Goal: Communication & Community: Answer question/provide support

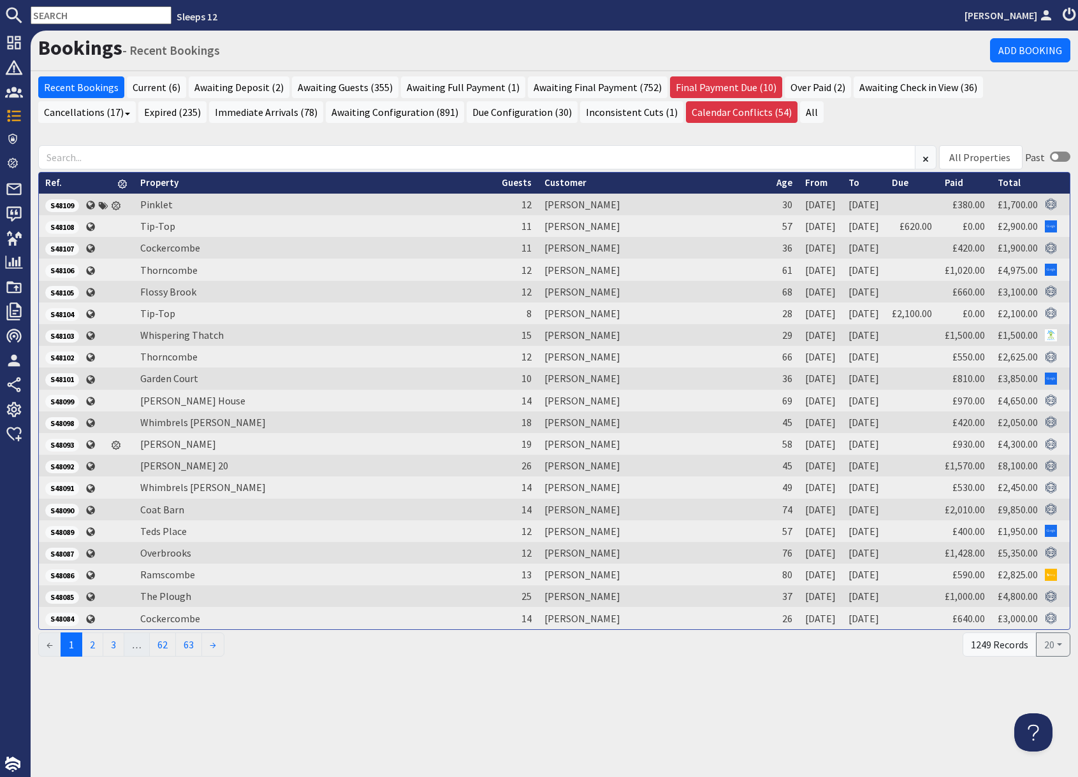
click at [68, 15] on input "text" at bounding box center [101, 15] width 141 height 18
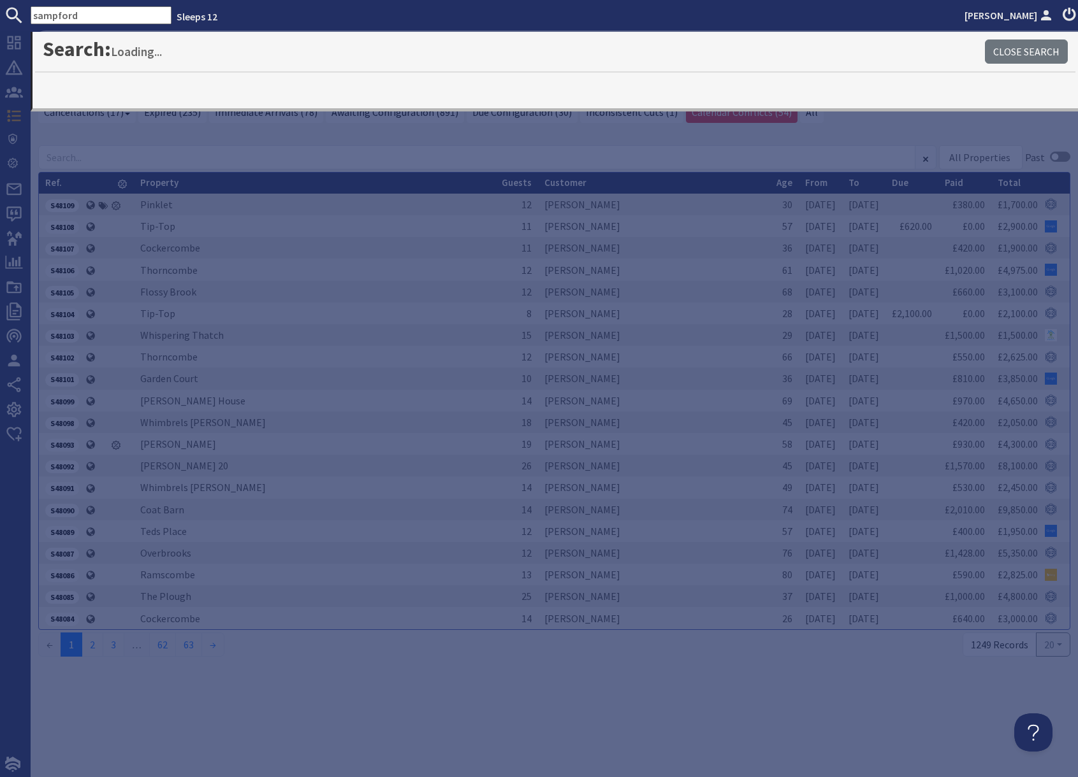
type input "sampford"
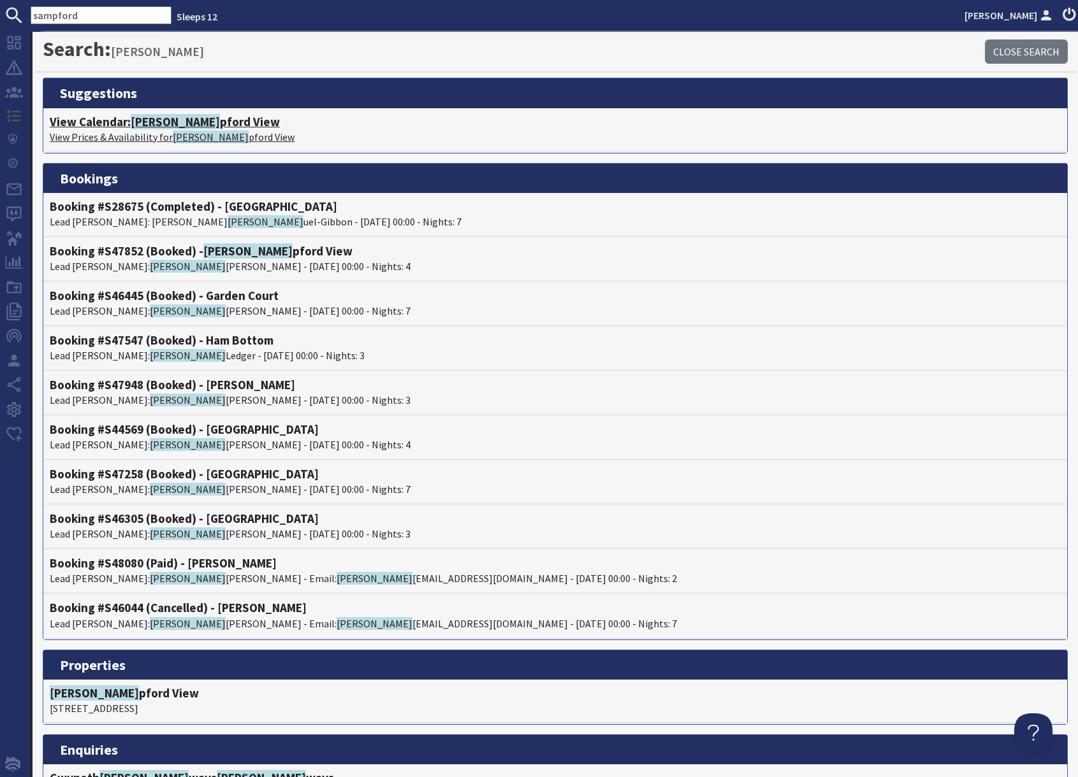
click at [127, 129] on p "View Prices & Availability for [PERSON_NAME] View" at bounding box center [555, 136] width 1011 height 15
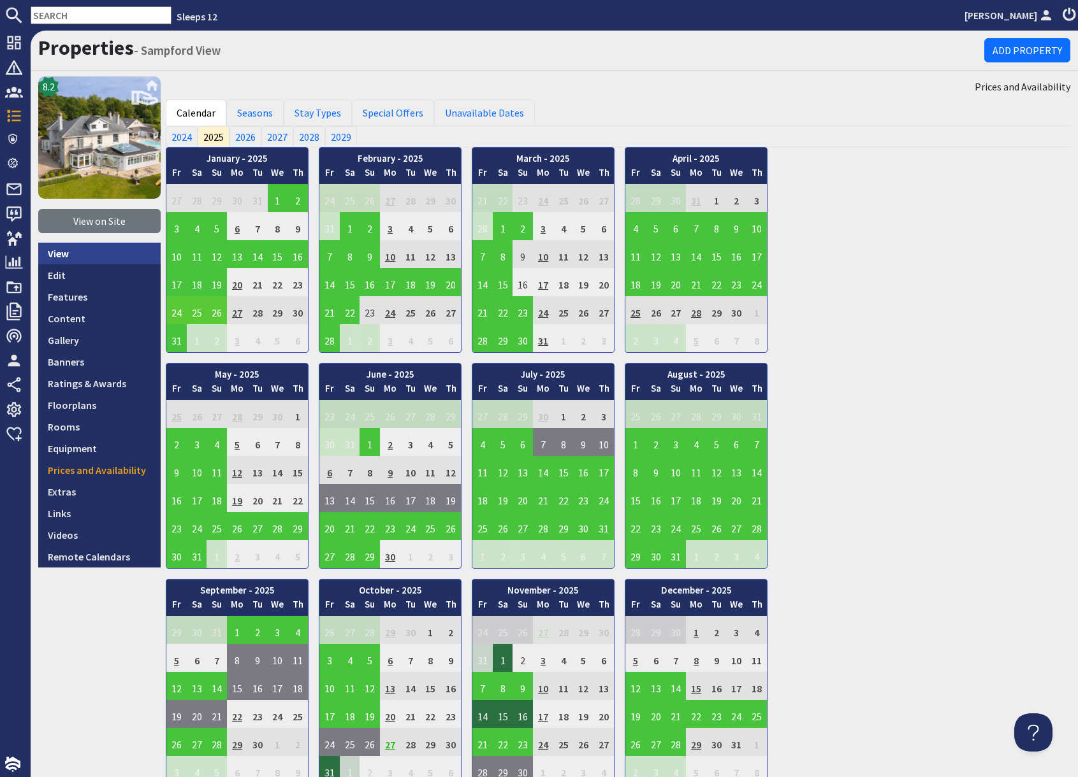
click at [78, 257] on link "View" at bounding box center [99, 254] width 122 height 22
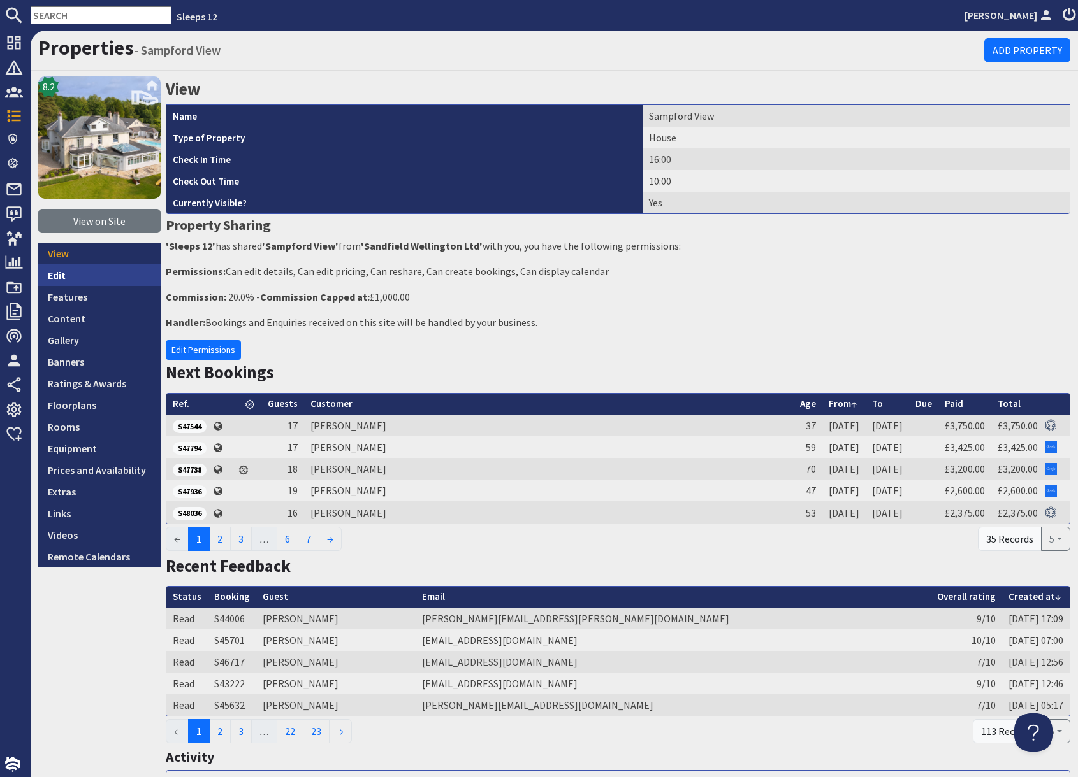
drag, startPoint x: 62, startPoint y: 279, endPoint x: 80, endPoint y: 278, distance: 17.3
click at [63, 279] on link "Edit" at bounding box center [99, 275] width 122 height 22
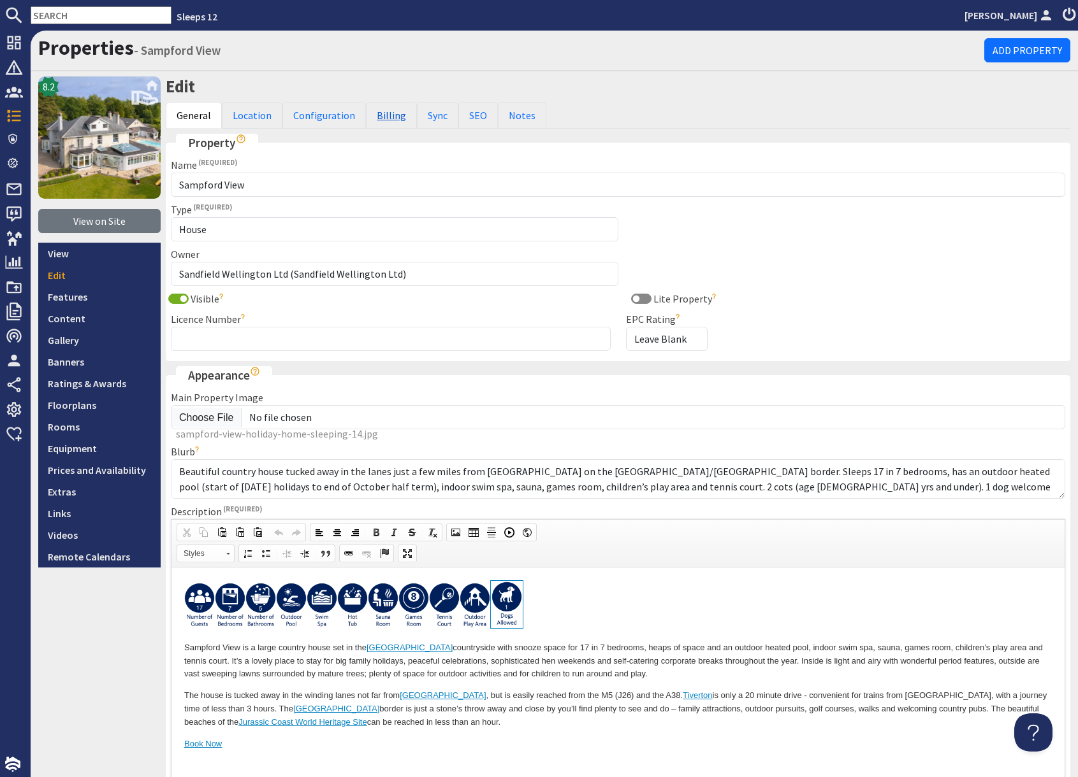
click at [381, 124] on link "Billing" at bounding box center [391, 115] width 51 height 27
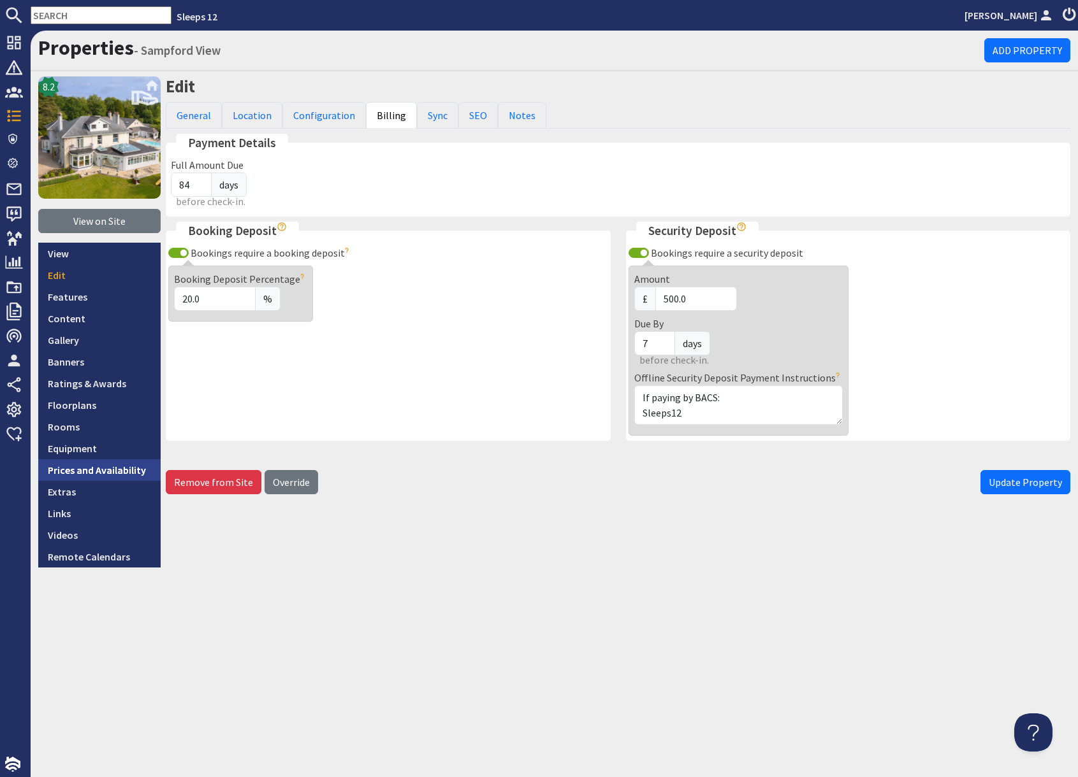
click at [113, 467] on link "Prices and Availability" at bounding box center [99, 470] width 122 height 22
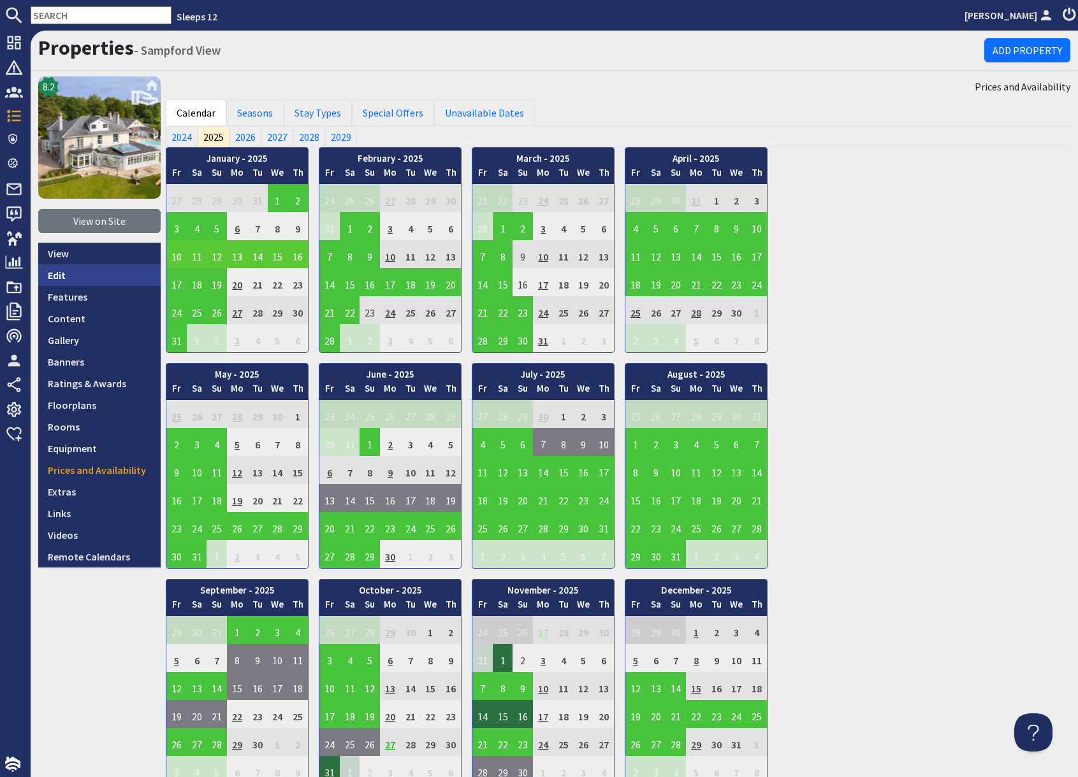
click at [92, 275] on link "Edit" at bounding box center [99, 275] width 122 height 22
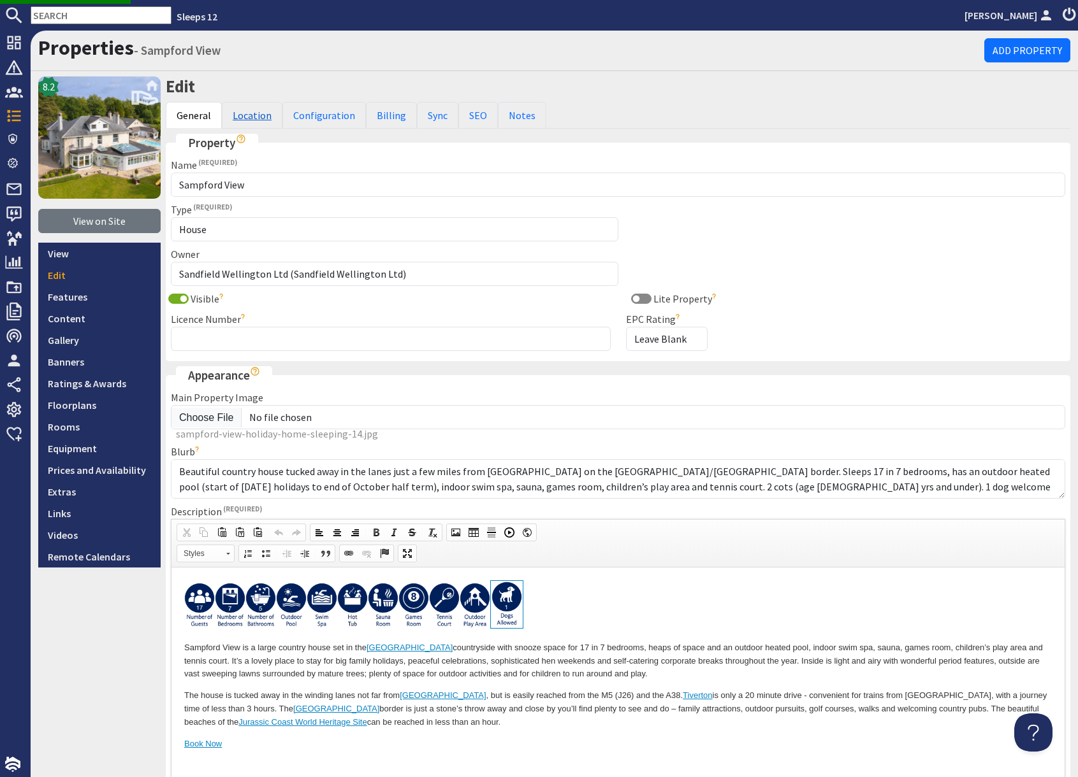
click at [243, 119] on link "Location" at bounding box center [252, 115] width 61 height 27
click at [319, 117] on link "Configuration" at bounding box center [323, 115] width 83 height 27
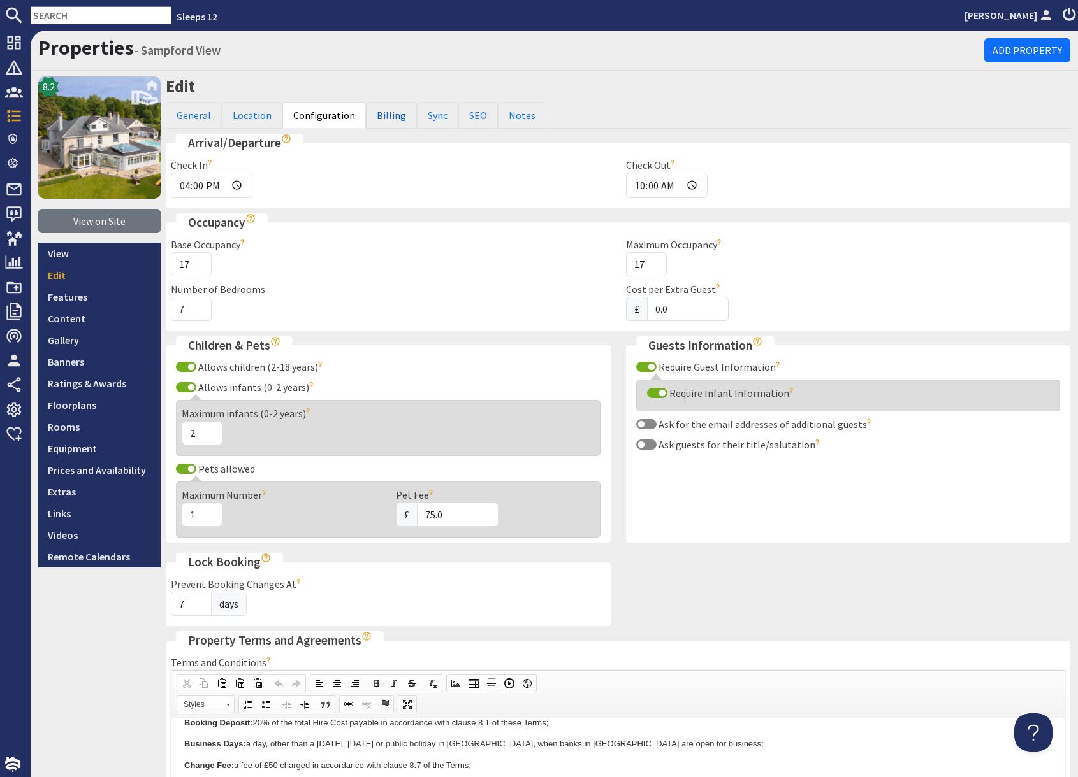
drag, startPoint x: 375, startPoint y: 117, endPoint x: 415, endPoint y: 129, distance: 42.4
click at [375, 117] on link "Billing" at bounding box center [391, 115] width 51 height 27
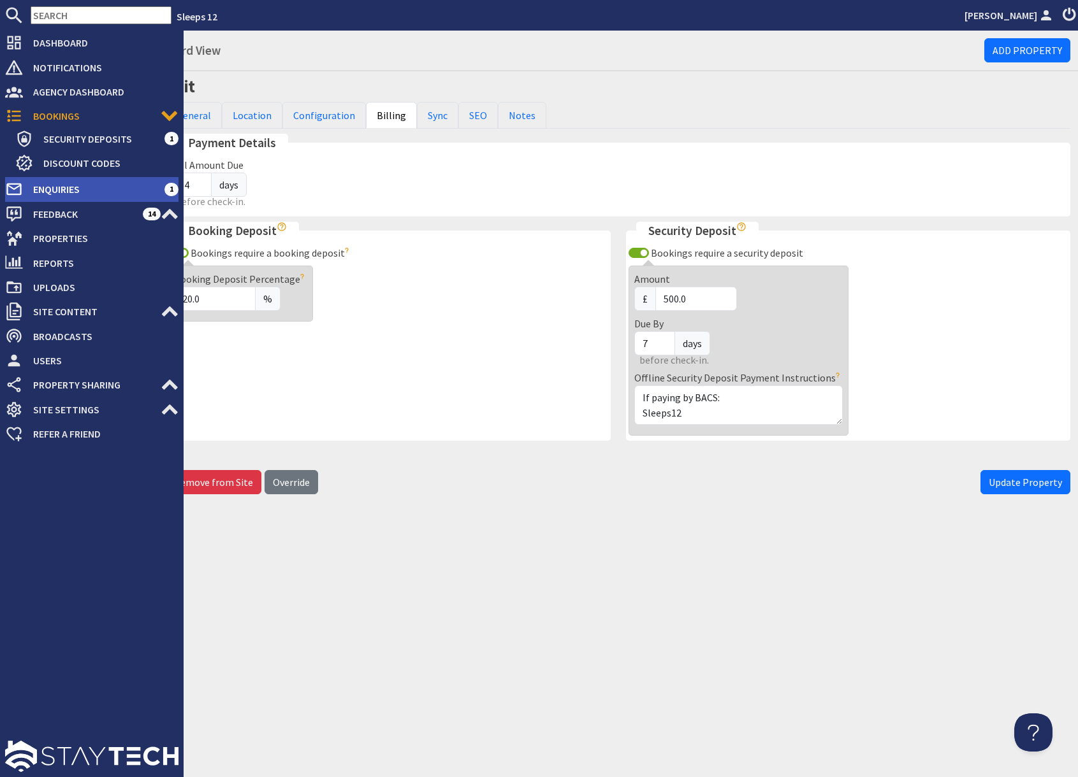
click at [72, 193] on span "Enquiries" at bounding box center [93, 189] width 141 height 20
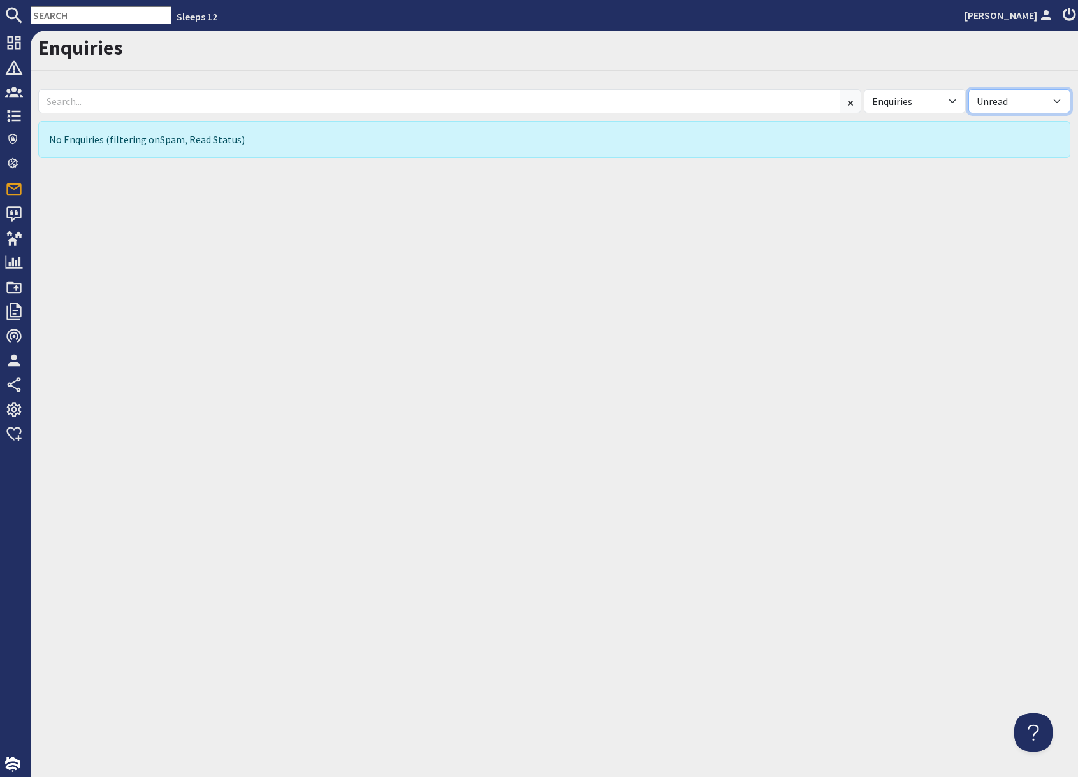
click at [1022, 101] on select "All Read Unread" at bounding box center [1019, 101] width 102 height 24
select select "read"
click at [968, 89] on select "All Read Unread" at bounding box center [1019, 101] width 102 height 24
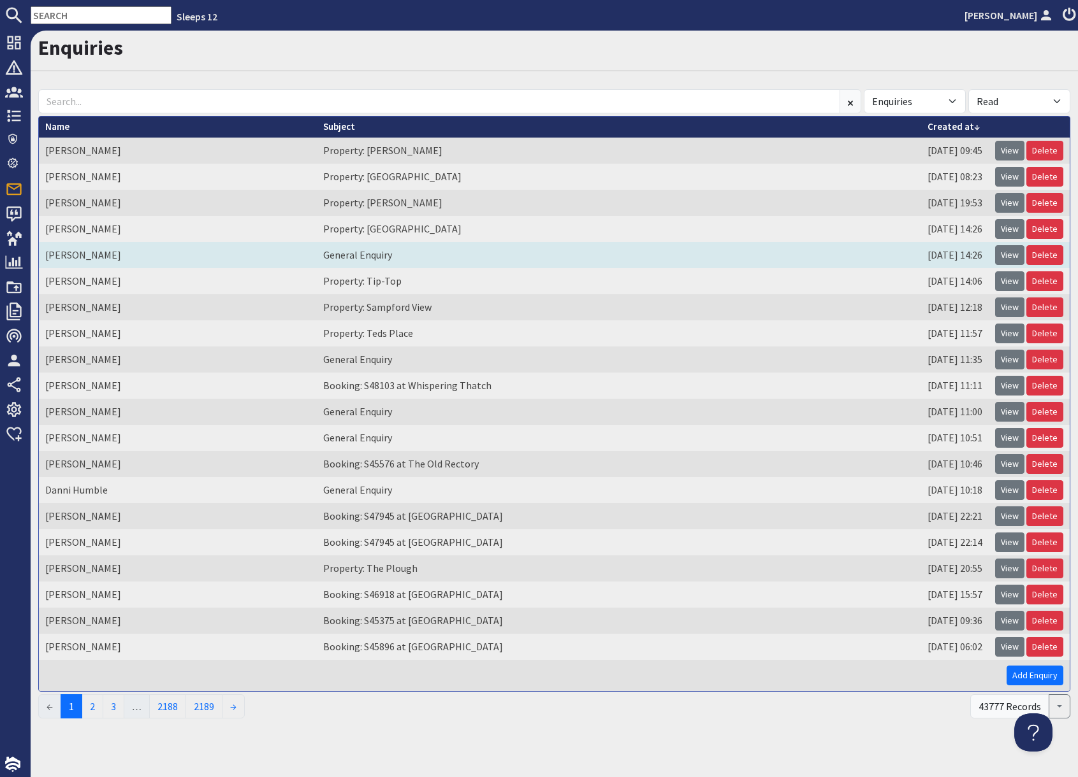
drag, startPoint x: 1008, startPoint y: 201, endPoint x: 889, endPoint y: 266, distance: 135.5
click at [1007, 202] on link "View" at bounding box center [1009, 203] width 29 height 20
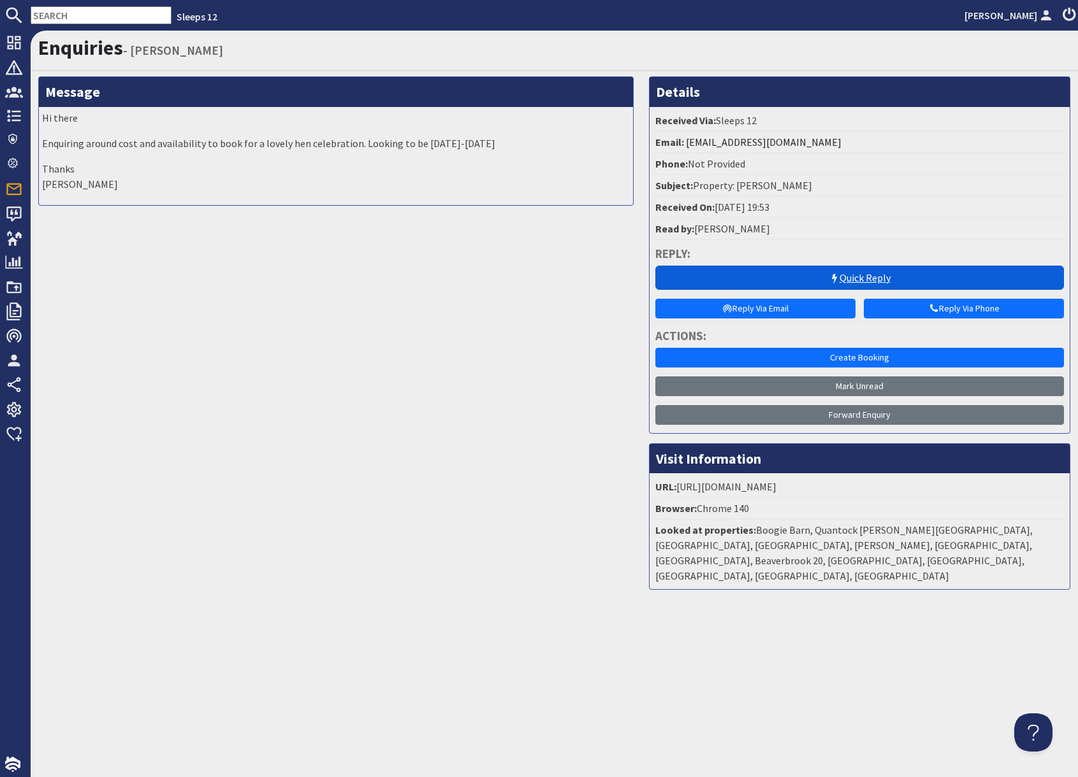
click at [860, 280] on link "Quick Reply" at bounding box center [859, 278] width 408 height 24
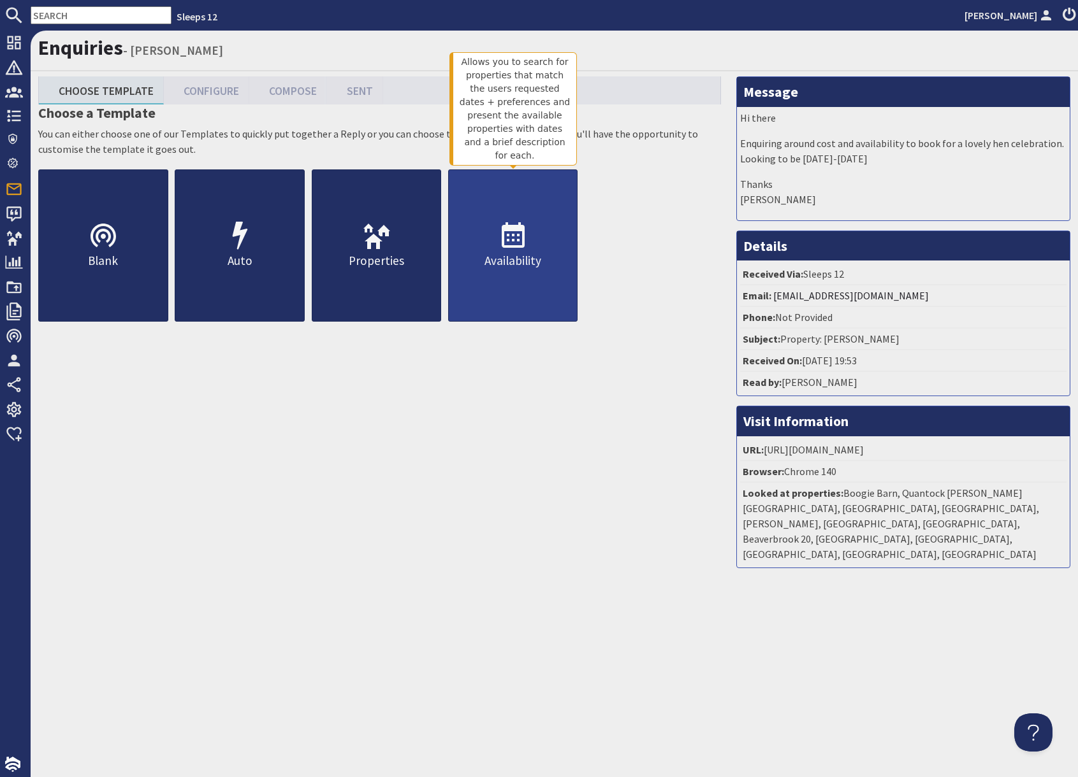
click at [512, 242] on icon at bounding box center [513, 236] width 31 height 31
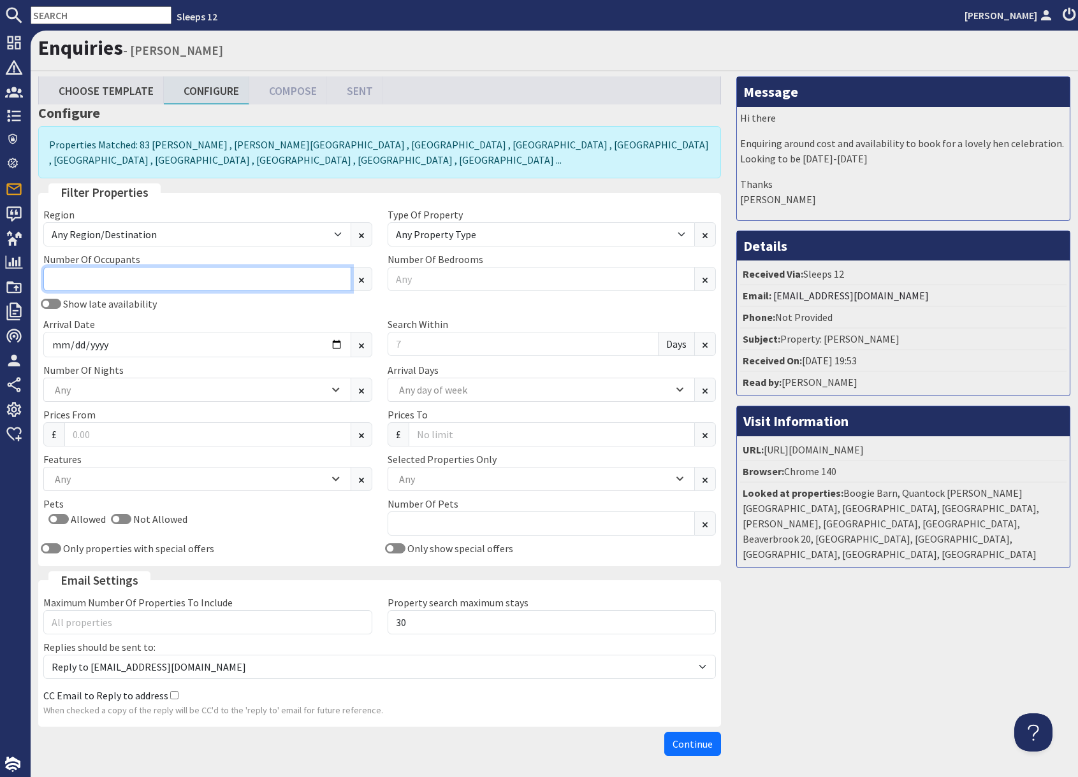
click at [138, 278] on input "Number Of Occupants" at bounding box center [197, 279] width 308 height 24
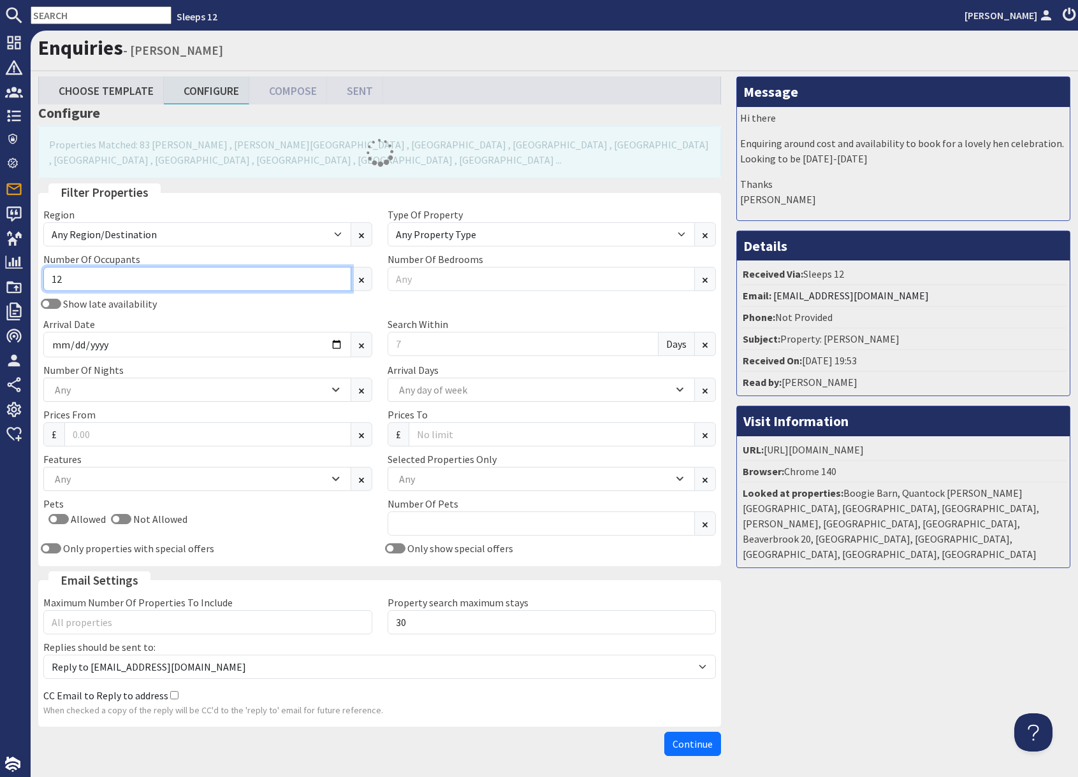
type input "12"
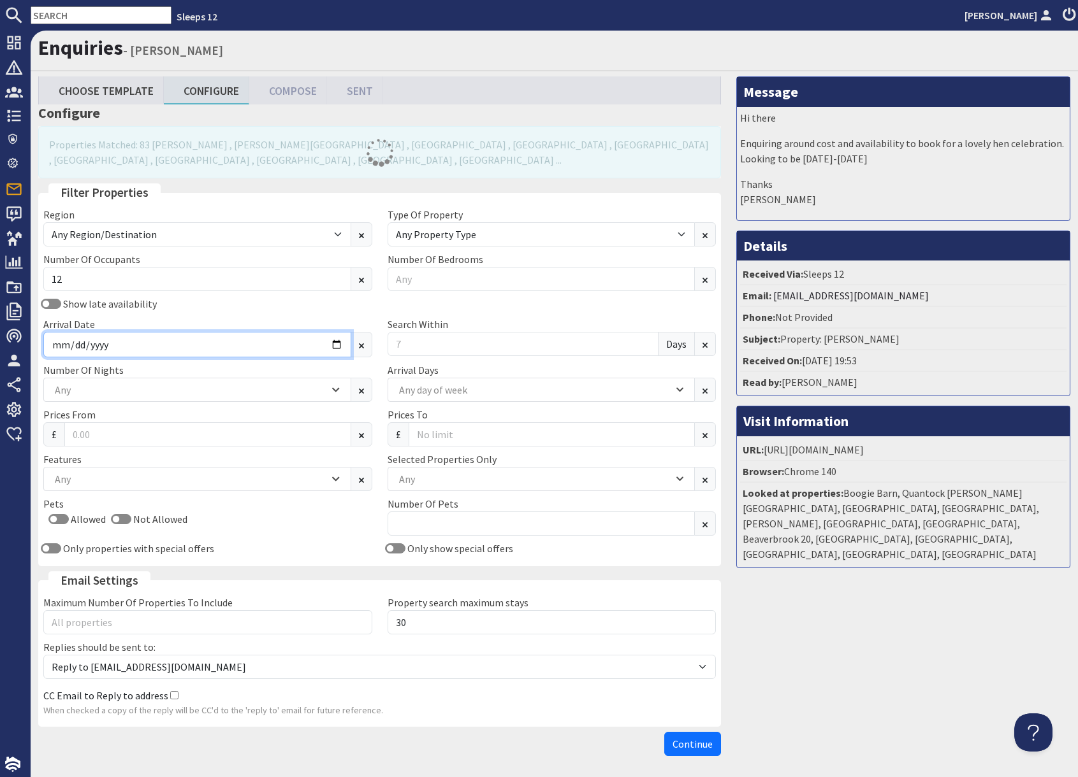
click at [336, 344] on input "Arrival Date" at bounding box center [197, 344] width 308 height 25
type input "2026-08-07"
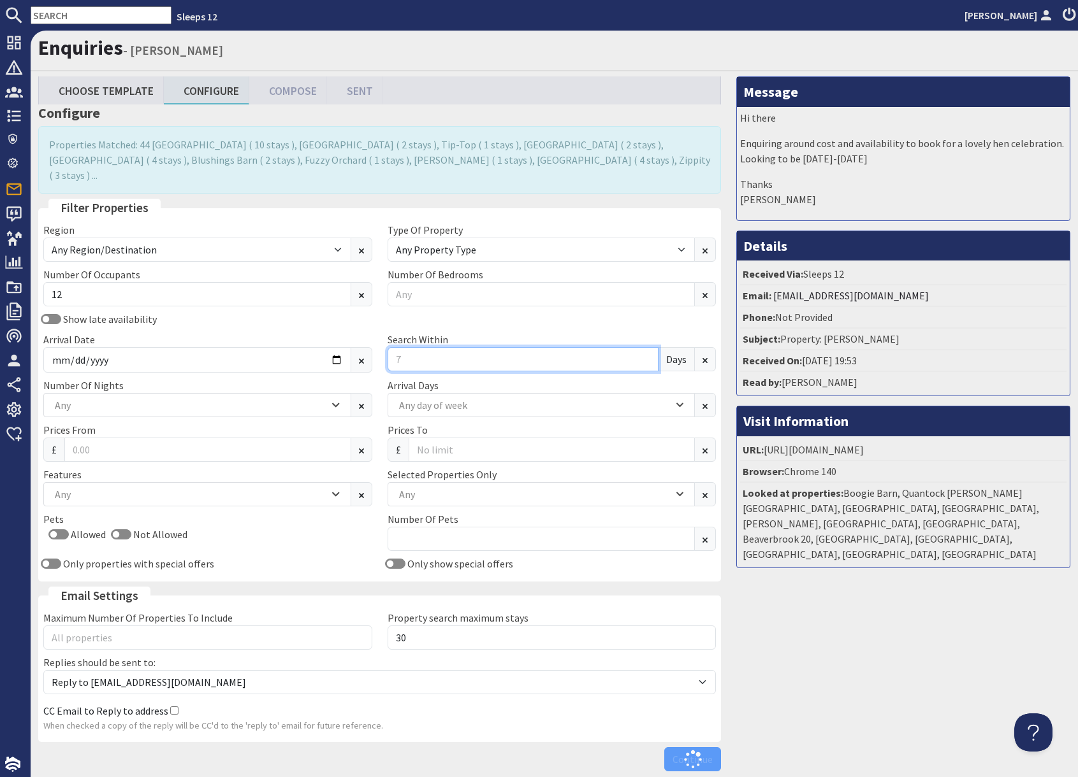
click at [412, 347] on input "Search Within" at bounding box center [522, 359] width 271 height 24
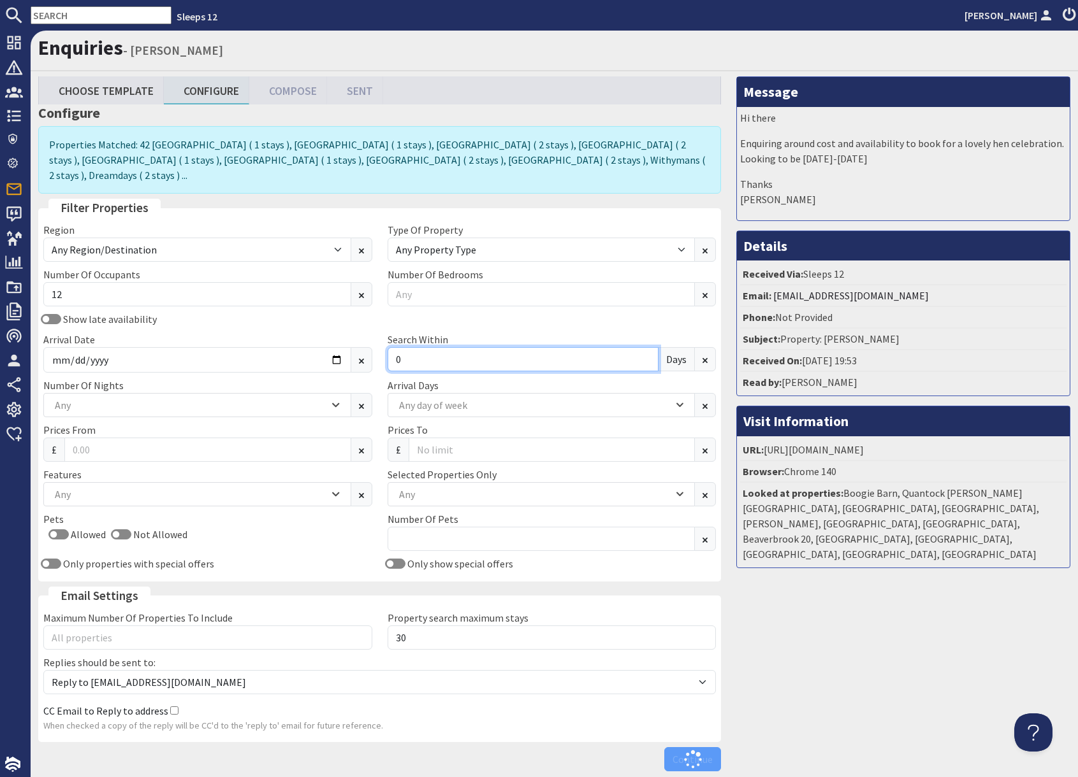
type input "0"
drag, startPoint x: 889, startPoint y: 610, endPoint x: 868, endPoint y: 616, distance: 21.8
click at [888, 610] on div "Message Hi there Enquiring around cost and availability to book for a lovely he…" at bounding box center [902, 426] width 349 height 701
click at [424, 488] on div "Any" at bounding box center [534, 495] width 277 height 14
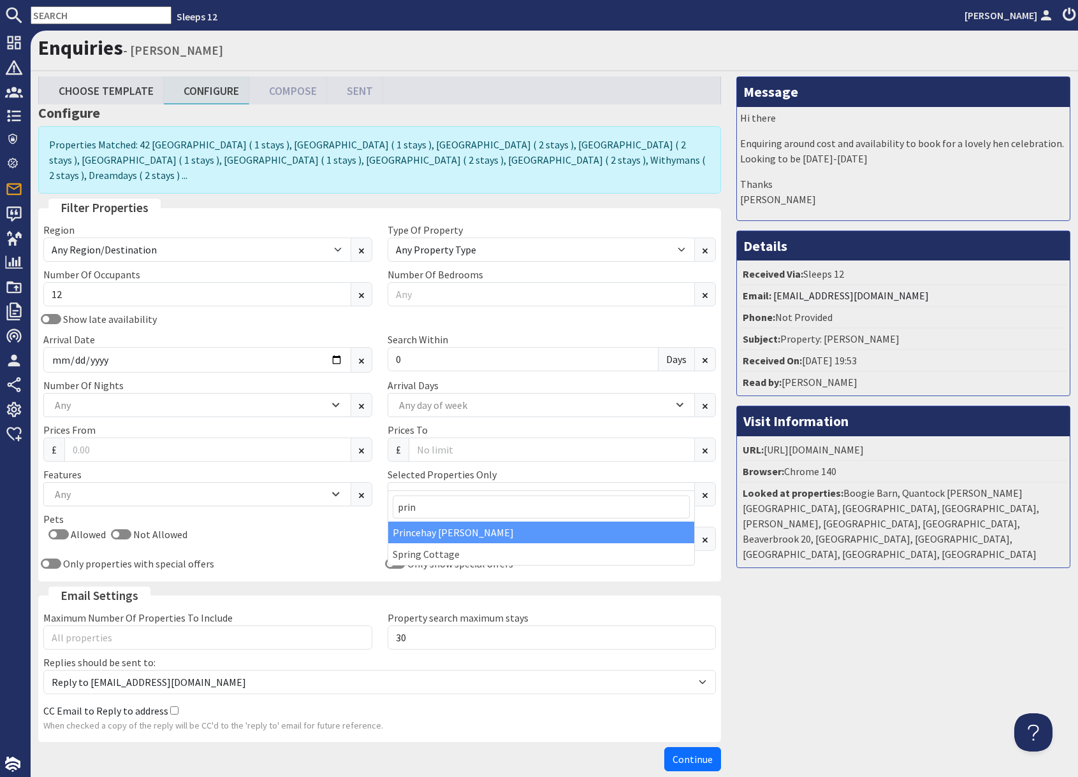
click at [436, 530] on div "Princehay Barton" at bounding box center [541, 533] width 307 height 22
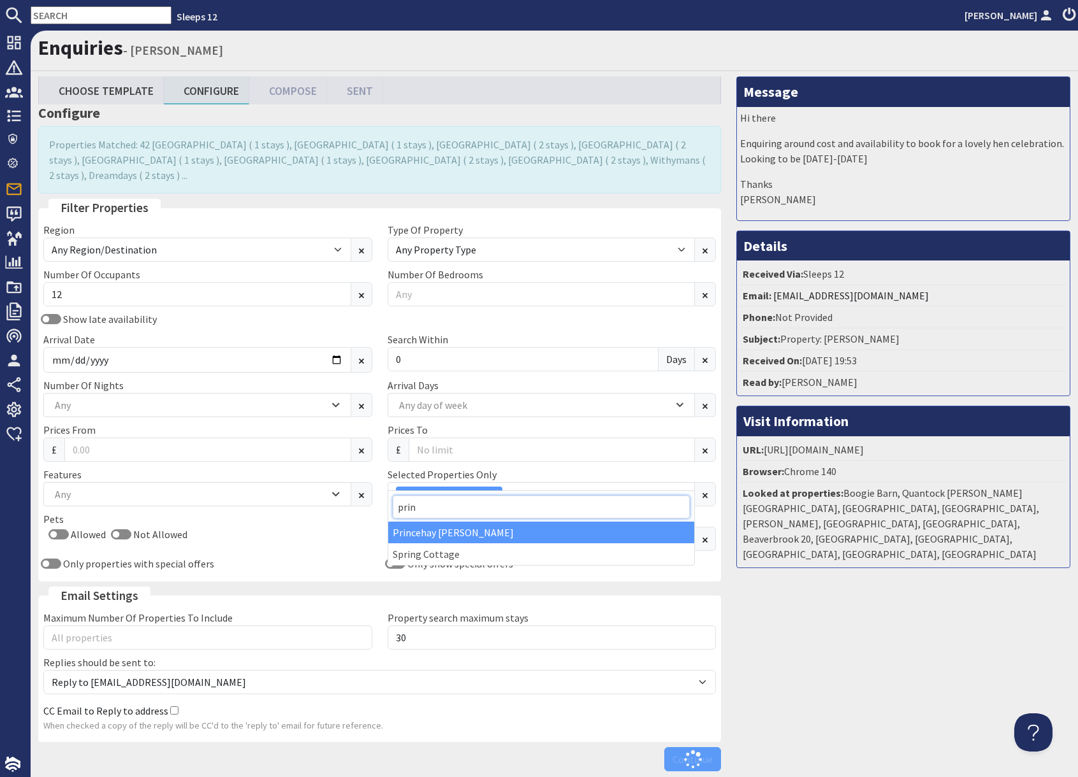
click at [438, 507] on input "prin" at bounding box center [542, 507] width 298 height 23
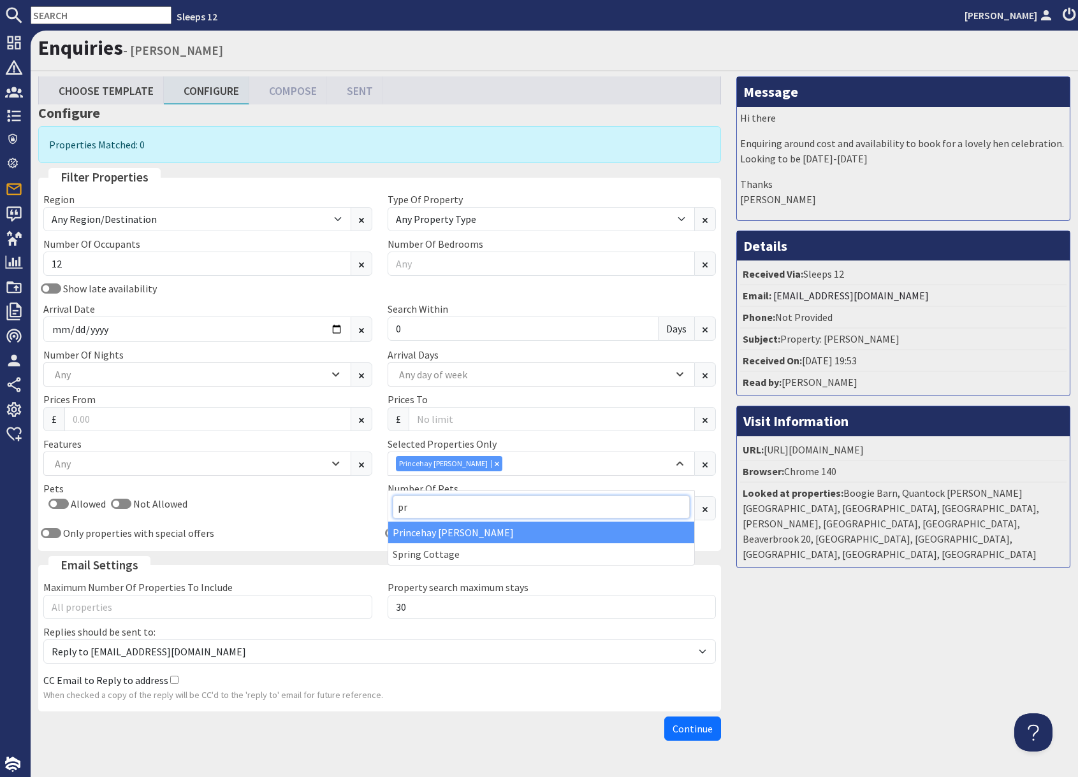
type input "p"
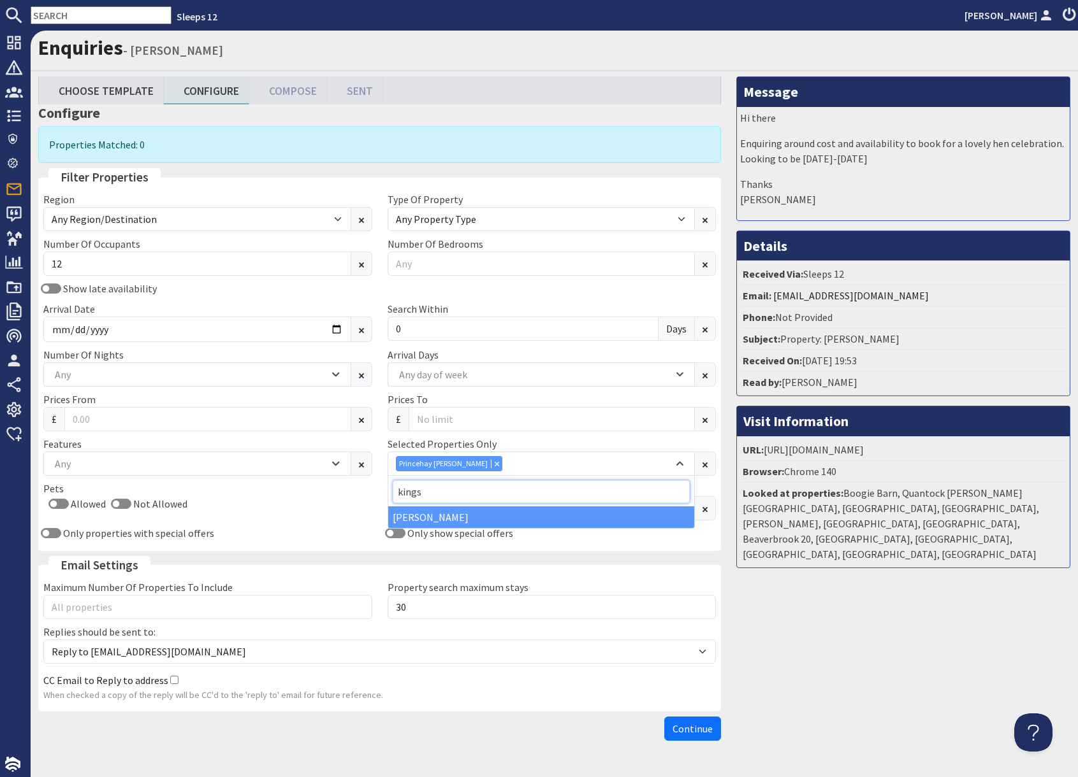
type input "kings"
click at [435, 522] on div "Kingshay Barton" at bounding box center [541, 518] width 307 height 22
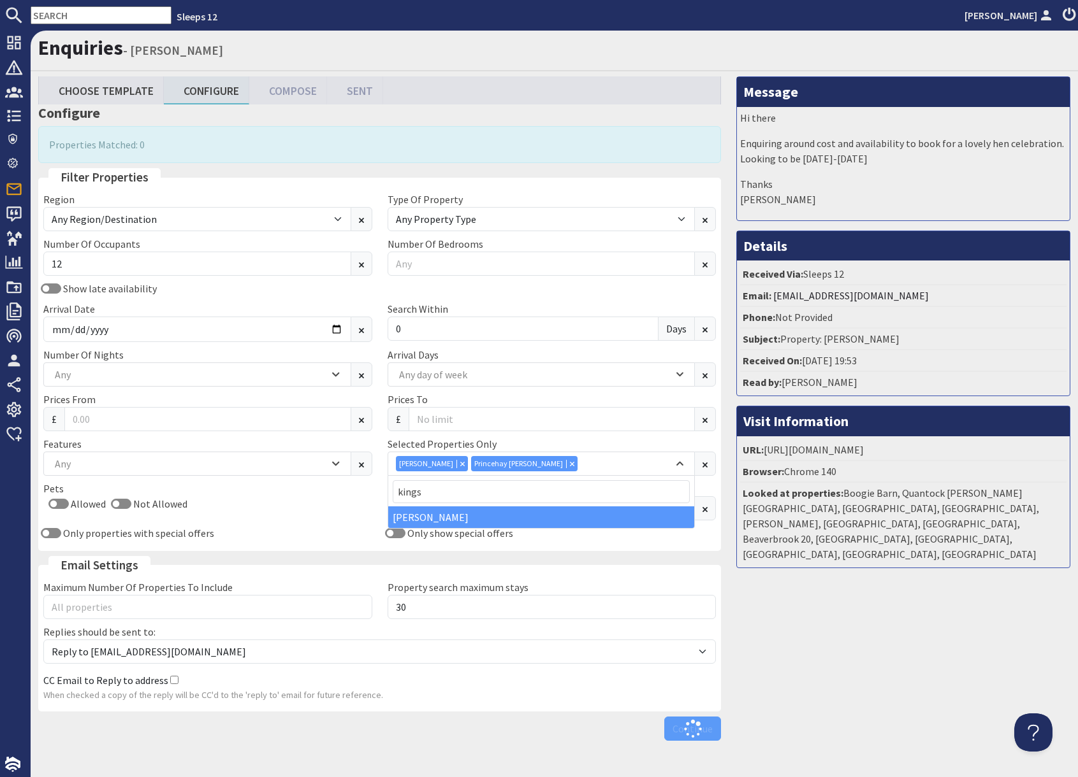
click at [844, 660] on div "Message Hi there Enquiring around cost and availability to book for a lovely he…" at bounding box center [902, 411] width 349 height 670
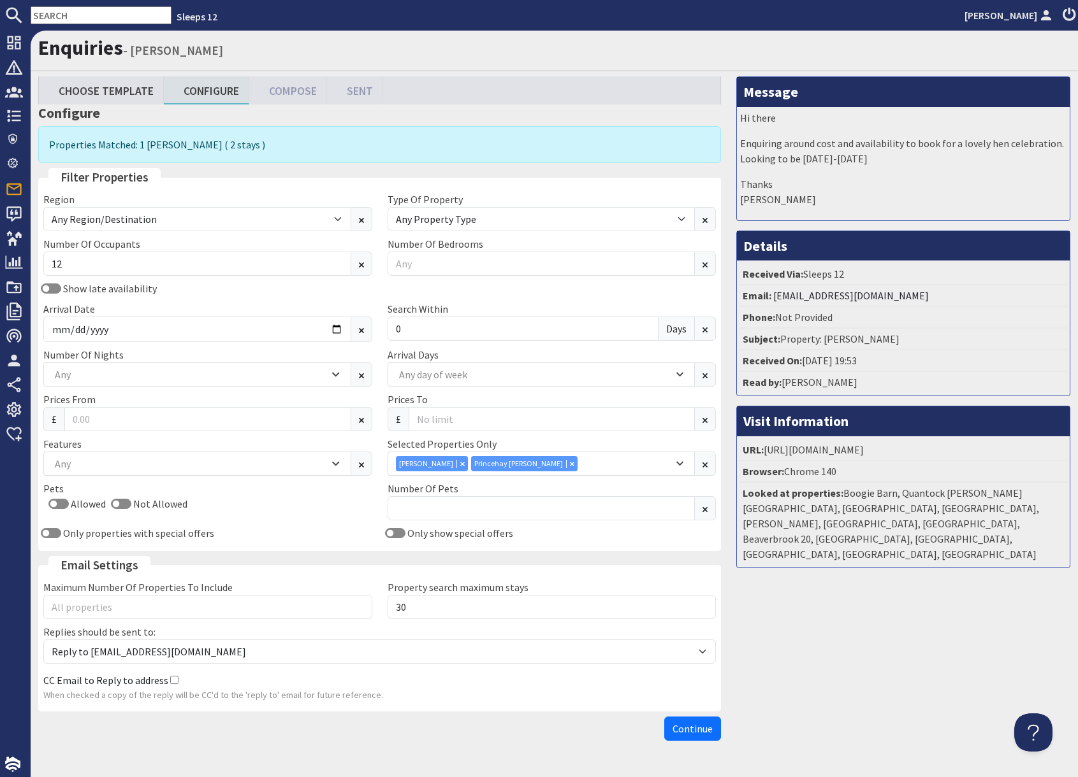
click at [72, 17] on input "text" at bounding box center [101, 15] width 141 height 18
click at [73, 18] on input "text" at bounding box center [101, 15] width 141 height 18
click at [84, 15] on input "text" at bounding box center [101, 15] width 141 height 18
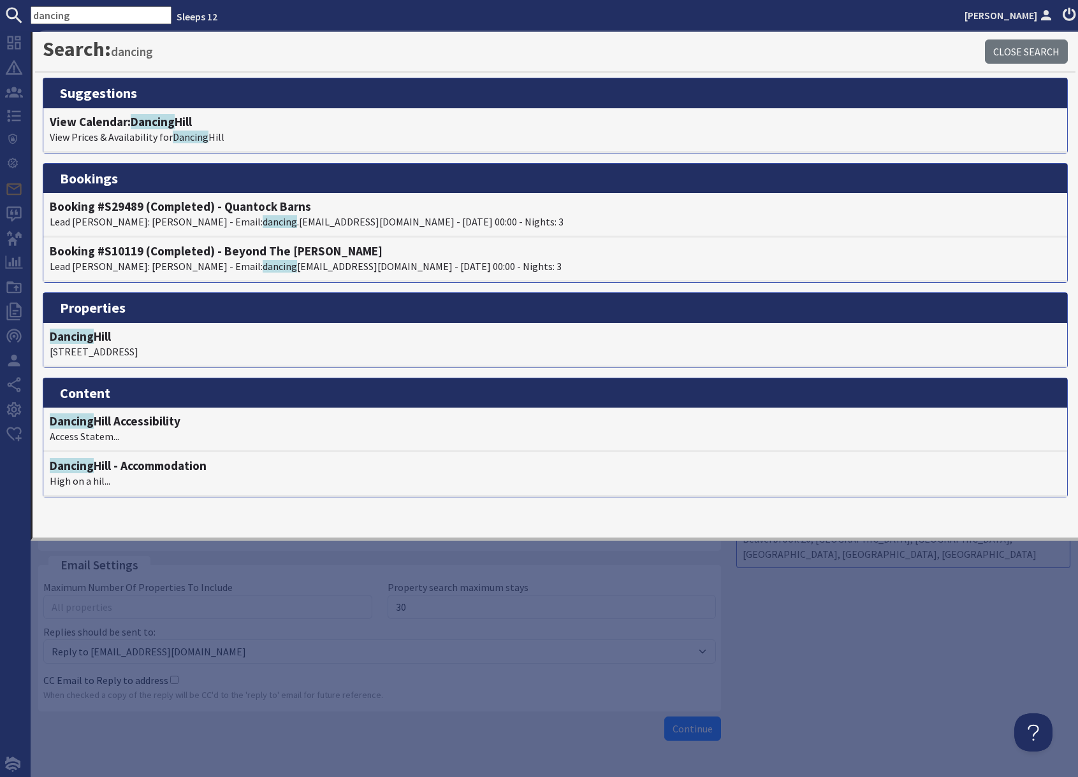
type input "dancing"
click at [865, 586] on div "Message Hi there Enquiring around cost and availability to book for a lovely he…" at bounding box center [902, 411] width 349 height 670
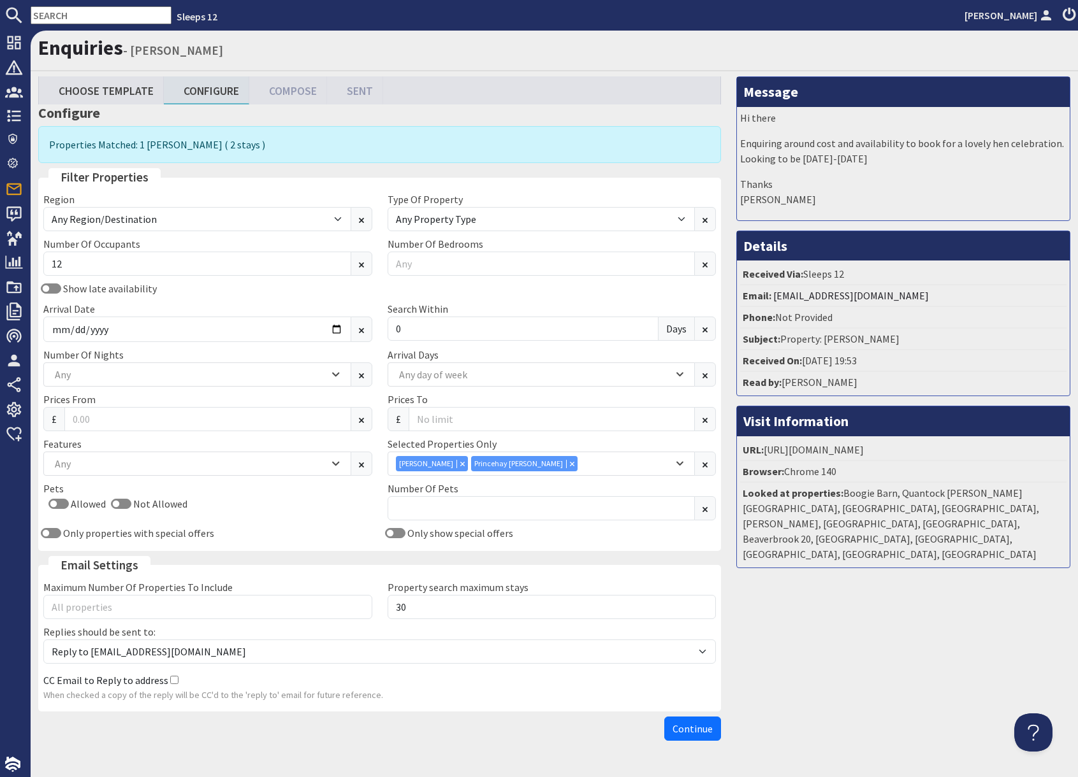
drag, startPoint x: 835, startPoint y: 642, endPoint x: 615, endPoint y: 579, distance: 229.3
click at [830, 642] on div "Message Hi there Enquiring around cost and availability to book for a lovely he…" at bounding box center [902, 411] width 349 height 670
click at [115, 375] on div "Any" at bounding box center [190, 375] width 277 height 14
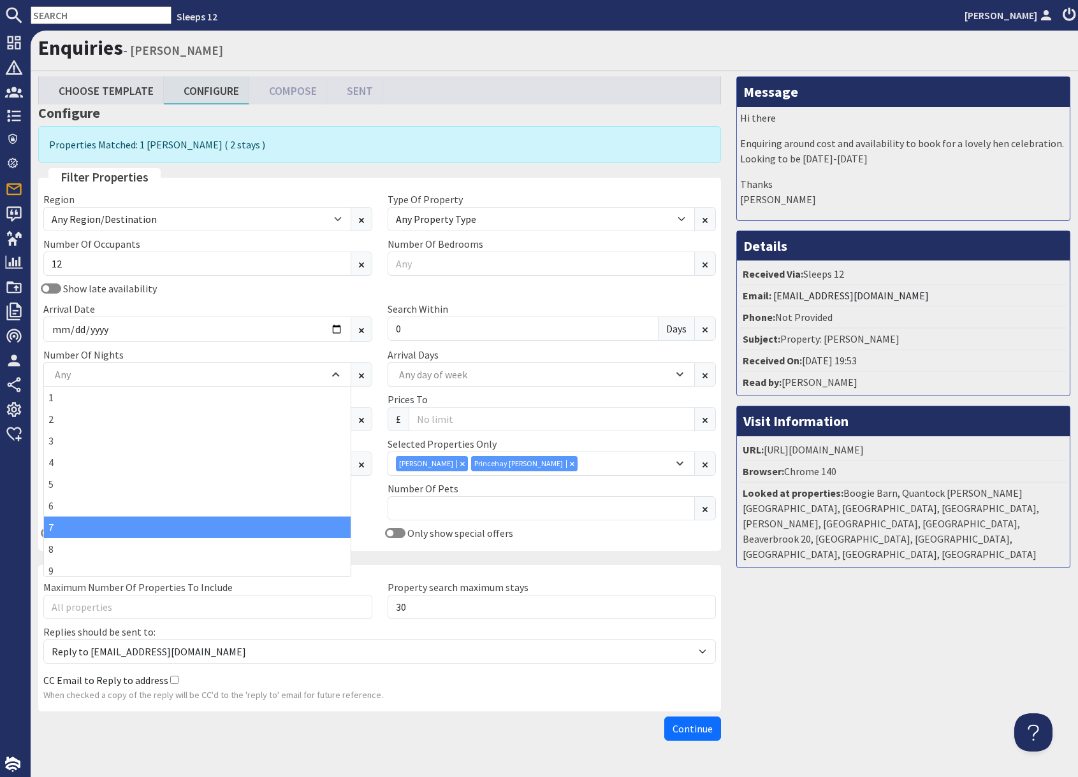
click at [73, 531] on div "7" at bounding box center [197, 528] width 307 height 22
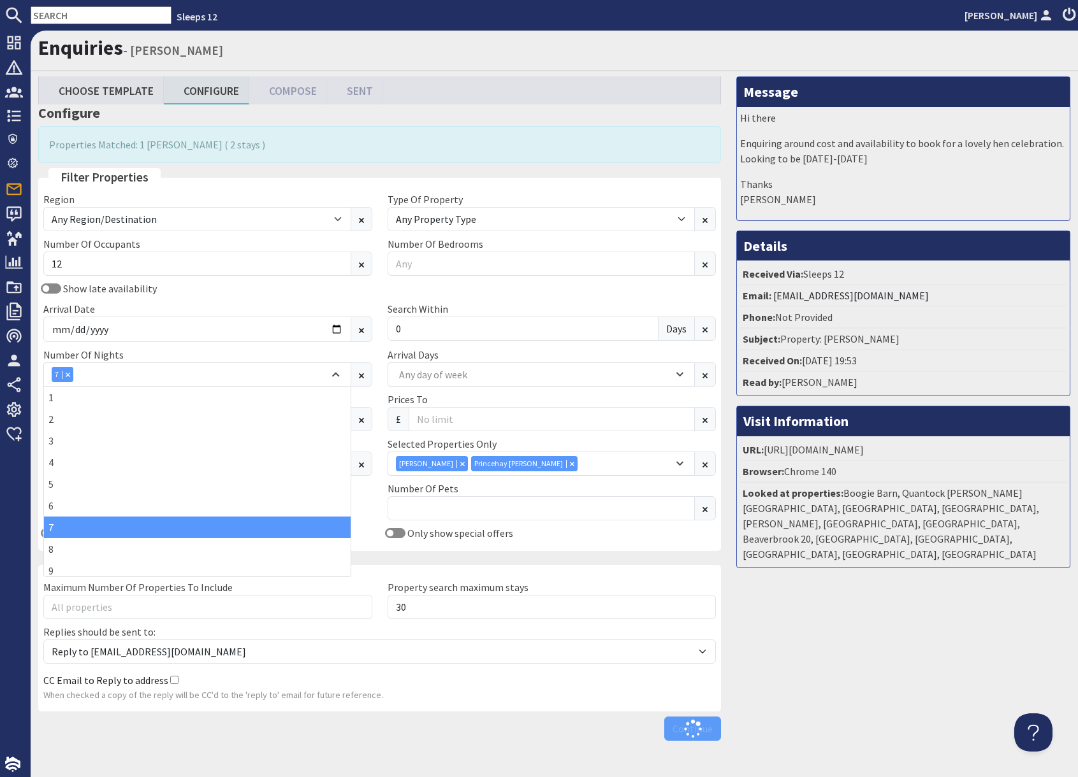
click at [893, 623] on div "Message Hi there Enquiring around cost and availability to book for a lovely he…" at bounding box center [902, 411] width 349 height 670
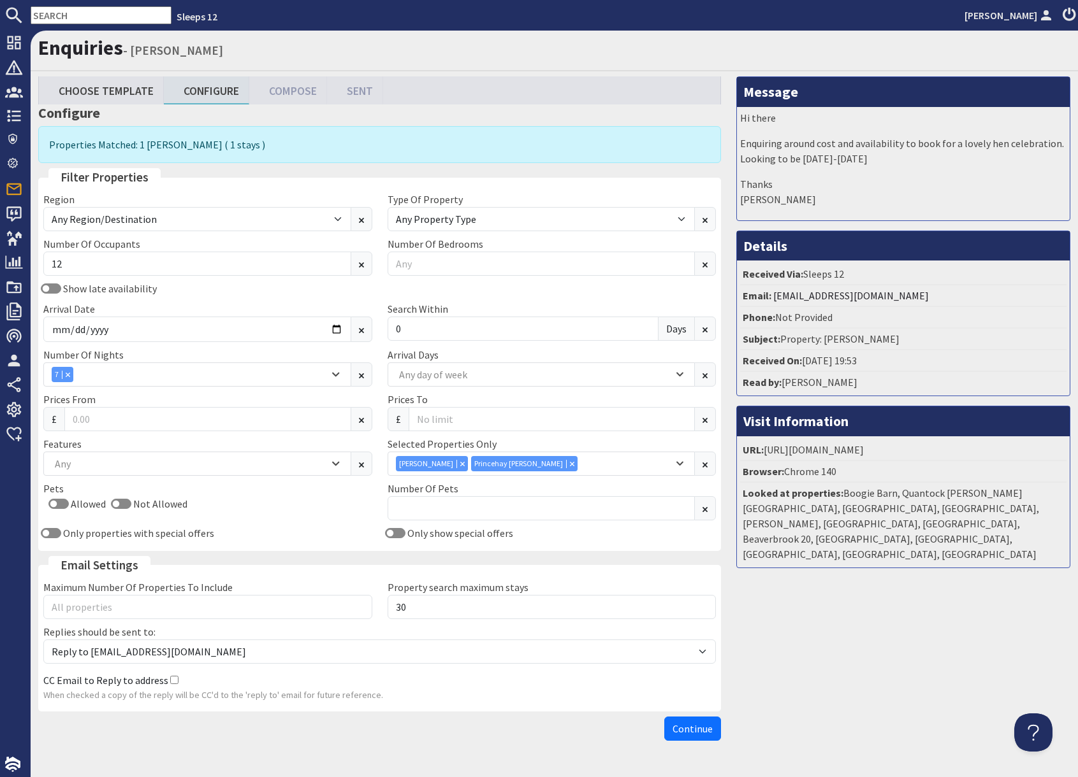
click at [704, 727] on span "Continue" at bounding box center [692, 729] width 40 height 13
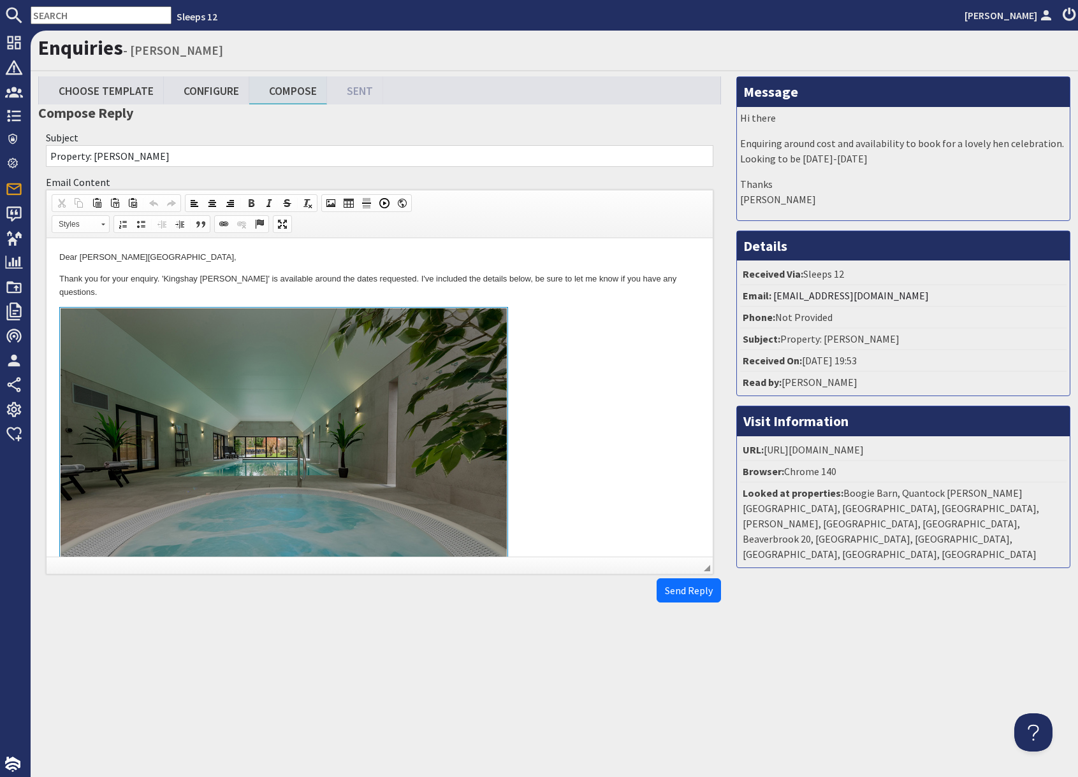
drag, startPoint x: 583, startPoint y: 388, endPoint x: 547, endPoint y: 503, distance: 120.7
click at [583, 388] on link "To enrich screen reader interactions, please activate Accessibility in Grammarl…" at bounding box center [379, 454] width 640 height 294
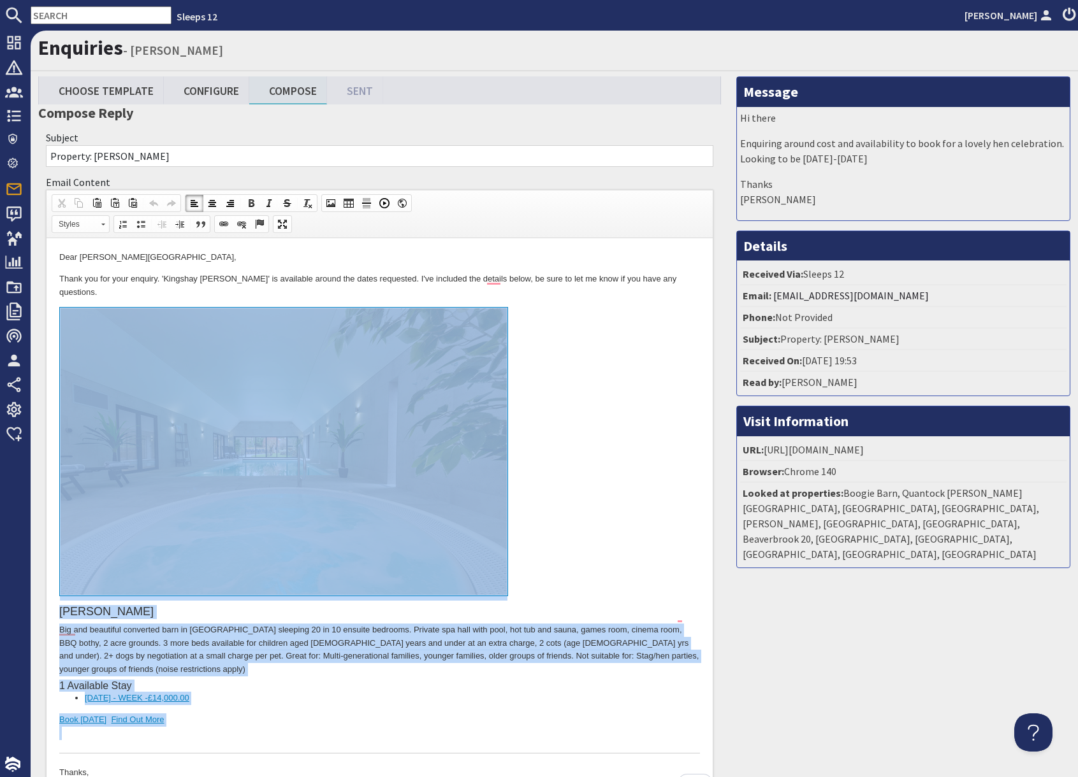
drag, startPoint x: 200, startPoint y: 705, endPoint x: 218, endPoint y: 555, distance: 151.4
click at [218, 555] on div "Kingshay Barton Big and beautiful converted barn in Somerset sleeping 20 in 10 …" at bounding box center [379, 530] width 640 height 446
copy div "Kingshay Barton Big and beautiful converted barn in Somerset sleeping 20 in 10 …"
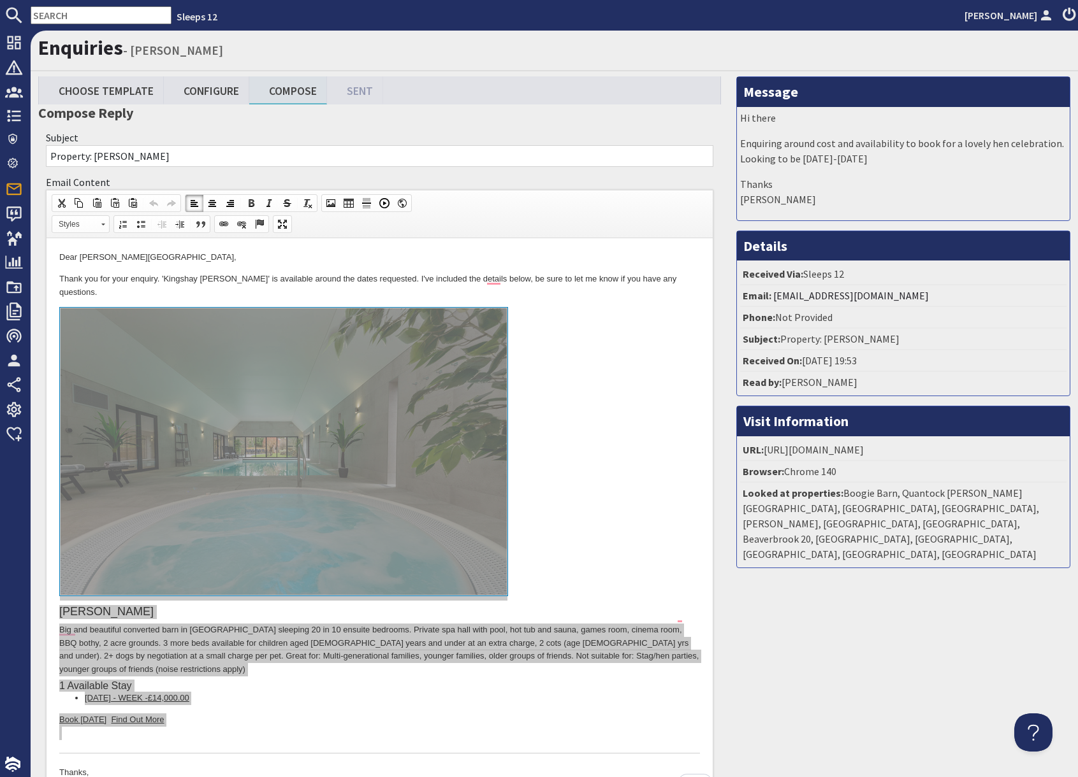
click at [97, 18] on input "text" at bounding box center [101, 15] width 141 height 18
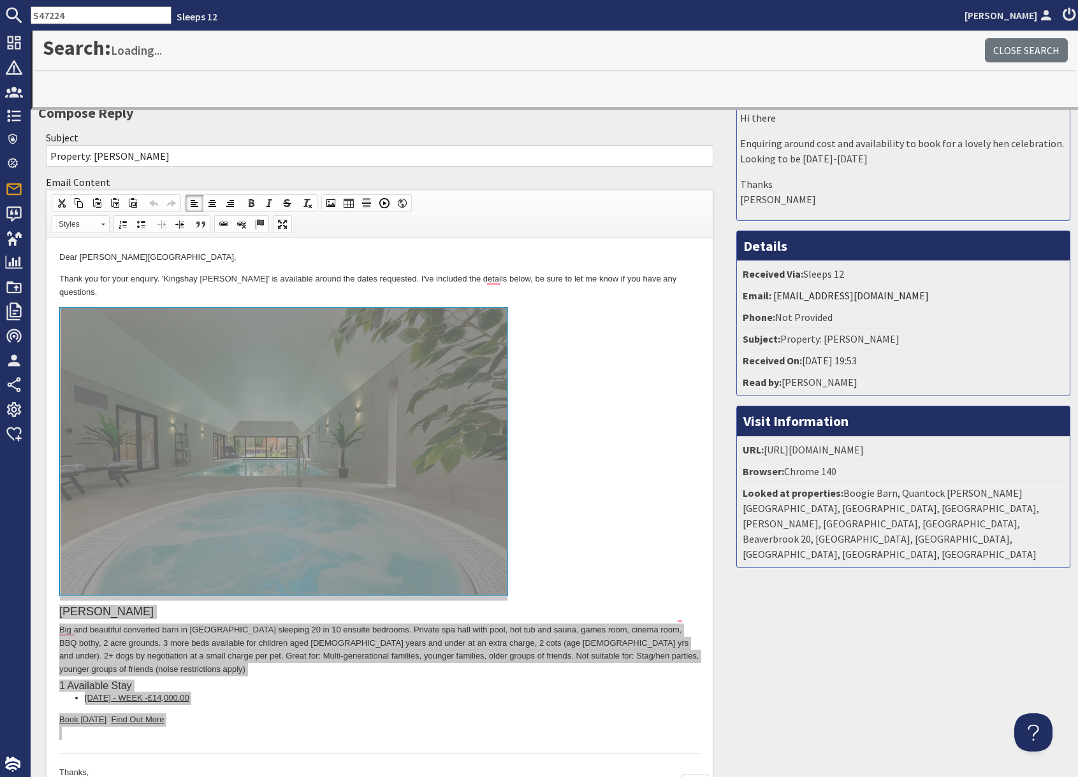
type input "S47224"
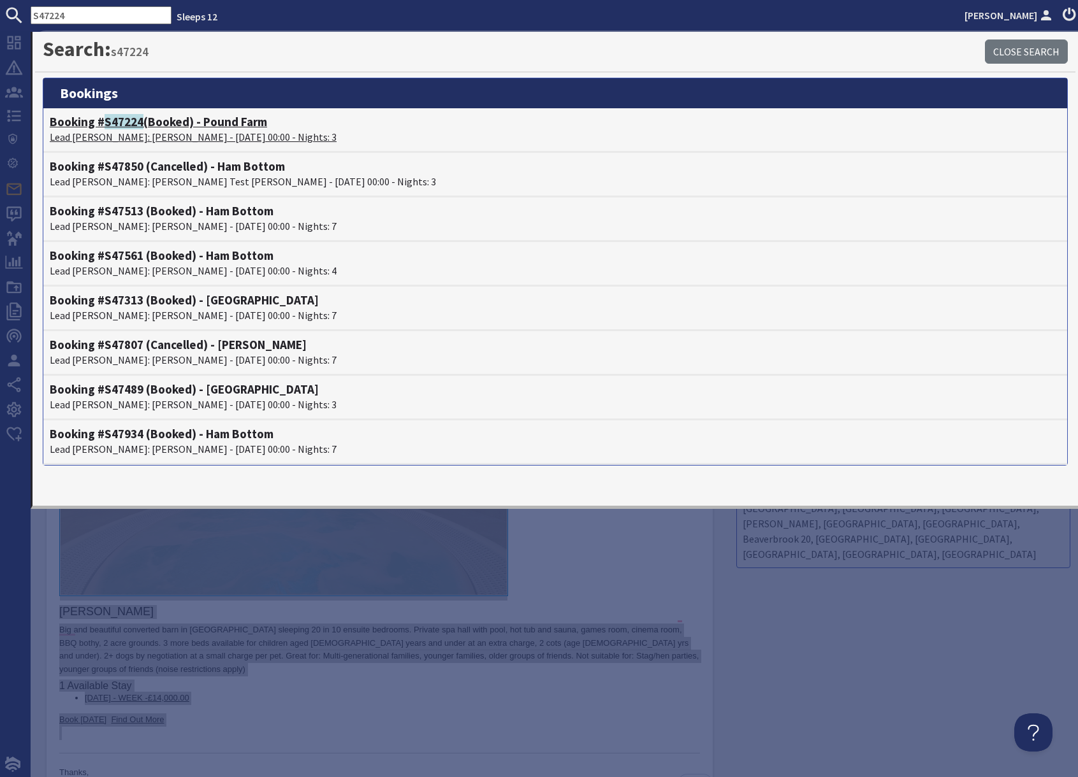
click at [116, 128] on span "S47224" at bounding box center [124, 121] width 39 height 15
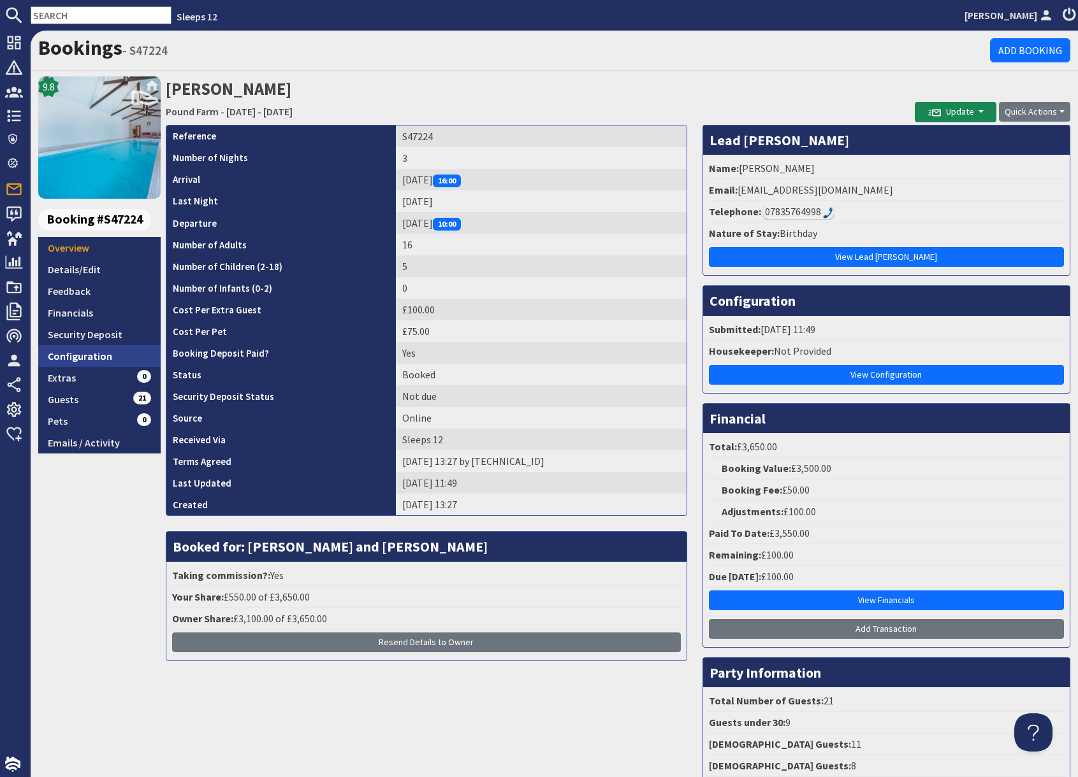
click at [103, 356] on link "Configuration" at bounding box center [99, 356] width 122 height 22
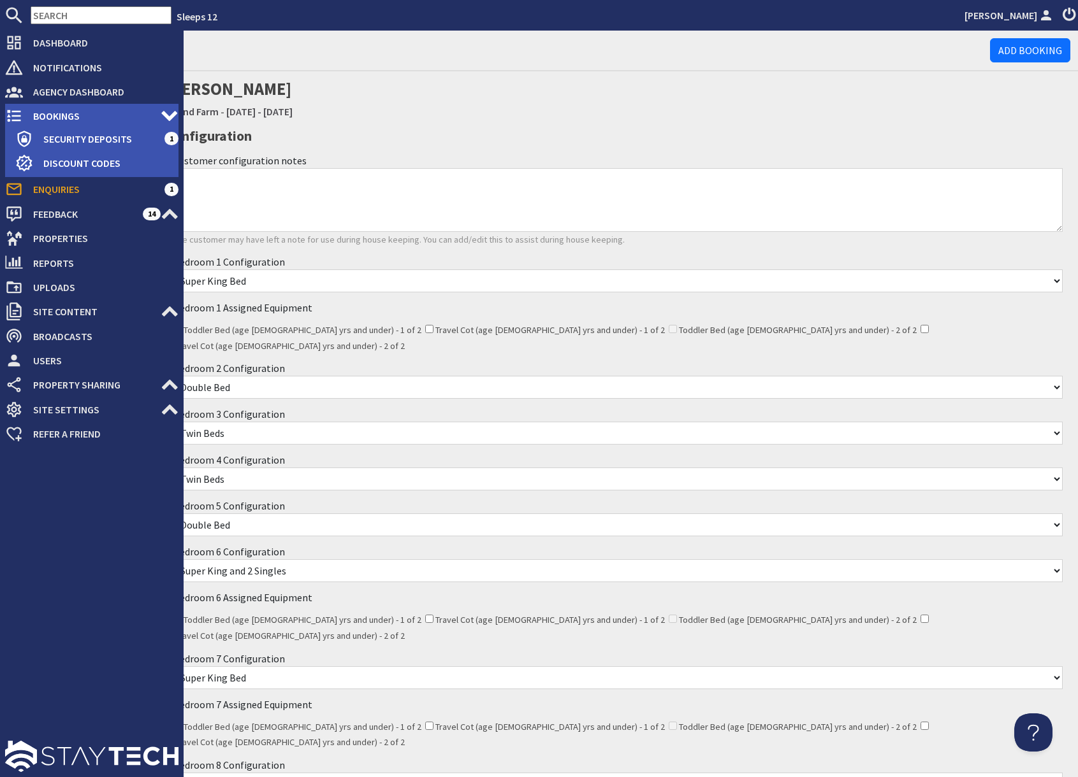
drag, startPoint x: 80, startPoint y: 118, endPoint x: 122, endPoint y: 120, distance: 42.8
click at [80, 118] on span "Bookings" at bounding box center [92, 116] width 138 height 20
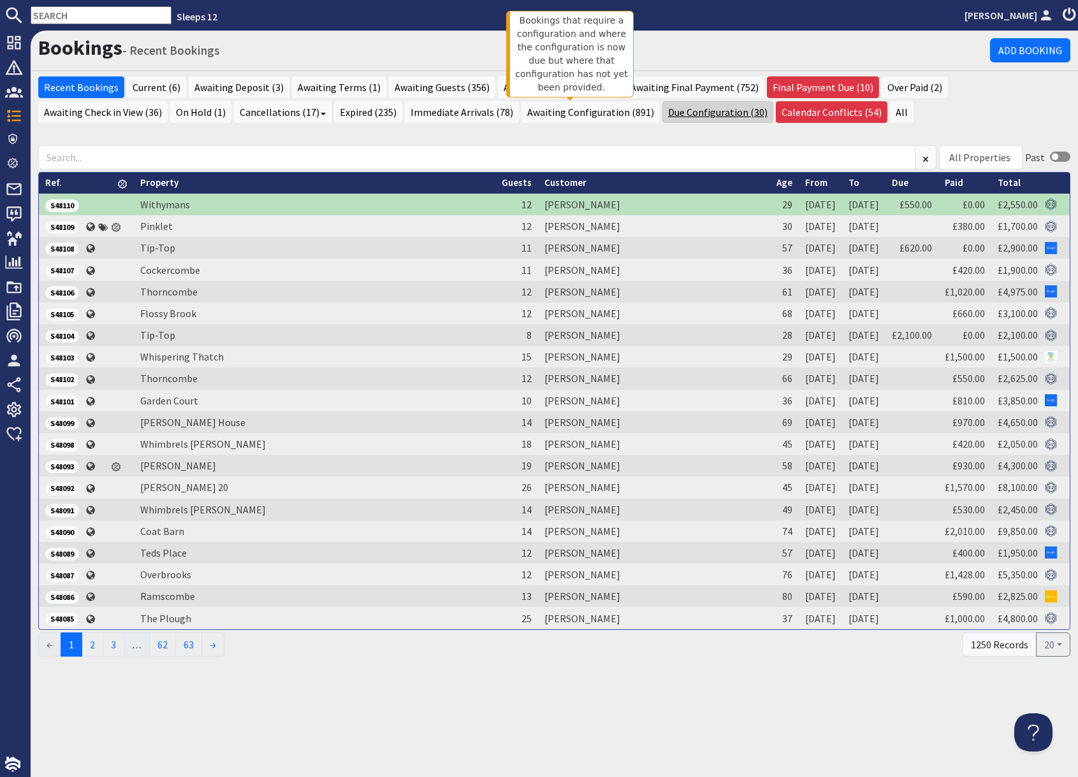
click at [662, 117] on link "Due Configuration (30)" at bounding box center [717, 112] width 111 height 22
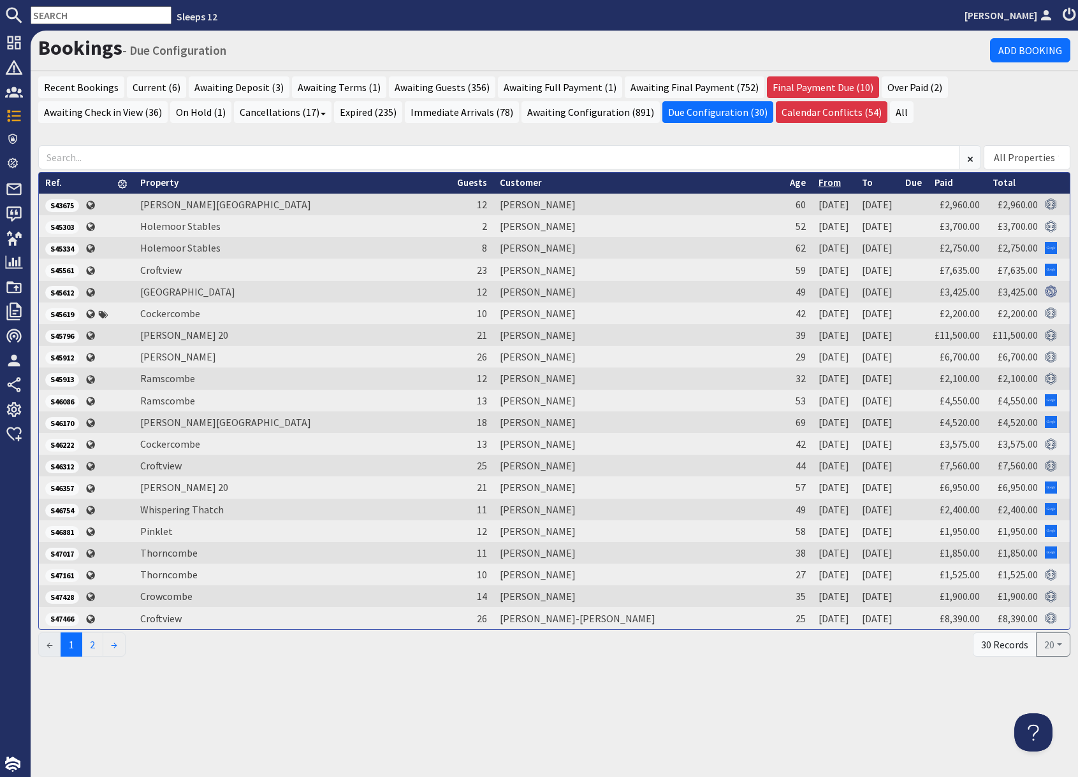
click at [818, 187] on link "From" at bounding box center [829, 183] width 22 height 12
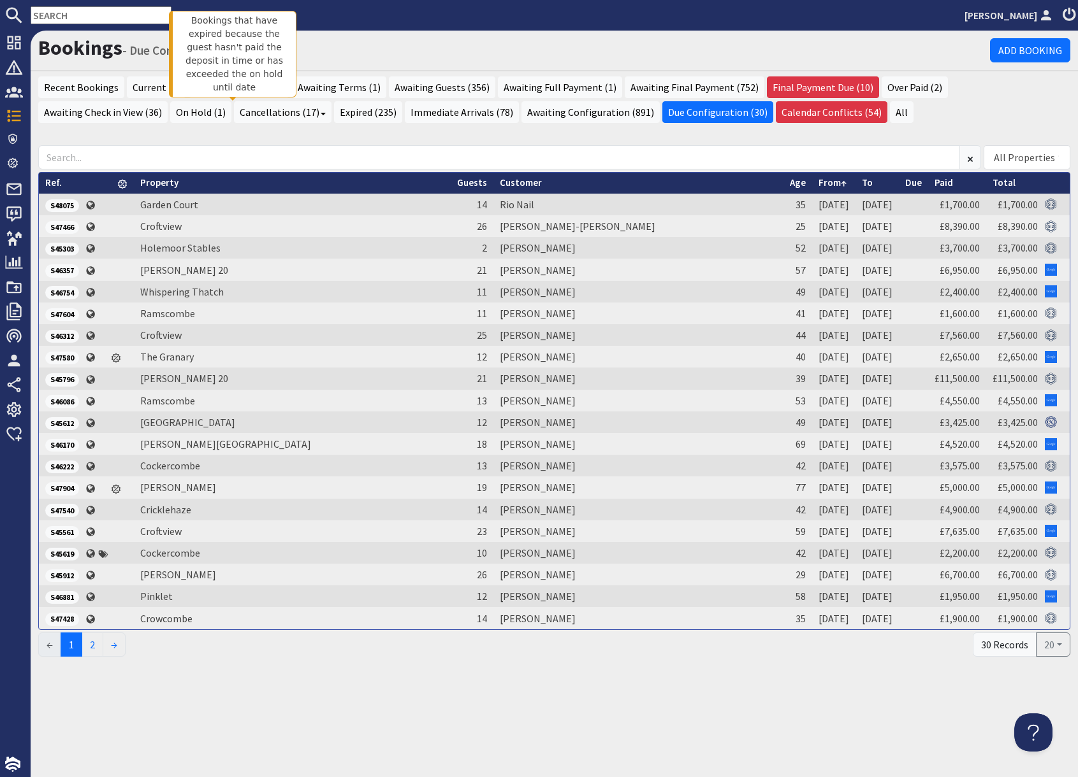
drag, startPoint x: 231, startPoint y: 116, endPoint x: 249, endPoint y: 134, distance: 25.2
click at [334, 116] on link "Expired (235)" at bounding box center [368, 112] width 68 height 22
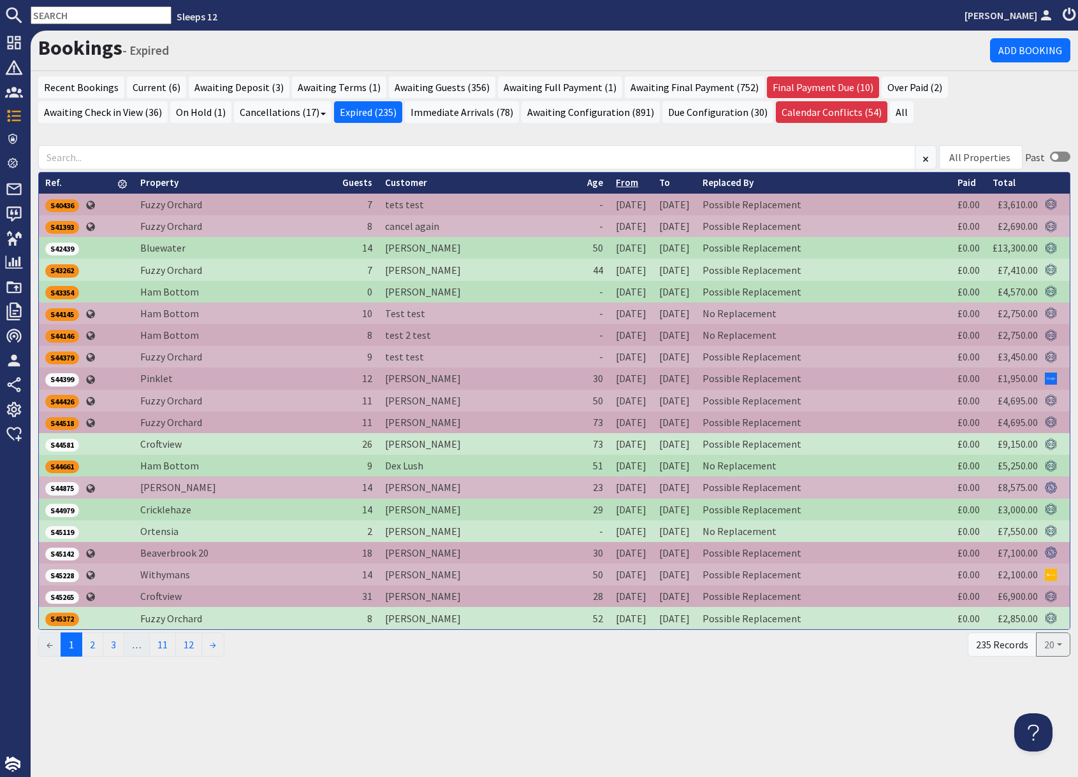
click at [616, 182] on link "From" at bounding box center [627, 183] width 22 height 12
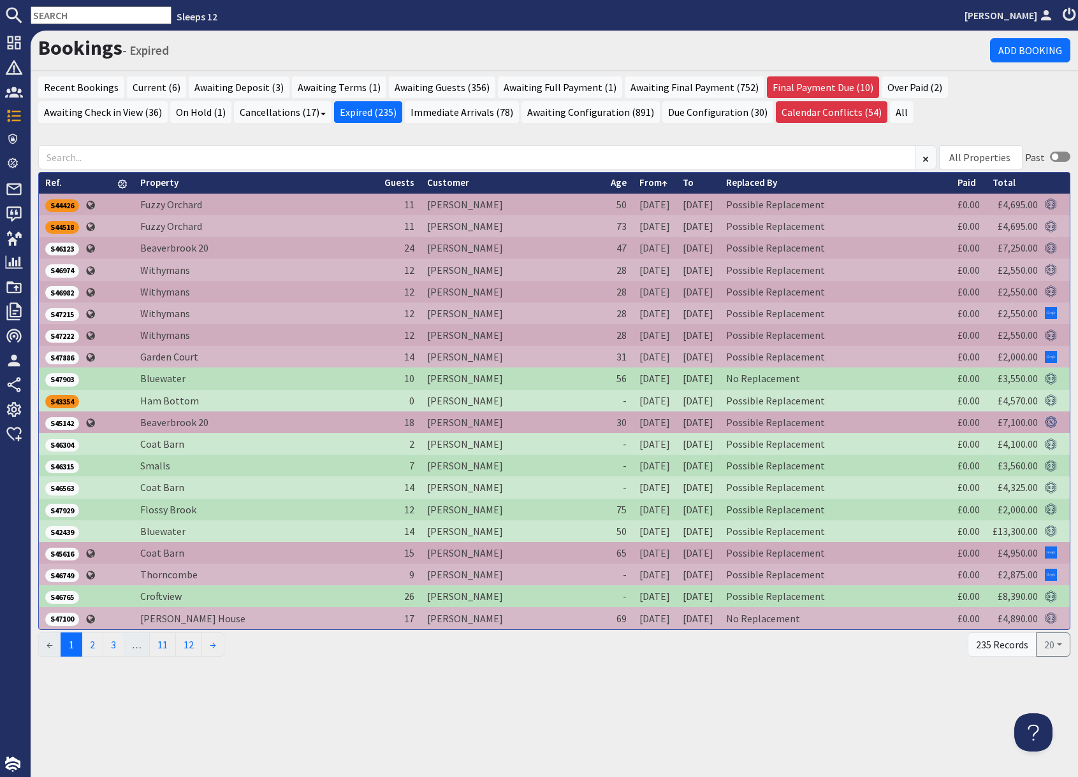
click at [639, 182] on link "From" at bounding box center [653, 183] width 28 height 12
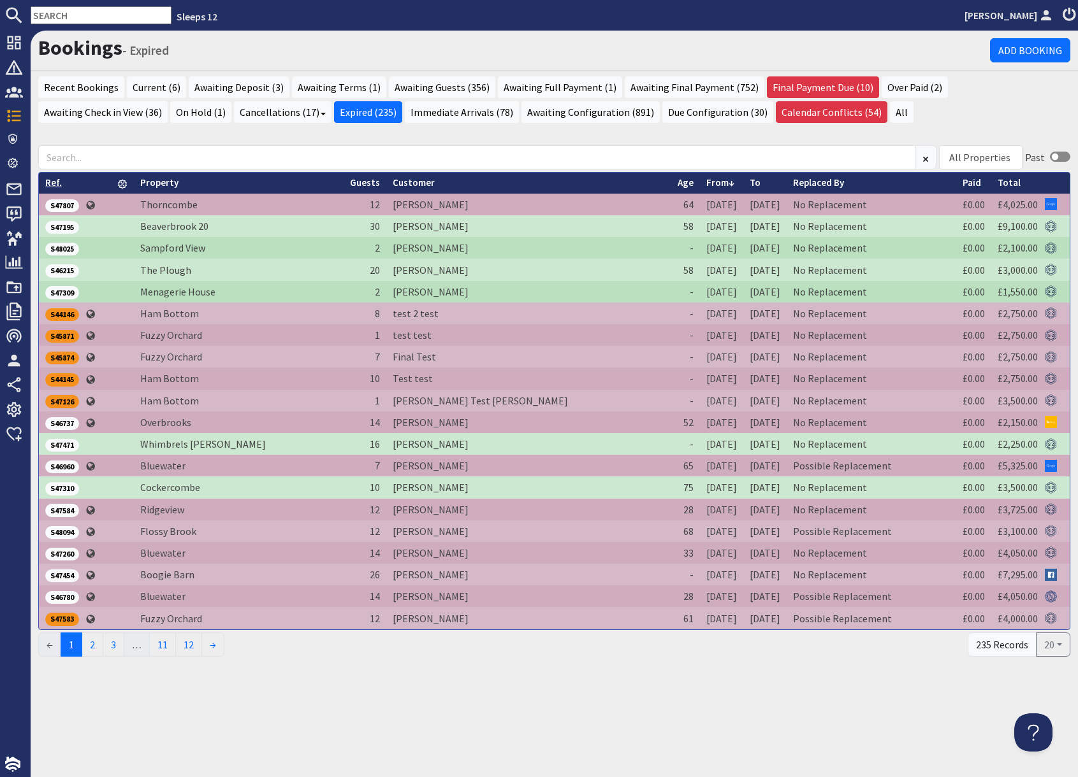
click at [55, 184] on link "Ref." at bounding box center [53, 183] width 17 height 12
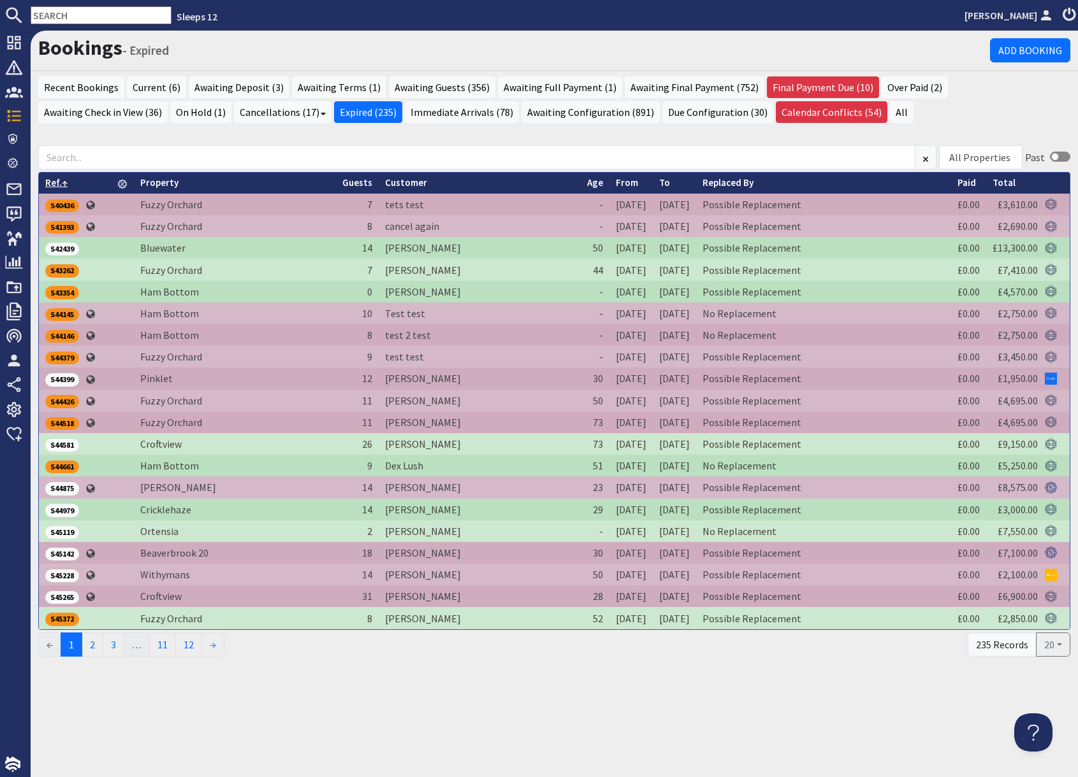
click at [56, 184] on link "Ref." at bounding box center [56, 183] width 22 height 12
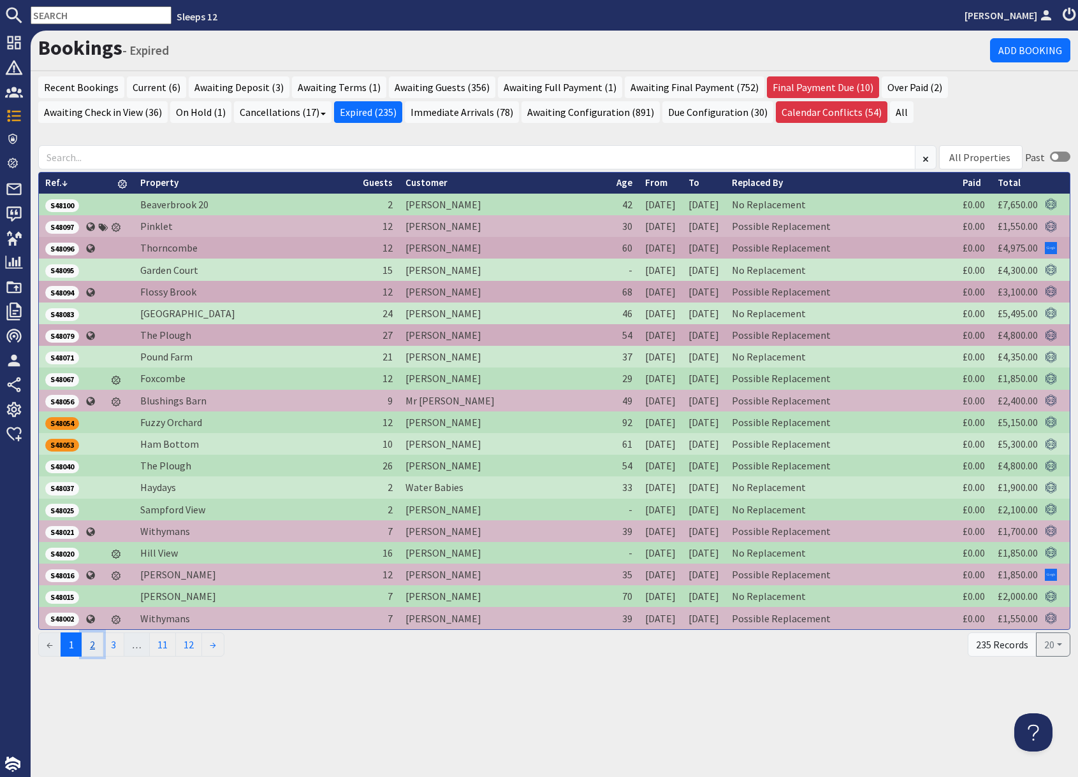
click at [97, 653] on link "2" at bounding box center [93, 645] width 22 height 24
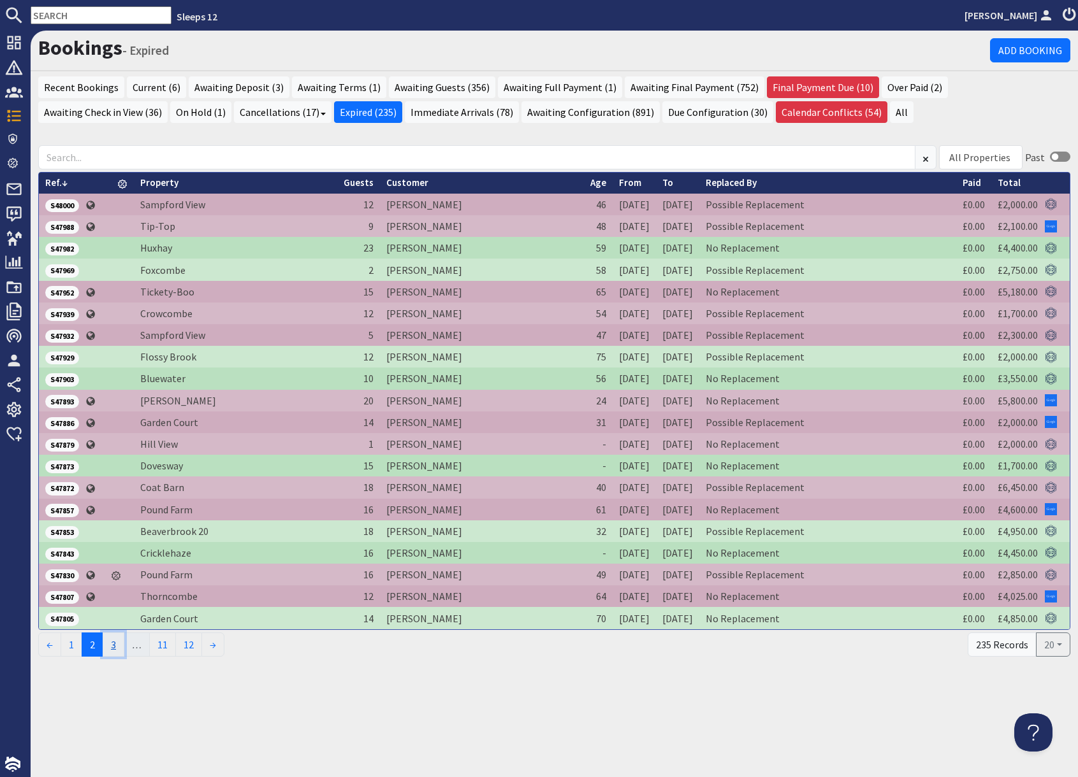
click at [116, 651] on link "3" at bounding box center [114, 645] width 22 height 24
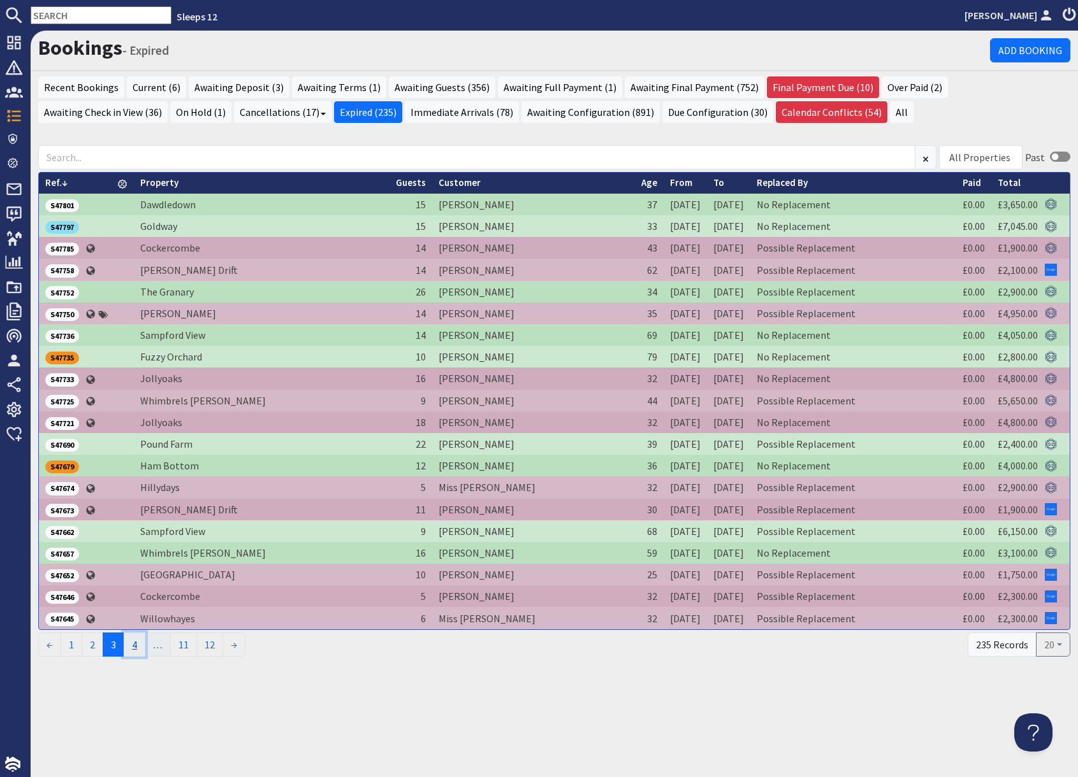
click at [139, 647] on link "4" at bounding box center [135, 645] width 22 height 24
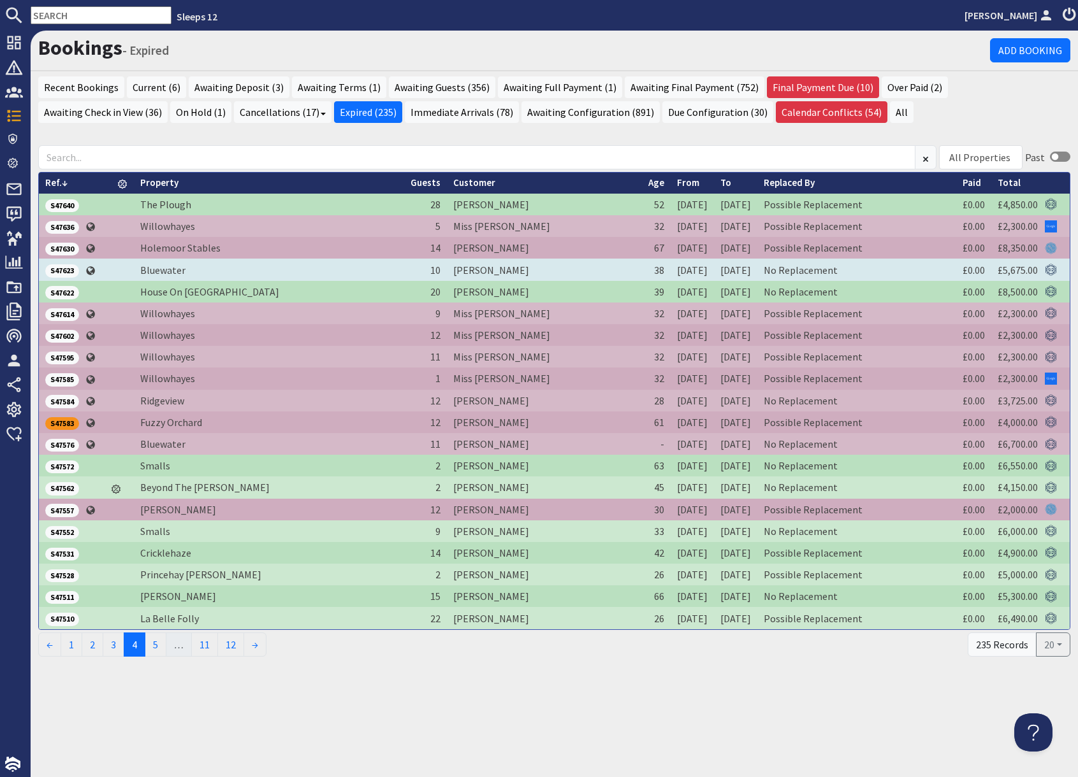
click at [68, 271] on span "S47623" at bounding box center [62, 270] width 34 height 13
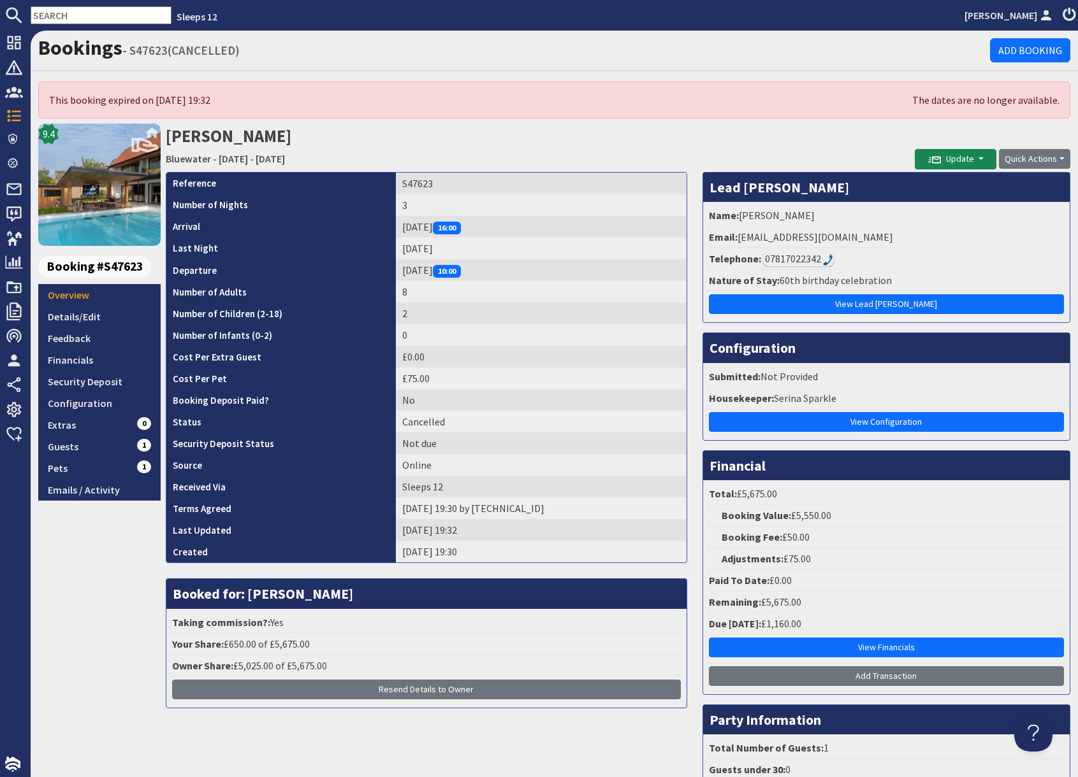
drag, startPoint x: 884, startPoint y: 134, endPoint x: 899, endPoint y: 131, distance: 15.6
click at [892, 133] on h2 "Corrine Mullish Bluewater - Friday 27/03/2026 - Sunday 29/03/2026" at bounding box center [540, 146] width 749 height 45
drag, startPoint x: 737, startPoint y: 238, endPoint x: 880, endPoint y: 243, distance: 143.5
click at [880, 243] on li "Email: corrinemullish@gmail.com" at bounding box center [886, 238] width 360 height 22
copy li "corrinemullish@gmail.com"
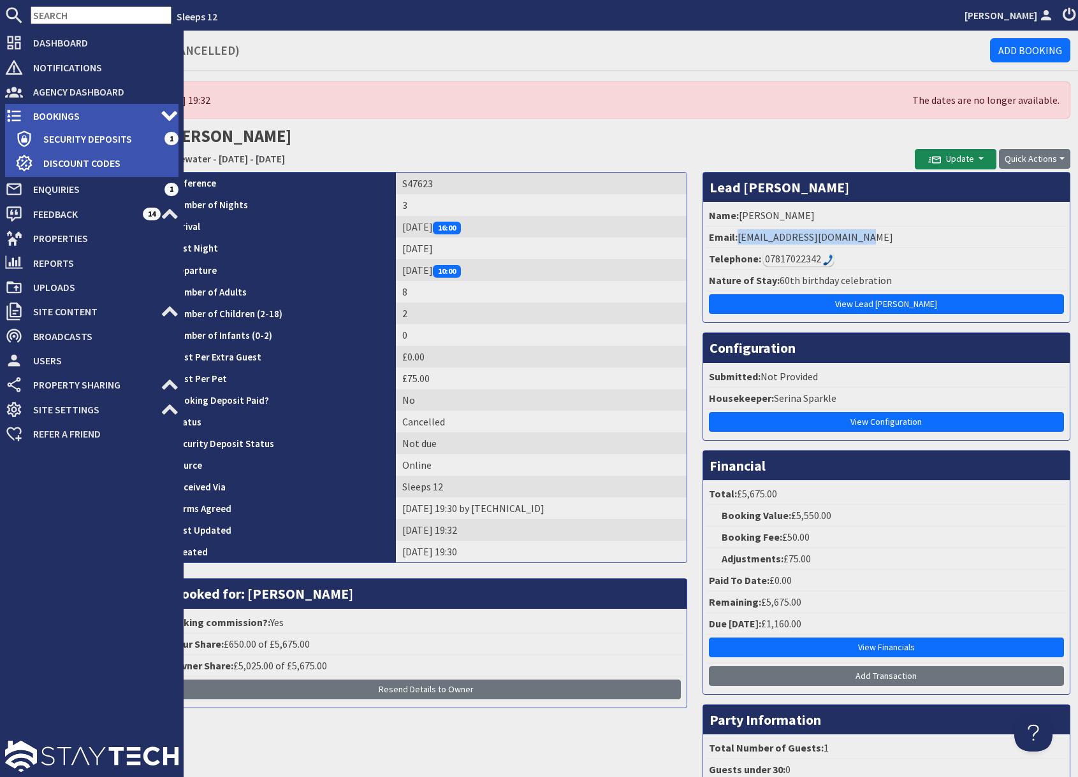
click at [18, 120] on use at bounding box center [14, 116] width 14 height 12
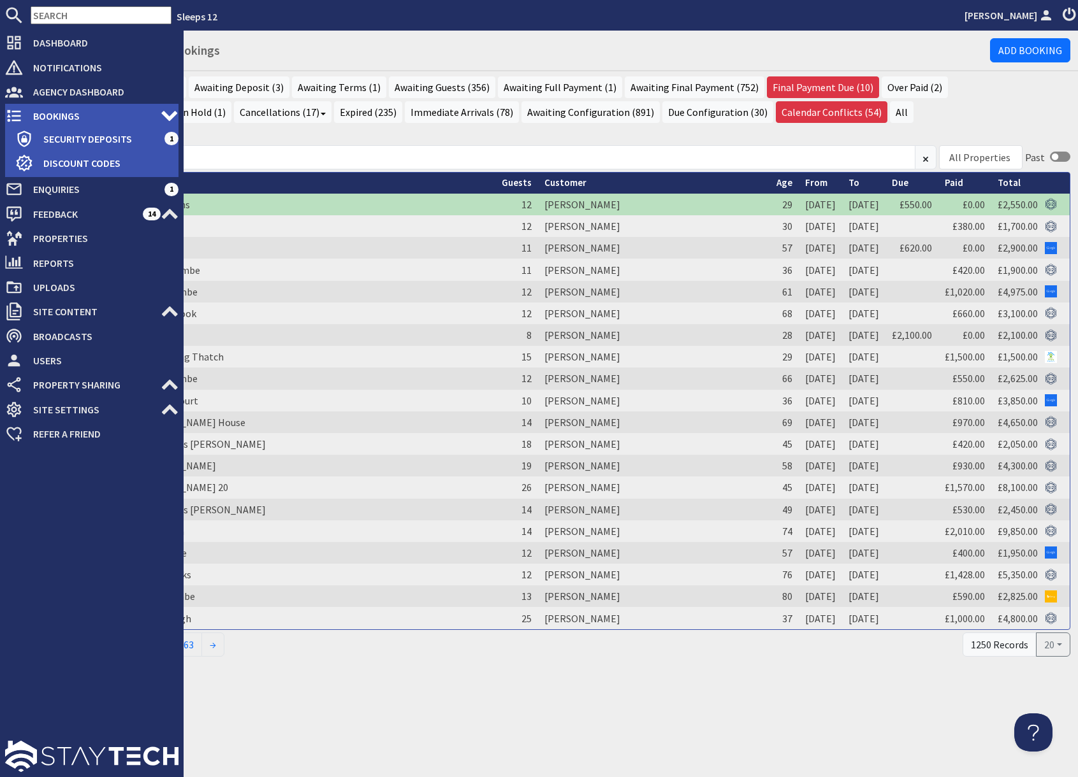
click at [54, 120] on span "Bookings" at bounding box center [92, 116] width 138 height 20
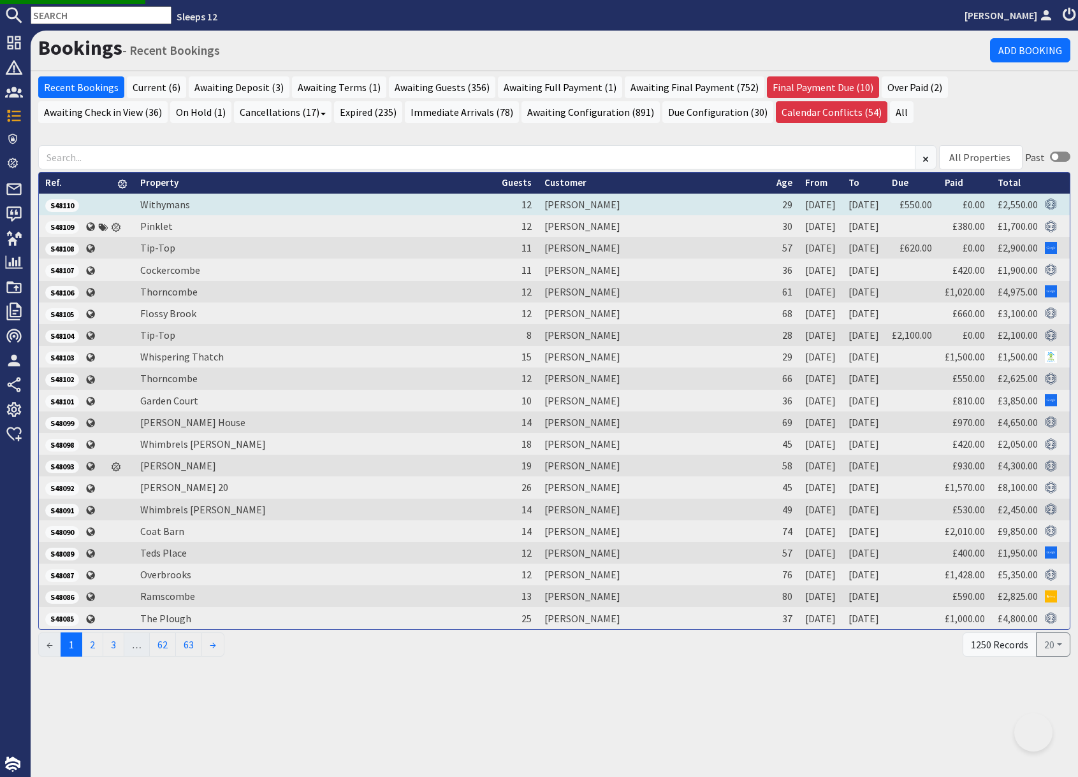
click at [64, 206] on span "S48110" at bounding box center [62, 205] width 34 height 13
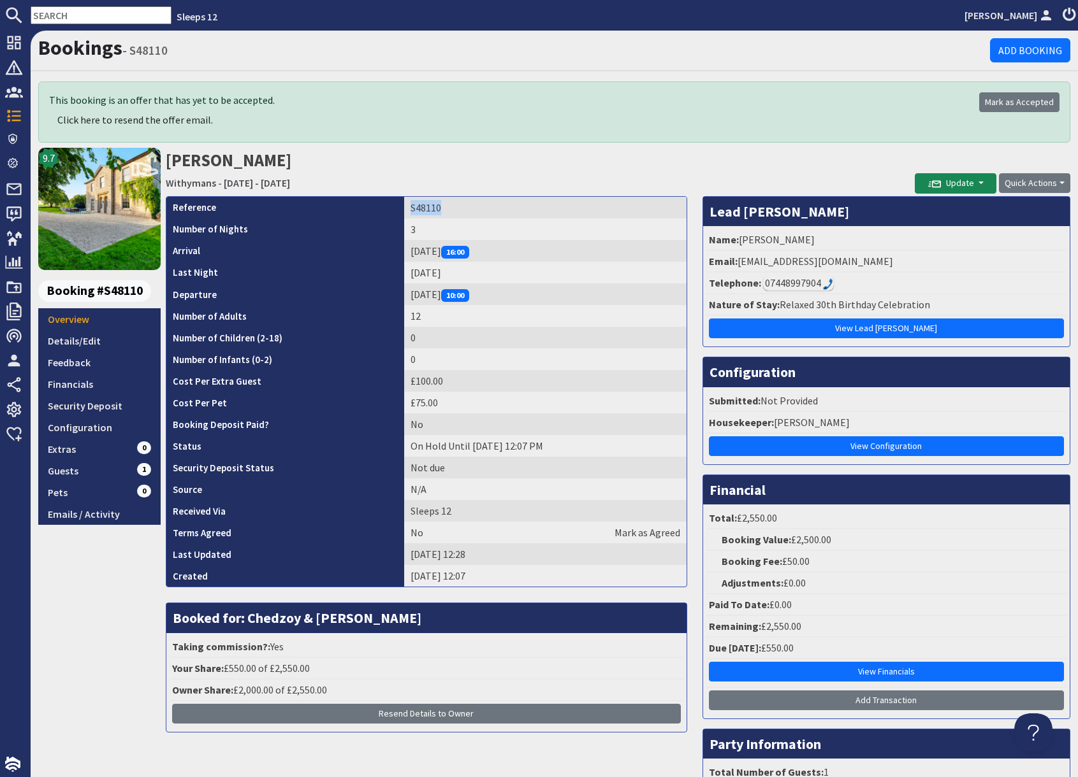
drag, startPoint x: 393, startPoint y: 206, endPoint x: 445, endPoint y: 208, distance: 52.3
click at [445, 208] on td "S48110" at bounding box center [545, 208] width 282 height 22
copy td "S48110"
drag, startPoint x: 91, startPoint y: 342, endPoint x: 98, endPoint y: 351, distance: 11.0
click at [91, 342] on link "Details/Edit" at bounding box center [99, 341] width 122 height 22
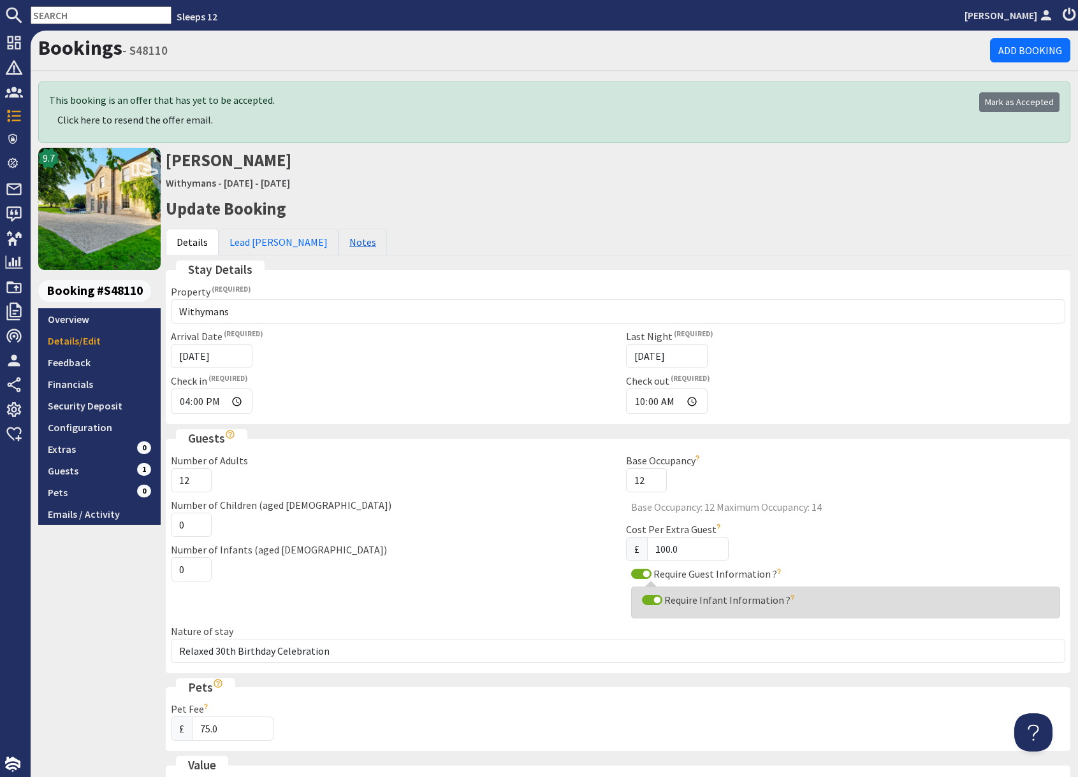
click at [338, 249] on link "Notes" at bounding box center [362, 242] width 48 height 27
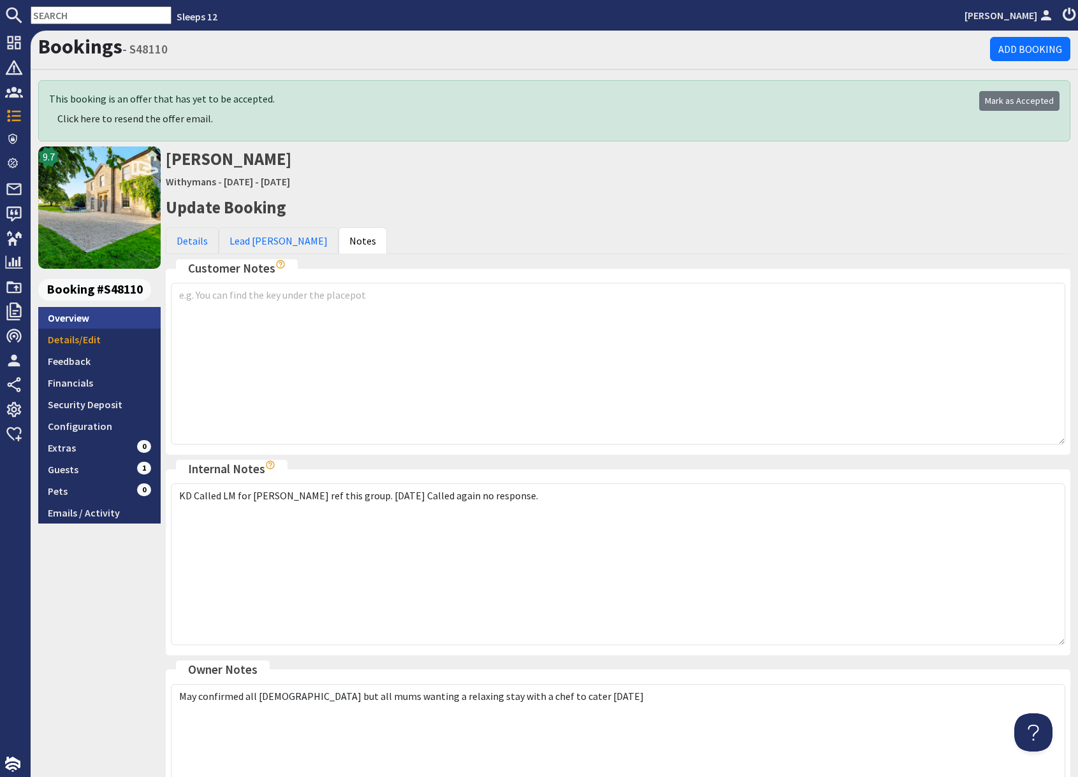
scroll to position [3, 0]
click at [87, 315] on link "Overview" at bounding box center [99, 317] width 122 height 22
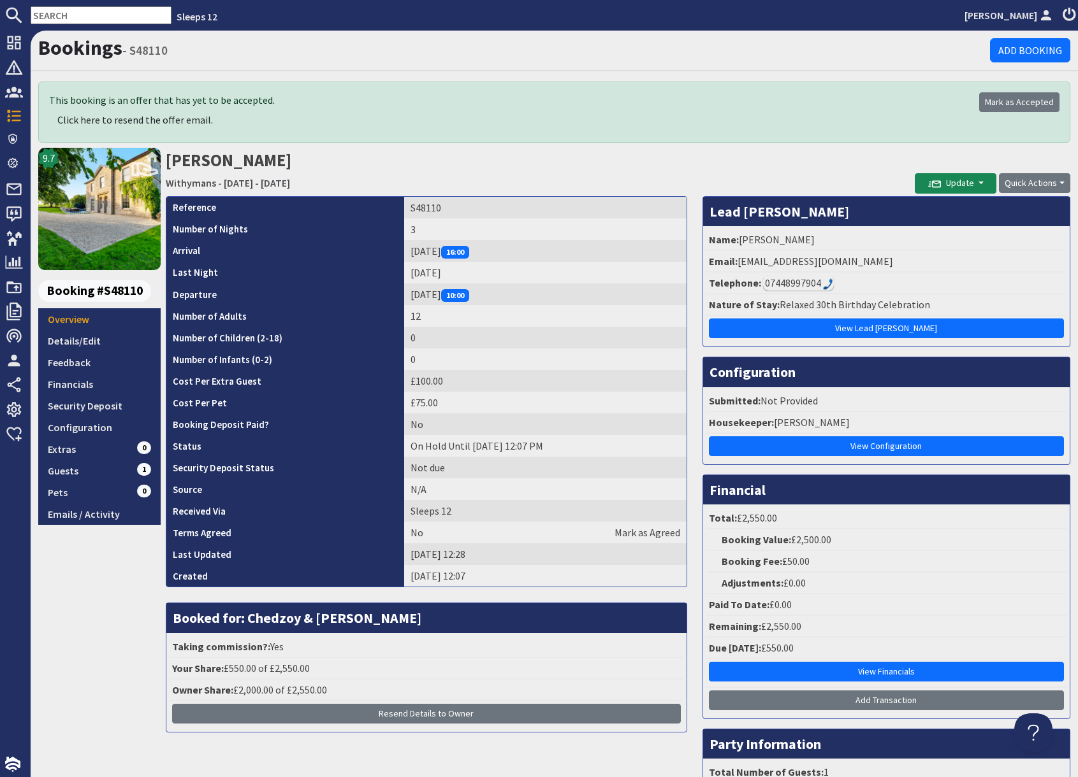
click at [78, 14] on input "text" at bounding box center [101, 15] width 141 height 18
paste input "S46345"
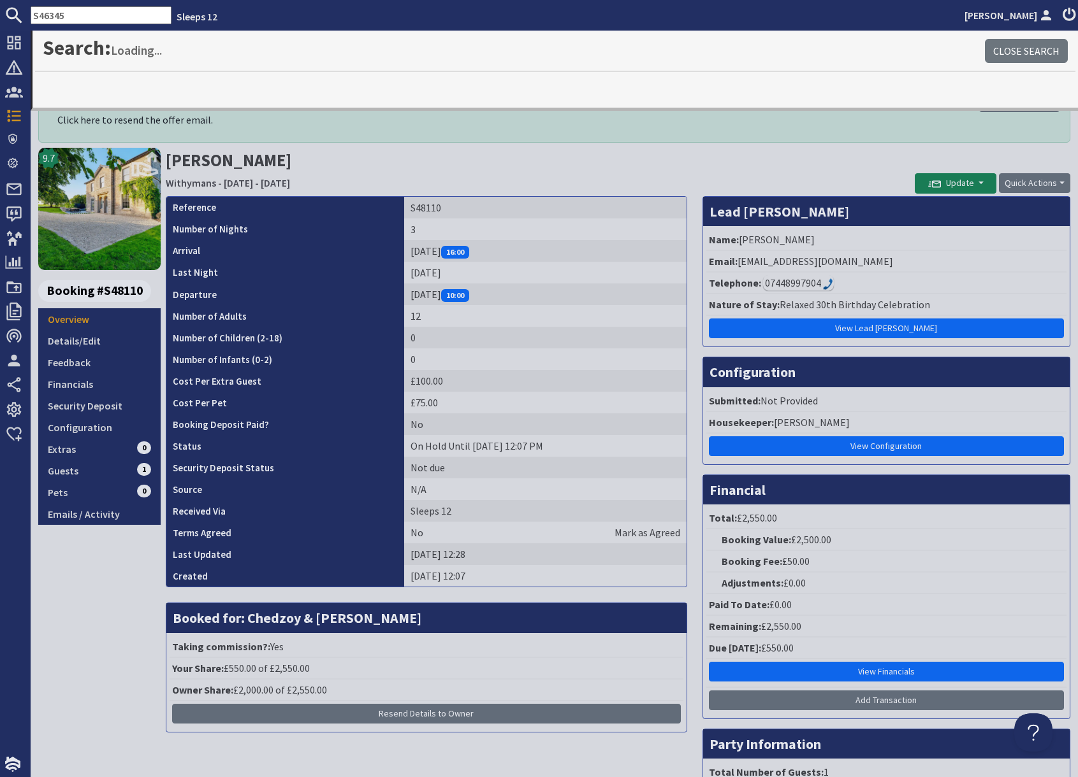
type input "S46345"
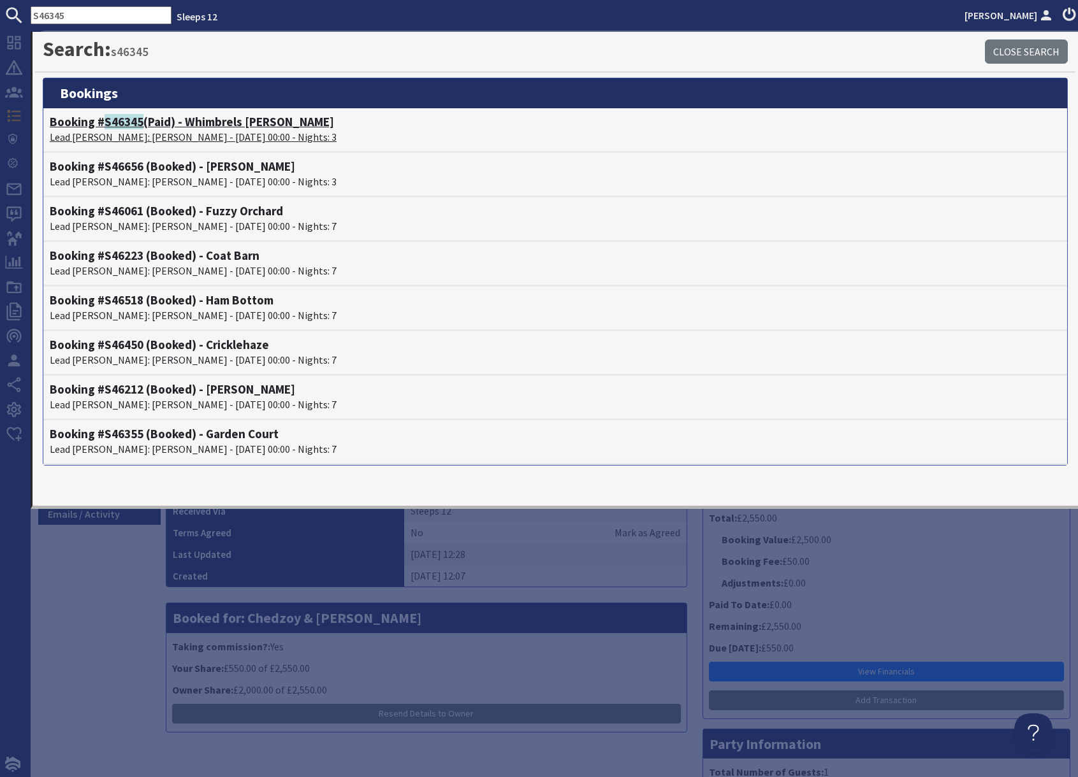
click at [147, 136] on p "Lead Booker: Heather Barnett - 03/10/2025 00:00 - Nights: 3" at bounding box center [555, 136] width 1011 height 15
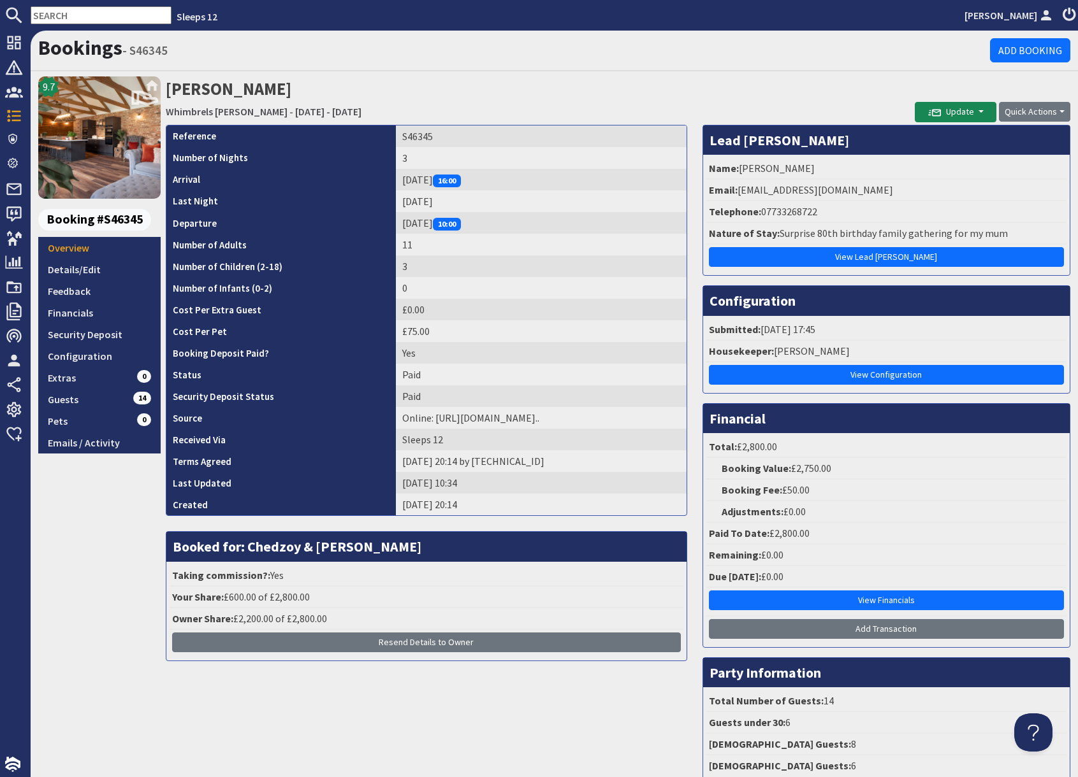
drag, startPoint x: 834, startPoint y: 89, endPoint x: 795, endPoint y: 163, distance: 83.5
click at [833, 96] on h2 "Heather Barnett Whimbrels Barton - Friday 03/10/2025 - Sunday 05/10/2025" at bounding box center [540, 98] width 749 height 45
drag, startPoint x: 739, startPoint y: 190, endPoint x: 916, endPoint y: 197, distance: 177.9
click at [916, 197] on li "Email: heatherbarnettuk@hotmail.com" at bounding box center [886, 191] width 360 height 22
copy li "heatherbarnettuk@hotmail.com"
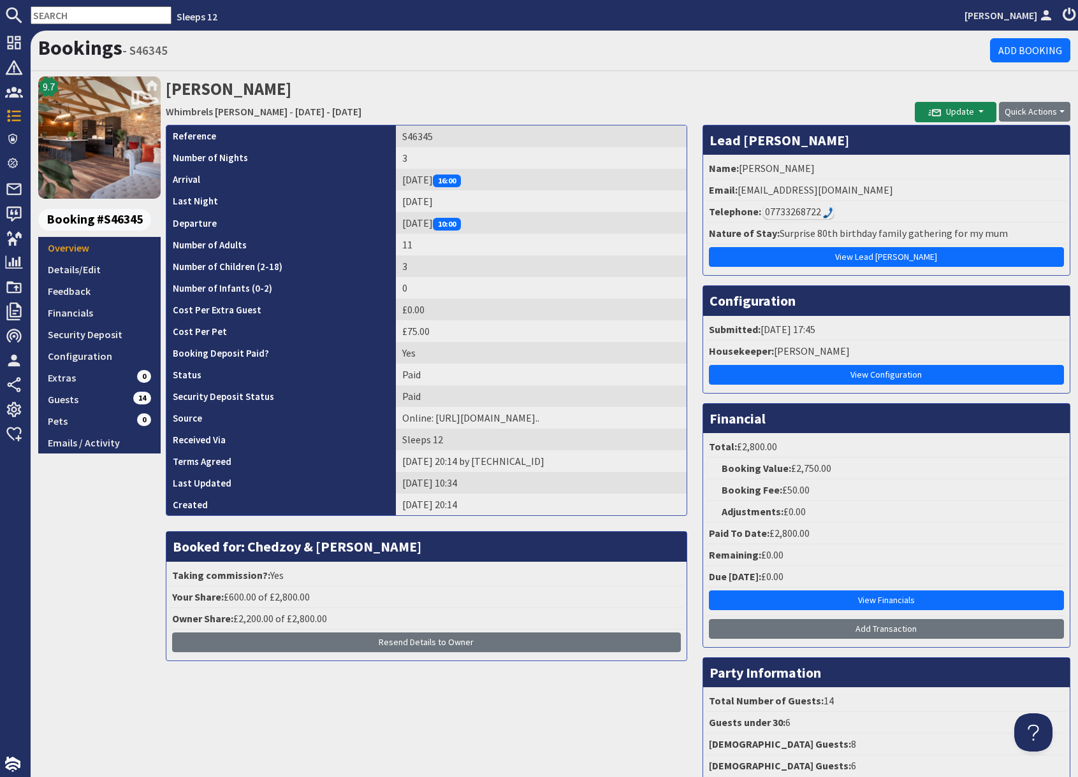
drag, startPoint x: 99, startPoint y: 11, endPoint x: 100, endPoint y: 21, distance: 9.6
click at [99, 13] on input "text" at bounding box center [101, 15] width 141 height 18
click at [100, 21] on input "text" at bounding box center [101, 15] width 141 height 18
paste input "amysuzy@outlook.com"
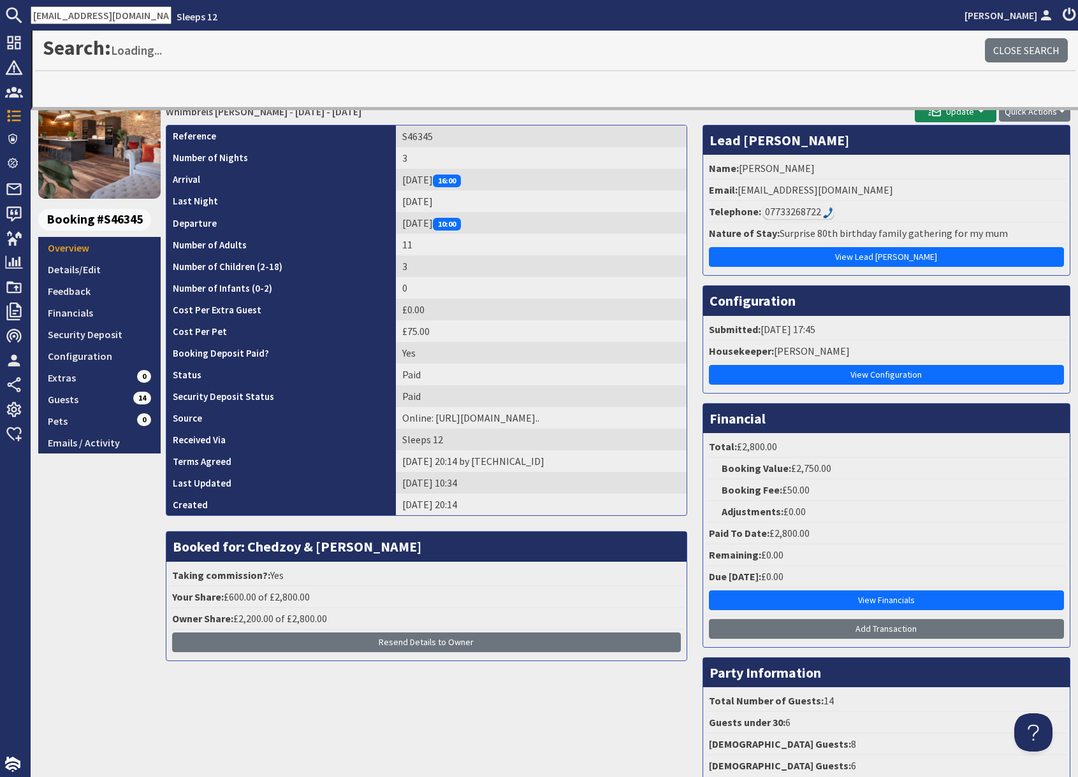
type input "amysuzy@outlook.com"
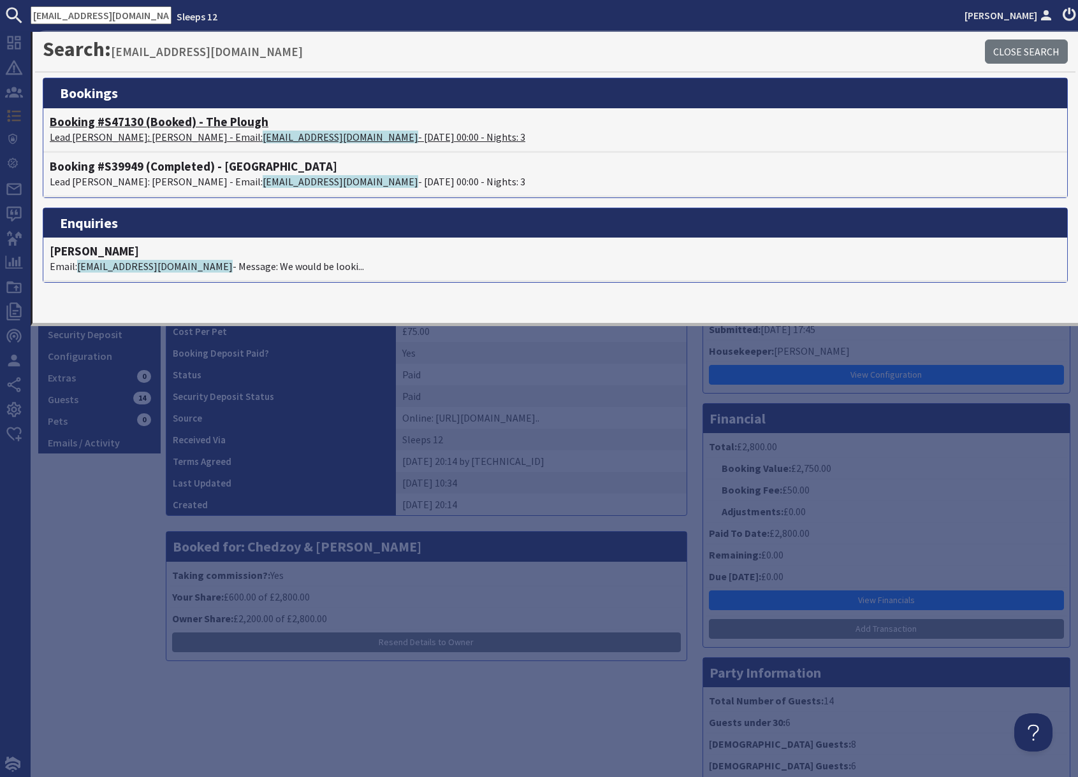
click at [147, 130] on p "Lead Booker: Amy Salway - Email: amysuzy@outlook.com - 26/09/2025 00:00 - Night…" at bounding box center [555, 136] width 1011 height 15
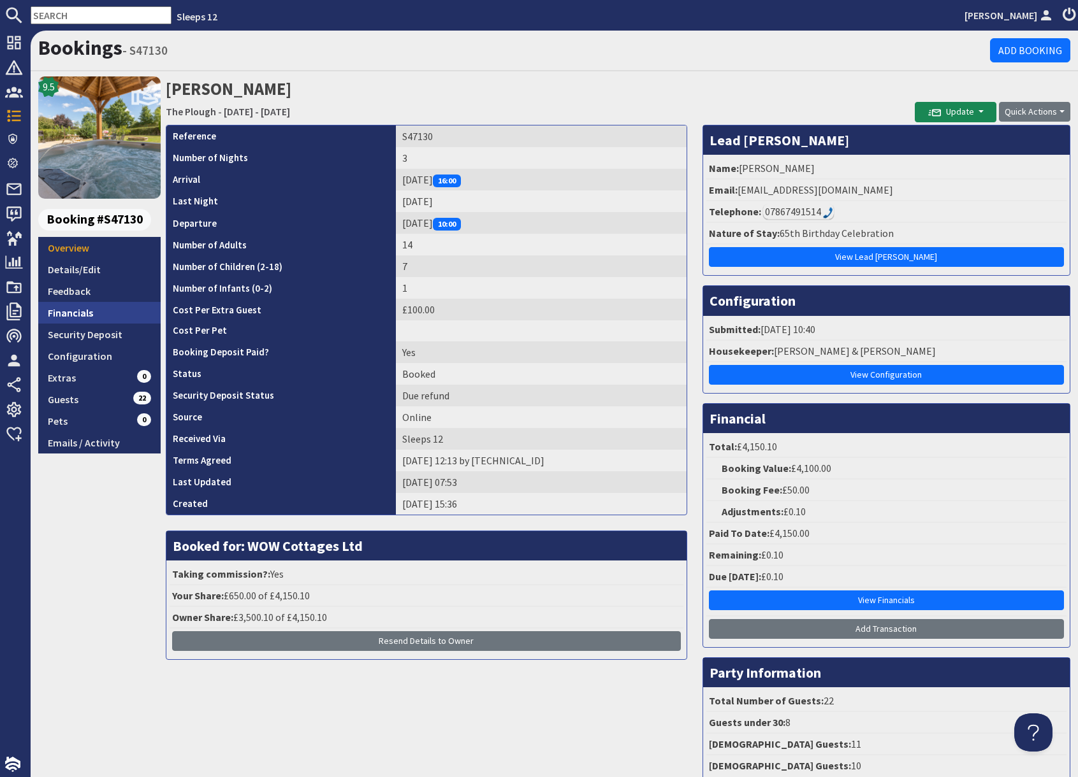
click at [89, 315] on link "Financials" at bounding box center [99, 313] width 122 height 22
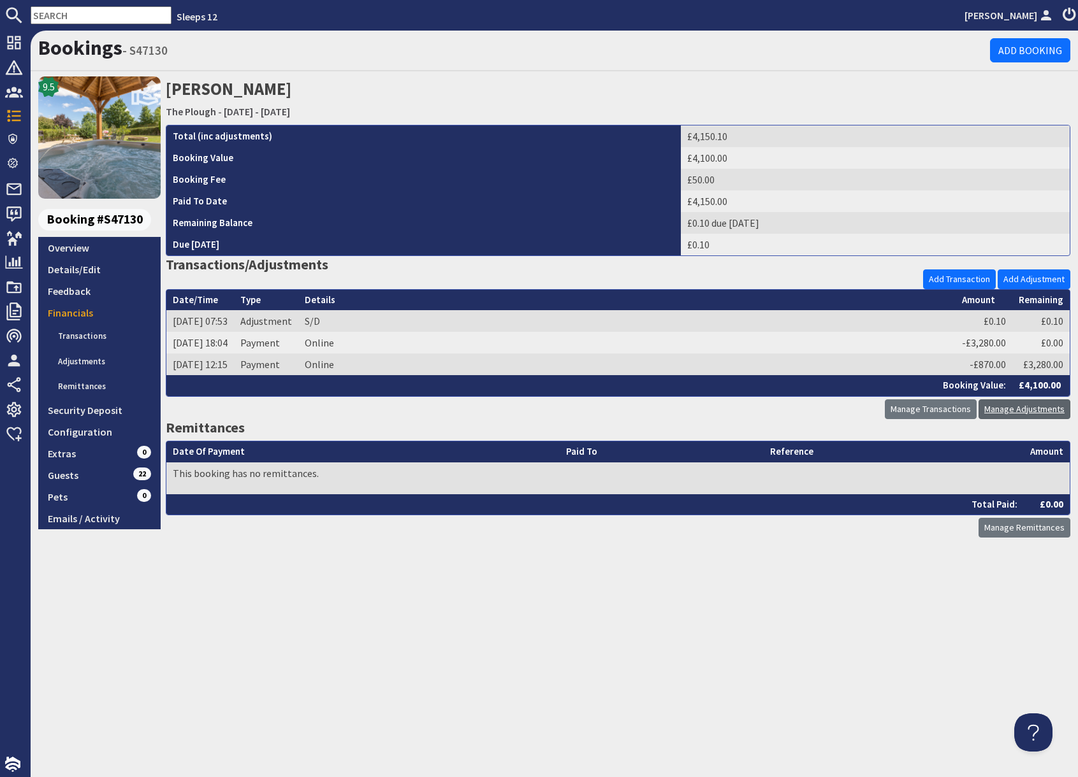
click at [1022, 412] on link "Manage Adjustments" at bounding box center [1024, 410] width 92 height 20
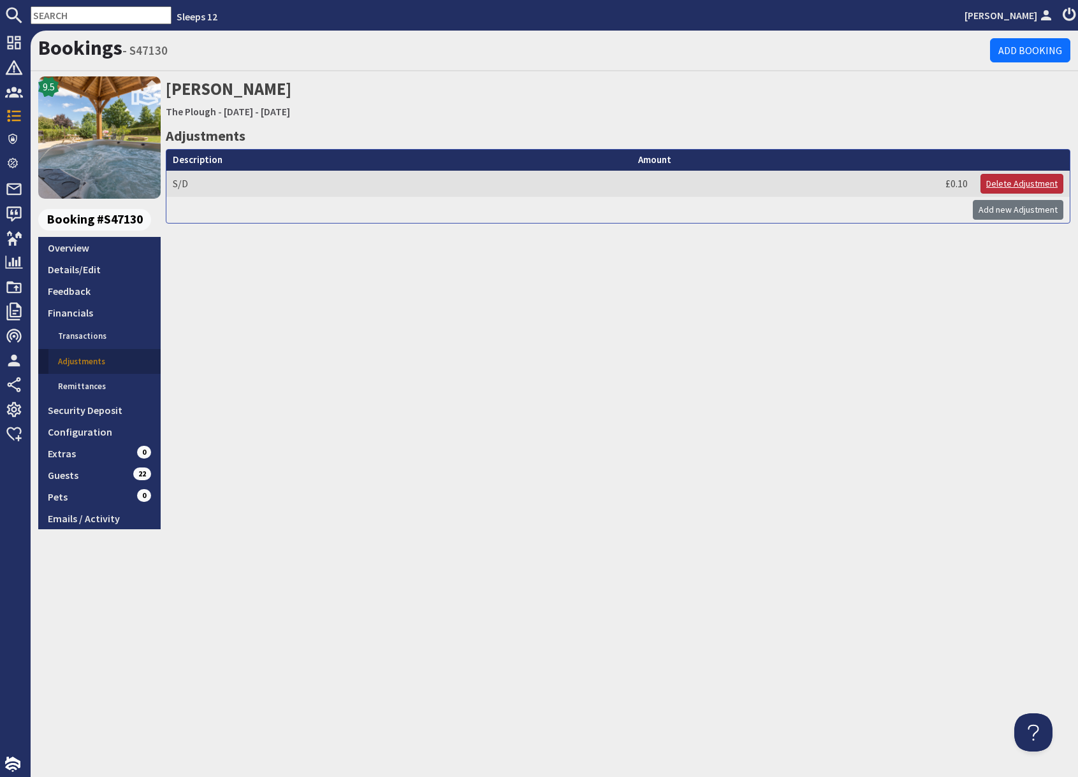
click at [1011, 185] on link "Delete Adjustment" at bounding box center [1021, 184] width 83 height 20
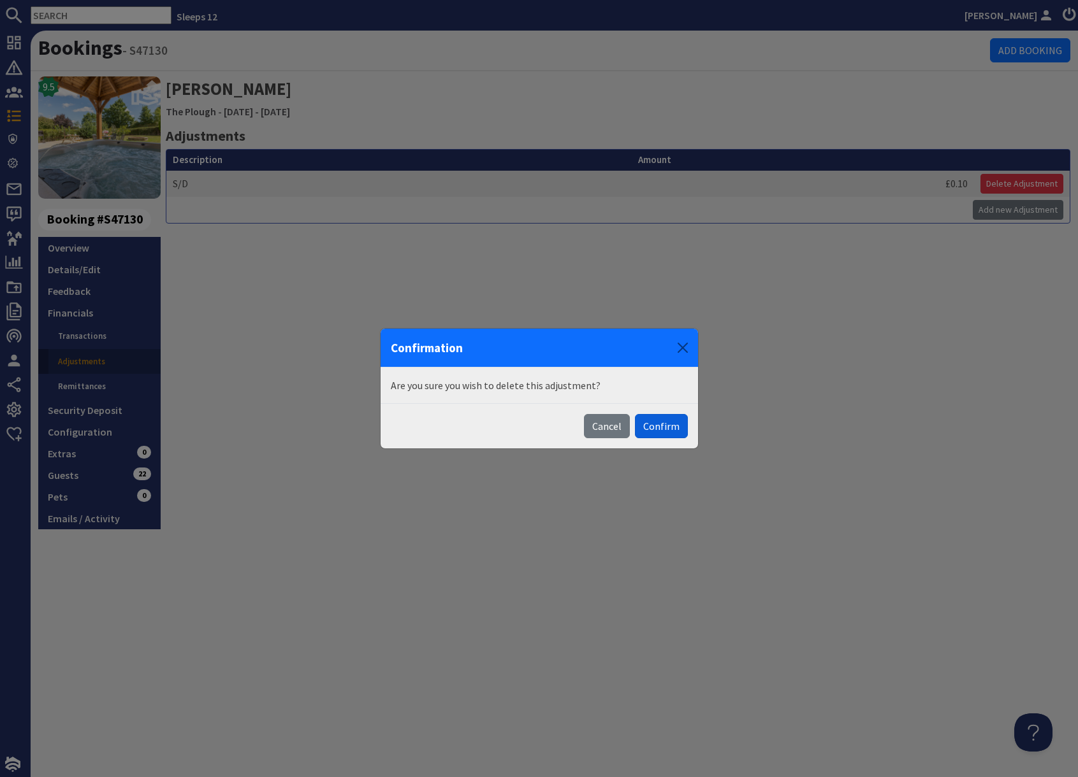
click at [665, 428] on button "Confirm" at bounding box center [661, 426] width 53 height 24
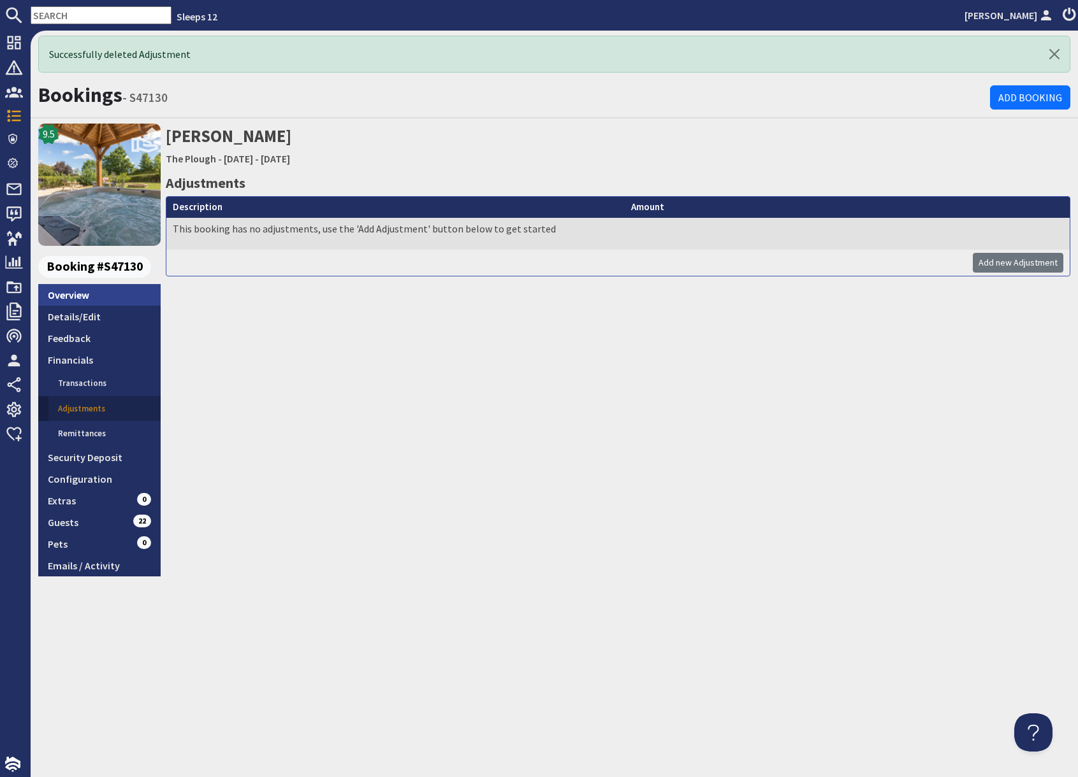
click at [73, 291] on link "Overview" at bounding box center [99, 295] width 122 height 22
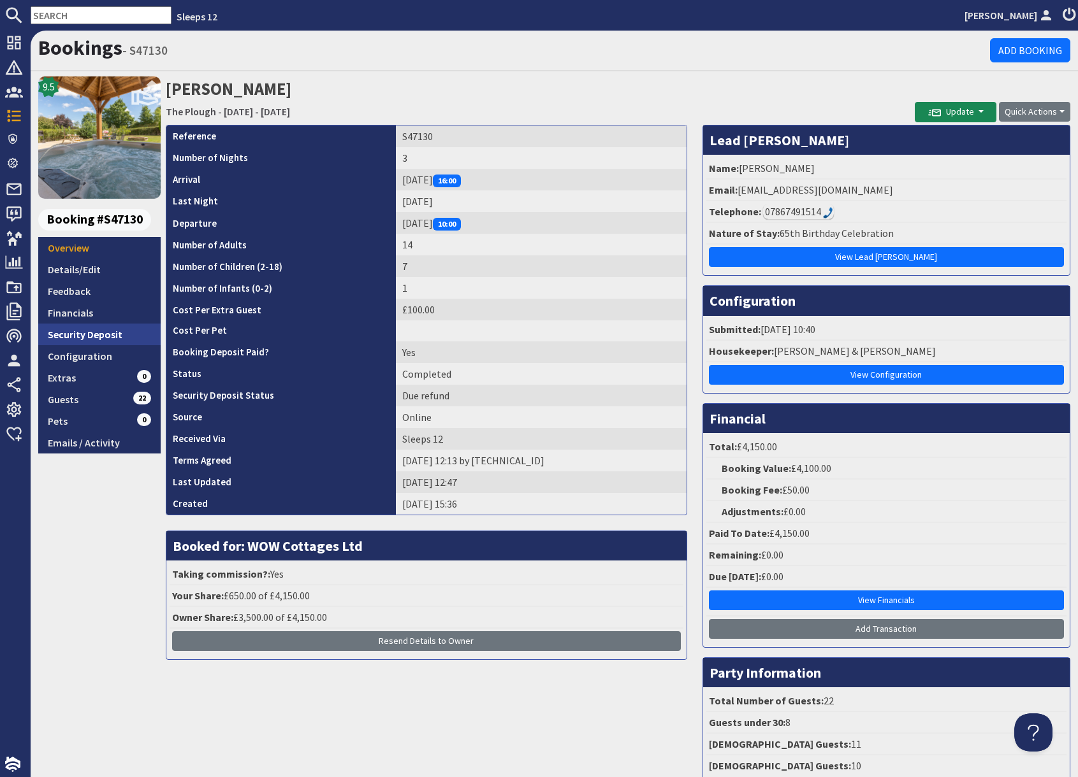
click at [106, 338] on link "Security Deposit" at bounding box center [99, 335] width 122 height 22
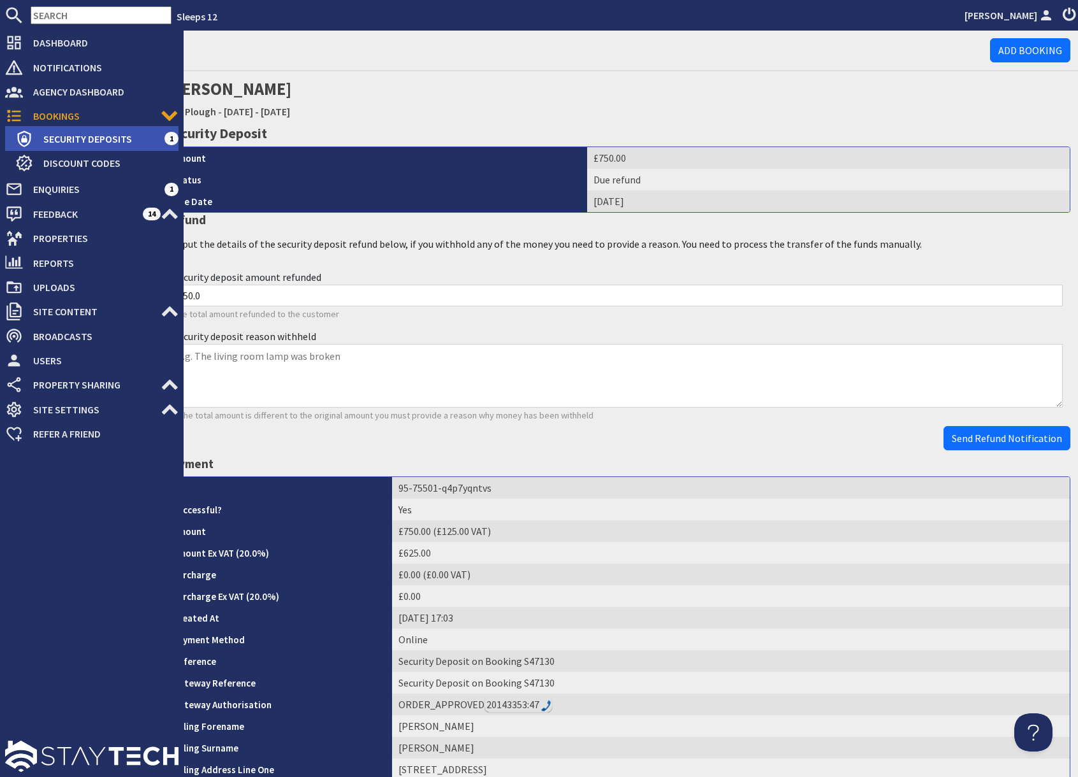
click at [87, 141] on span "Security Deposits" at bounding box center [98, 139] width 131 height 20
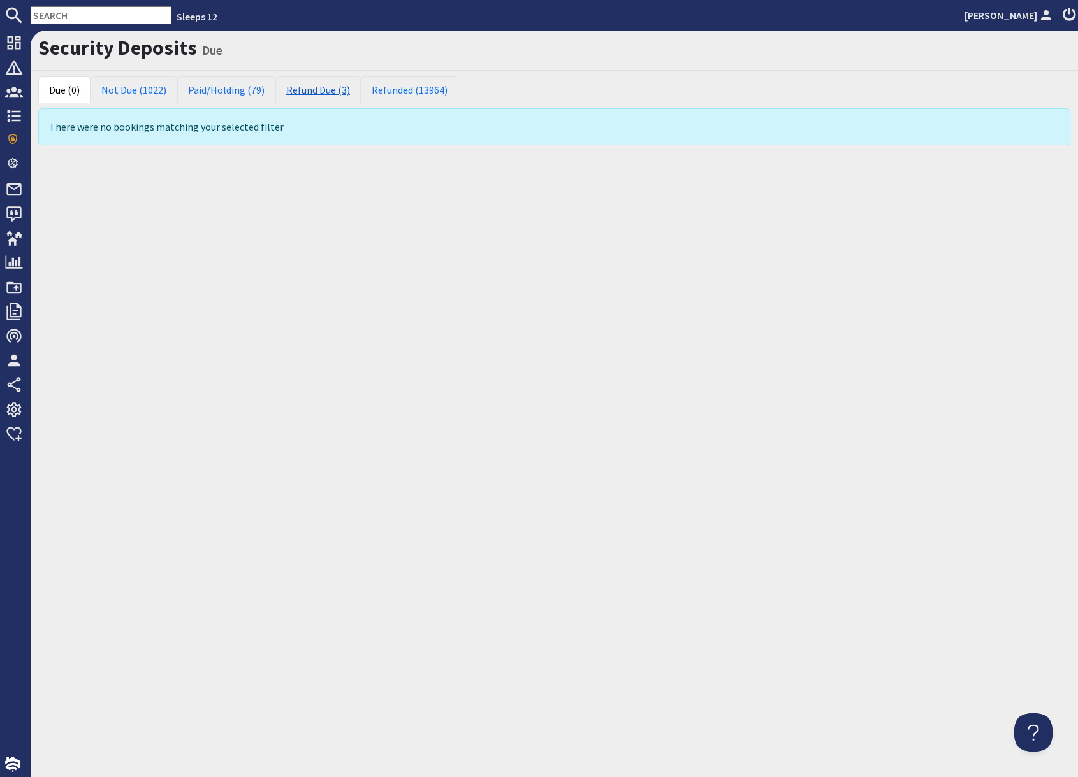
click at [299, 91] on link "Refund Due (3)" at bounding box center [317, 89] width 85 height 27
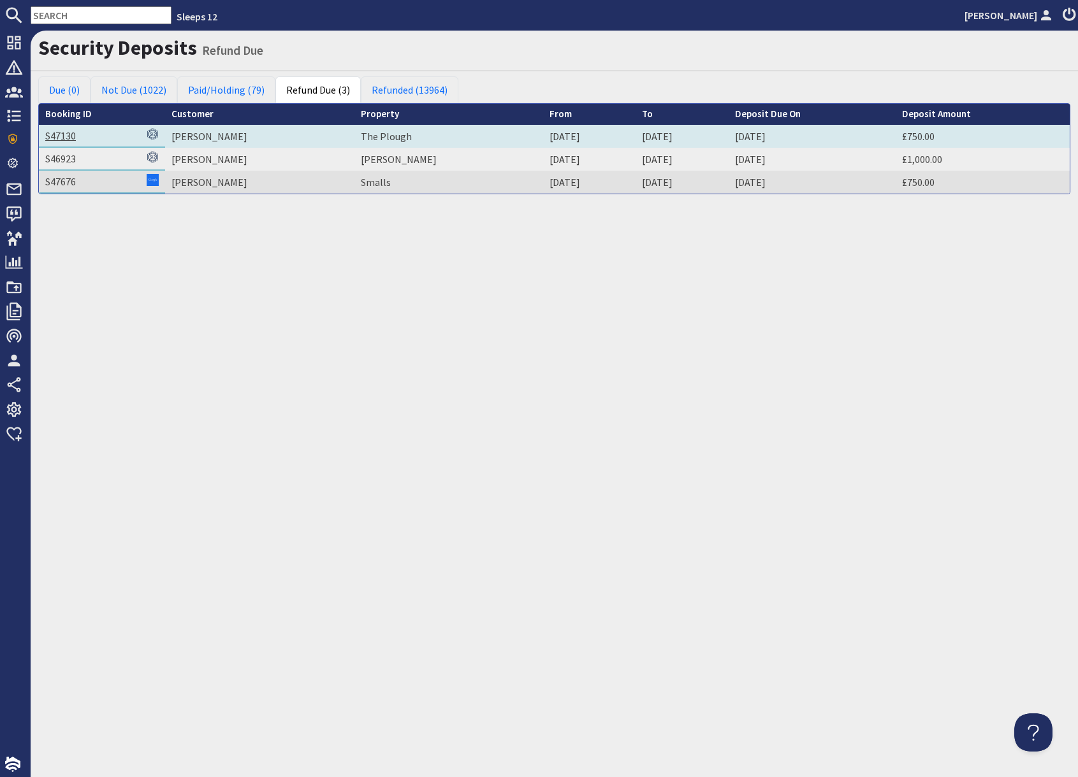
click at [59, 135] on link "S47130" at bounding box center [60, 135] width 31 height 13
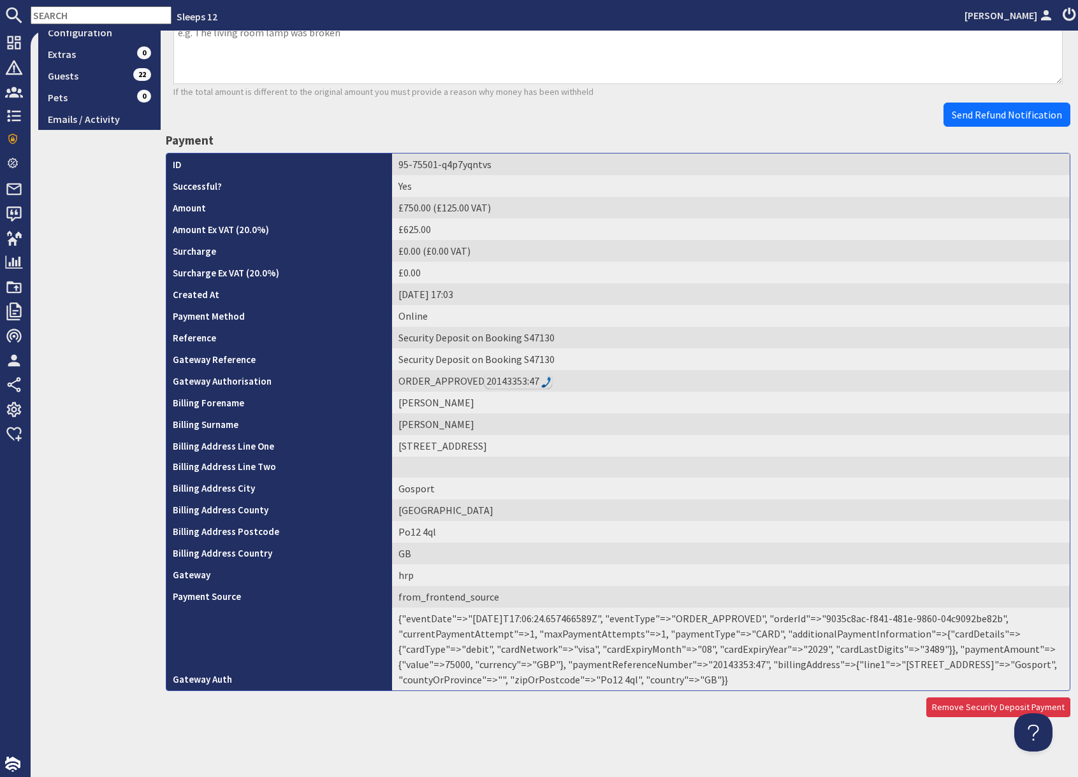
scroll to position [326, 0]
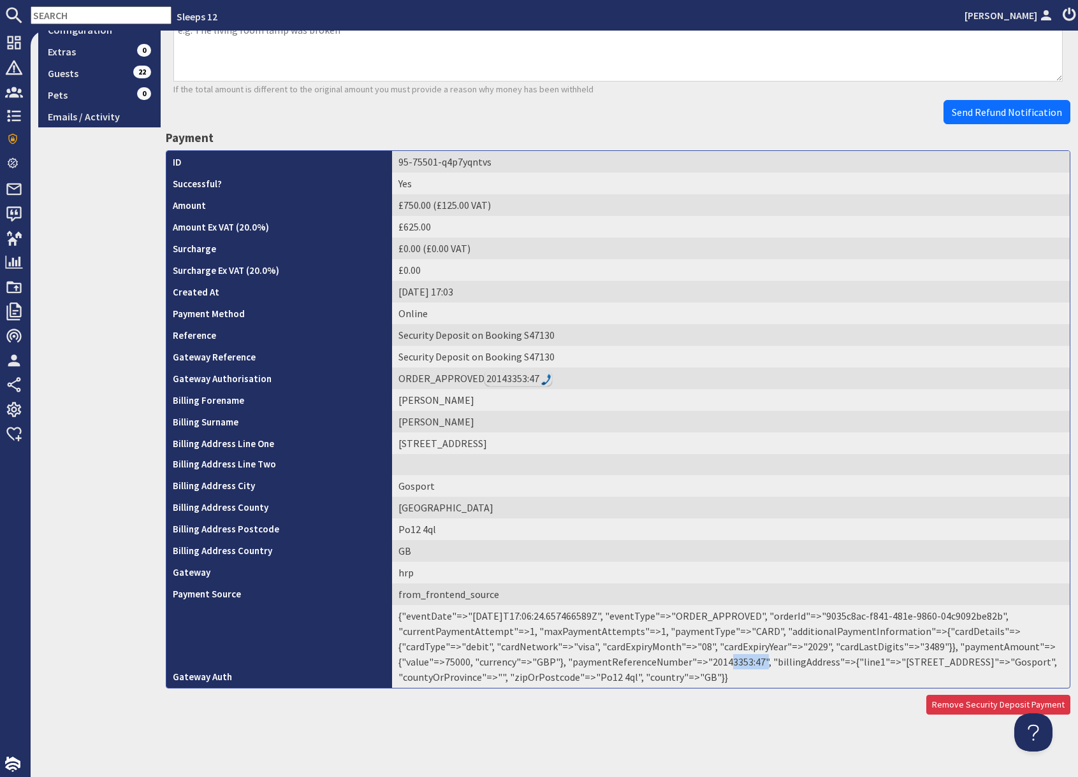
drag, startPoint x: 702, startPoint y: 664, endPoint x: 742, endPoint y: 666, distance: 40.2
click at [742, 666] on td "{"eventDate"=>"2025-09-23T17:06:24.657466589Z", "eventType"=>"ORDER_APPROVED", …" at bounding box center [730, 646] width 677 height 83
copy td "20143353"
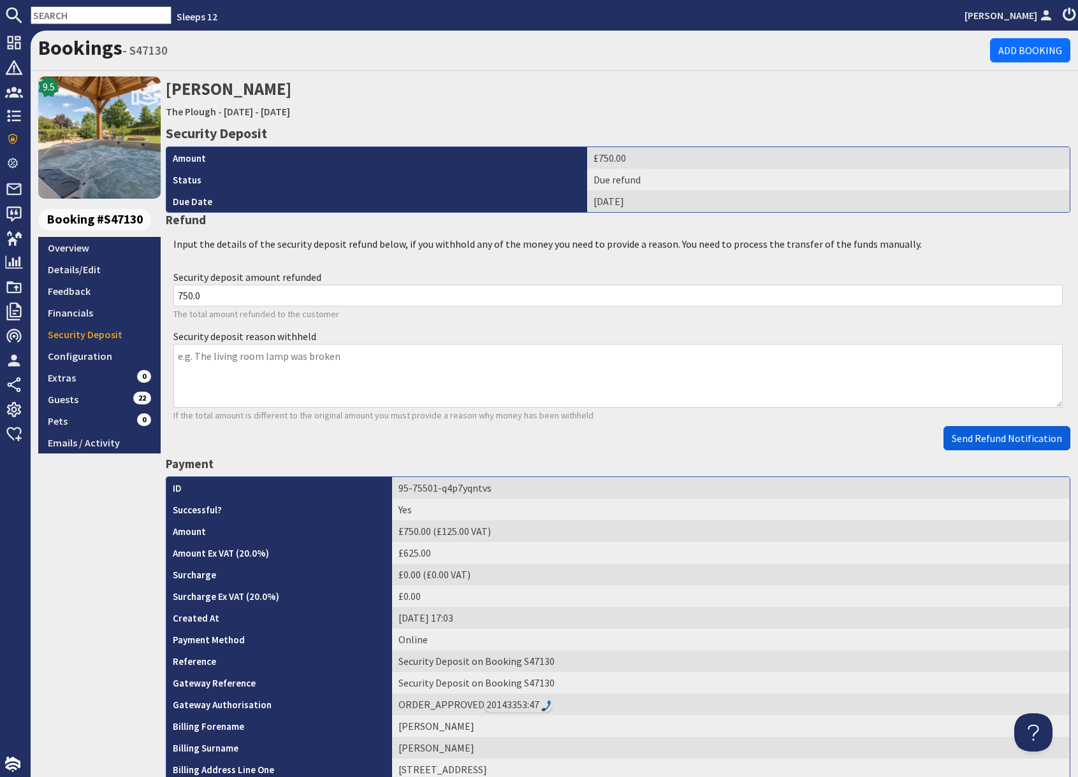
click at [984, 443] on span "Send Refund Notification" at bounding box center [1006, 438] width 110 height 13
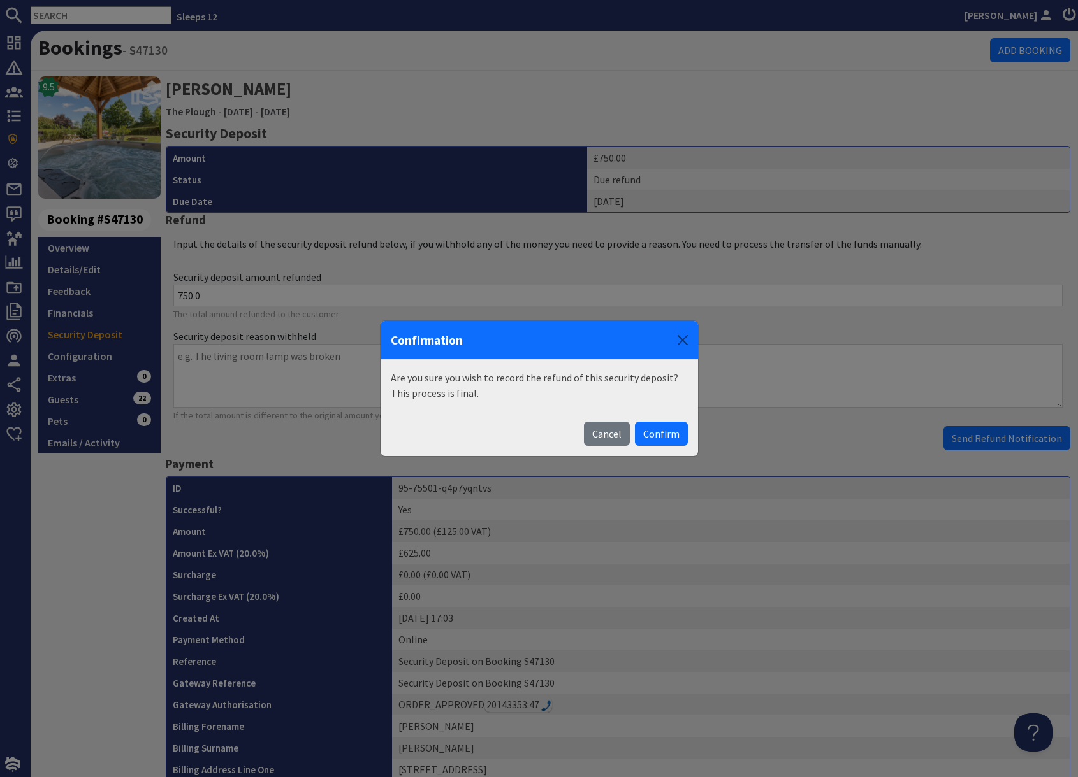
drag, startPoint x: 667, startPoint y: 435, endPoint x: 676, endPoint y: 435, distance: 8.9
click at [667, 435] on button "Confirm" at bounding box center [661, 434] width 53 height 24
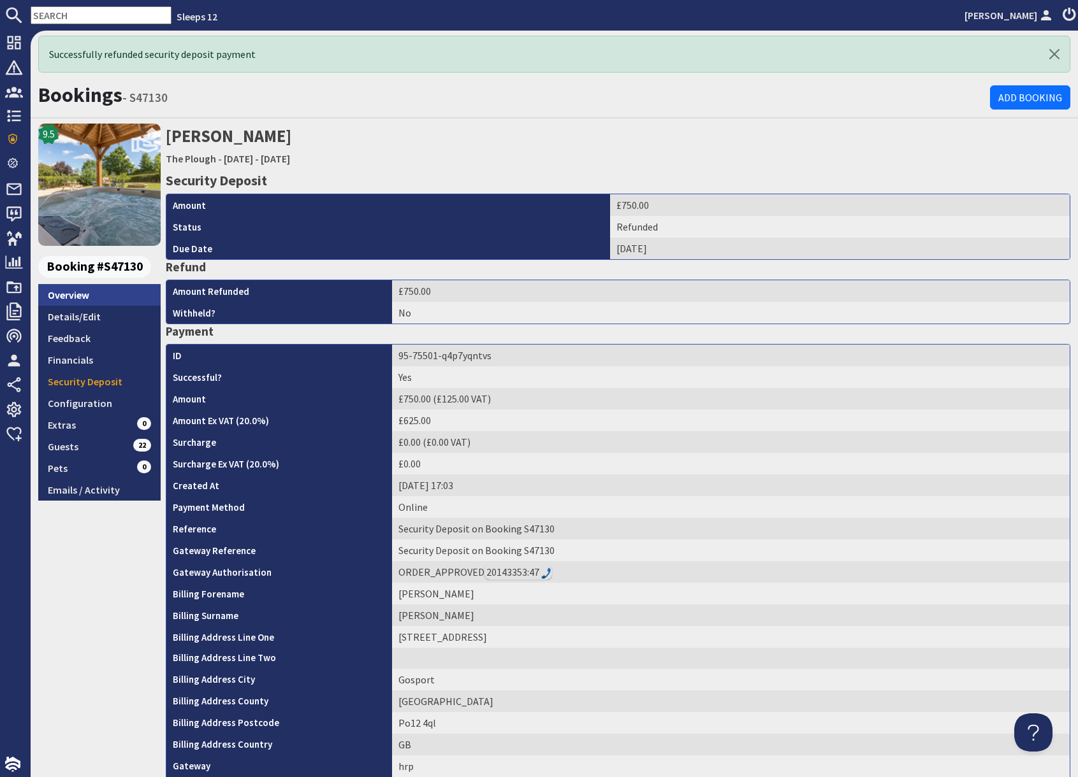
click at [73, 296] on link "Overview" at bounding box center [99, 295] width 122 height 22
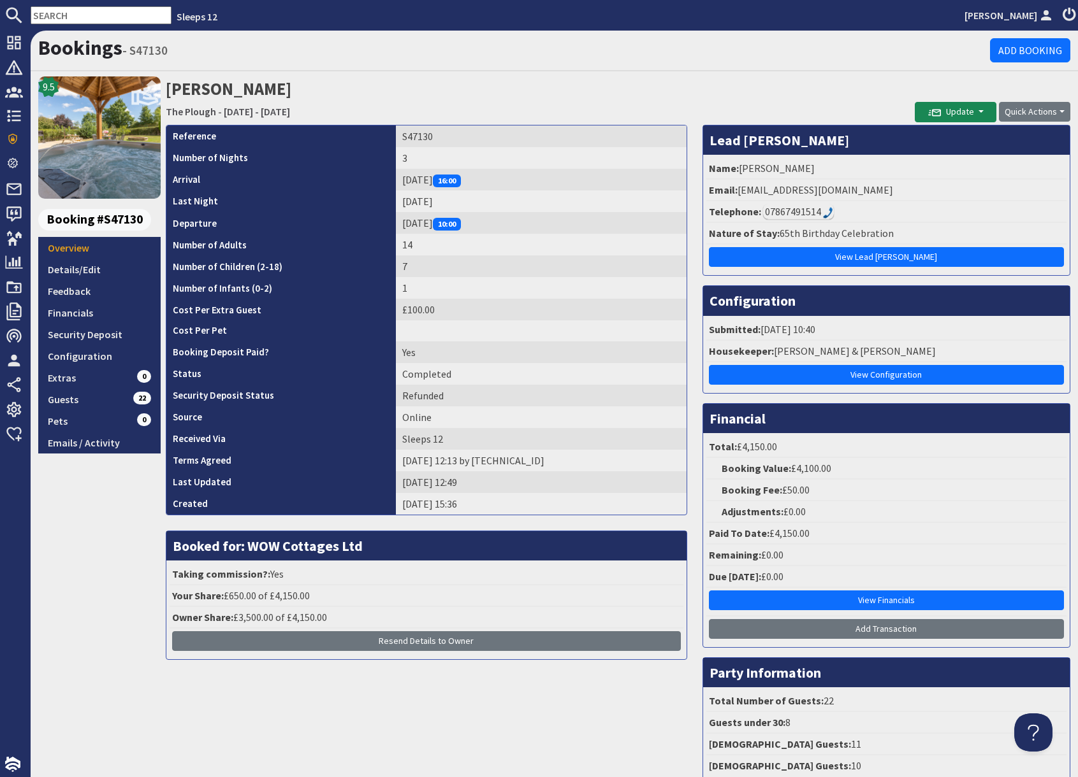
click at [73, 13] on input "text" at bounding box center [101, 15] width 141 height 18
paste input "serenityrach@yahoo.com.au"
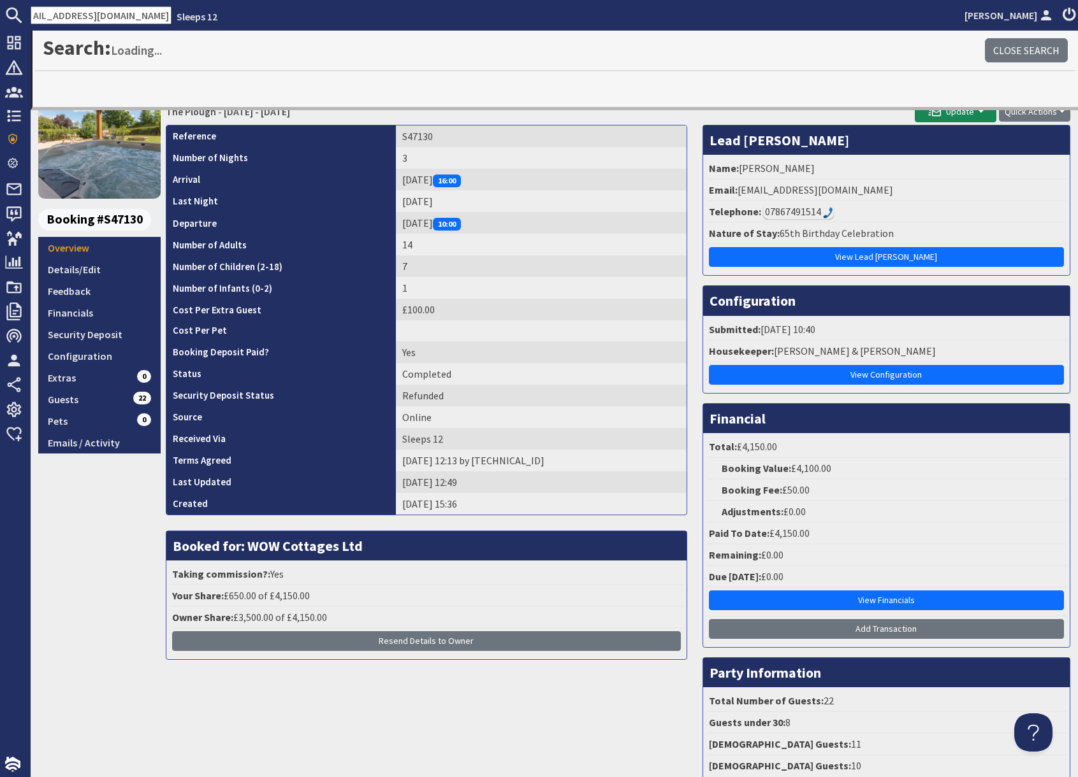
type input "serenityrach@yahoo.com.au"
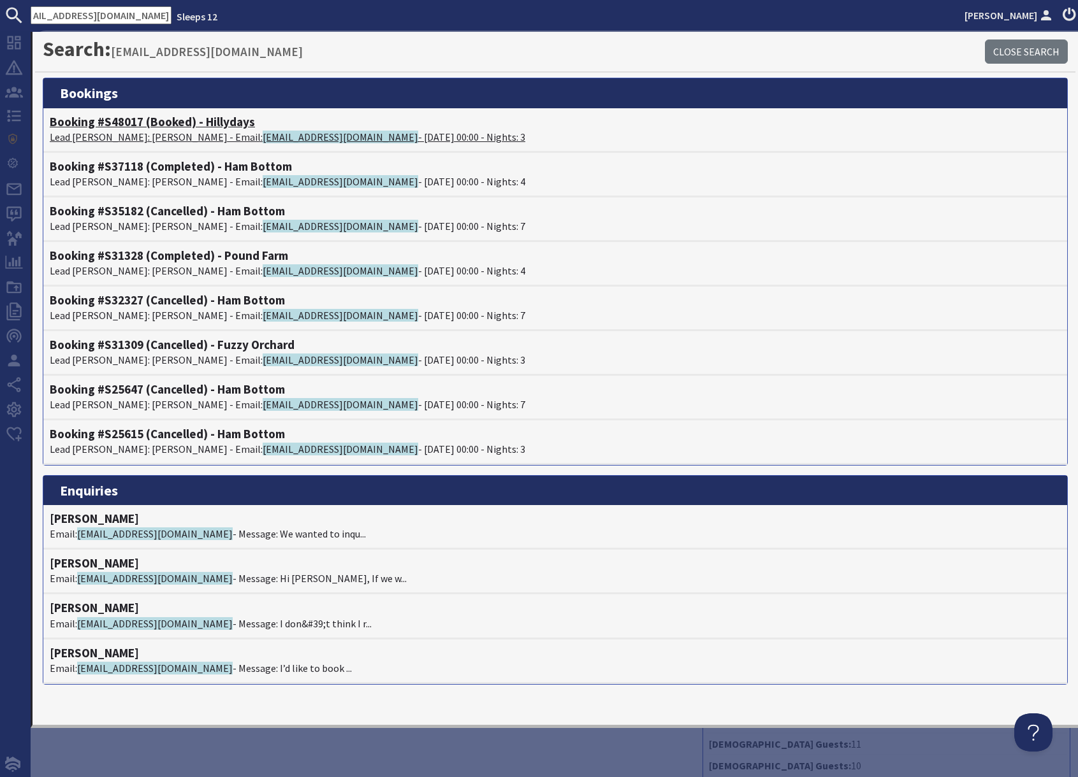
scroll to position [0, 0]
click at [144, 133] on p "Lead Booker: Mrs Rachel Tyrrell - Email: serenityrach@yahoo.com.au - 24/10/2025…" at bounding box center [555, 136] width 1011 height 15
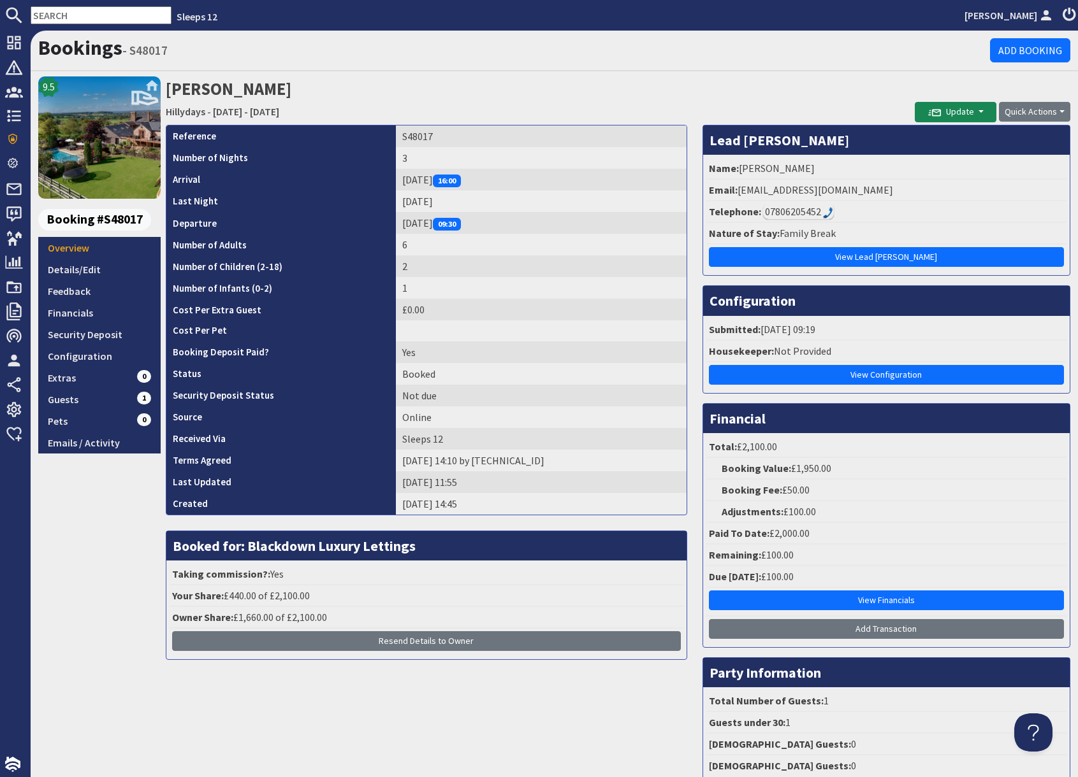
click at [82, 17] on input "text" at bounding box center [101, 15] width 141 height 18
click at [81, 16] on input "text" at bounding box center [101, 15] width 141 height 18
paste input "serenityrach@yahoo.com.au"
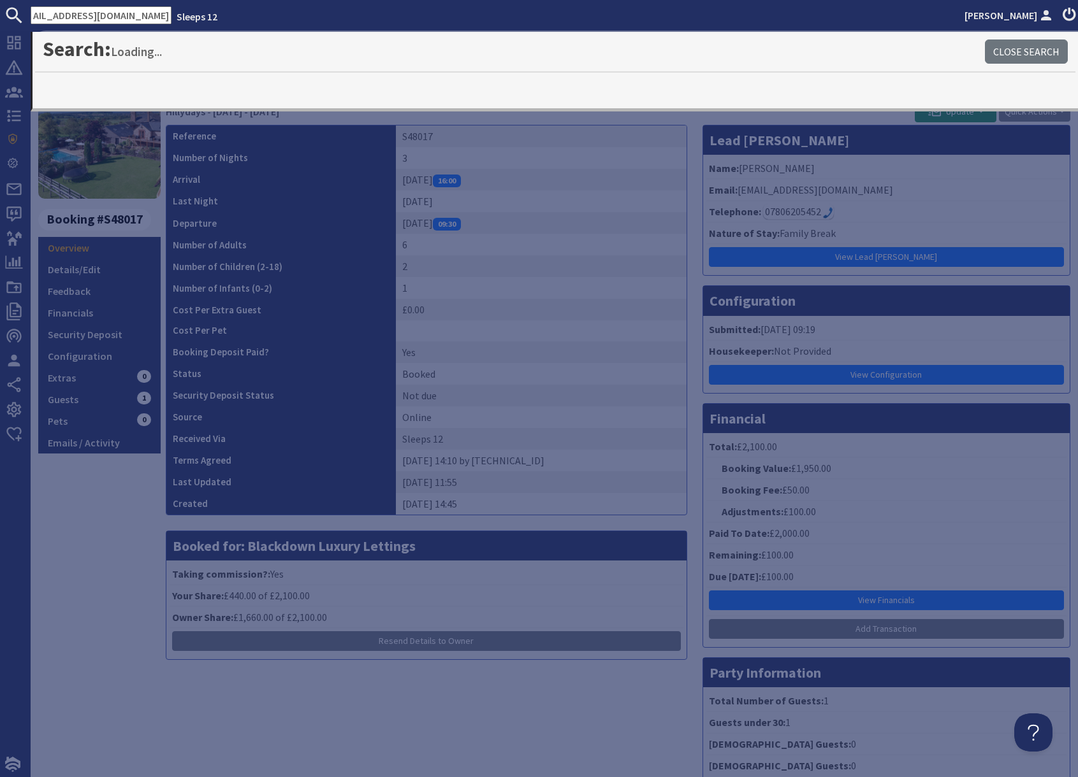
type input "serenityrach@yahoo.com.au"
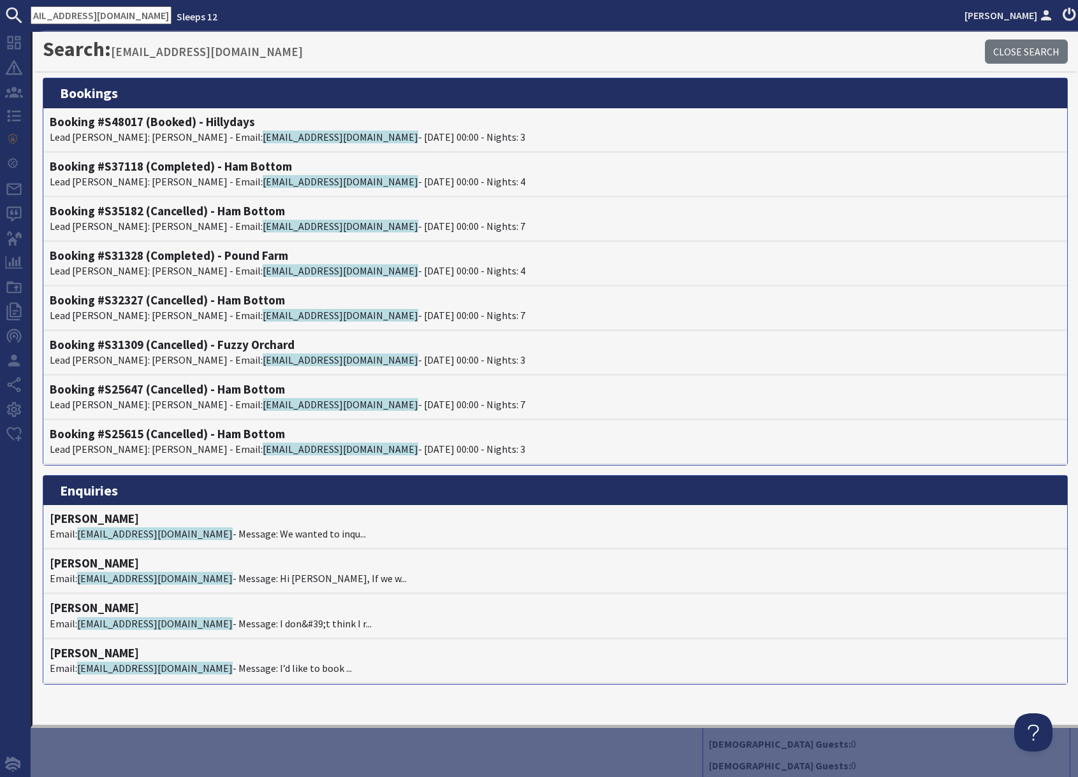
scroll to position [0, 0]
click at [303, 753] on div "Reference S48017 Number of Nights 3 Arrival Friday 24/10/2025 16:00 Last Night …" at bounding box center [426, 457] width 537 height 665
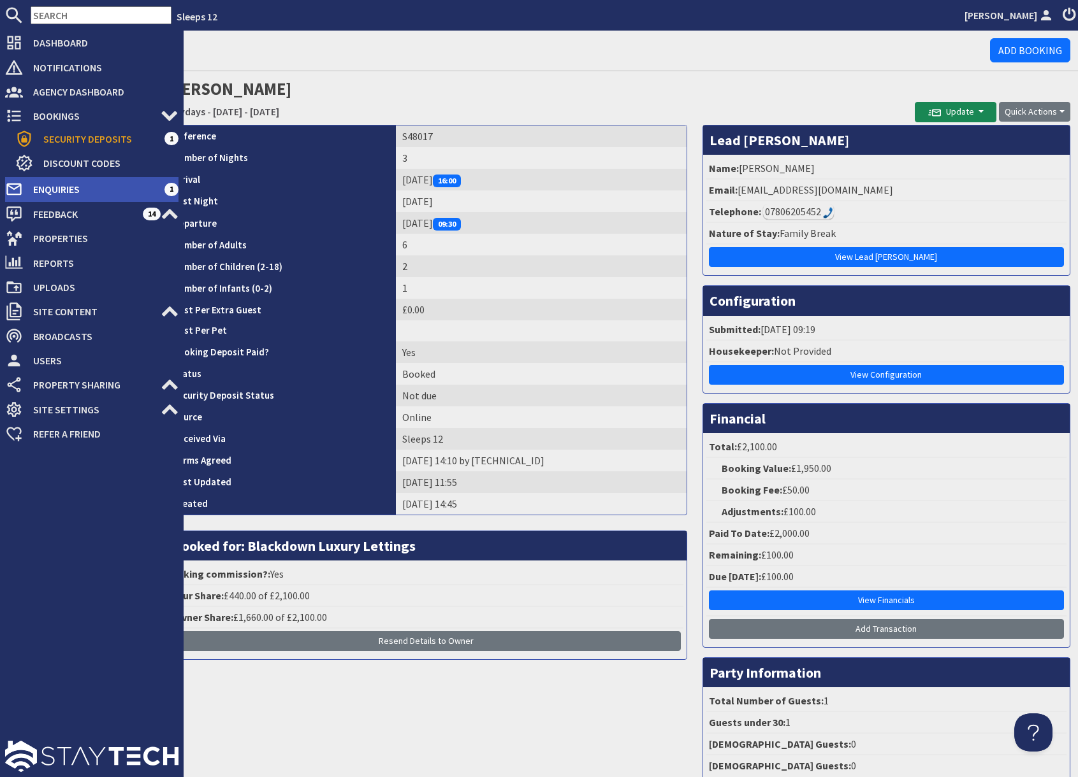
click at [55, 192] on span "Enquiries" at bounding box center [93, 189] width 141 height 20
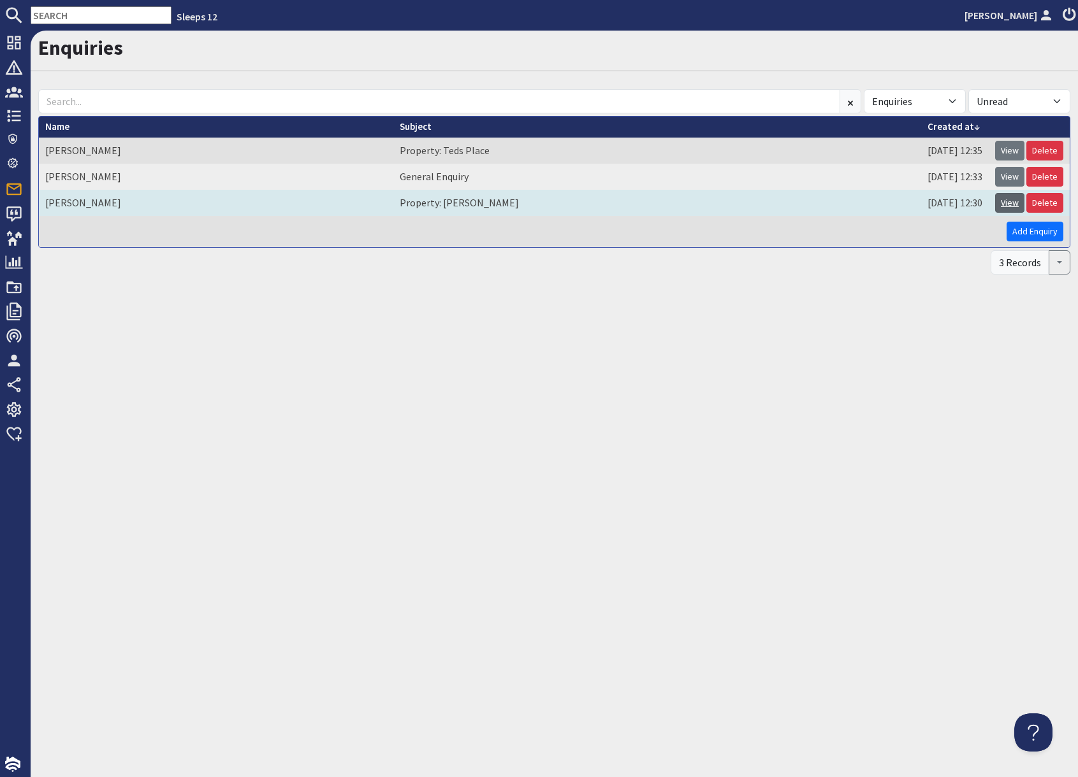
click at [1011, 201] on link "View" at bounding box center [1009, 203] width 29 height 20
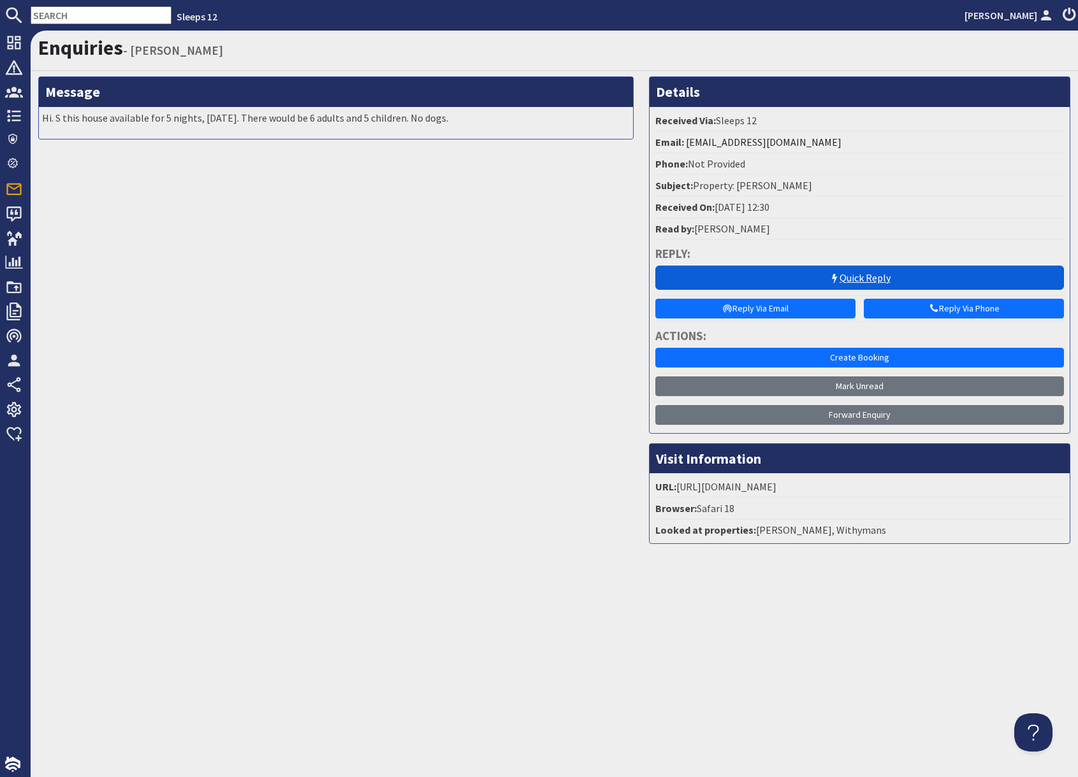
click at [841, 282] on link "Quick Reply" at bounding box center [859, 278] width 408 height 24
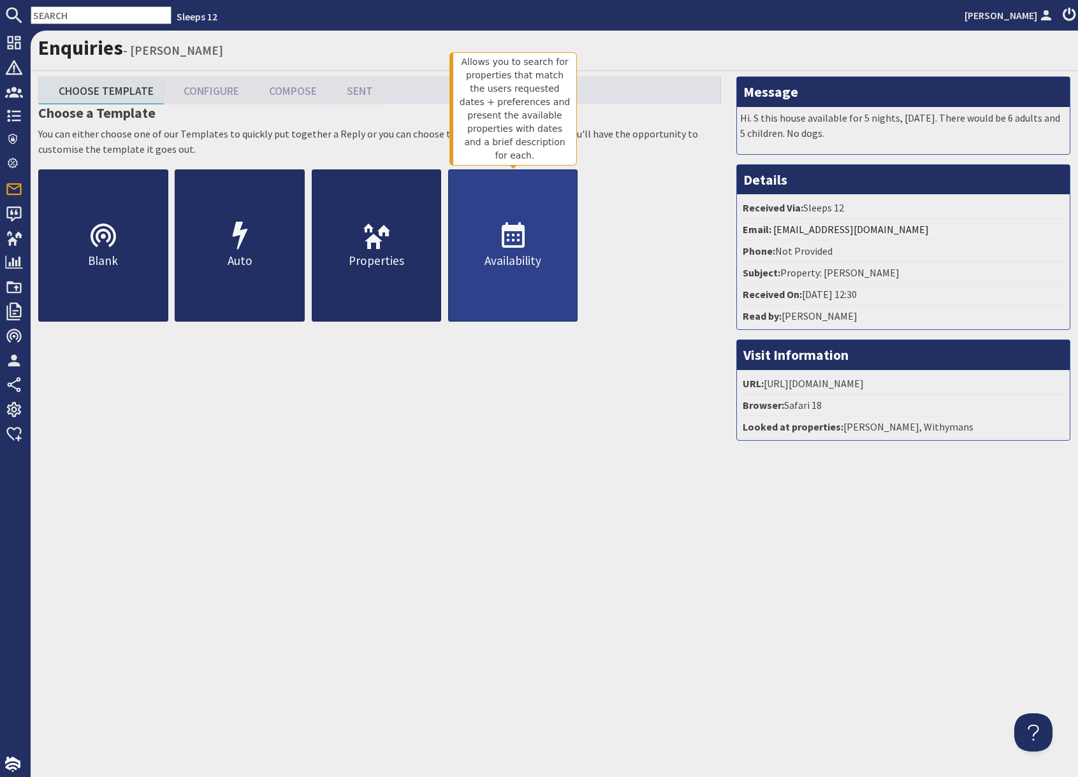
click at [526, 279] on link "Availability" at bounding box center [513, 246] width 130 height 152
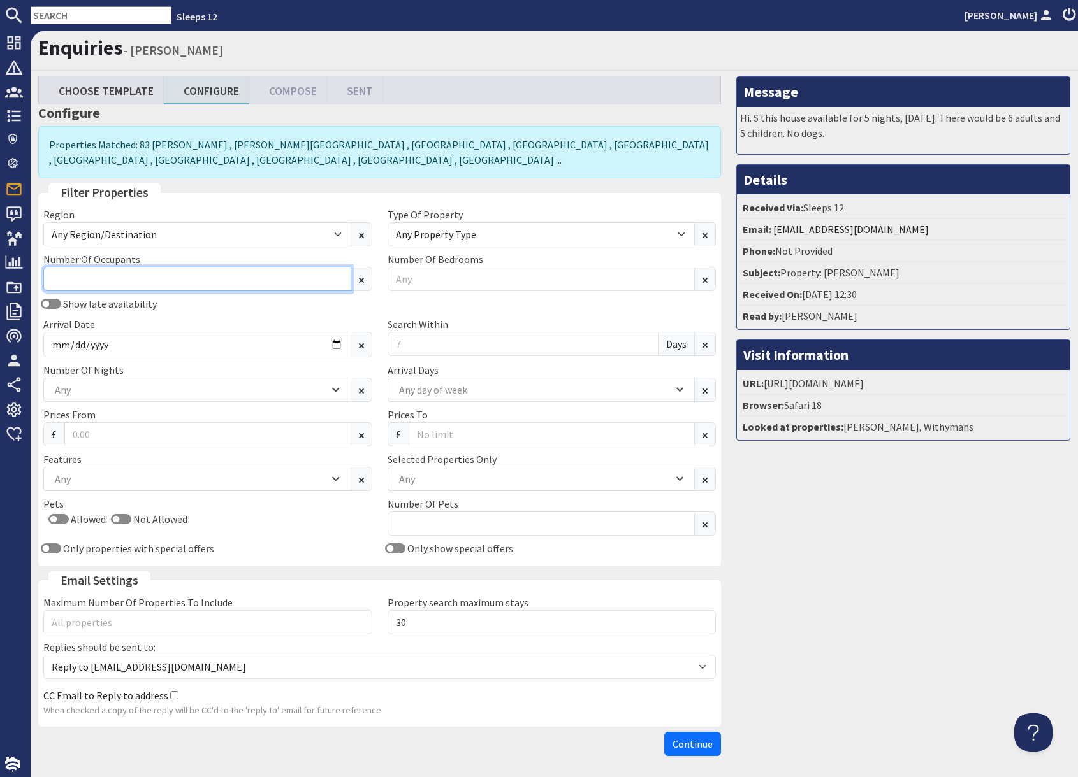
click at [171, 284] on input "Number Of Occupants" at bounding box center [197, 279] width 308 height 24
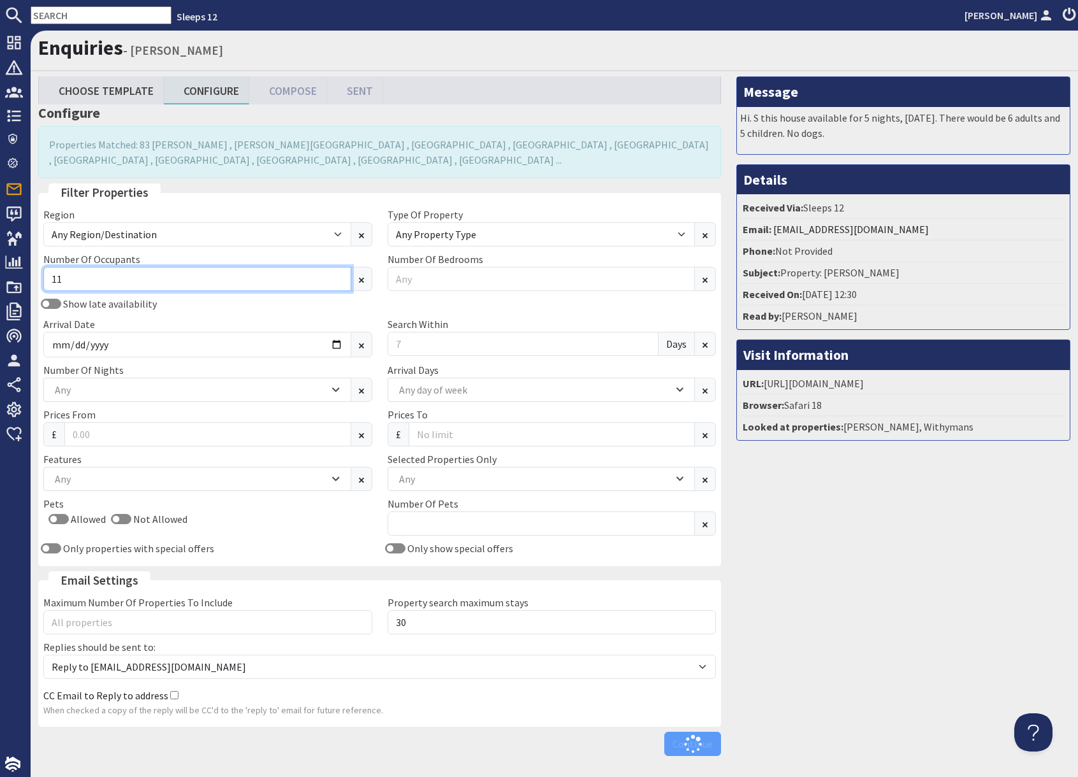
type input "11"
drag, startPoint x: 866, startPoint y: 560, endPoint x: 719, endPoint y: 513, distance: 153.8
click at [818, 547] on div "Message Hi. S this house available for 5 nights, 23rd December 2026. There woul…" at bounding box center [902, 419] width 349 height 686
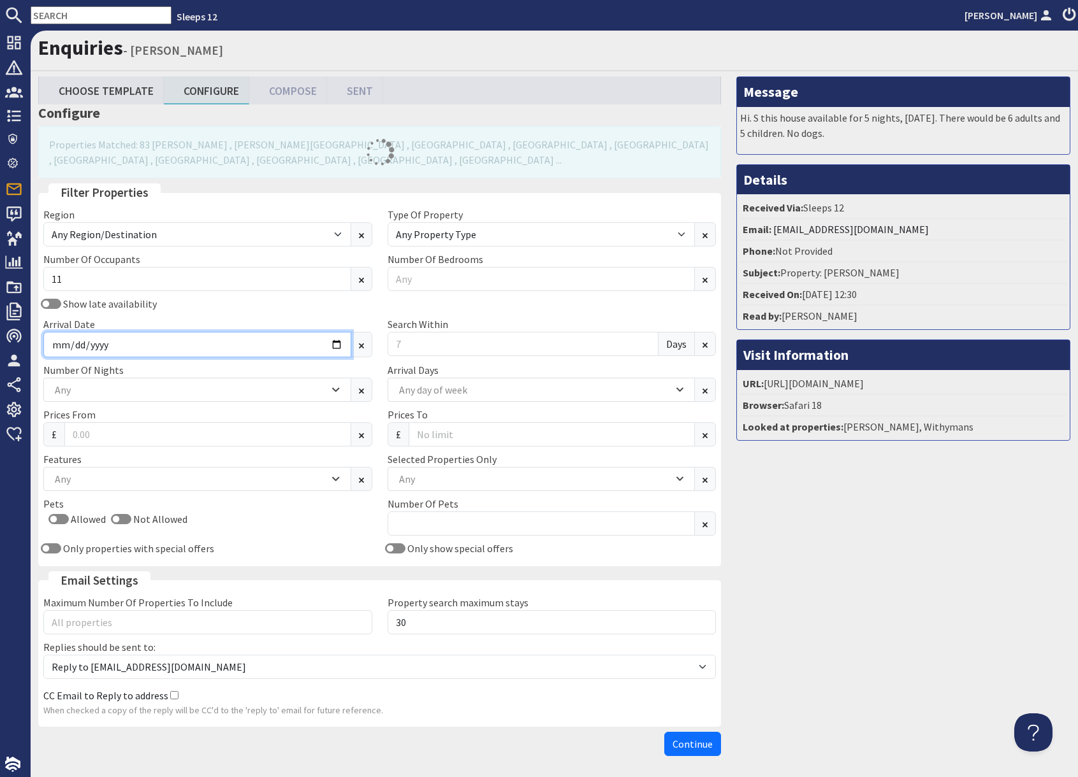
click at [310, 347] on input "Arrival Date" at bounding box center [197, 344] width 308 height 25
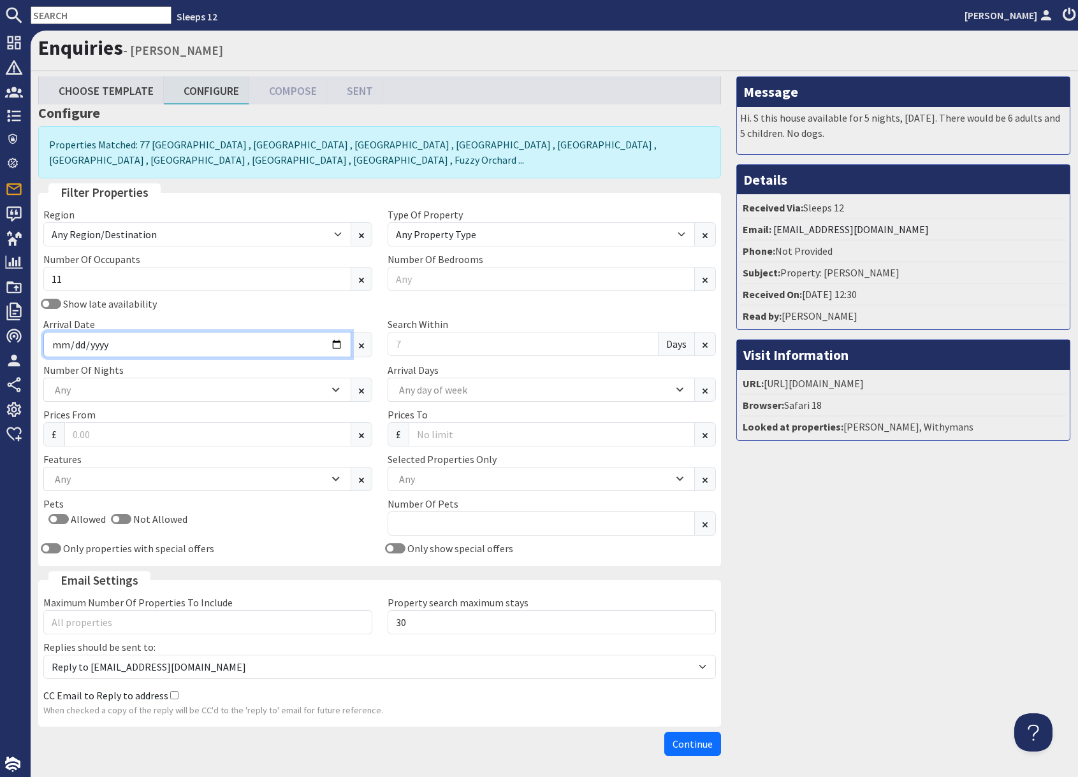
click at [336, 347] on input "Arrival Date" at bounding box center [197, 344] width 308 height 25
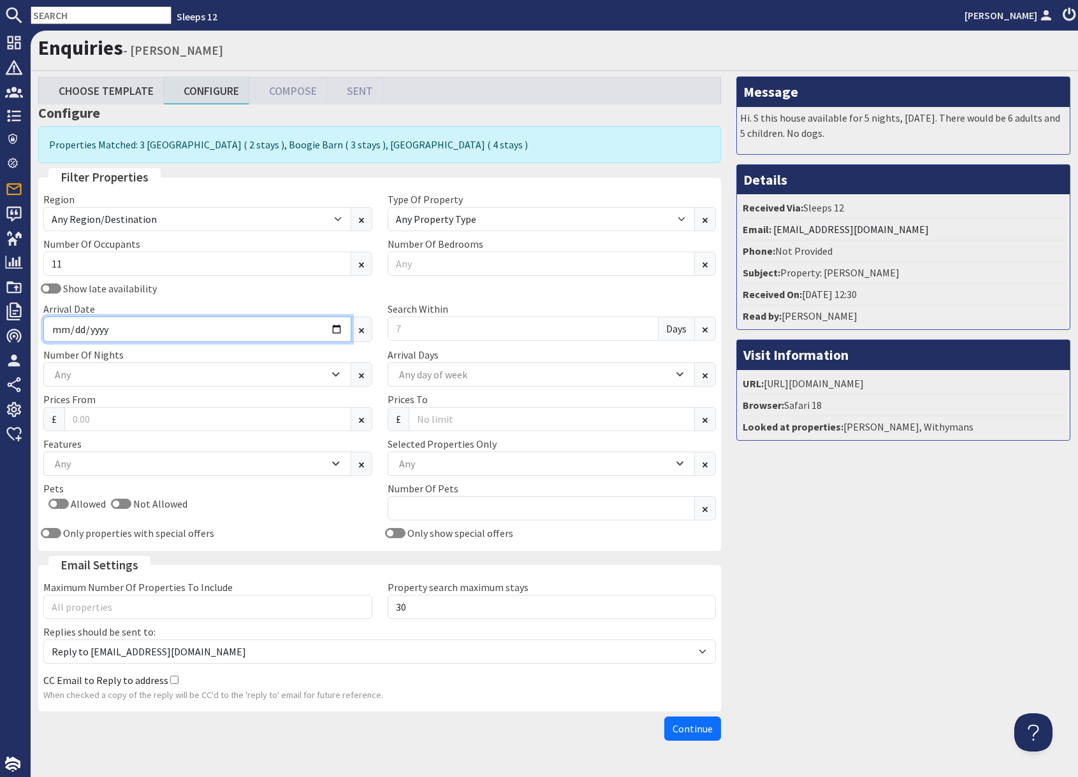
click at [337, 329] on input "2025-12-23" at bounding box center [197, 329] width 308 height 25
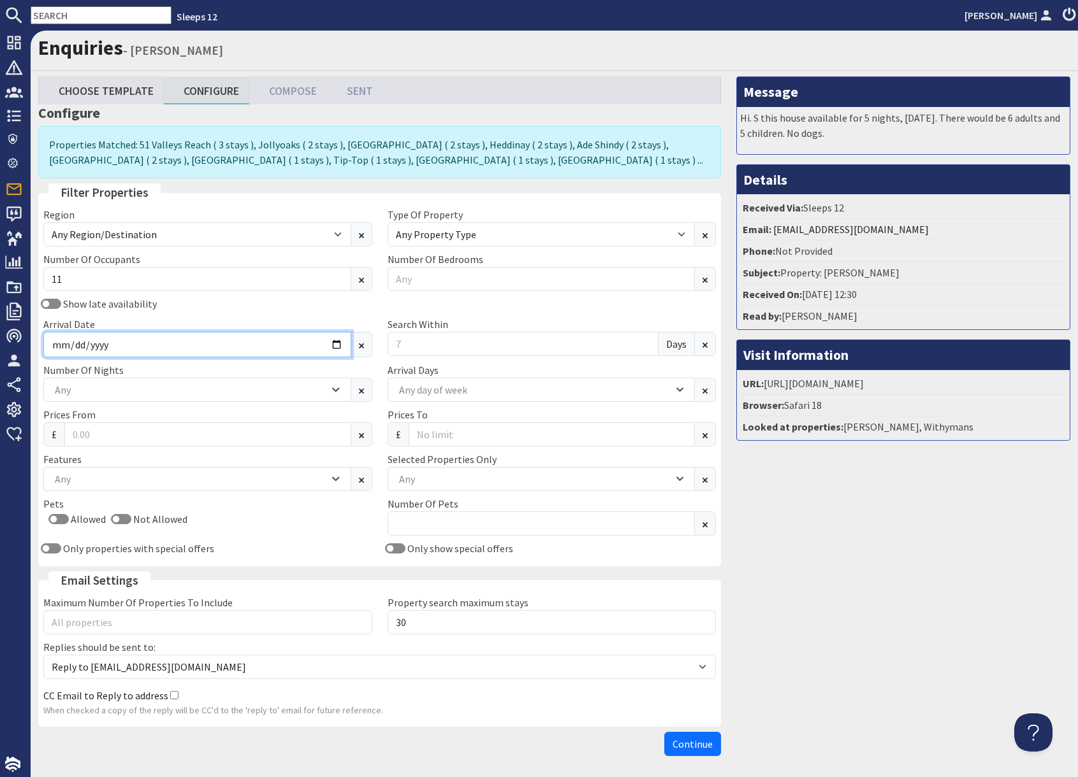
type input "2026-12-23"
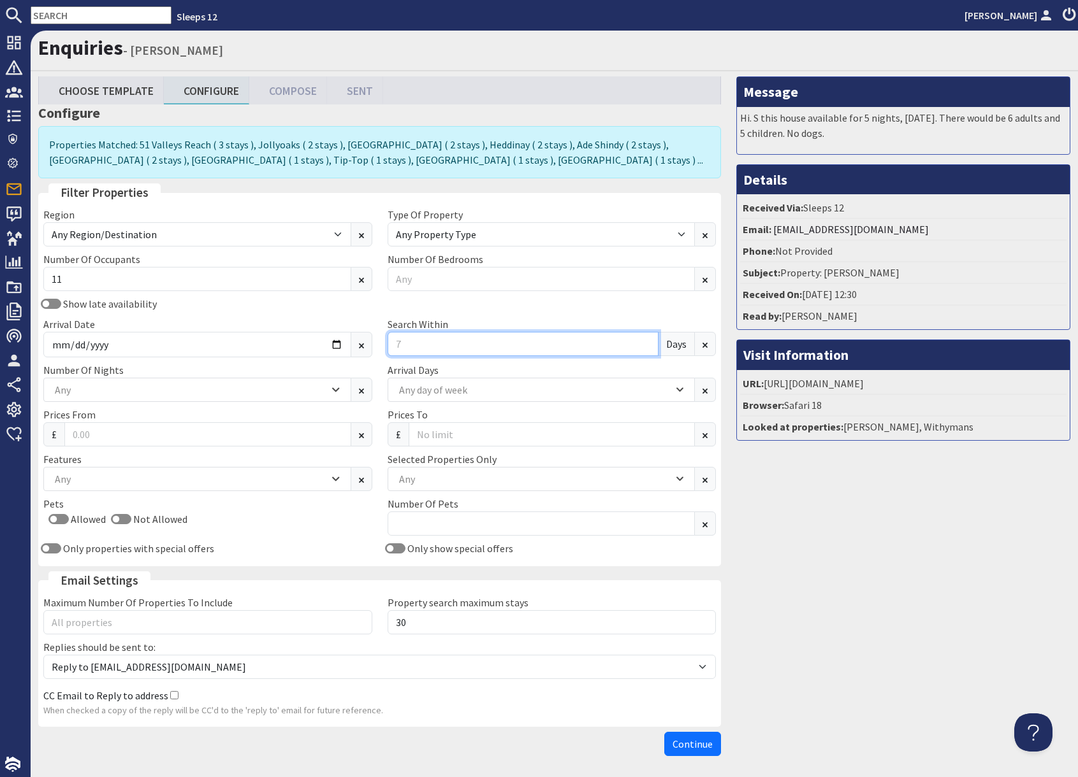
click at [476, 347] on input "Search Within" at bounding box center [522, 344] width 271 height 24
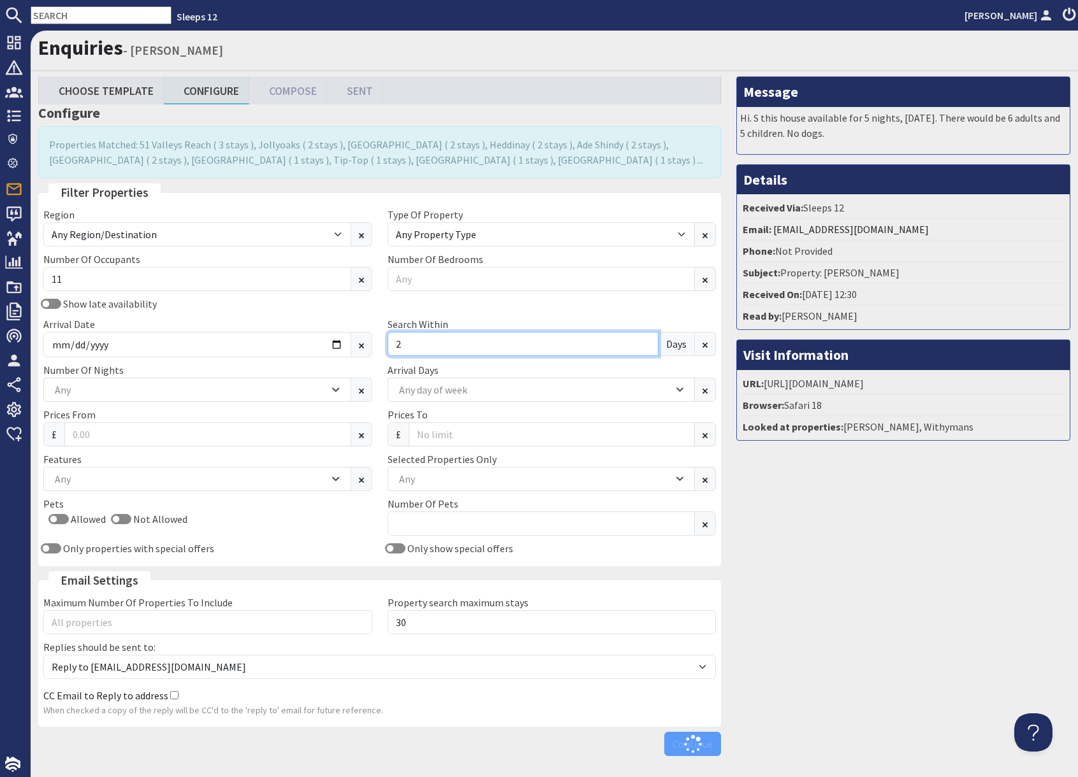
type input "2"
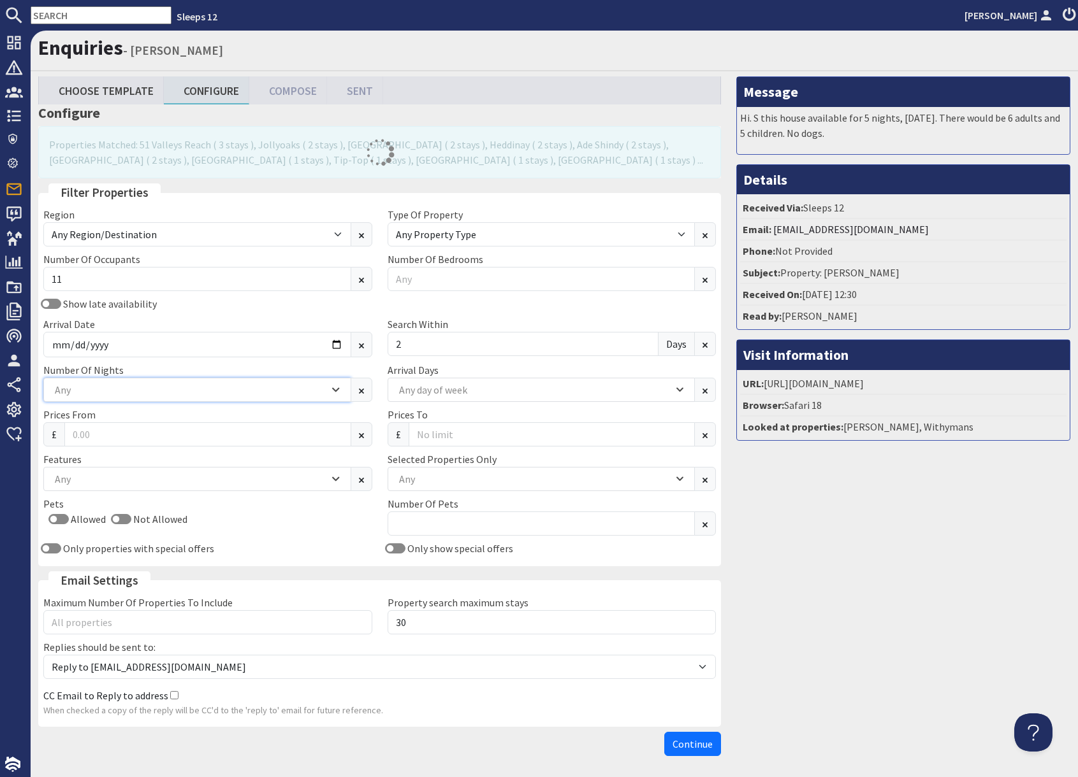
drag, startPoint x: 147, startPoint y: 393, endPoint x: 140, endPoint y: 392, distance: 7.1
click at [147, 393] on div "Any" at bounding box center [190, 390] width 277 height 14
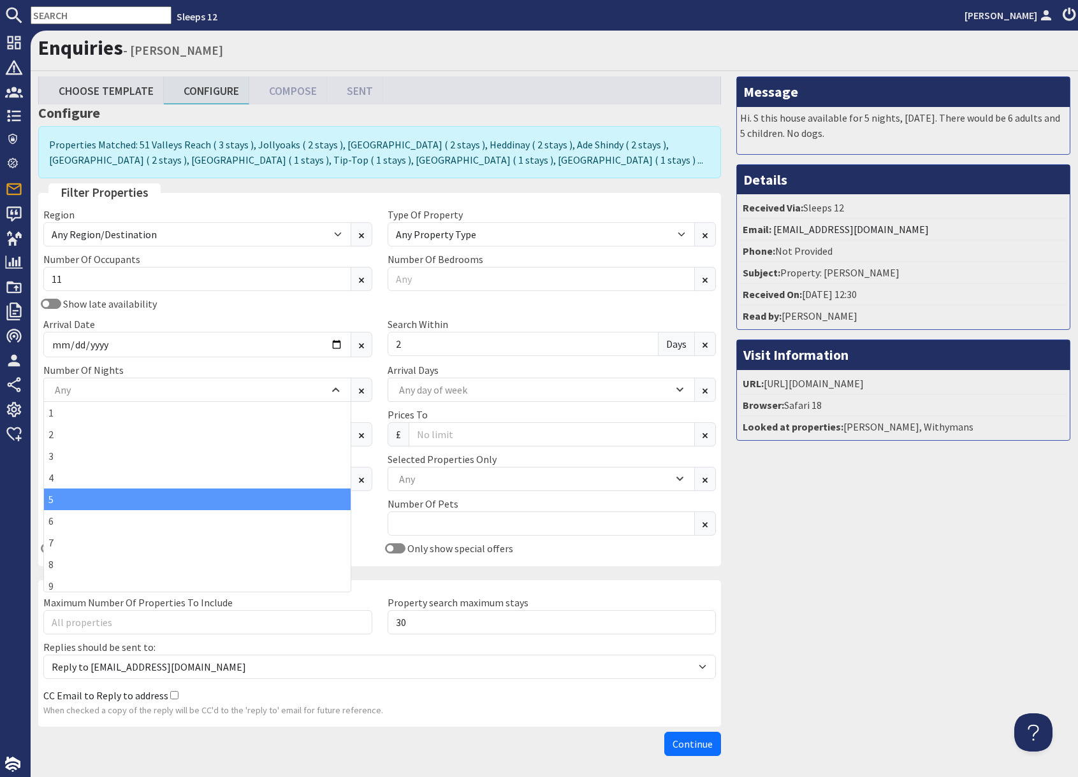
click at [76, 502] on div "5" at bounding box center [197, 500] width 307 height 22
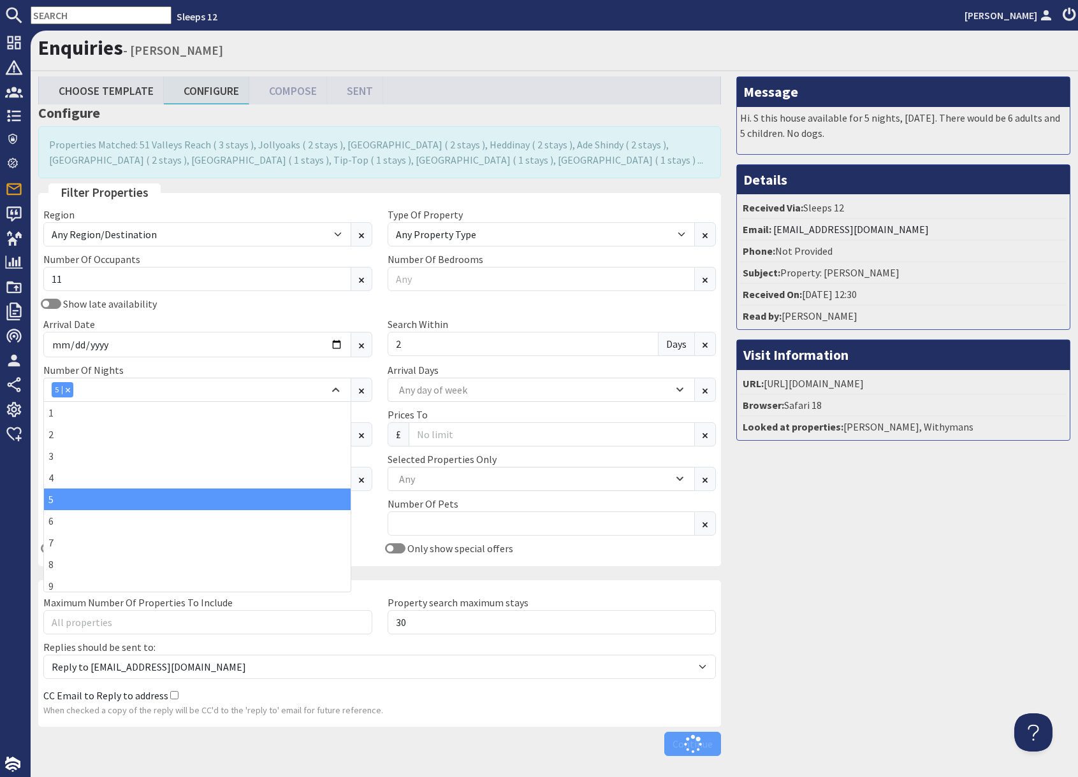
click at [853, 561] on div "Message Hi. S this house available for 5 nights, 23rd December 2026. There woul…" at bounding box center [902, 419] width 349 height 686
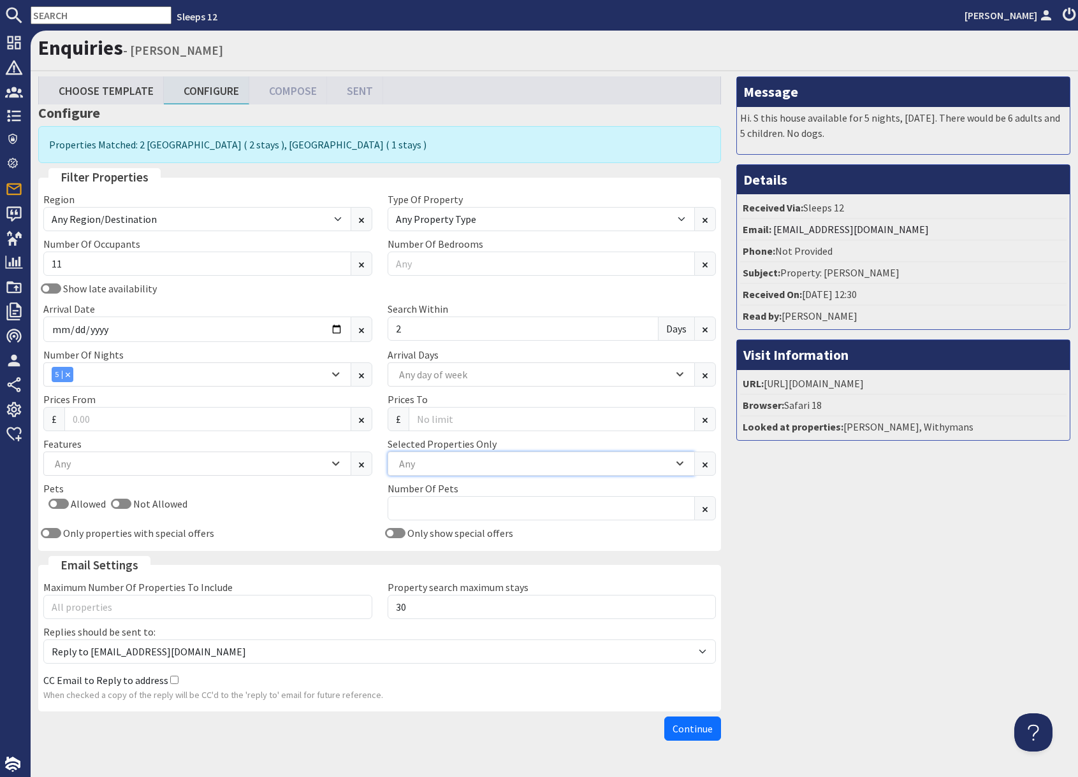
click at [445, 472] on div "Any" at bounding box center [541, 464] width 308 height 24
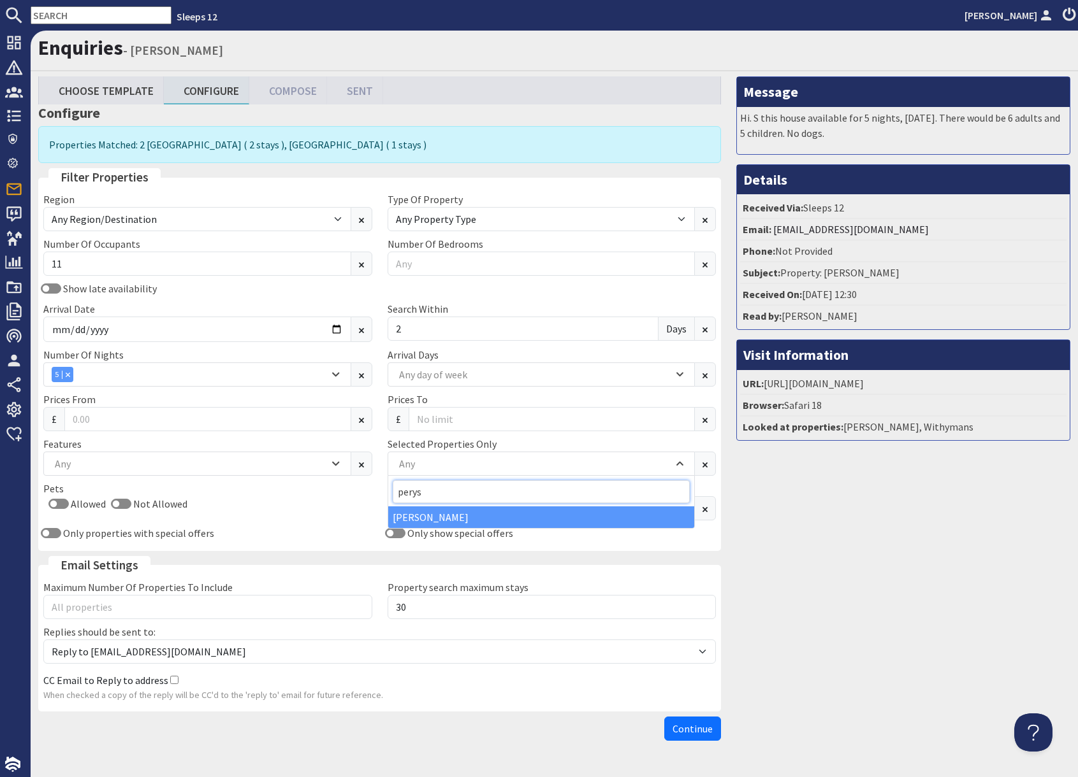
type input "perys"
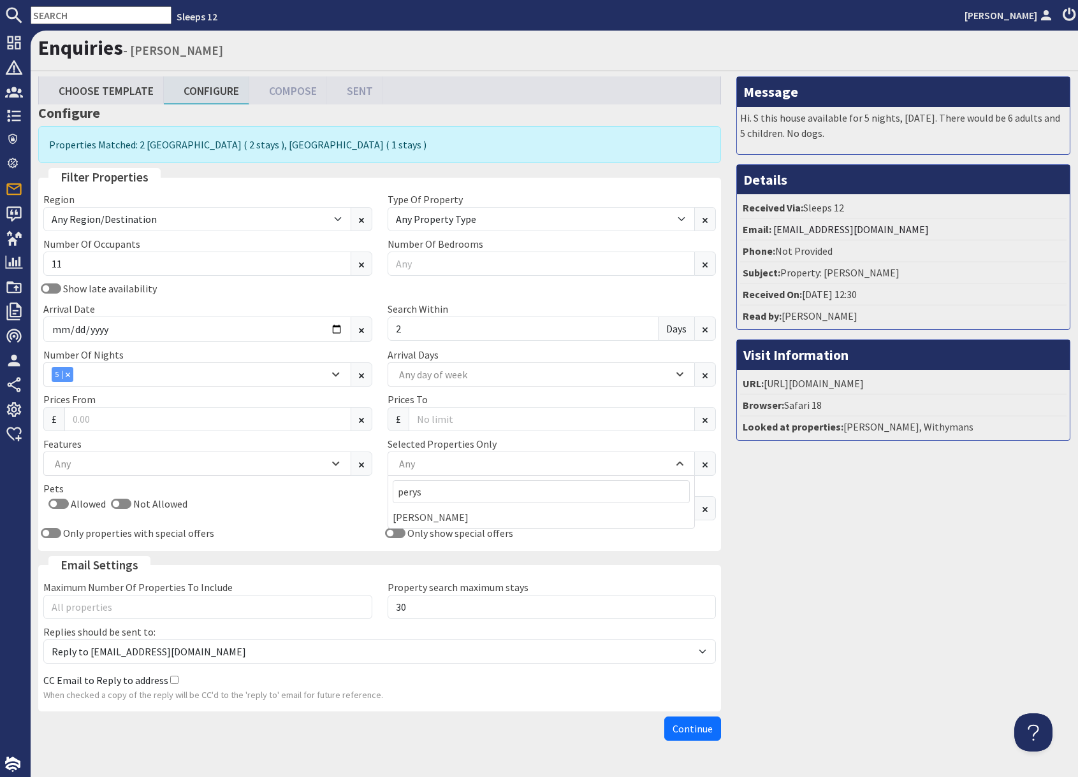
drag, startPoint x: 442, startPoint y: 514, endPoint x: 522, endPoint y: 529, distance: 81.0
click at [458, 517] on div "Perys Hill" at bounding box center [541, 518] width 307 height 22
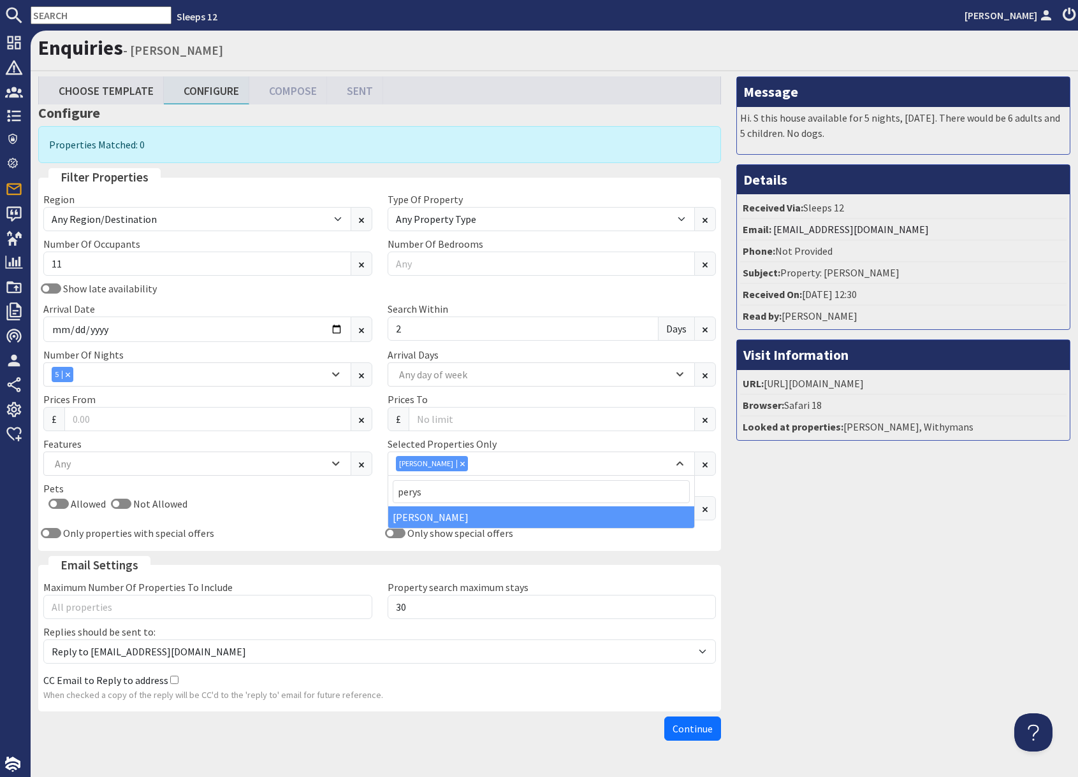
drag, startPoint x: 883, startPoint y: 591, endPoint x: 721, endPoint y: 557, distance: 164.7
click at [869, 589] on div "Message Hi. S this house available for 5 nights, 23rd December 2026. There woul…" at bounding box center [902, 411] width 349 height 670
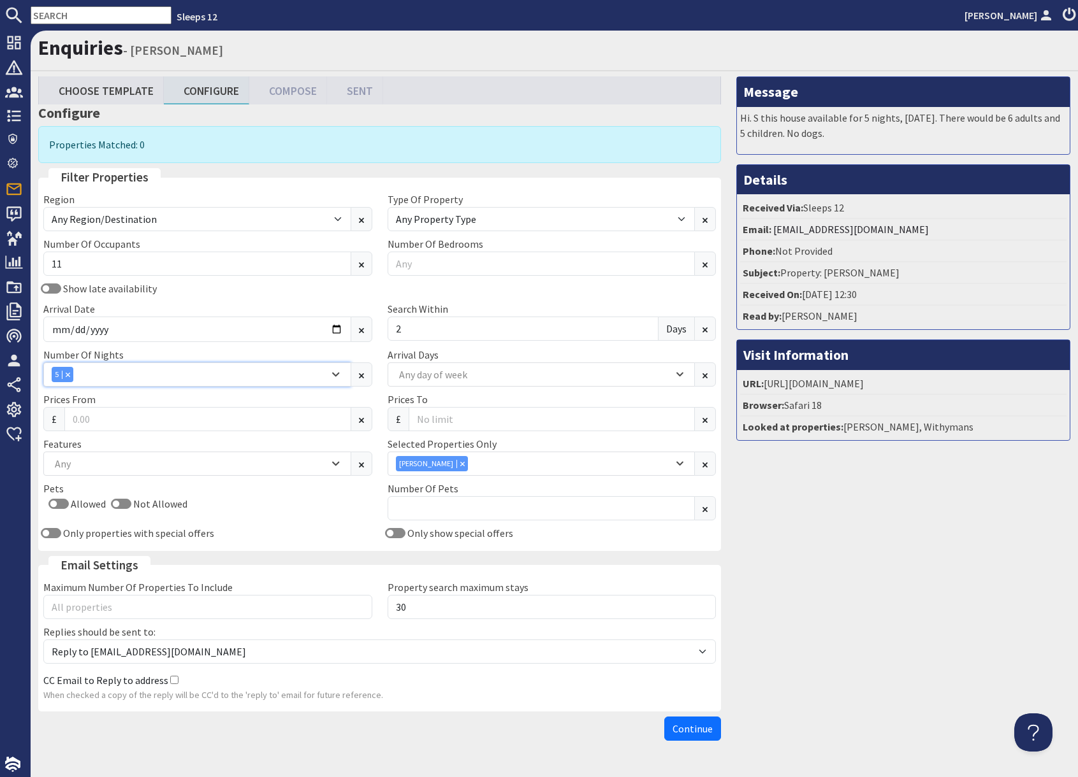
click at [71, 375] on div "Combobox" at bounding box center [67, 374] width 11 height 8
drag, startPoint x: 887, startPoint y: 602, endPoint x: 802, endPoint y: 609, distance: 85.1
click at [885, 602] on div "Message Hi. S this house available for 5 nights, 23rd December 2026. There woul…" at bounding box center [902, 411] width 349 height 670
click at [700, 735] on button "Continue" at bounding box center [692, 729] width 57 height 24
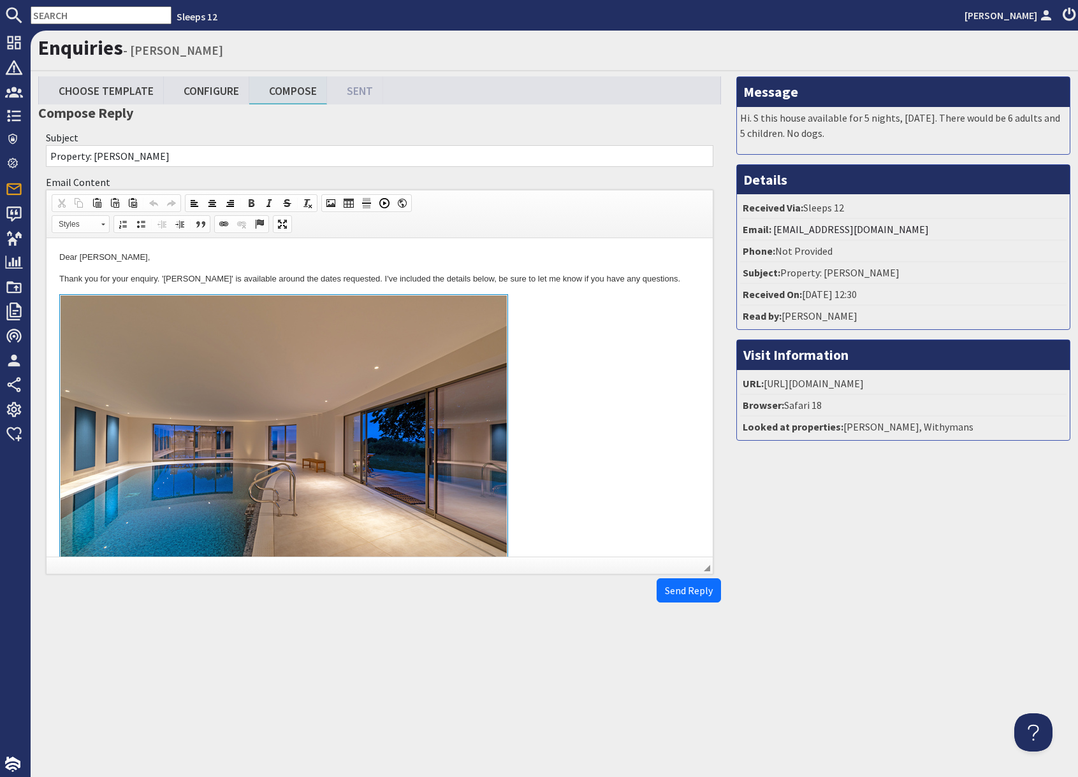
drag, startPoint x: 578, startPoint y: 411, endPoint x: 591, endPoint y: 536, distance: 125.6
click at [578, 412] on link "To enrich screen reader interactions, please activate Accessibility in Grammarl…" at bounding box center [379, 441] width 640 height 294
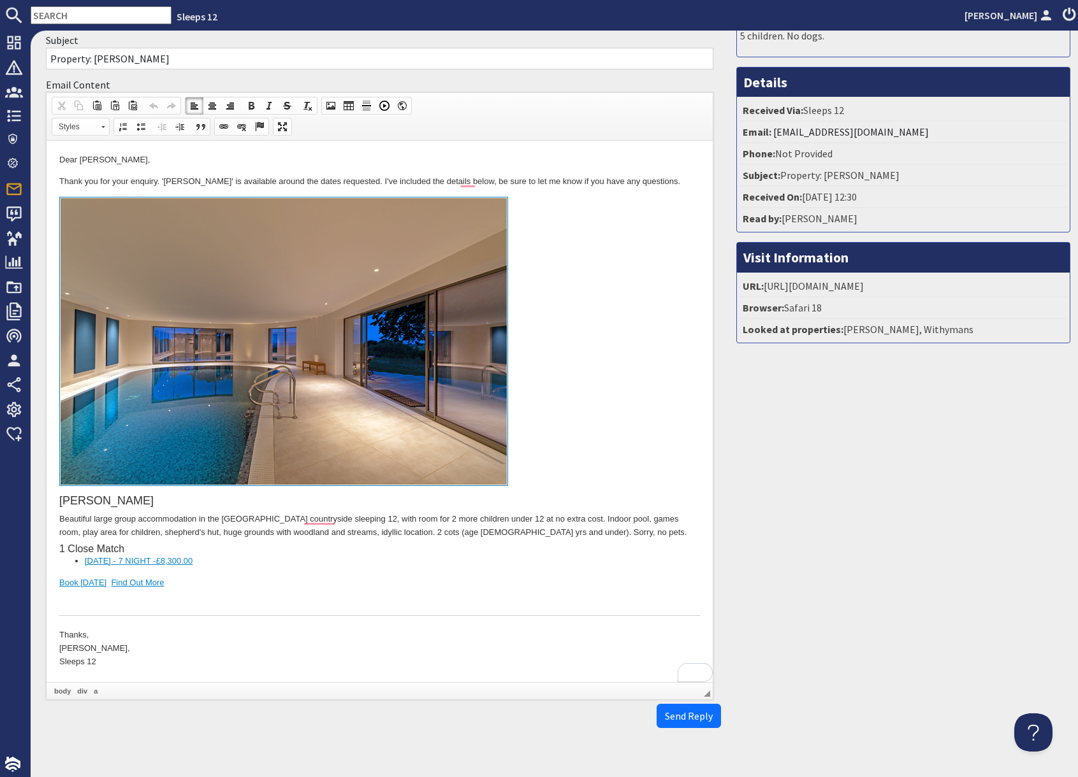
scroll to position [119, 0]
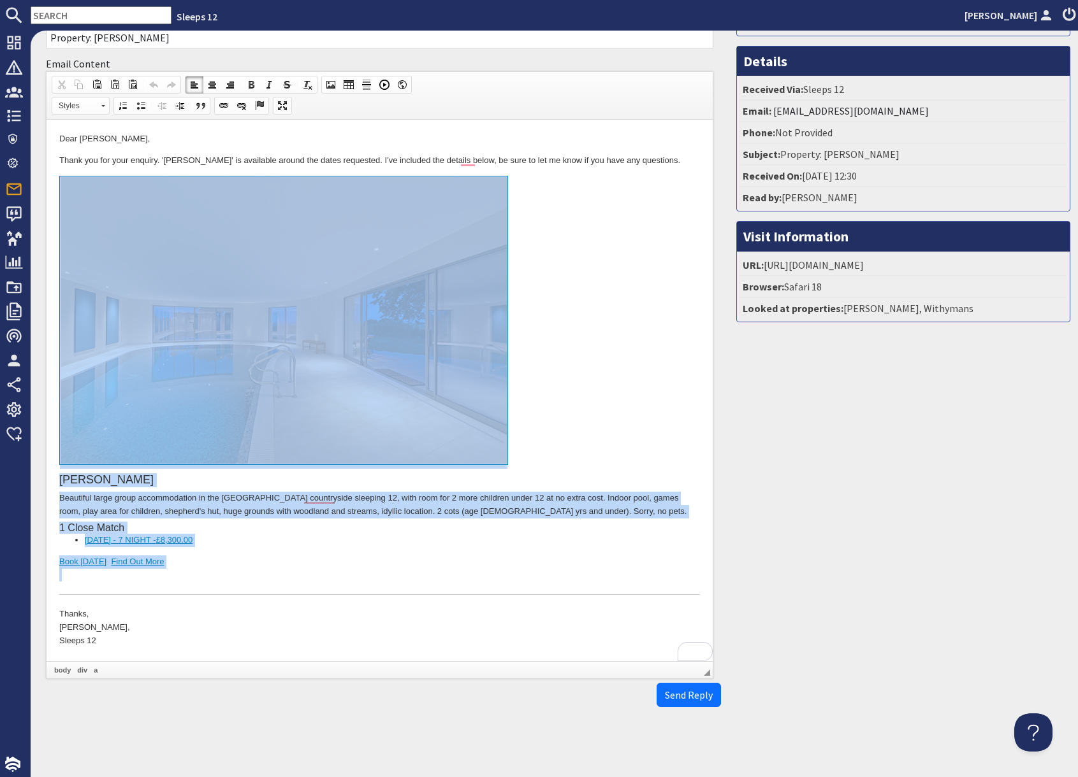
drag, startPoint x: 199, startPoint y: 580, endPoint x: 187, endPoint y: 396, distance: 183.9
click at [187, 396] on div "Perys Hill Beautiful large group accommodation in the Somerset countryside slee…" at bounding box center [379, 386] width 640 height 420
copy div "Perys Hill Beautiful large group accommodation in the Somerset countryside slee…"
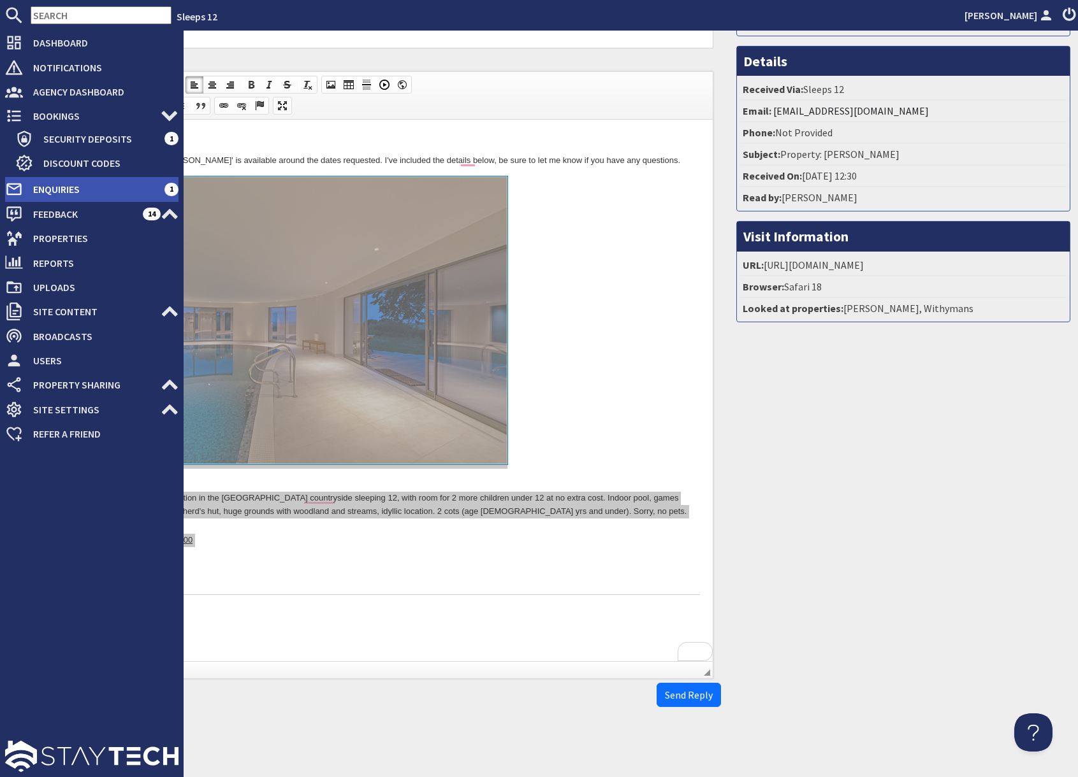
drag, startPoint x: 62, startPoint y: 187, endPoint x: 82, endPoint y: 192, distance: 20.3
click at [62, 187] on span "Enquiries" at bounding box center [93, 189] width 141 height 20
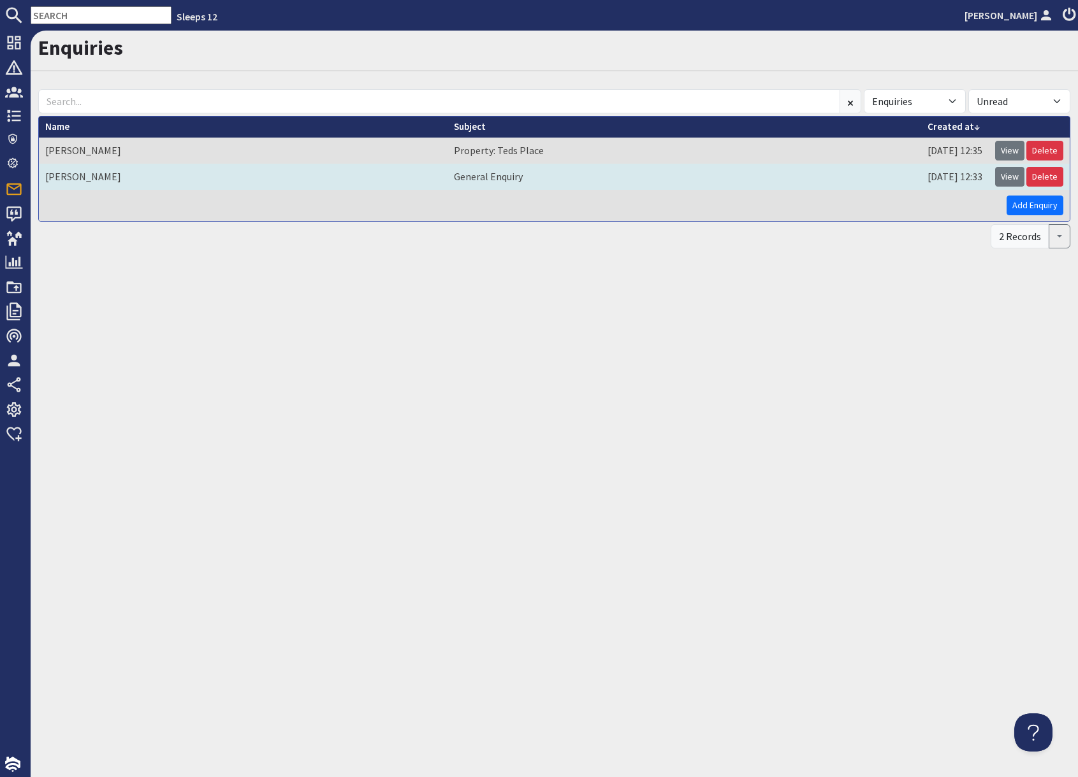
drag, startPoint x: 1009, startPoint y: 175, endPoint x: 983, endPoint y: 181, distance: 27.4
click at [1009, 175] on link "View" at bounding box center [1009, 177] width 29 height 20
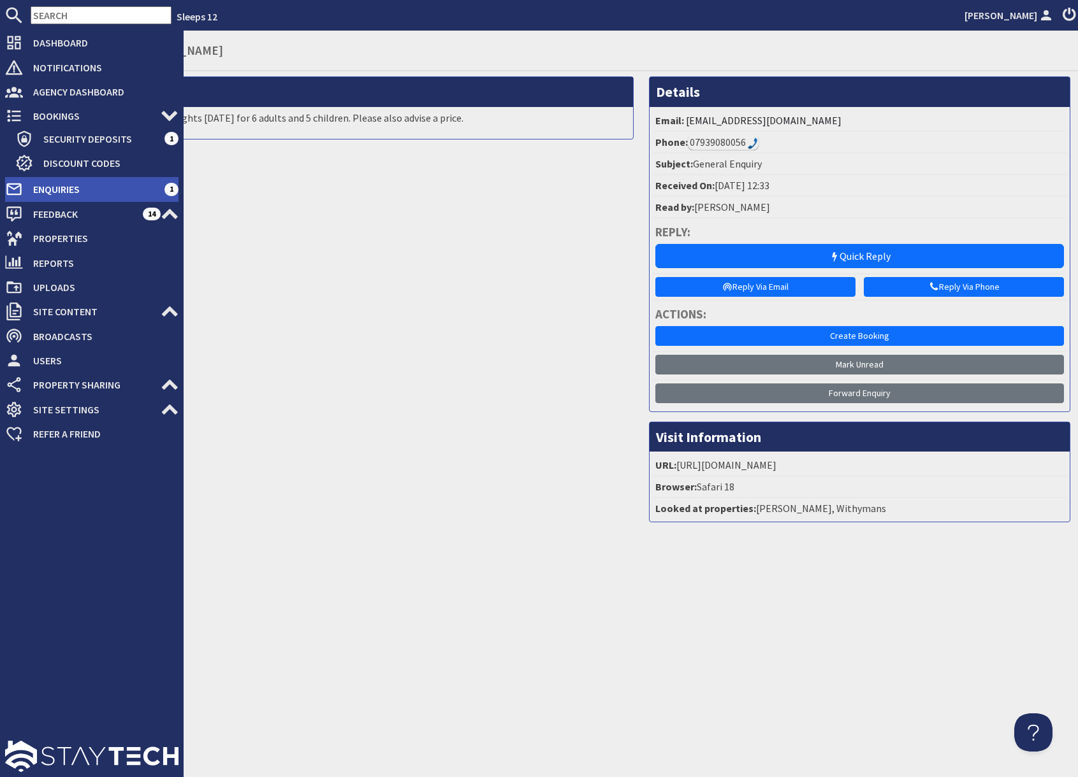
drag, startPoint x: 51, startPoint y: 192, endPoint x: 71, endPoint y: 192, distance: 19.8
click at [52, 192] on span "Enquiries" at bounding box center [93, 189] width 141 height 20
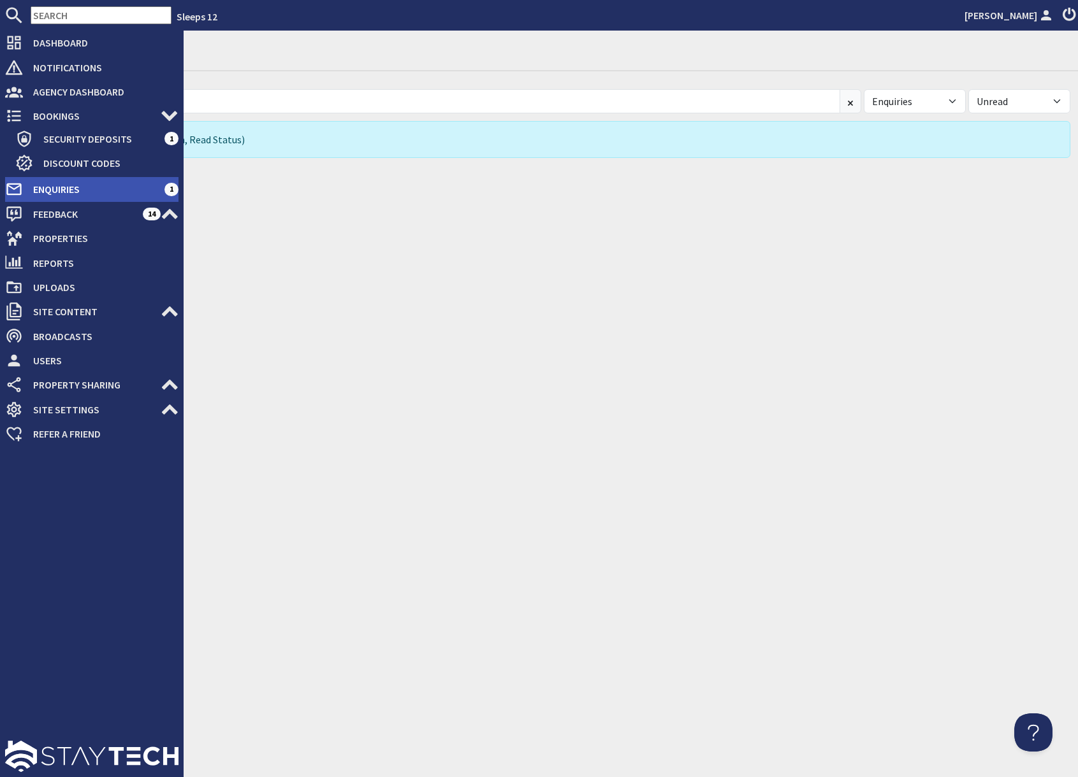
click at [62, 187] on span "Enquiries" at bounding box center [93, 189] width 141 height 20
click at [54, 189] on span "Enquiries" at bounding box center [93, 189] width 141 height 20
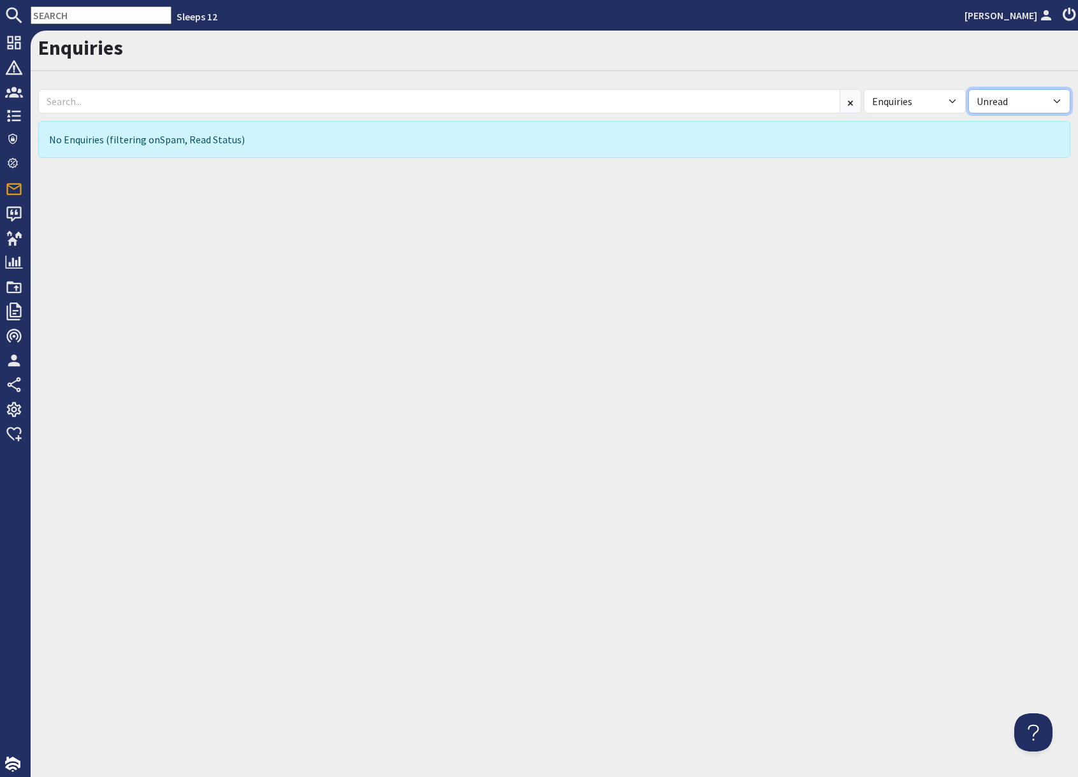
click at [990, 103] on select "All Read Unread" at bounding box center [1019, 101] width 102 height 24
select select "read"
click at [968, 89] on select "All Read Unread" at bounding box center [1019, 101] width 102 height 24
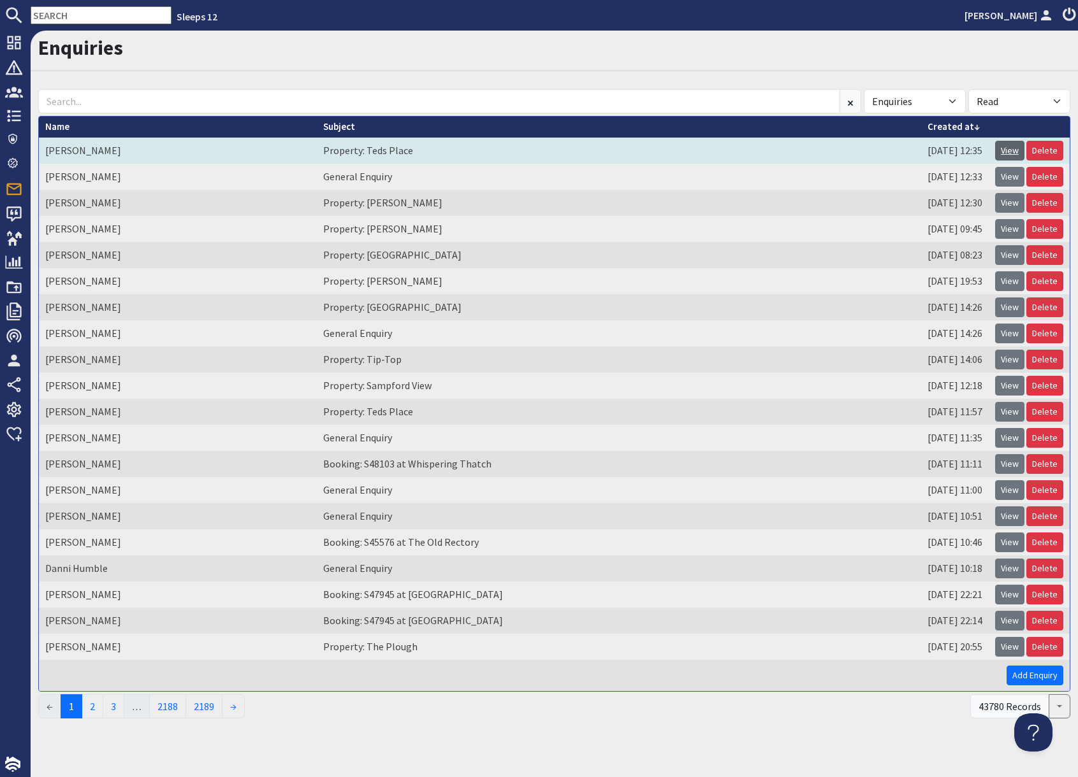
click at [1012, 149] on link "View" at bounding box center [1009, 151] width 29 height 20
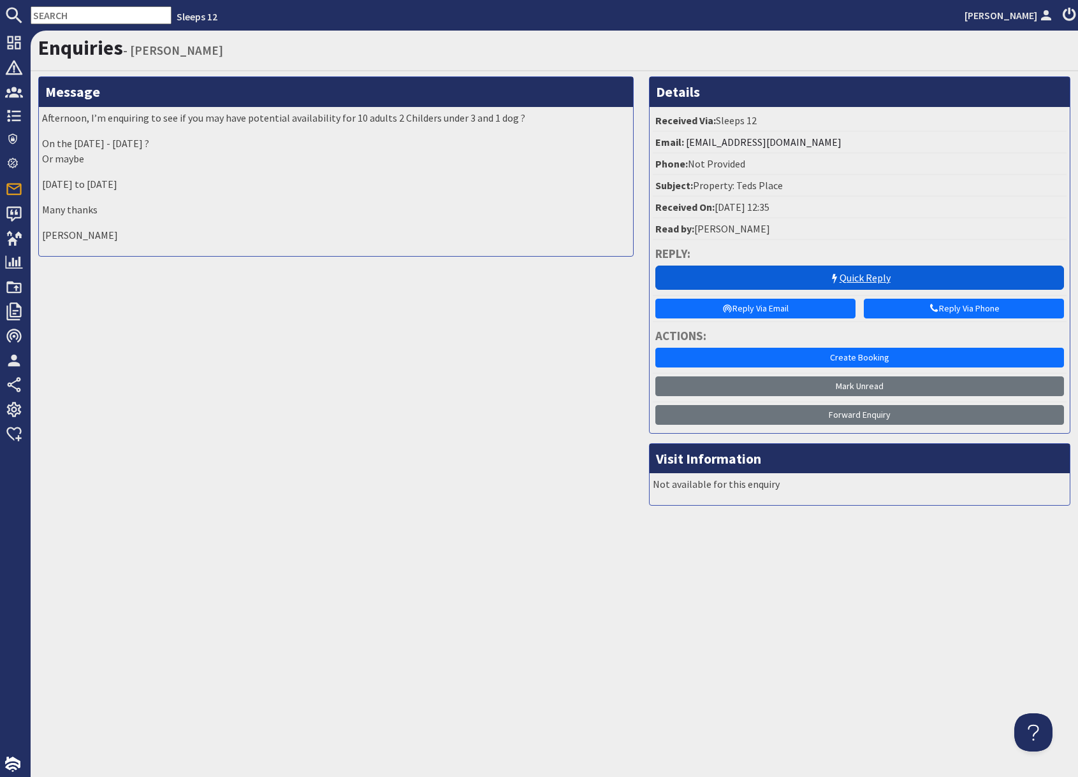
click at [820, 280] on link "Quick Reply" at bounding box center [859, 278] width 408 height 24
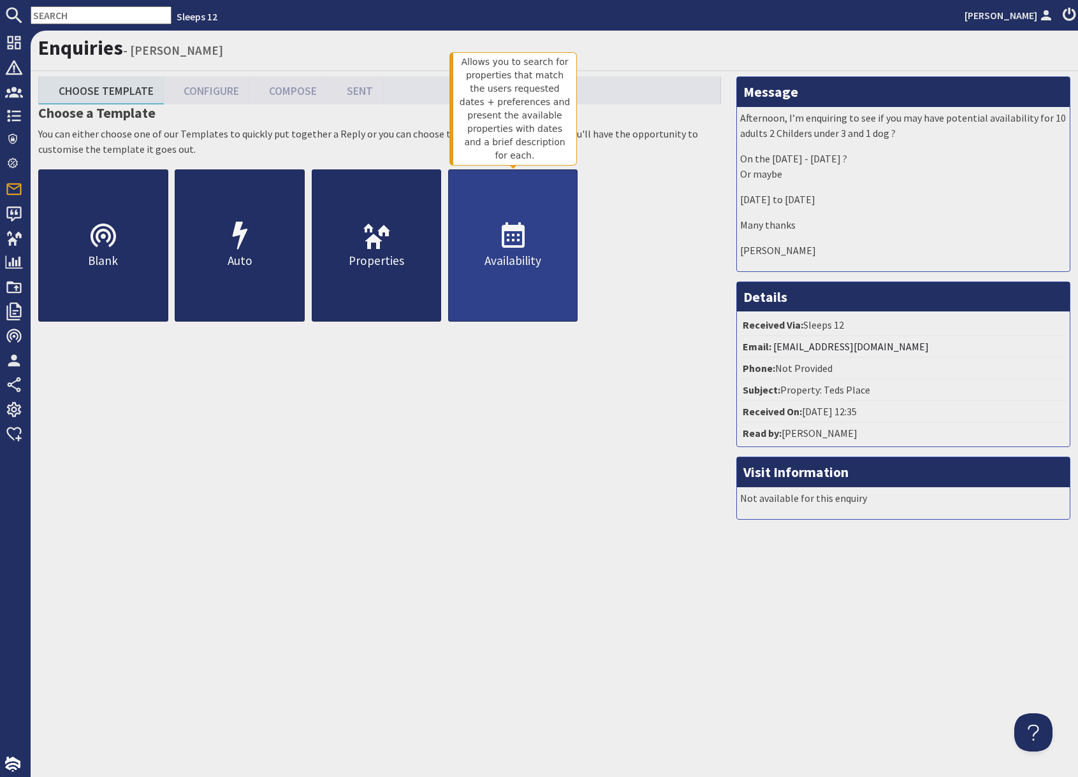
click at [535, 265] on p "Availability" at bounding box center [513, 261] width 129 height 18
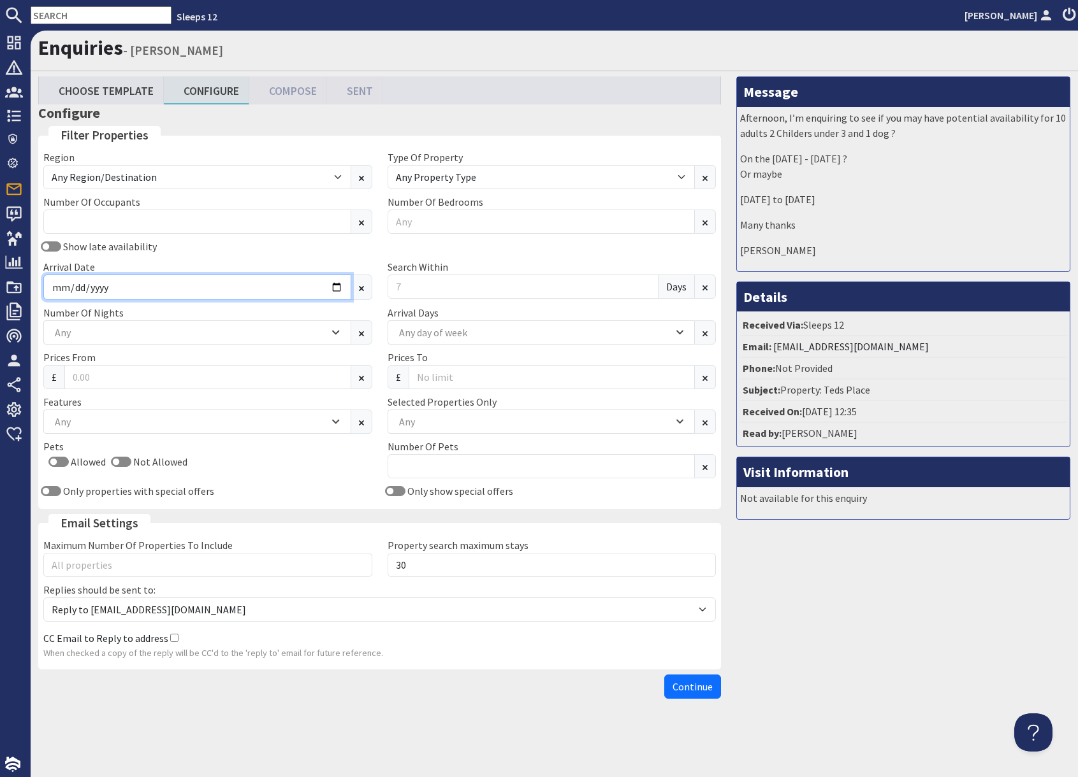
click at [335, 285] on input "Arrival Date" at bounding box center [197, 287] width 308 height 25
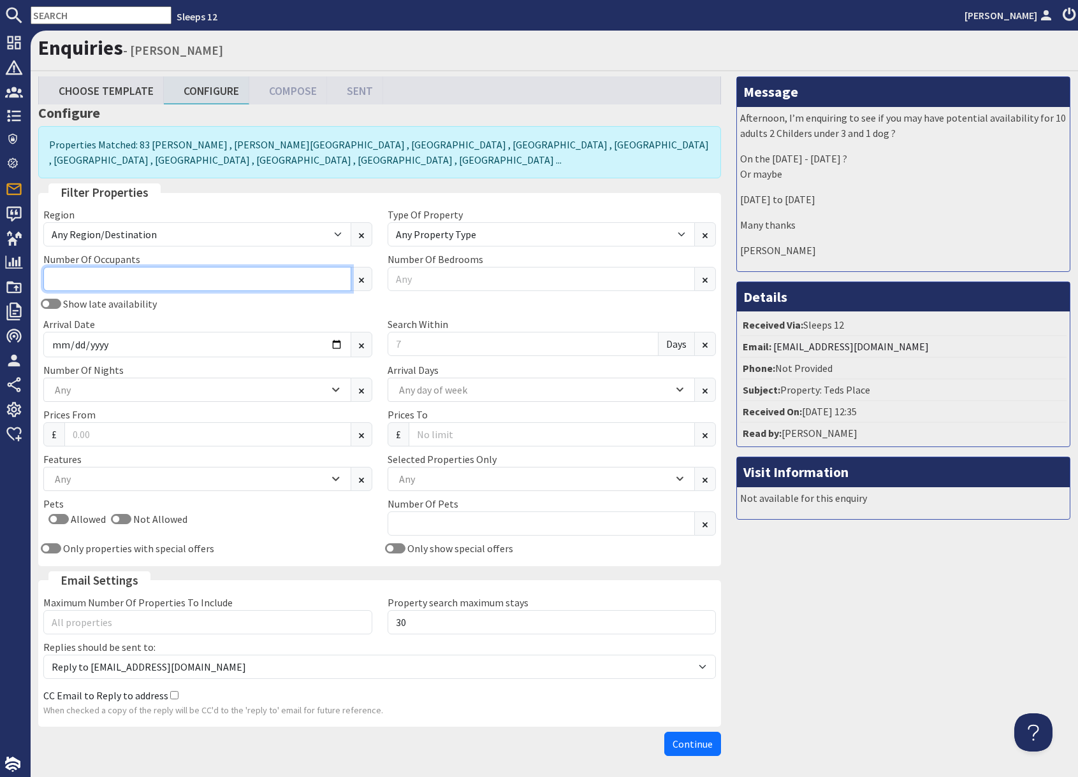
type input "1"
click at [334, 285] on input "1" at bounding box center [197, 279] width 308 height 24
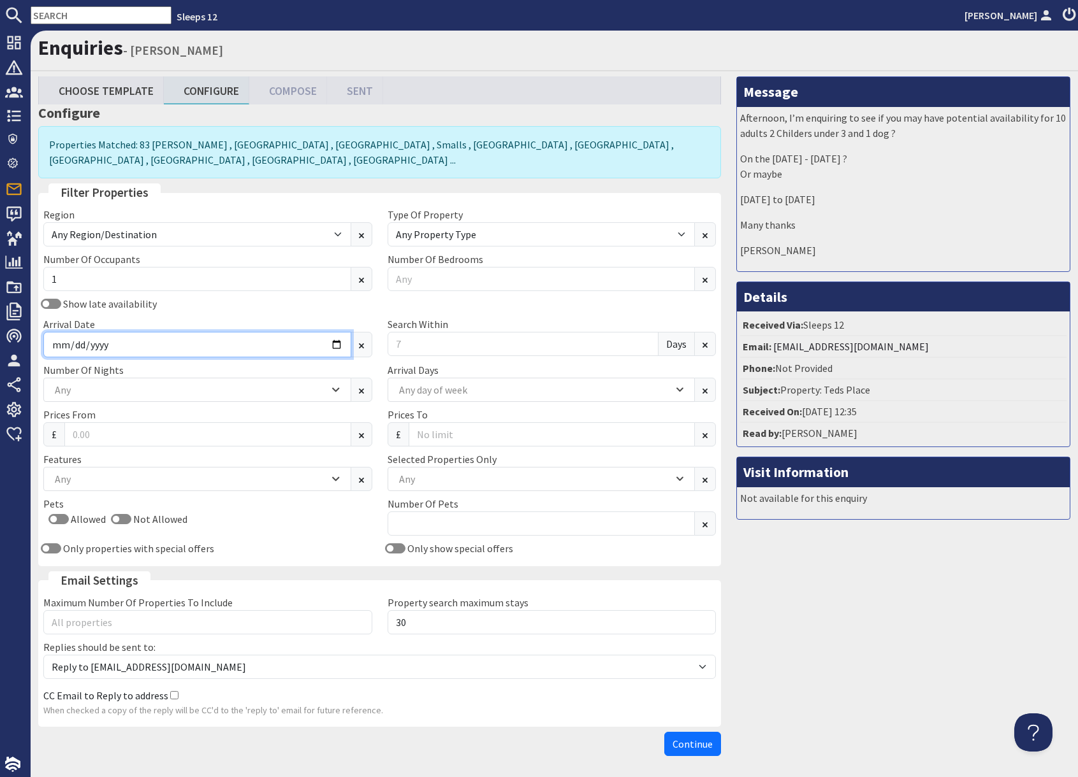
click at [338, 346] on input "Arrival Date" at bounding box center [197, 344] width 308 height 25
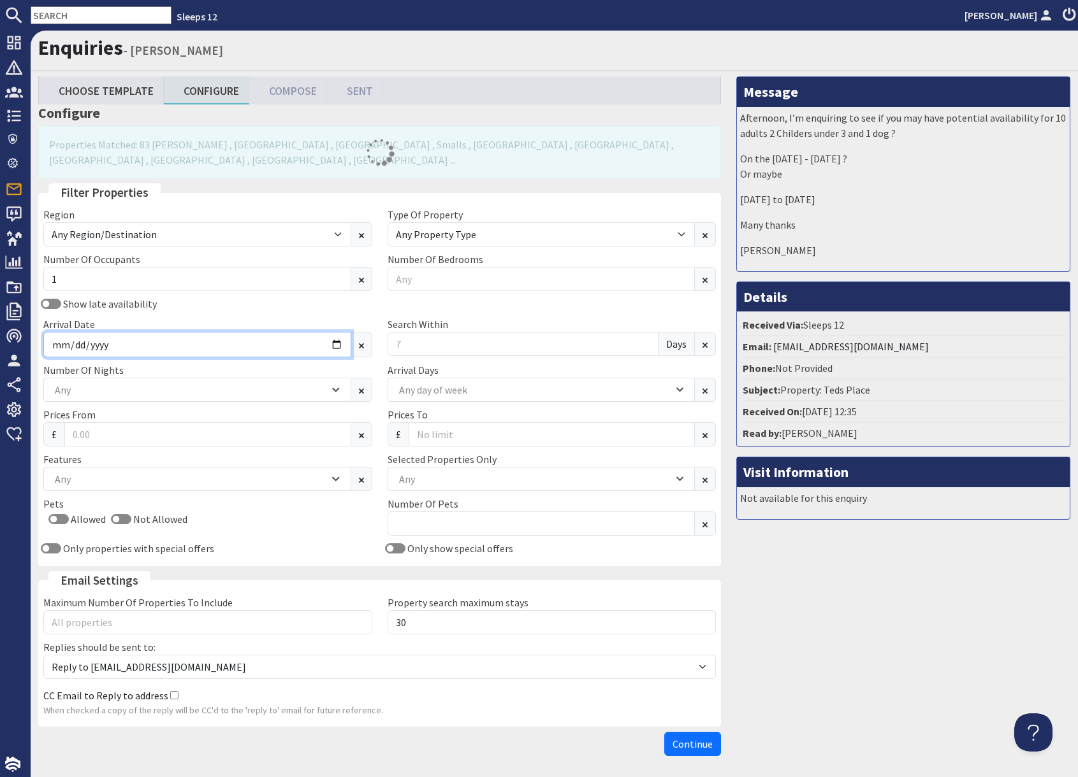
type input "2025-12-19"
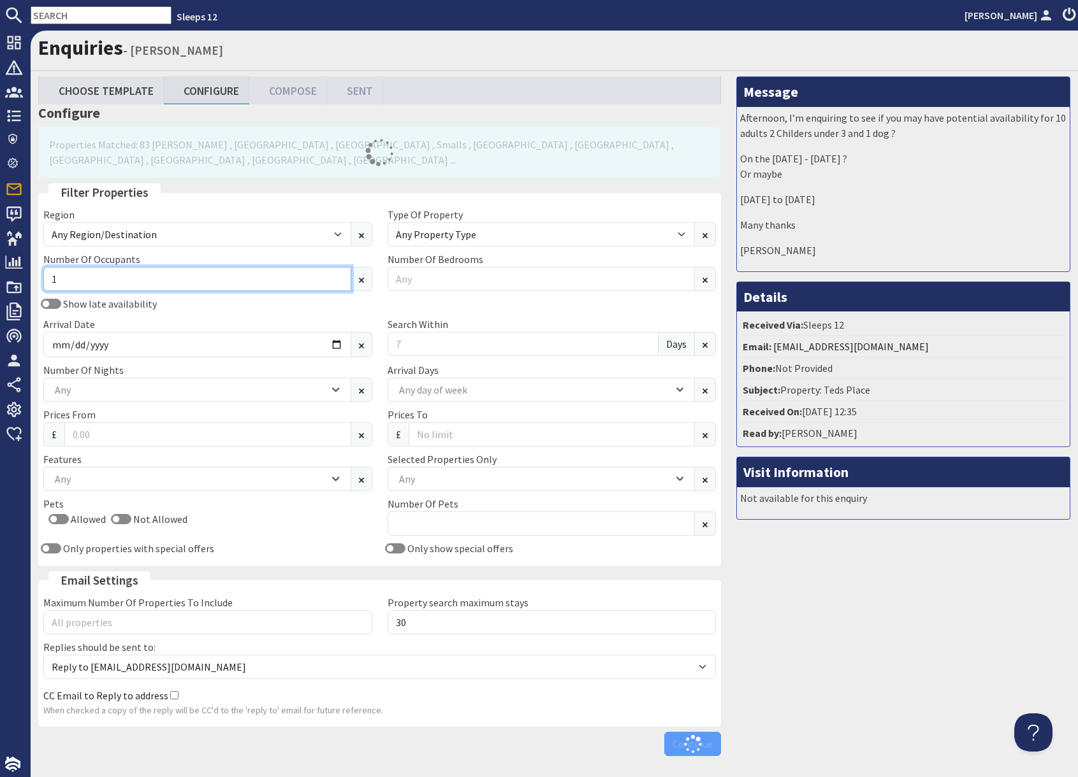
click at [203, 278] on input "1" at bounding box center [197, 279] width 308 height 24
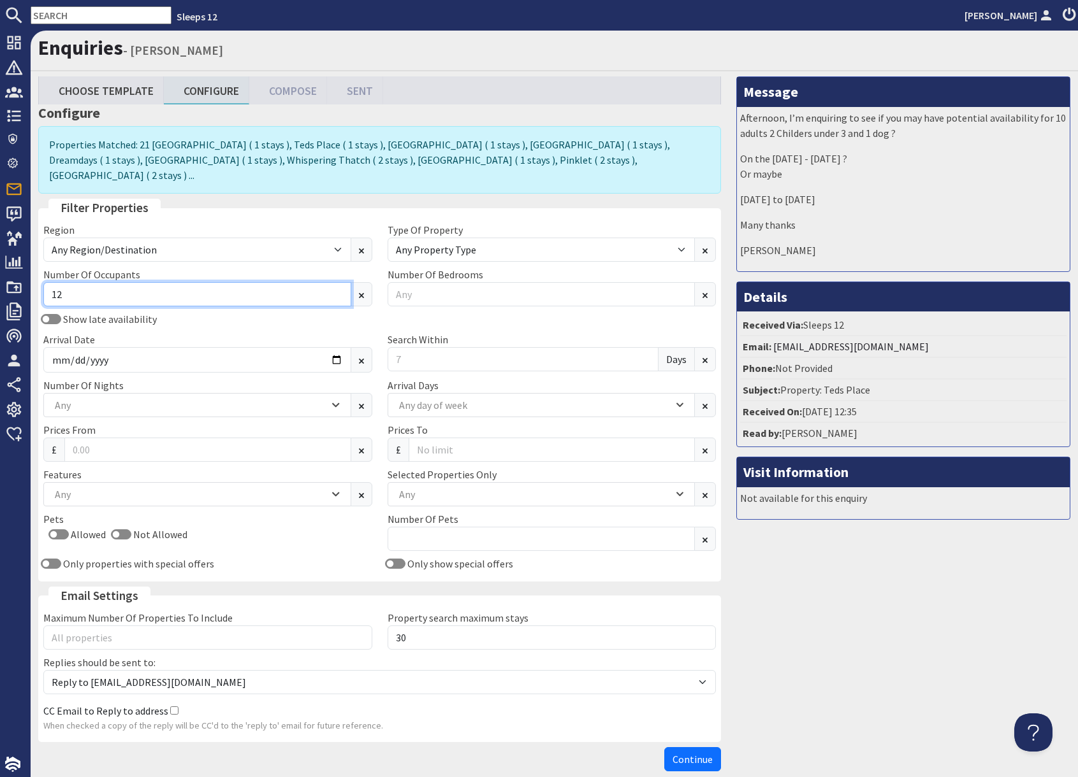
type input "12"
drag, startPoint x: 776, startPoint y: 623, endPoint x: 681, endPoint y: 598, distance: 97.5
click at [725, 610] on div "Enquiries - Shahzaib Ahmad Choose Template Configure Compose Sent Configure Pro…" at bounding box center [554, 405] width 1047 height 748
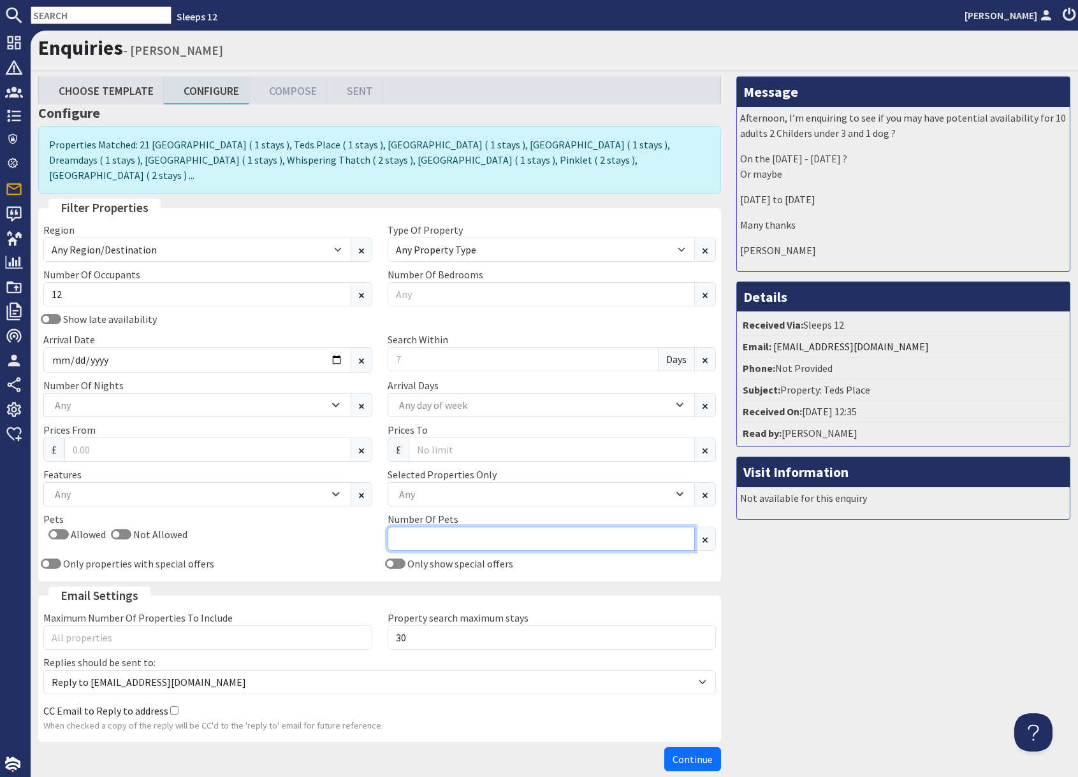
click at [504, 527] on input "Number Of Pets" at bounding box center [541, 539] width 308 height 24
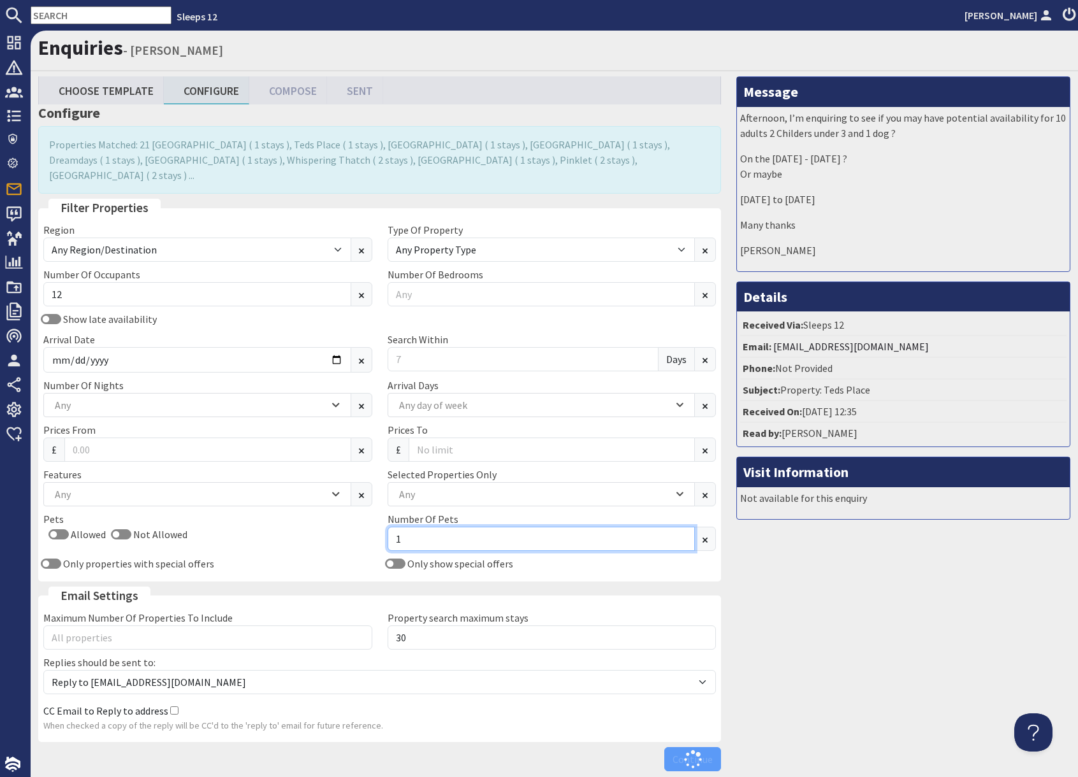
type input "1"
drag, startPoint x: 805, startPoint y: 644, endPoint x: 779, endPoint y: 654, distance: 28.0
click at [805, 644] on div "Message Afternoon, I’m enquiring to see if you may have potential availability …" at bounding box center [902, 426] width 349 height 701
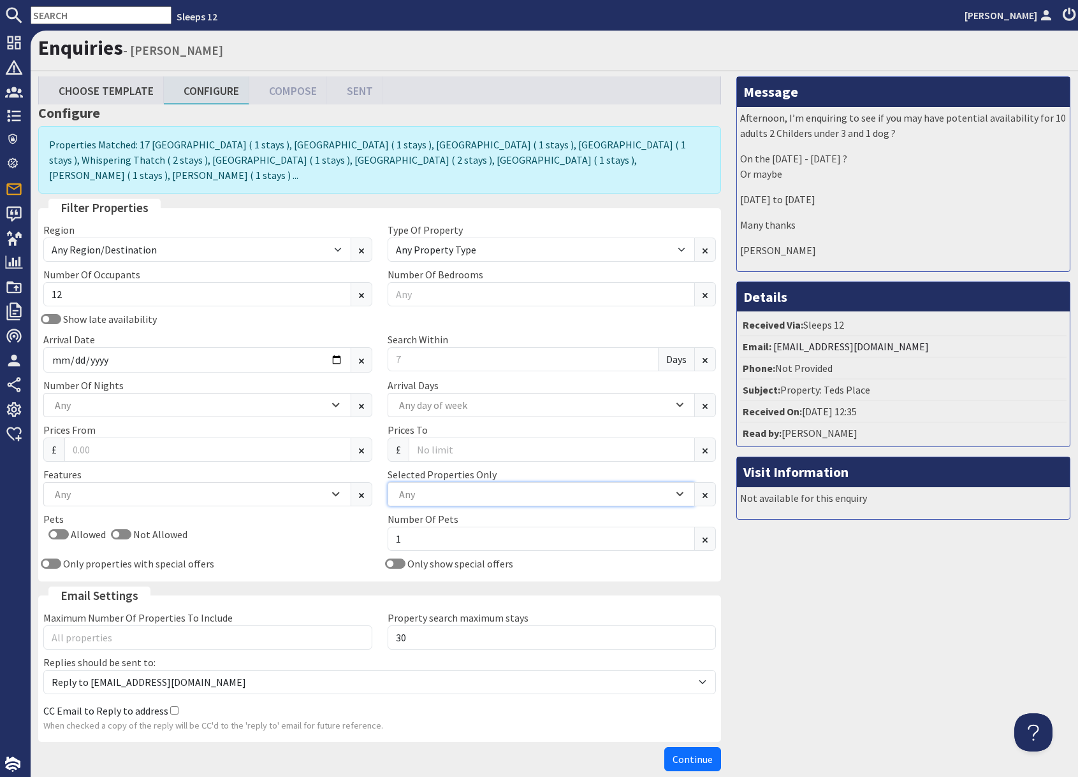
click at [470, 488] on div "Any" at bounding box center [534, 495] width 277 height 14
type input "teds"
drag, startPoint x: 447, startPoint y: 540, endPoint x: 563, endPoint y: 603, distance: 132.0
click at [449, 540] on div "Teds Place" at bounding box center [541, 533] width 307 height 22
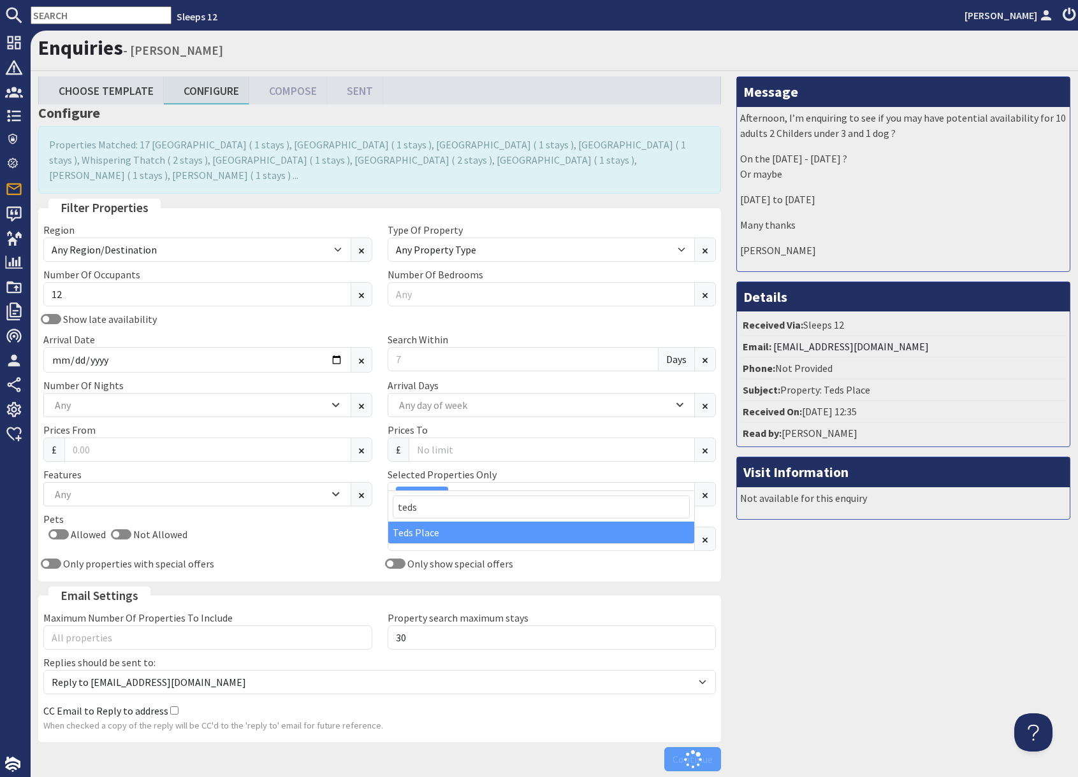
click at [763, 725] on div "Message Afternoon, I’m enquiring to see if you may have potential availability …" at bounding box center [902, 426] width 349 height 701
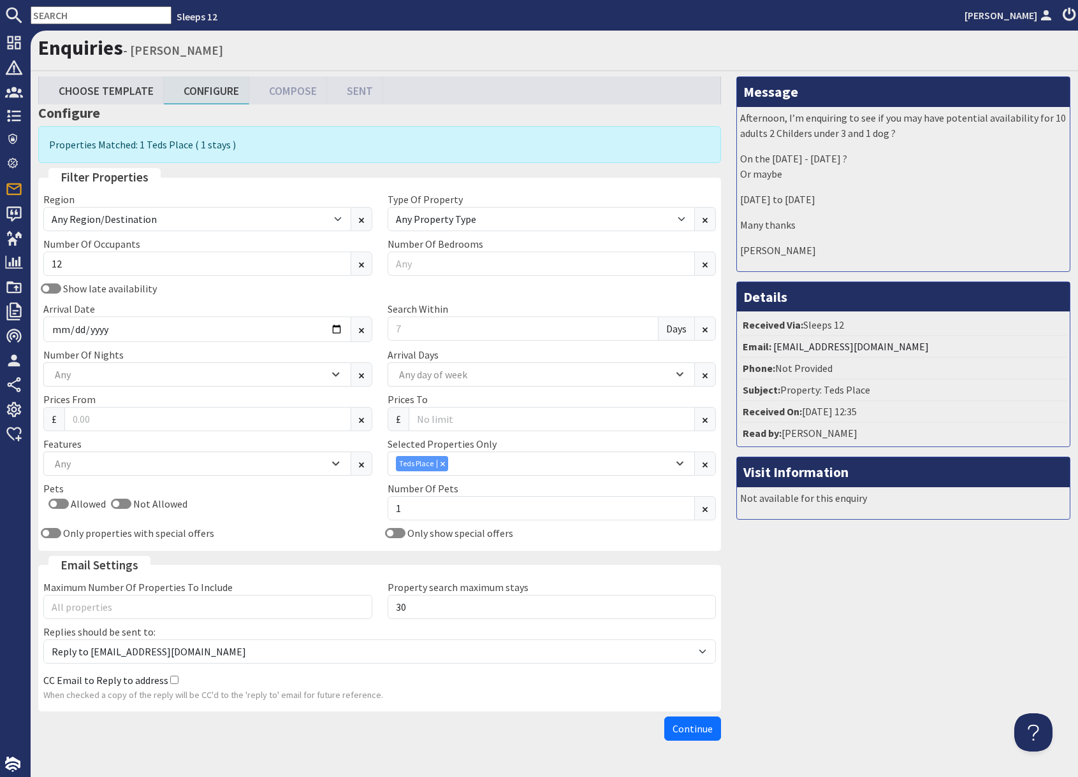
drag, startPoint x: 684, startPoint y: 731, endPoint x: 690, endPoint y: 732, distance: 6.5
click at [684, 730] on span "Continue" at bounding box center [692, 729] width 40 height 13
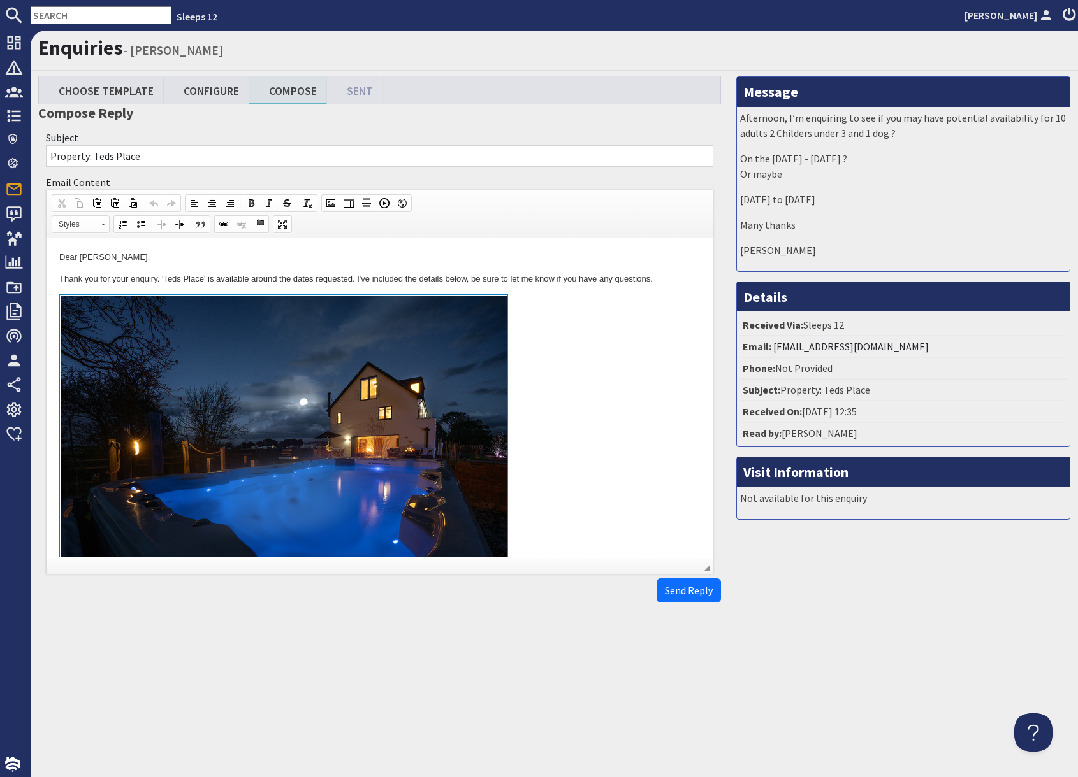
click at [618, 475] on link at bounding box center [379, 441] width 640 height 294
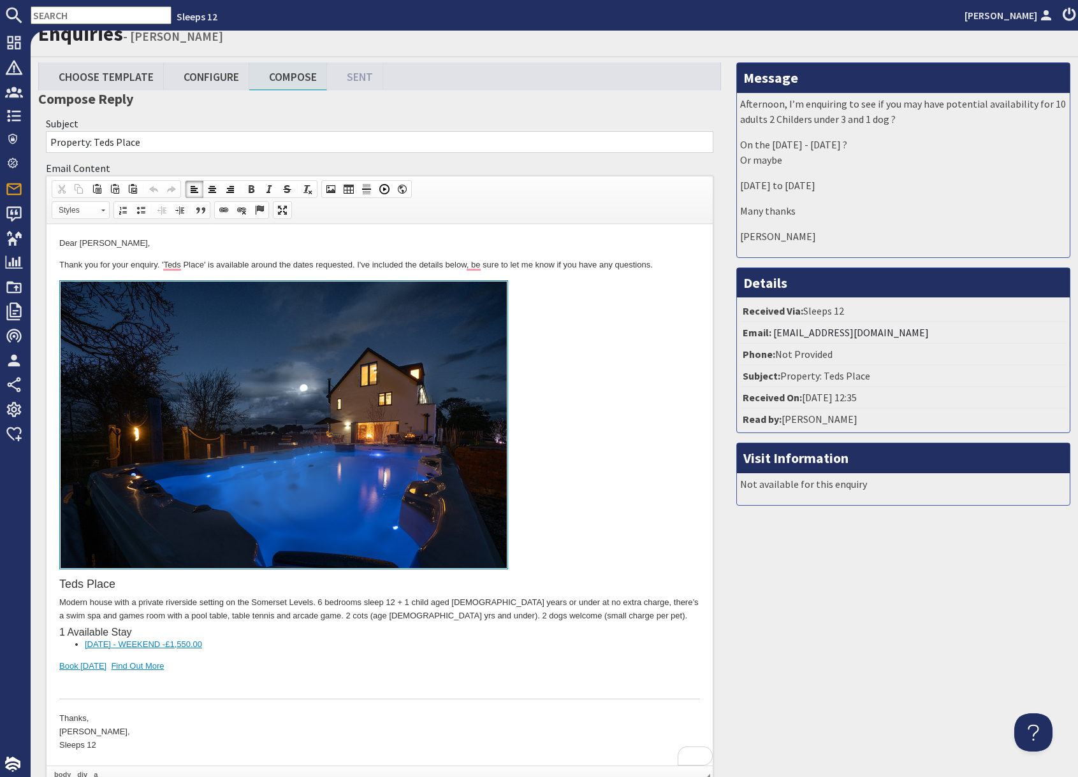
scroll to position [12, 0]
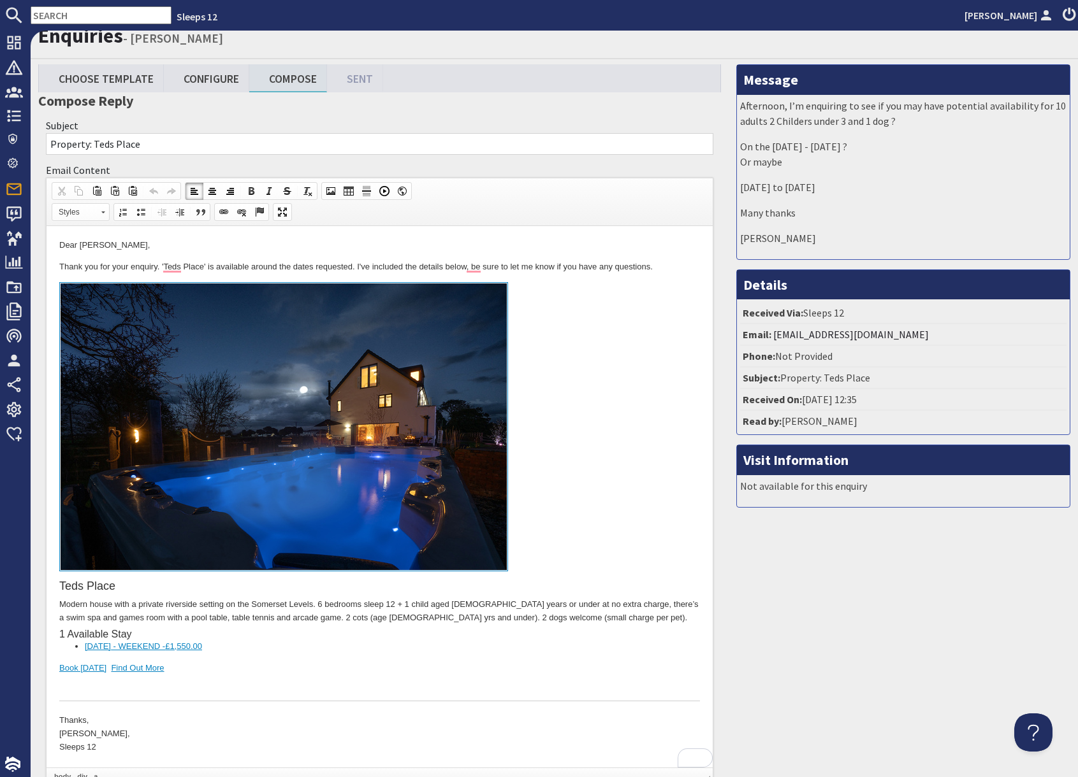
drag, startPoint x: 238, startPoint y: 670, endPoint x: 159, endPoint y: 677, distance: 79.3
click at [236, 670] on div "Teds Place Modern house with a private riverside setting on the Somerset Levels…" at bounding box center [379, 492] width 640 height 420
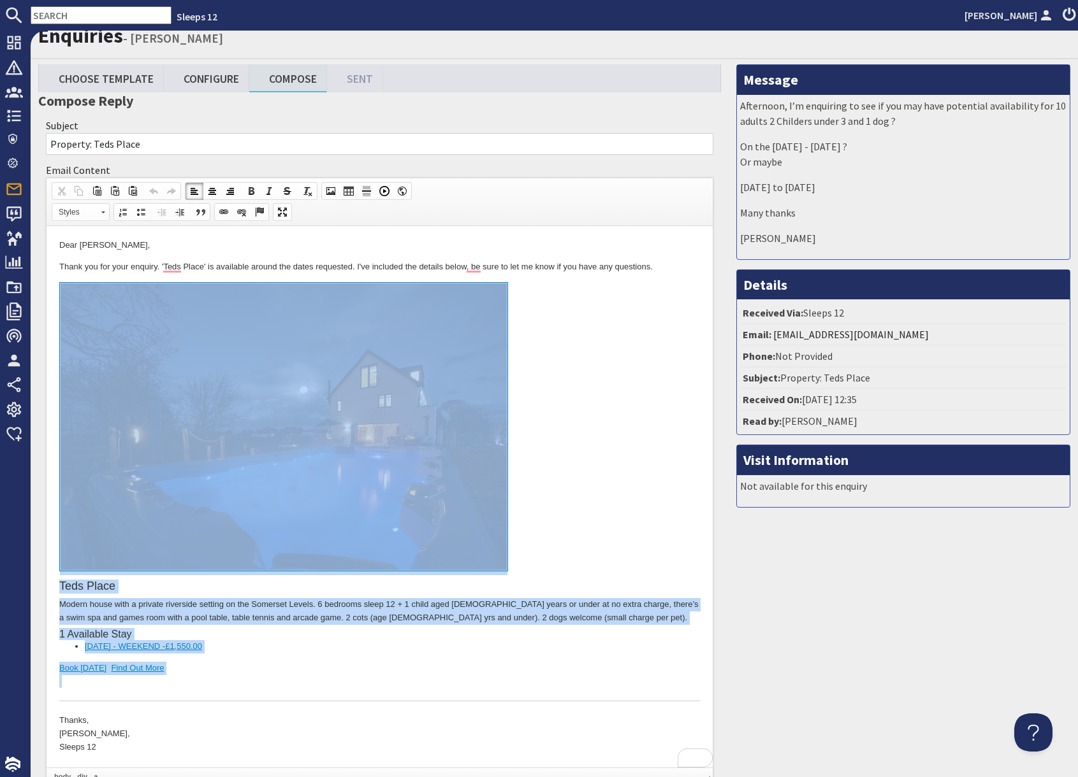
drag, startPoint x: 148, startPoint y: 684, endPoint x: 147, endPoint y: 530, distance: 154.2
click at [147, 530] on div "Teds Place Modern house with a private riverside setting on the Somerset Levels…" at bounding box center [379, 492] width 640 height 420
copy div "Teds Place Modern house with a private riverside setting on the Somerset Levels…"
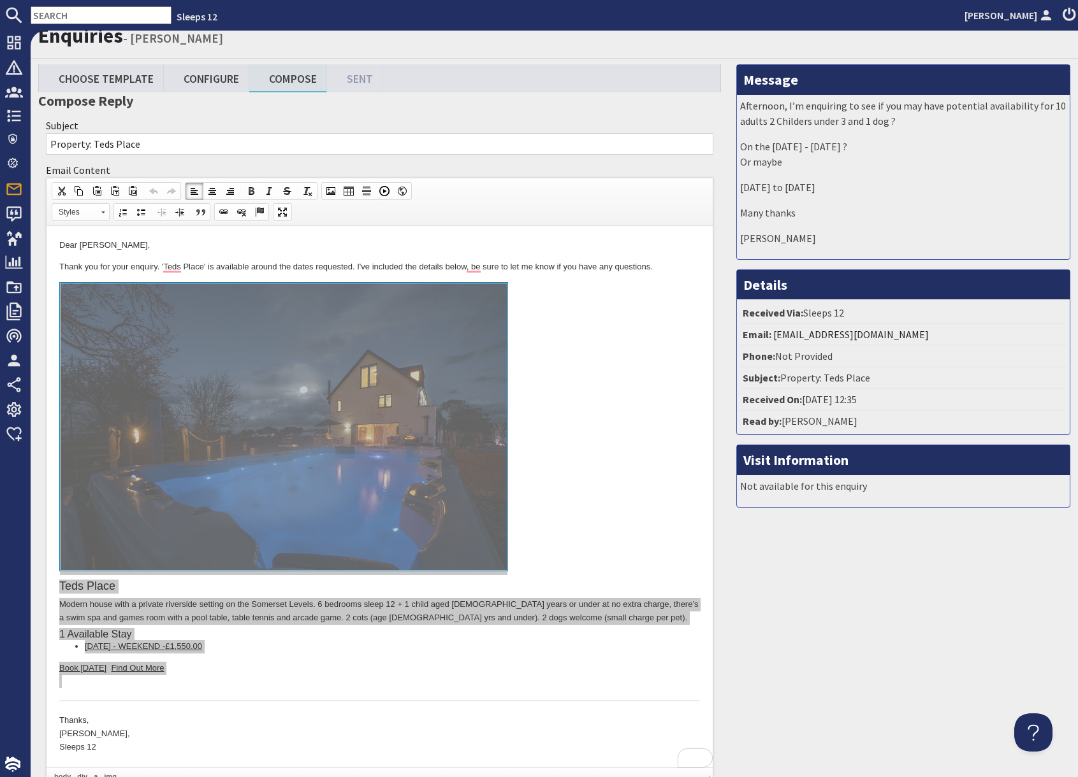
click at [73, 15] on input "text" at bounding box center [101, 15] width 141 height 18
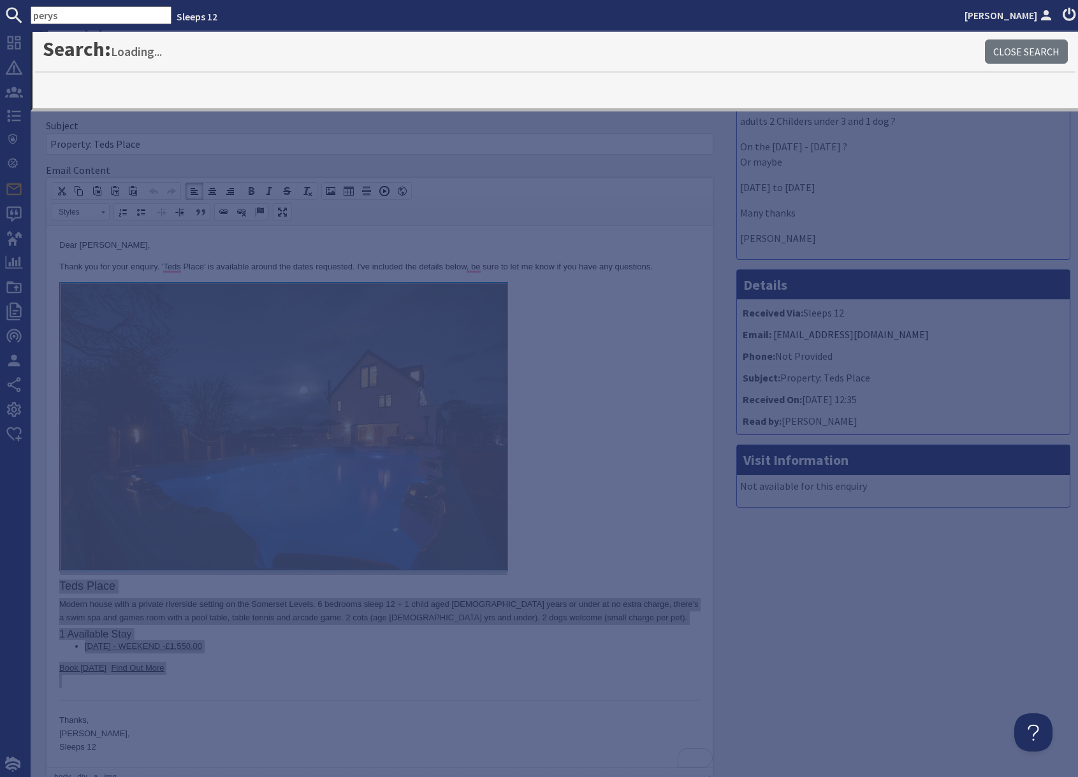
type input "perys"
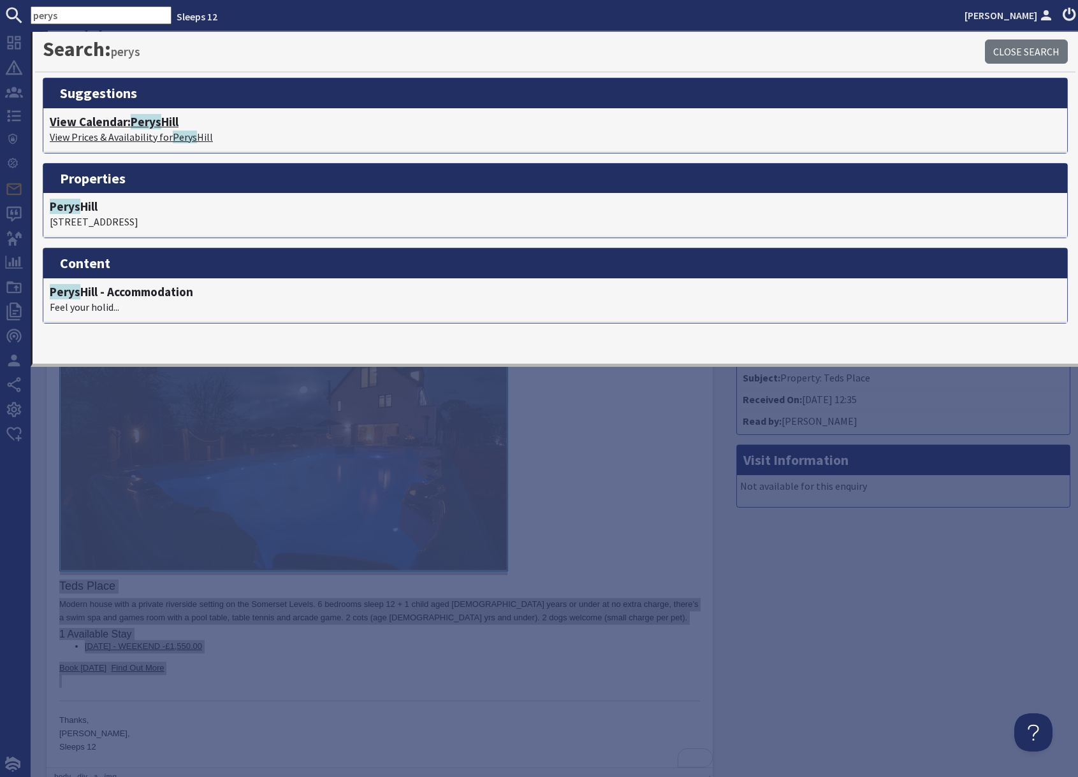
click at [134, 127] on span "Perys" at bounding box center [146, 121] width 31 height 15
type textarea "<p>Dear Shahzaib Ahmad,</p> <p>Thank you for your enquiry. &#39;Teds Place&#39;…"
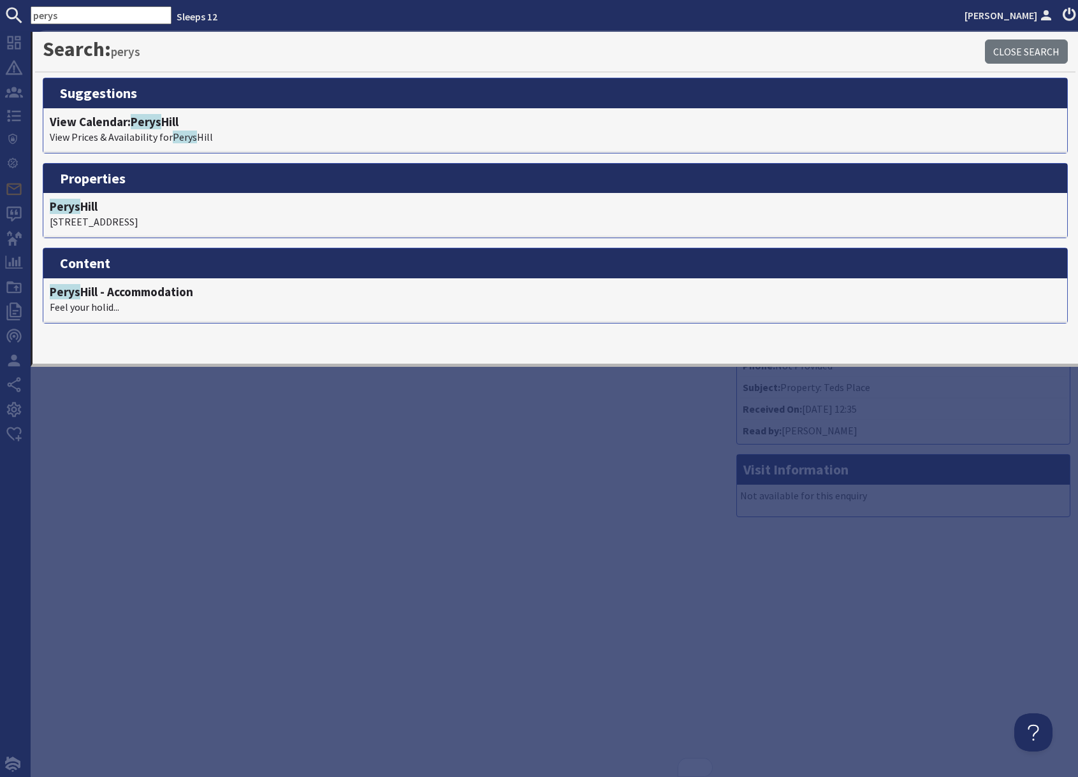
scroll to position [0, 0]
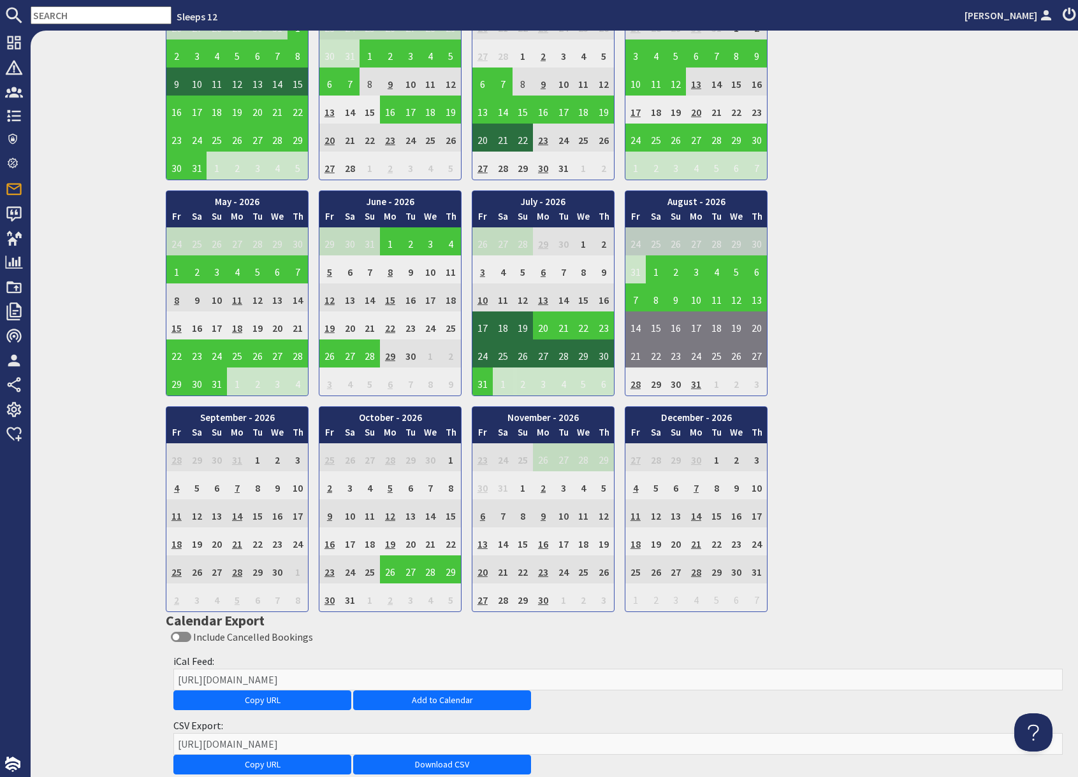
scroll to position [887, 0]
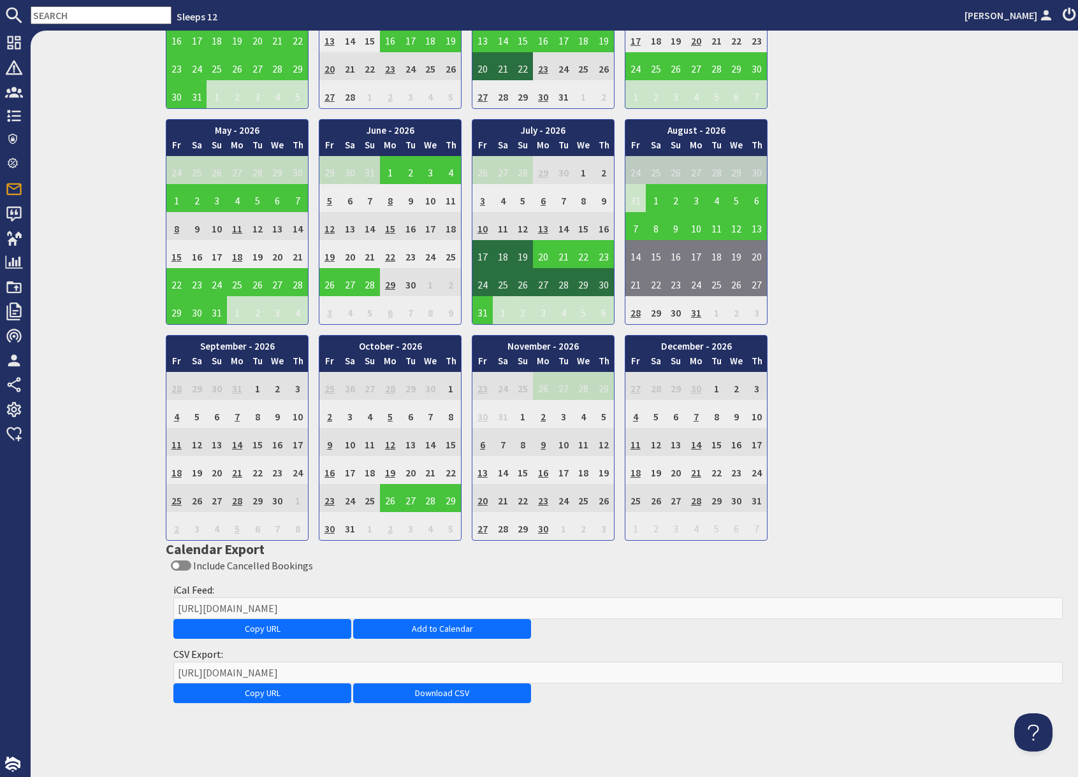
click at [73, 17] on input "text" at bounding box center [101, 15] width 141 height 18
paste input "S47429"
type input "S47429"
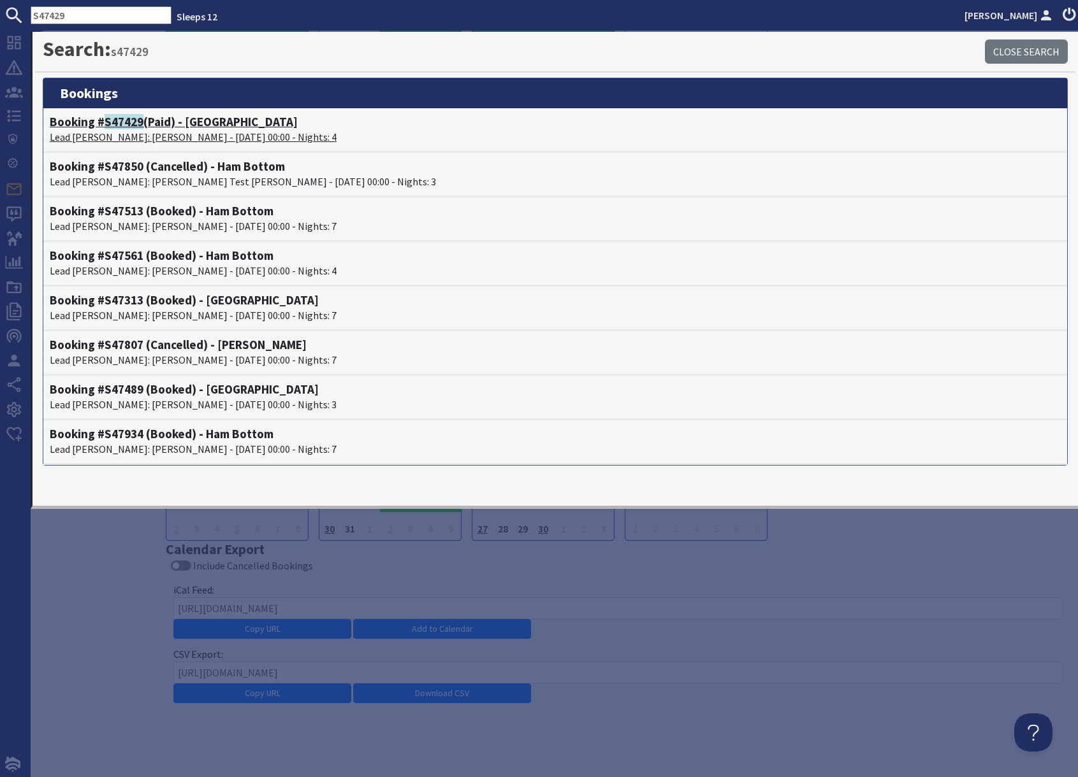
click at [148, 127] on h4 "Booking # S47429 (Paid) - Croftview" at bounding box center [555, 122] width 1011 height 15
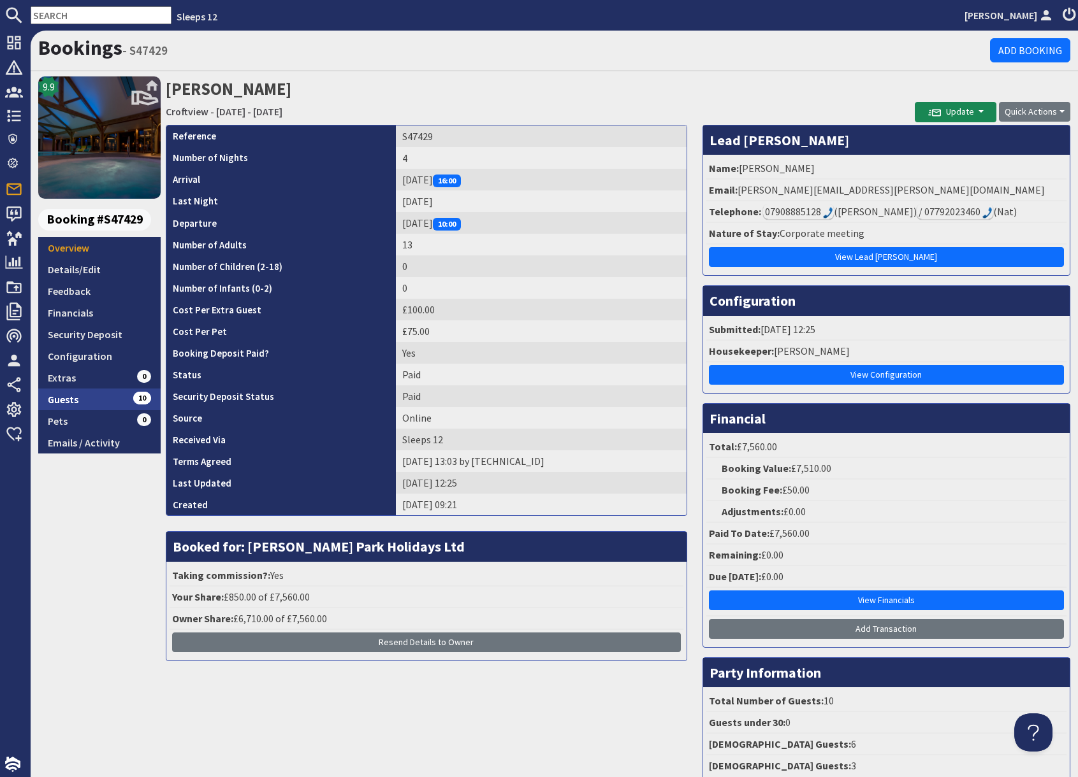
click at [110, 400] on link "Guests 10" at bounding box center [99, 400] width 122 height 22
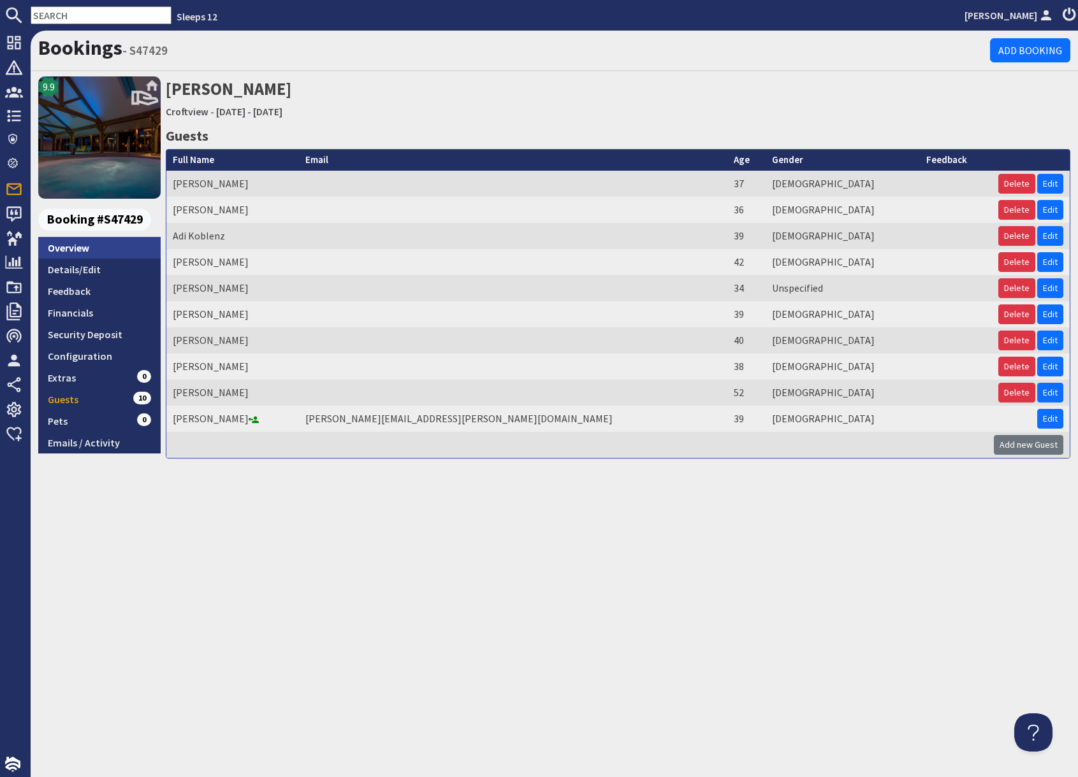
click at [69, 249] on link "Overview" at bounding box center [99, 248] width 122 height 22
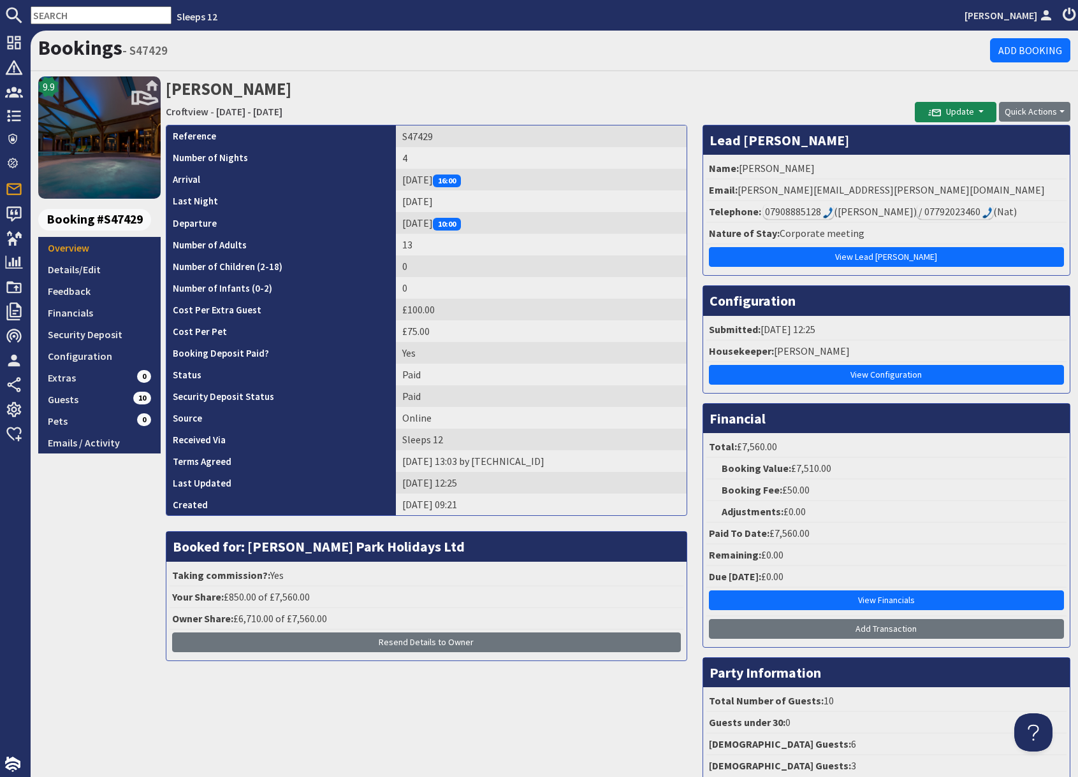
click at [105, 17] on input "text" at bounding box center [101, 15] width 141 height 18
paste input "S47435"
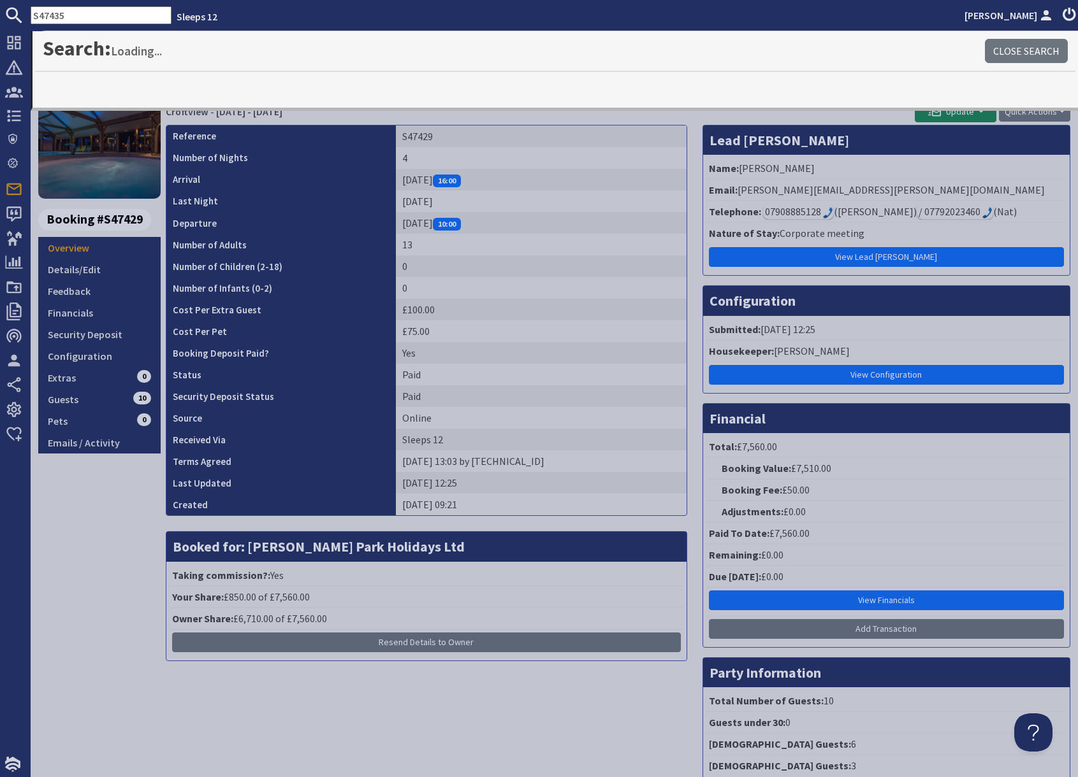
type input "S47435"
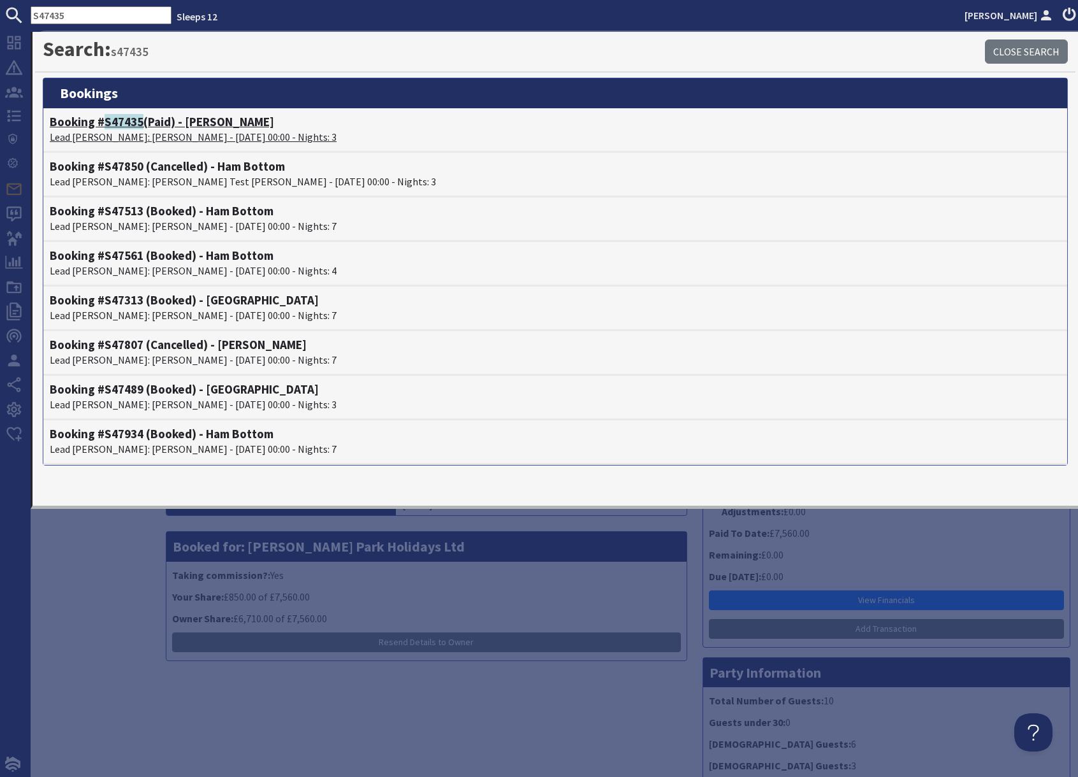
drag, startPoint x: 138, startPoint y: 134, endPoint x: 154, endPoint y: 137, distance: 15.6
click at [138, 134] on p "Lead Booker: Nigel Occleshaw - 03/10/2025 00:00 - Nights: 3" at bounding box center [555, 136] width 1011 height 15
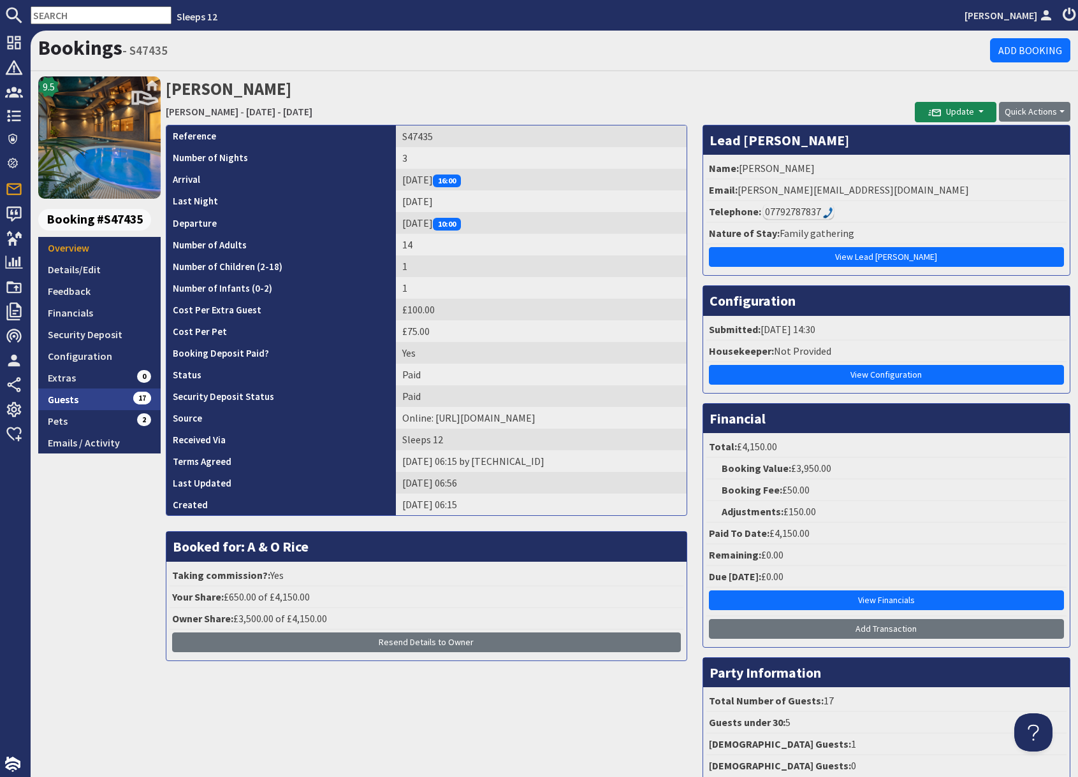
click at [112, 398] on link "Guests 17" at bounding box center [99, 400] width 122 height 22
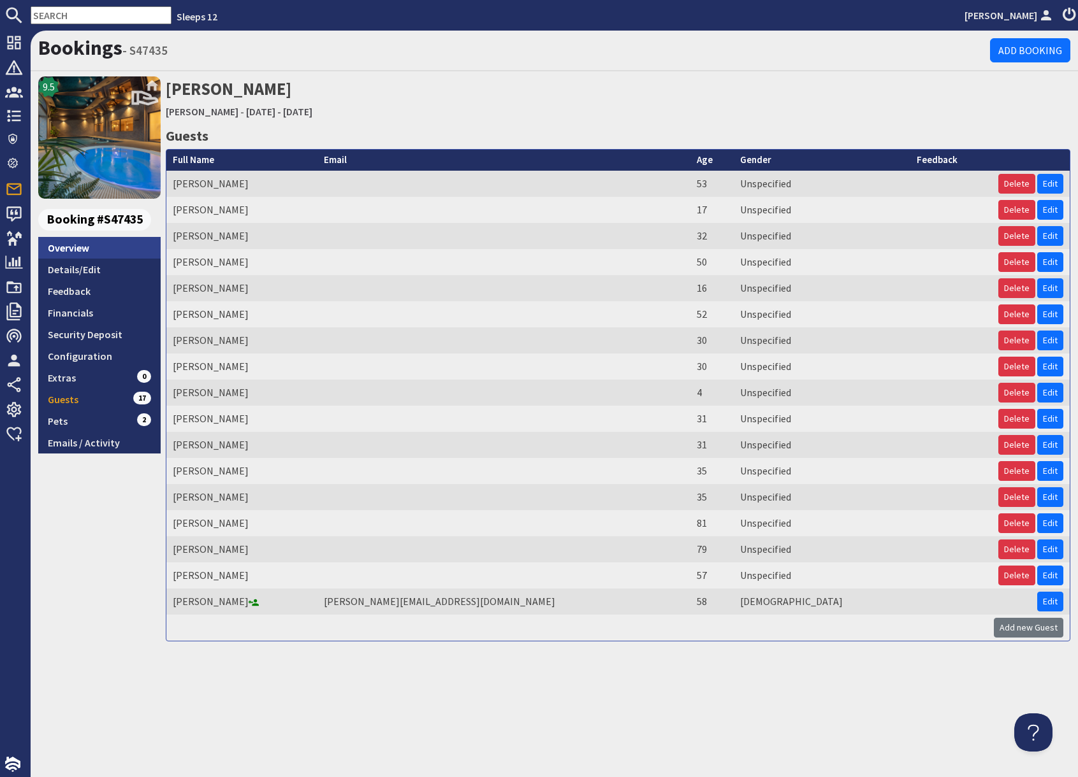
click at [73, 246] on link "Overview" at bounding box center [99, 248] width 122 height 22
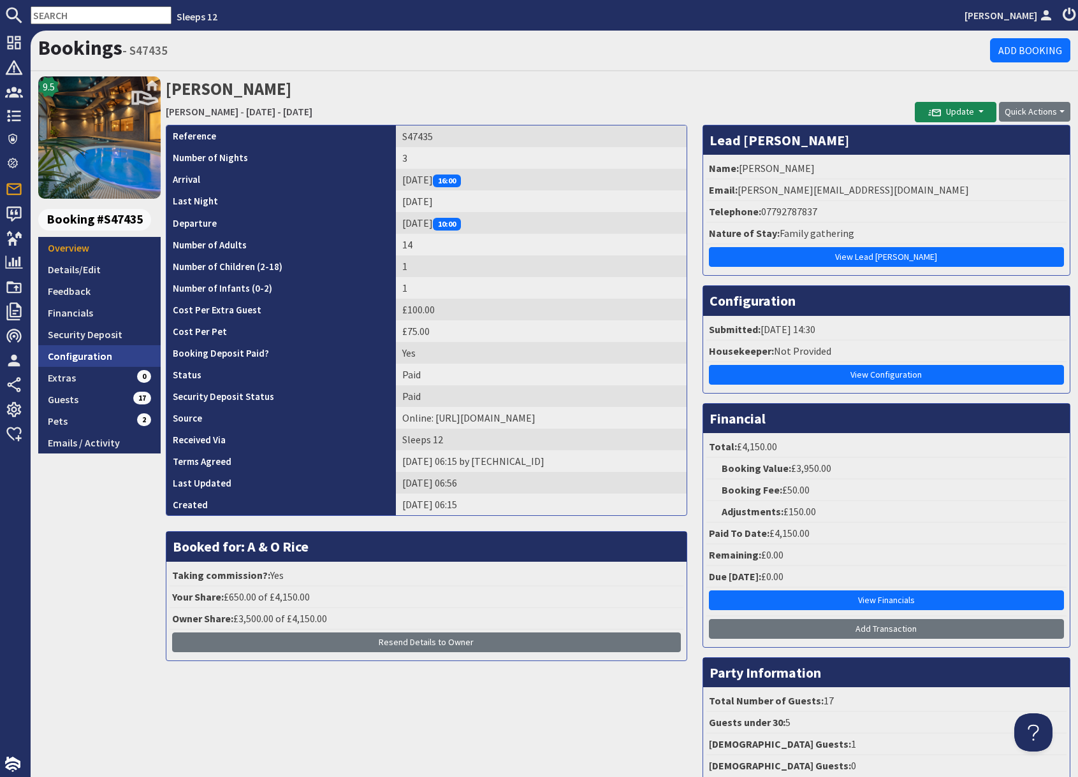
click at [92, 361] on link "Configuration" at bounding box center [99, 356] width 122 height 22
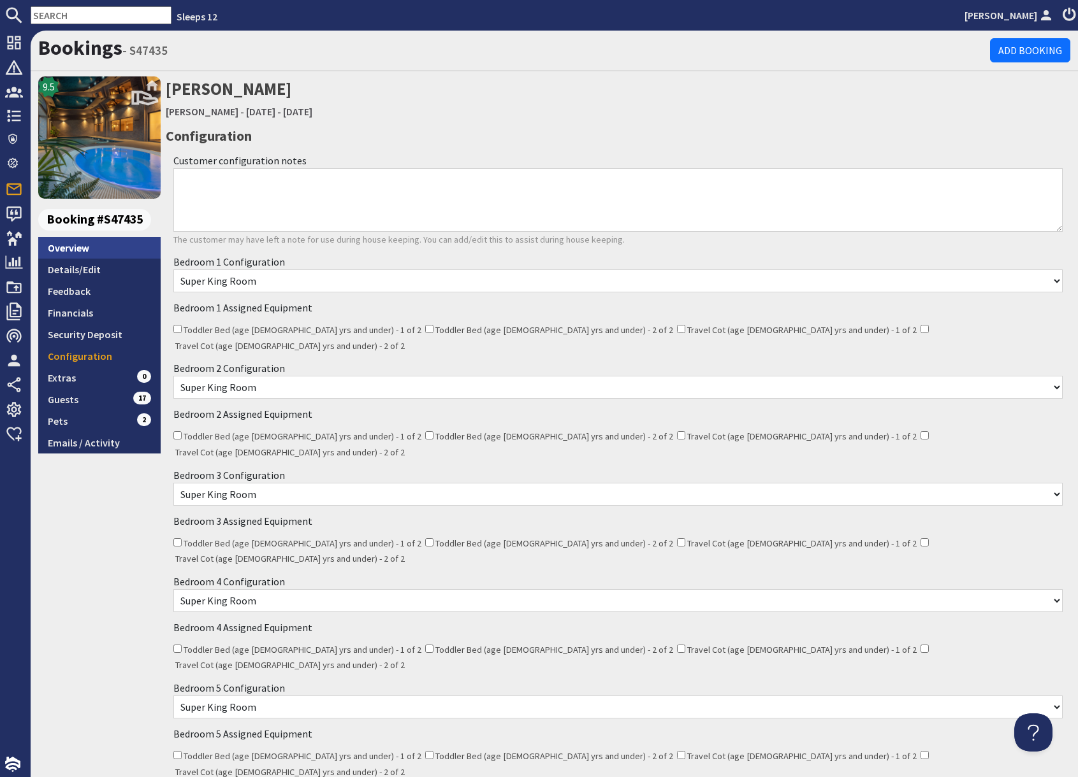
click at [109, 247] on link "Overview" at bounding box center [99, 248] width 122 height 22
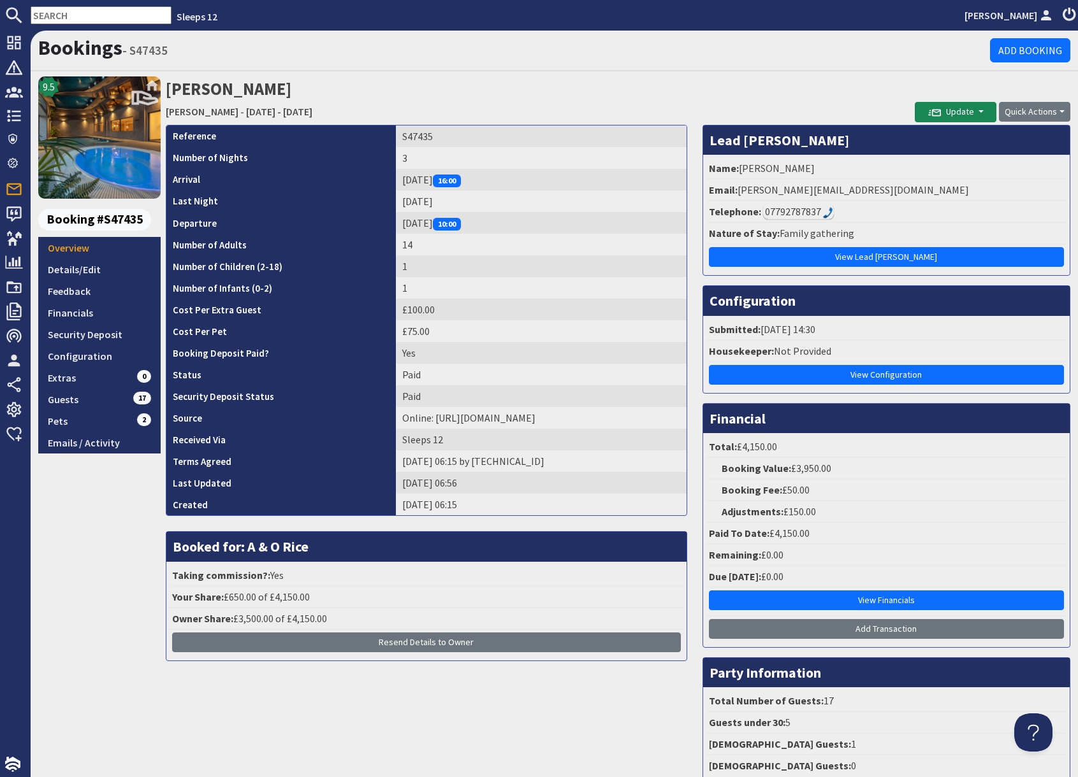
click at [83, 17] on input "text" at bounding box center [101, 15] width 141 height 18
paste input "S47469"
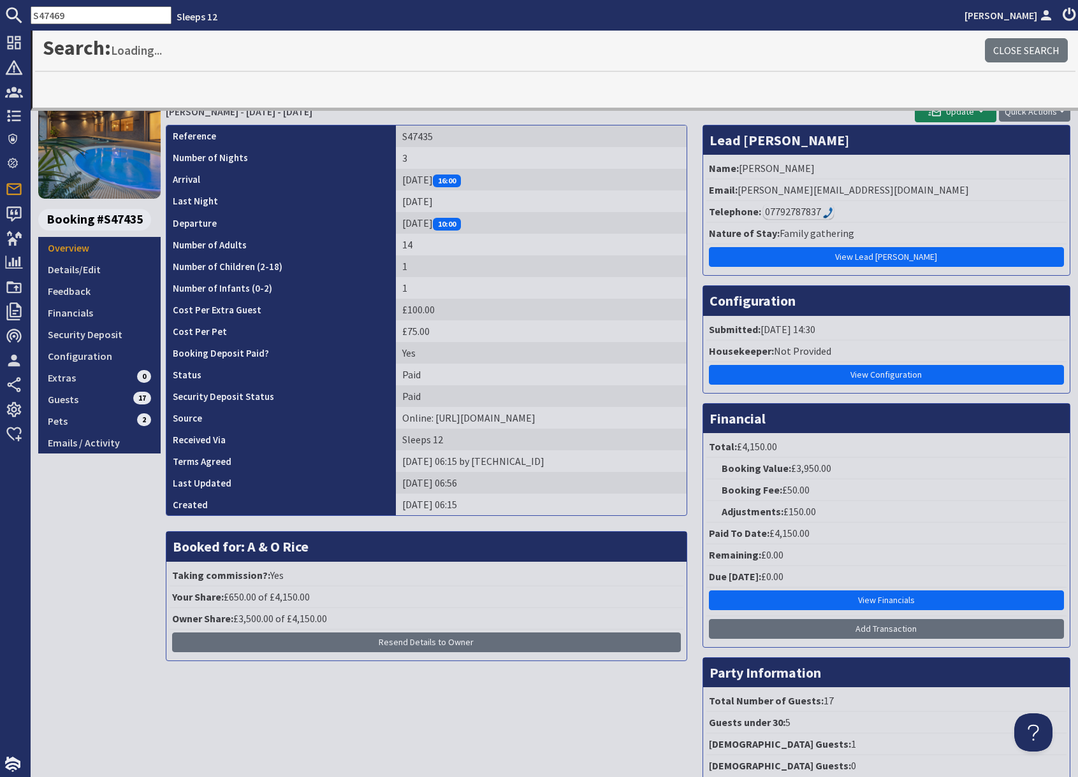
type input "S47469"
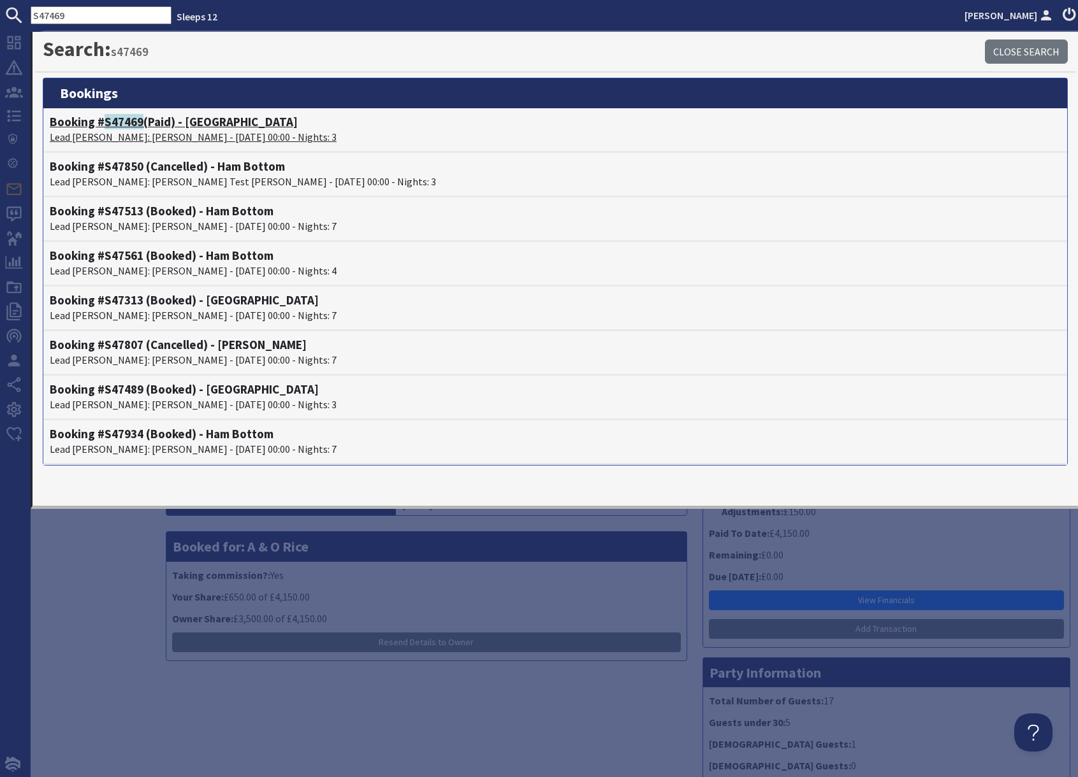
click at [149, 120] on h4 "Booking # S47469 (Paid) - Swallows Meadow" at bounding box center [555, 122] width 1011 height 15
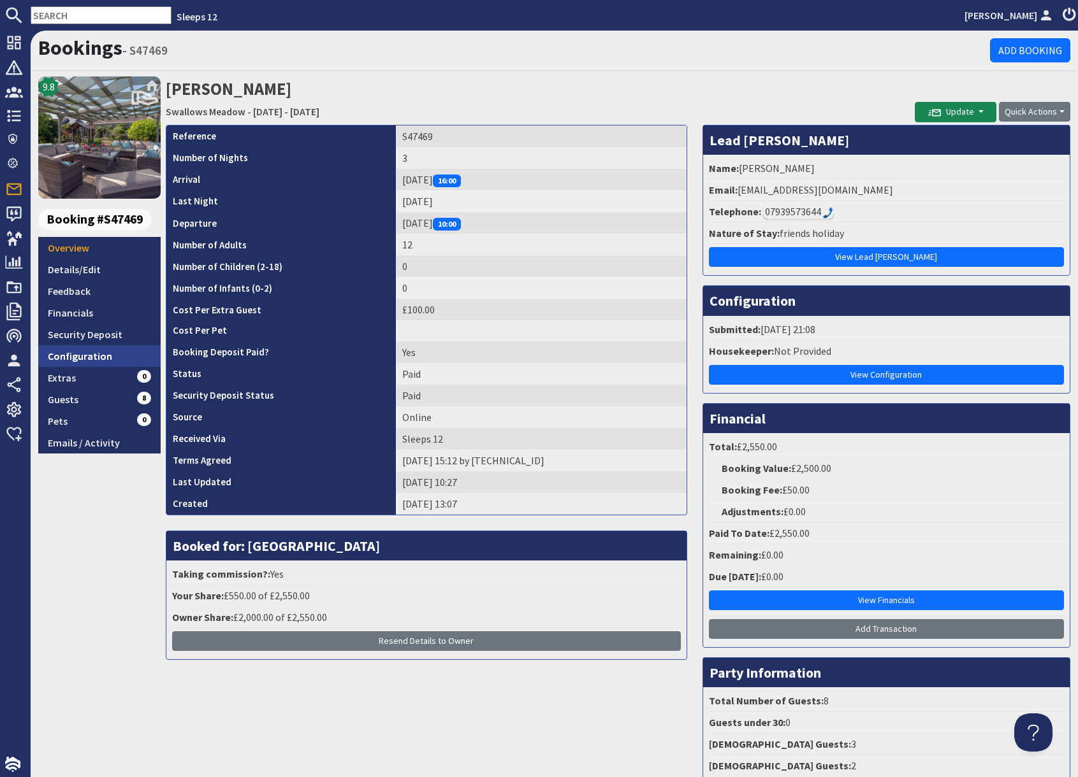
click at [98, 359] on link "Configuration" at bounding box center [99, 356] width 122 height 22
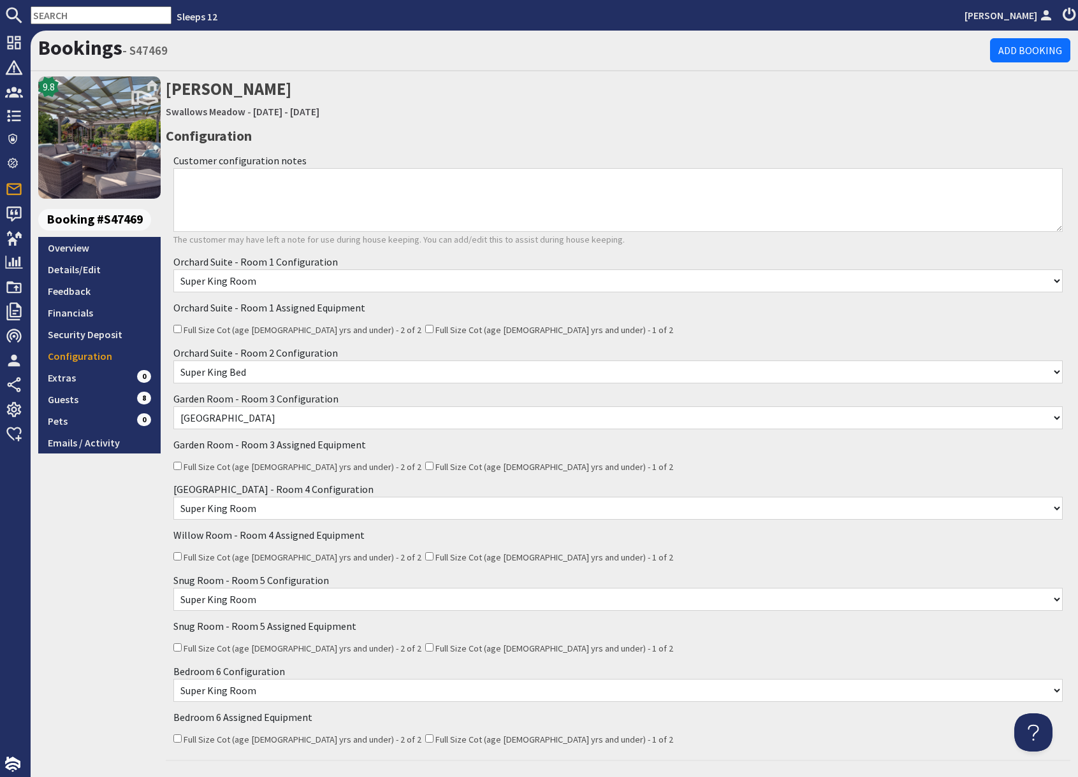
drag, startPoint x: 74, startPoint y: 250, endPoint x: 218, endPoint y: 271, distance: 145.6
click at [74, 250] on link "Overview" at bounding box center [99, 248] width 122 height 22
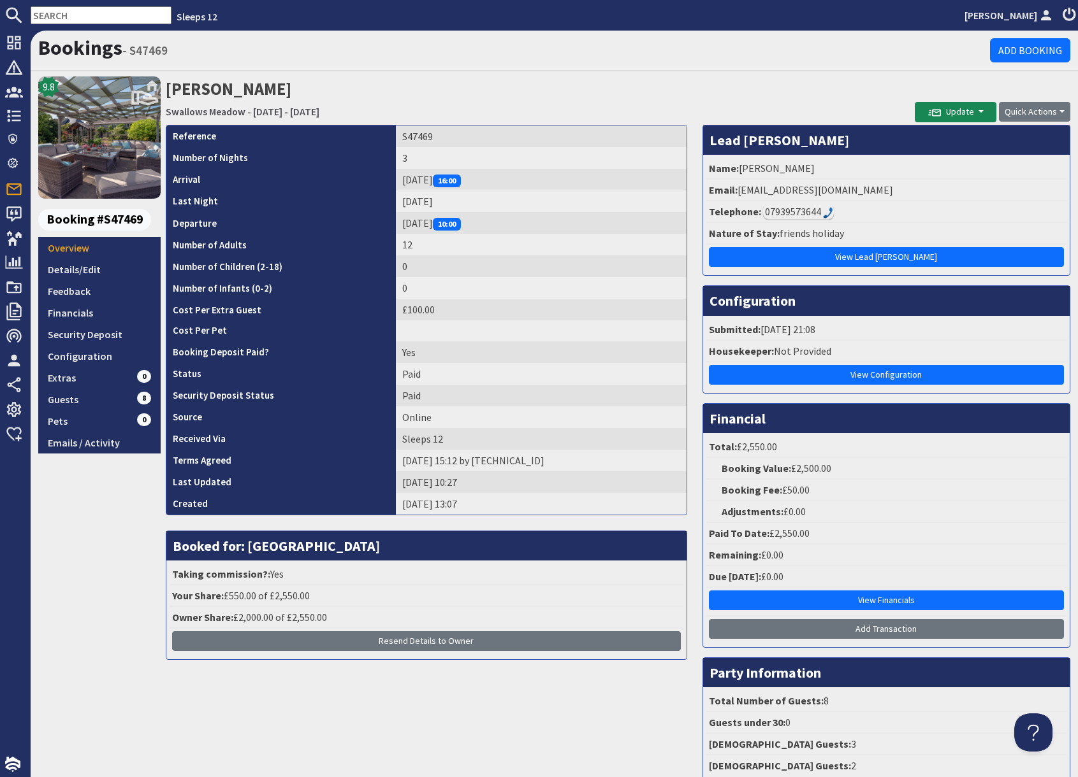
click at [117, 16] on input "text" at bounding box center [101, 15] width 141 height 18
paste input "S48075"
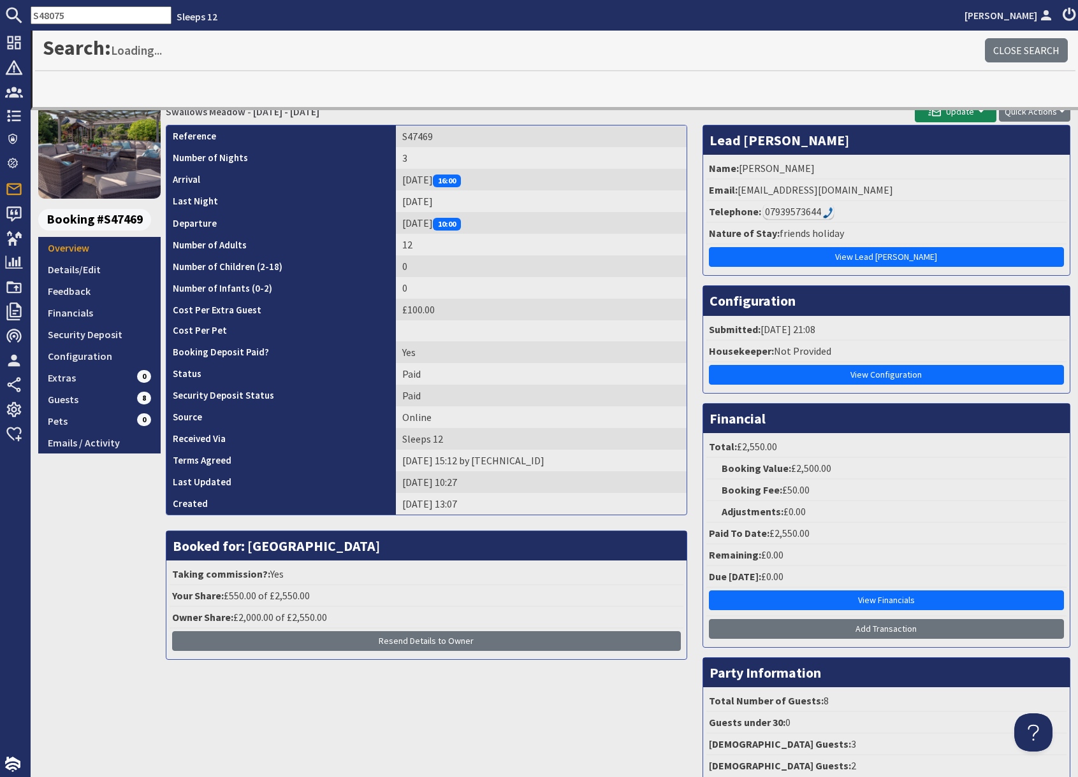
type input "S48075"
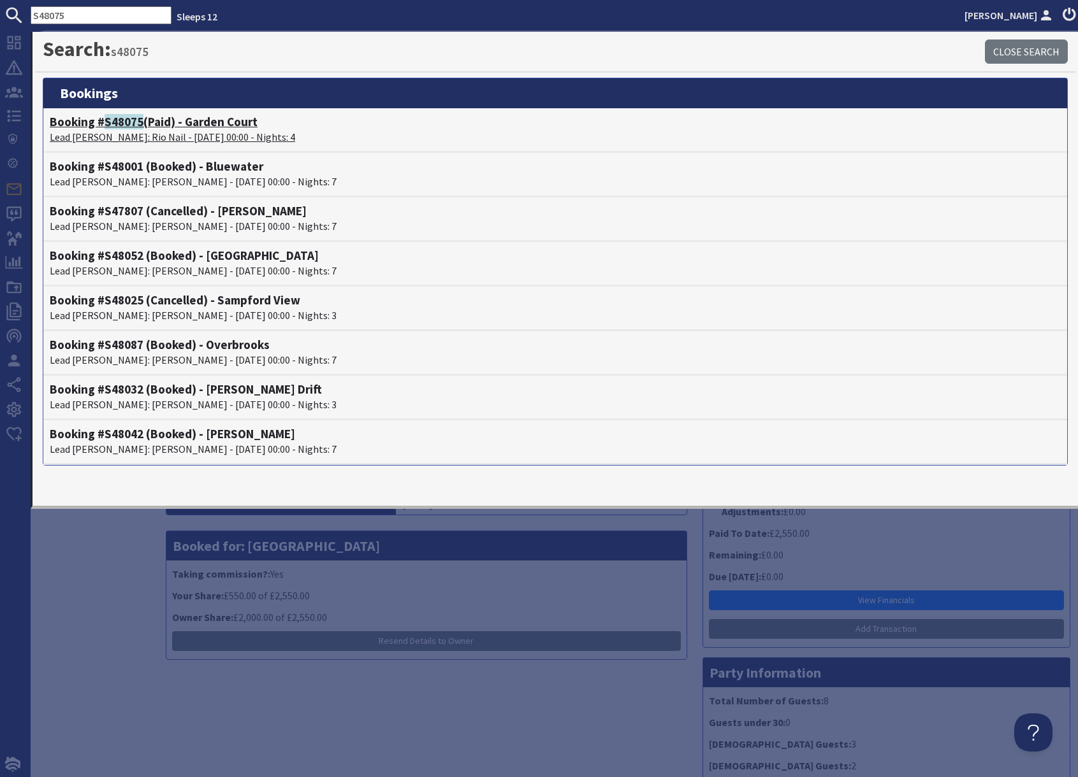
click at [125, 133] on p "Lead Booker: Rio Nail - 06/10/2025 00:00 - Nights: 4" at bounding box center [555, 136] width 1011 height 15
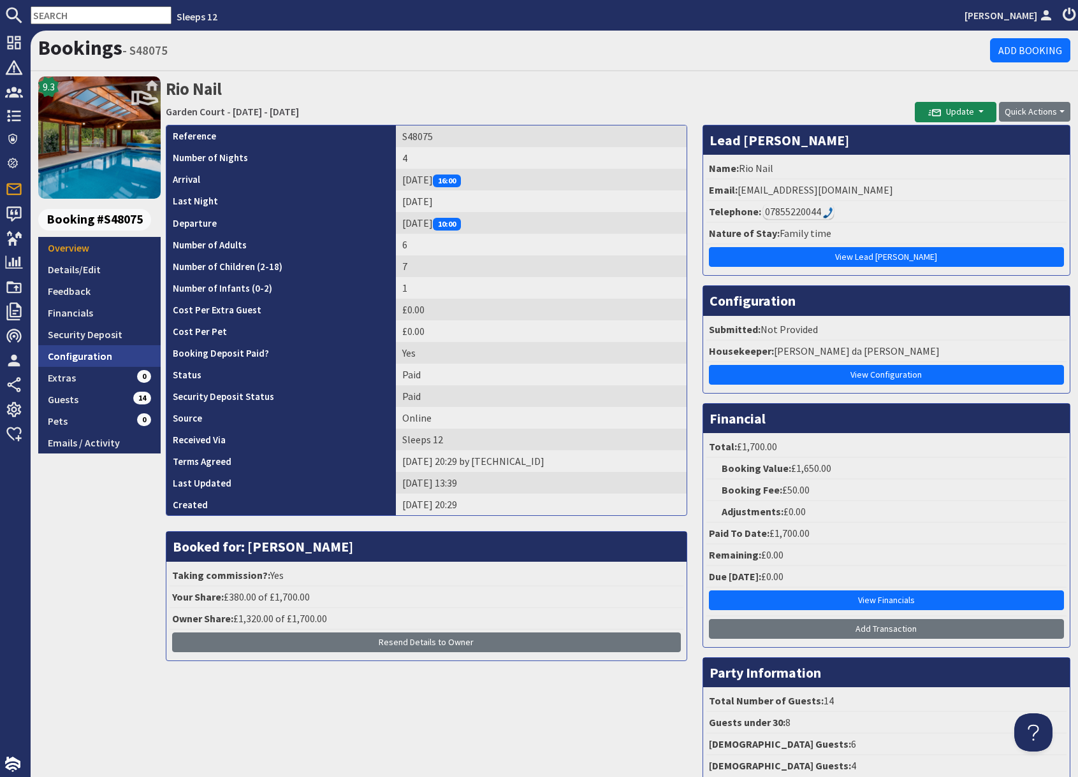
click at [101, 359] on link "Configuration" at bounding box center [99, 356] width 122 height 22
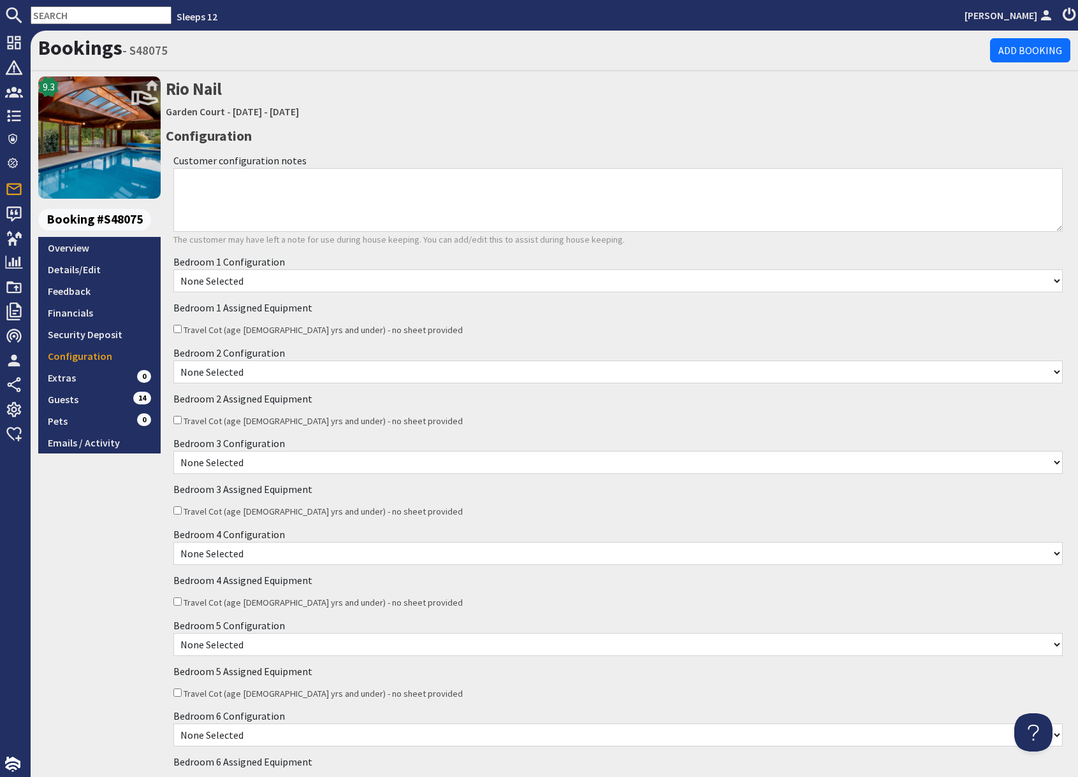
click at [85, 16] on input "text" at bounding box center [101, 15] width 141 height 18
paste input "GS1050"
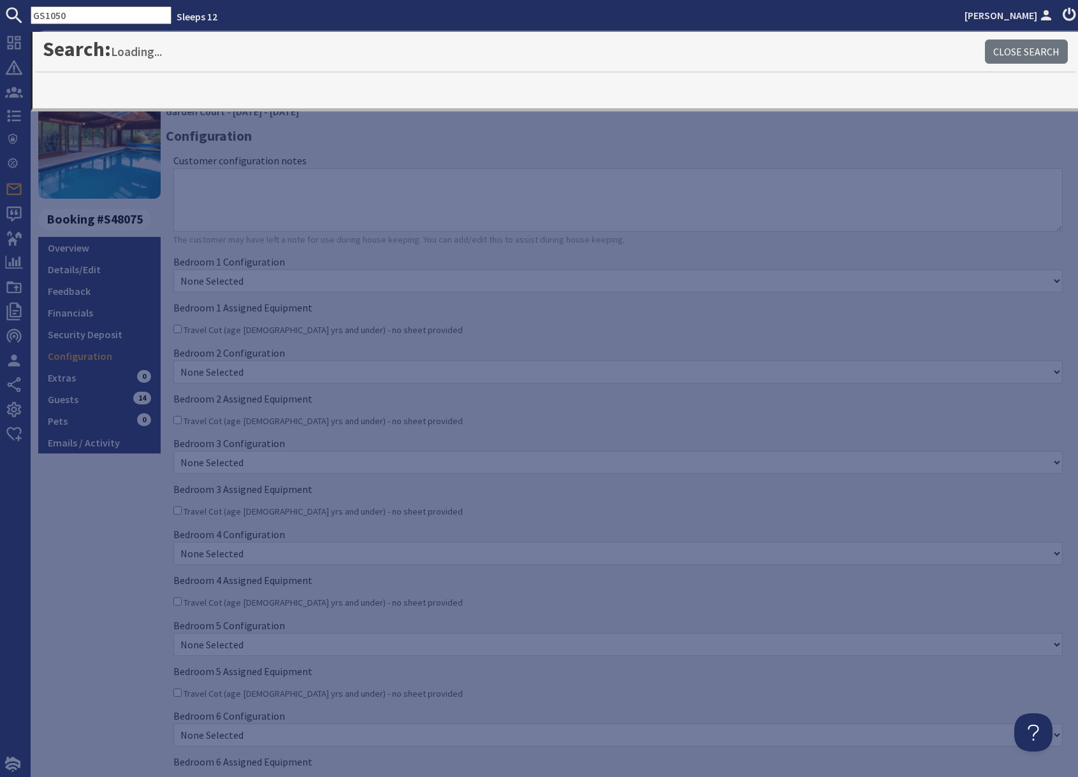
type input "GS1050"
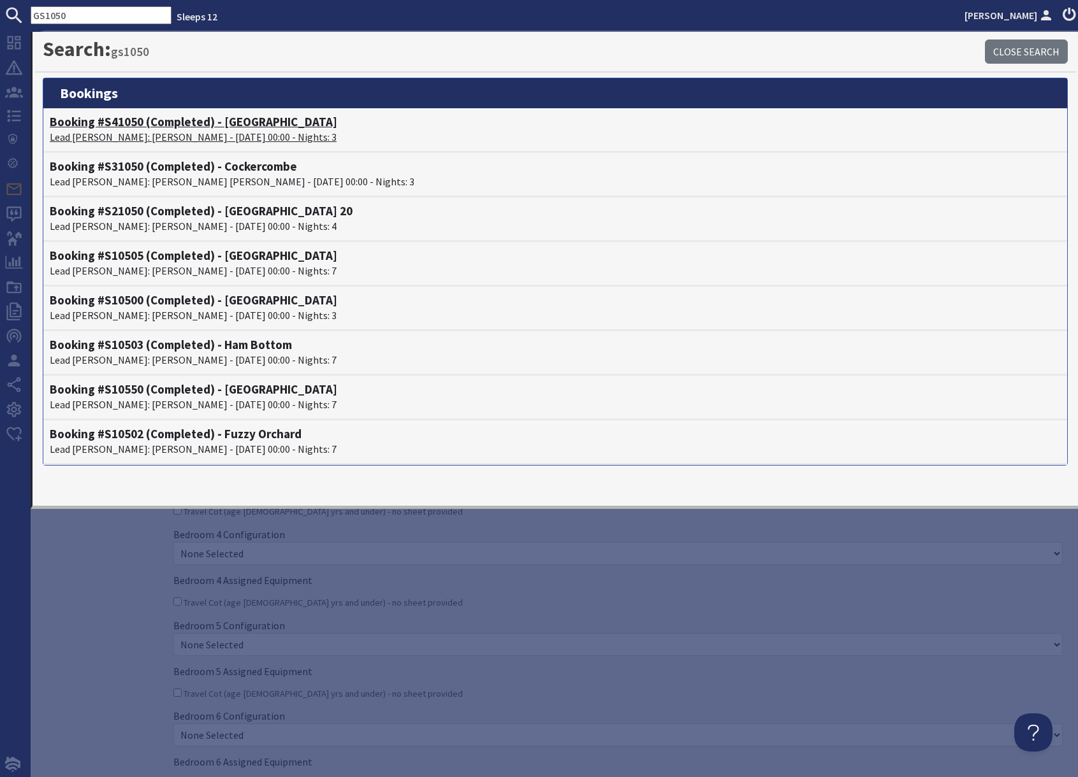
click at [125, 130] on p "Lead Booker: Jane Bark - 09/02/2024 00:00 - Nights: 3" at bounding box center [555, 136] width 1011 height 15
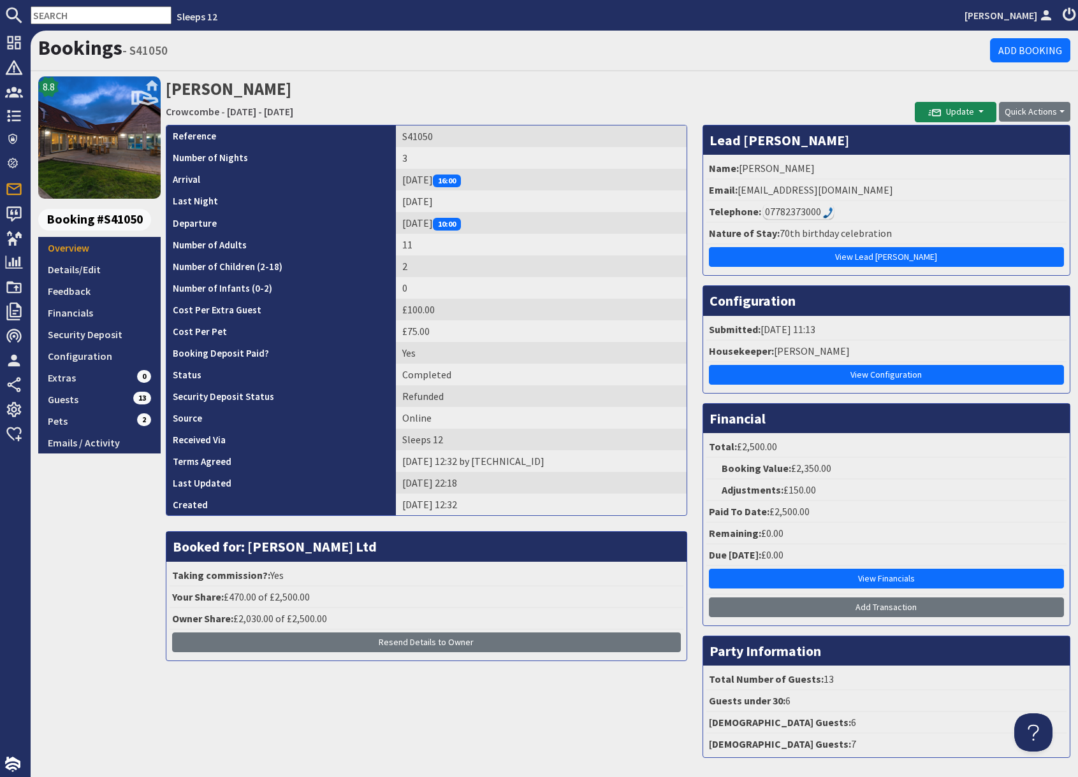
drag, startPoint x: 57, startPoint y: 18, endPoint x: 70, endPoint y: 12, distance: 14.0
click at [59, 17] on input "text" at bounding box center [101, 15] width 141 height 18
paste input "GS1050"
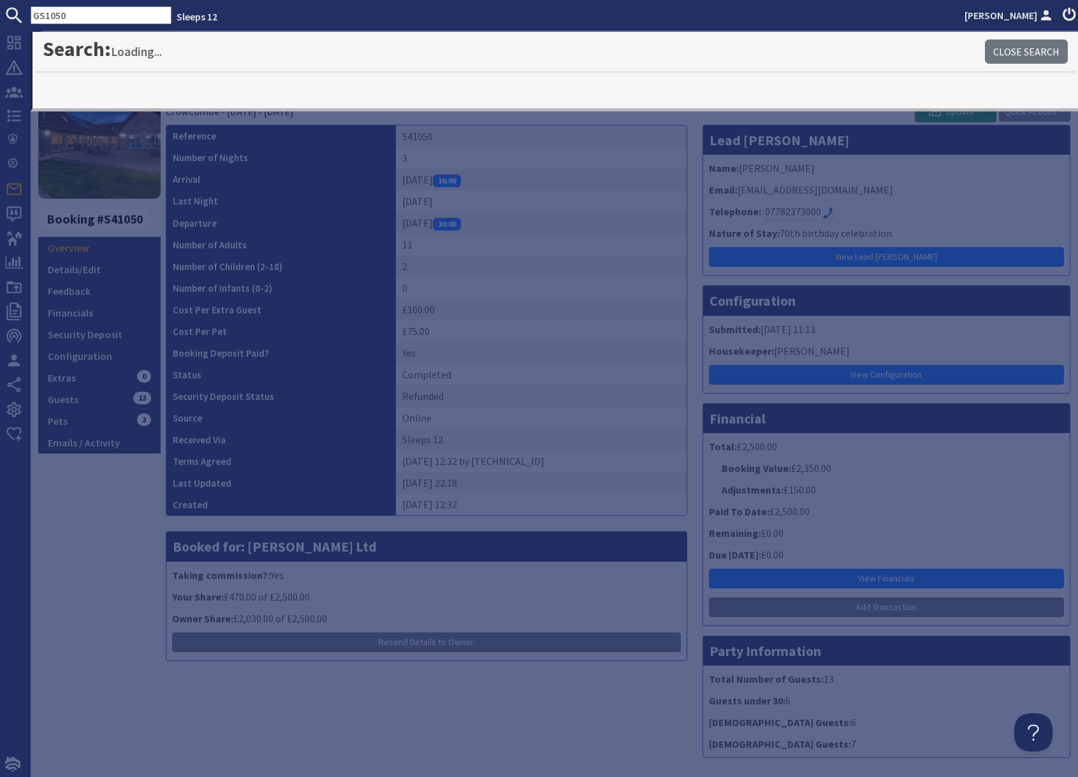
type input "GS1050"
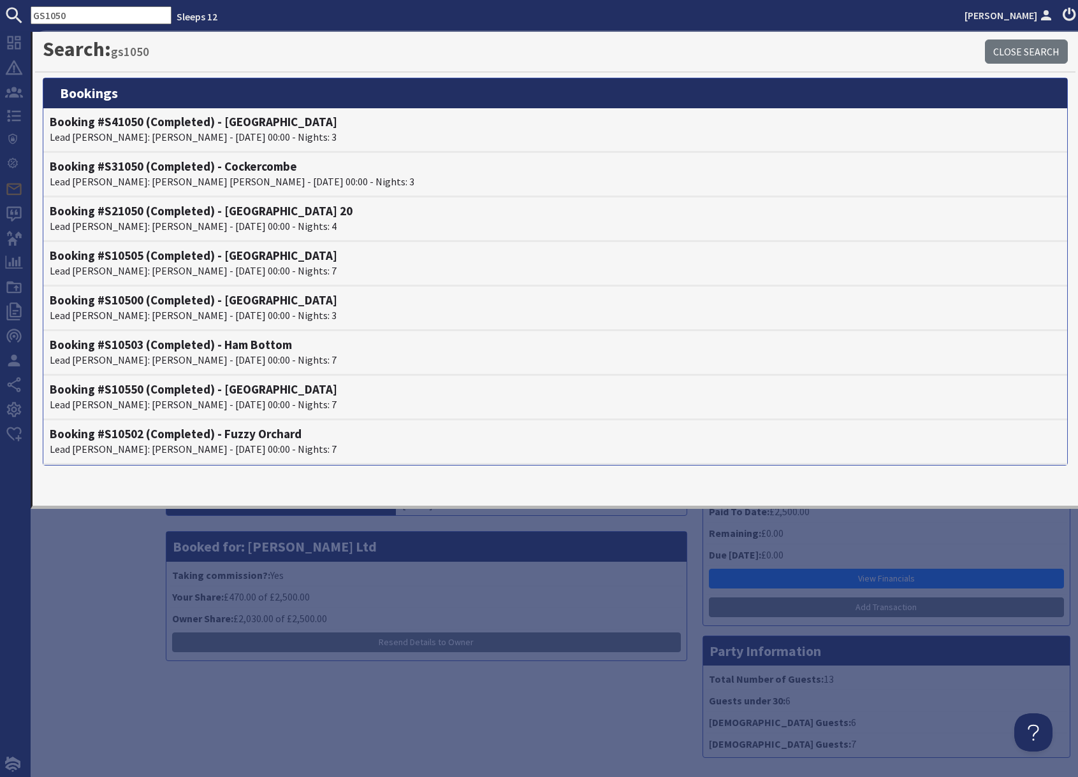
click at [101, 558] on div "8.8 Booking #S41050 Overview Details/Edit Feedback Financials Security Deposit …" at bounding box center [99, 421] width 122 height 691
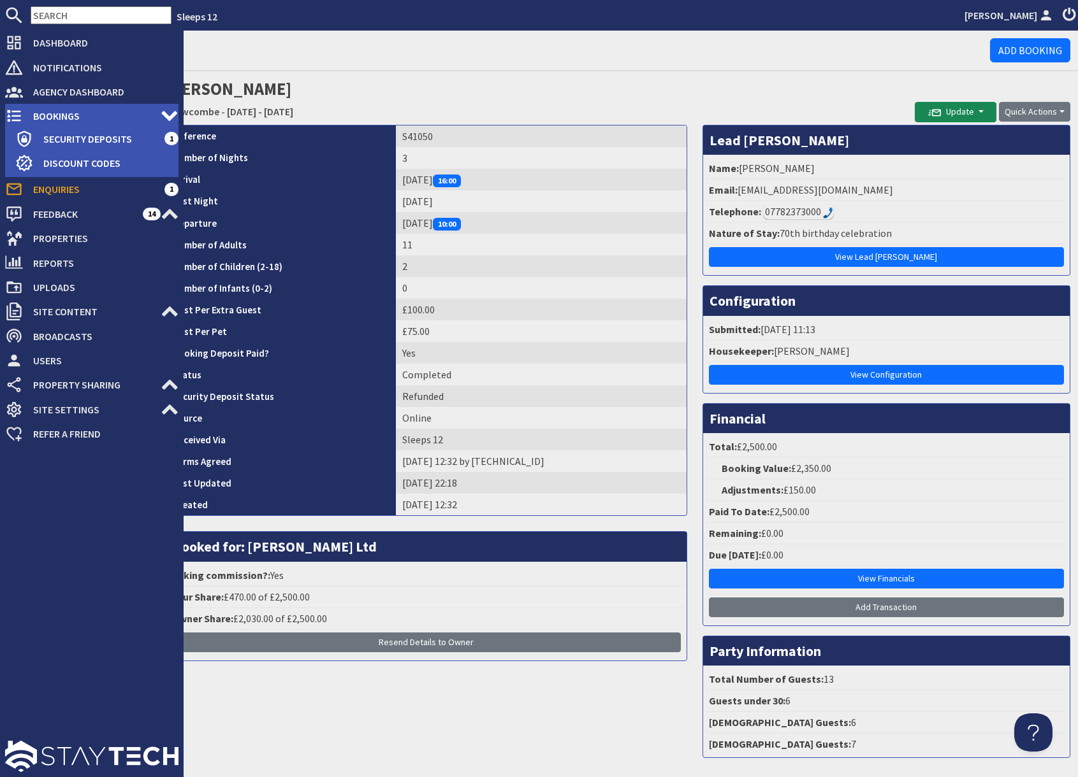
click at [59, 110] on span "Bookings" at bounding box center [92, 116] width 138 height 20
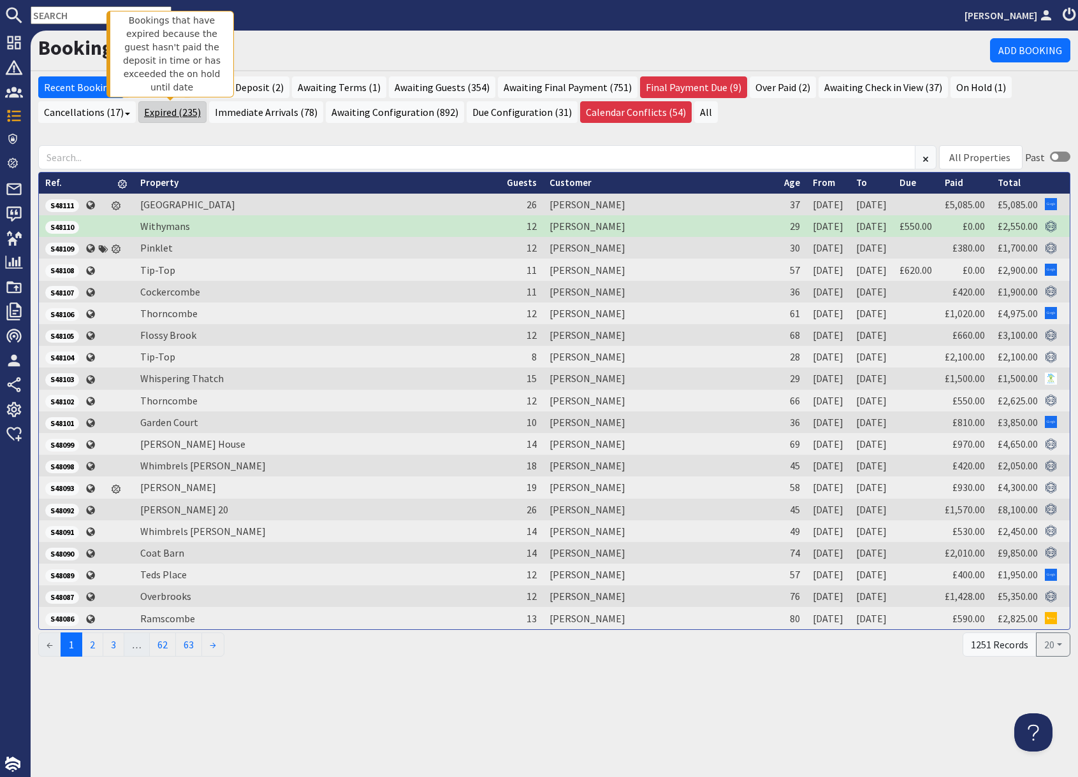
click at [167, 113] on link "Expired (235)" at bounding box center [172, 112] width 68 height 22
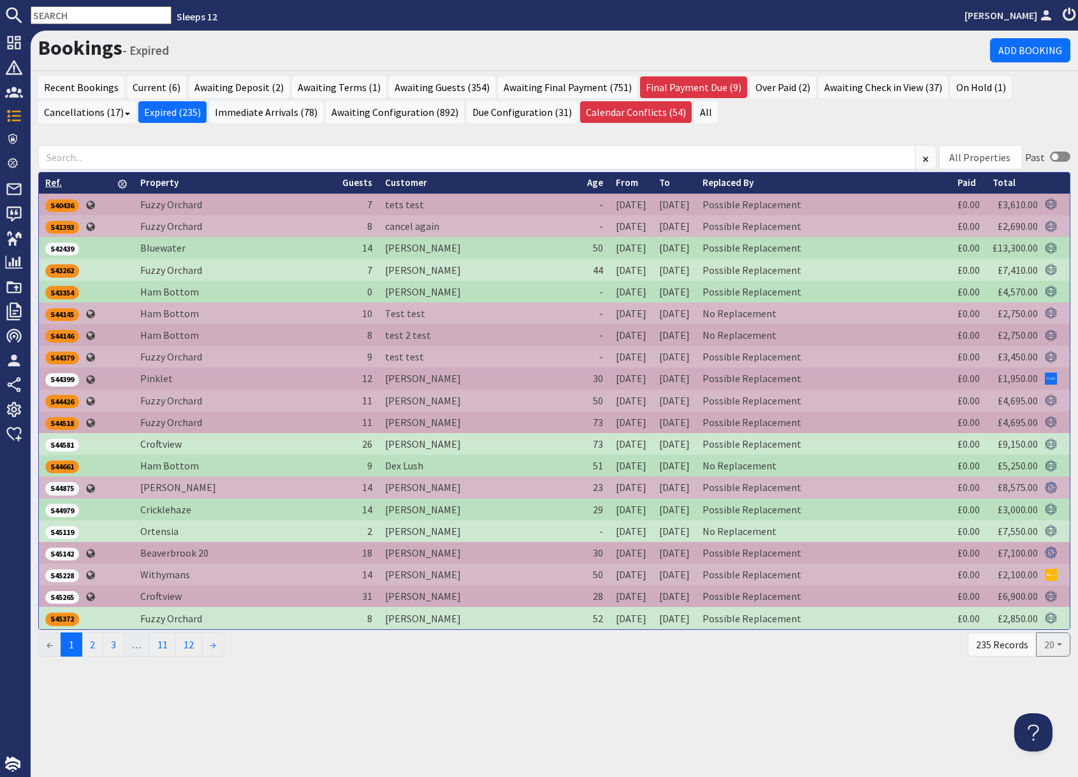
click at [57, 182] on link "Ref." at bounding box center [53, 183] width 17 height 12
click at [57, 182] on link "Ref." at bounding box center [56, 183] width 22 height 12
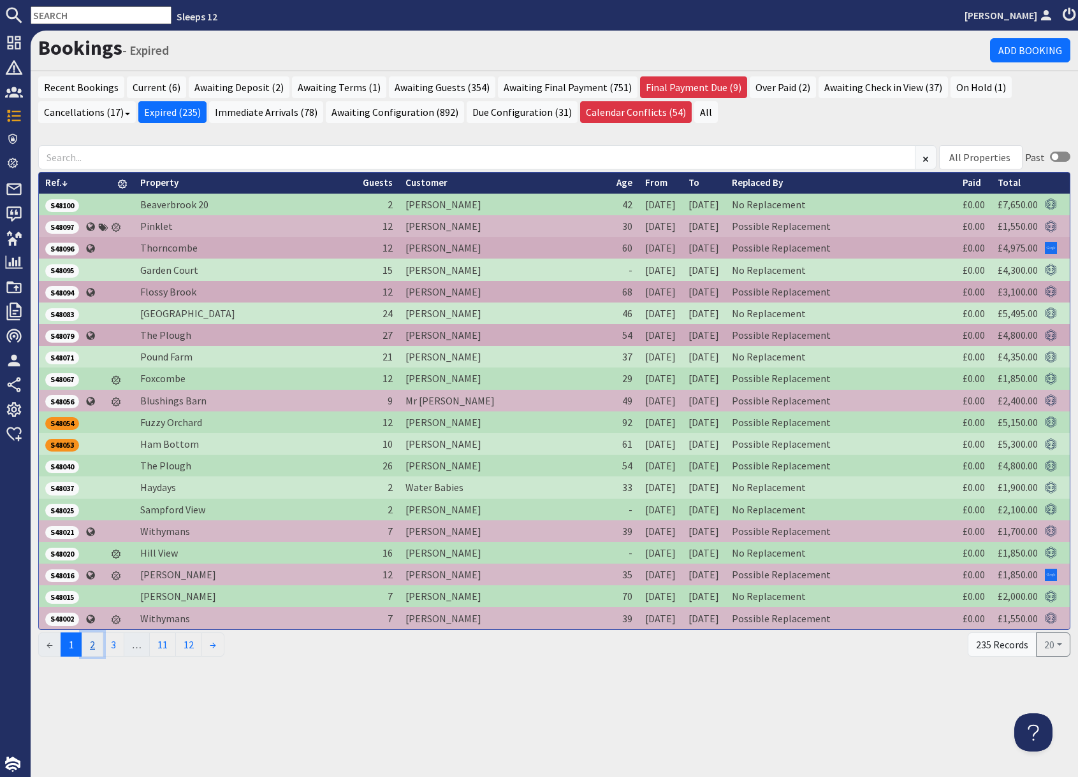
click at [99, 649] on link "2" at bounding box center [93, 645] width 22 height 24
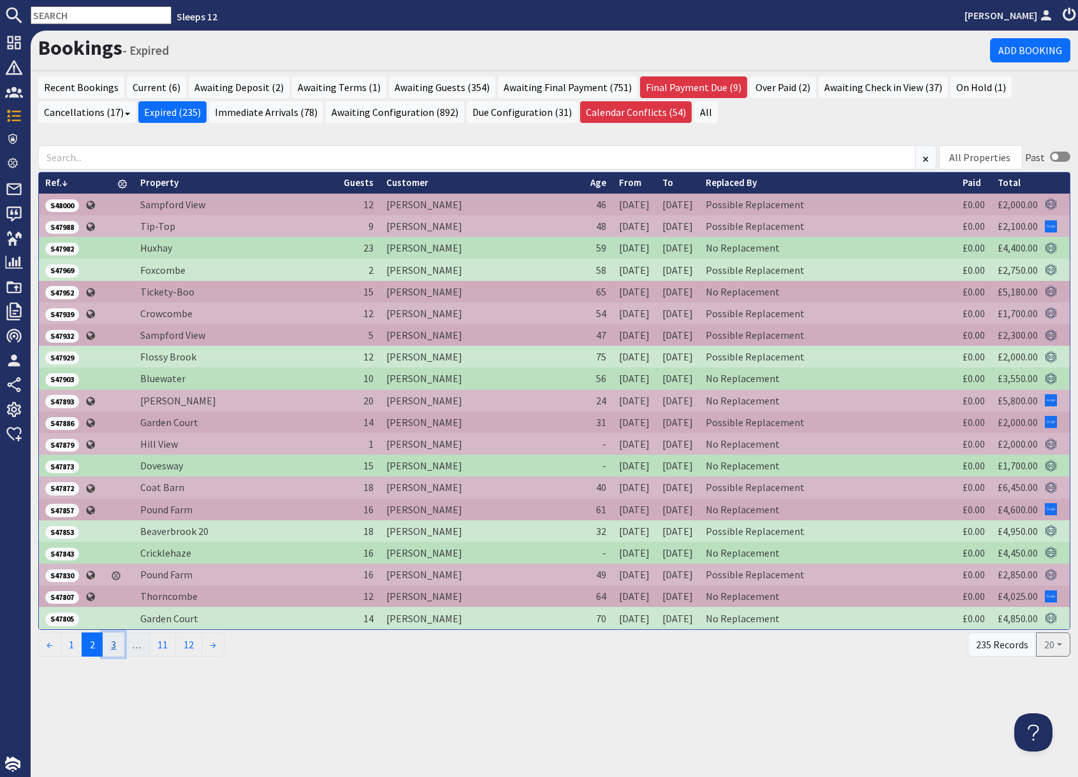
click at [119, 651] on link "3" at bounding box center [114, 645] width 22 height 24
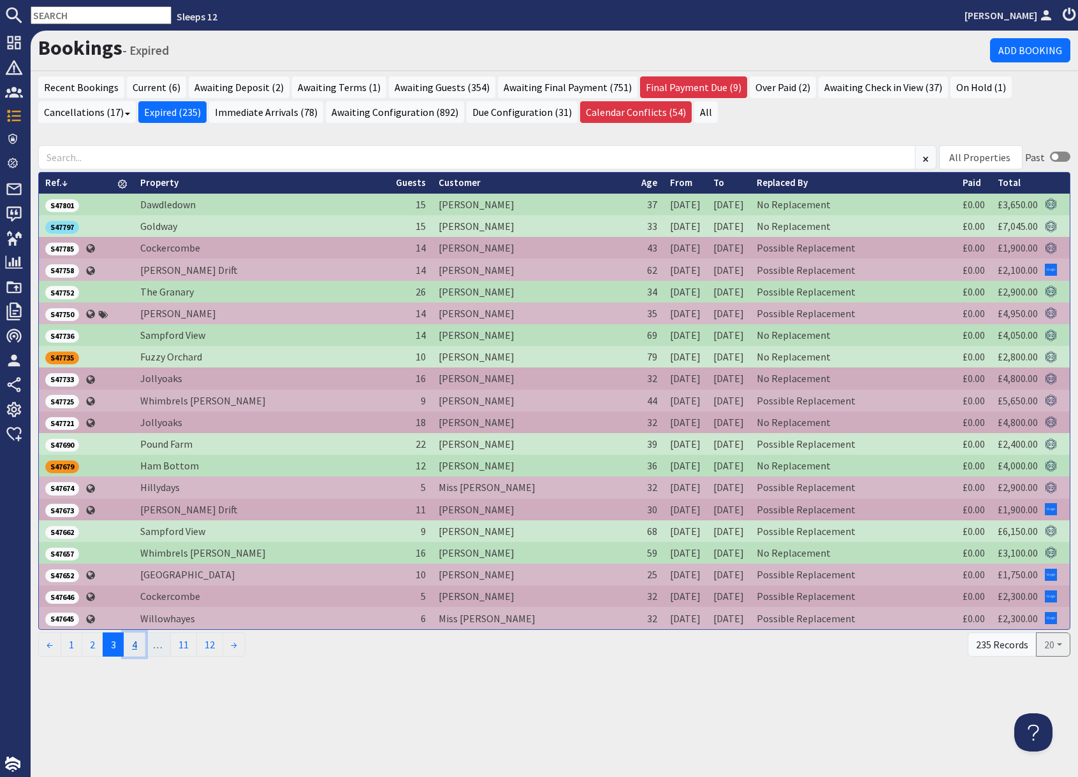
click at [141, 646] on link "4" at bounding box center [135, 645] width 22 height 24
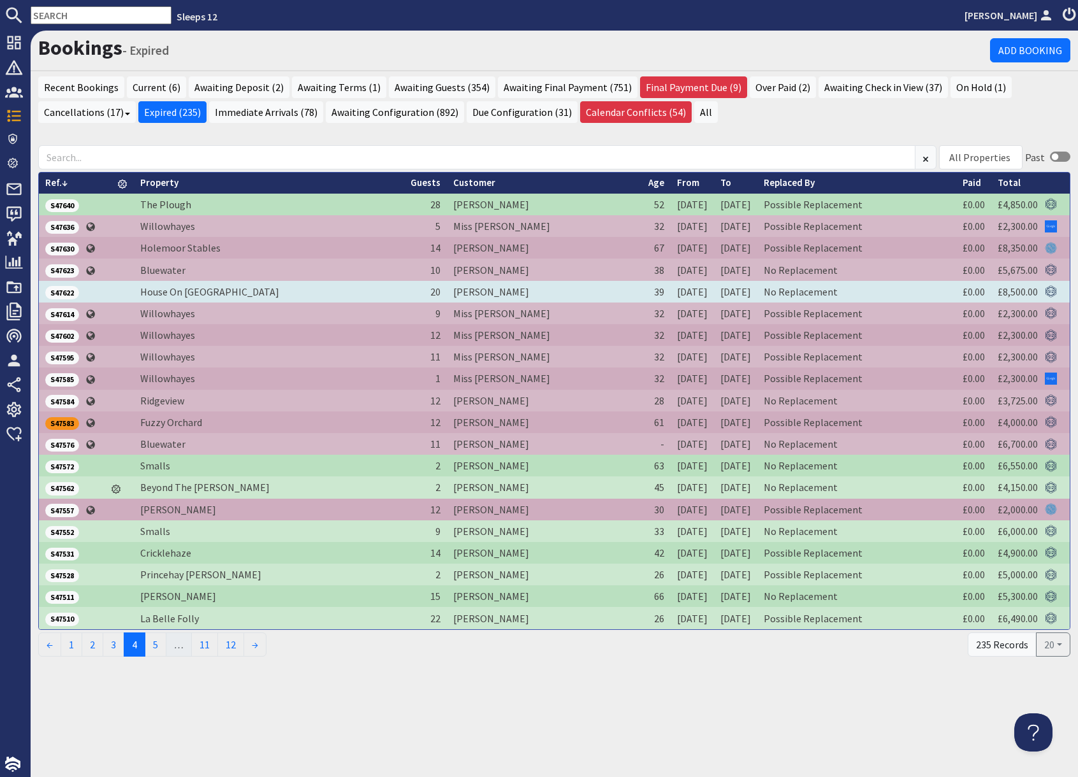
click at [67, 293] on span "S47622" at bounding box center [62, 292] width 34 height 13
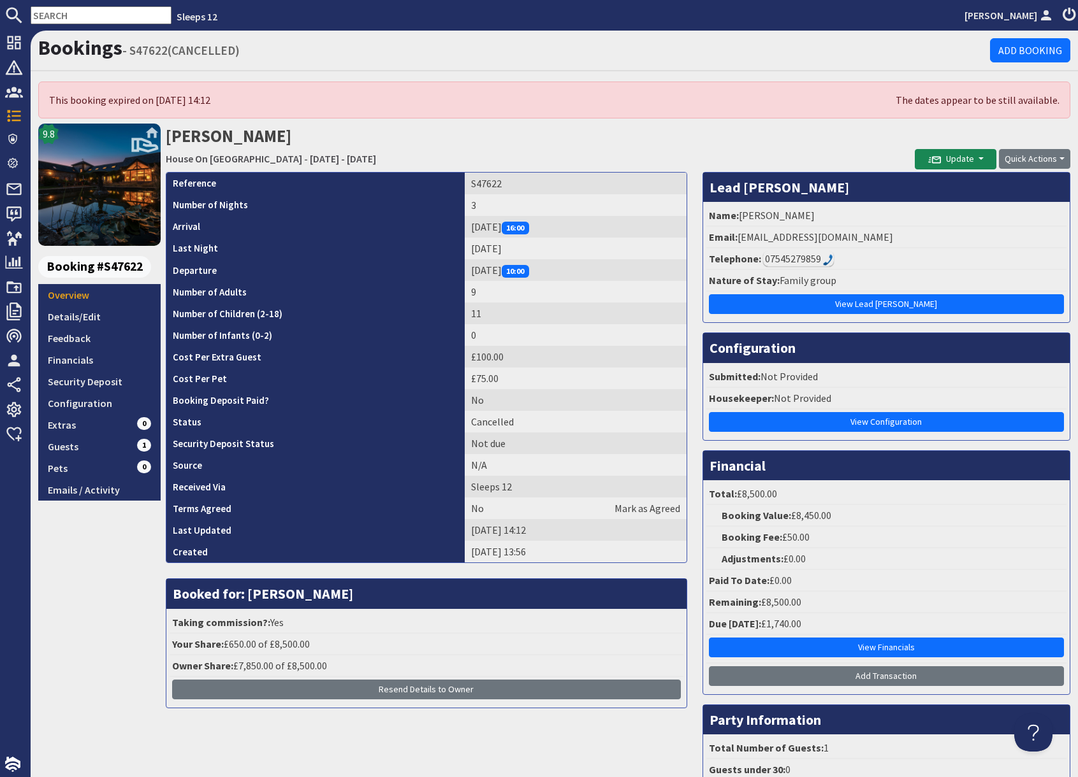
drag, startPoint x: 807, startPoint y: 150, endPoint x: 769, endPoint y: 203, distance: 65.4
click at [805, 150] on h2 "Zoe Russell House On The Hill - Friday 03/04/2026 - Sunday 05/04/2026" at bounding box center [540, 146] width 749 height 45
drag, startPoint x: 738, startPoint y: 238, endPoint x: 795, endPoint y: 239, distance: 56.7
click at [867, 246] on li "Email: zoekrussell@outlook.com" at bounding box center [886, 238] width 360 height 22
drag, startPoint x: 740, startPoint y: 237, endPoint x: 856, endPoint y: 238, distance: 116.6
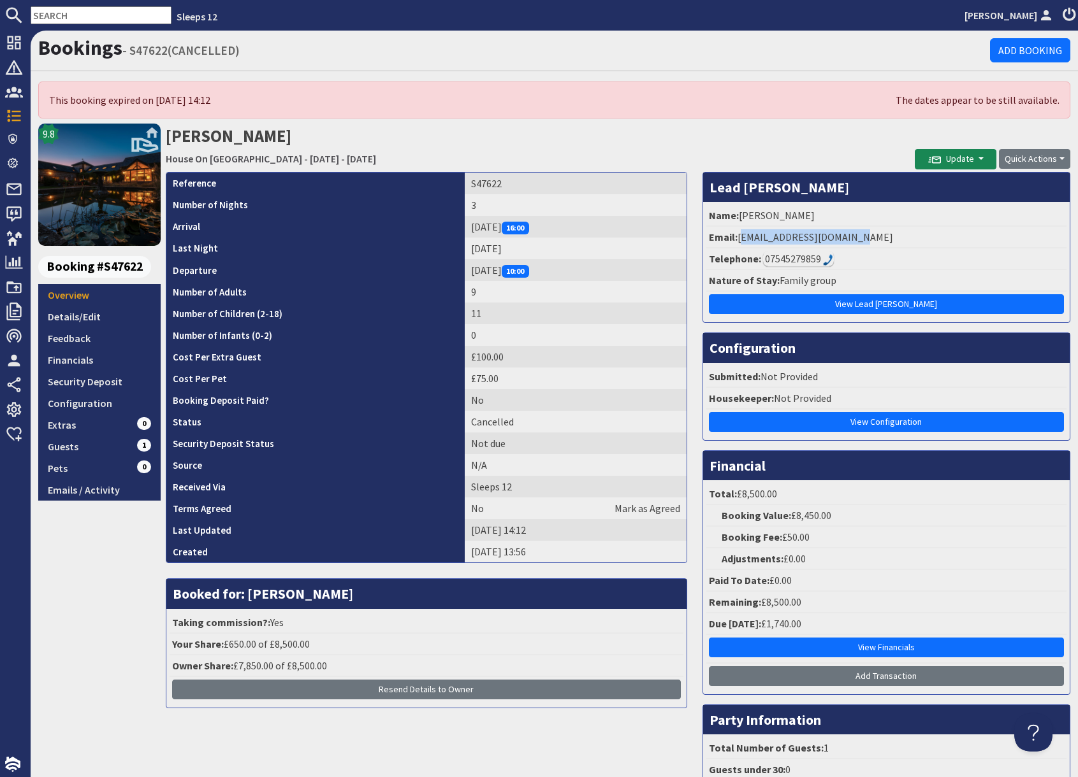
click at [856, 238] on li "Email: zoekrussell@outlook.com" at bounding box center [886, 238] width 360 height 22
copy li "zoekrussell@outlook.com"
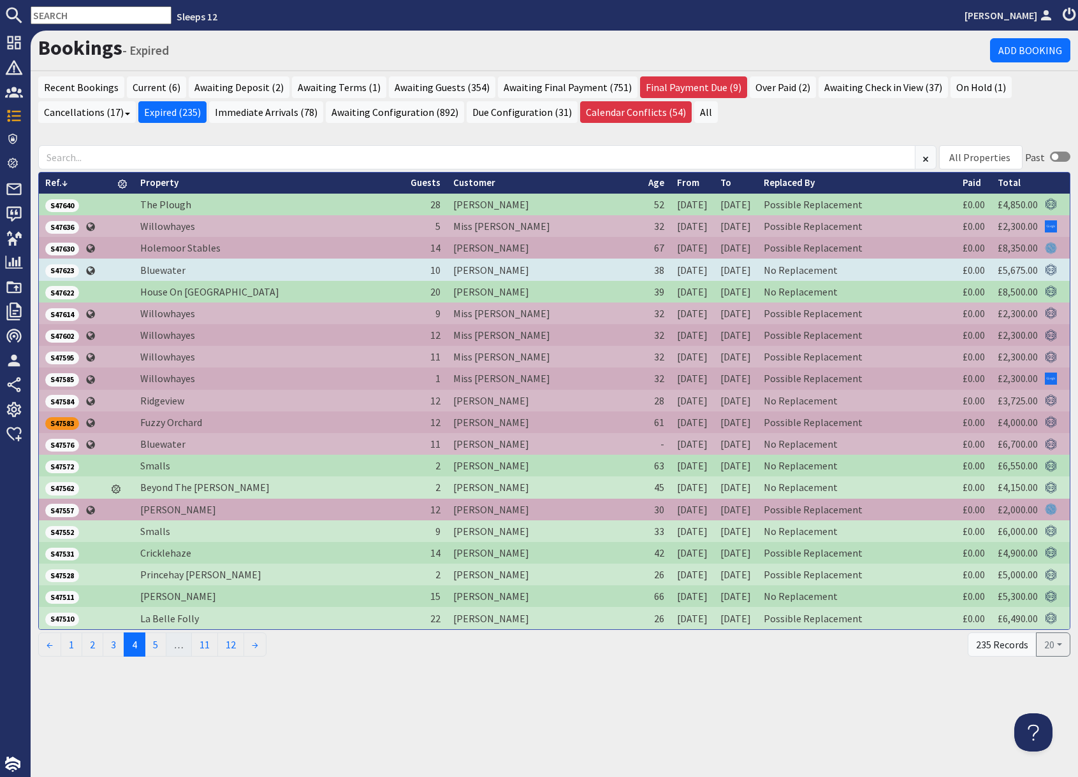
click at [69, 270] on span "S47623" at bounding box center [62, 270] width 34 height 13
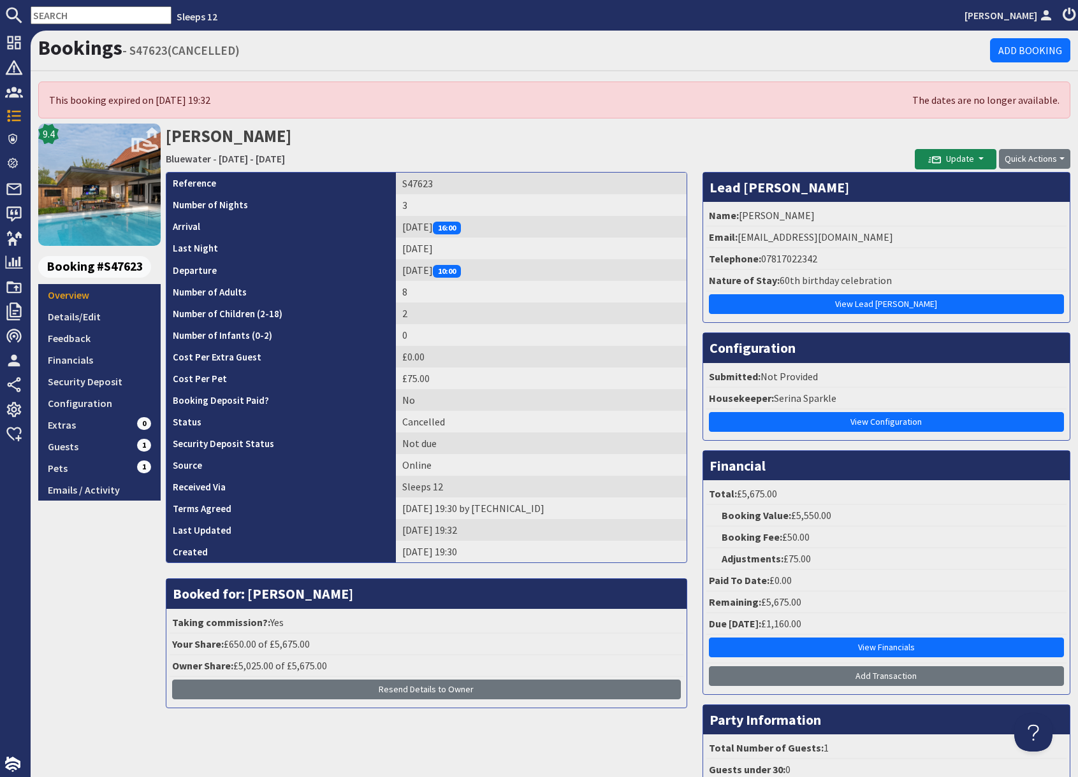
drag, startPoint x: 767, startPoint y: 135, endPoint x: 767, endPoint y: 148, distance: 12.8
click at [767, 136] on h2 "Corrine Mullish Bluewater - Friday 27/03/2026 - Sunday 29/03/2026" at bounding box center [540, 146] width 749 height 45
drag, startPoint x: 738, startPoint y: 238, endPoint x: 865, endPoint y: 238, distance: 127.5
click at [865, 238] on li "Email: corrinemullish@gmail.com" at bounding box center [886, 238] width 360 height 22
drag, startPoint x: 739, startPoint y: 238, endPoint x: 861, endPoint y: 240, distance: 121.7
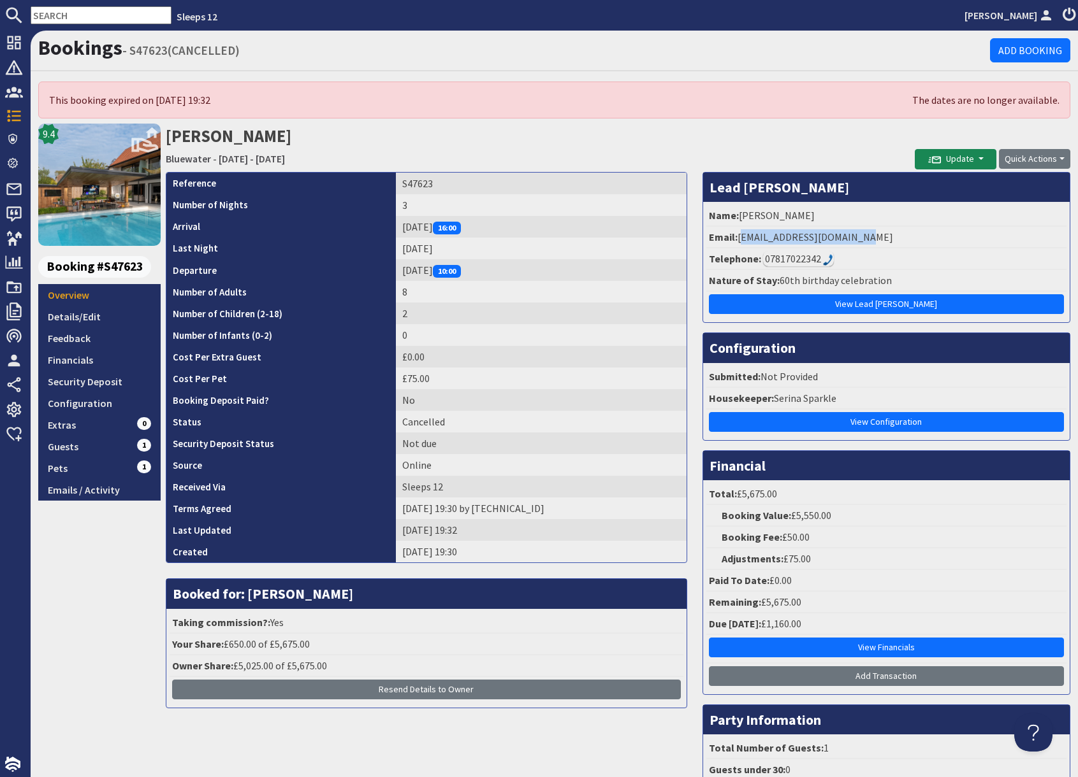
click at [861, 240] on li "Email: corrinemullish@gmail.com" at bounding box center [886, 238] width 360 height 22
copy li "corrinemullish@gmail.com"
click at [93, 493] on link "Emails / Activity" at bounding box center [99, 490] width 122 height 22
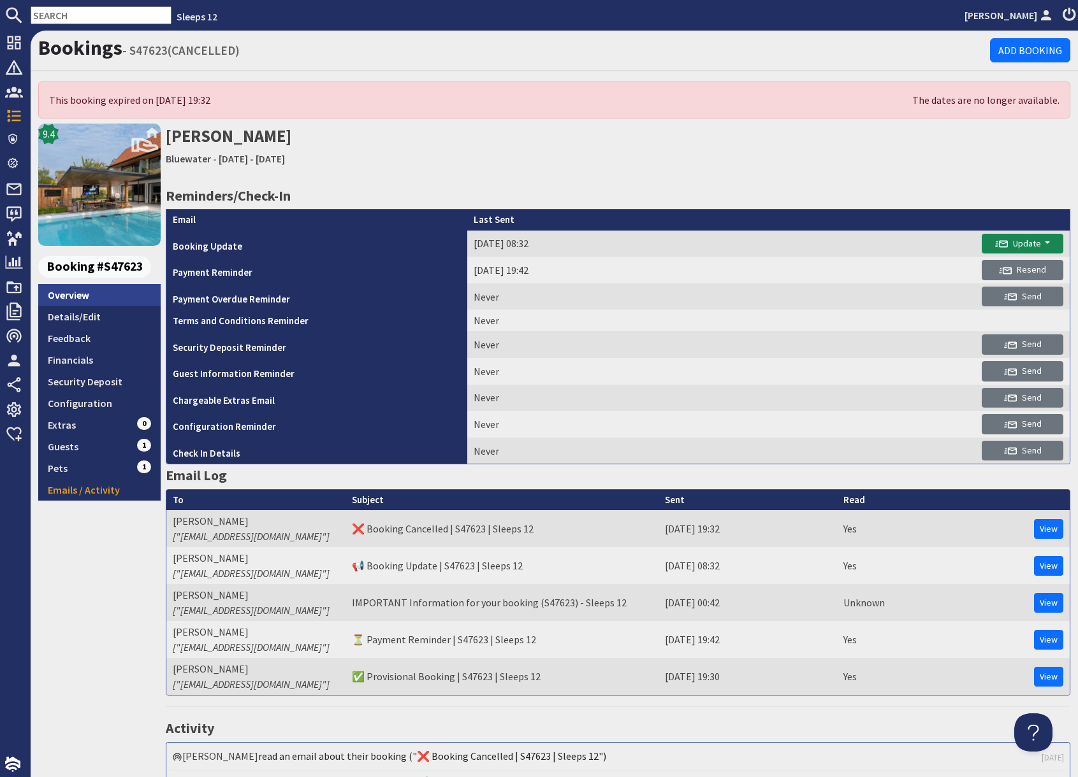
drag, startPoint x: 80, startPoint y: 298, endPoint x: 87, endPoint y: 298, distance: 7.0
click at [80, 298] on link "Overview" at bounding box center [99, 295] width 122 height 22
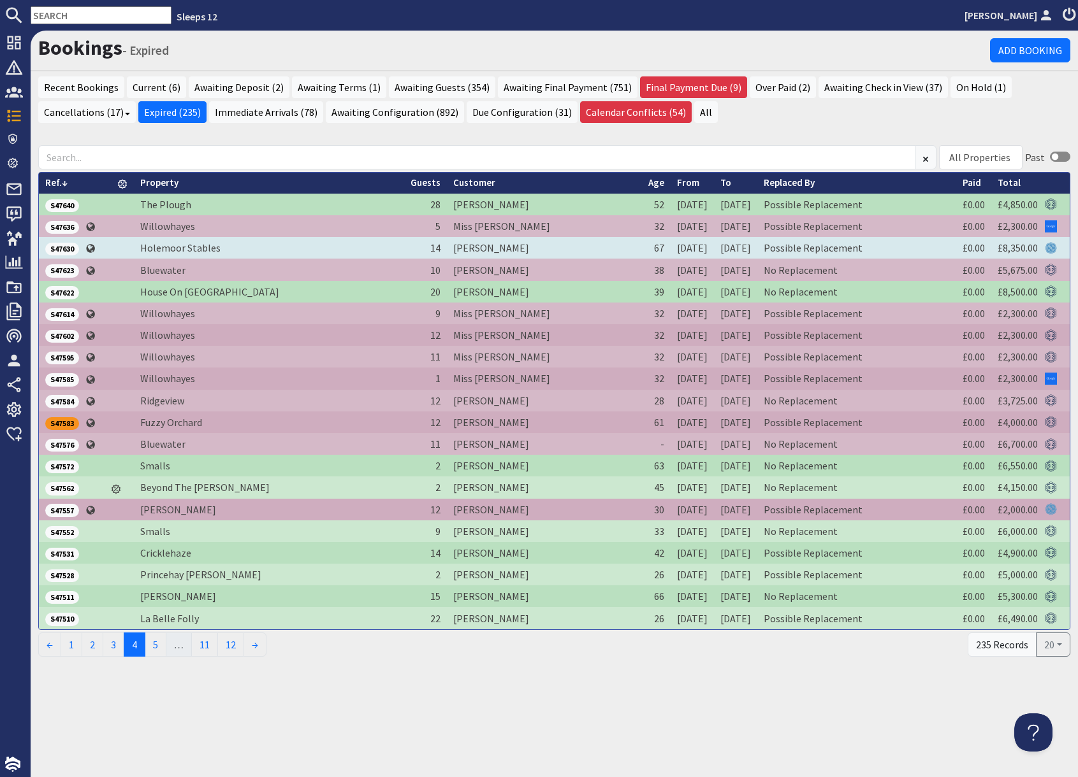
click at [68, 250] on span "S47630" at bounding box center [62, 249] width 34 height 13
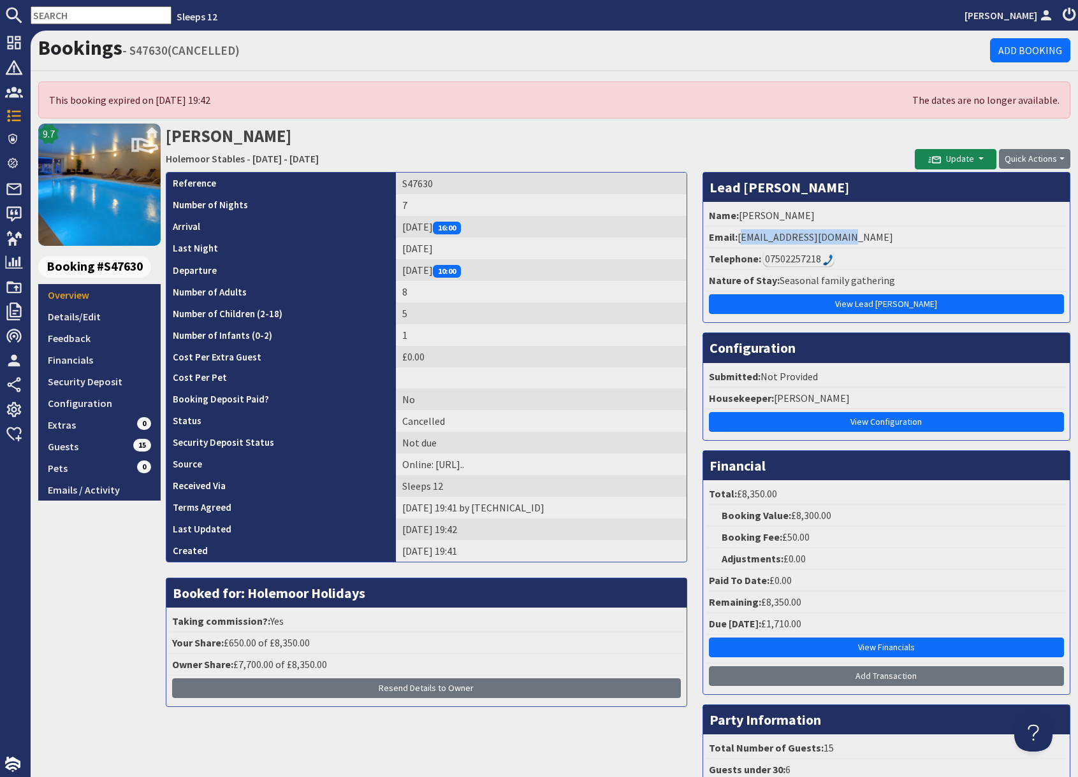
drag, startPoint x: 739, startPoint y: 233, endPoint x: 876, endPoint y: 239, distance: 137.8
click at [876, 239] on li "Email: idjames57@outlook.com" at bounding box center [886, 238] width 360 height 22
copy li "idjames57@outlook.com"
click at [86, 15] on input "text" at bounding box center [101, 15] width 141 height 18
paste input "idjames57@outlook.com"
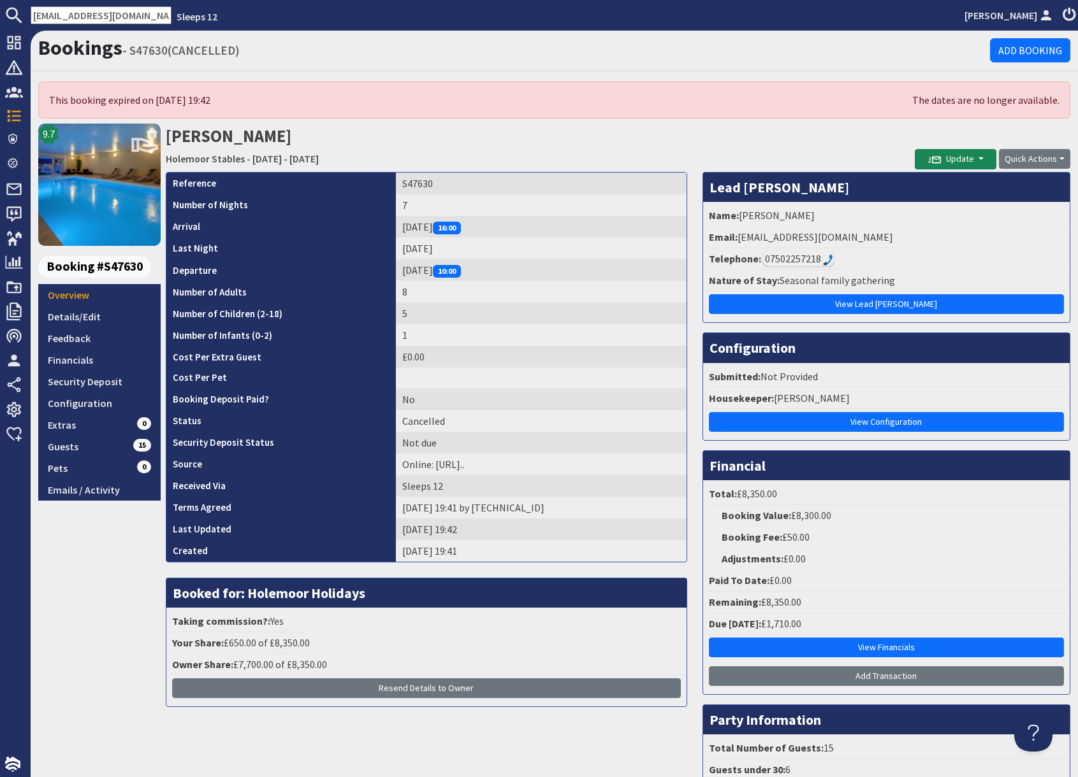
scroll to position [0, 2]
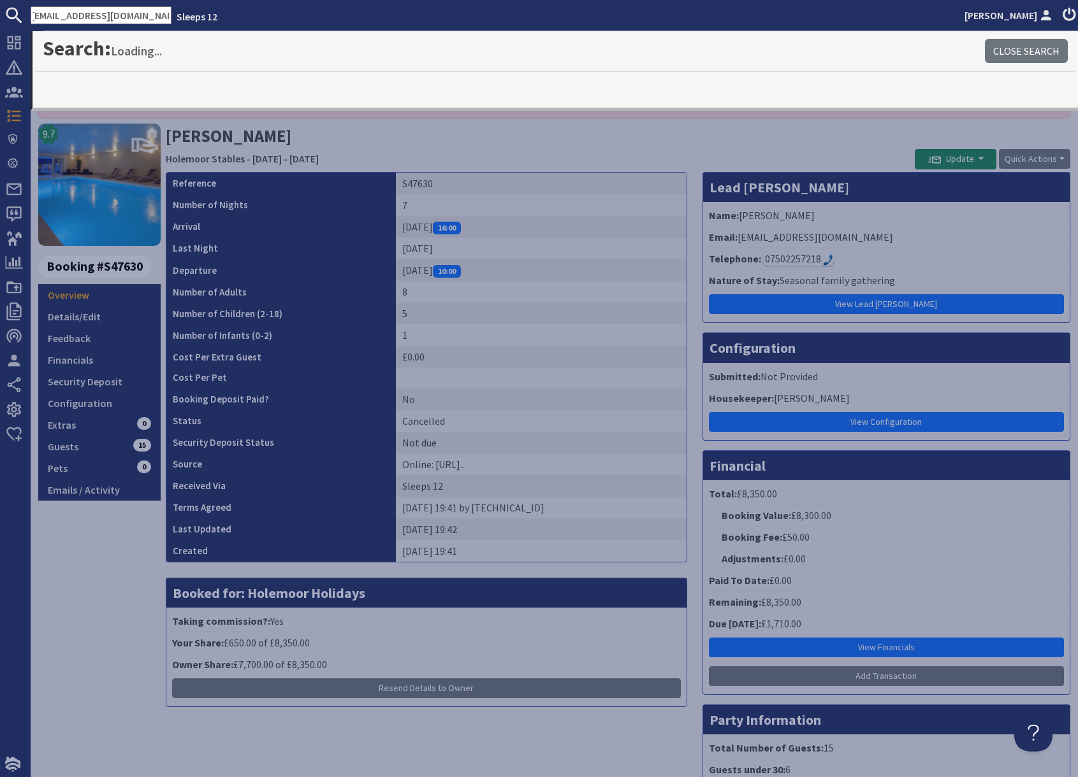
type input "idjames57@outlook.com"
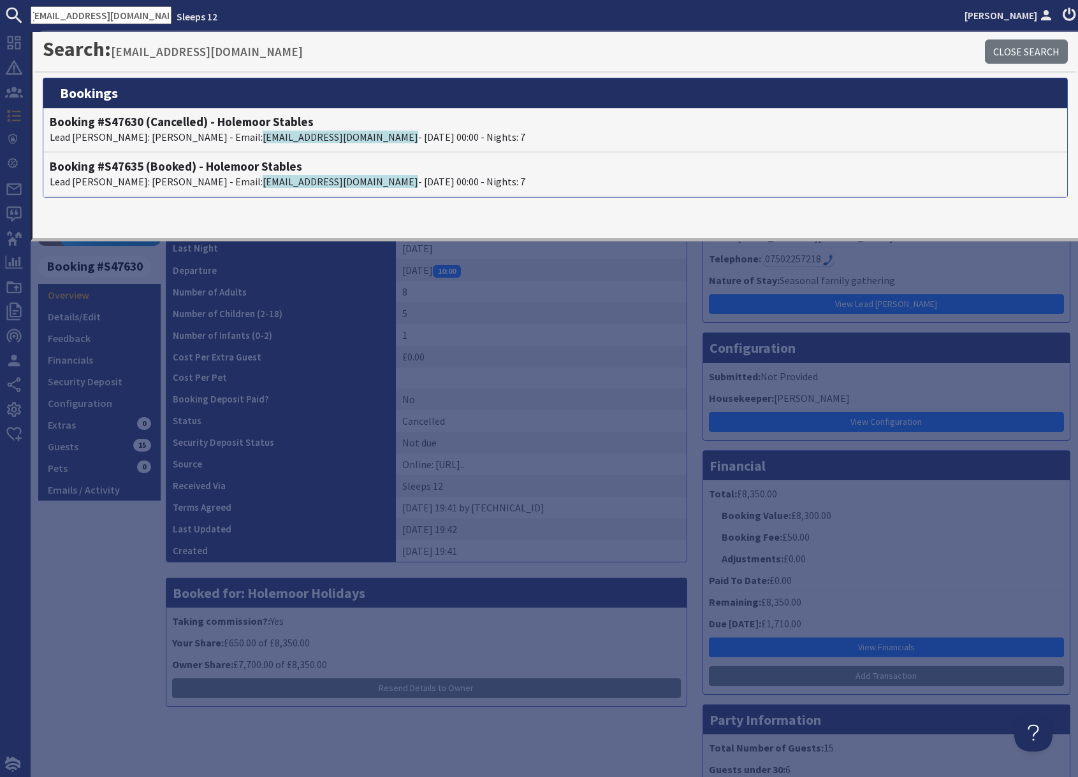
scroll to position [0, 0]
click at [133, 633] on div "9.7 Booking #S47630 Overview Details/Edit Feedback Financials Security Deposit …" at bounding box center [99, 480] width 122 height 713
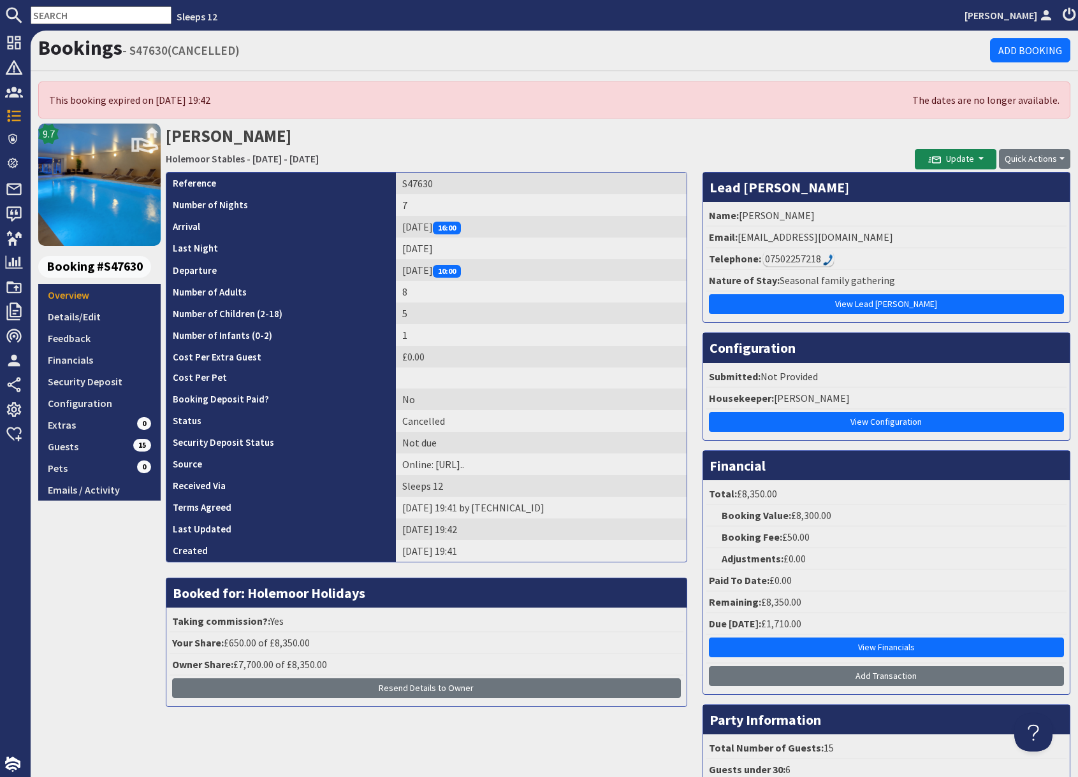
click at [75, 18] on input "text" at bounding box center [101, 15] width 141 height 18
paste input "S47623"
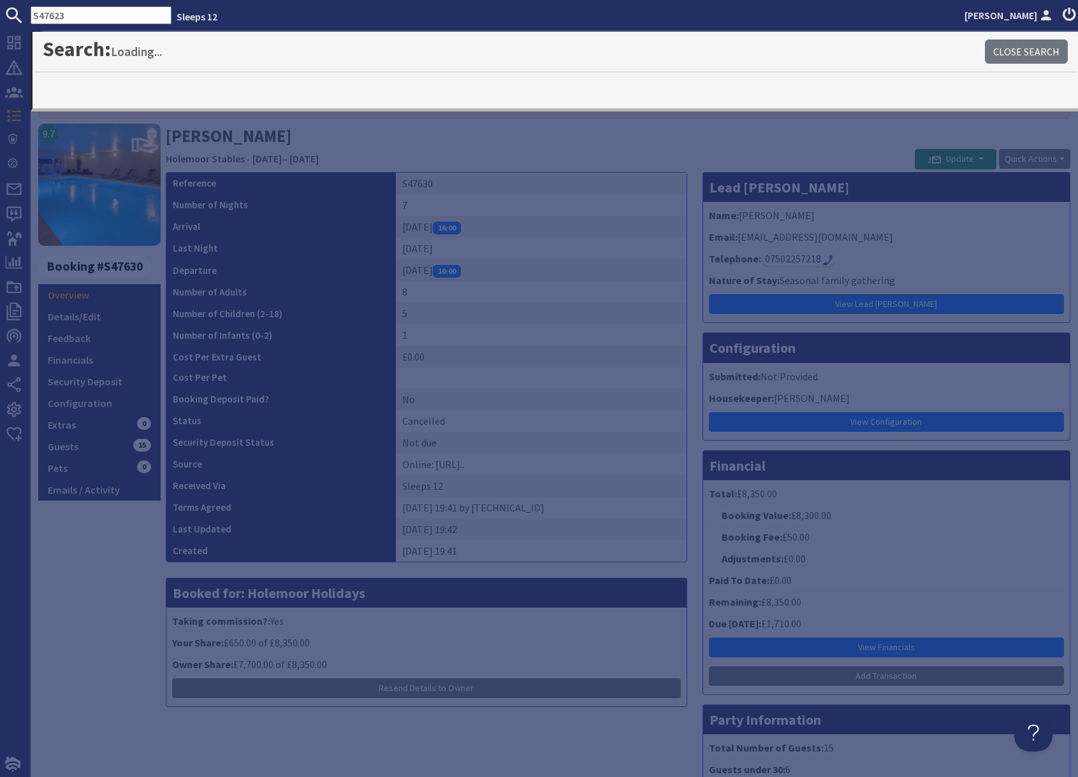
type input "S47623"
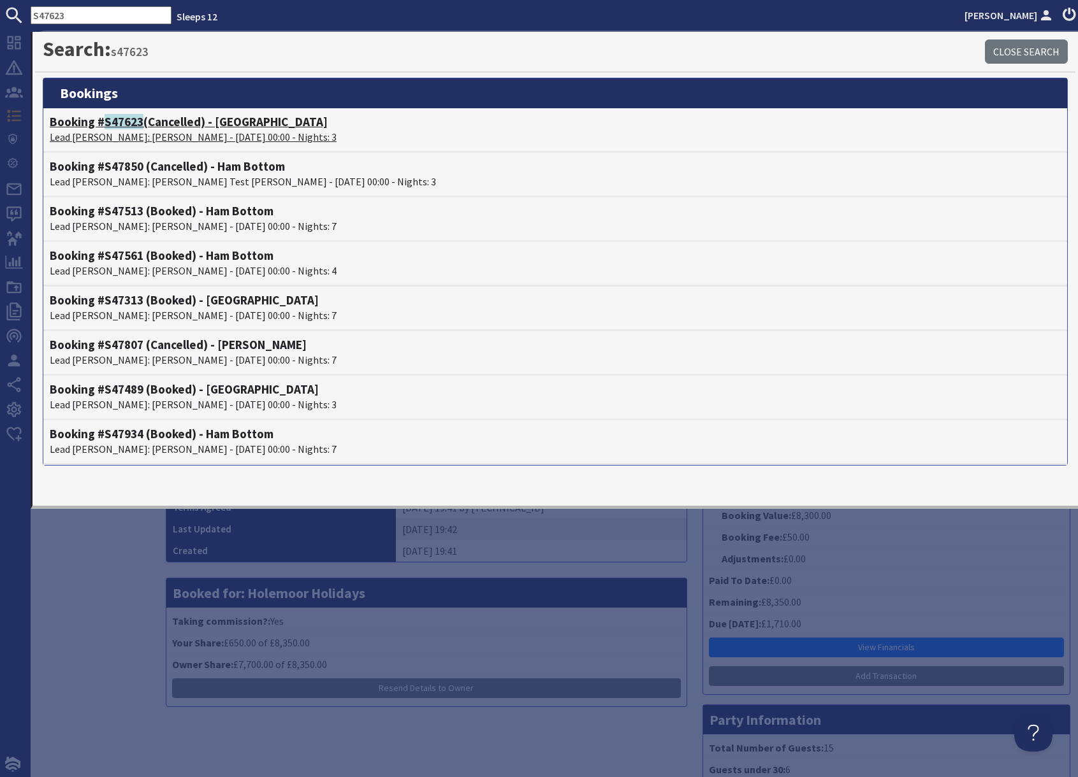
click at [193, 128] on h4 "Booking # S47623 (Cancelled) - Bluewater" at bounding box center [555, 122] width 1011 height 15
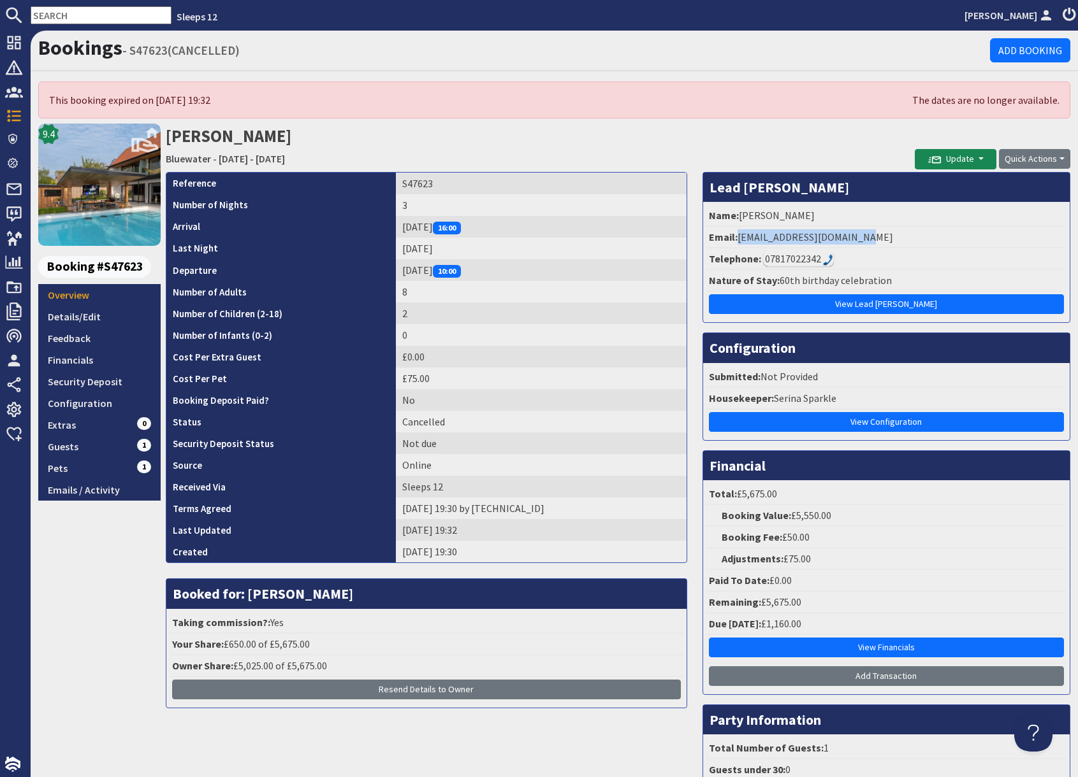
drag, startPoint x: 737, startPoint y: 238, endPoint x: 894, endPoint y: 240, distance: 157.4
click at [894, 240] on li "Email: corrinemullish@gmail.com" at bounding box center [886, 238] width 360 height 22
click at [73, 17] on input "text" at bounding box center [101, 15] width 141 height 18
paste input "corrinemullish@gmail.com"
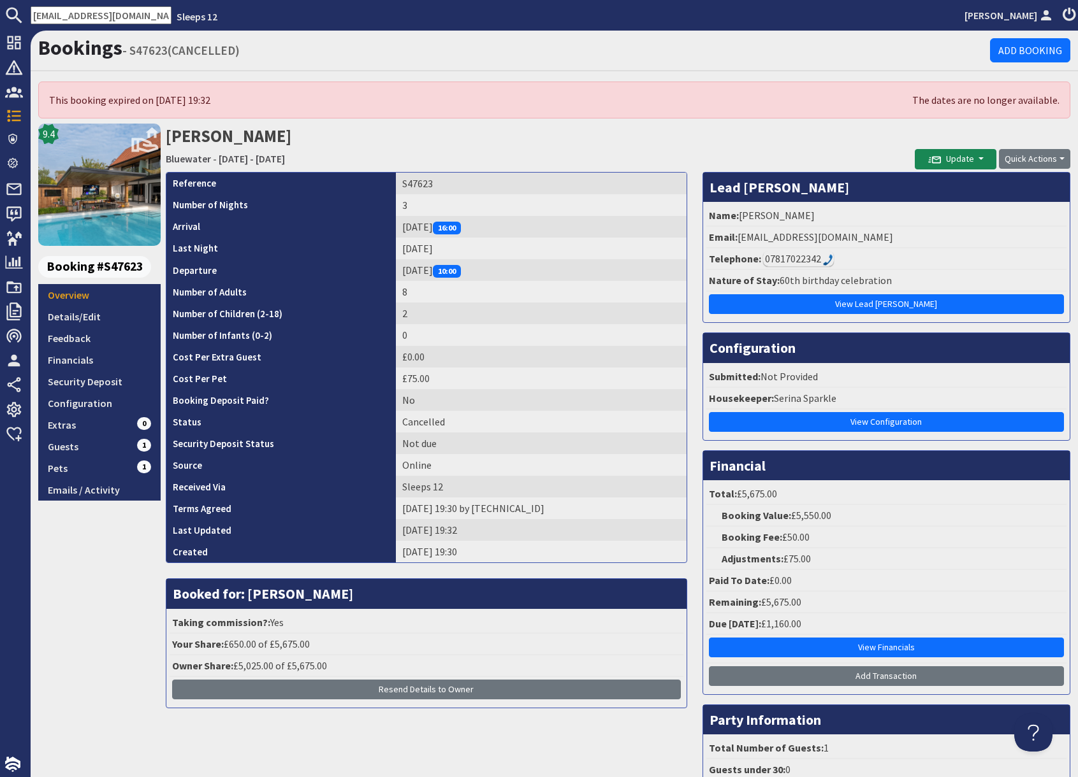
scroll to position [0, 13]
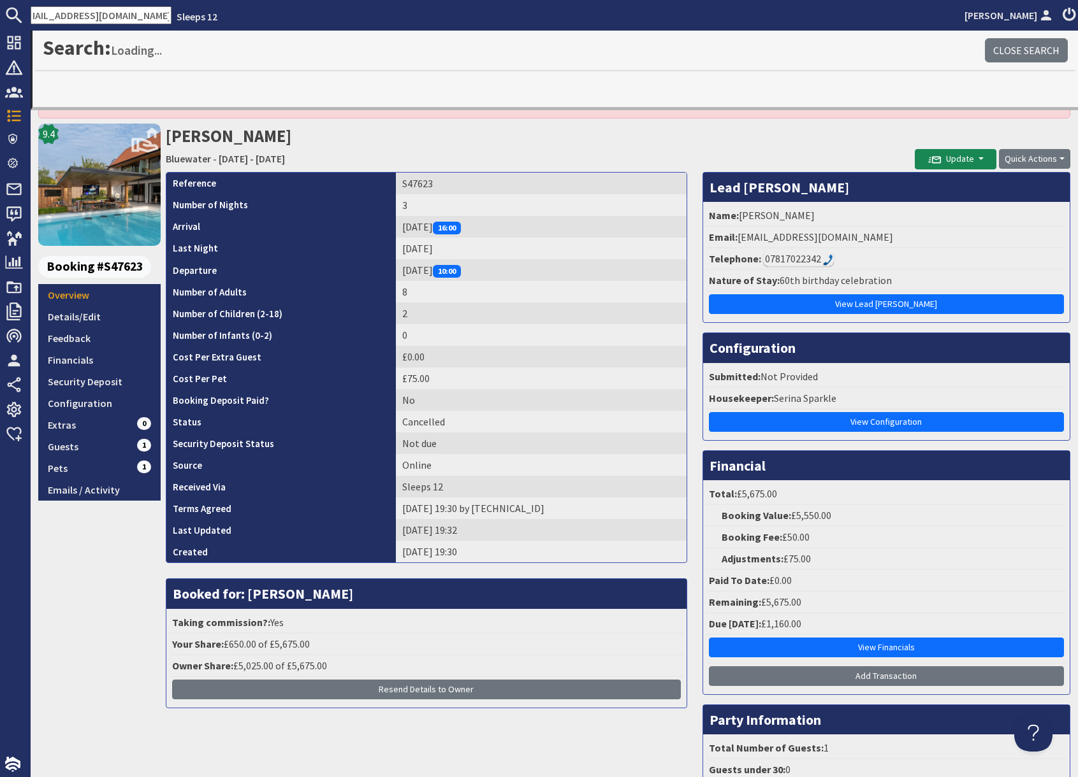
type input "corrinemullish@gmail.com"
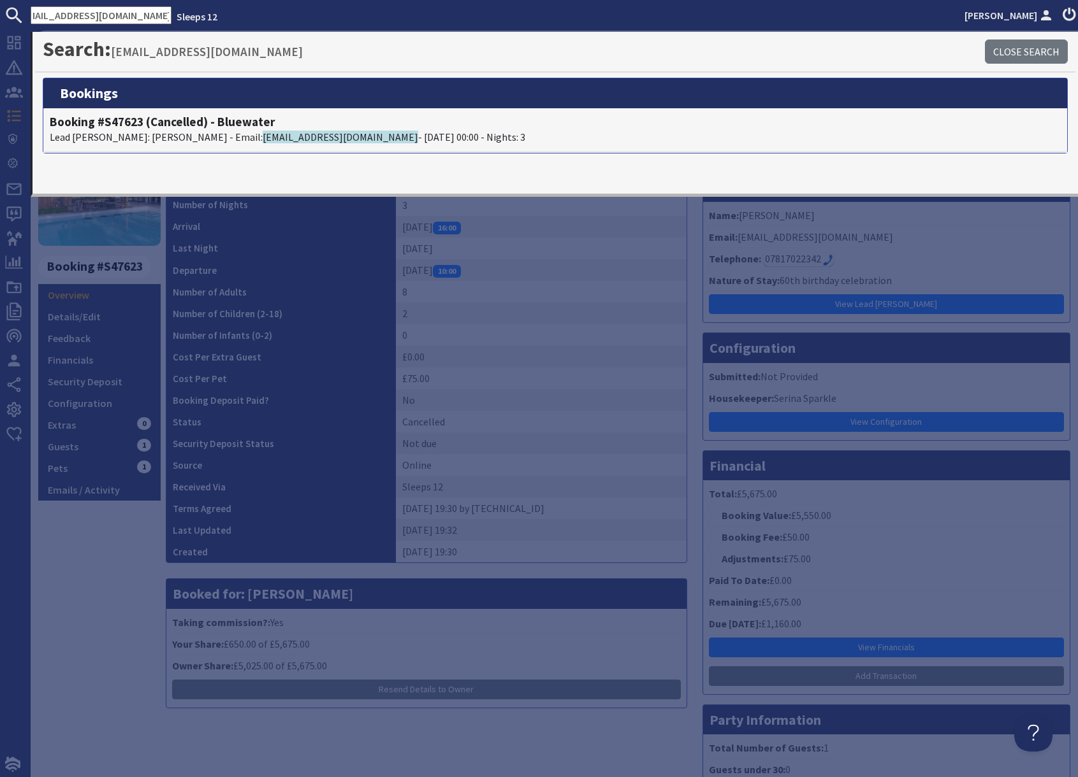
scroll to position [0, 0]
drag, startPoint x: 144, startPoint y: 607, endPoint x: 224, endPoint y: 574, distance: 86.6
click at [147, 602] on div "9.4 Booking #S47623 Overview Details/Edit Feedback Financials Security Deposit …" at bounding box center [99, 480] width 122 height 713
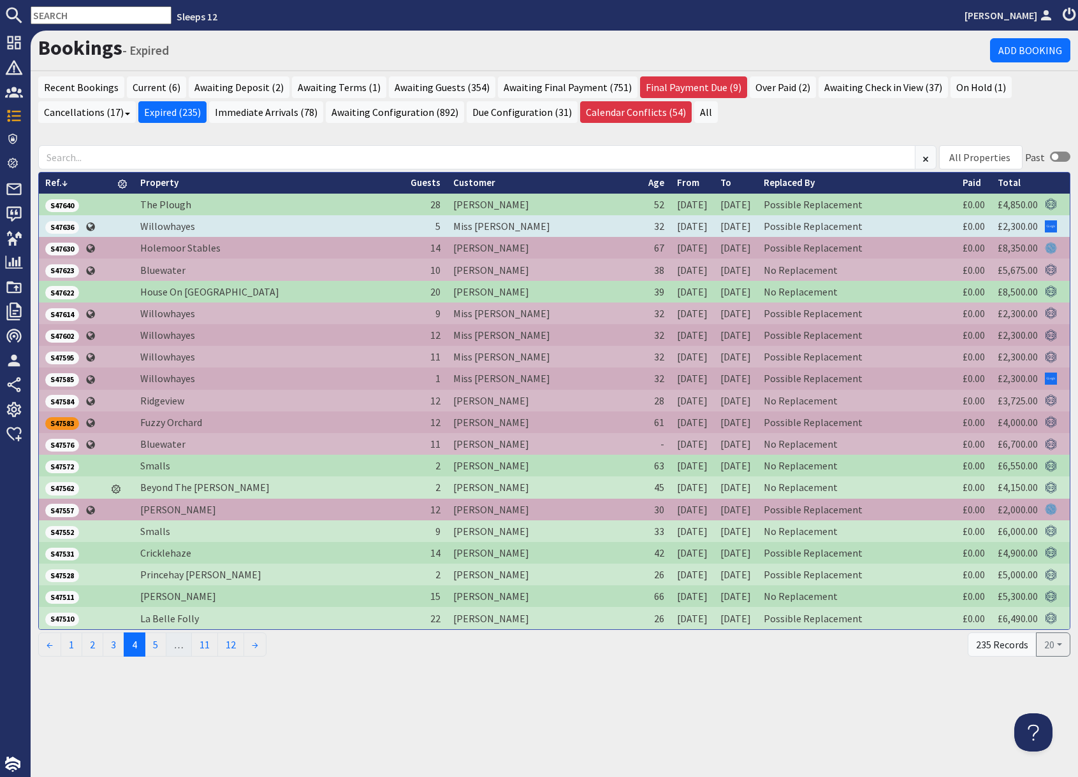
click at [71, 229] on span "S47636" at bounding box center [62, 227] width 34 height 13
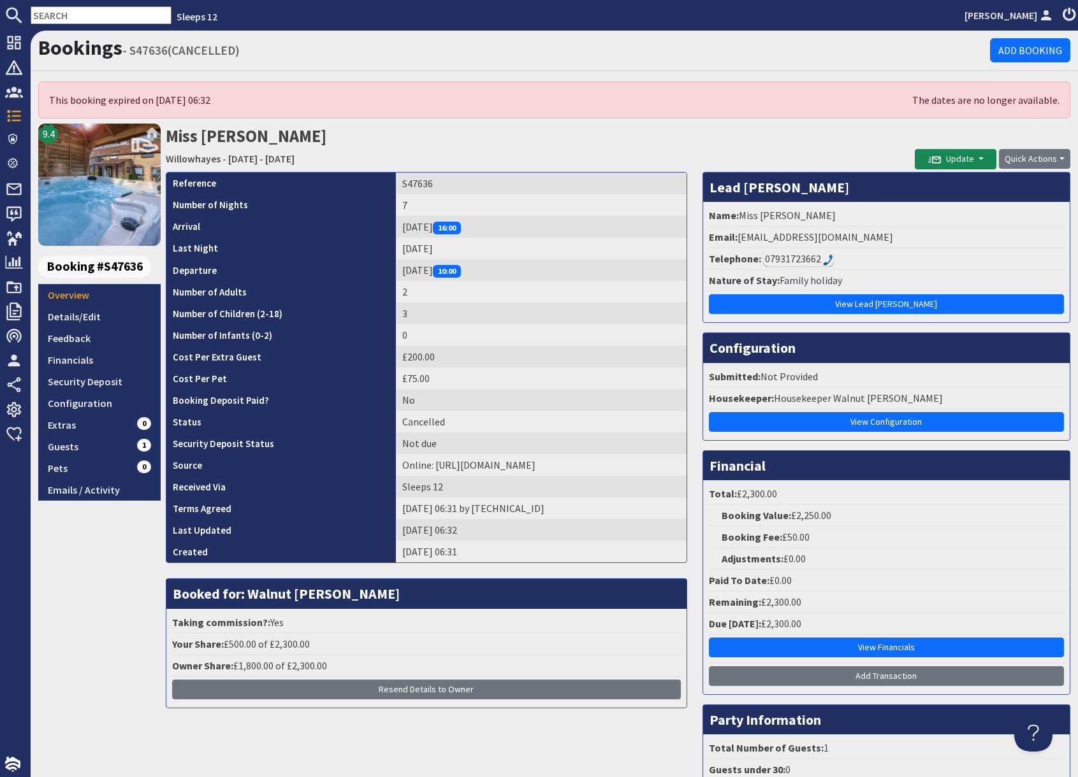
drag, startPoint x: 735, startPoint y: 238, endPoint x: 911, endPoint y: 242, distance: 175.3
click at [911, 242] on li "Email: emilypalmer19@hotmail.co.uk" at bounding box center [886, 238] width 360 height 22
drag, startPoint x: 878, startPoint y: 237, endPoint x: 737, endPoint y: 233, distance: 140.3
click at [737, 233] on li "Email: emilypalmer19@hotmail.co.uk" at bounding box center [886, 238] width 360 height 22
click at [66, 16] on input "text" at bounding box center [101, 15] width 141 height 18
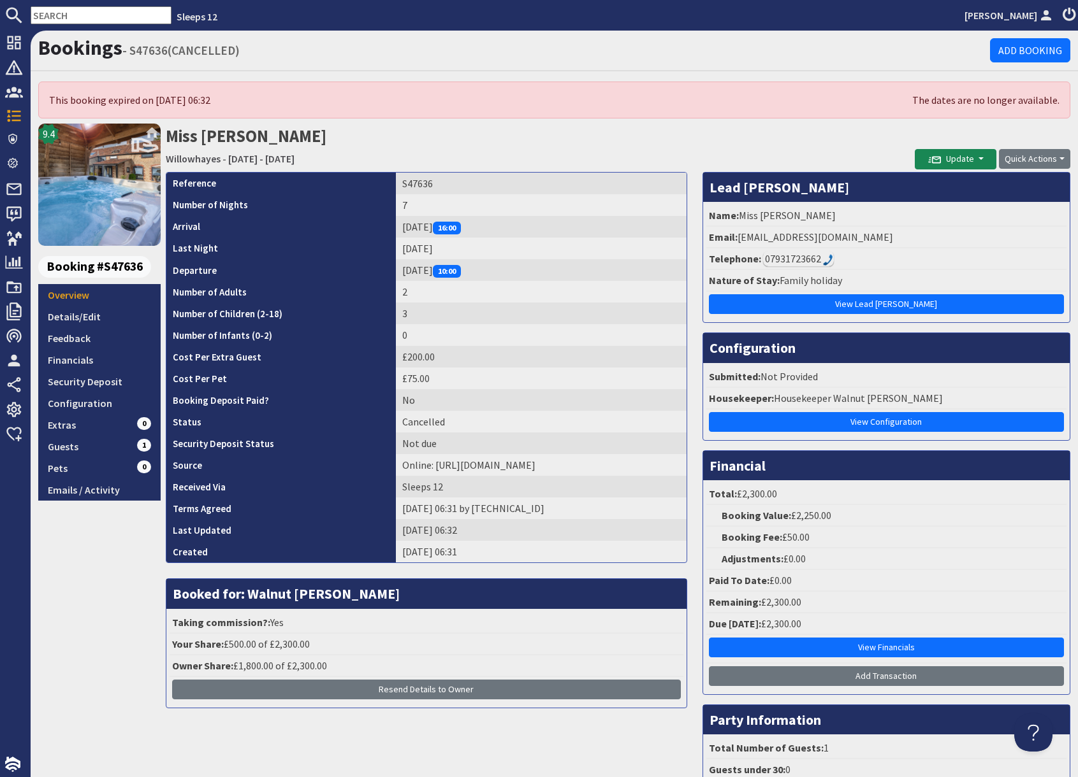
click at [66, 17] on input "text" at bounding box center [101, 15] width 141 height 18
paste input "emilypalmer19@hotmail.co.uk"
type input "emilypalmer19@hotmail.co.uk"
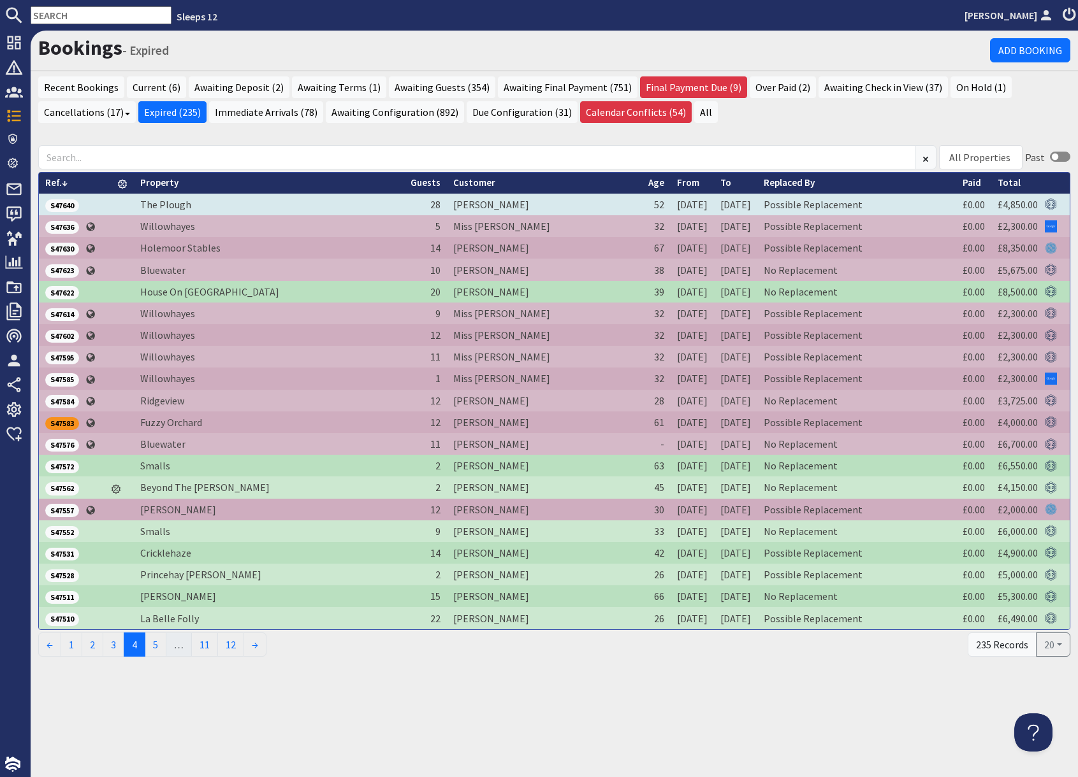
click at [68, 205] on span "S47640" at bounding box center [62, 205] width 34 height 13
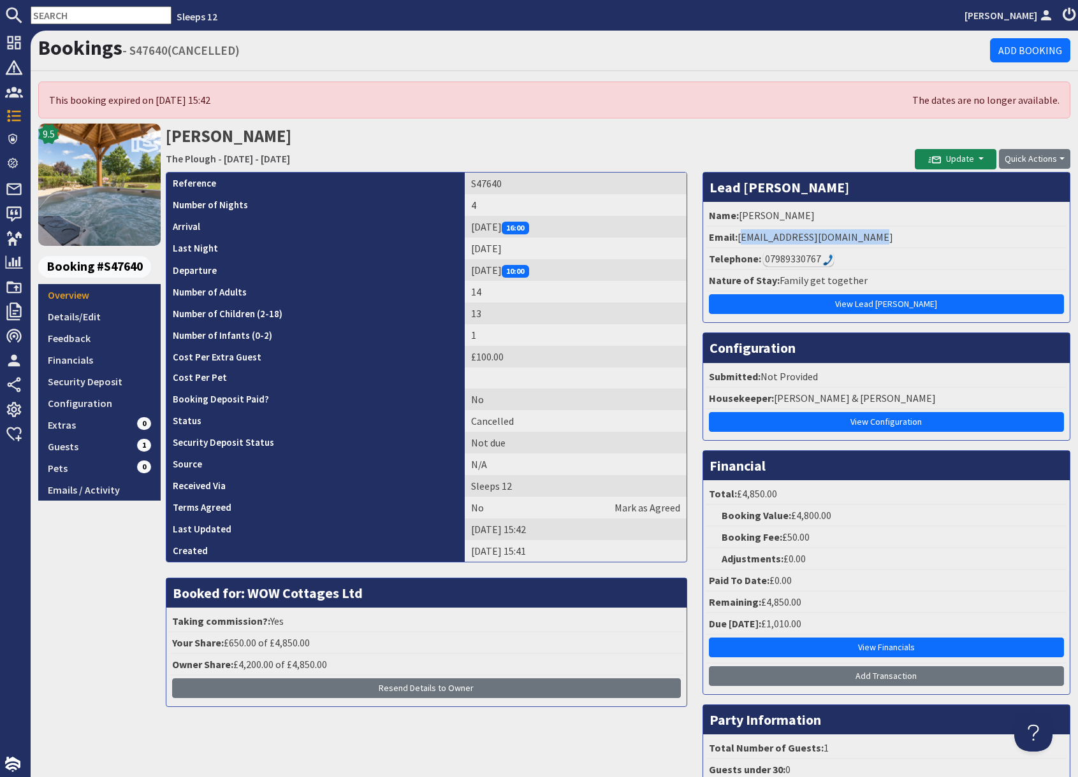
drag, startPoint x: 739, startPoint y: 237, endPoint x: 878, endPoint y: 238, distance: 139.6
click at [878, 238] on li "Email: nicolaapereira@outlook.com" at bounding box center [886, 238] width 360 height 22
click at [80, 14] on input "text" at bounding box center [101, 15] width 141 height 18
paste input "nicolaapereira@outlook.com"
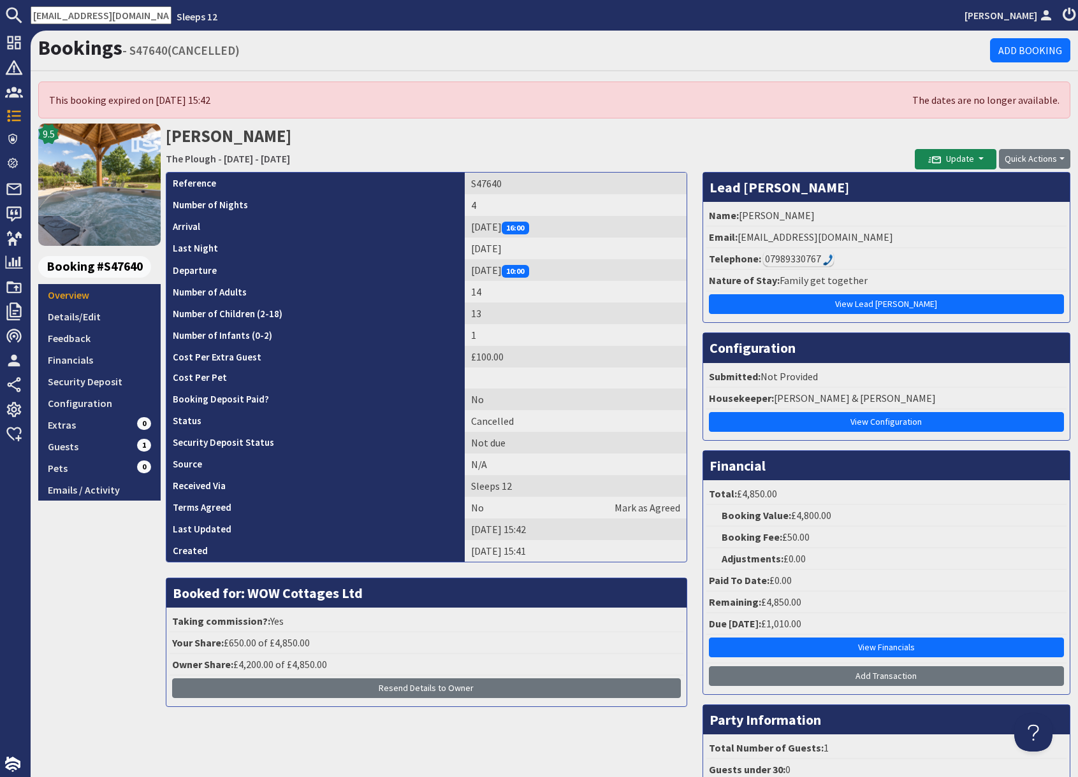
scroll to position [0, 20]
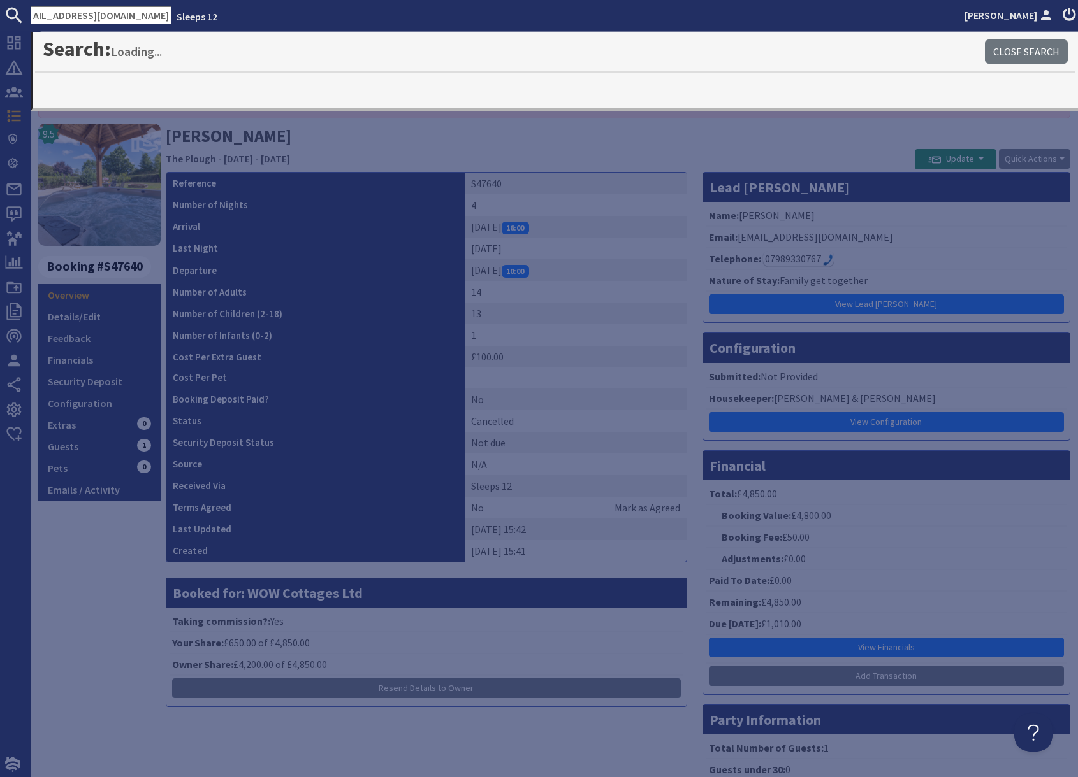
type input "nicolaapereira@outlook.com"
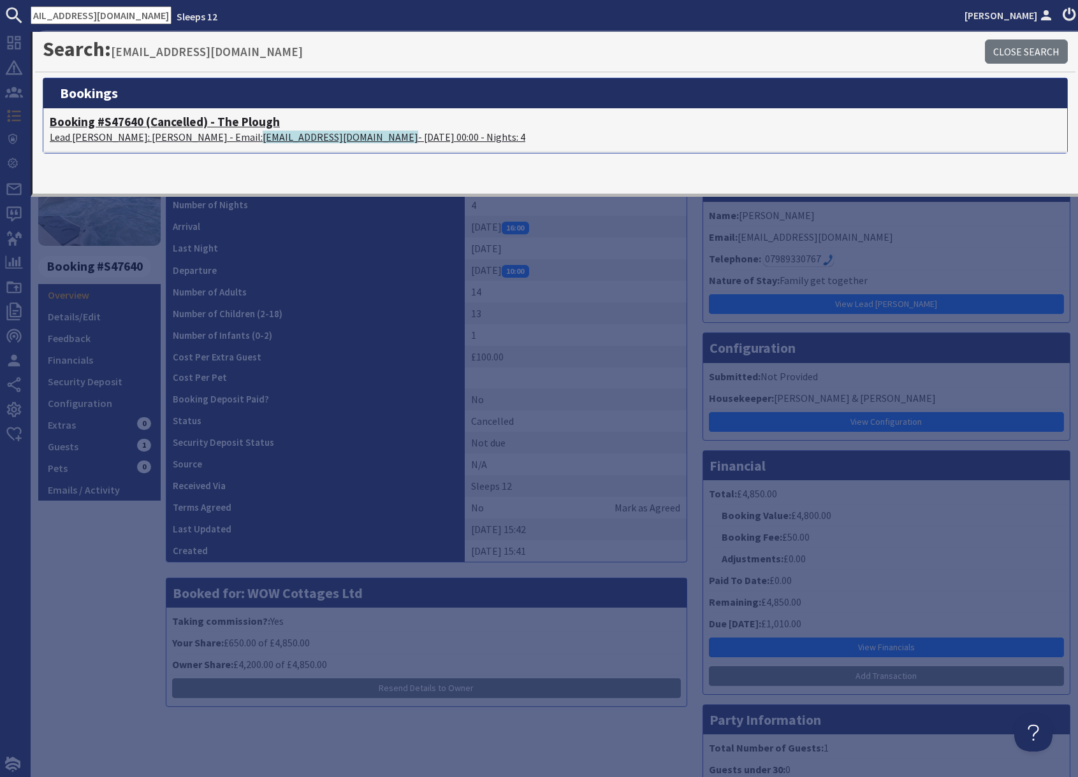
scroll to position [0, 0]
click at [154, 141] on p "Lead Booker: Nicola Pereira - Email: nicolaapereira@outlook.com - 06/04/2026 00…" at bounding box center [555, 136] width 1011 height 15
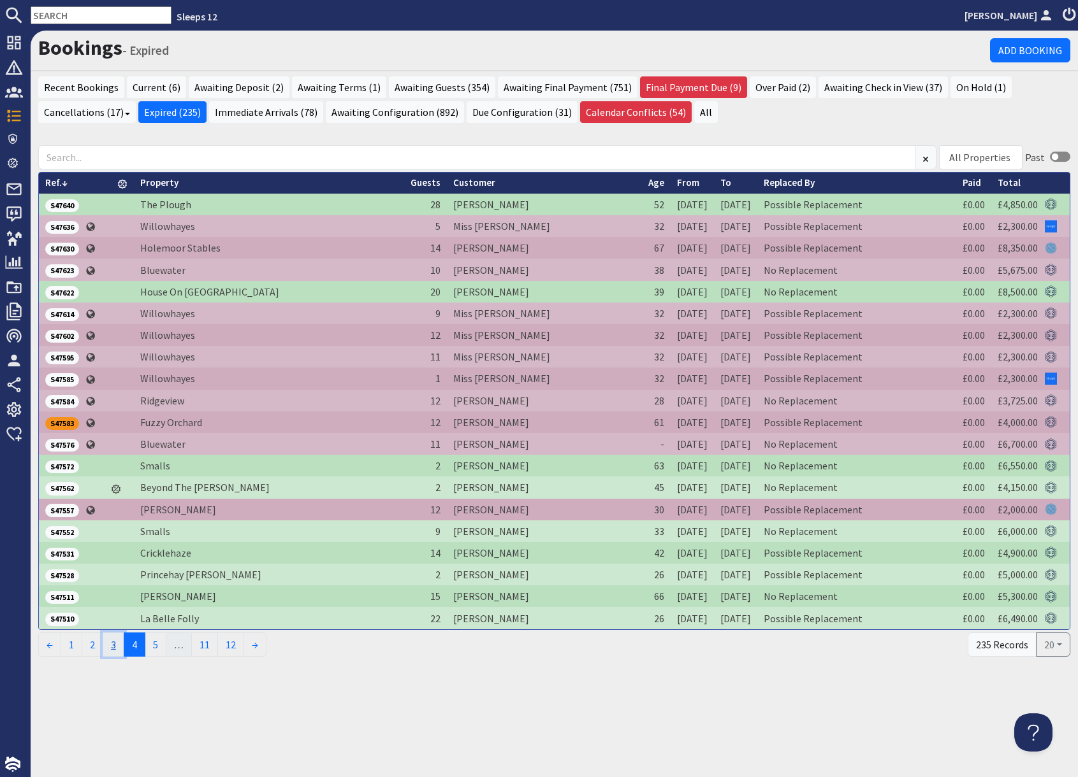
click at [117, 643] on link "3" at bounding box center [114, 645] width 22 height 24
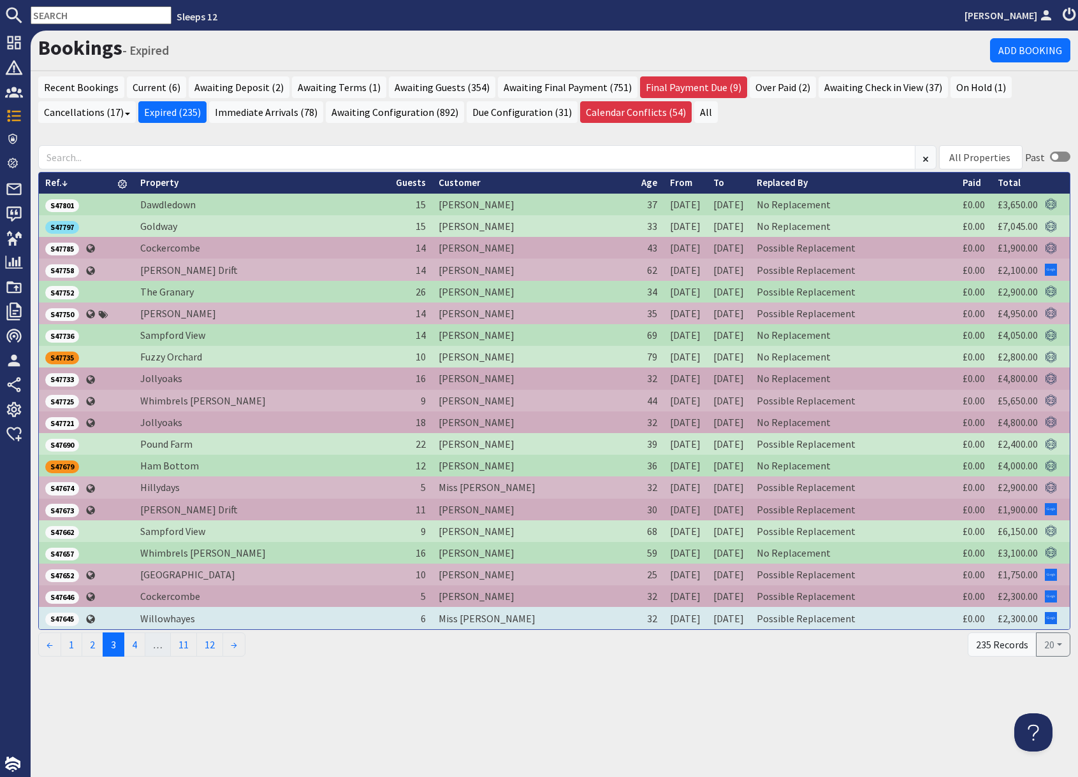
click at [70, 621] on span "S47645" at bounding box center [62, 619] width 34 height 13
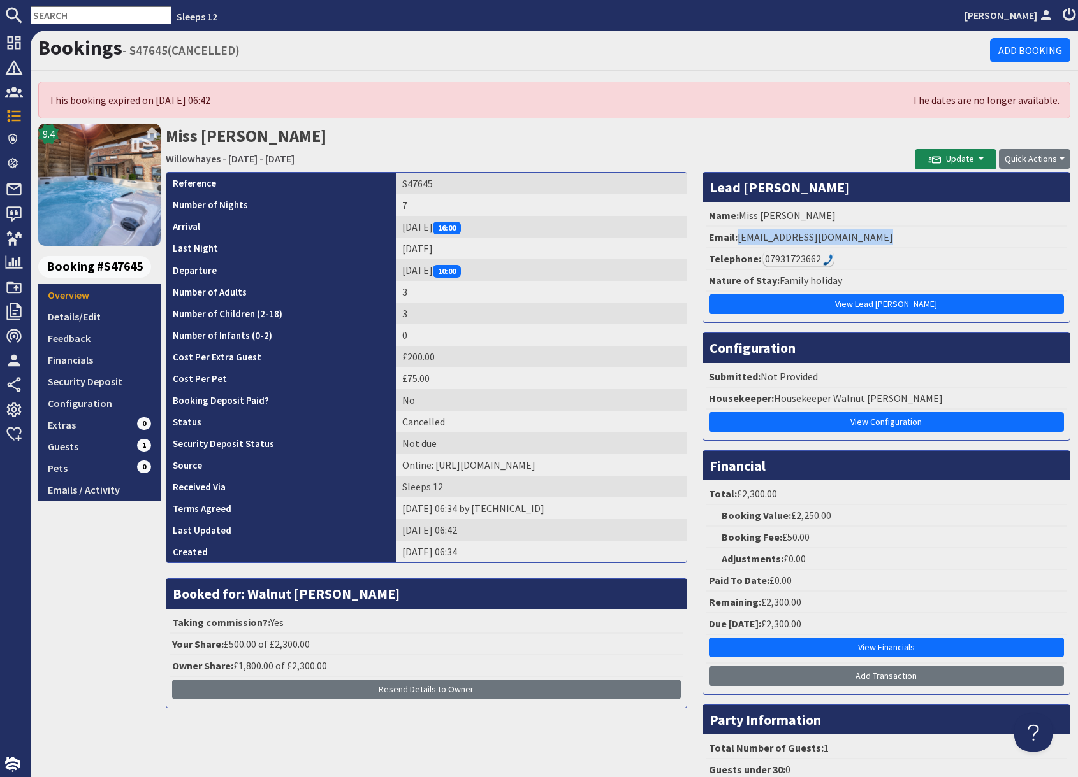
drag, startPoint x: 737, startPoint y: 238, endPoint x: 891, endPoint y: 240, distance: 153.6
click at [891, 240] on li "Email: emilypalmer19@hotmail.co.uk" at bounding box center [886, 238] width 360 height 22
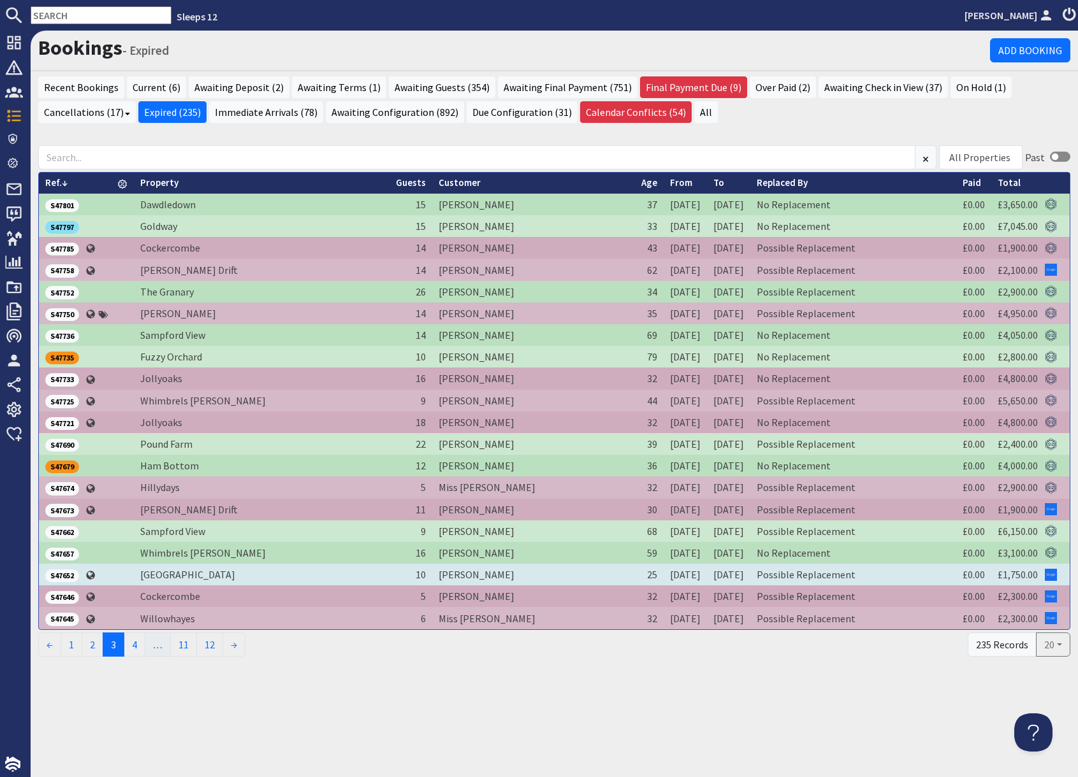
drag, startPoint x: 66, startPoint y: 575, endPoint x: 75, endPoint y: 576, distance: 8.9
click at [66, 575] on span "S47652" at bounding box center [62, 576] width 34 height 13
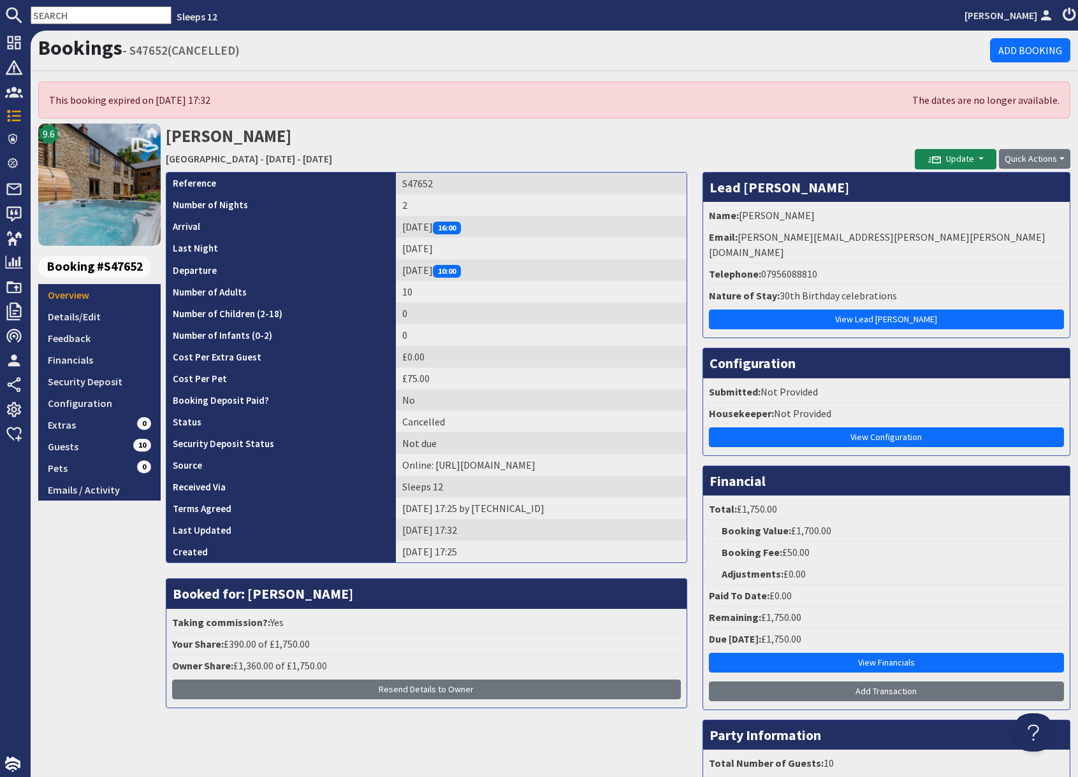
drag, startPoint x: 776, startPoint y: 130, endPoint x: 780, endPoint y: 211, distance: 81.1
click at [775, 131] on h2 "Sarah King Otterhead House - Friday 21/11/2025 - Saturday 22/11/2025" at bounding box center [540, 146] width 749 height 45
drag, startPoint x: 739, startPoint y: 233, endPoint x: 914, endPoint y: 238, distance: 176.0
click at [914, 238] on li "Email: sarah.amy.king@outlook.com" at bounding box center [886, 245] width 360 height 37
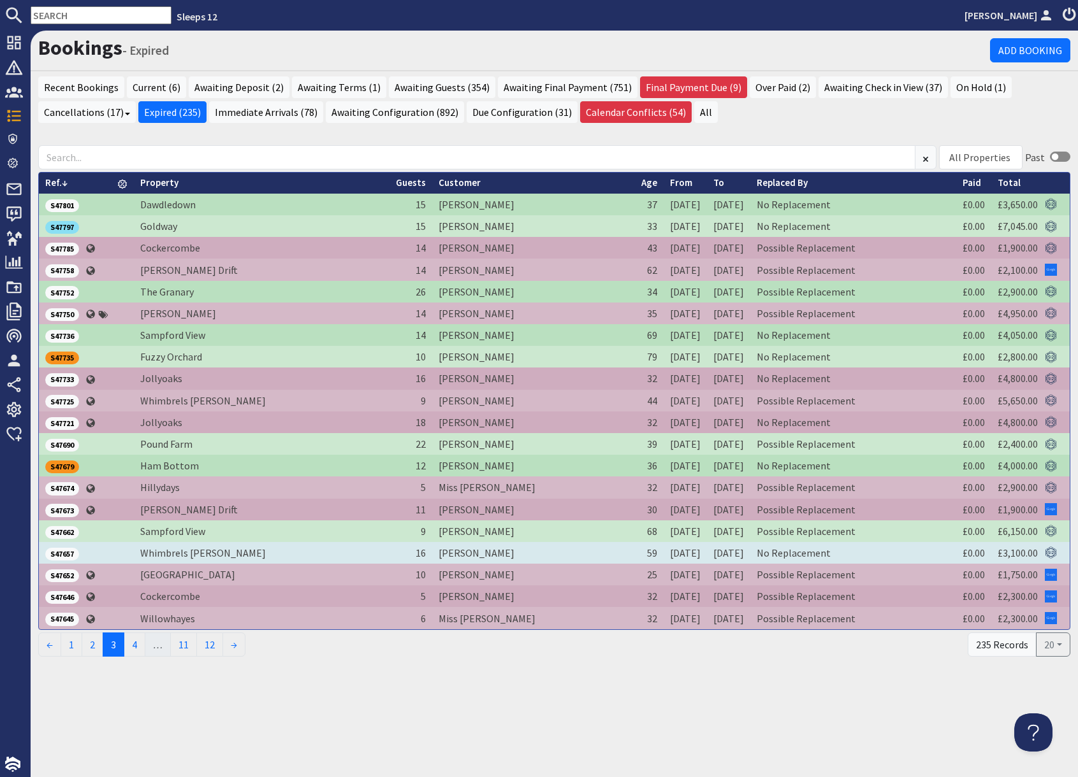
click at [80, 555] on td "S47657" at bounding box center [62, 553] width 47 height 22
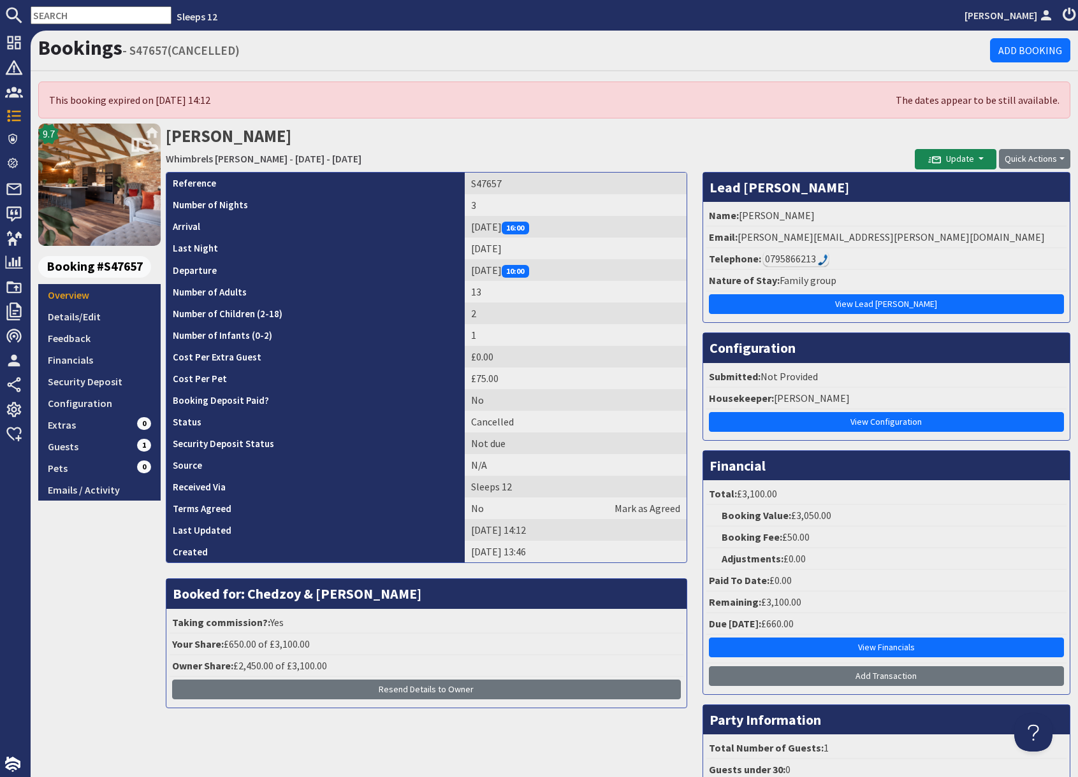
click at [737, 228] on li "Email: helen.a.ellis@talktalk.net" at bounding box center [886, 238] width 360 height 22
drag, startPoint x: 741, startPoint y: 235, endPoint x: 893, endPoint y: 235, distance: 152.9
click at [893, 235] on li "Email: helen.a.ellis@talktalk.net" at bounding box center [886, 238] width 360 height 22
drag, startPoint x: 734, startPoint y: 234, endPoint x: 865, endPoint y: 235, distance: 130.6
click at [865, 235] on li "Email: helen.a.ellis@talktalk.net" at bounding box center [886, 238] width 360 height 22
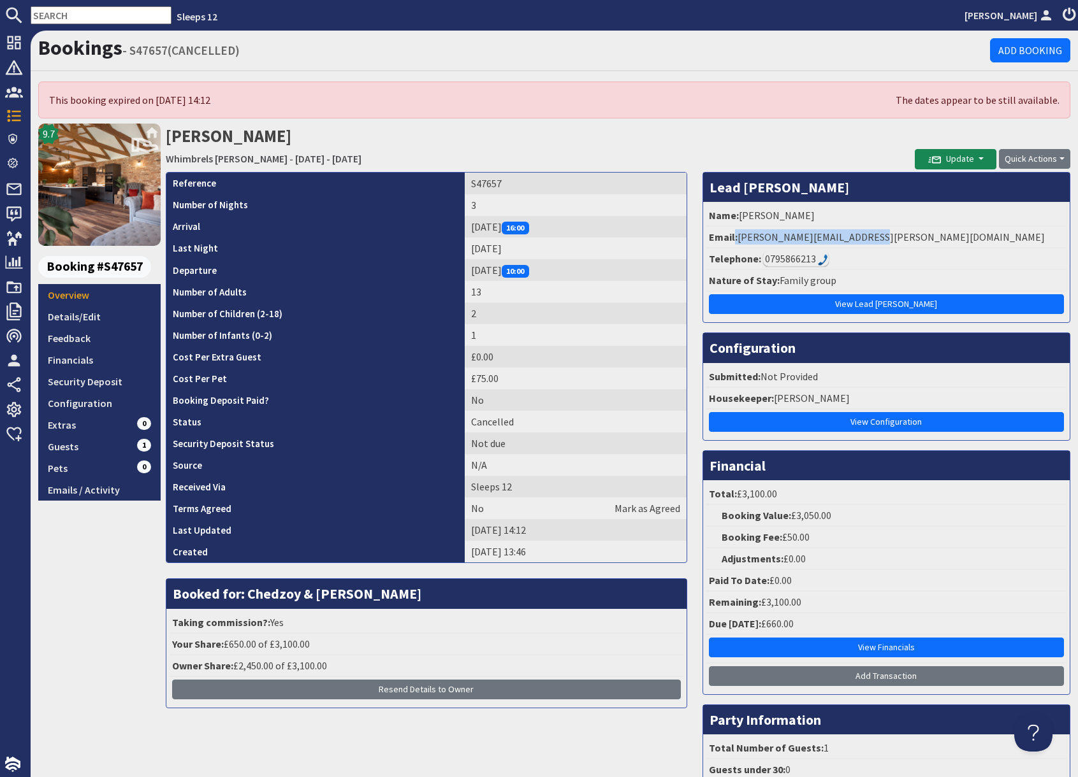
click at [860, 230] on li "Email: helen.a.ellis@talktalk.net" at bounding box center [886, 238] width 360 height 22
drag, startPoint x: 740, startPoint y: 235, endPoint x: 867, endPoint y: 234, distance: 126.8
click at [867, 234] on li "Email: helen.a.ellis@talktalk.net" at bounding box center [886, 238] width 360 height 22
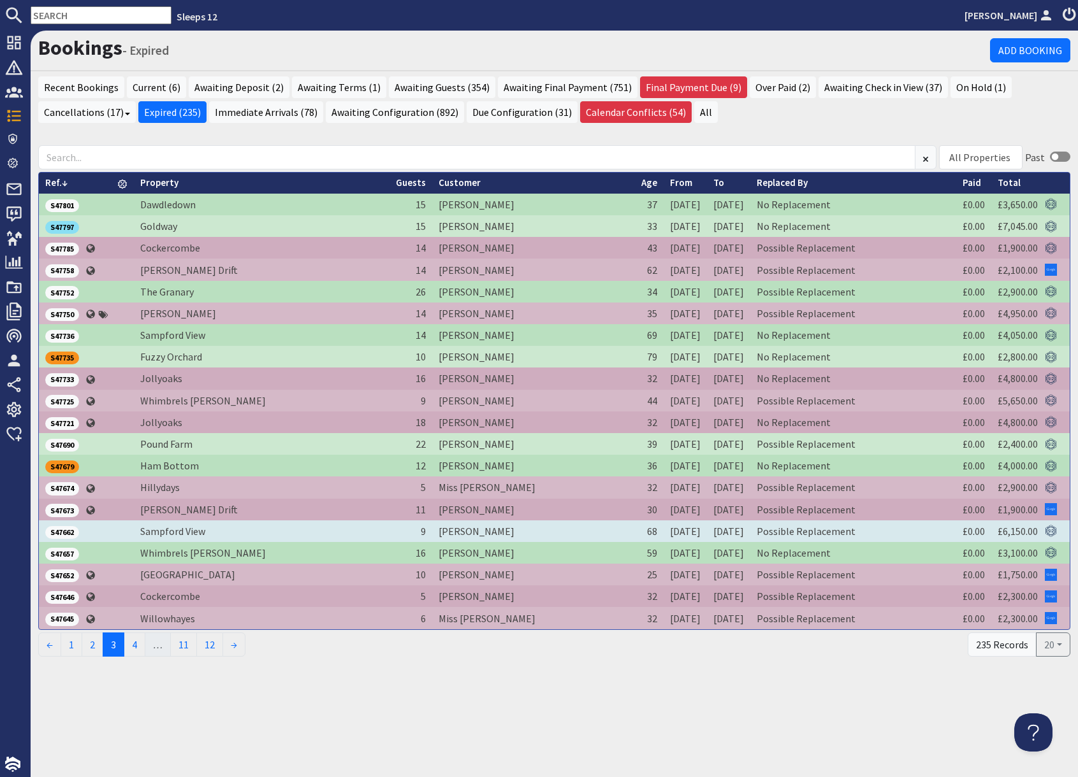
drag, startPoint x: 71, startPoint y: 536, endPoint x: 91, endPoint y: 536, distance: 20.4
click at [71, 536] on span "S47662" at bounding box center [62, 532] width 34 height 13
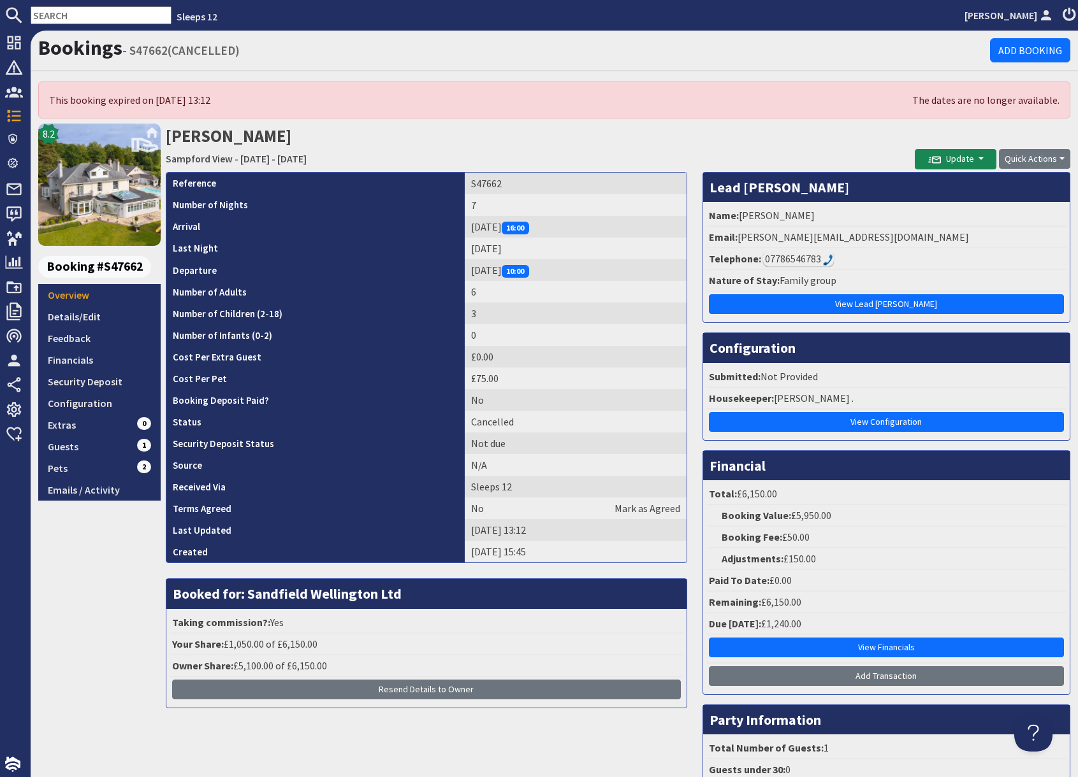
click at [774, 141] on h2 "Jackie Sabatowski Sampford View - Friday 27/03/2026 - Thursday 02/04/2026" at bounding box center [540, 146] width 749 height 45
drag, startPoint x: 738, startPoint y: 238, endPoint x: 866, endPoint y: 239, distance: 128.1
click at [866, 239] on li "Email: jackie_sab@hotmail.com" at bounding box center [886, 238] width 360 height 22
drag, startPoint x: 739, startPoint y: 238, endPoint x: 862, endPoint y: 239, distance: 123.0
click at [862, 239] on li "Email: jackie_sab@hotmail.com" at bounding box center [886, 238] width 360 height 22
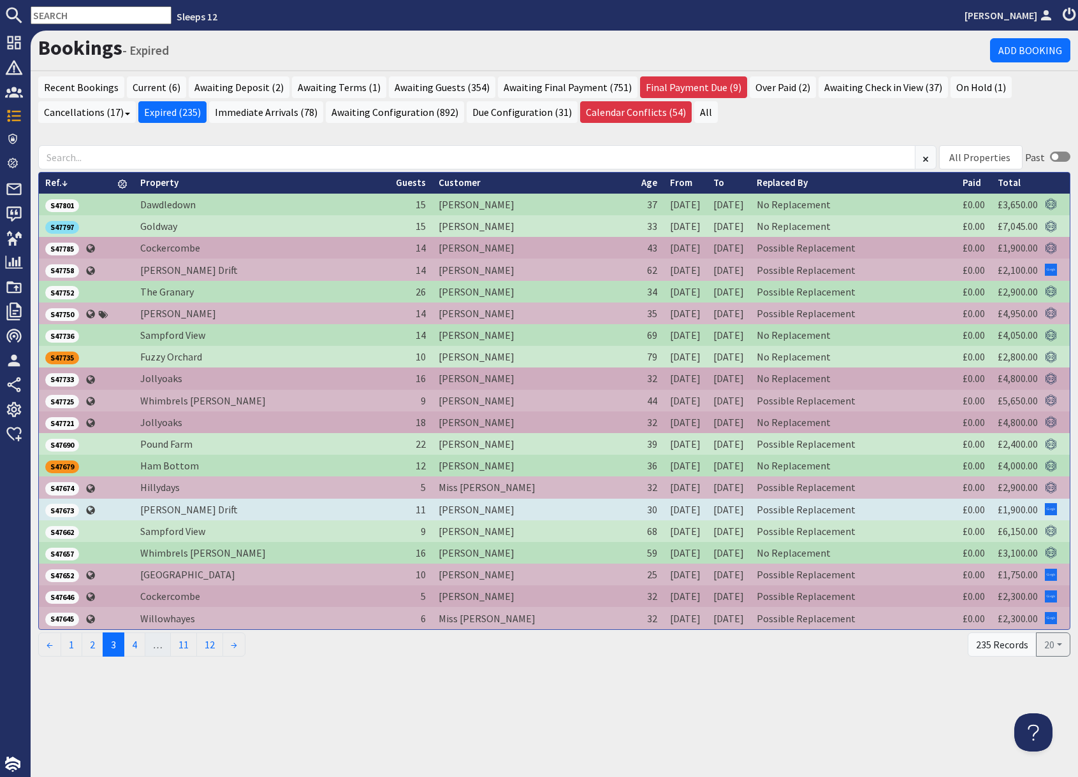
click at [61, 513] on span "S47673" at bounding box center [62, 510] width 34 height 13
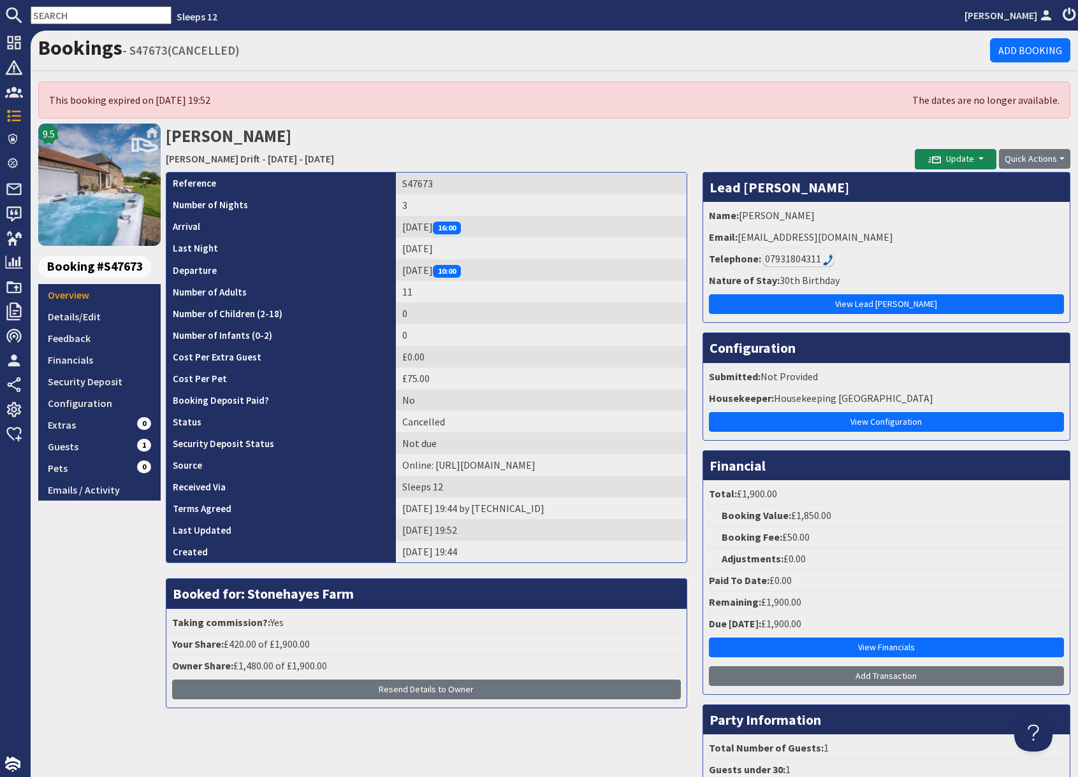
drag, startPoint x: 760, startPoint y: 140, endPoint x: 781, endPoint y: 189, distance: 53.1
click at [763, 143] on h2 "Jack Vile Meadows Drift - Friday 21/11/2025 - Sunday 23/11/2025" at bounding box center [540, 146] width 749 height 45
drag, startPoint x: 737, startPoint y: 237, endPoint x: 866, endPoint y: 240, distance: 129.4
click at [866, 240] on li "Email: jackvile.08@hotmail.co.uk" at bounding box center [886, 238] width 360 height 22
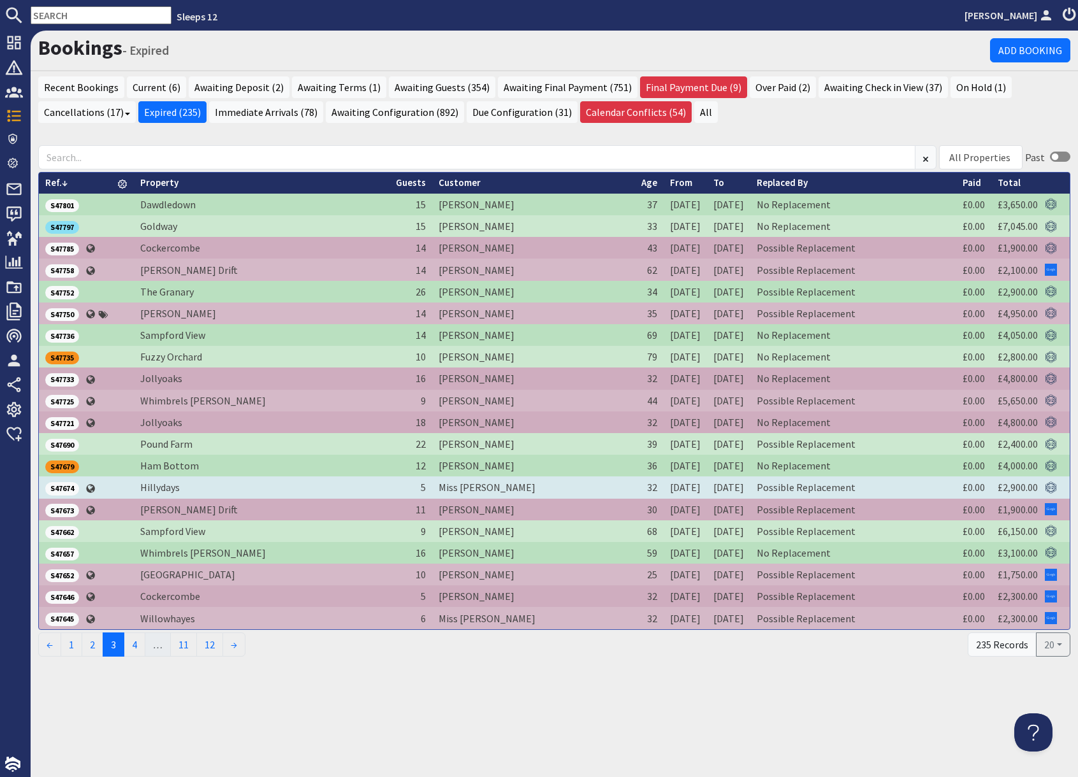
click at [67, 488] on span "S47674" at bounding box center [62, 488] width 34 height 13
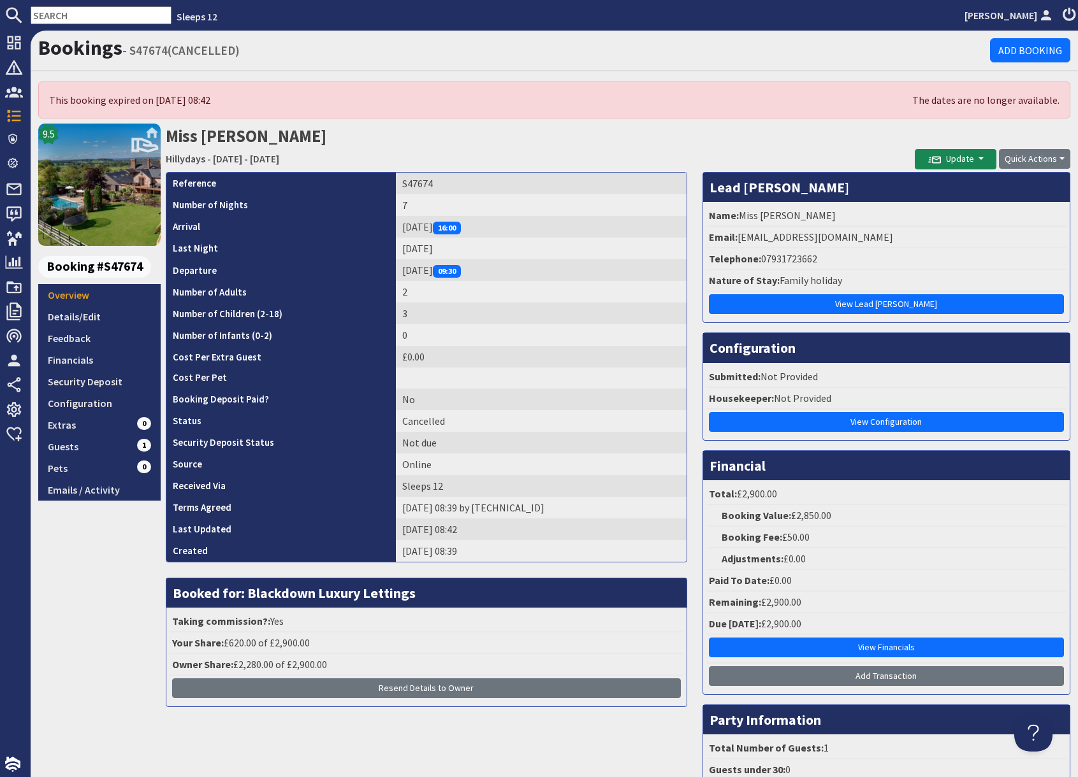
click at [732, 148] on h2 "Miss Emily Palmer Hillydays - Friday 24/10/2025 - Thursday 30/10/2025" at bounding box center [540, 146] width 749 height 45
drag, startPoint x: 739, startPoint y: 236, endPoint x: 925, endPoint y: 239, distance: 186.1
click at [925, 240] on li "Email: emilypalmer19@hotmail.co.uk" at bounding box center [886, 238] width 360 height 22
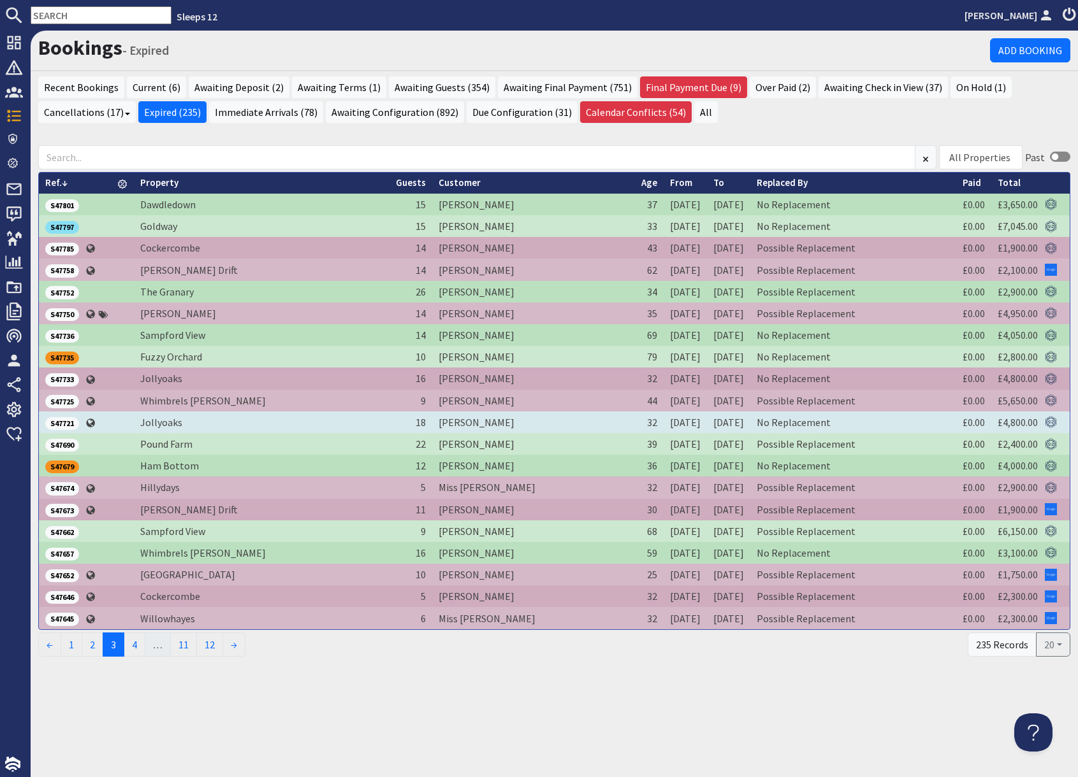
click at [69, 423] on span "S47721" at bounding box center [62, 423] width 34 height 13
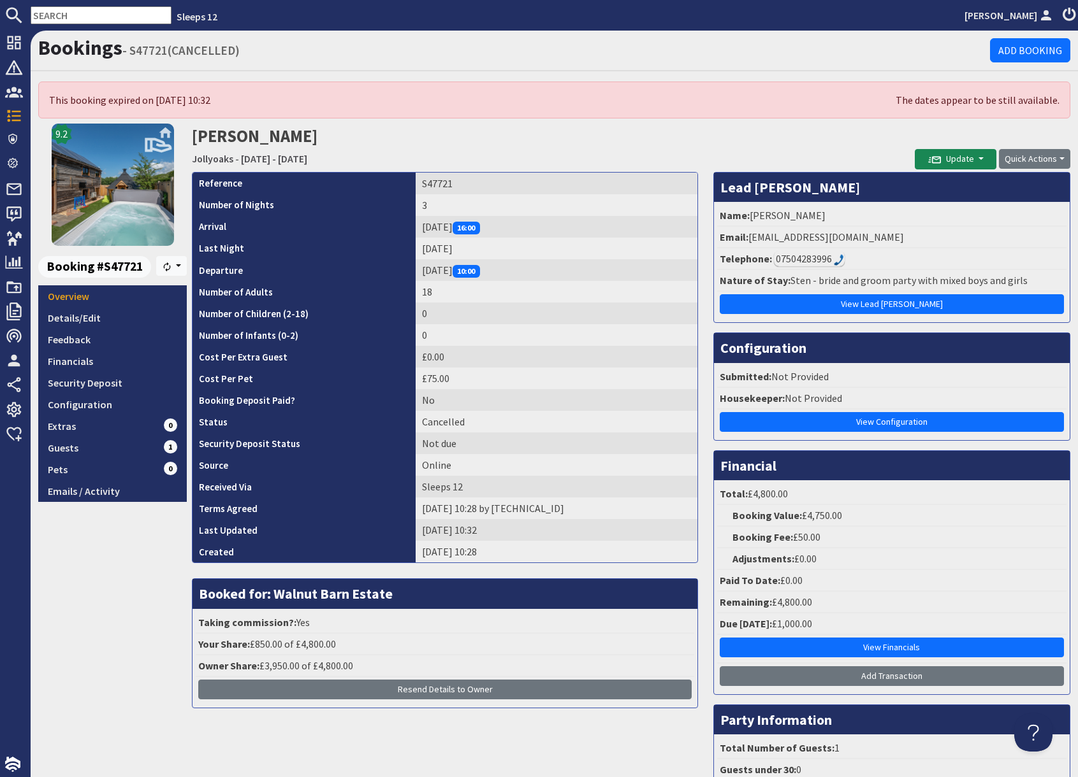
click at [818, 150] on h2 "Maggie Beard Jollyoaks - Friday 22/05/2026 - Sunday 24/05/2026" at bounding box center [553, 146] width 723 height 45
drag, startPoint x: 747, startPoint y: 238, endPoint x: 876, endPoint y: 240, distance: 129.4
click at [876, 240] on li "Email: huntm012@gmail.com" at bounding box center [891, 238] width 349 height 22
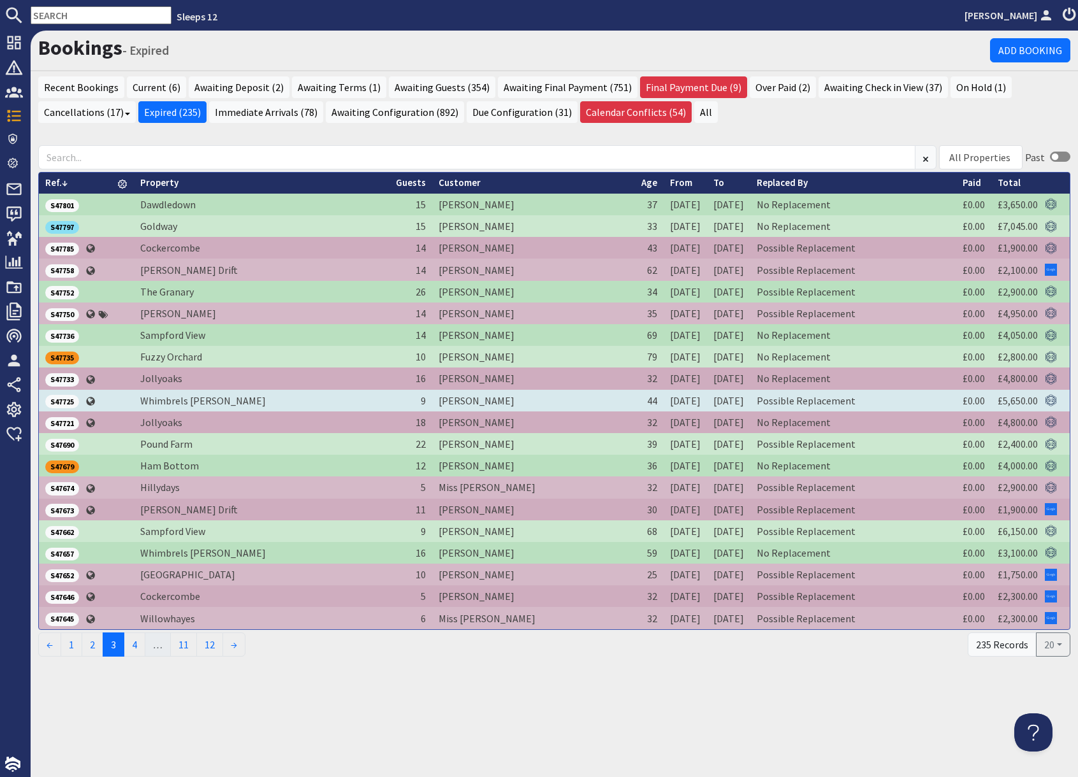
click at [71, 400] on span "S47725" at bounding box center [62, 401] width 34 height 13
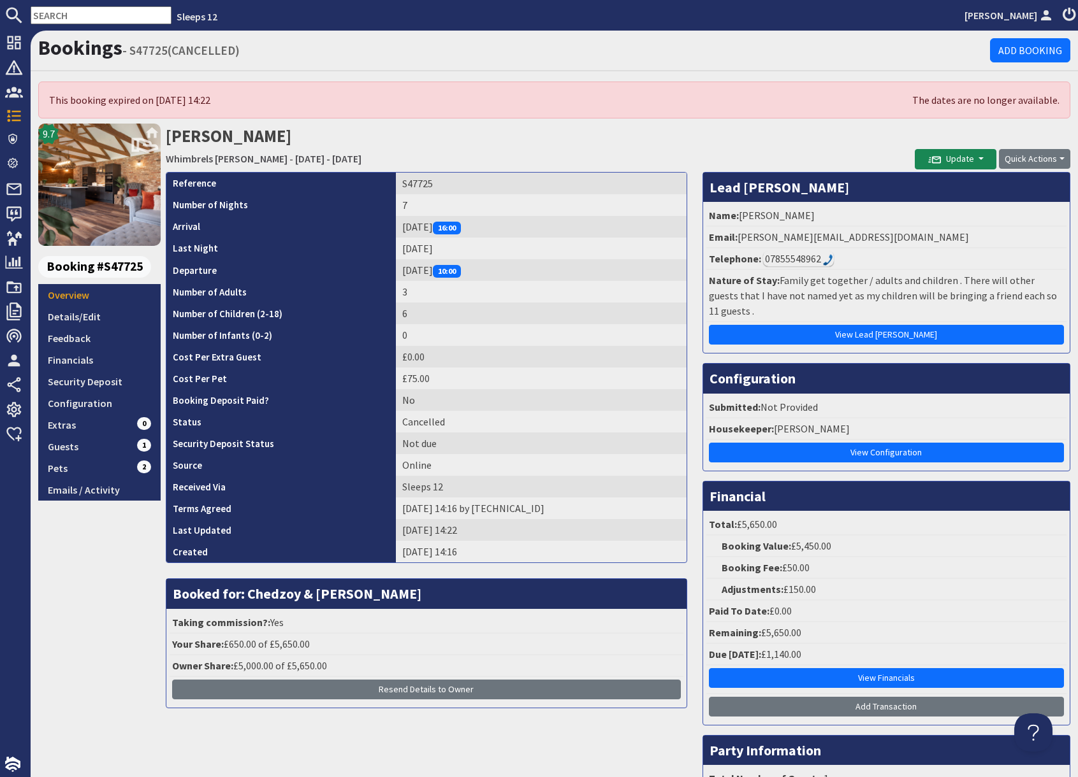
drag, startPoint x: 750, startPoint y: 154, endPoint x: 749, endPoint y: 167, distance: 13.4
click at [750, 154] on h2 "Kerry McMahon Whimbrels Barton - Monday 29/12/2025 - Sunday 04/01/2026" at bounding box center [540, 146] width 749 height 45
drag, startPoint x: 739, startPoint y: 237, endPoint x: 879, endPoint y: 240, distance: 140.9
click at [879, 240] on li "Email: kerry.mcmahon0@icloud.com" at bounding box center [886, 238] width 360 height 22
click at [95, 16] on input "text" at bounding box center [101, 15] width 141 height 18
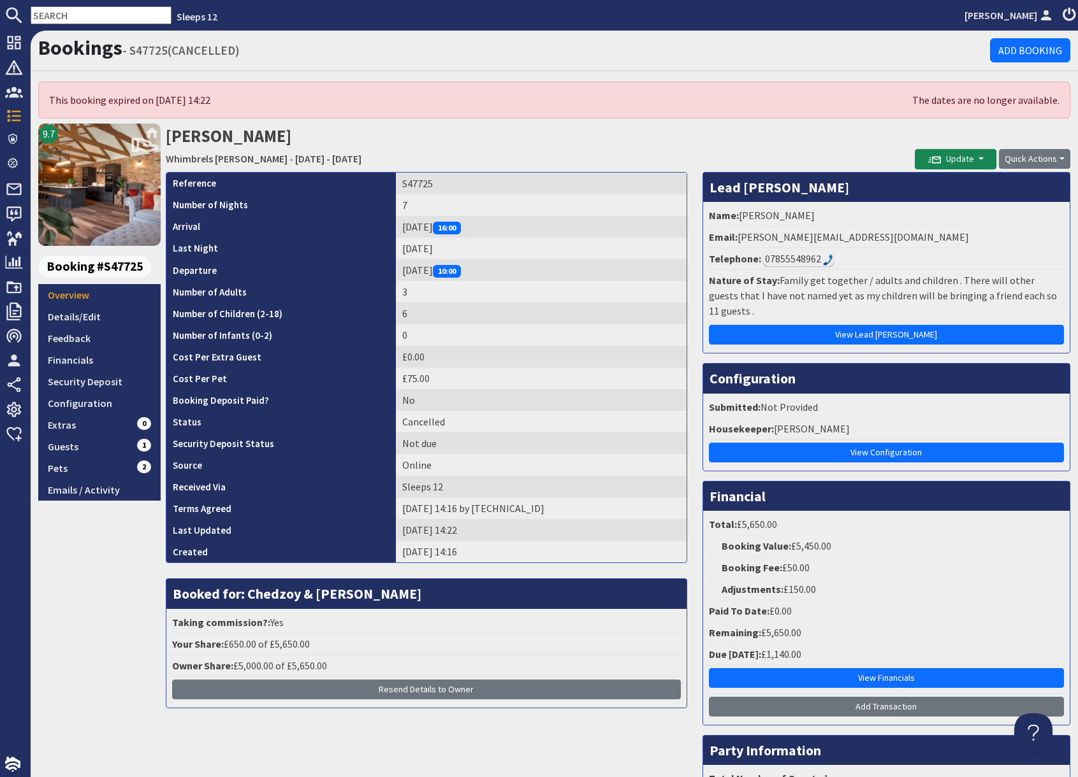
paste input "kerry.mcmahon0@icloud.com"
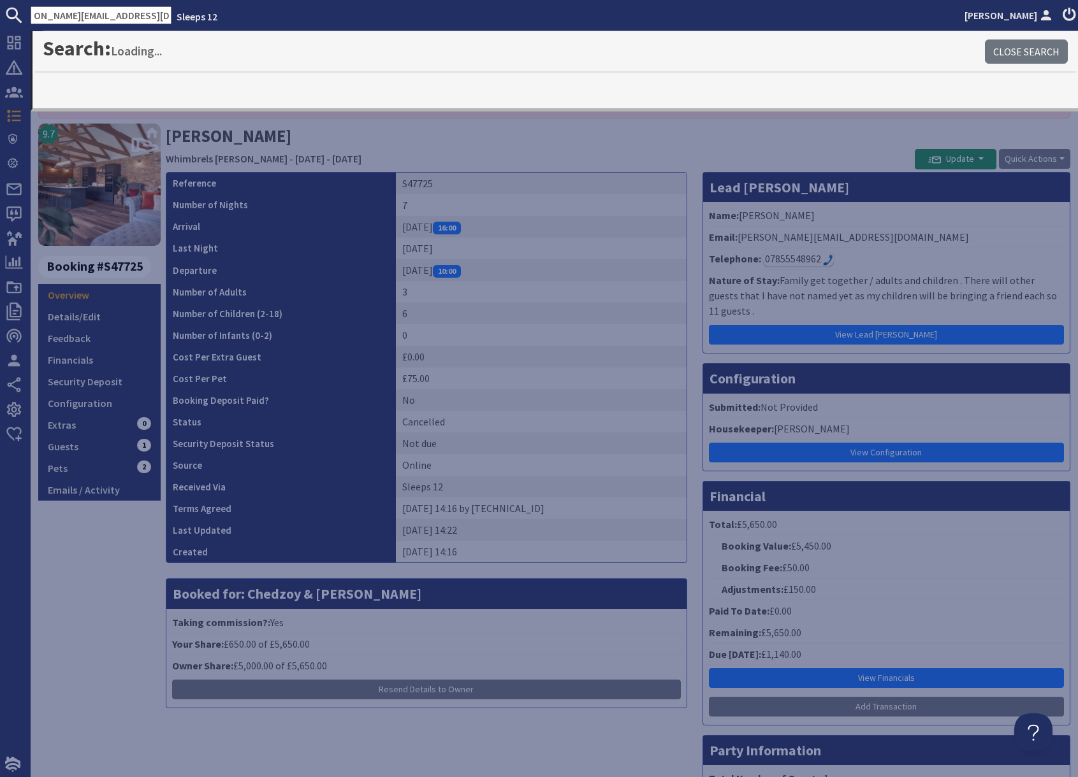
type input "kerry.mcmahon0@icloud.com"
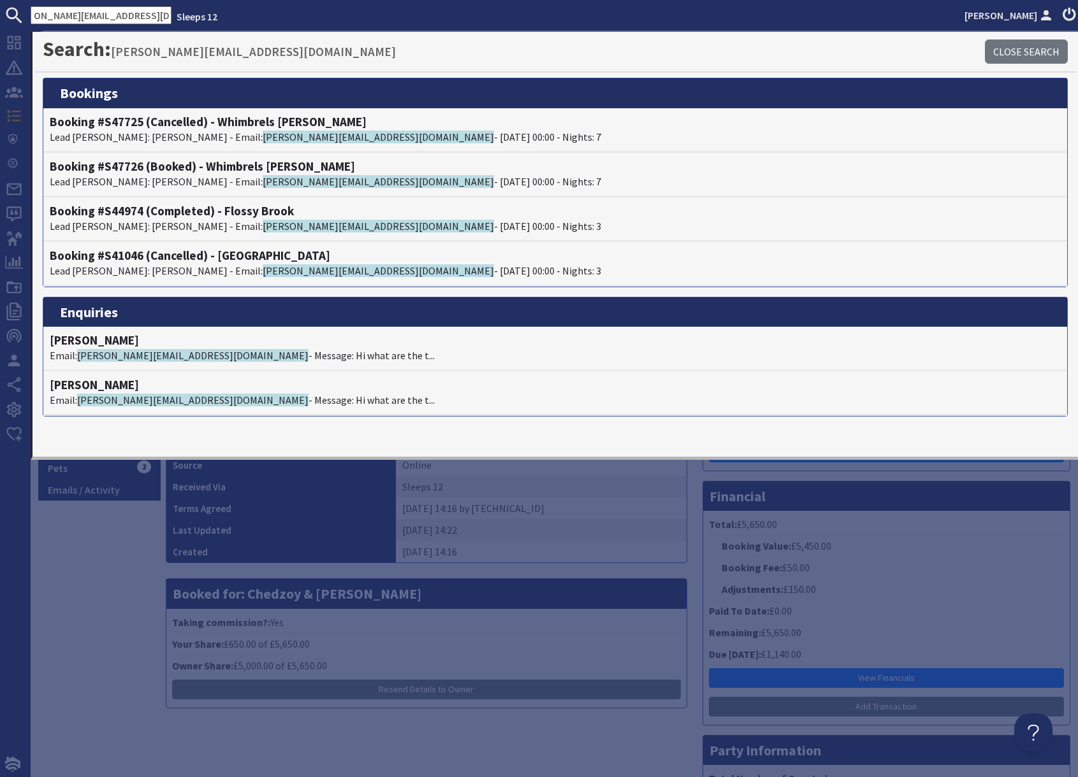
scroll to position [0, 0]
click at [122, 560] on div "9.7 Booking #S47725 Overview Details/Edit Feedback Financials Security Deposit …" at bounding box center [99, 496] width 122 height 744
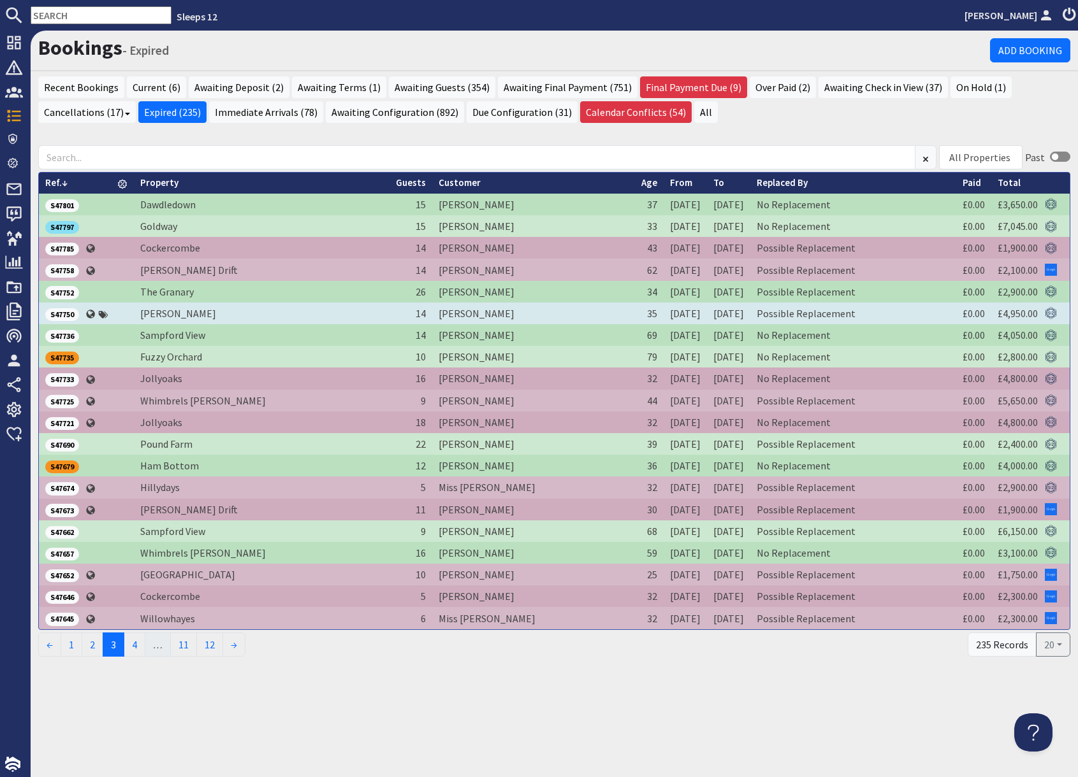
click at [66, 314] on span "S47750" at bounding box center [62, 314] width 34 height 13
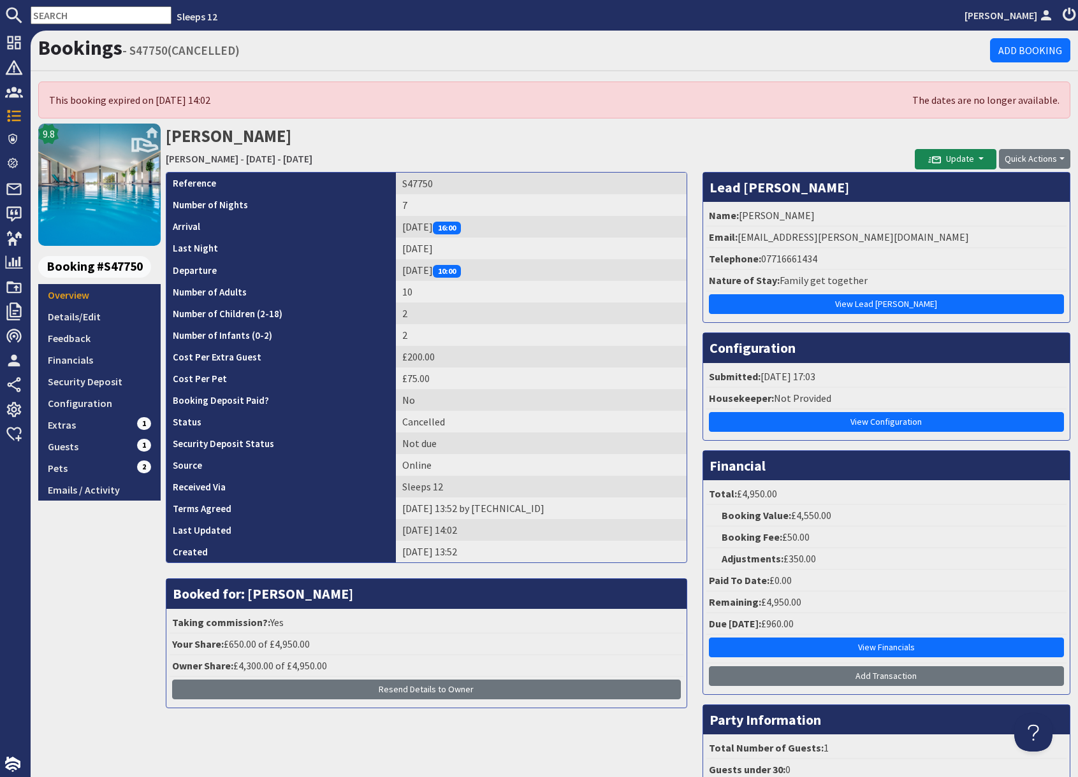
drag, startPoint x: 736, startPoint y: 158, endPoint x: 749, endPoint y: 222, distance: 65.0
click at [736, 159] on h2 "Chantelle Harrison Shires - Friday 04/09/2026 - Thursday 10/09/2026" at bounding box center [540, 146] width 749 height 45
drag, startPoint x: 739, startPoint y: 238, endPoint x: 886, endPoint y: 240, distance: 146.6
click at [886, 240] on li "Email: chantelle.harrison@outlook.com" at bounding box center [886, 238] width 360 height 22
click at [69, 15] on input "text" at bounding box center [101, 15] width 141 height 18
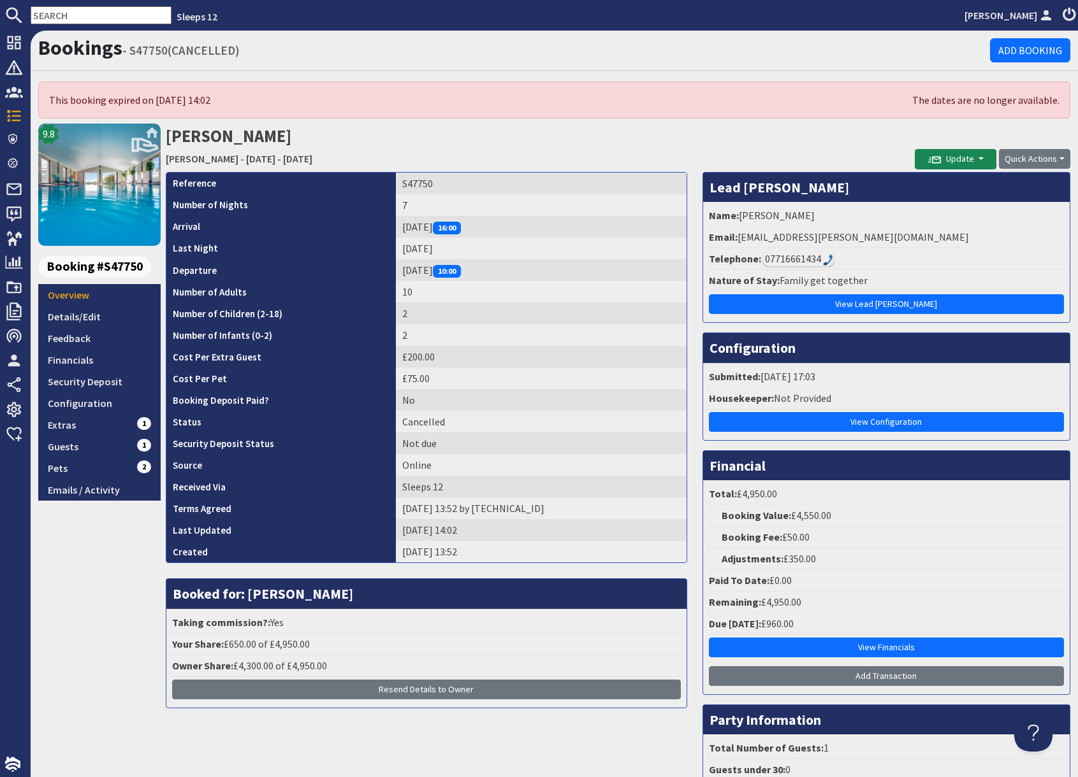
click at [69, 15] on input "text" at bounding box center [101, 15] width 141 height 18
paste input "chantelle.harrison@outlook.com"
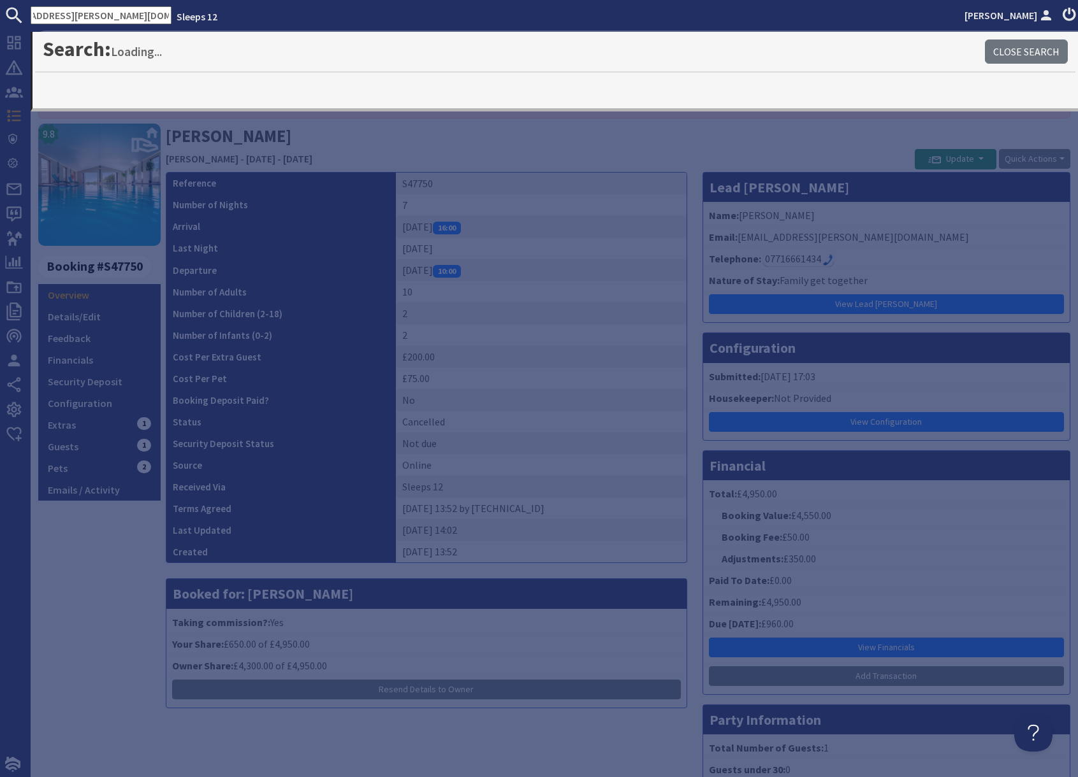
type input "chantelle.harrison@outlook.com"
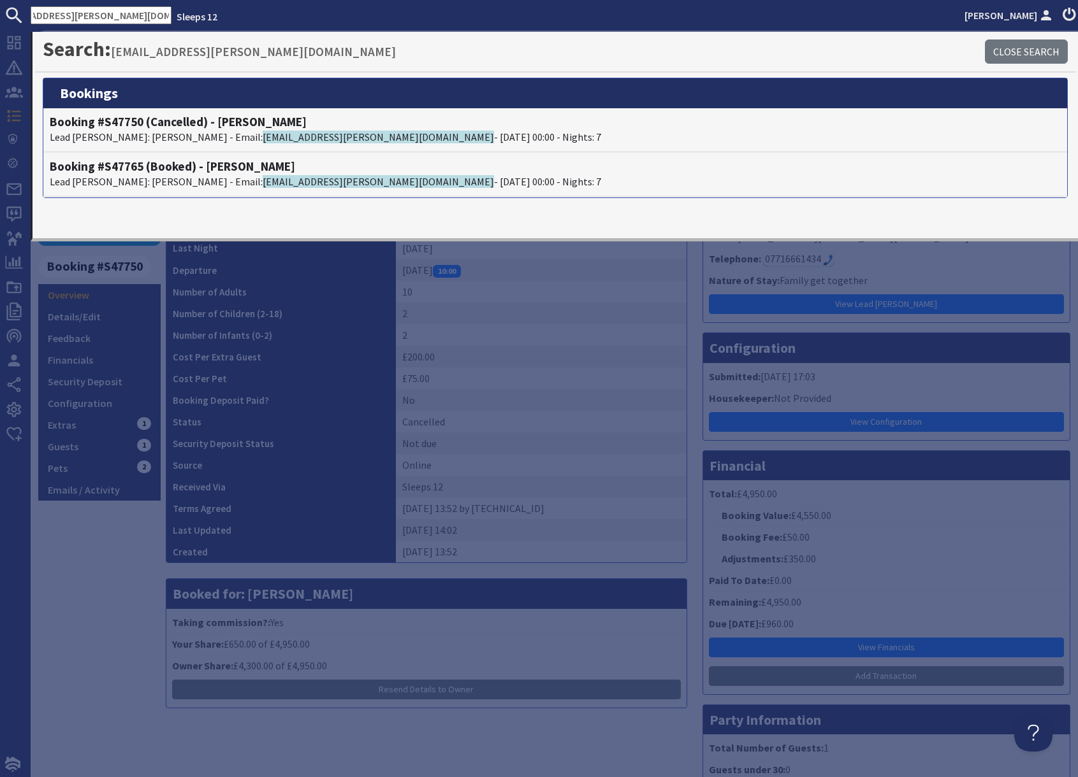
scroll to position [0, 0]
drag, startPoint x: 107, startPoint y: 592, endPoint x: 114, endPoint y: 584, distance: 10.9
click at [107, 592] on div "9.8 Booking #S47750 Overview Details/Edit Feedback Financials Security Deposit …" at bounding box center [99, 480] width 122 height 713
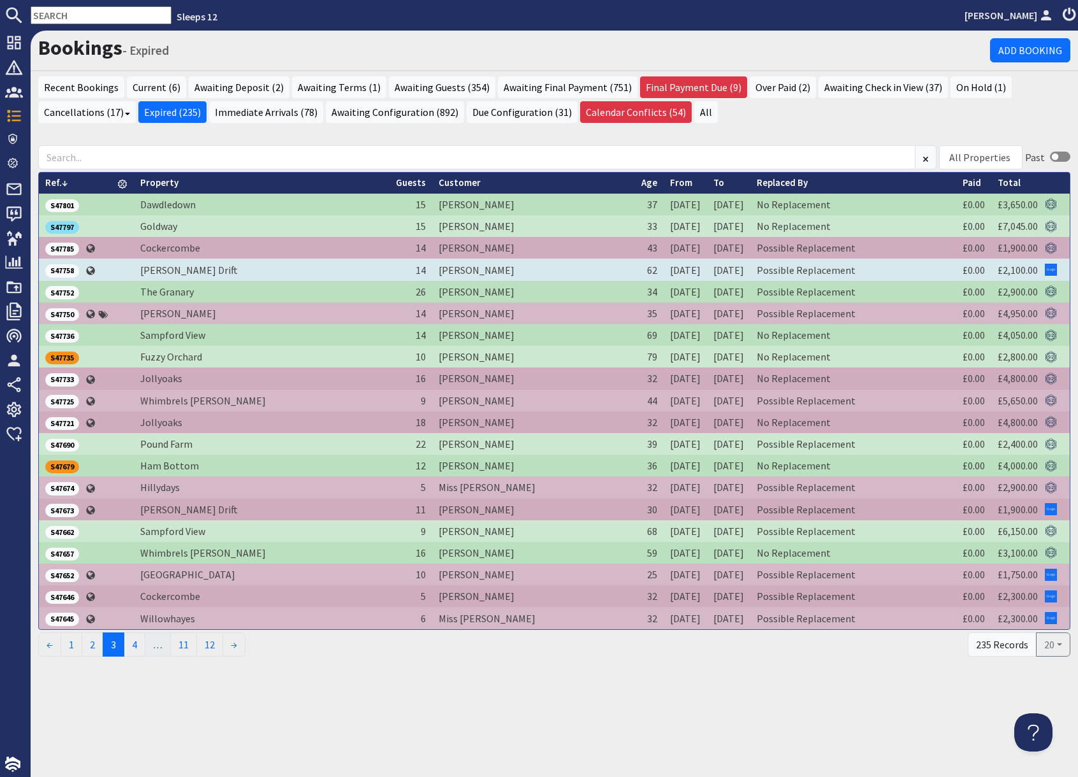
click at [68, 274] on span "S47758" at bounding box center [62, 270] width 34 height 13
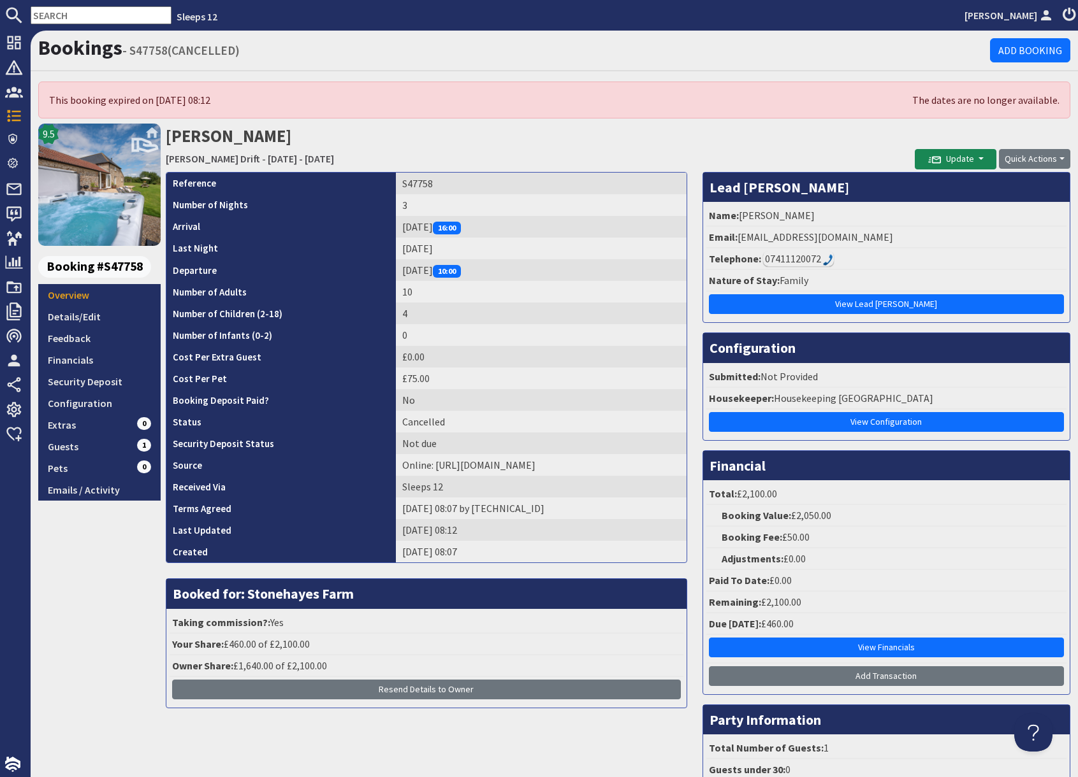
drag, startPoint x: 784, startPoint y: 134, endPoint x: 788, endPoint y: 145, distance: 11.5
click at [785, 136] on h2 "Julie Breeze Meadows Drift - Friday 02/01/2026 - Sunday 04/01/2026" at bounding box center [540, 146] width 749 height 45
drag, startPoint x: 737, startPoint y: 240, endPoint x: 880, endPoint y: 240, distance: 143.4
click at [880, 240] on li "Email: julieroberts27@hotmail.co.uk" at bounding box center [886, 238] width 360 height 22
click at [92, 11] on input "text" at bounding box center [101, 15] width 141 height 18
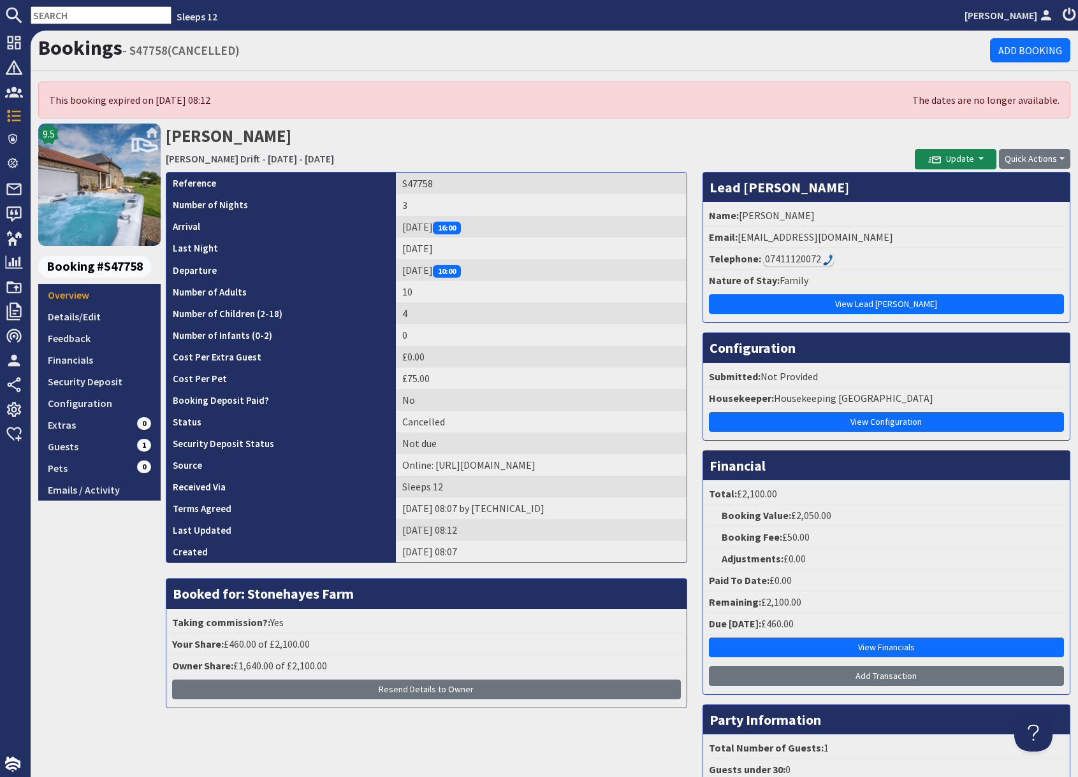
paste input "julieroberts27@hotmail.co.uk"
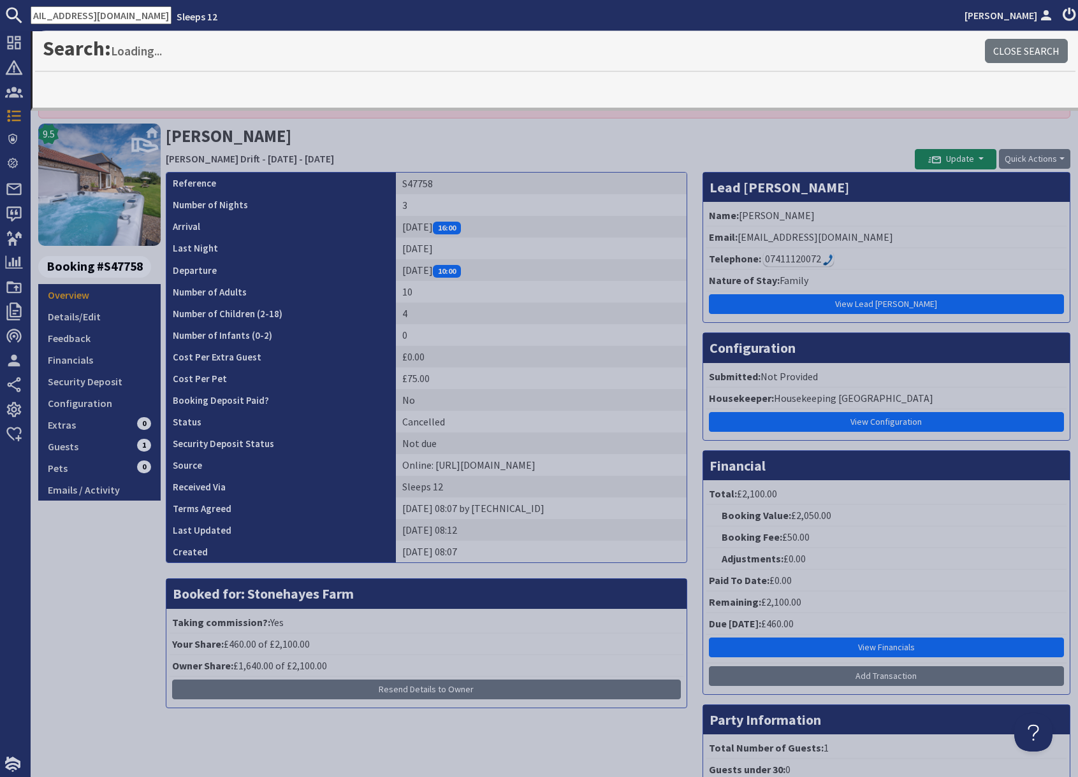
type input "julieroberts27@hotmail.co.uk"
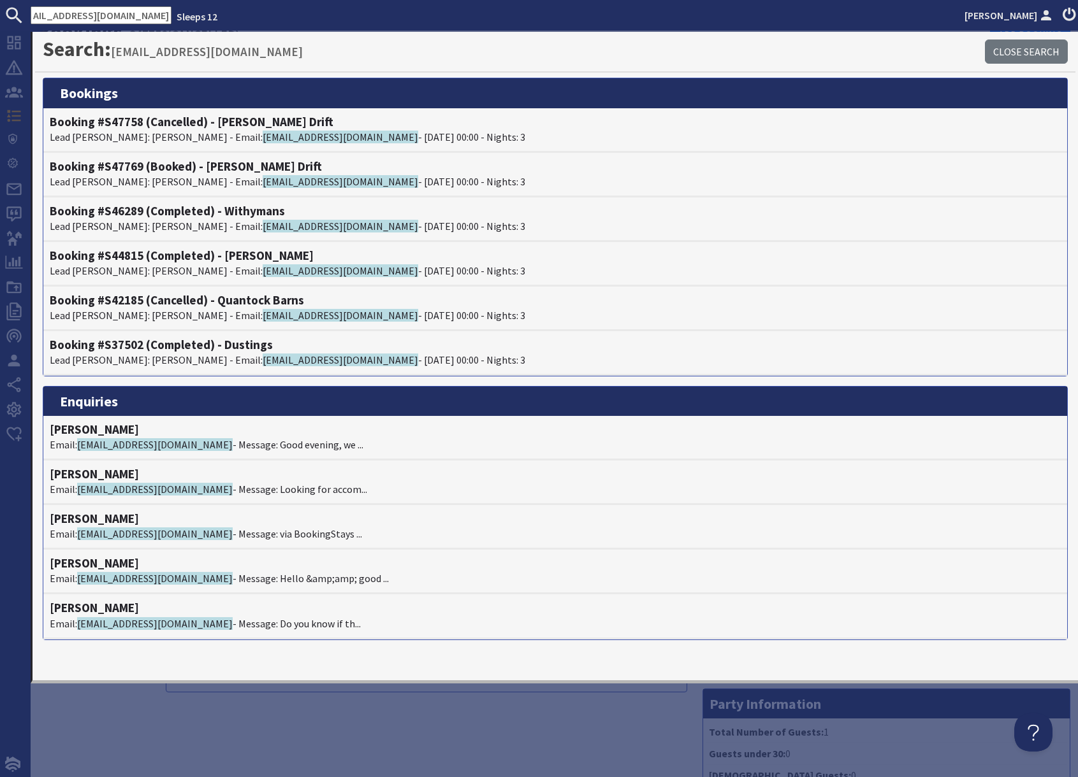
scroll to position [0, 0]
click at [170, 701] on div "Reference S47758 Number of Nights 3 Arrival Friday 02/01/2026 16:00 Last Night …" at bounding box center [426, 488] width 537 height 665
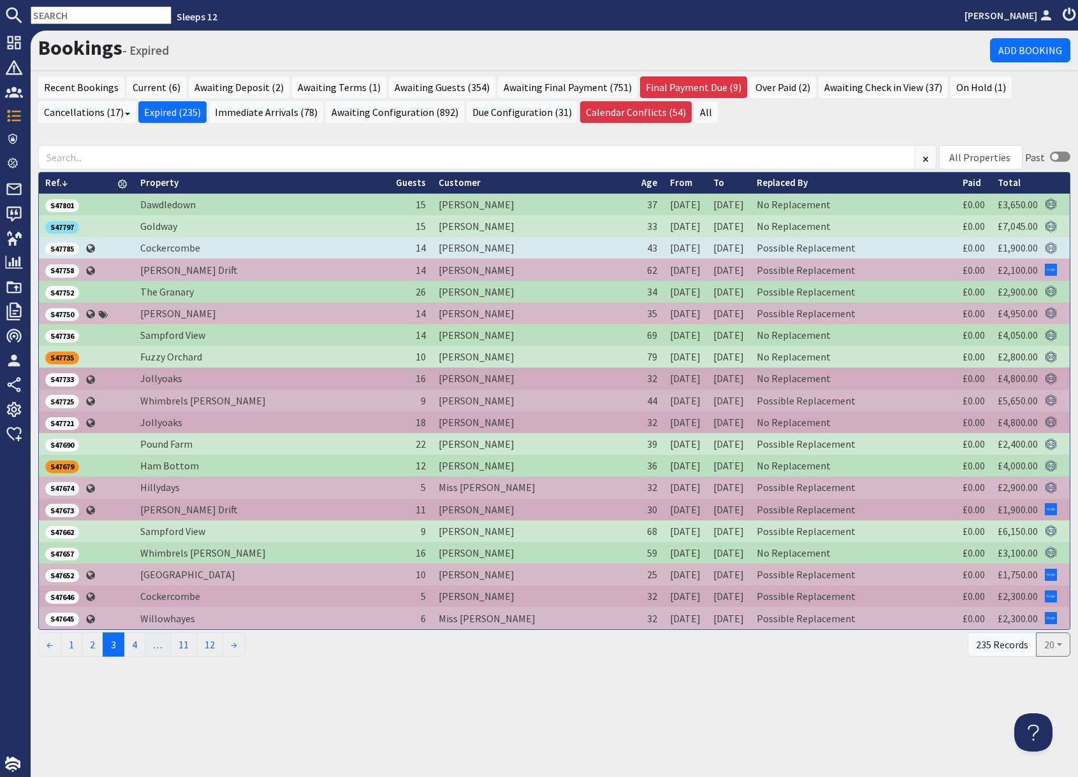
click at [58, 250] on span "S47785" at bounding box center [62, 249] width 34 height 13
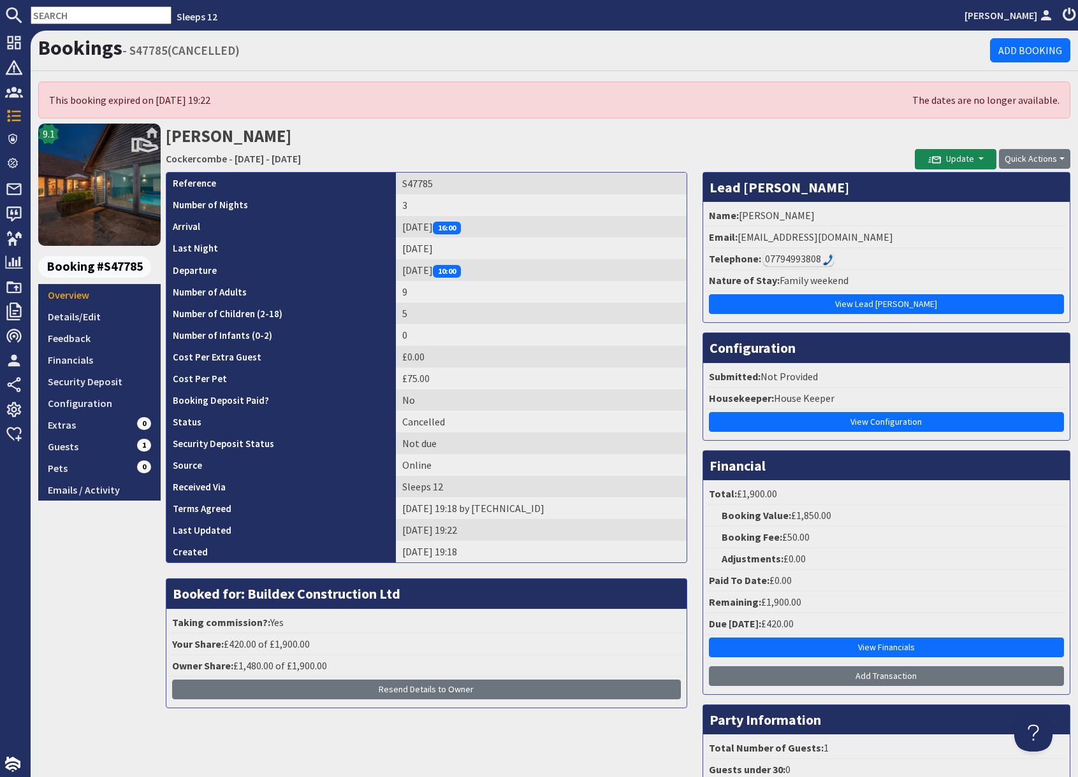
click at [742, 231] on li "Email: keepax10@gmail.com" at bounding box center [886, 238] width 360 height 22
drag, startPoint x: 738, startPoint y: 236, endPoint x: 861, endPoint y: 245, distance: 123.3
click at [861, 245] on li "Email: keepax10@gmail.com" at bounding box center [886, 238] width 360 height 22
click at [71, 18] on input "text" at bounding box center [101, 15] width 141 height 18
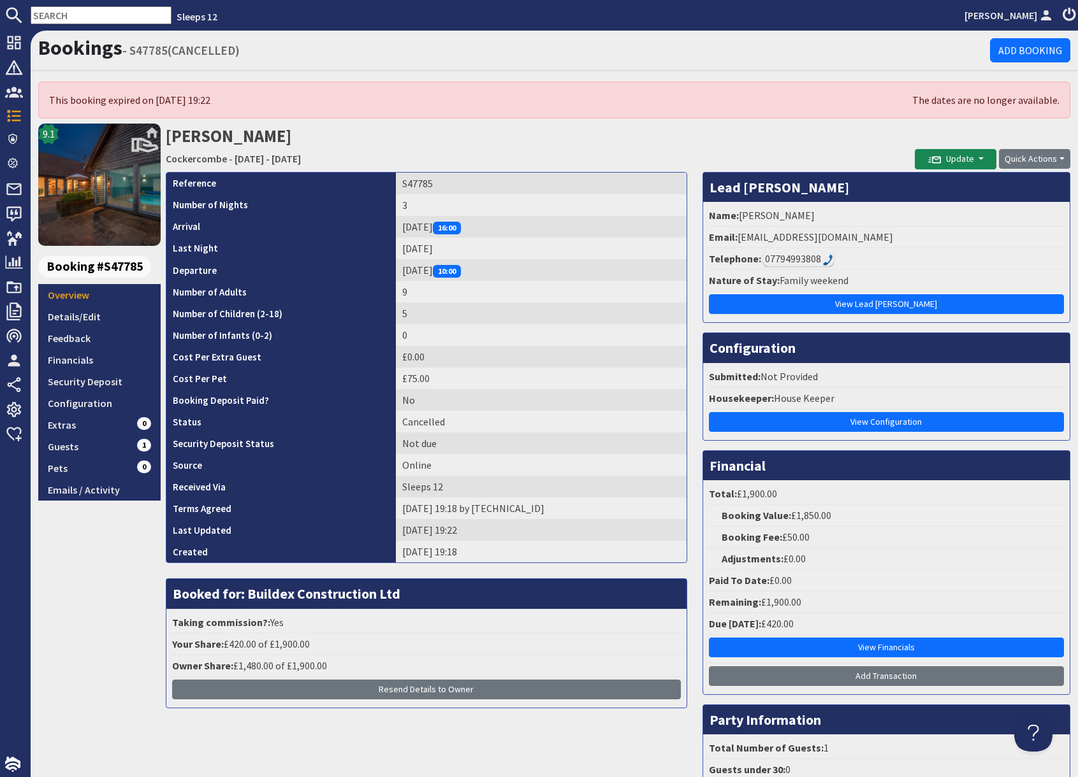
paste input "keepax10@gmail.com"
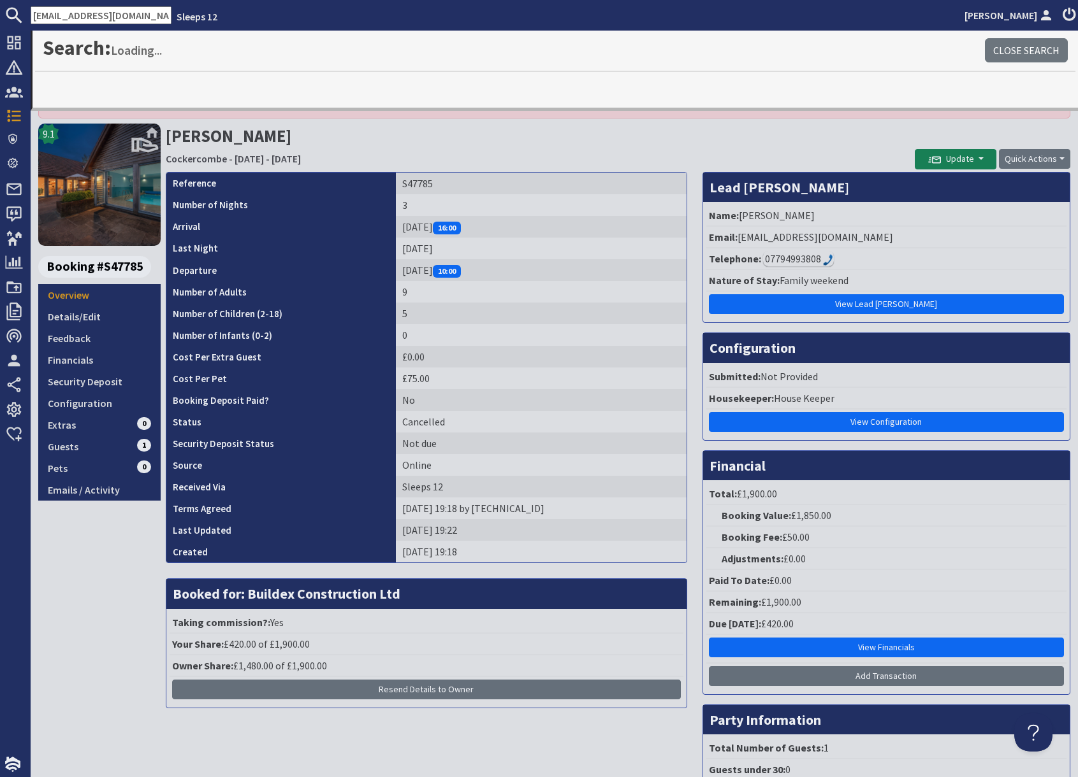
type input "keepax10@gmail.com"
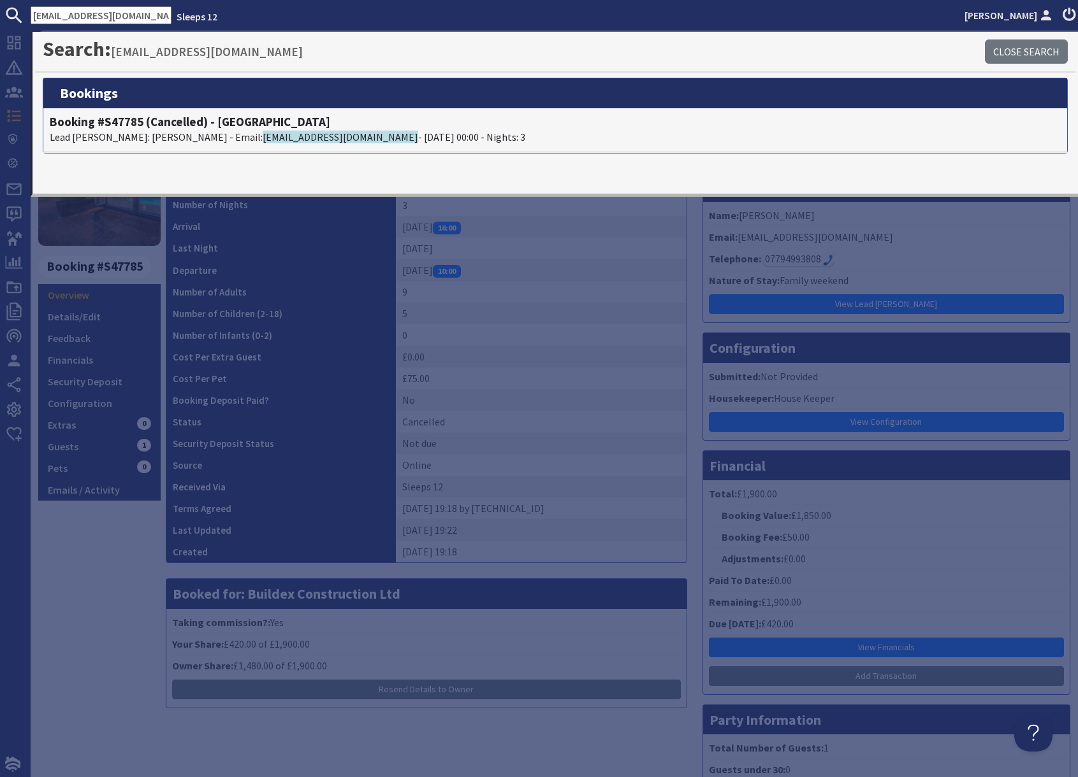
click at [71, 572] on div "9.1 Booking #S47785 Overview Details/Edit Feedback Financials Security Deposit …" at bounding box center [99, 480] width 122 height 713
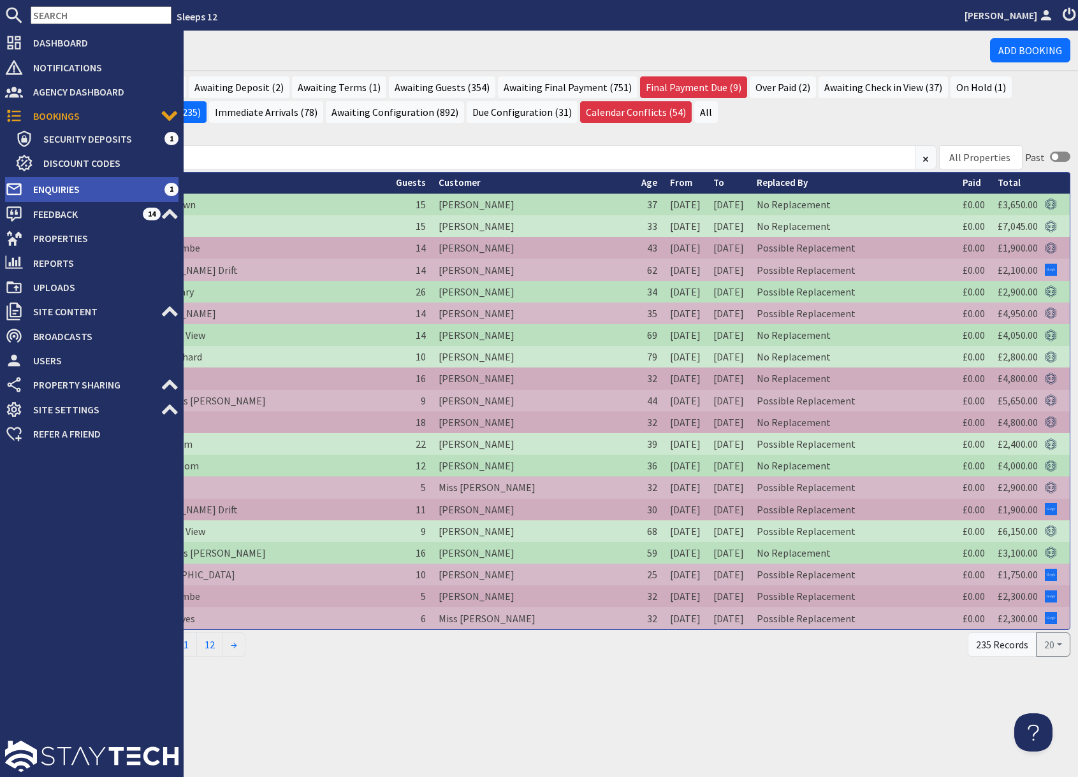
drag, startPoint x: 54, startPoint y: 191, endPoint x: 78, endPoint y: 191, distance: 24.2
click at [53, 191] on span "Enquiries" at bounding box center [93, 189] width 141 height 20
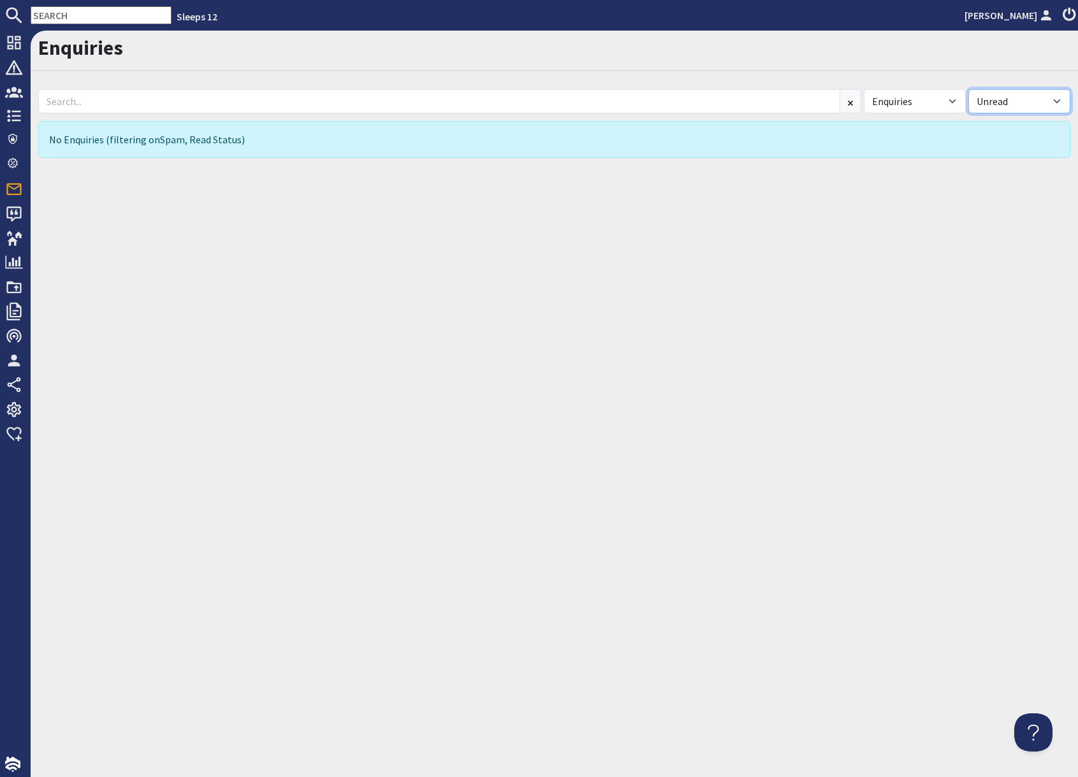
click at [1013, 108] on select "All Read Unread" at bounding box center [1019, 101] width 102 height 24
select select "read"
click at [968, 89] on select "All Read Unread" at bounding box center [1019, 101] width 102 height 24
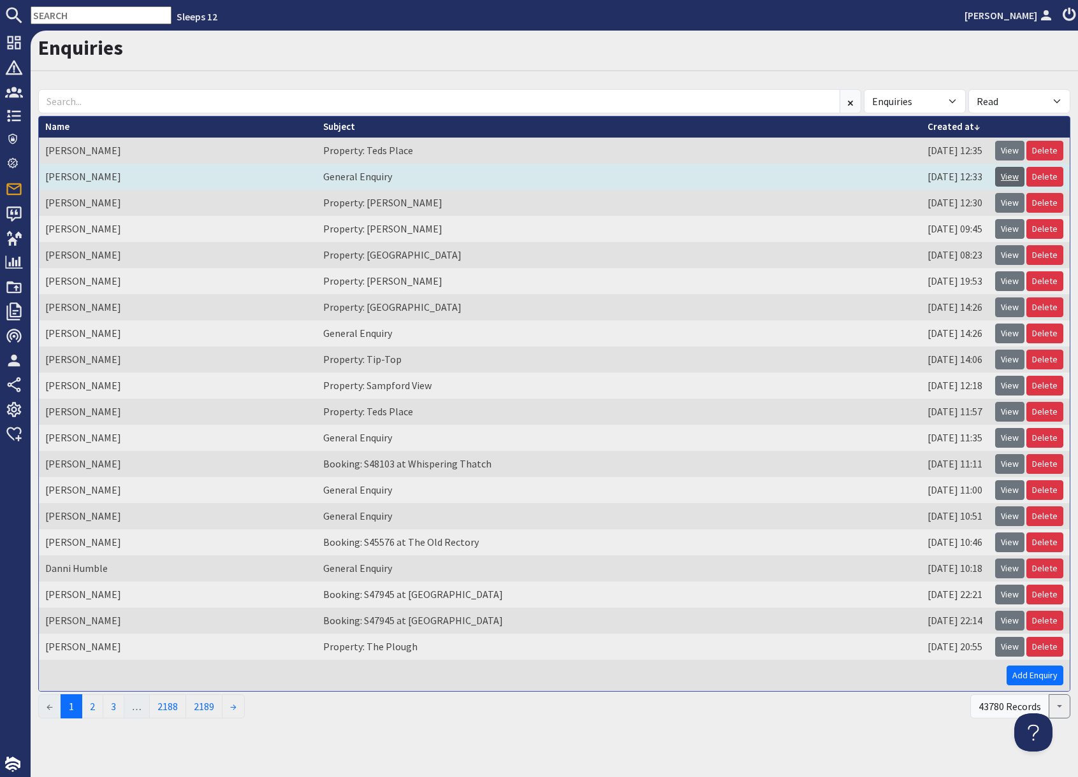
click at [1011, 178] on link "View" at bounding box center [1009, 177] width 29 height 20
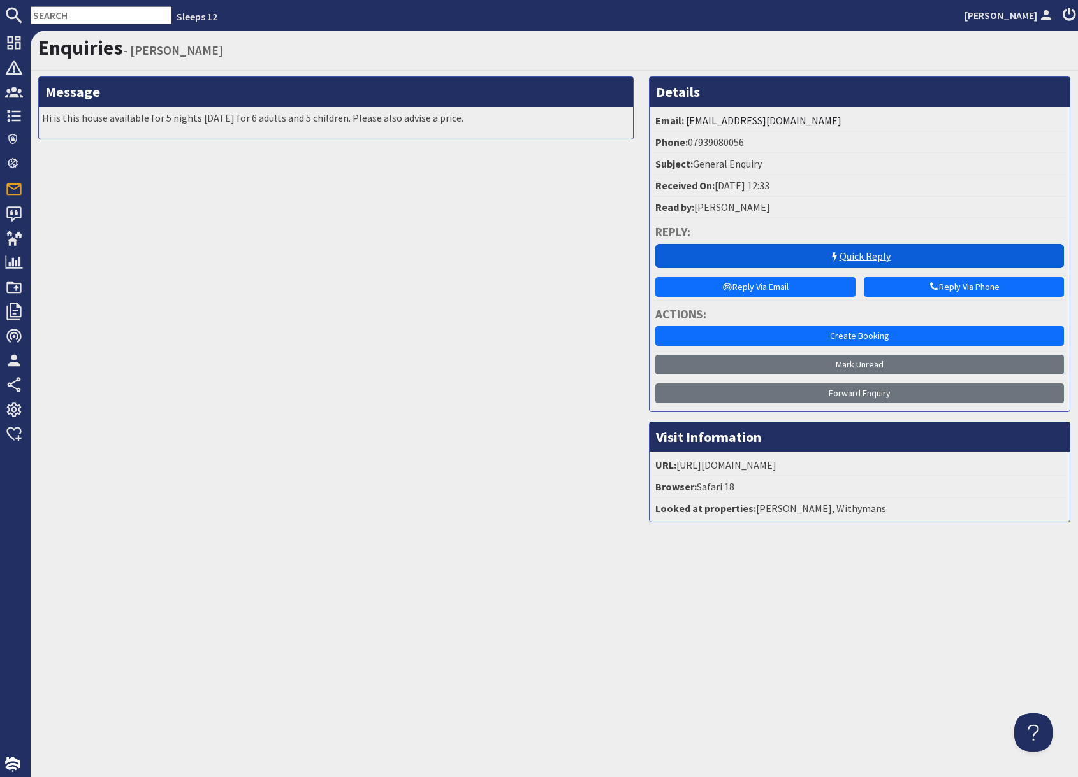
click at [844, 265] on link "Quick Reply" at bounding box center [859, 256] width 408 height 24
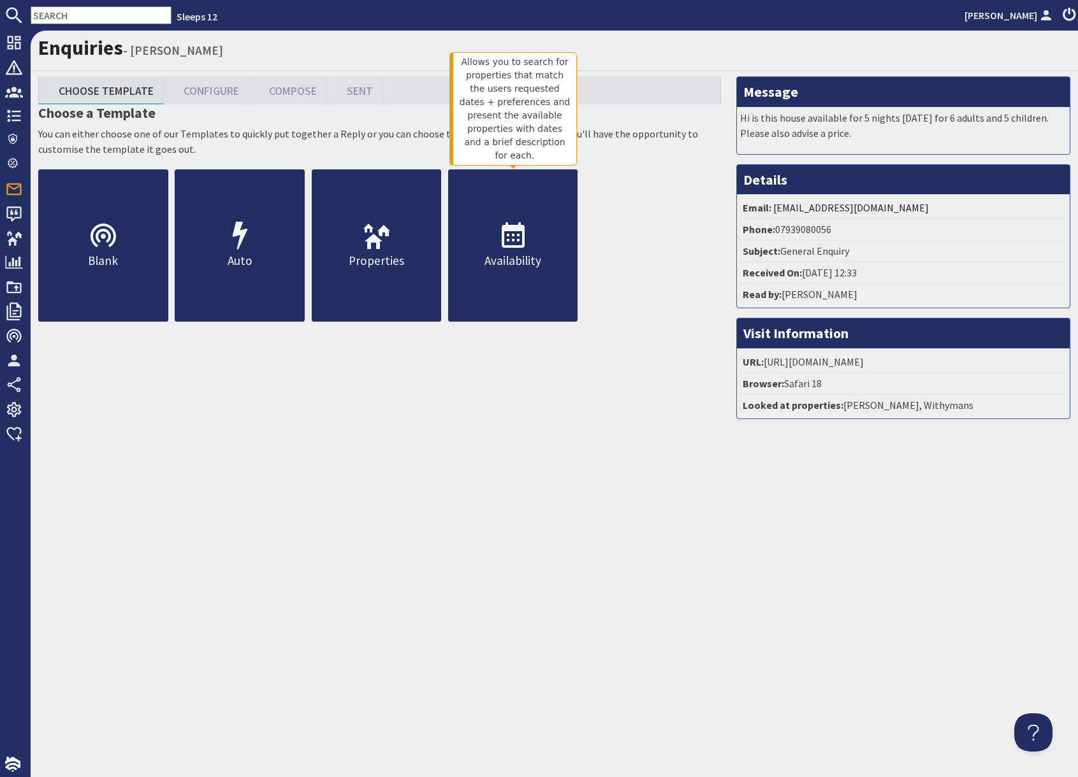
drag, startPoint x: 519, startPoint y: 267, endPoint x: 596, endPoint y: 381, distance: 137.7
click at [519, 267] on p "Availability" at bounding box center [513, 261] width 129 height 18
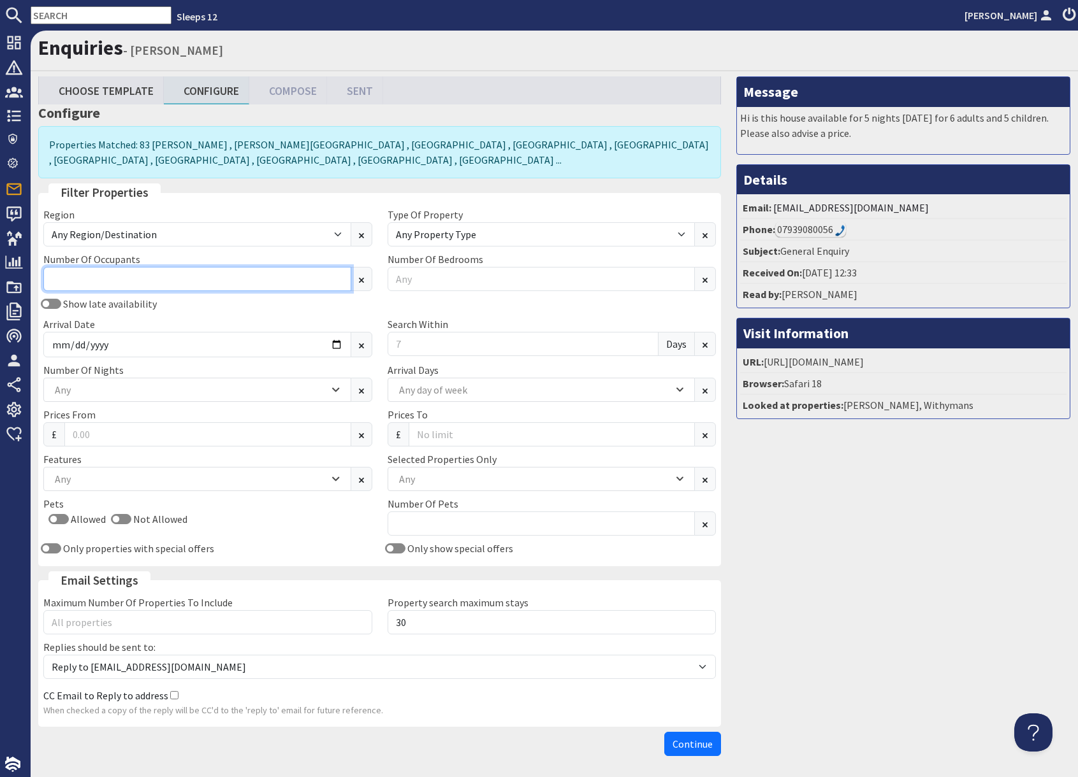
click at [134, 279] on input "Number Of Occupants" at bounding box center [197, 279] width 308 height 24
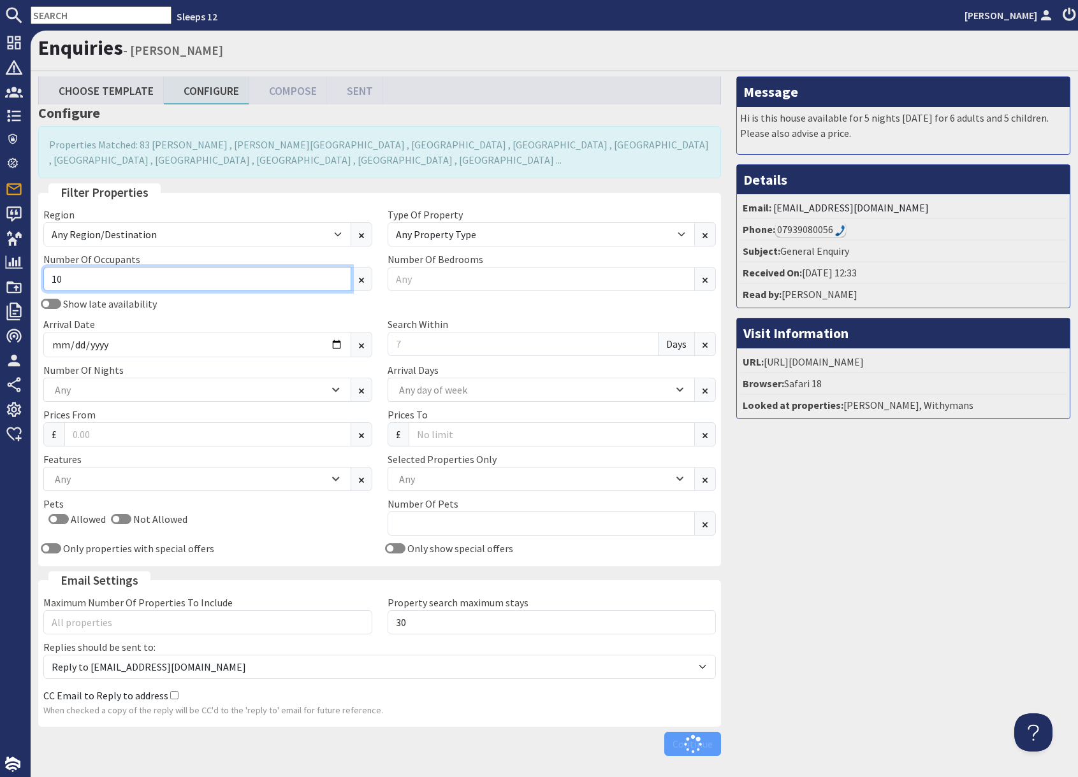
type input "10"
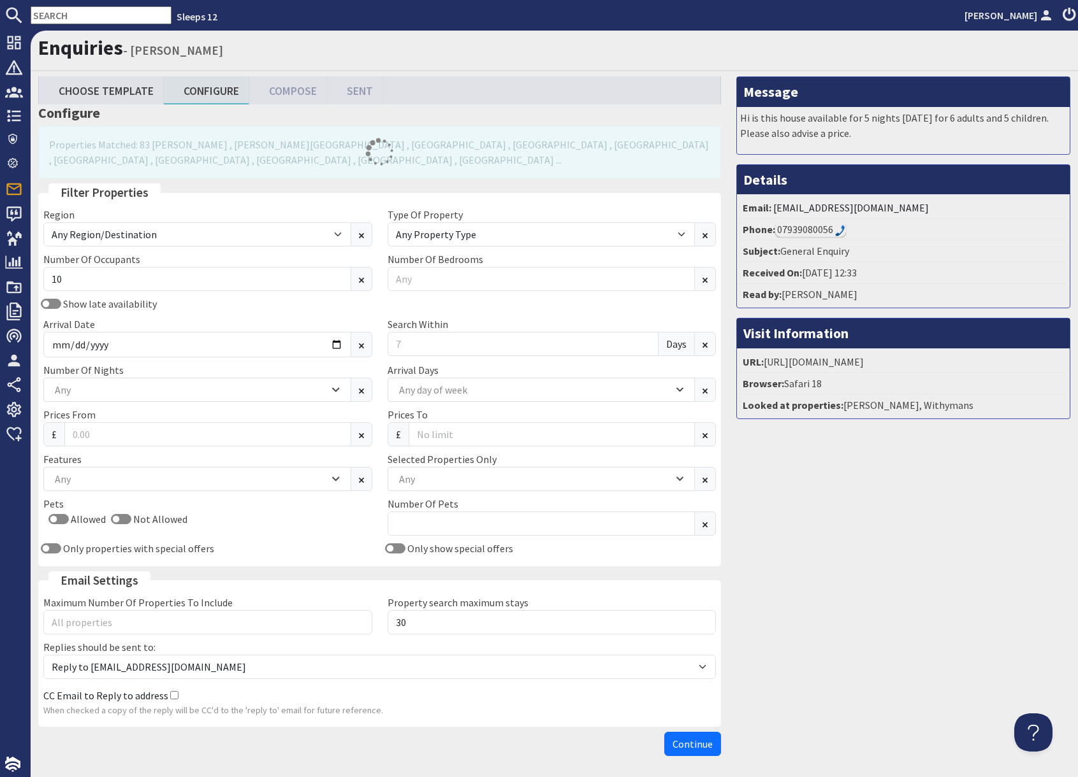
drag, startPoint x: 265, startPoint y: 317, endPoint x: 270, endPoint y: 322, distance: 7.3
click at [265, 317] on div "Arrival Date" at bounding box center [208, 337] width 344 height 41
click at [337, 345] on input "Arrival Date" at bounding box center [197, 344] width 308 height 25
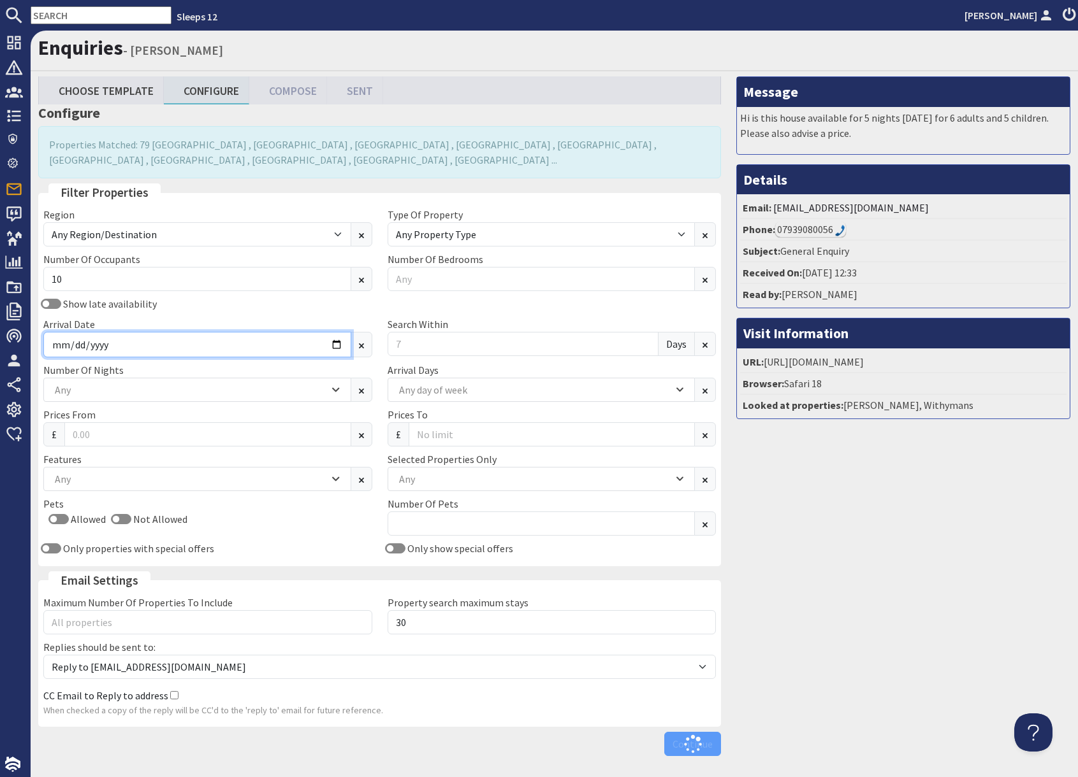
type input "2026-04-24"
click at [817, 575] on div "Message Hi is this house available for 5 nights 23rd December 2026 for 6 adults…" at bounding box center [902, 419] width 349 height 686
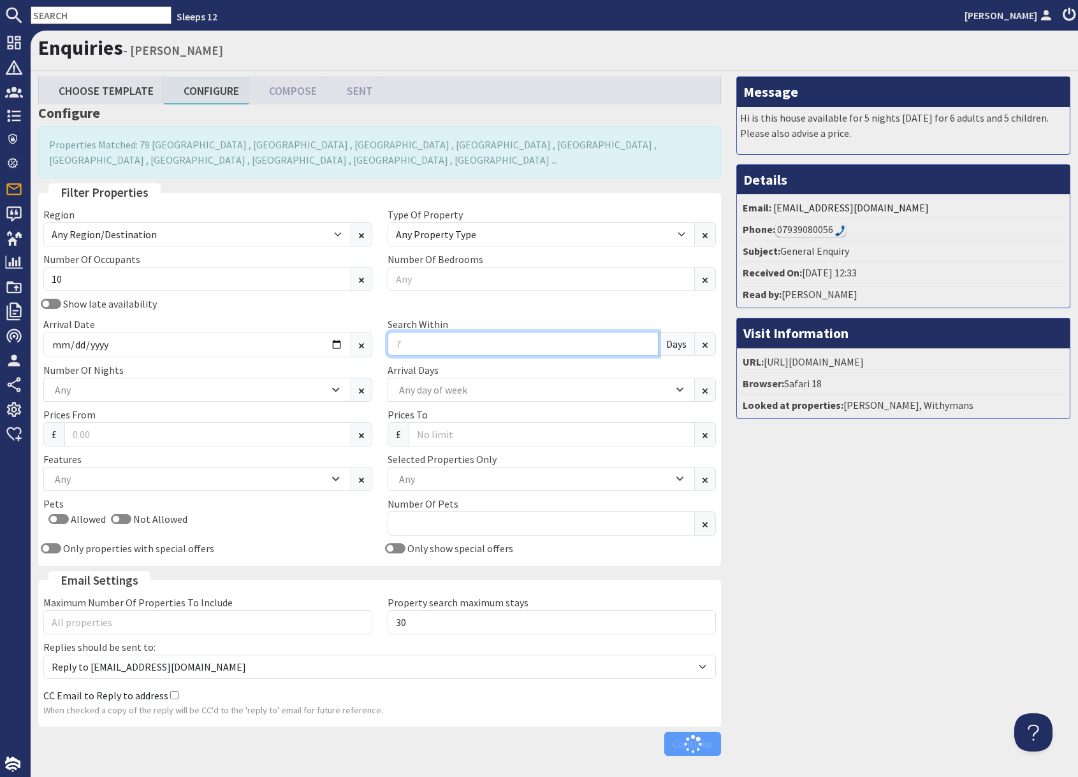
click at [493, 343] on input "Search Within" at bounding box center [522, 344] width 271 height 24
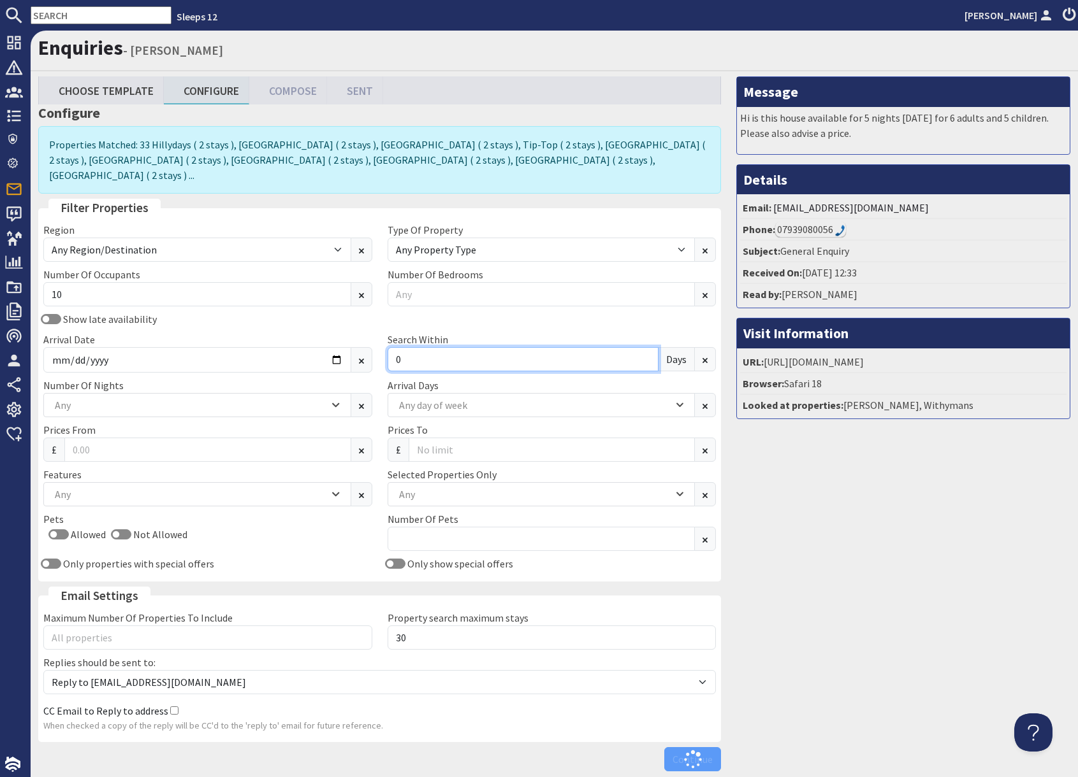
type input "0"
click at [908, 541] on div "Message Hi is this house available for 5 nights 23rd December 2026 for 6 adults…" at bounding box center [902, 426] width 349 height 701
click at [431, 488] on div "Any" at bounding box center [534, 495] width 277 height 14
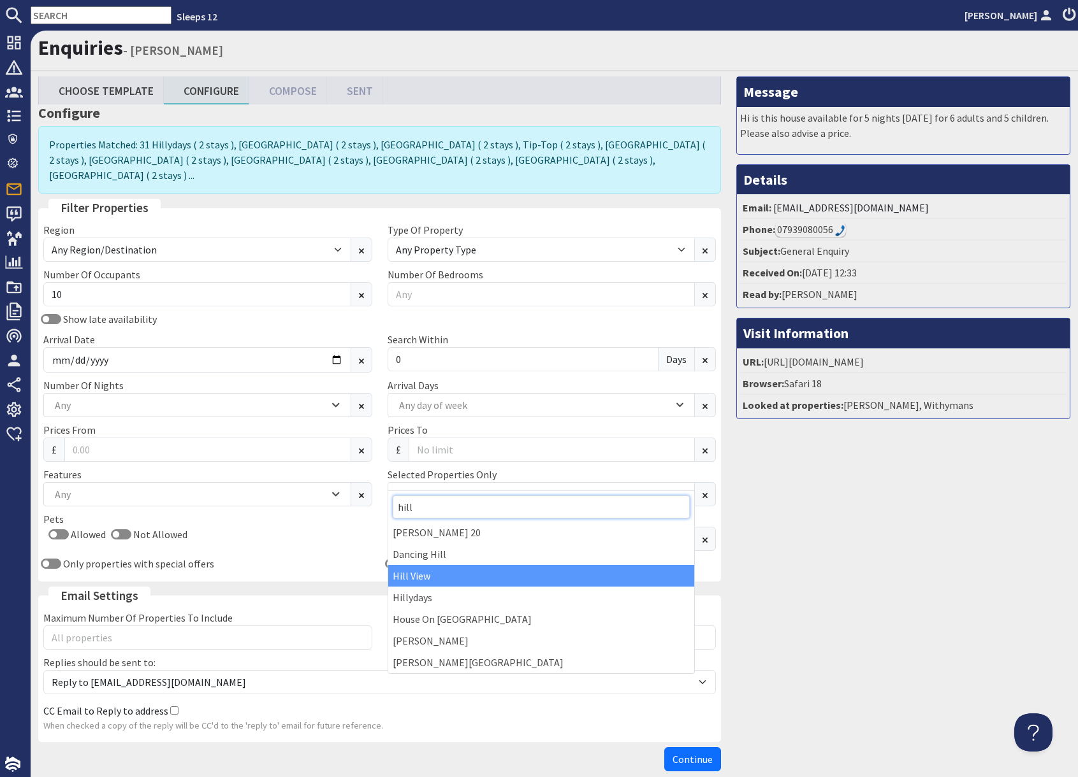
type input "hill"
click at [456, 571] on div "Hill View" at bounding box center [541, 576] width 307 height 22
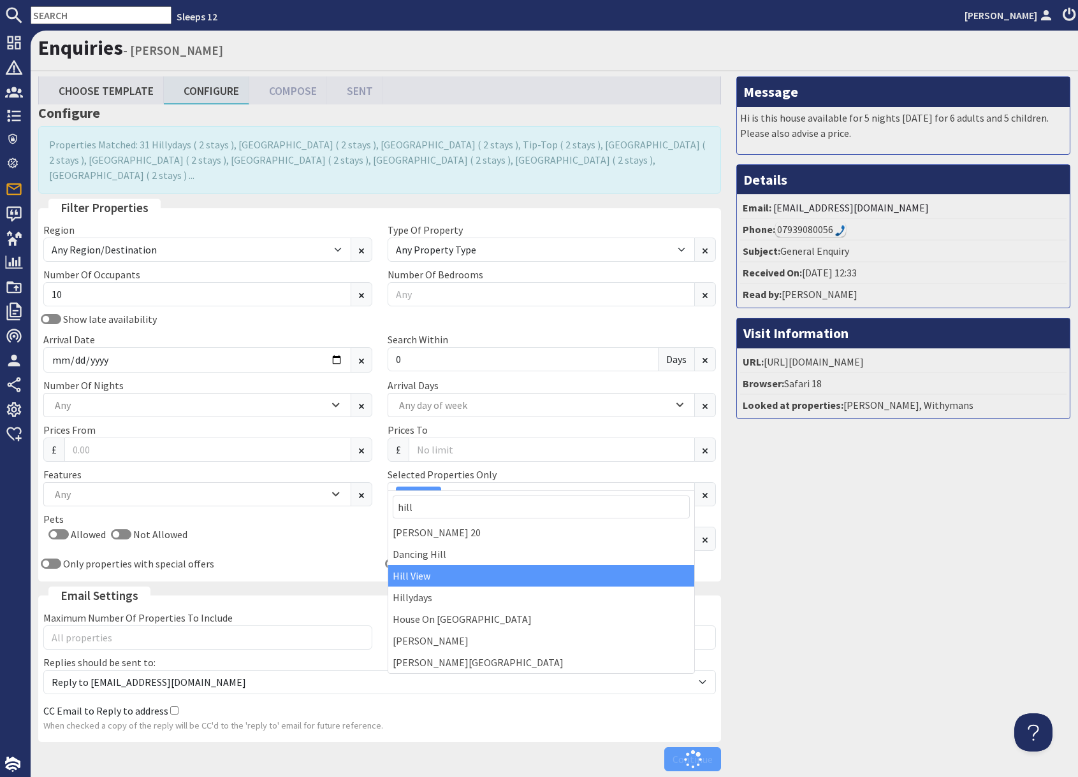
drag, startPoint x: 881, startPoint y: 609, endPoint x: 862, endPoint y: 621, distance: 22.6
click at [881, 609] on div "Message Hi is this house available for 5 nights 23rd December 2026 for 6 adults…" at bounding box center [902, 426] width 349 height 701
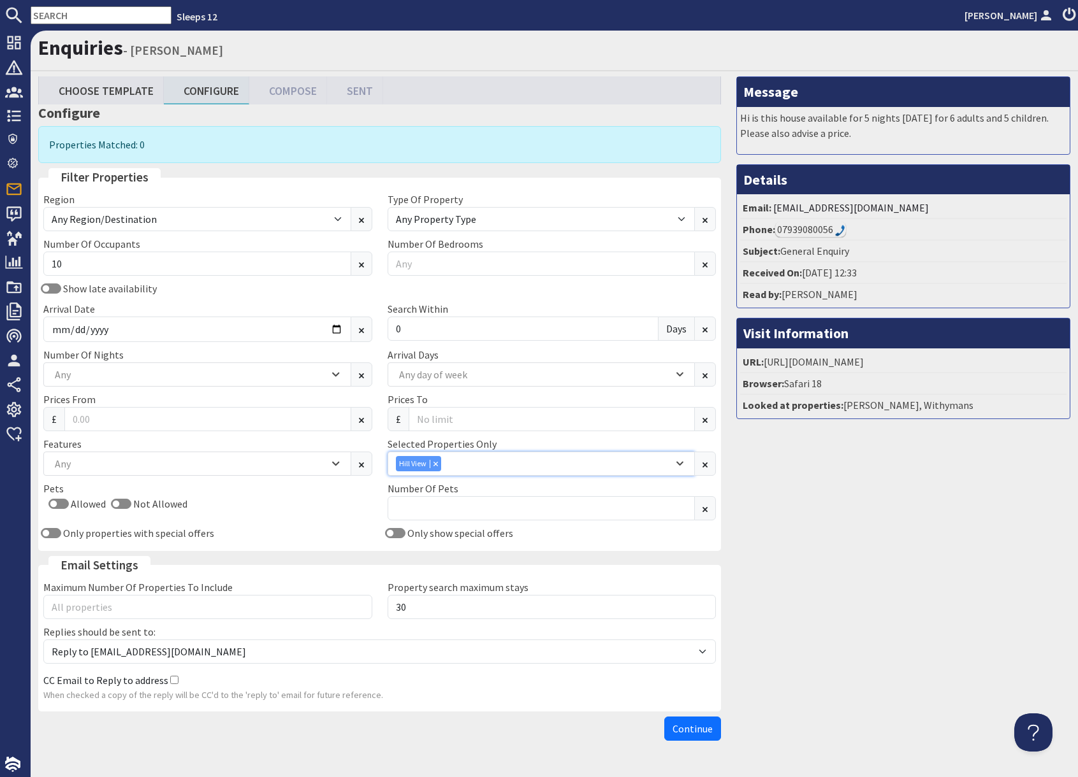
click at [467, 466] on div "Hill View" at bounding box center [534, 463] width 277 height 15
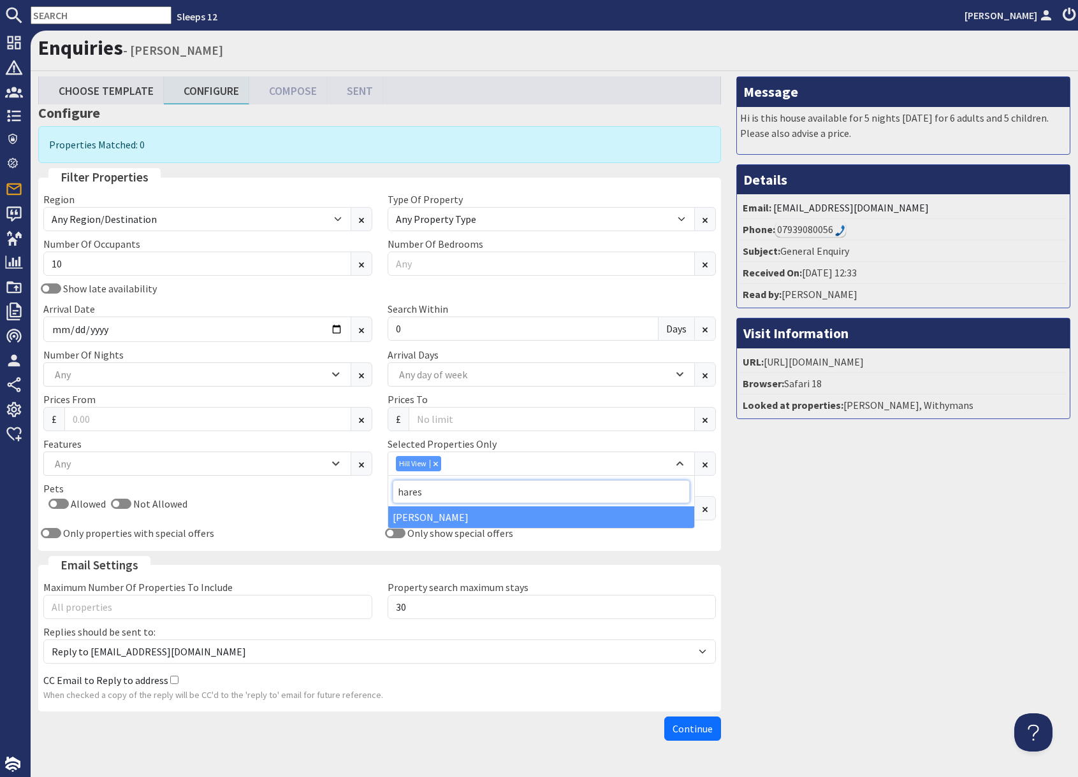
type input "hares"
click at [464, 521] on div "Hares Barton" at bounding box center [541, 518] width 307 height 22
click at [953, 612] on div "Message Hi is this house available for 5 nights 23rd December 2026 for 6 adults…" at bounding box center [902, 411] width 349 height 670
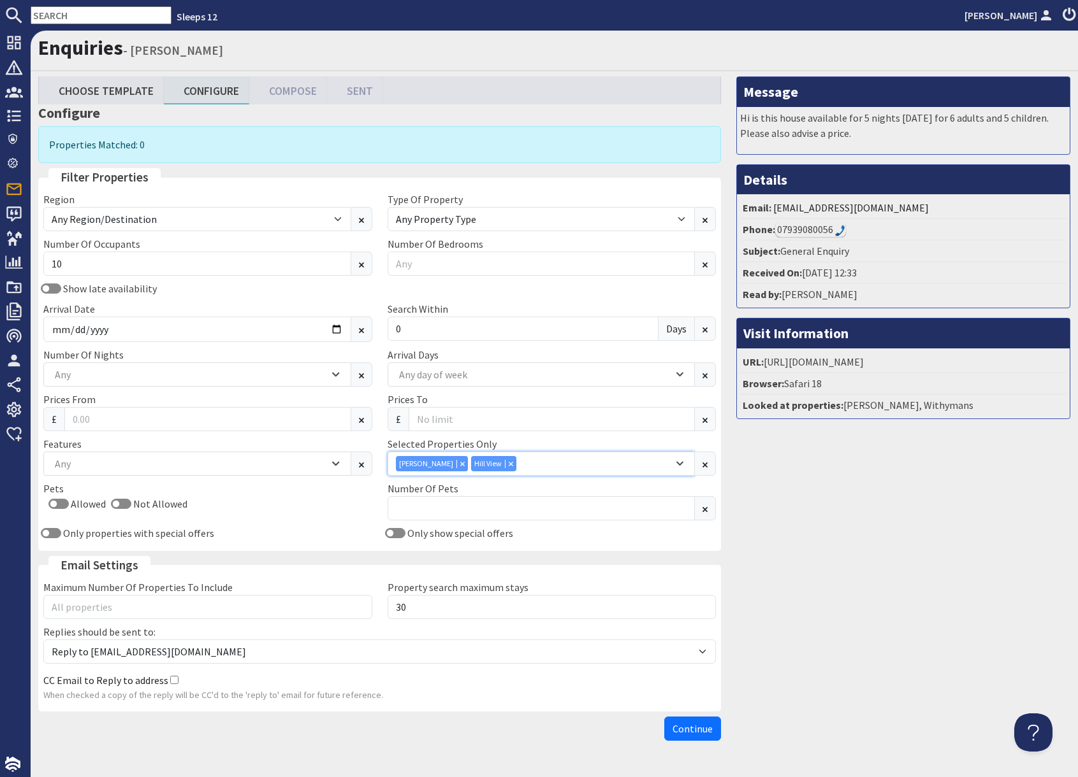
drag, startPoint x: 497, startPoint y: 461, endPoint x: 422, endPoint y: 457, distance: 75.3
click at [505, 461] on div "Combobox" at bounding box center [510, 463] width 11 height 8
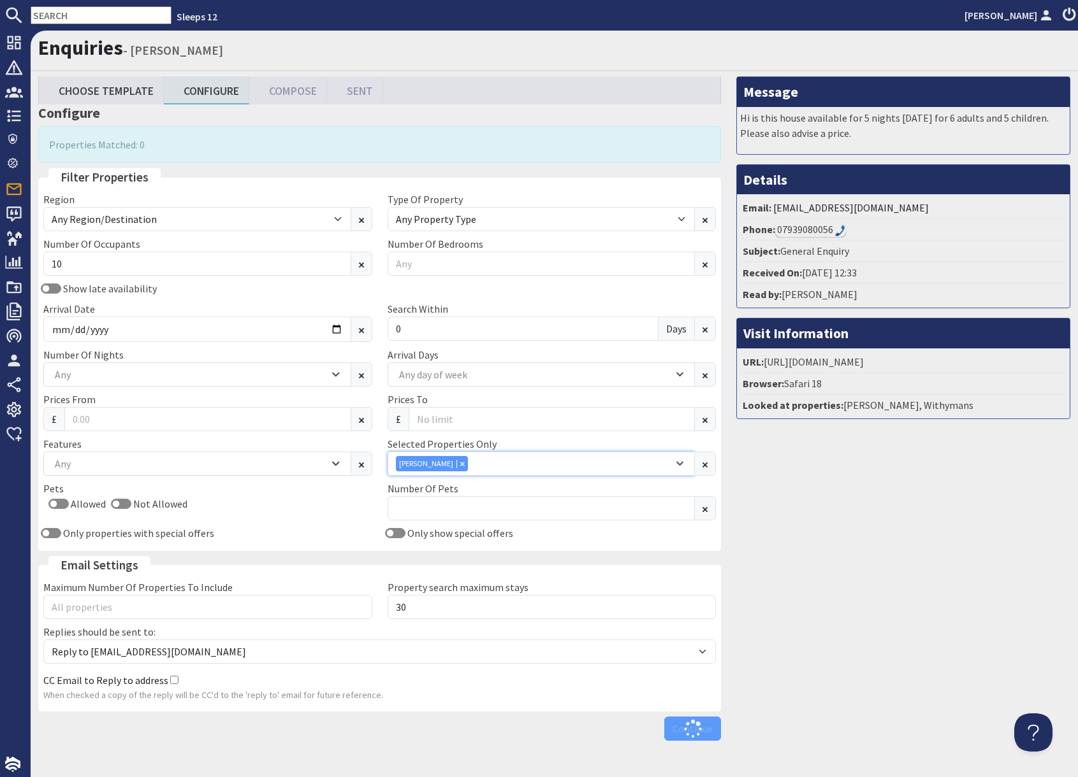
drag, startPoint x: 450, startPoint y: 463, endPoint x: 612, endPoint y: 435, distance: 164.8
click at [460, 462] on icon "Combobox" at bounding box center [462, 463] width 4 height 4
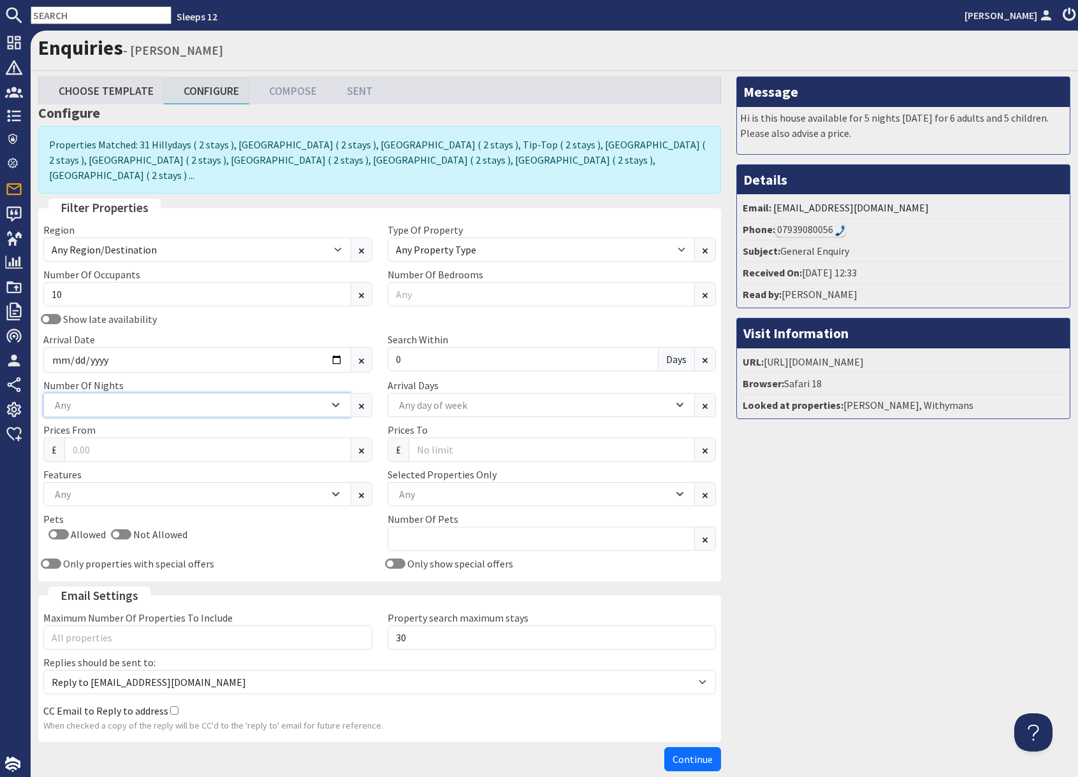
click at [103, 398] on div "Any" at bounding box center [190, 405] width 277 height 14
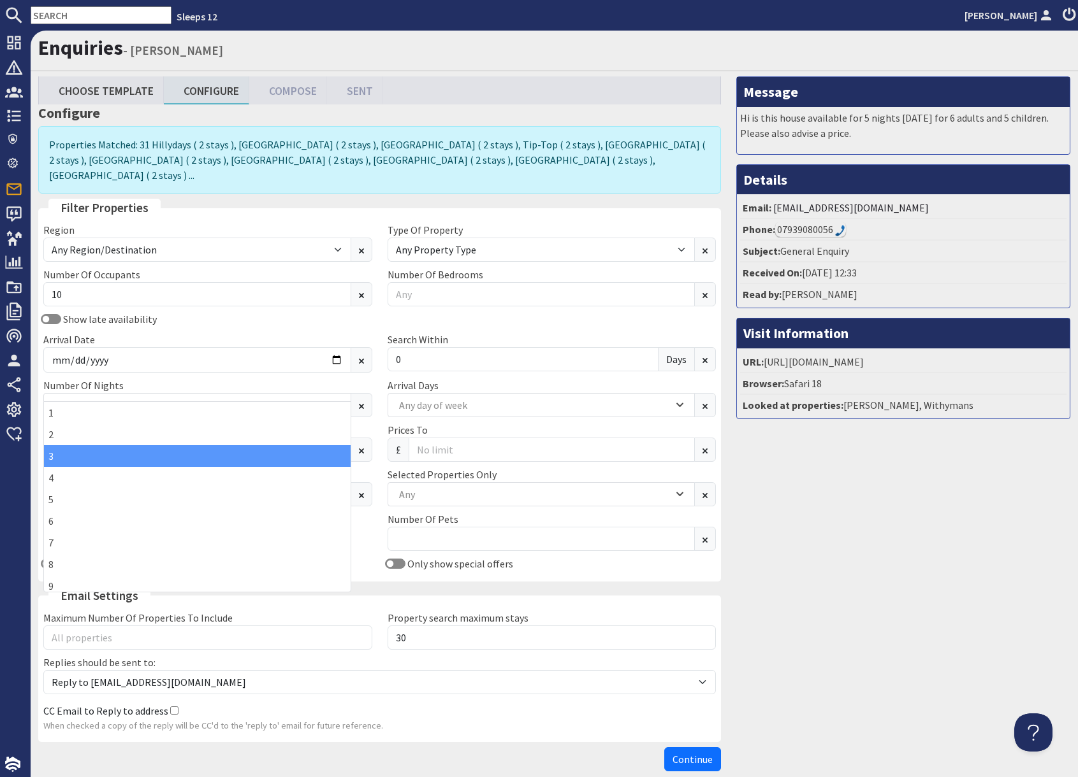
click at [72, 461] on div "3" at bounding box center [197, 456] width 307 height 22
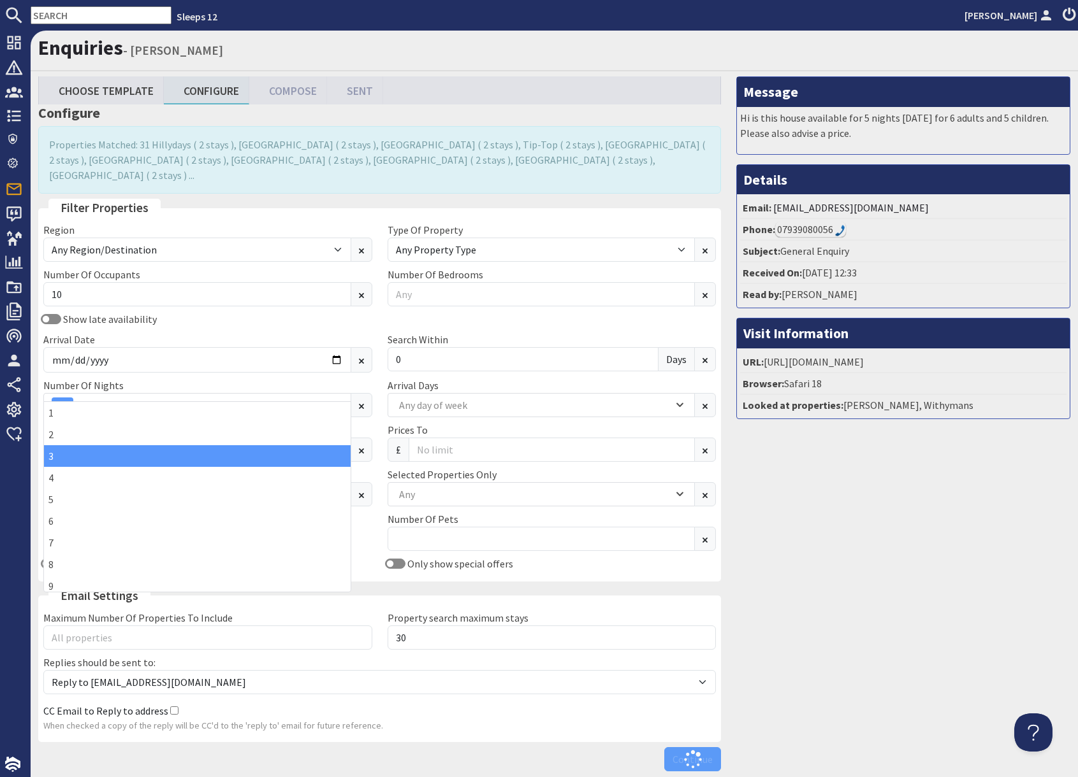
click at [853, 545] on div "Message Hi is this house available for 5 nights 23rd December 2026 for 6 adults…" at bounding box center [902, 426] width 349 height 701
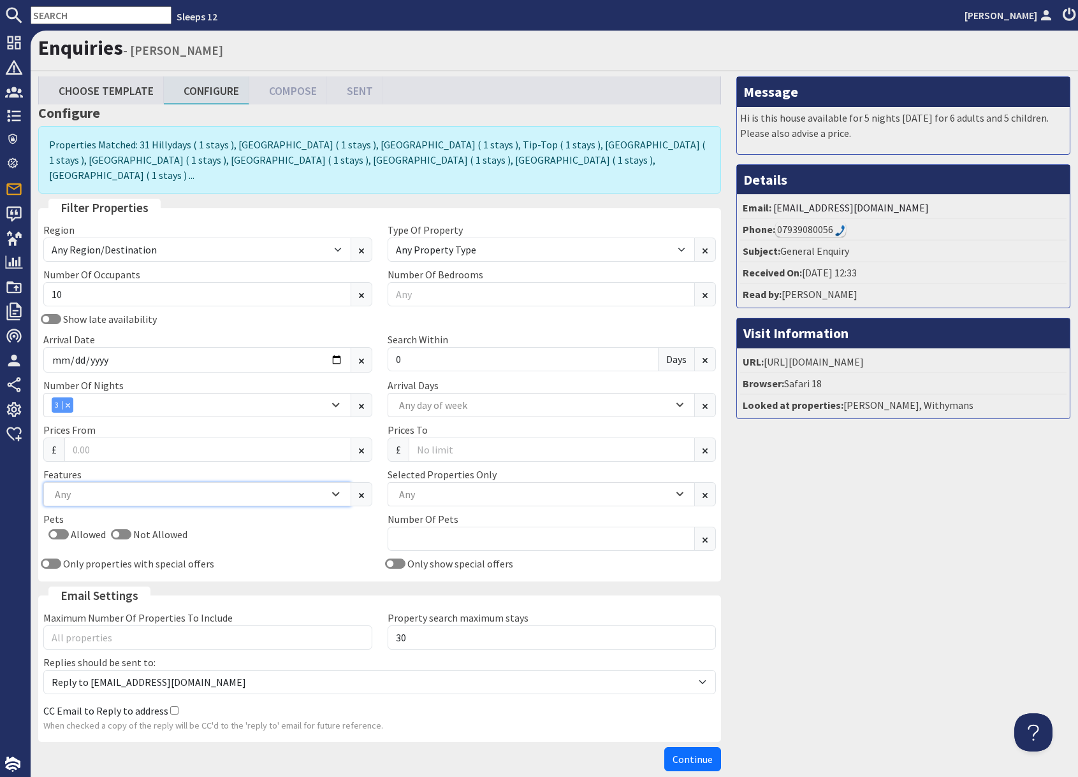
click at [157, 488] on div "Any" at bounding box center [190, 495] width 277 height 14
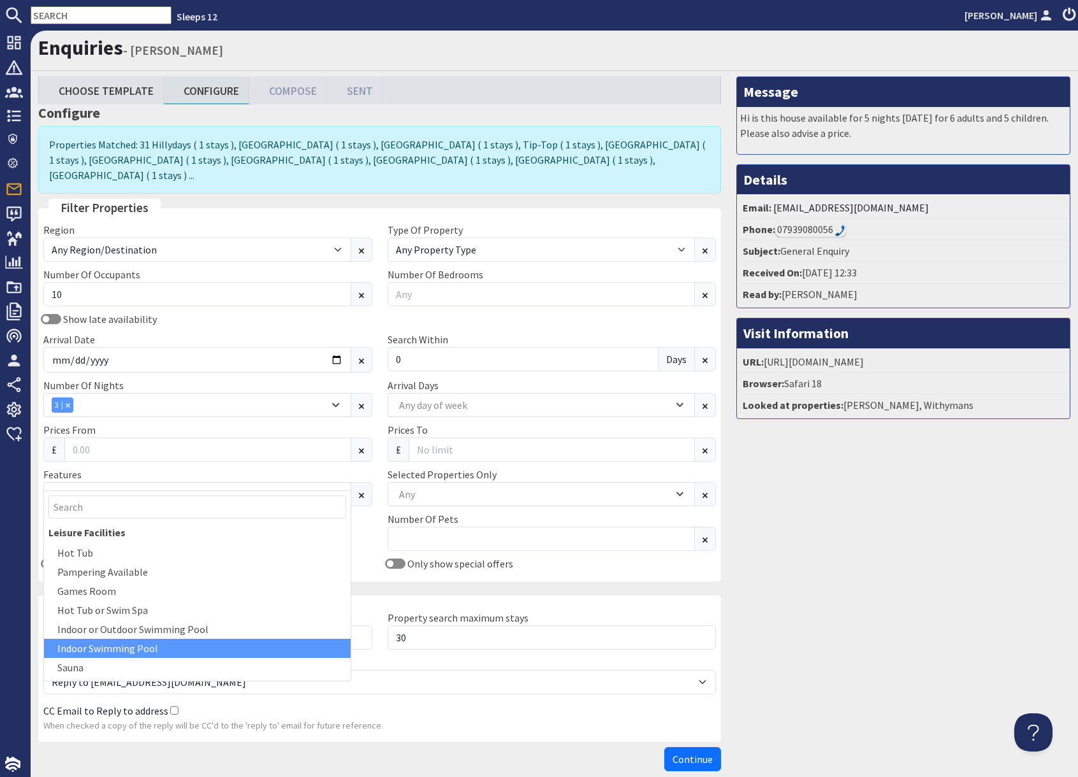
click at [134, 646] on div "Indoor Swimming Pool" at bounding box center [197, 648] width 307 height 19
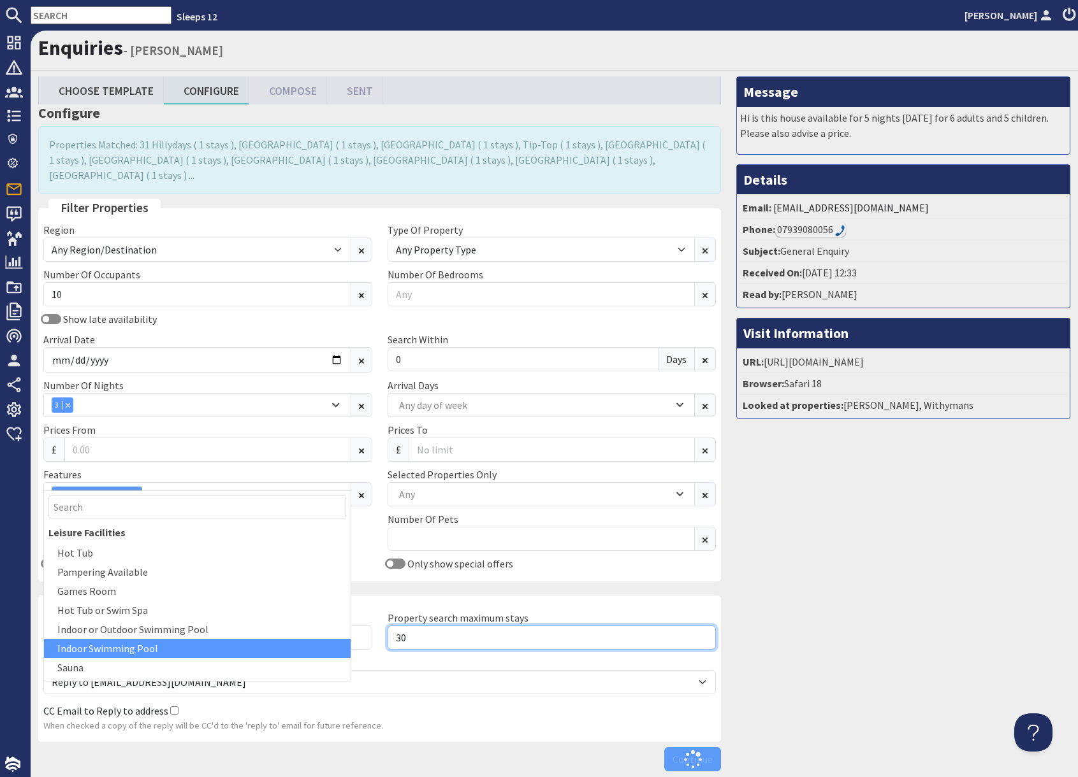
drag, startPoint x: 596, startPoint y: 610, endPoint x: 630, endPoint y: 605, distance: 34.2
click at [597, 626] on input "30" at bounding box center [551, 638] width 329 height 24
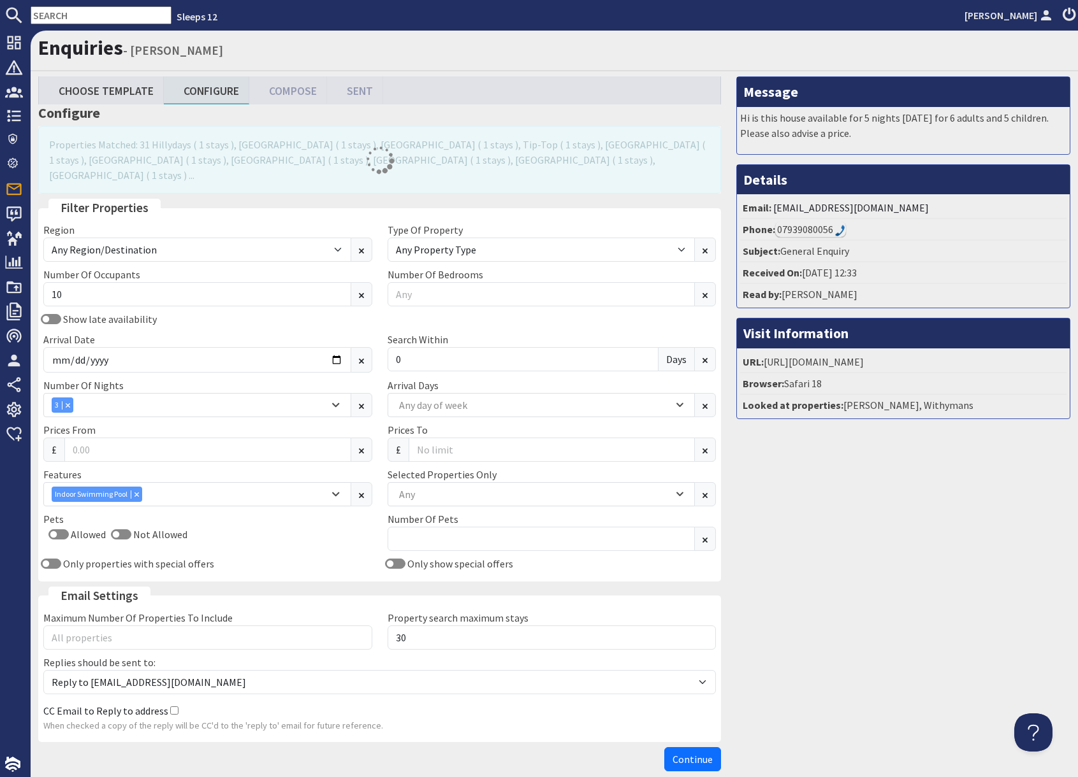
drag, startPoint x: 762, startPoint y: 605, endPoint x: 780, endPoint y: 611, distance: 19.5
click at [762, 605] on div "Message Hi is this house available for 5 nights 23rd December 2026 for 6 adults…" at bounding box center [902, 426] width 349 height 701
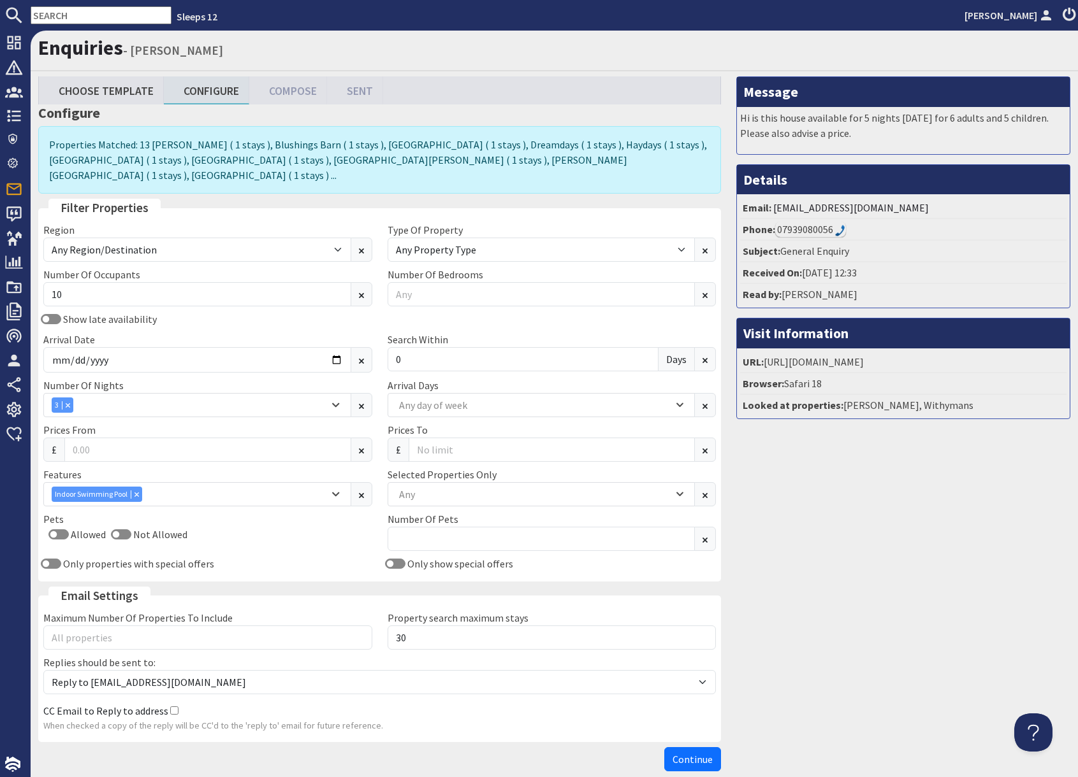
drag, startPoint x: 807, startPoint y: 652, endPoint x: 716, endPoint y: 688, distance: 98.7
click at [797, 664] on div "Message Hi is this house available for 5 nights 23rd December 2026 for 6 adults…" at bounding box center [902, 426] width 349 height 701
click at [691, 753] on span "Continue" at bounding box center [692, 759] width 40 height 13
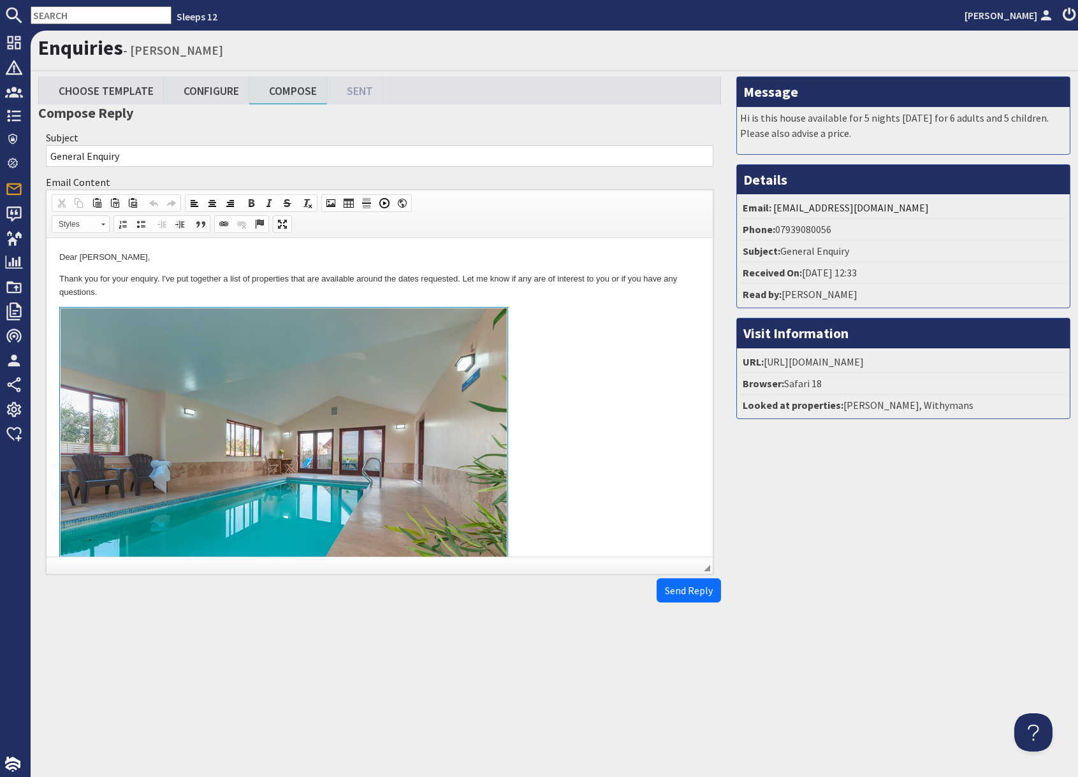
click at [572, 466] on link at bounding box center [379, 454] width 640 height 294
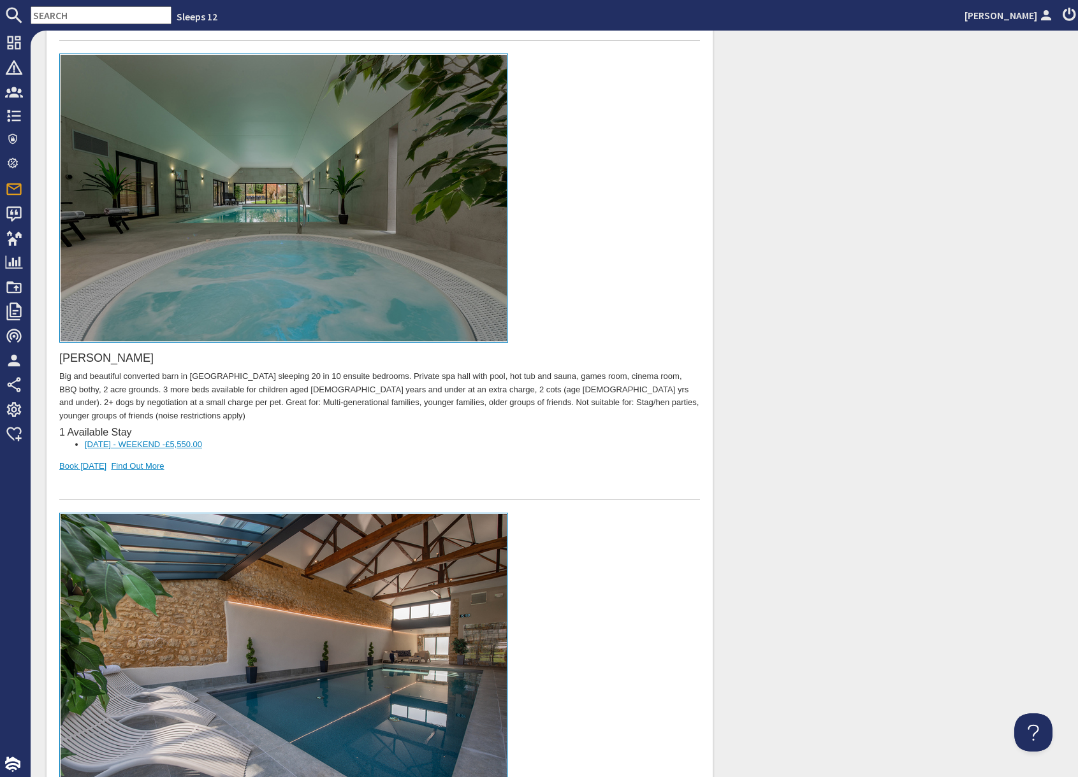
scroll to position [5414, 0]
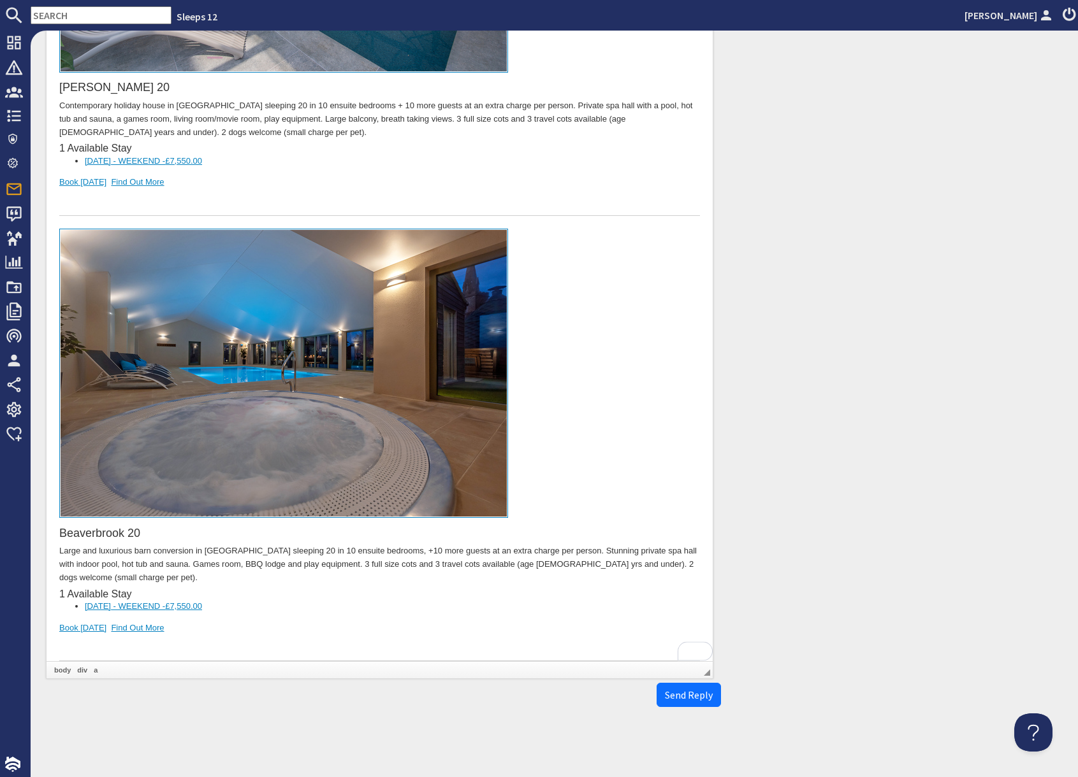
drag, startPoint x: 277, startPoint y: 565, endPoint x: 266, endPoint y: 573, distance: 14.1
click at [277, 565] on div "Beaverbrook 20 Large and luxurious barn conversion in Somerset sleeping 20 in 1…" at bounding box center [379, 445] width 640 height 433
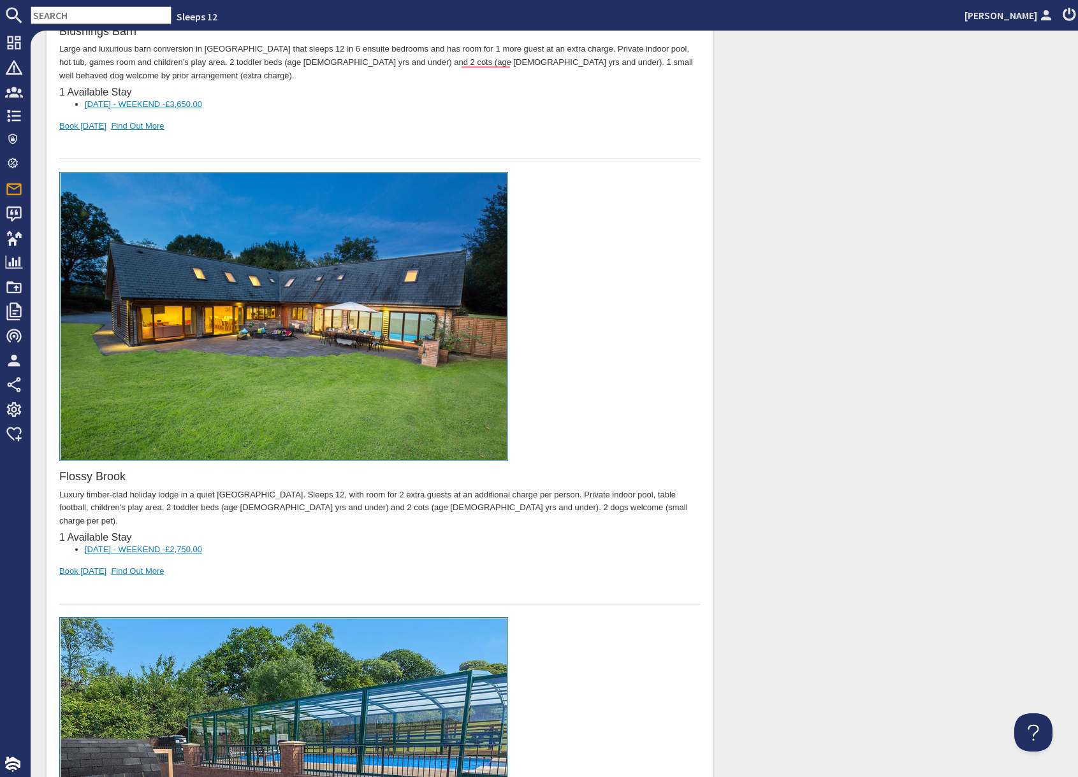
scroll to position [0, 0]
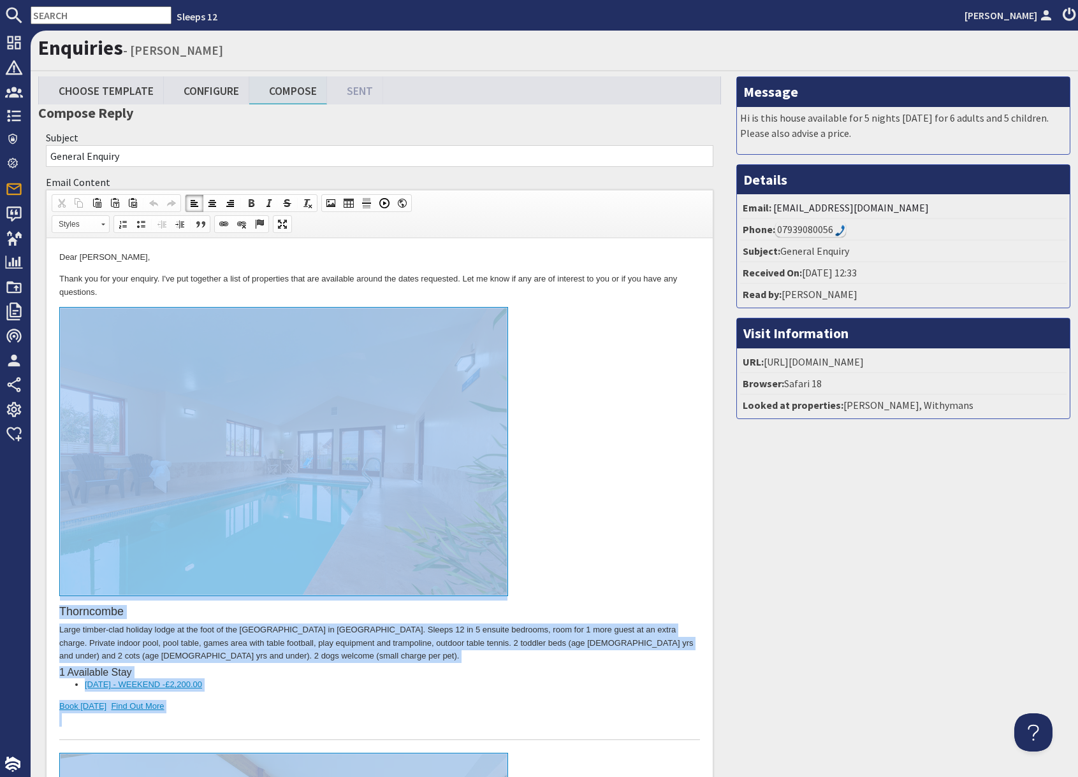
drag, startPoint x: 260, startPoint y: 5987, endPoint x: 233, endPoint y: 316, distance: 5671.1
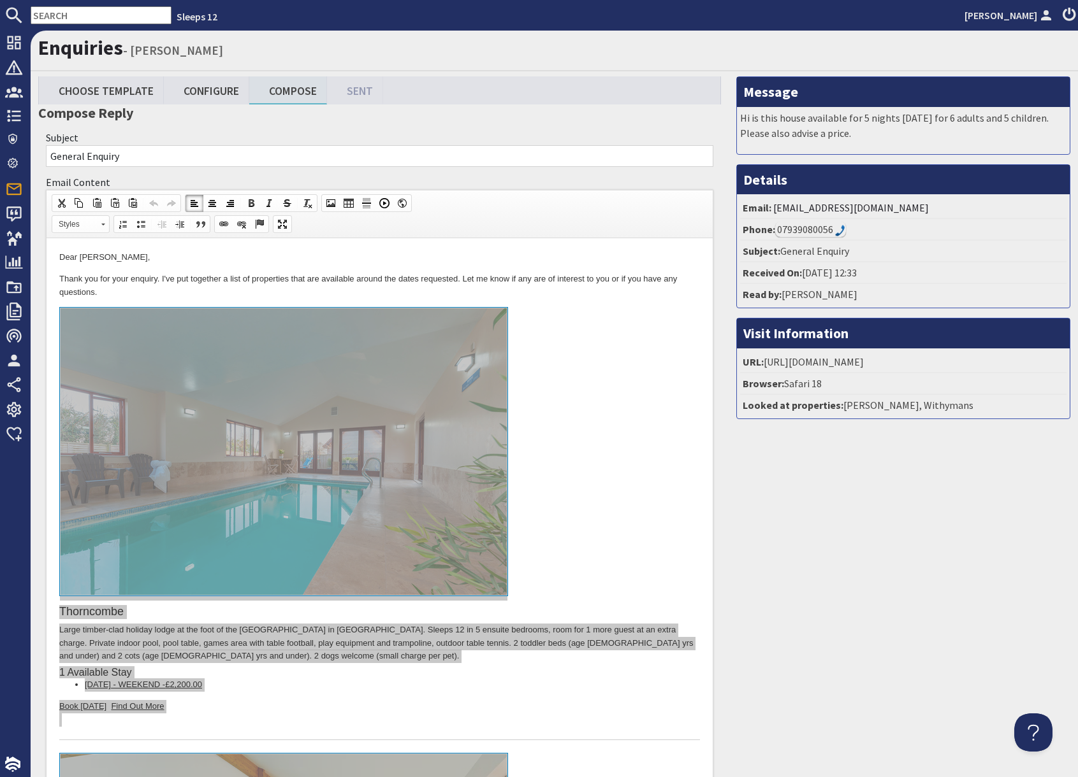
click at [83, 16] on input "text" at bounding box center [101, 15] width 141 height 18
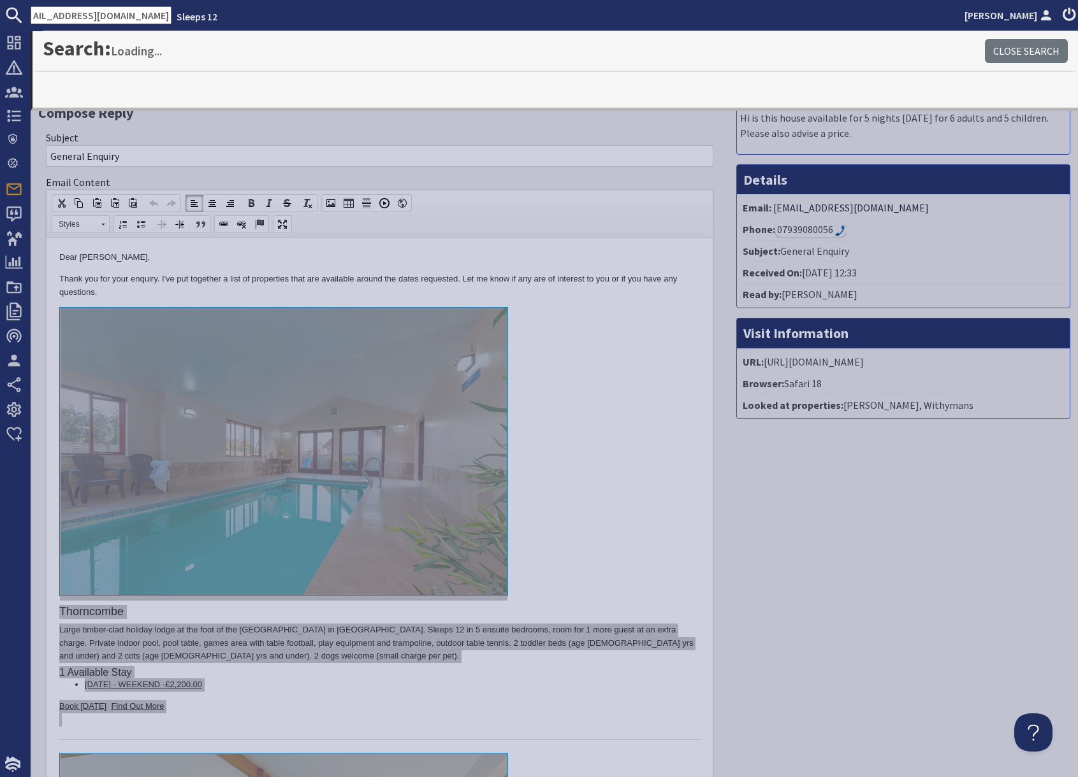
type input "gagandhaliwal_96@outlook.com"
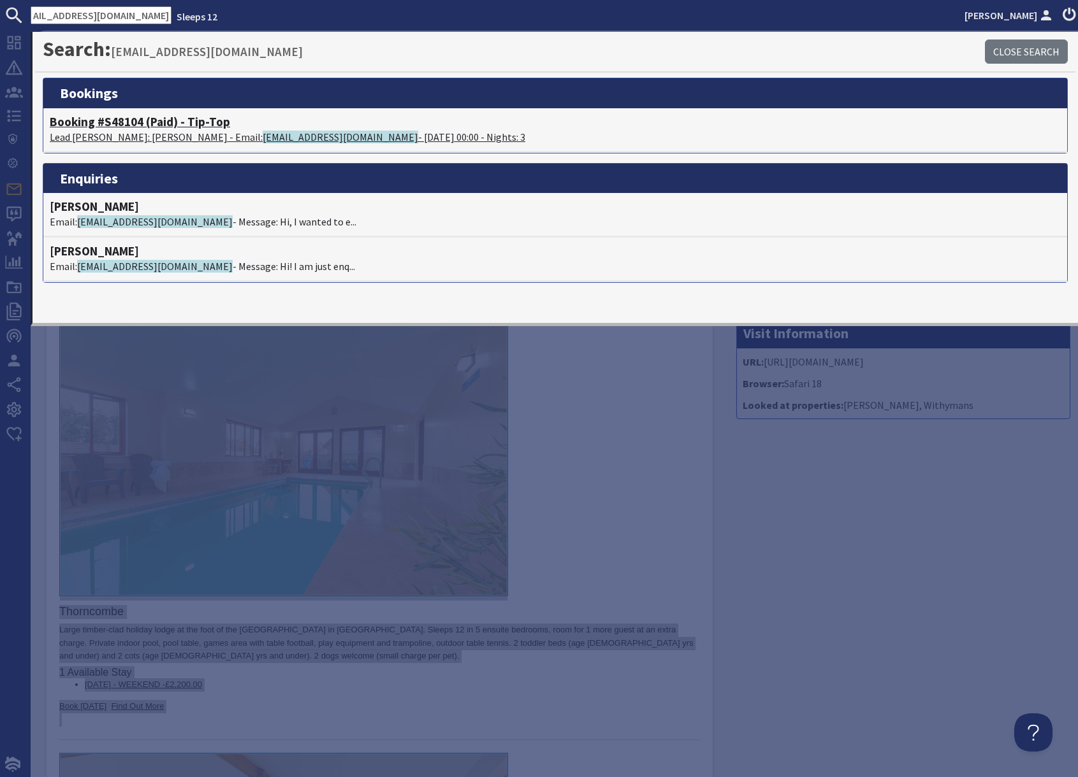
scroll to position [0, 0]
click at [213, 131] on p "Lead Booker: Mrs Gagan Sandhu - Email: gagandhaliwal_96@outlook.com - 05/12/202…" at bounding box center [555, 136] width 1011 height 15
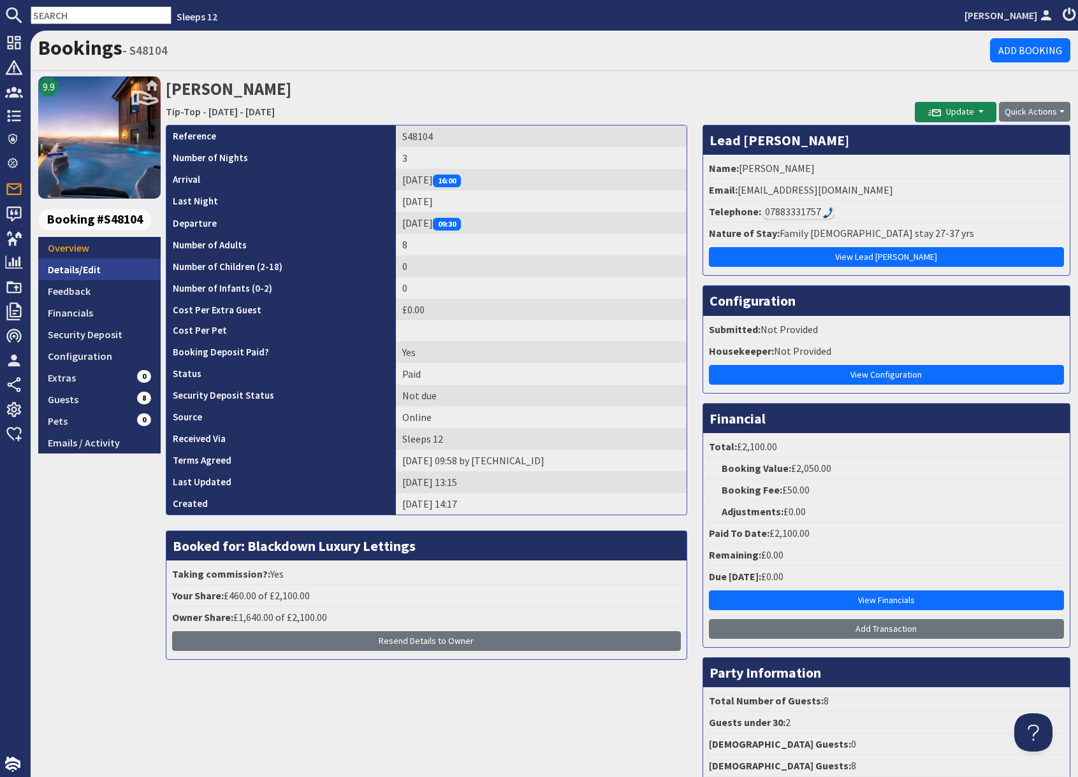
click at [90, 271] on link "Details/Edit" at bounding box center [99, 270] width 122 height 22
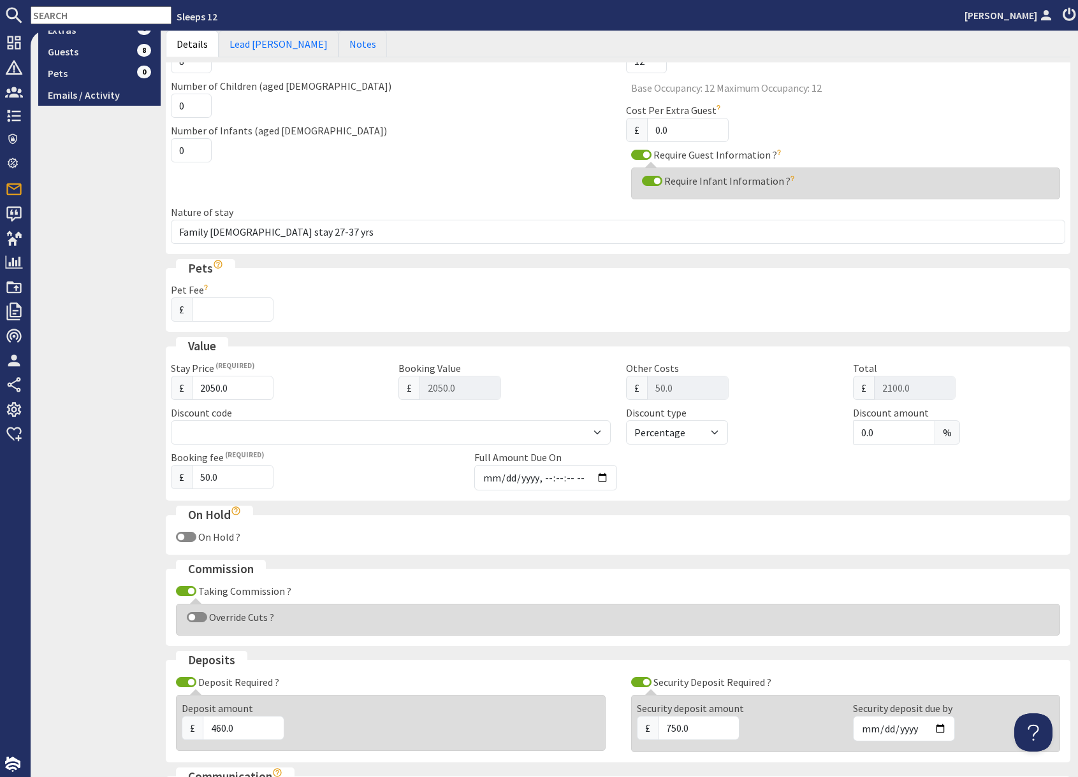
scroll to position [350, 0]
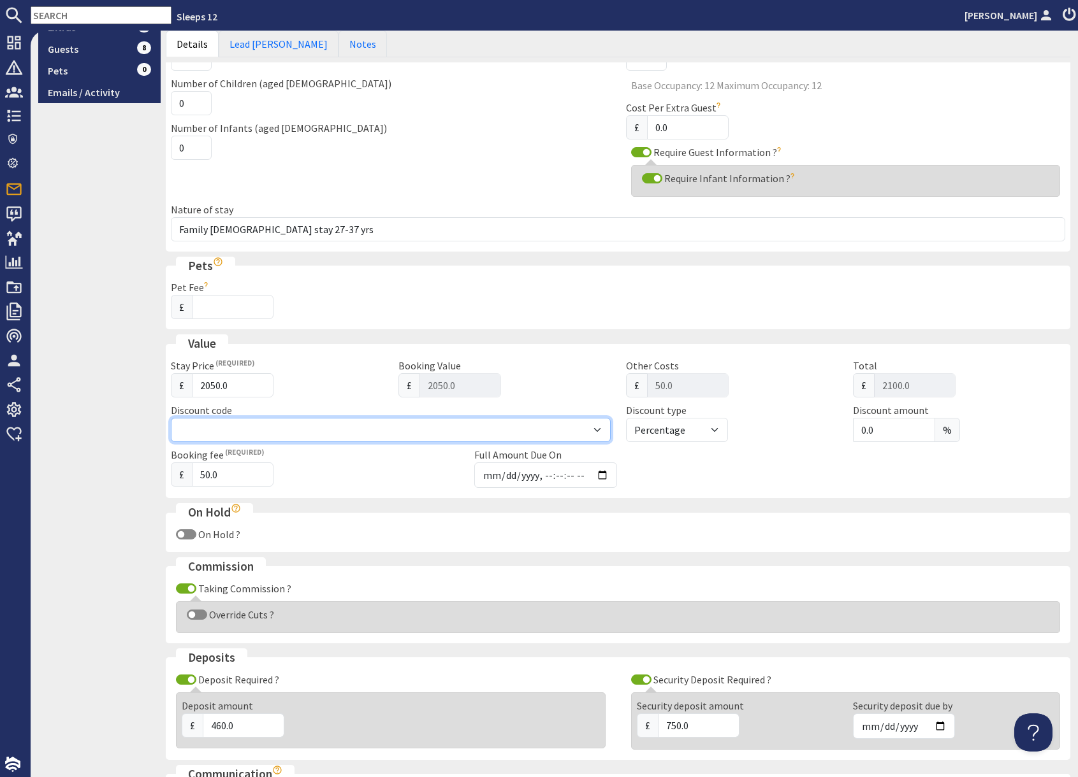
click at [598, 430] on select "WinterWonder - £150 off" at bounding box center [391, 430] width 440 height 24
select select "41"
select select "amount"
click at [171, 418] on select "WinterWonder - £150 off" at bounding box center [391, 430] width 440 height 24
type input "1900"
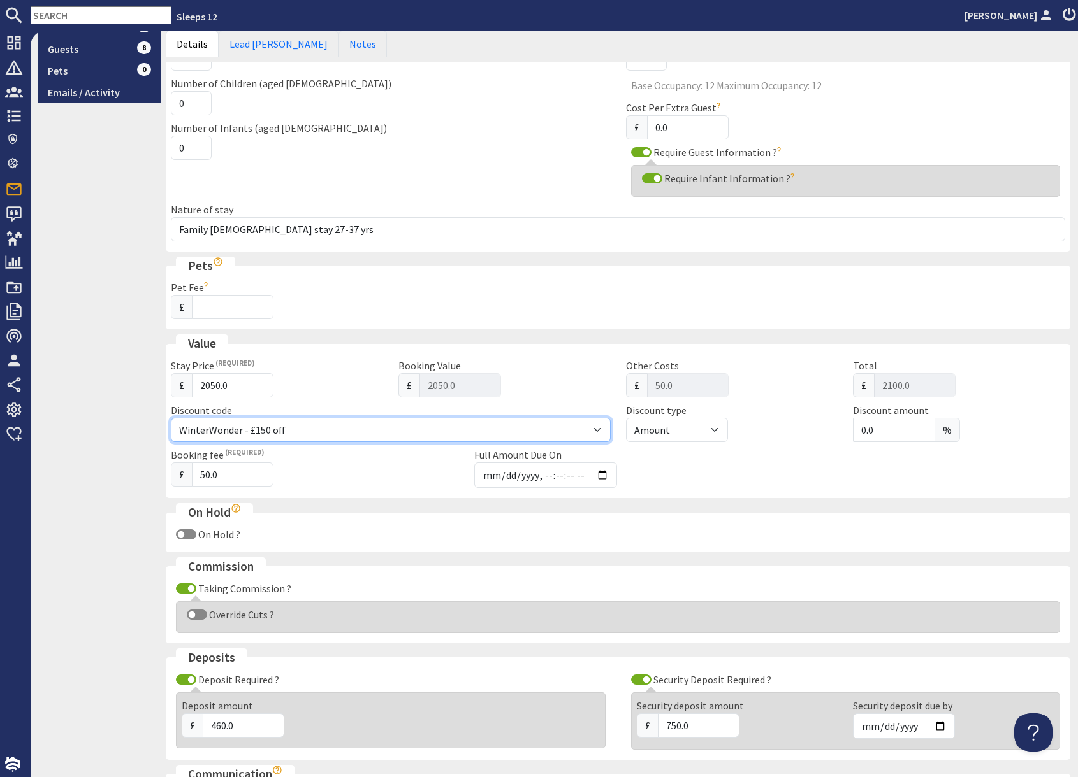
type input "1950.00"
type input "150.0"
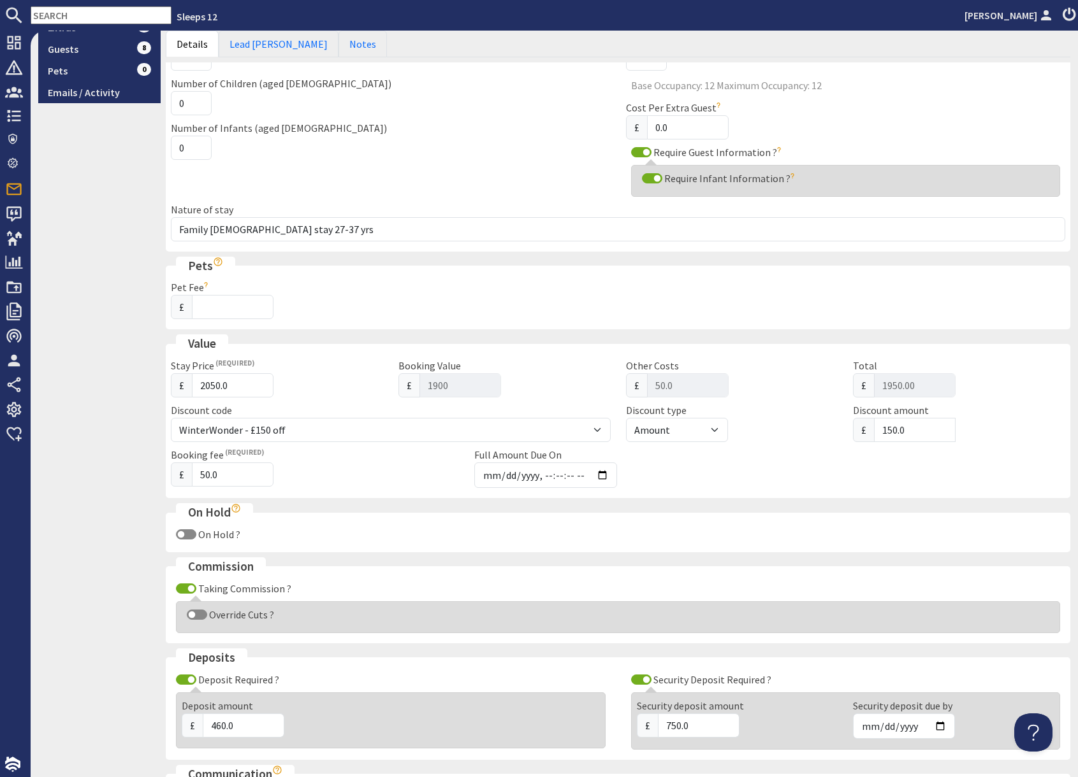
click at [347, 480] on div "£ 50.0" at bounding box center [315, 475] width 288 height 24
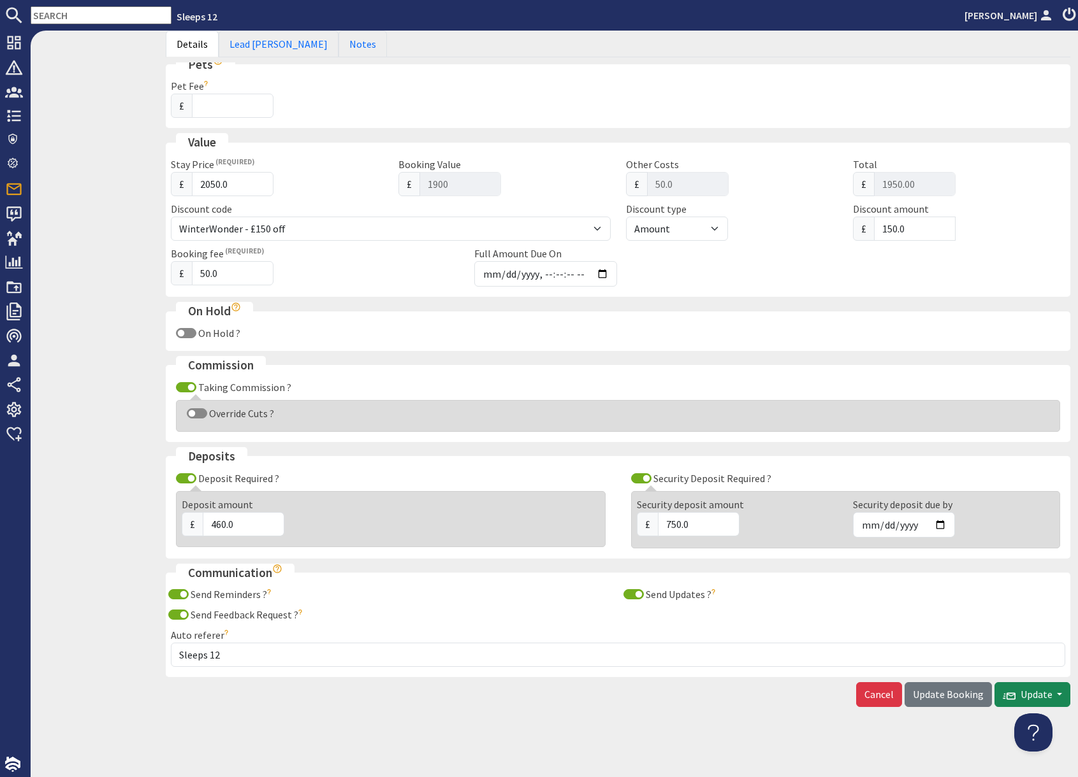
drag, startPoint x: 945, startPoint y: 695, endPoint x: 934, endPoint y: 717, distance: 24.2
click at [945, 695] on span "Update Booking" at bounding box center [948, 694] width 71 height 13
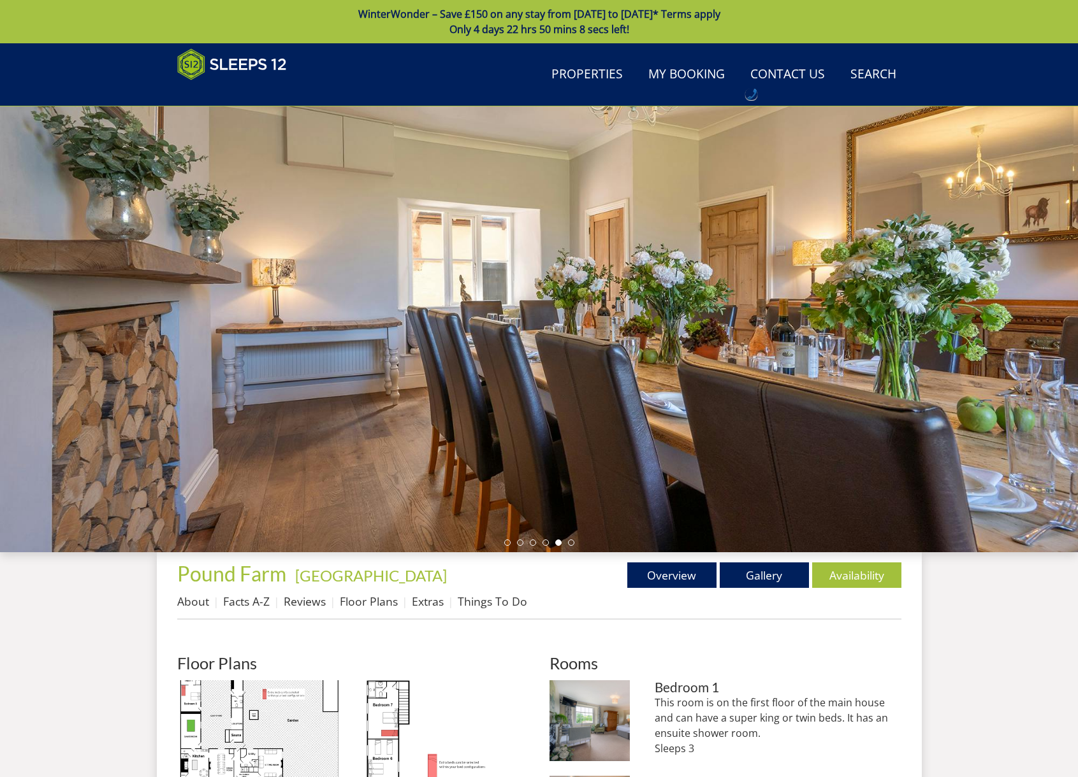
scroll to position [394, 0]
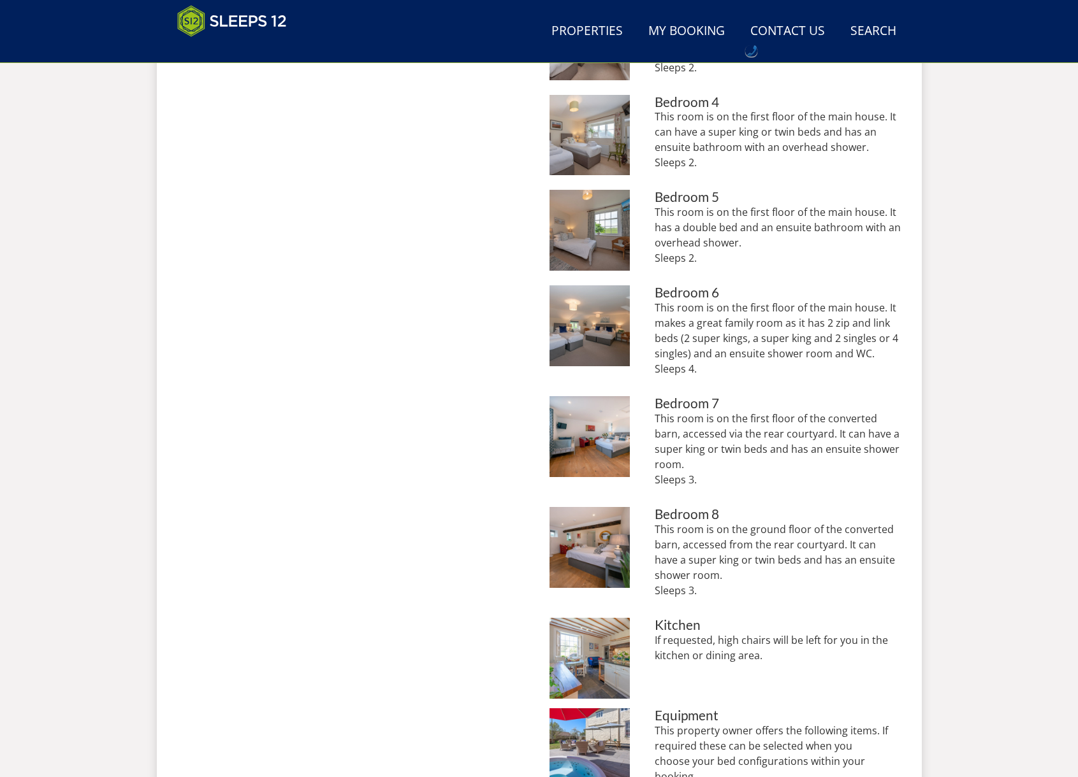
scroll to position [1264, 0]
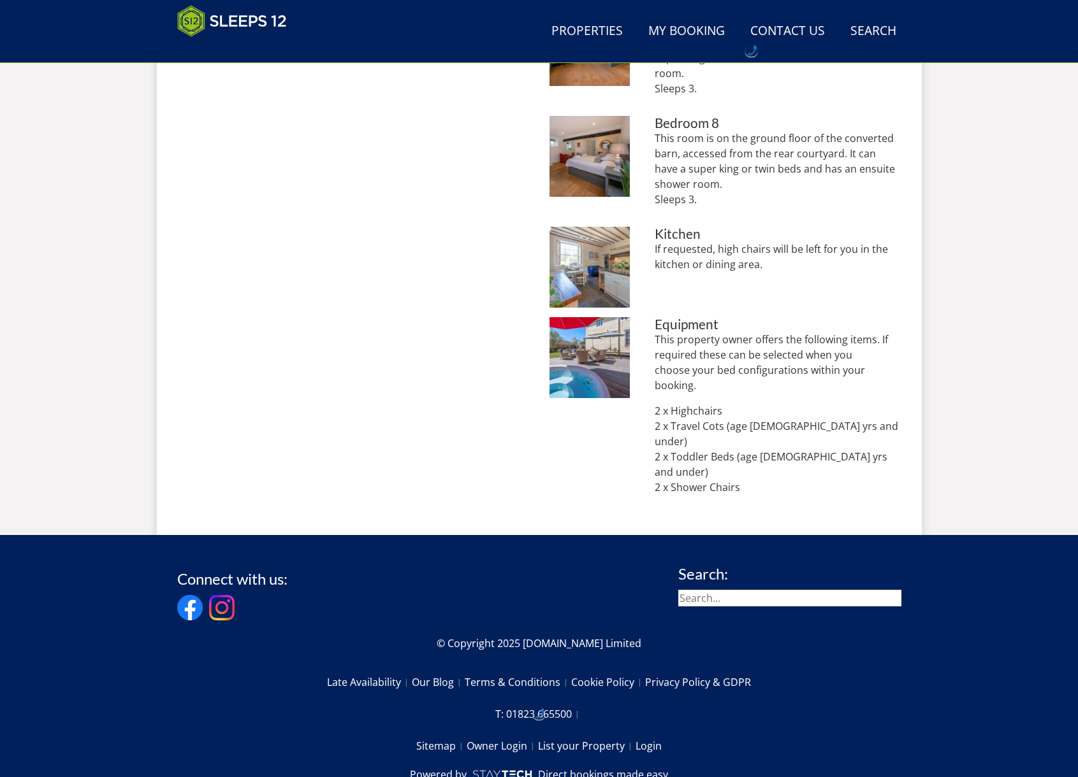
click at [751, 590] on input "search" at bounding box center [789, 598] width 223 height 17
type input "teds"
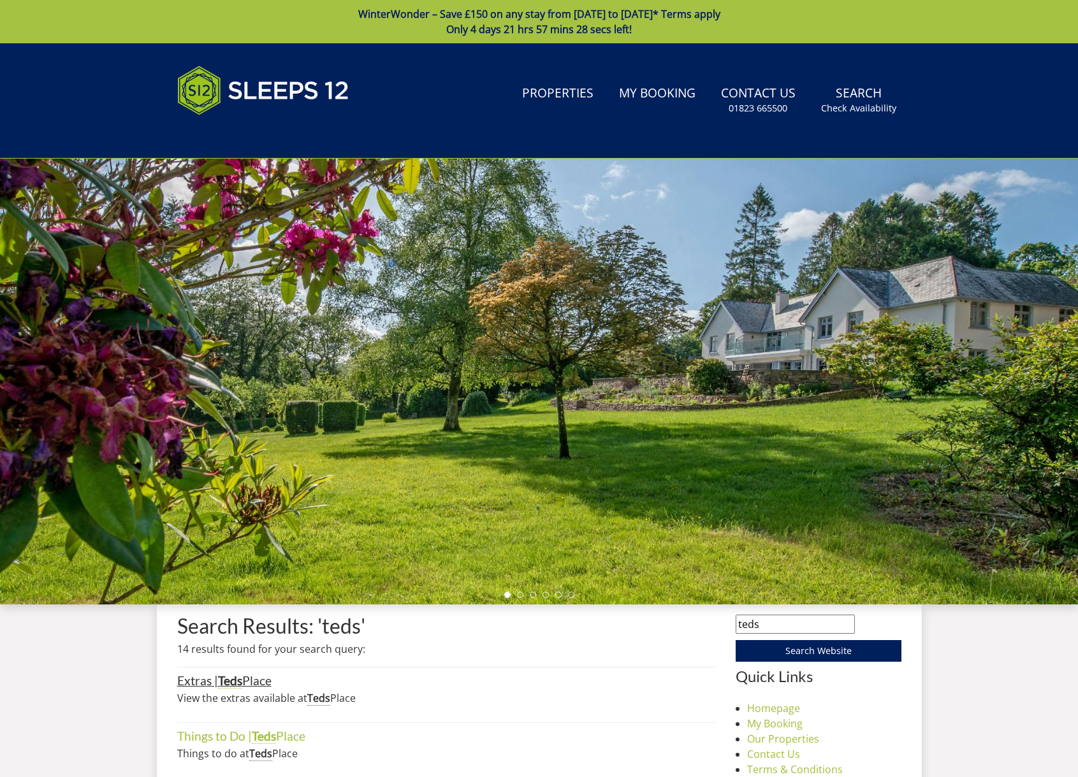
click at [245, 678] on link "Extras | Teds Place" at bounding box center [224, 681] width 94 height 15
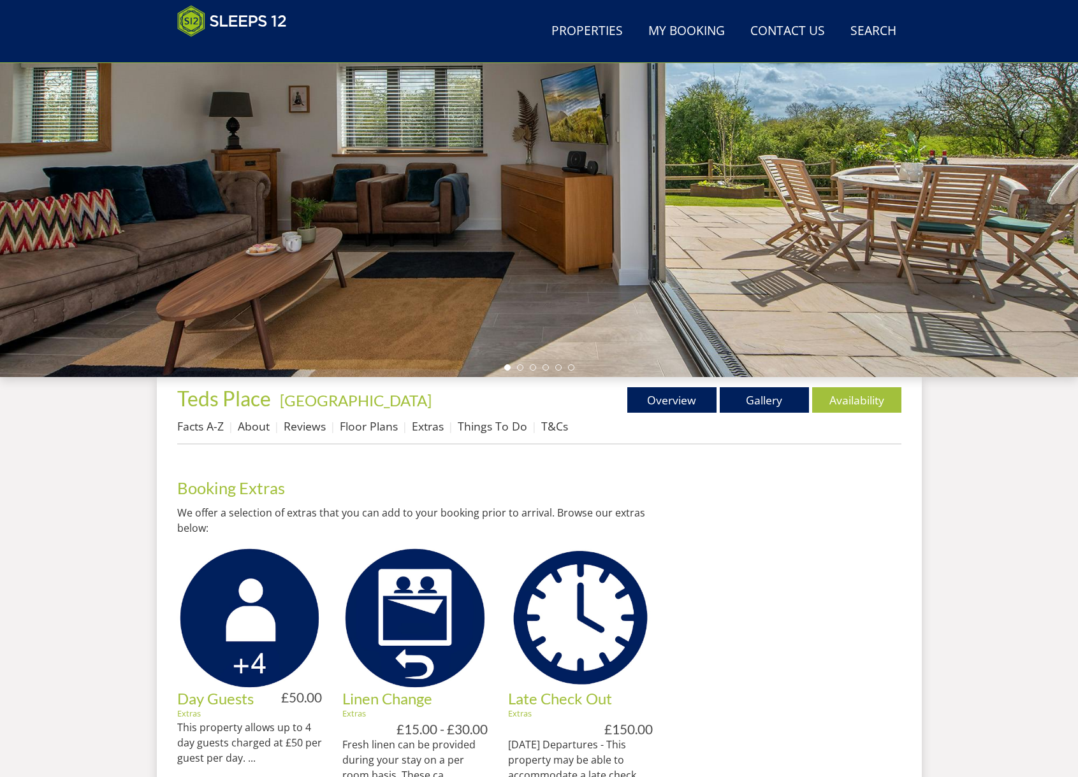
scroll to position [176, 0]
click at [380, 428] on link "Floor Plans" at bounding box center [369, 425] width 58 height 15
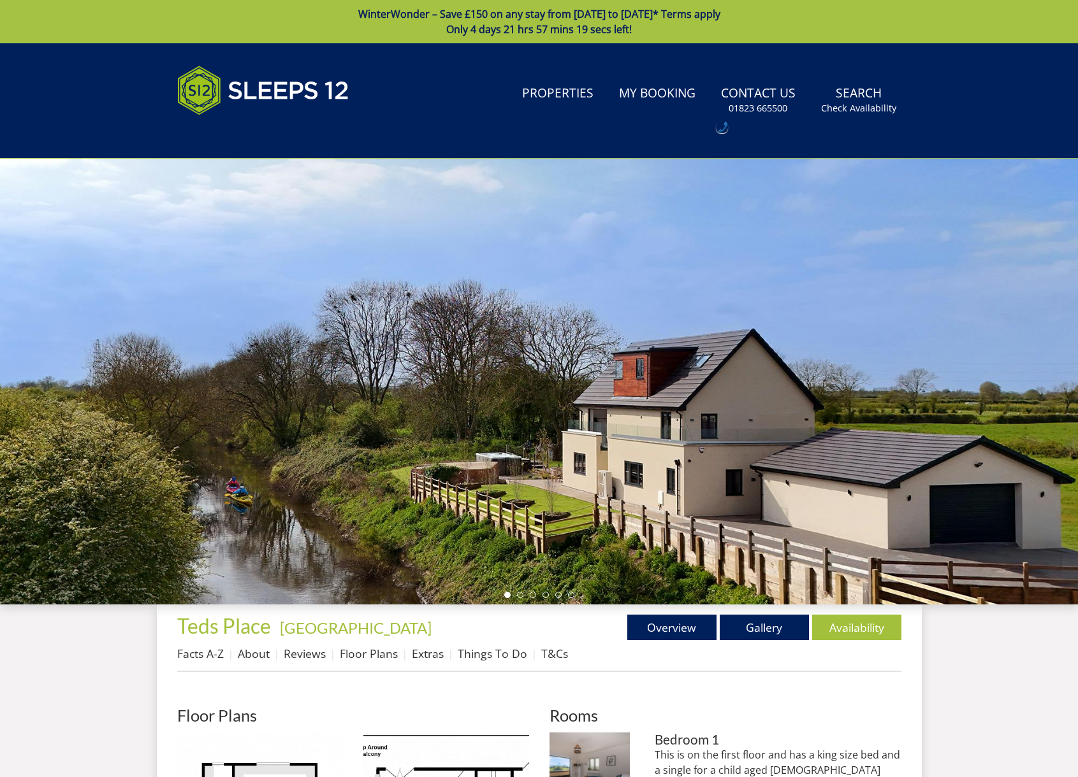
scroll to position [2, 0]
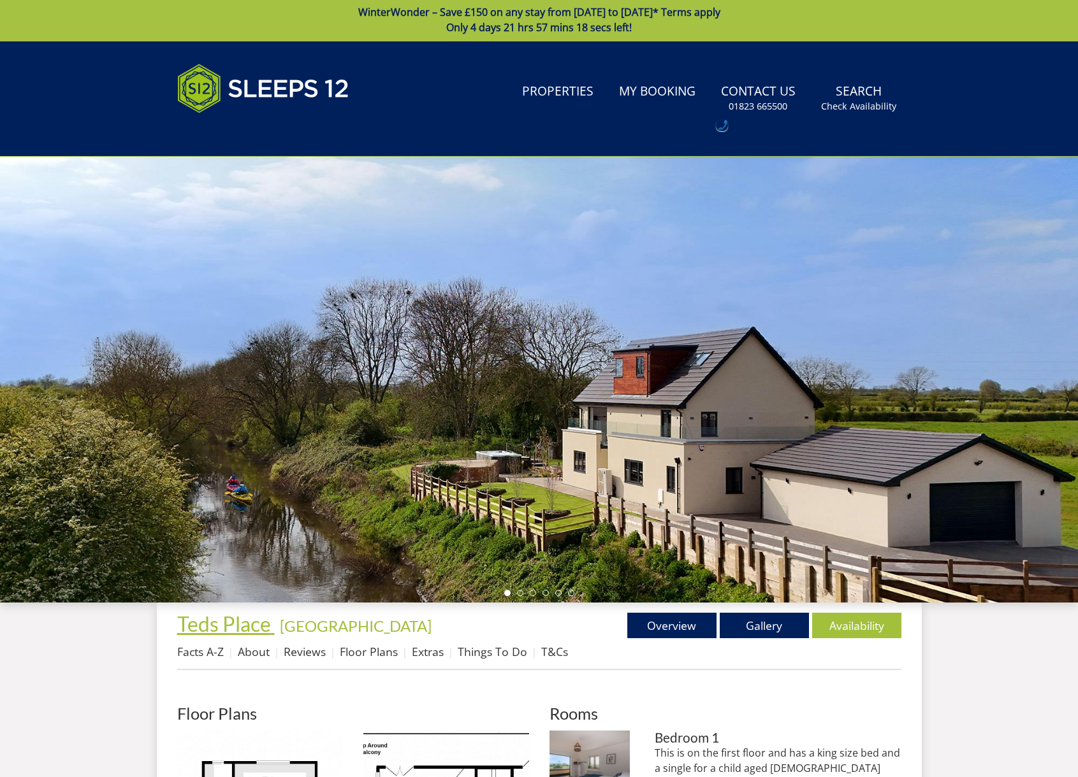
click at [220, 633] on span "Teds Place" at bounding box center [224, 624] width 94 height 25
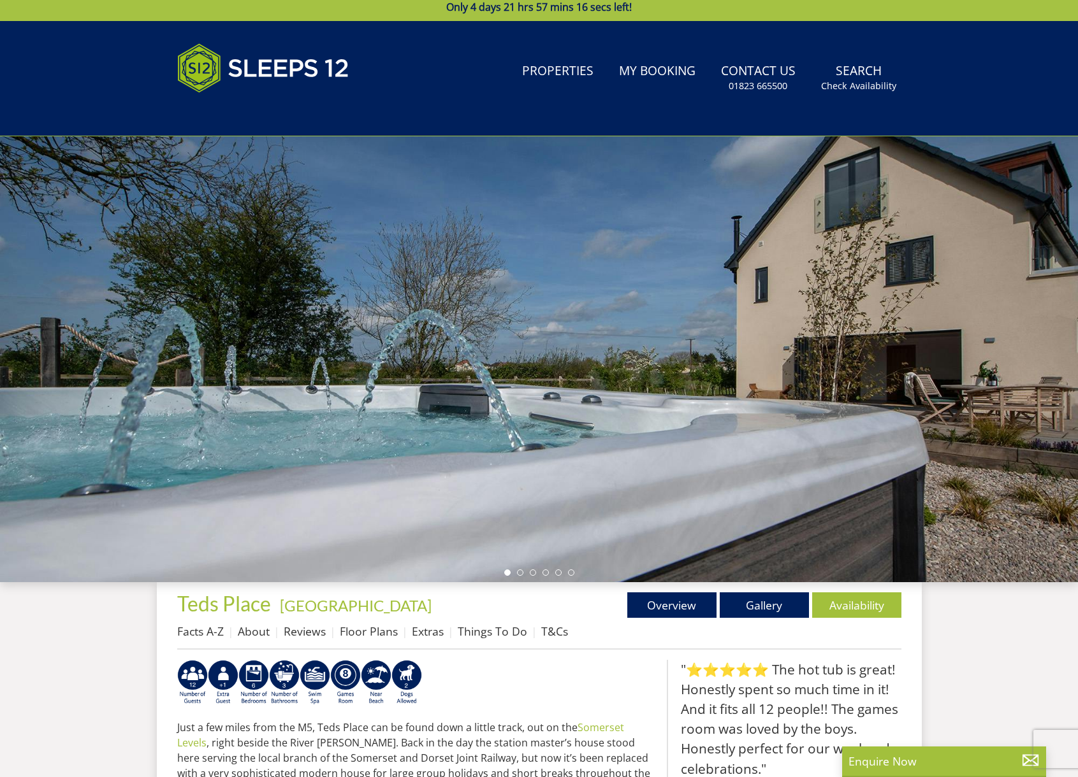
scroll to position [23, 0]
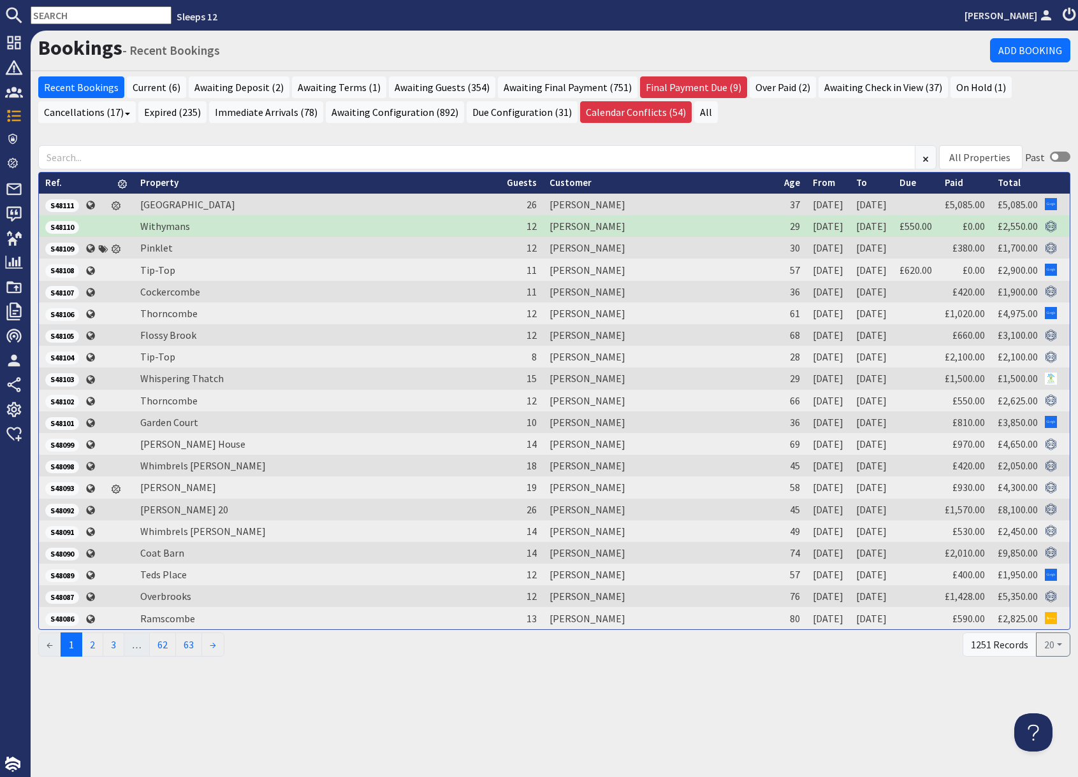
click at [75, 11] on input "text" at bounding box center [101, 15] width 141 height 18
click at [78, 15] on input "text" at bounding box center [101, 15] width 141 height 18
paste input "[EMAIL_ADDRESS][DOMAIN_NAME]"
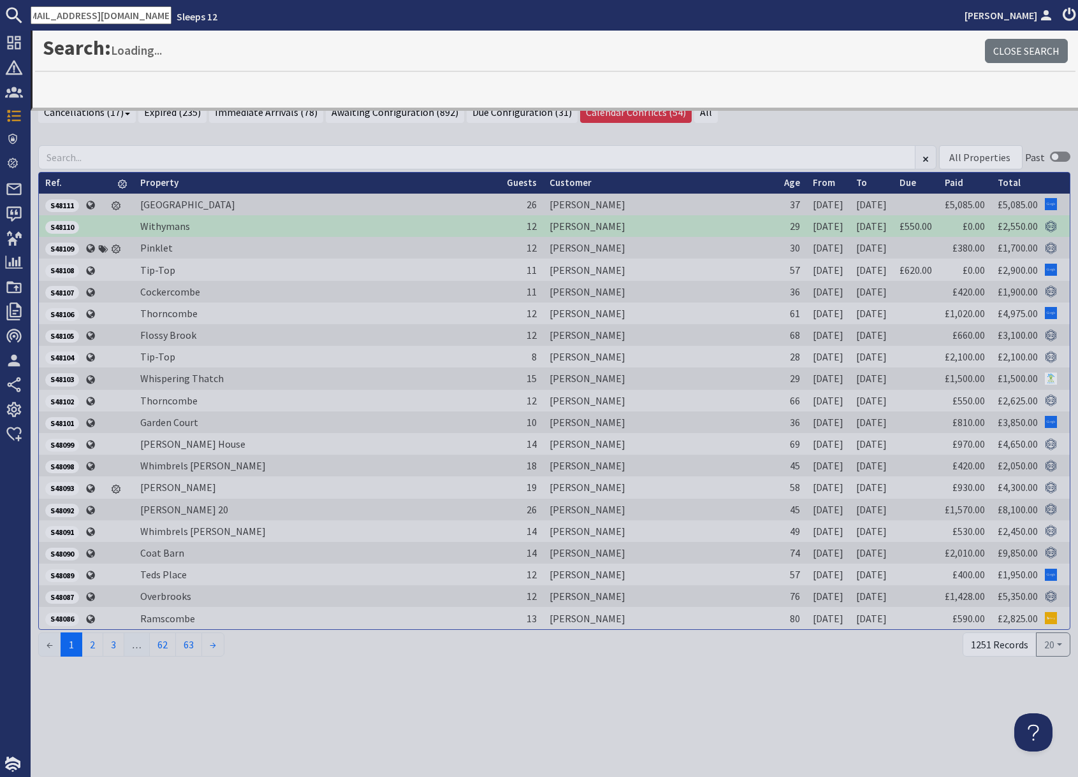
type input "corrinemullish@gmail.com"
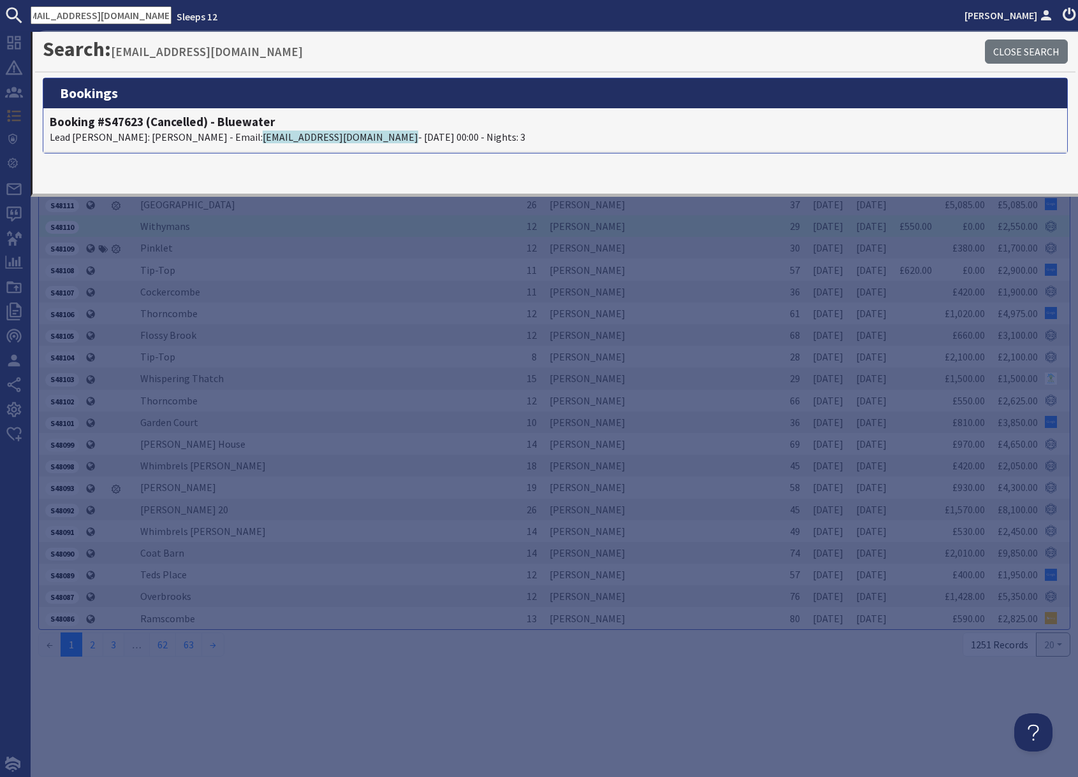
scroll to position [0, 0]
click at [391, 693] on div "Bookings - Recent Bookings Add Booking Recent Bookings Current (6) Awaiting Dep…" at bounding box center [554, 404] width 1047 height 747
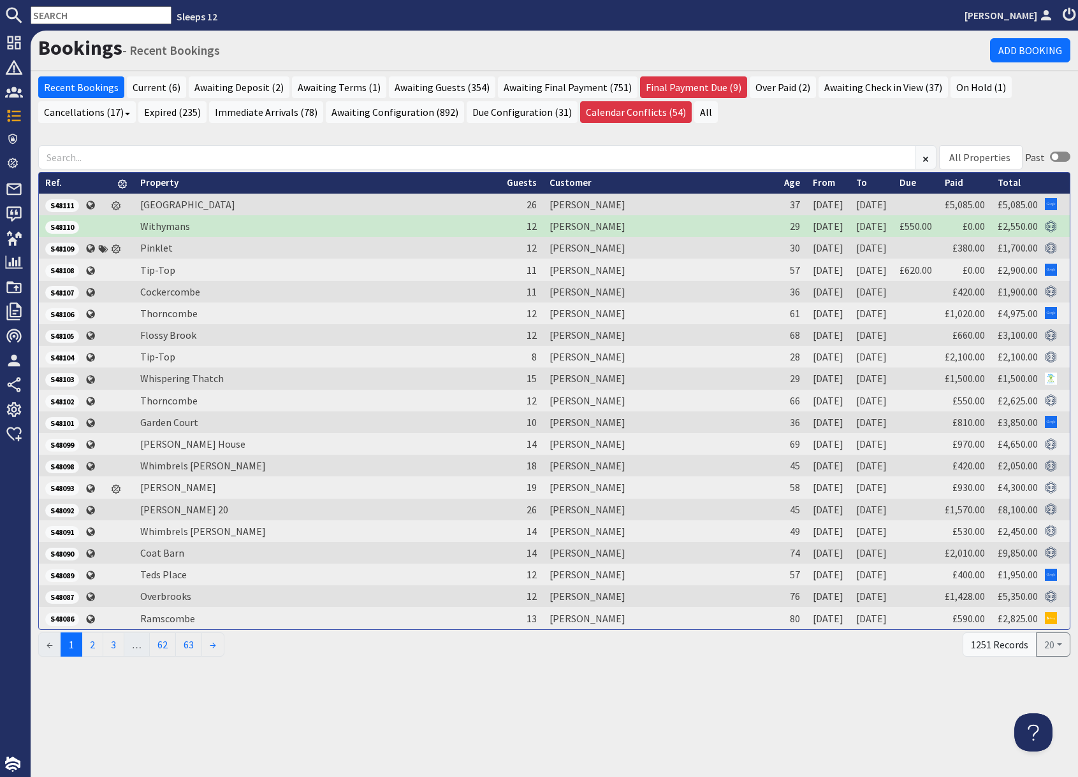
click at [73, 17] on input "text" at bounding box center [101, 15] width 141 height 18
paste input "nicolaapereira@outlook.com"
type input "nicolaapereira@outlook.com"
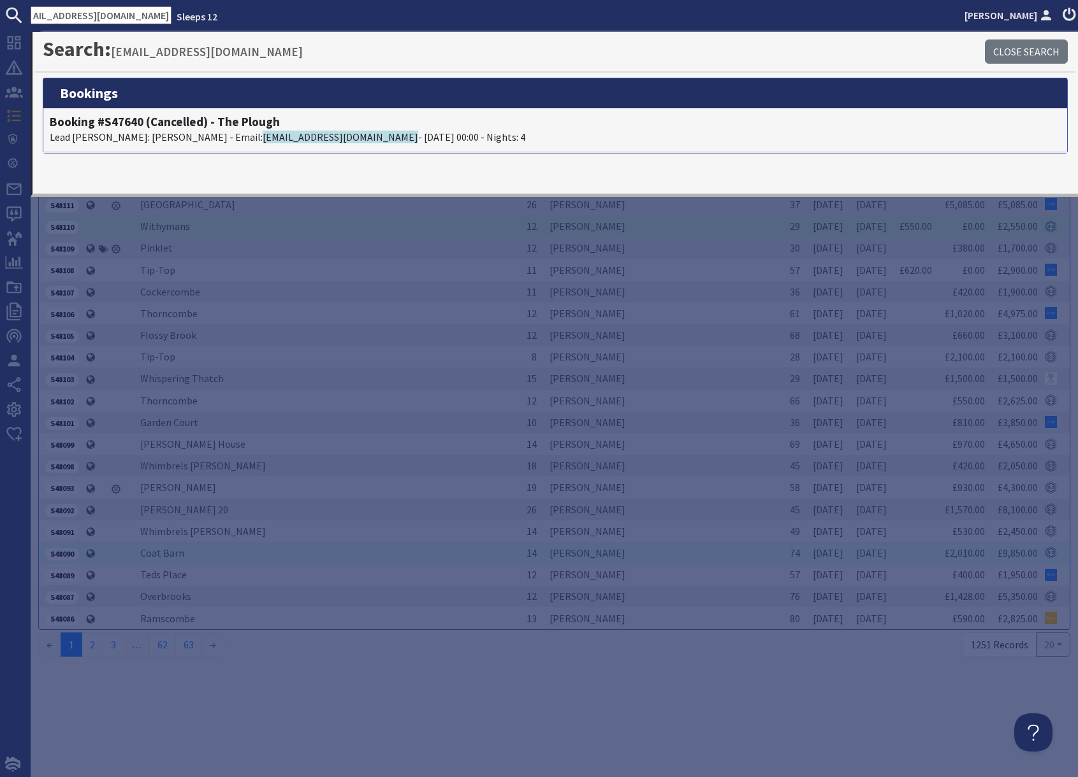
scroll to position [0, 0]
drag, startPoint x: 366, startPoint y: 707, endPoint x: 215, endPoint y: 562, distance: 209.6
click at [349, 699] on div "Bookings - Recent Bookings Add Booking Recent Bookings Current (6) Awaiting Dep…" at bounding box center [554, 404] width 1047 height 747
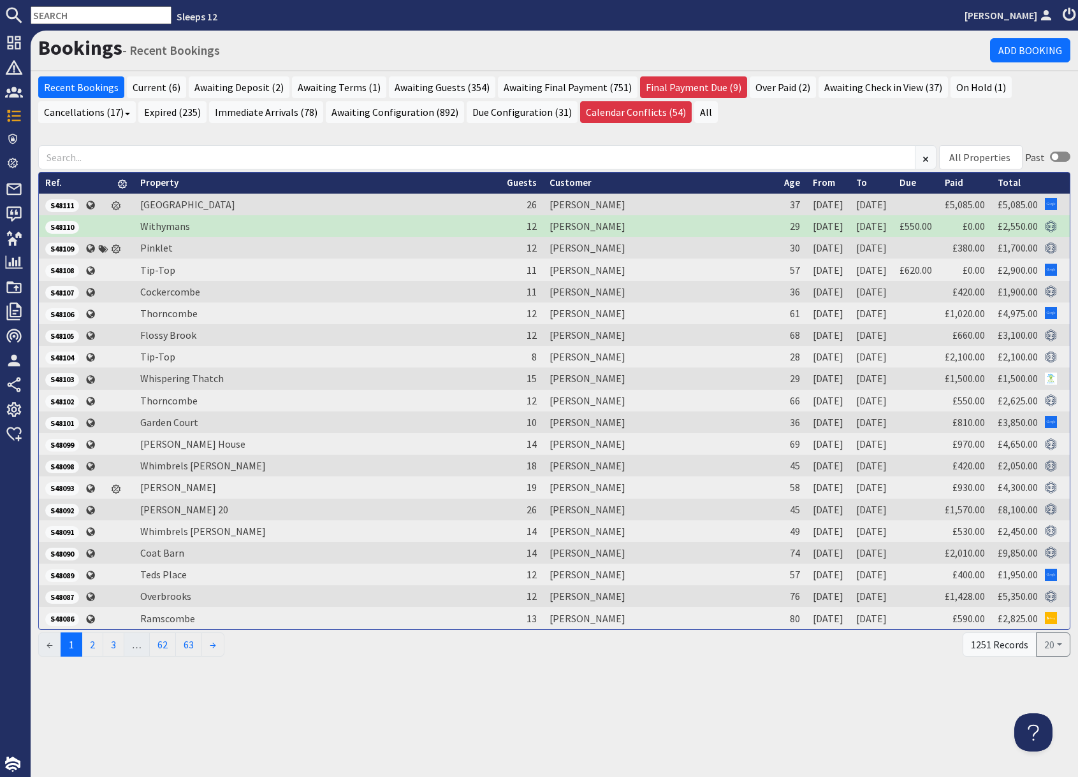
drag, startPoint x: 117, startPoint y: 24, endPoint x: 111, endPoint y: 13, distance: 13.1
click at [116, 23] on nav "Sleeps 12 Sue Dinsmore" at bounding box center [539, 15] width 1078 height 31
click at [110, 11] on input "text" at bounding box center [101, 15] width 141 height 18
paste input "sarah.amy.king@outlook.com"
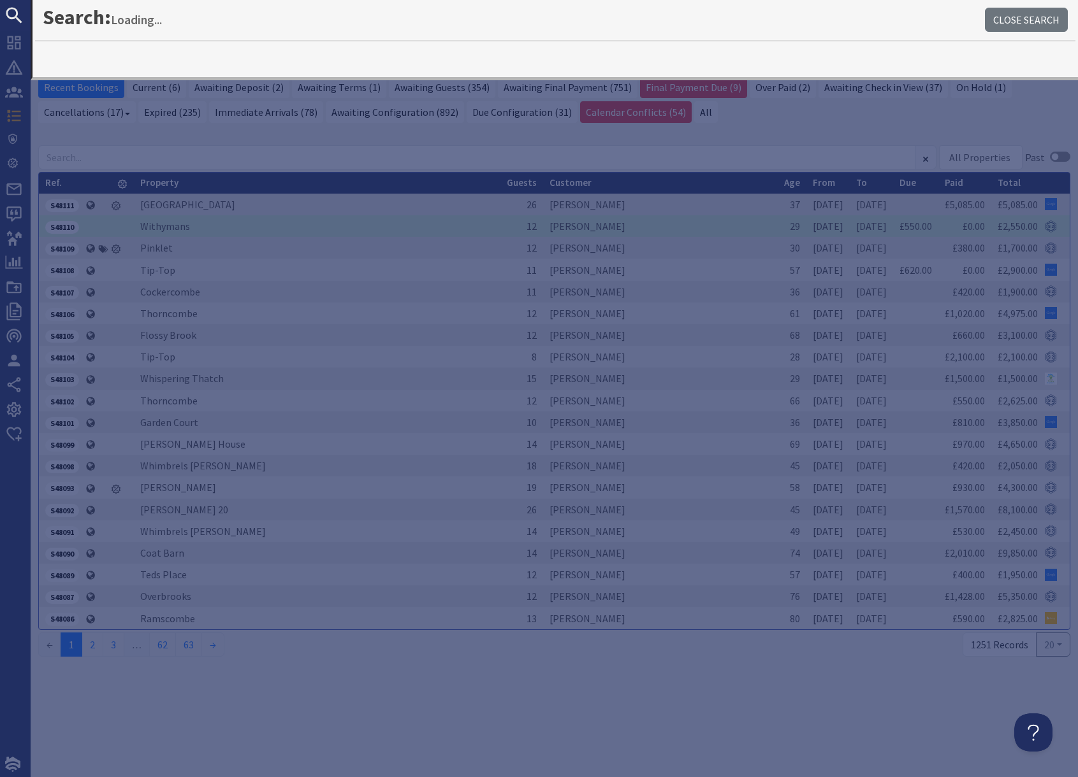
type input "sarah.amy.king@outlook.com"
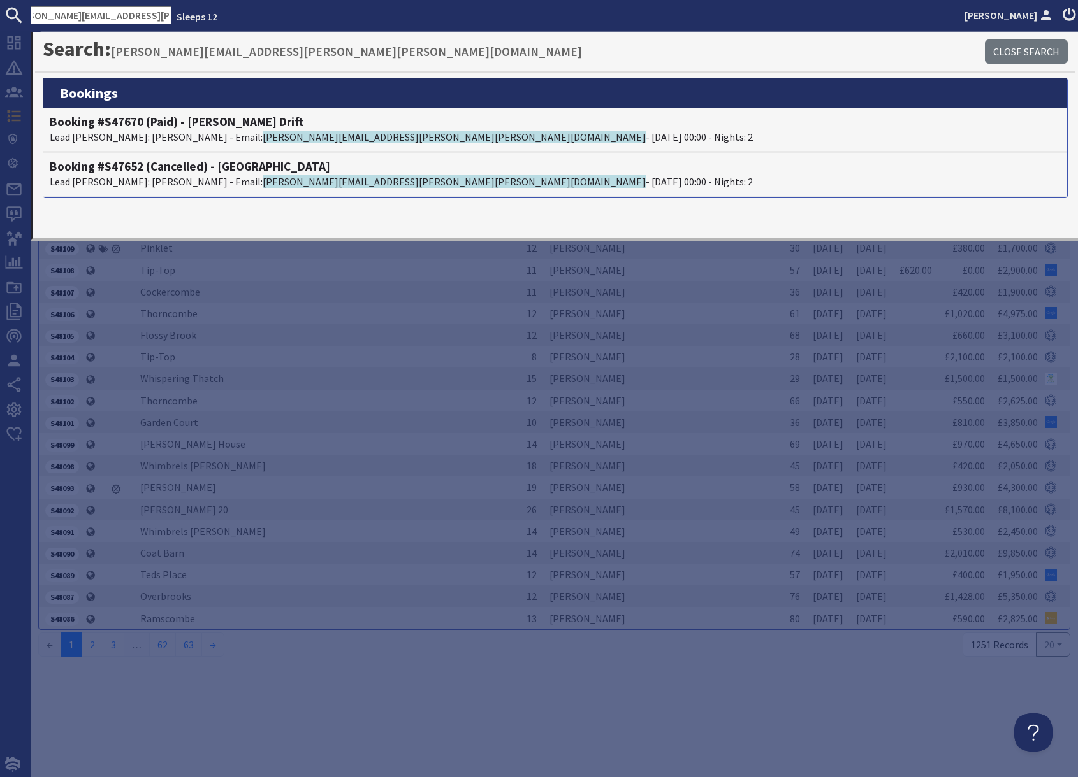
scroll to position [0, 0]
click at [122, 20] on input "sarah.amy.king@outlook.com" at bounding box center [101, 15] width 141 height 18
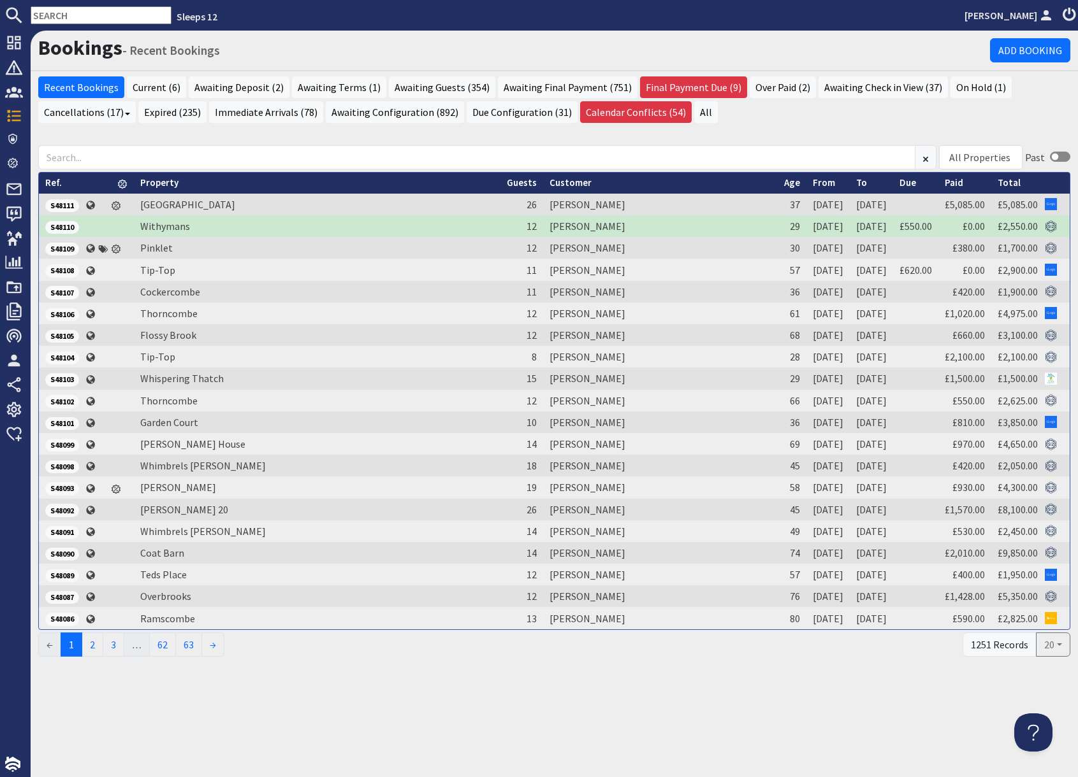
paste input "helen.a.ellis@talktalk.net"
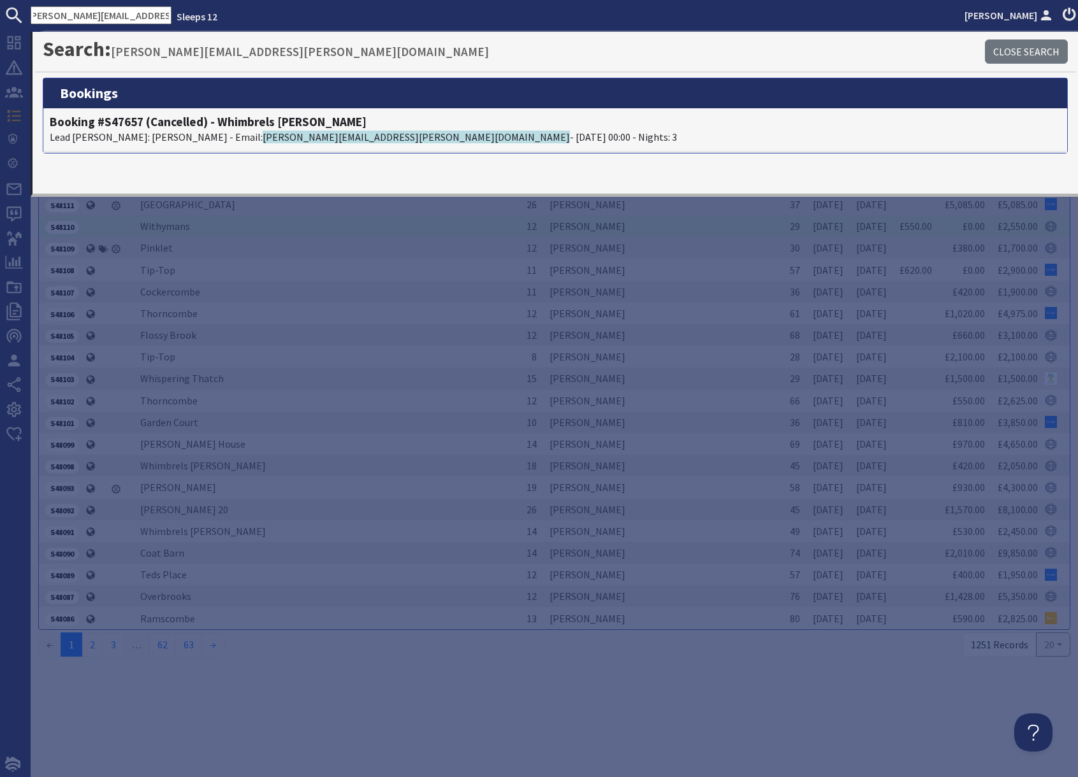
type input "helen.a.ellis@talktalk.net"
click at [308, 694] on div "Bookings - Recent Bookings Add Booking Recent Bookings Current (6) Awaiting Dep…" at bounding box center [554, 404] width 1047 height 747
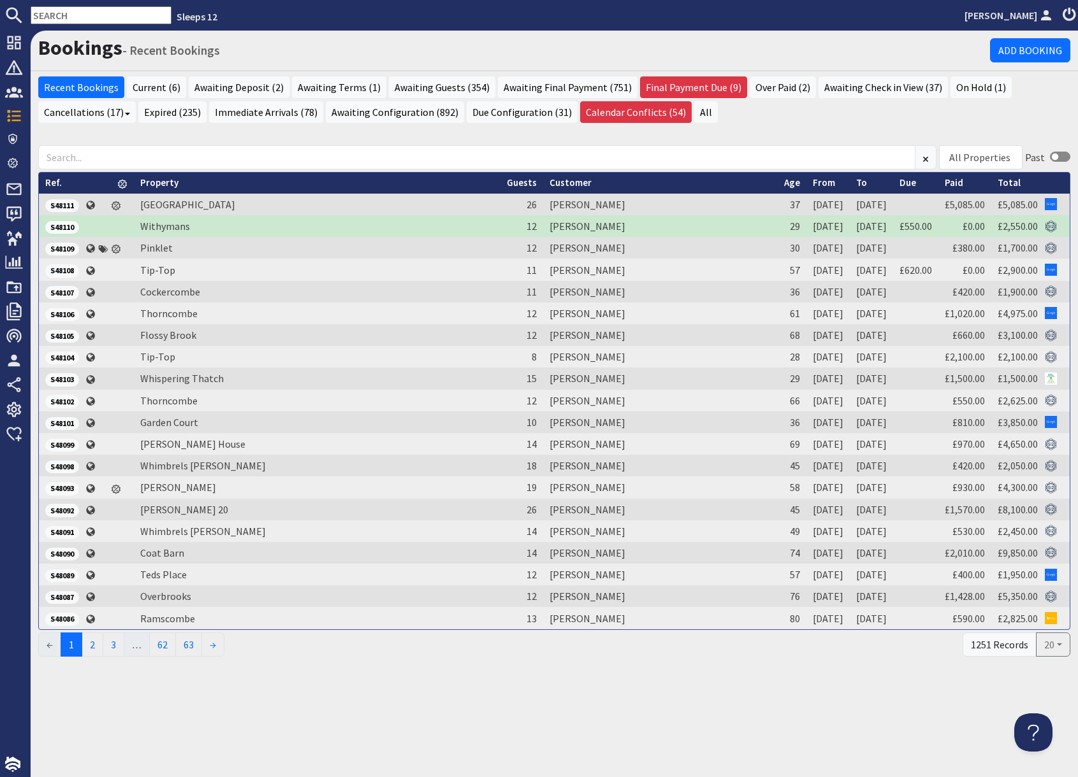
click at [111, 20] on input "text" at bounding box center [101, 15] width 141 height 18
paste input "jackie_sab@hotmail.com"
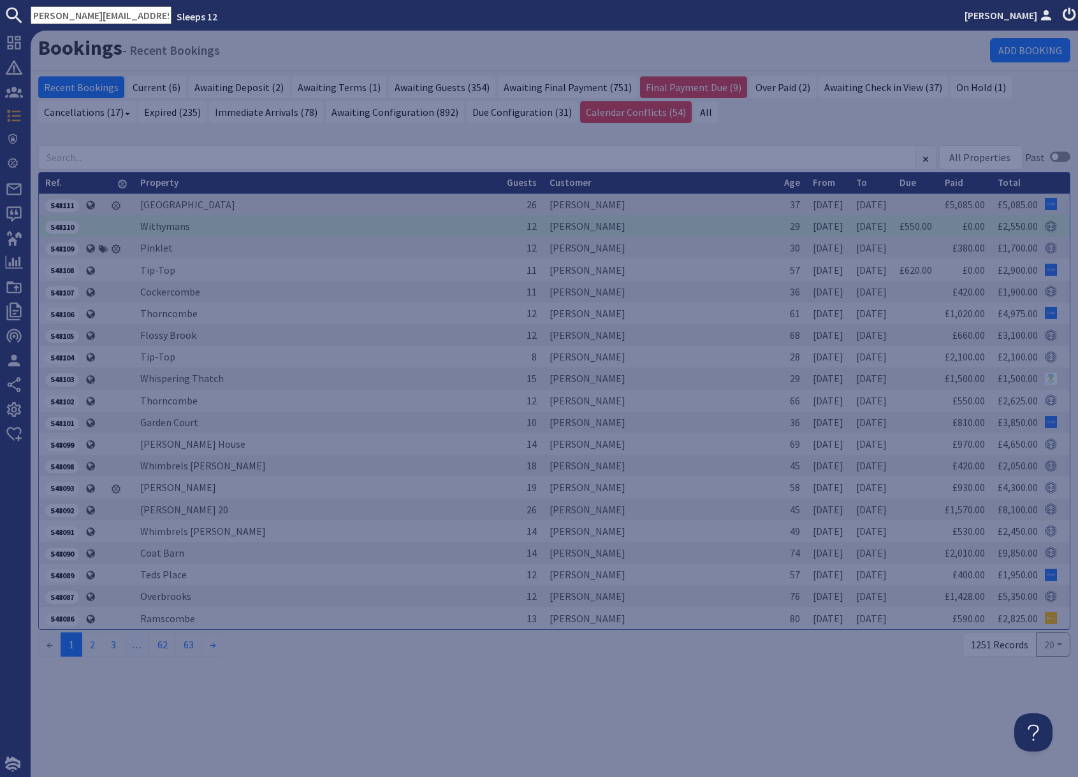
type input "jackie_sab@hotmail.com"
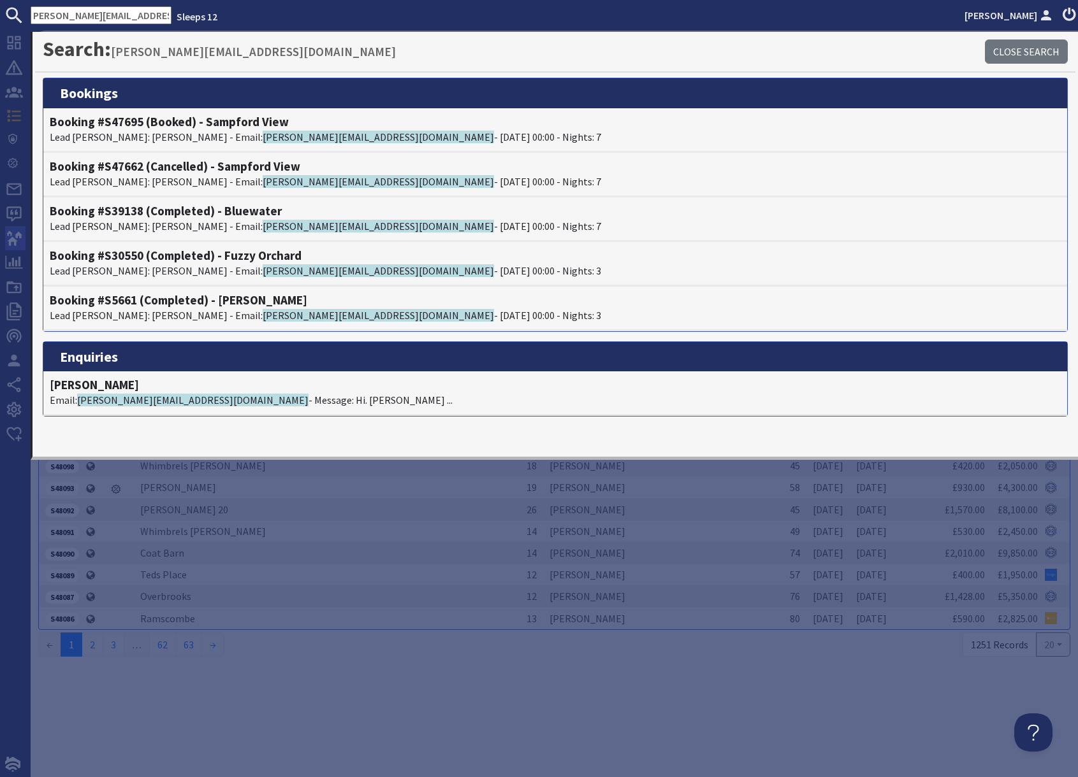
scroll to position [0, 0]
drag, startPoint x: 656, startPoint y: 640, endPoint x: 644, endPoint y: 645, distance: 12.3
click at [655, 640] on ul "← 1 2 3 … 62 63 →" at bounding box center [500, 645] width 924 height 24
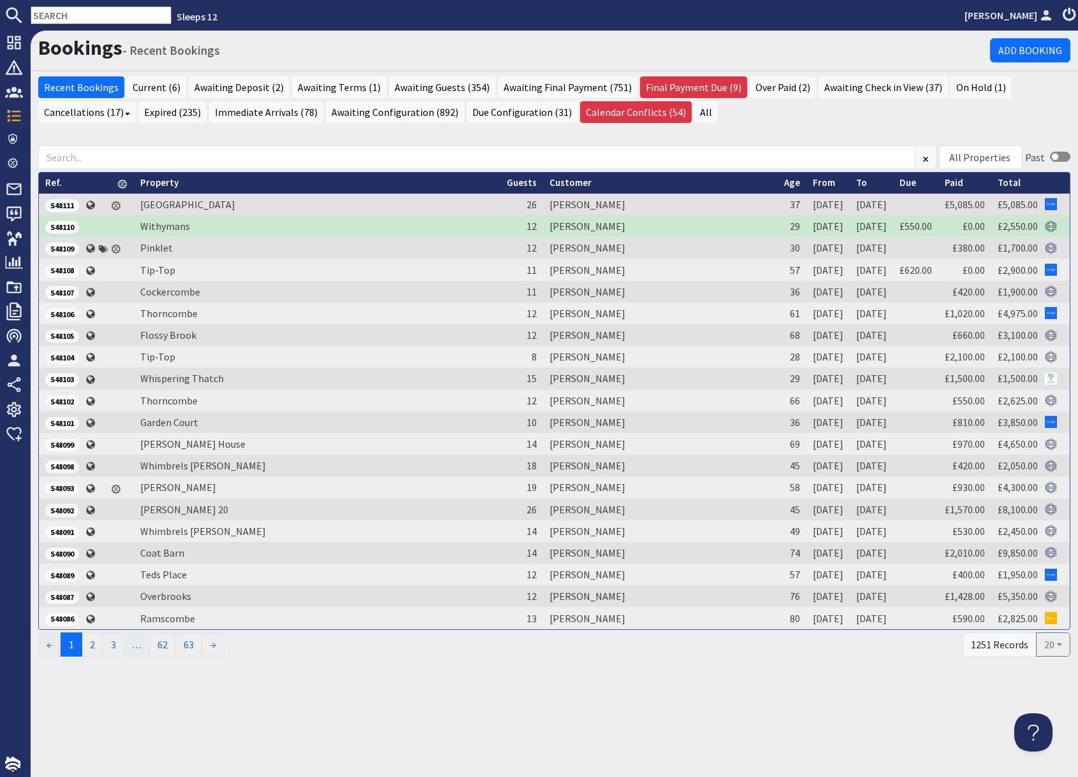
click at [62, 12] on input "text" at bounding box center [101, 15] width 141 height 18
click at [64, 13] on input "text" at bounding box center [101, 15] width 141 height 18
paste input "jackvile.08@hotmail.co.uk"
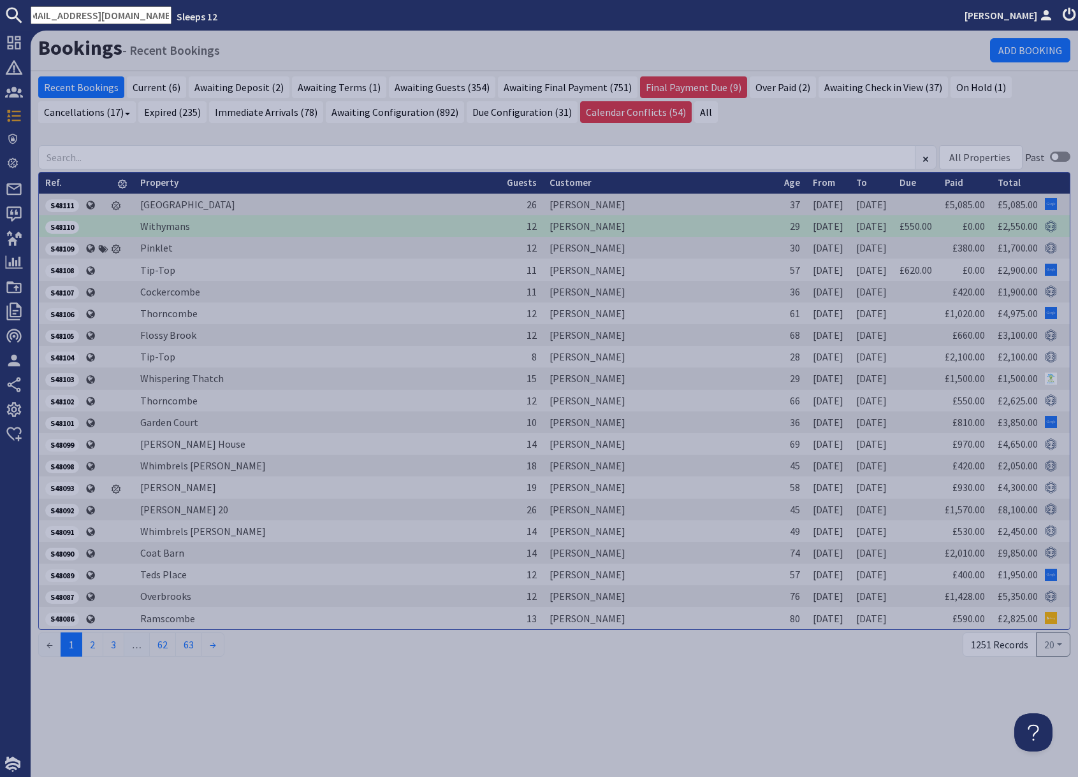
type input "jackvile.08@hotmail.co.uk"
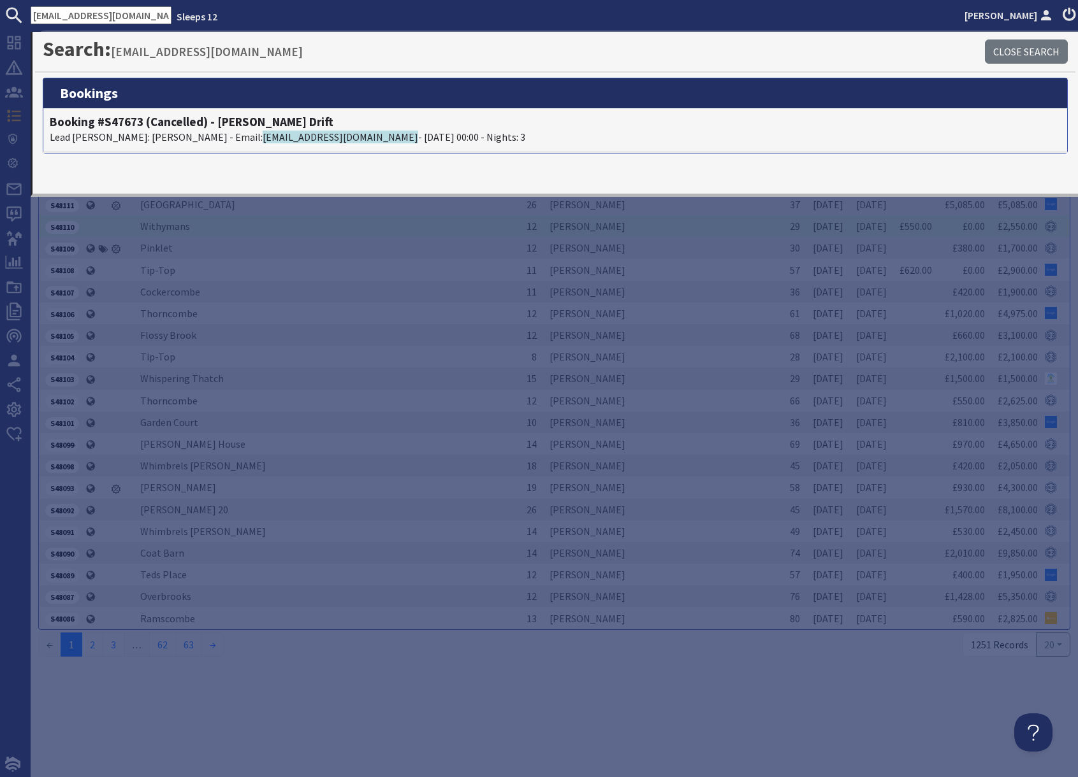
click at [131, 13] on input "jackvile.08@hotmail.co.uk" at bounding box center [101, 15] width 141 height 18
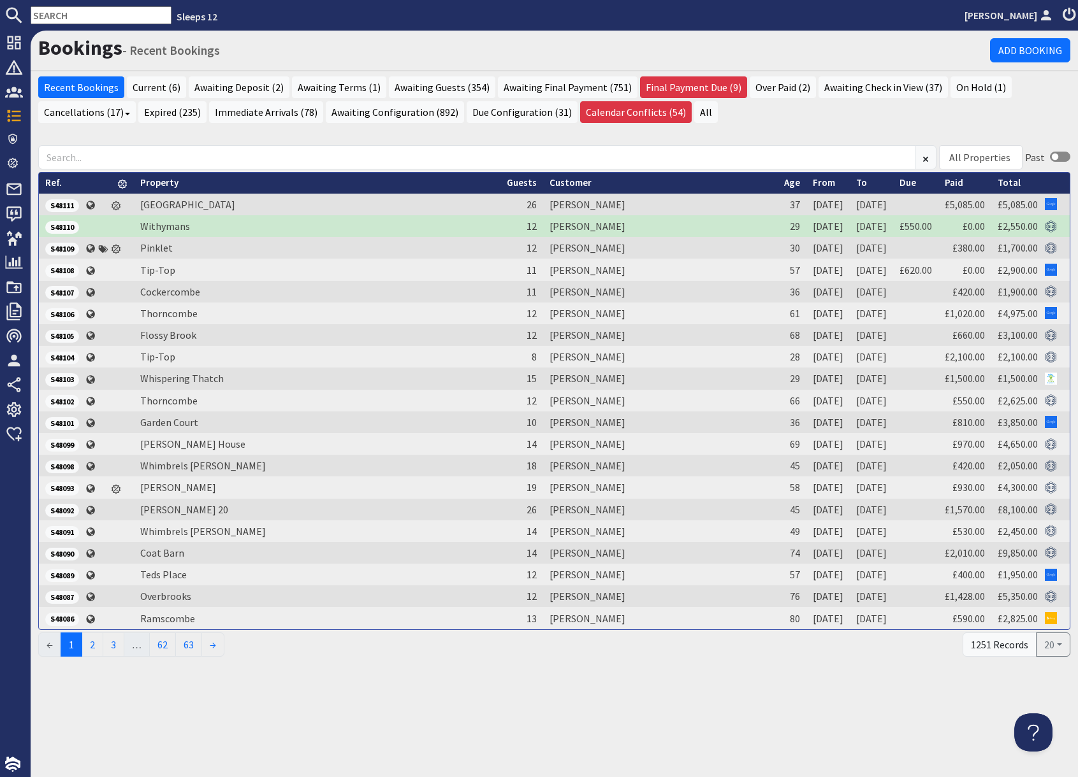
paste input "huntm012@gmail.com"
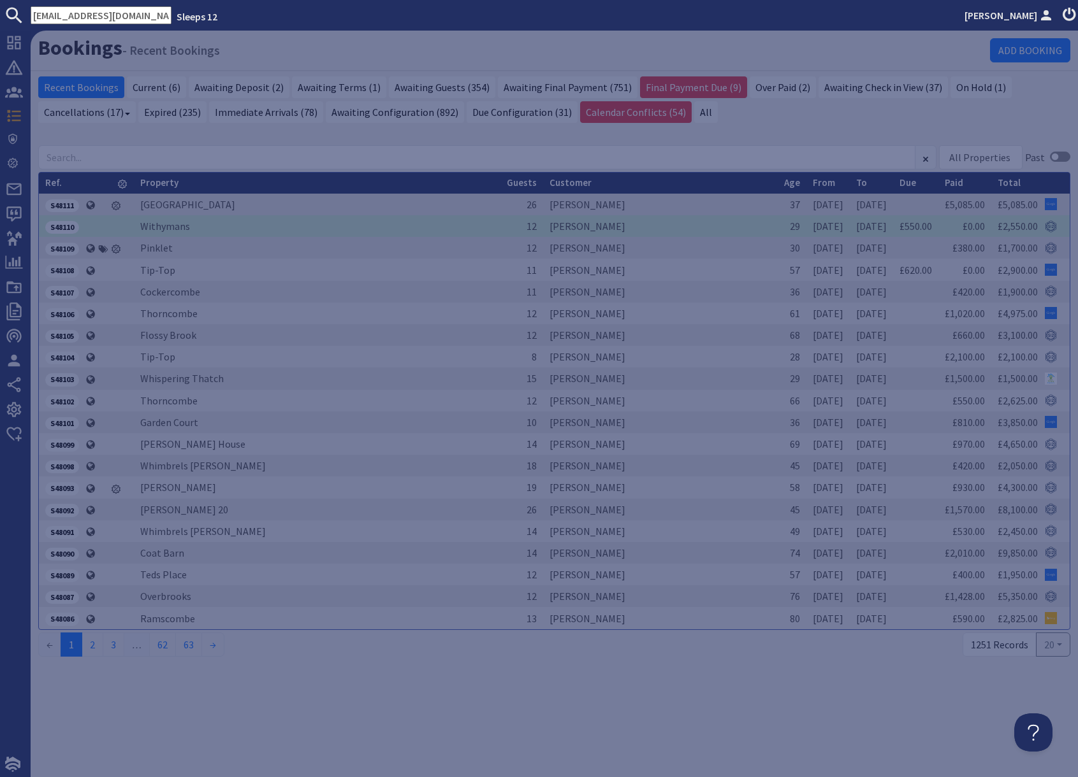
type input "huntm012@gmail.com"
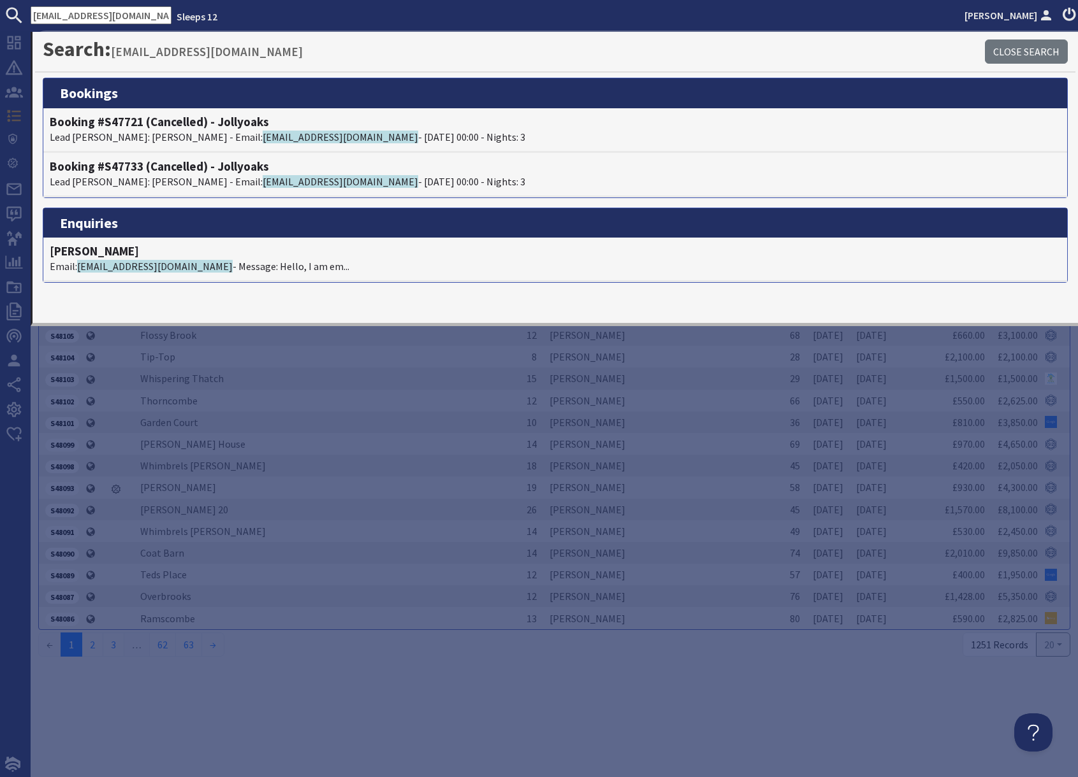
drag, startPoint x: 621, startPoint y: 709, endPoint x: 626, endPoint y: 679, distance: 30.3
click at [621, 705] on div "Bookings - Recent Bookings Add Booking Recent Bookings Current (6) Awaiting Dep…" at bounding box center [554, 404] width 1047 height 747
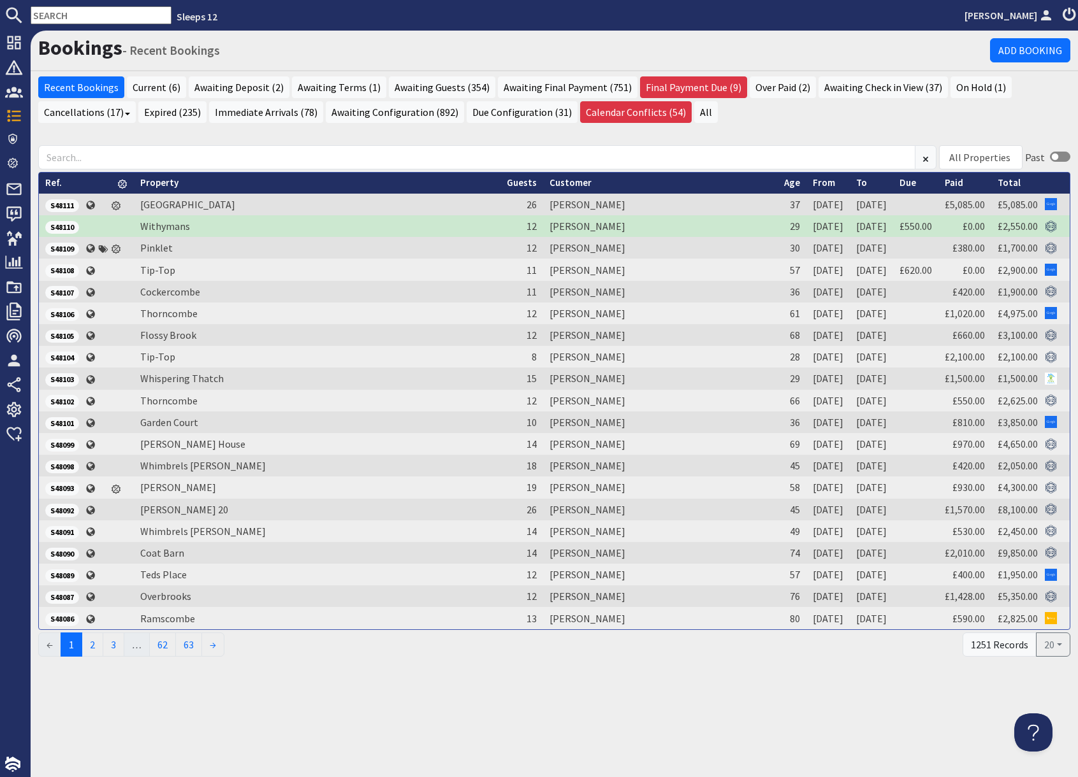
click at [103, 21] on input "text" at bounding box center [101, 15] width 141 height 18
paste input "kerry.mcmahon0@icloud.com"
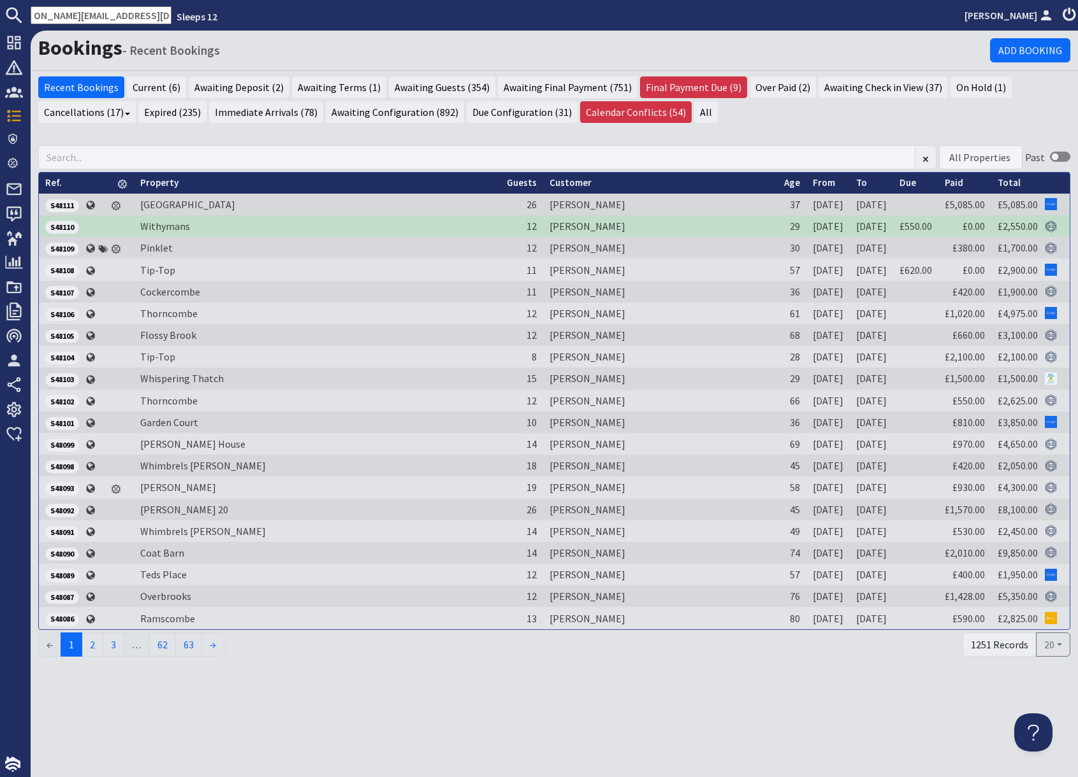
type input "kerry.mcmahon0@icloud.com"
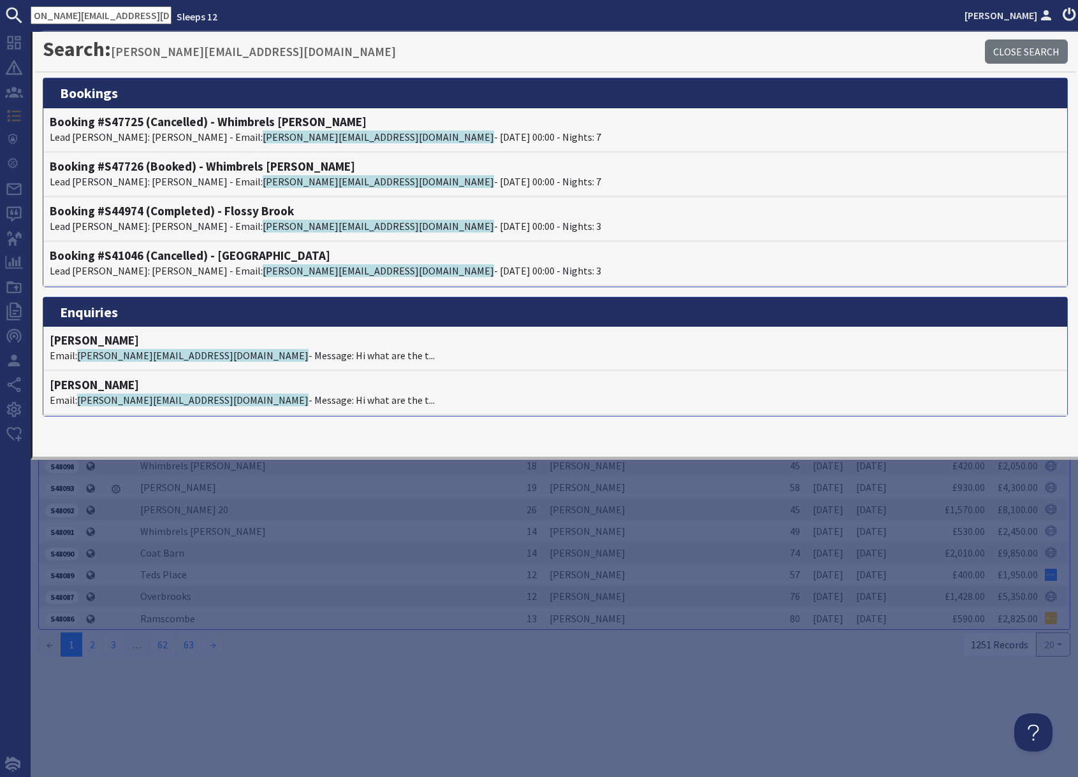
scroll to position [0, 0]
click at [284, 675] on div "Bookings - Recent Bookings Add Booking Recent Bookings Current (6) Awaiting Dep…" at bounding box center [554, 404] width 1047 height 747
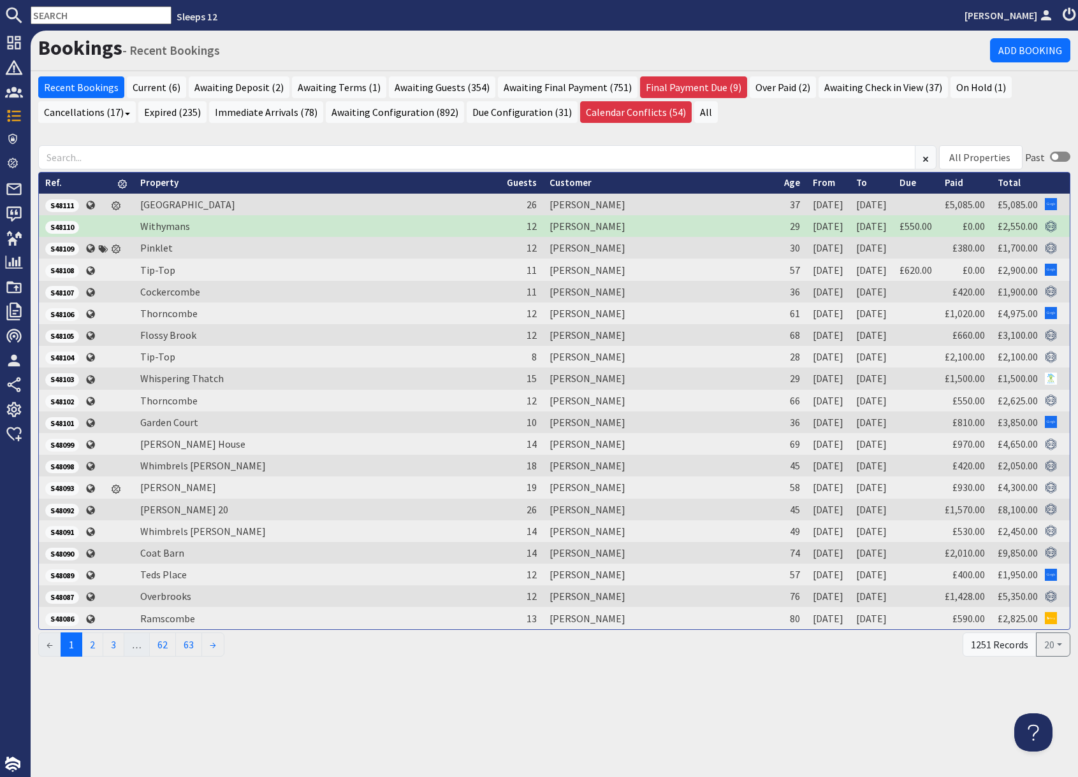
click at [83, 16] on input "text" at bounding box center [101, 15] width 141 height 18
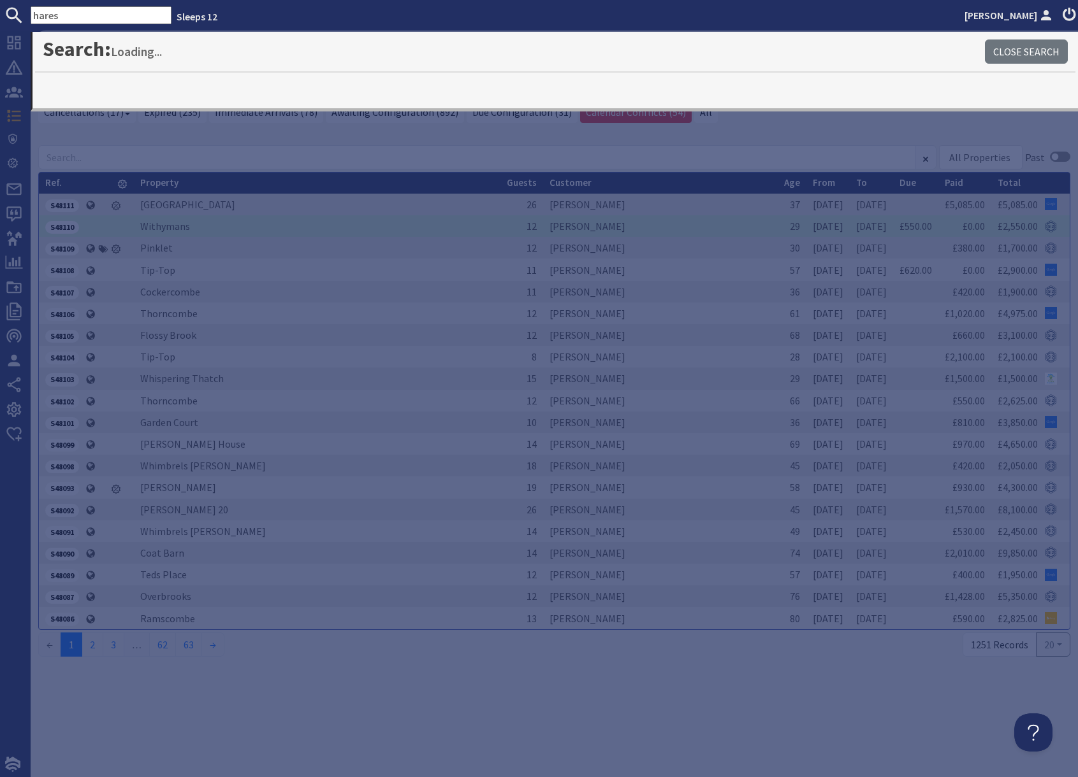
type input "hares"
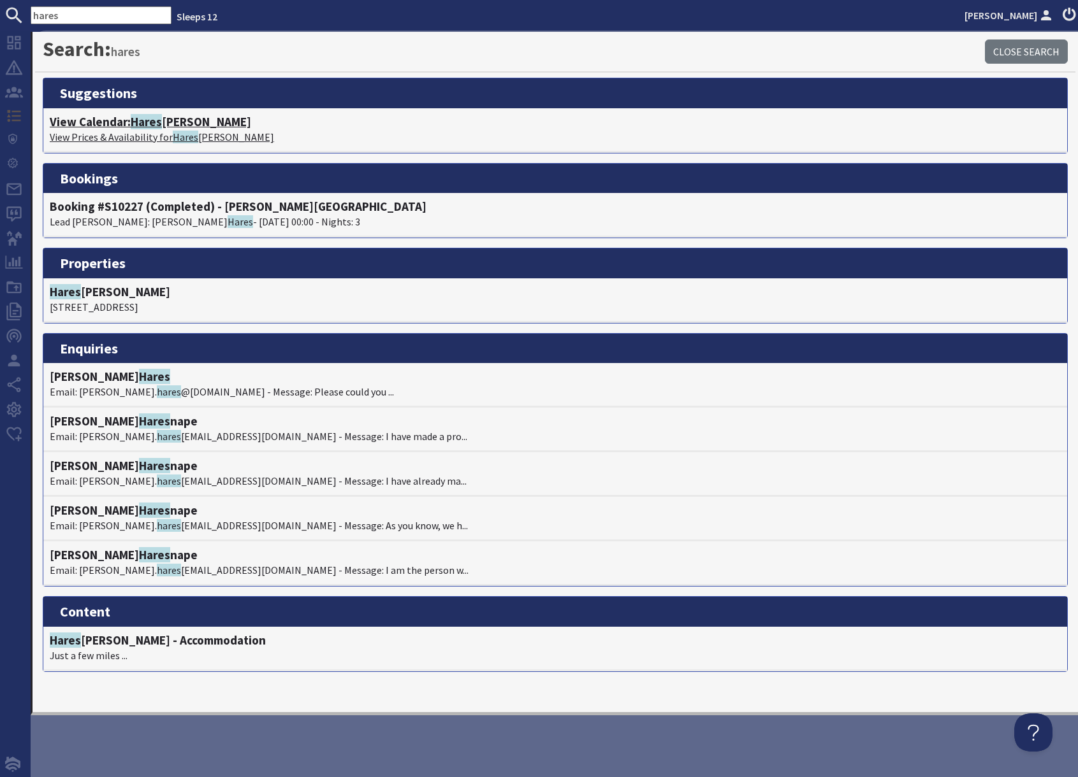
click at [129, 127] on h4 "View Calendar: Hares Barton" at bounding box center [555, 122] width 1011 height 15
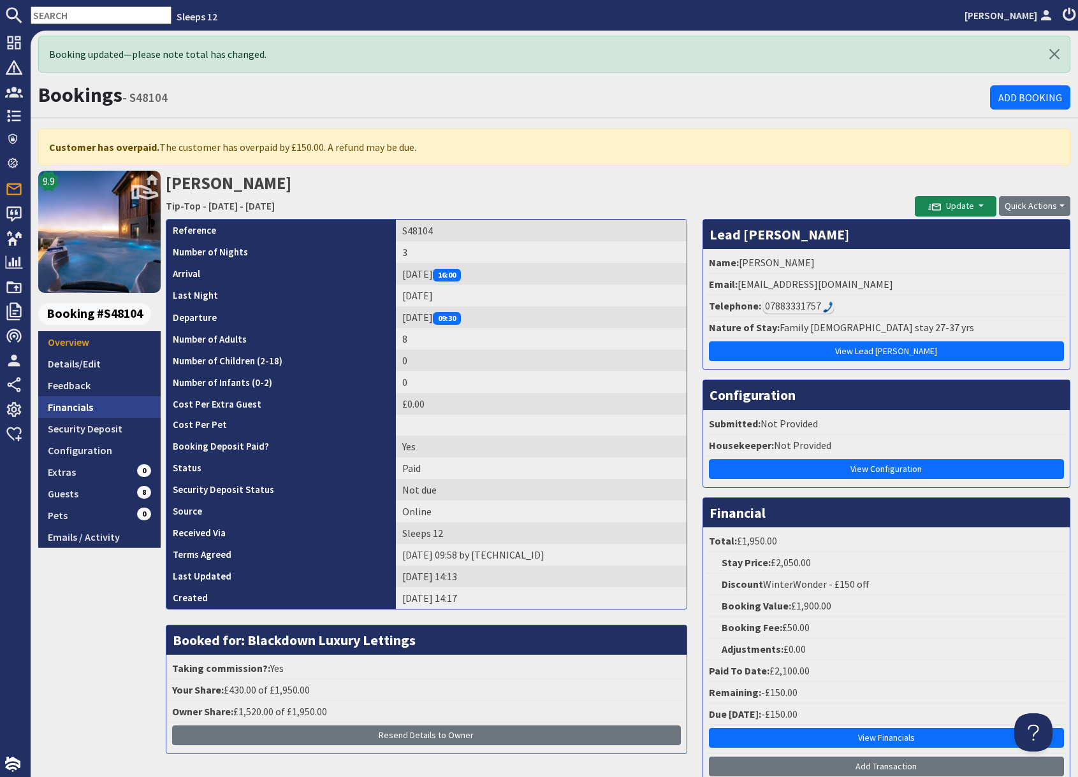
drag, startPoint x: 76, startPoint y: 407, endPoint x: 132, endPoint y: 405, distance: 55.5
click at [77, 407] on link "Financials" at bounding box center [99, 407] width 122 height 22
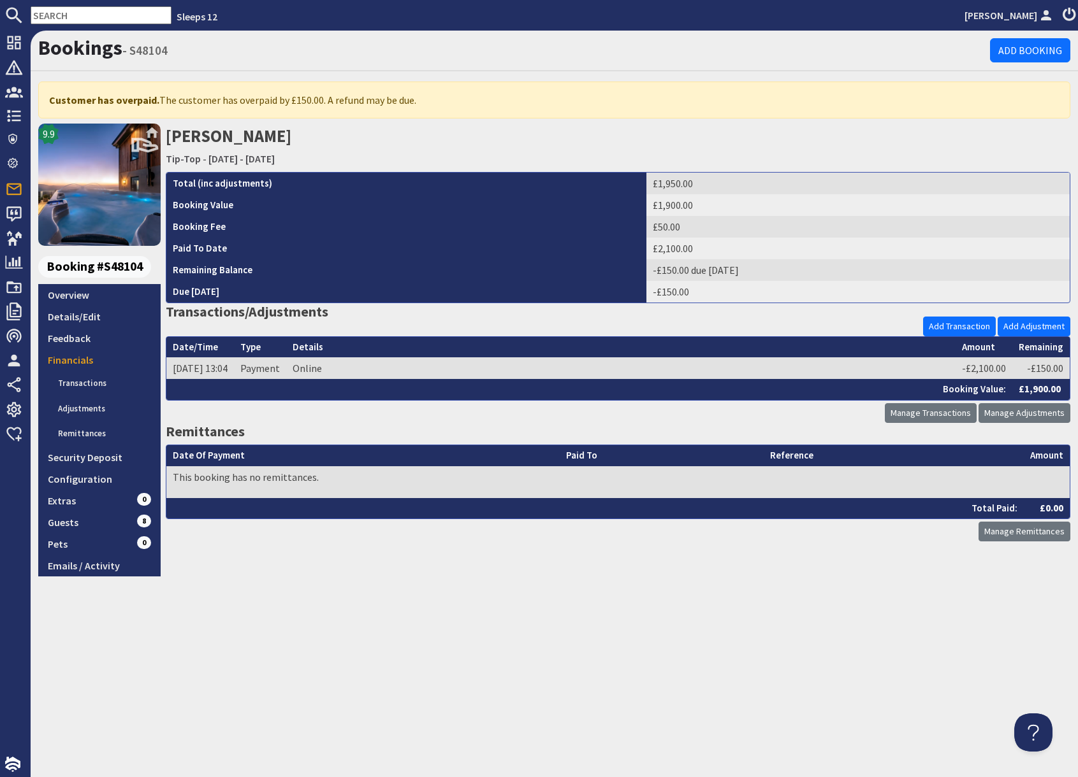
drag, startPoint x: 948, startPoint y: 417, endPoint x: 930, endPoint y: 431, distance: 23.2
click at [948, 416] on link "Manage Transactions" at bounding box center [931, 413] width 92 height 20
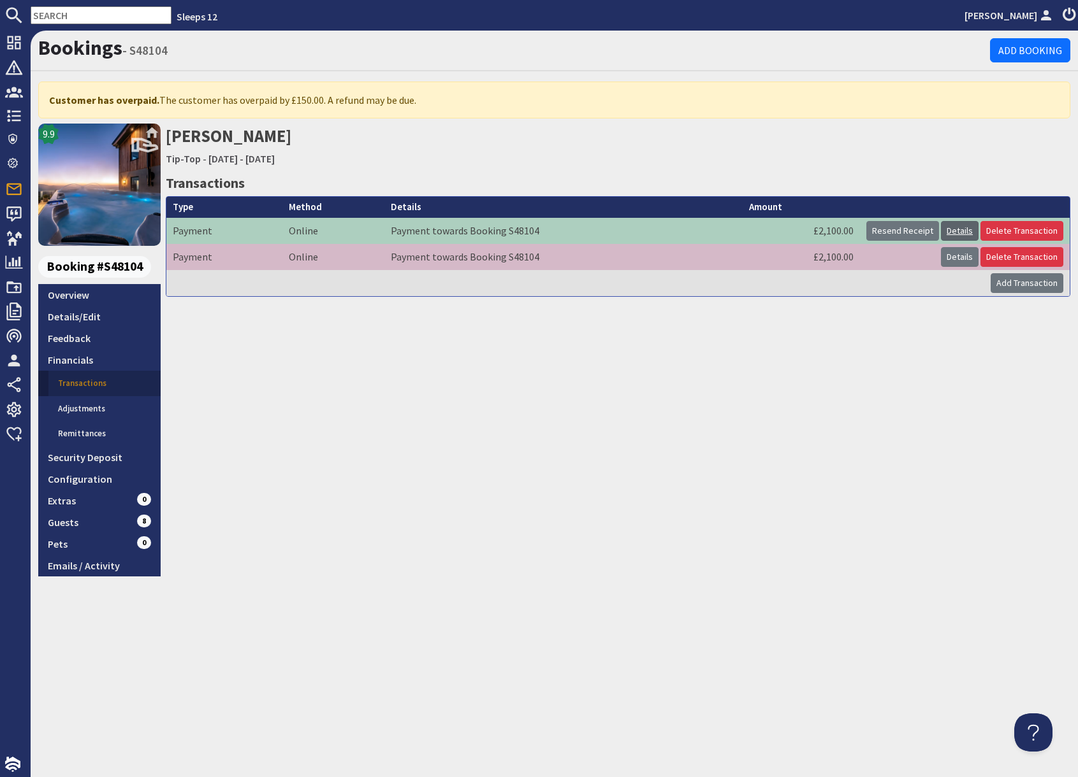
drag, startPoint x: 960, startPoint y: 229, endPoint x: 959, endPoint y: 236, distance: 7.8
click at [960, 229] on link "Details" at bounding box center [960, 231] width 38 height 20
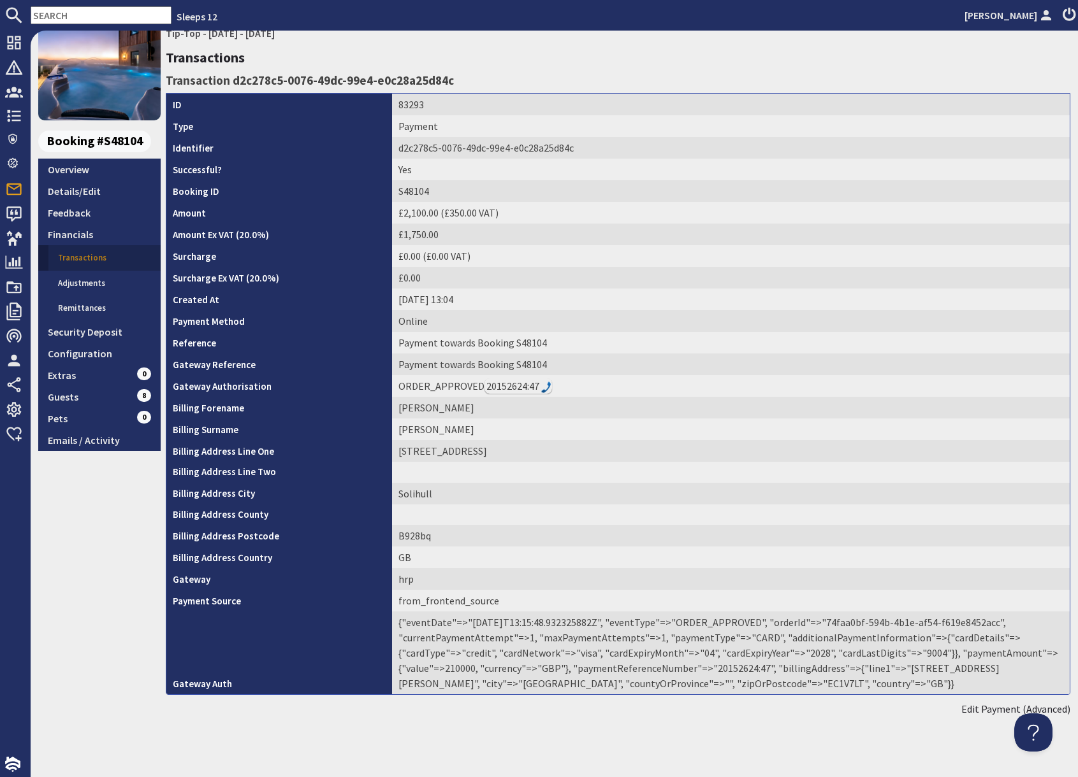
scroll to position [129, 0]
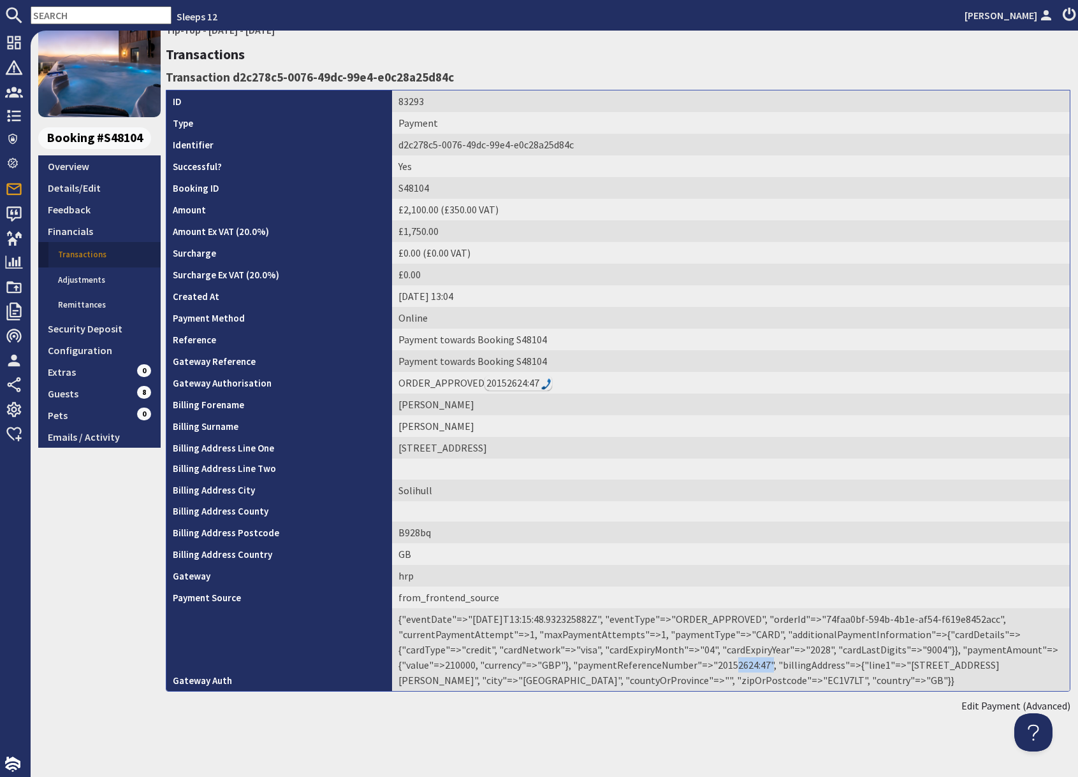
drag, startPoint x: 710, startPoint y: 667, endPoint x: 748, endPoint y: 667, distance: 37.6
click at [748, 667] on td "{"eventDate"=>"2025-10-01T13:15:48.932325882Z", "eventType"=>"ORDER_APPROVED", …" at bounding box center [730, 650] width 677 height 83
copy td "20152624"
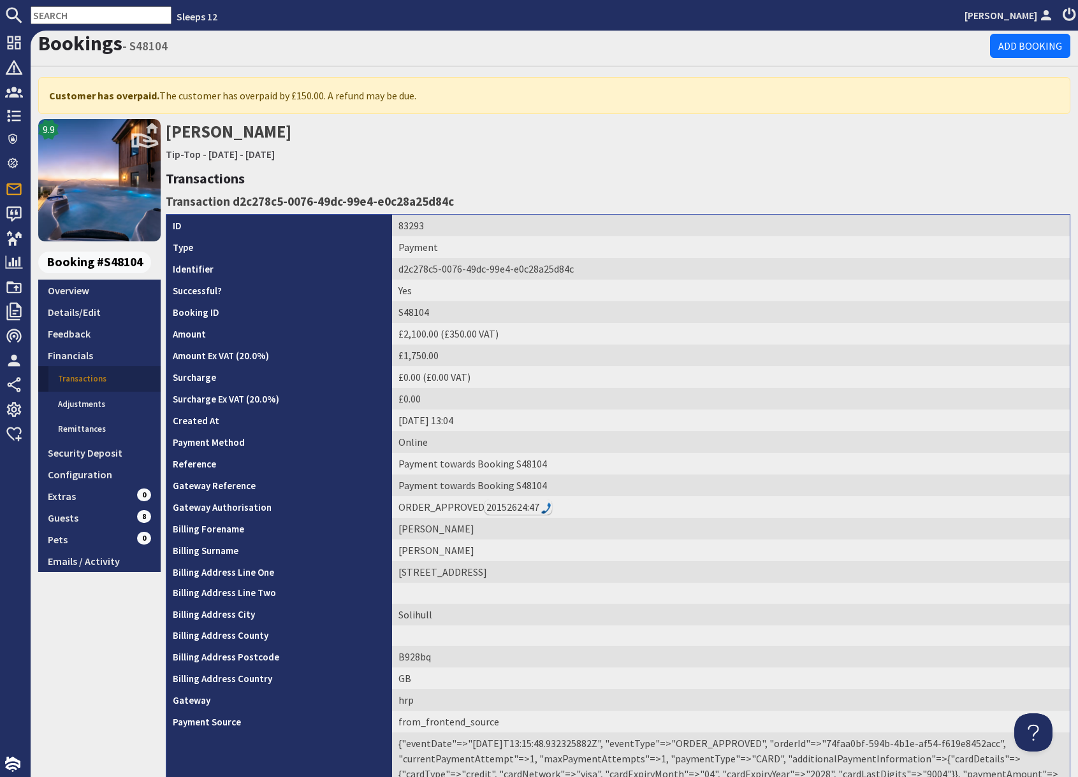
scroll to position [4, 0]
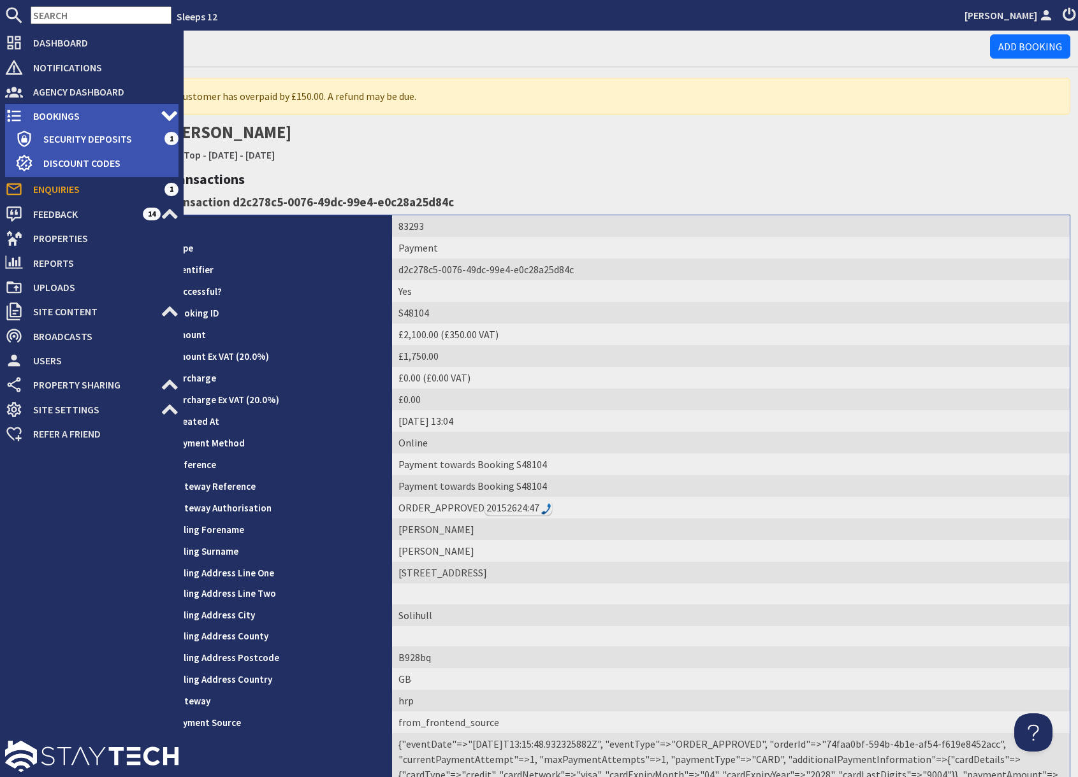
click at [62, 115] on span "Bookings" at bounding box center [92, 116] width 138 height 20
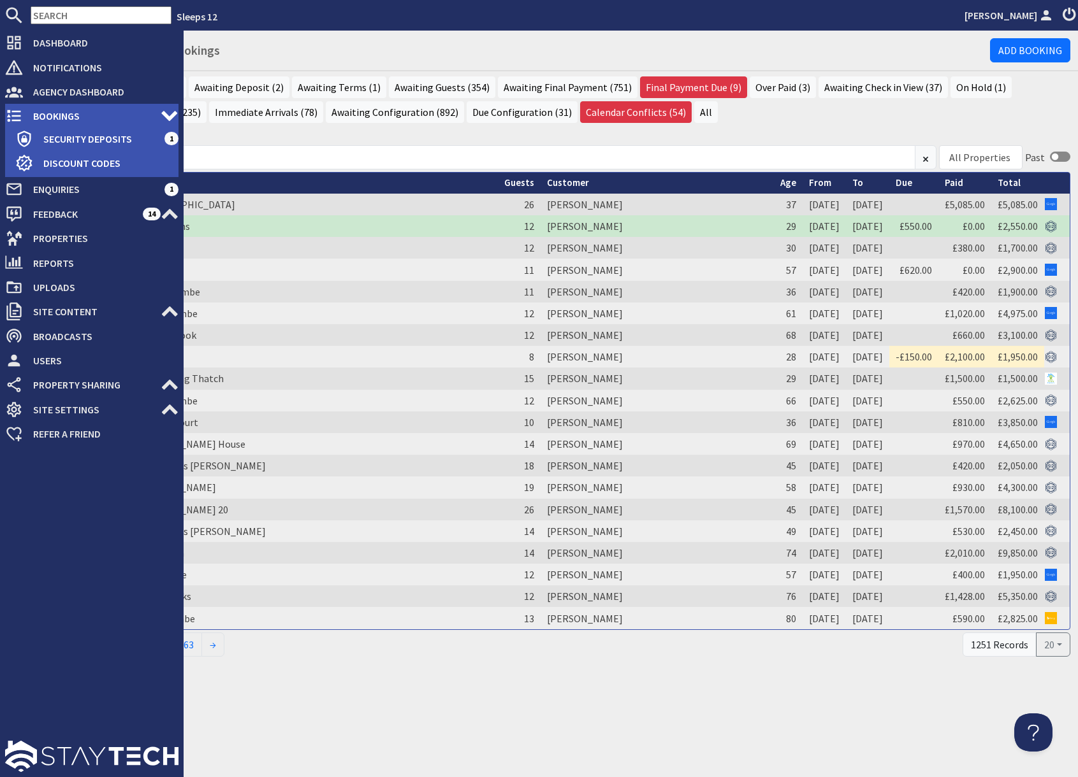
click at [44, 113] on span "Bookings" at bounding box center [92, 116] width 138 height 20
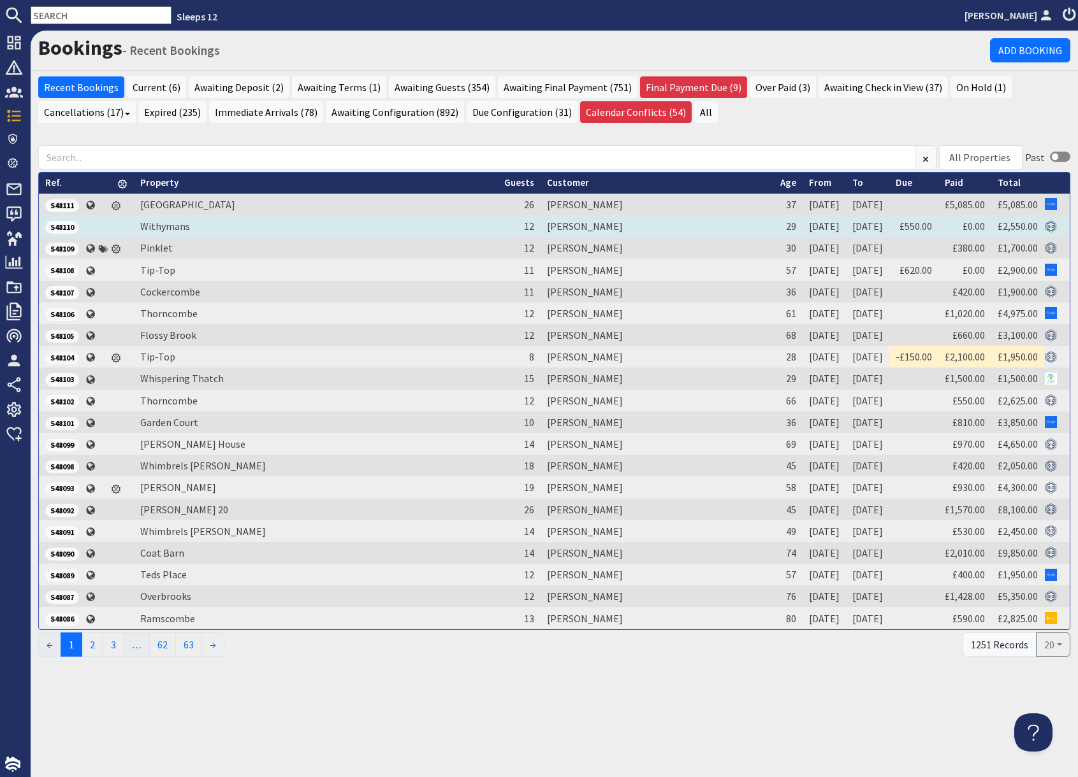
click at [71, 227] on span "S48110" at bounding box center [62, 227] width 34 height 13
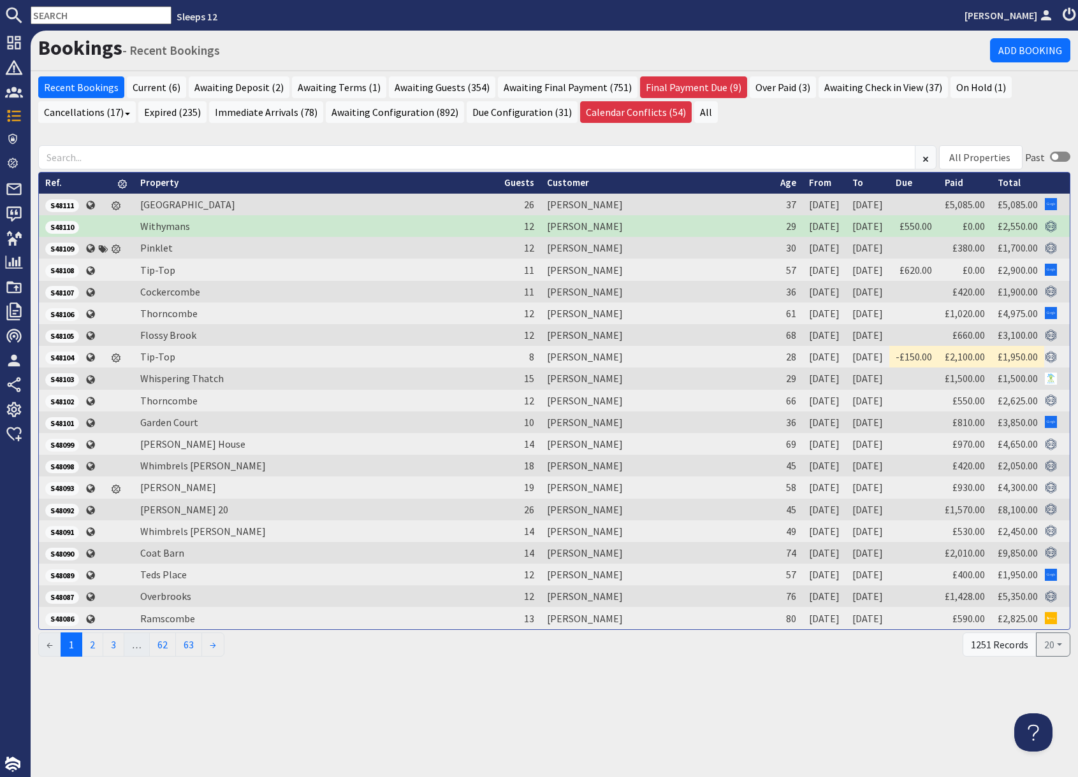
click at [95, 14] on input "text" at bounding box center [101, 15] width 141 height 18
paste input "hollygsteadman@gmail.com"
type input "hollygsteadman@gmail.com"
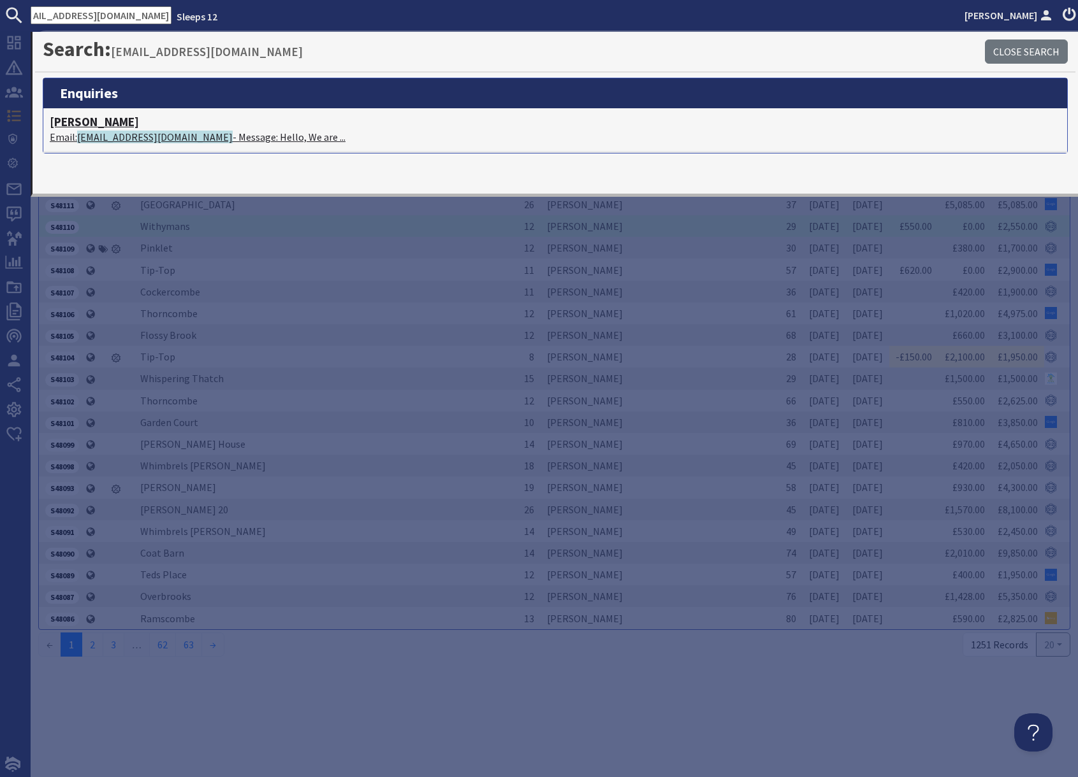
scroll to position [0, 0]
click at [275, 140] on p "Email: hollygsteadman@gmail.com - Message: Hello, We are ..." at bounding box center [555, 136] width 1011 height 15
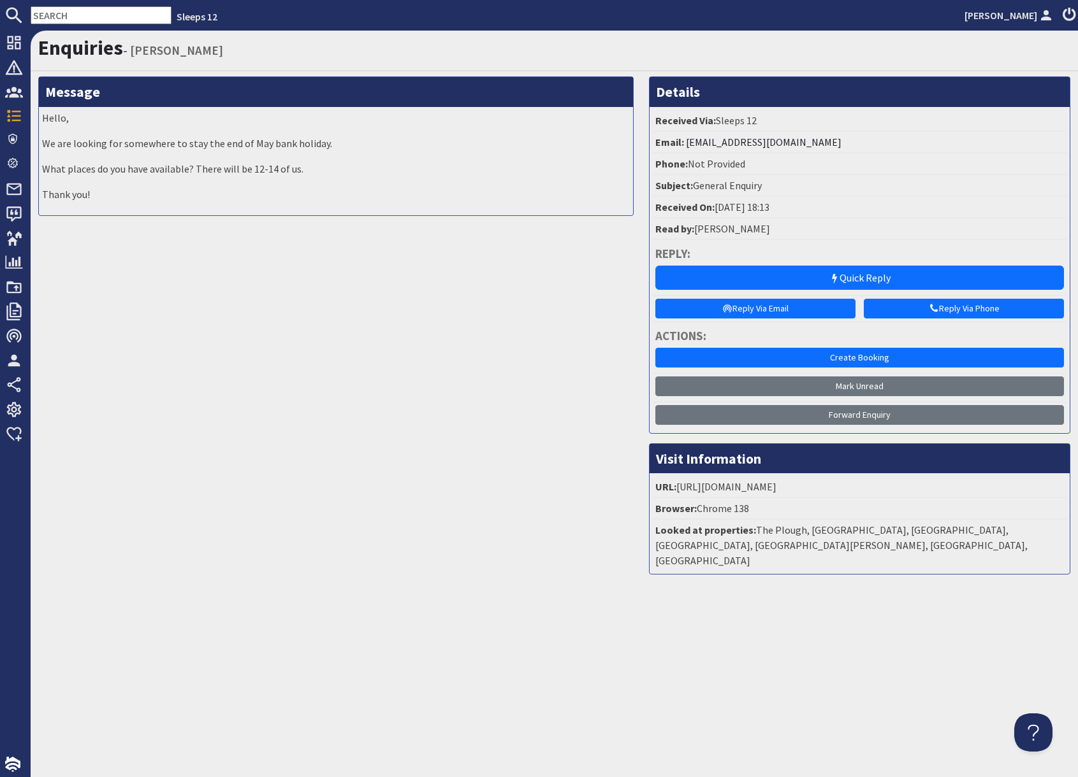
click at [88, 15] on input "text" at bounding box center [101, 15] width 141 height 18
paste input "mrskayleighseys@gmail.com"
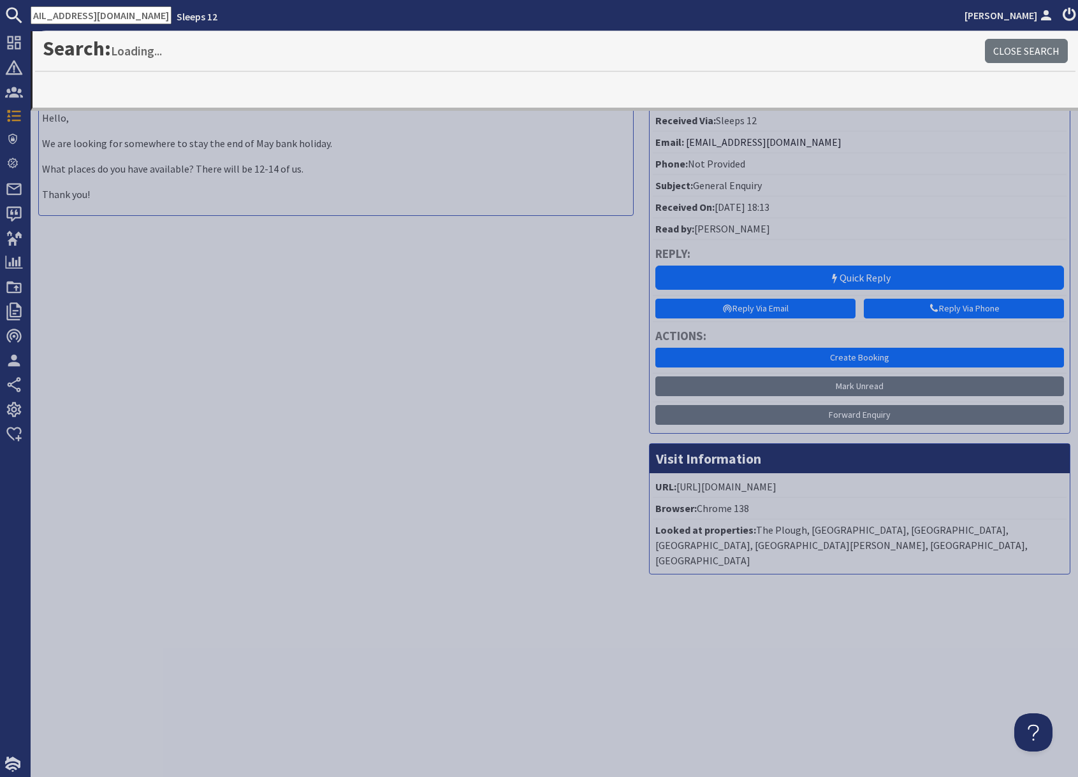
type input "mrskayleighseys@gmail.com"
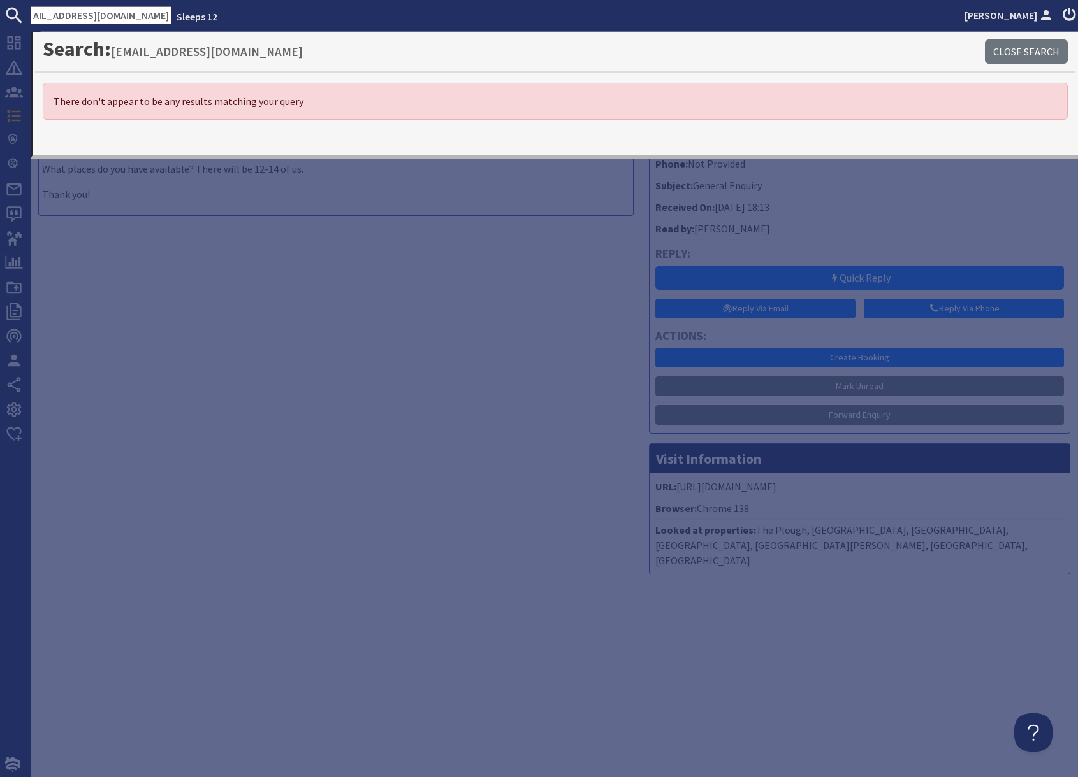
scroll to position [0, 0]
click at [335, 331] on div "Message Hello, We are looking for somewhere to stay the end of May bank holiday…" at bounding box center [336, 330] width 610 height 508
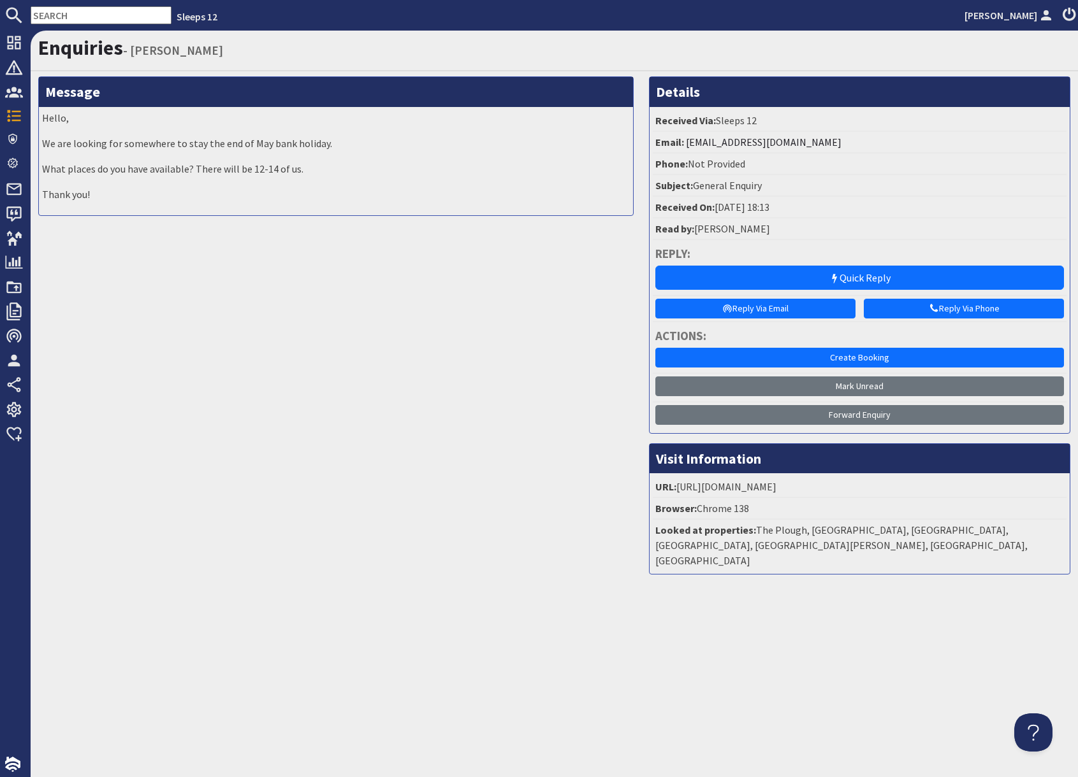
click at [98, 13] on input "text" at bounding box center [101, 15] width 141 height 18
paste input "sophie-jordan95@hotmail.co.uk"
type input "sophie-jordan95@hotmail.co.uk"
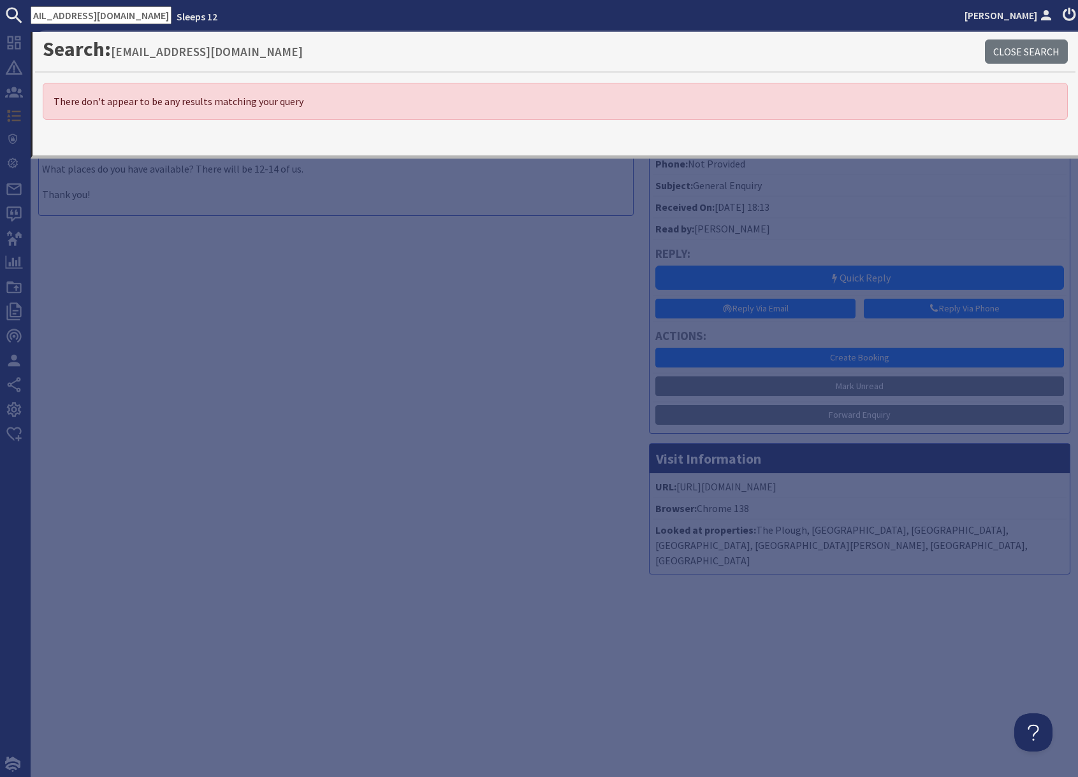
scroll to position [0, 0]
click at [105, 17] on input "sophie-jordan95@hotmail.co.uk" at bounding box center [101, 15] width 141 height 18
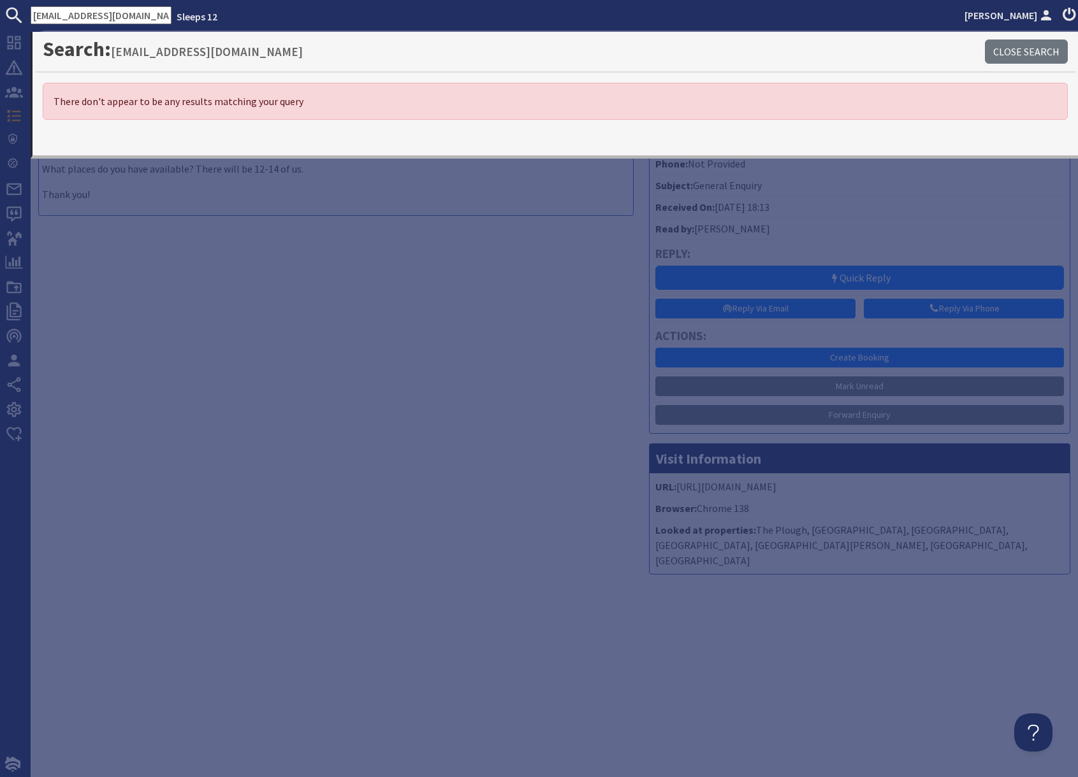
click at [105, 17] on input "sophie-jordan95@hotmail.co.uk" at bounding box center [101, 15] width 141 height 18
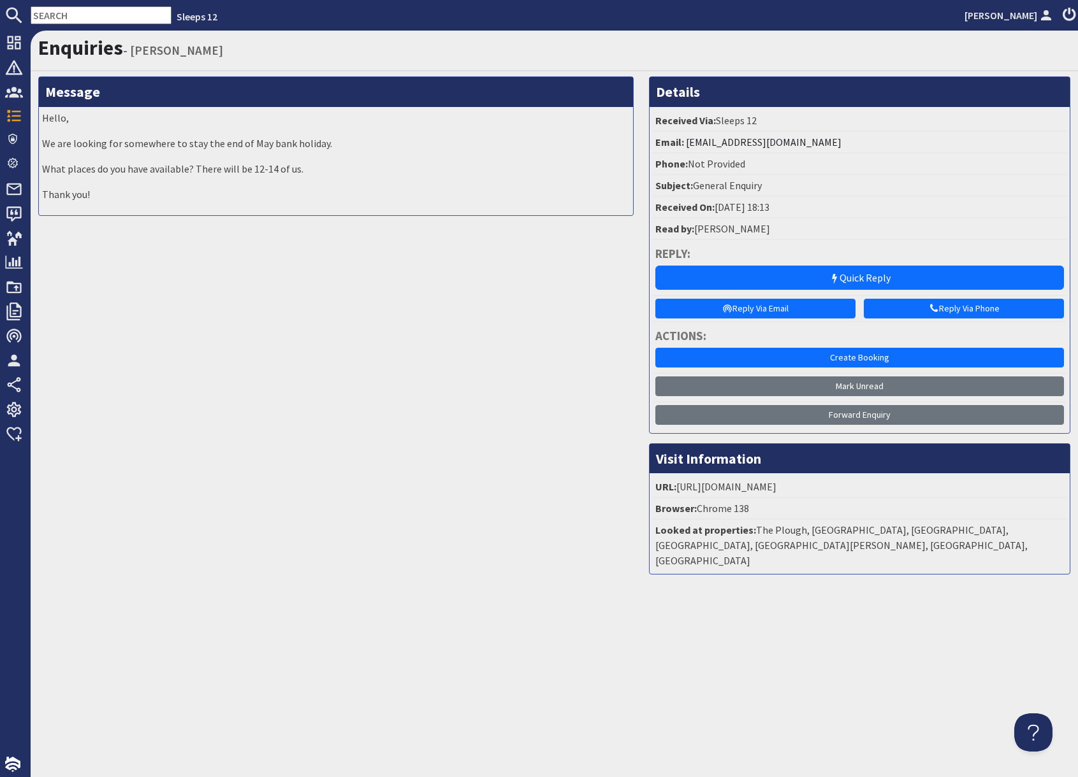
paste input "S47466"
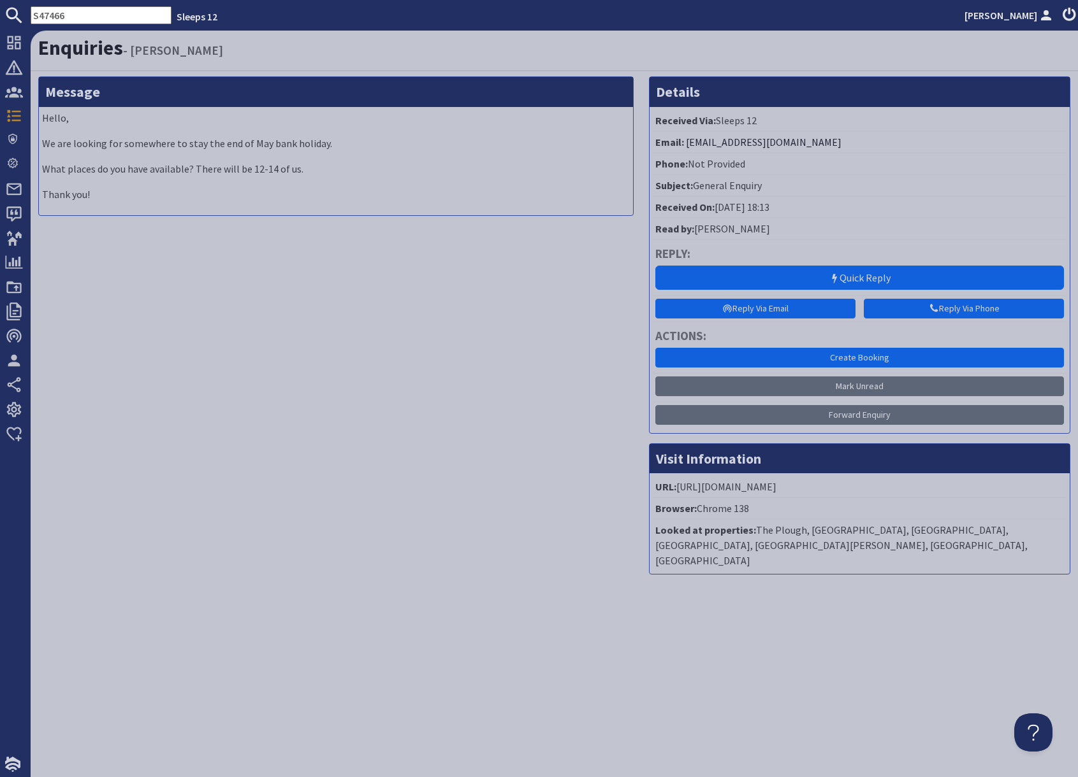
type input "S47466"
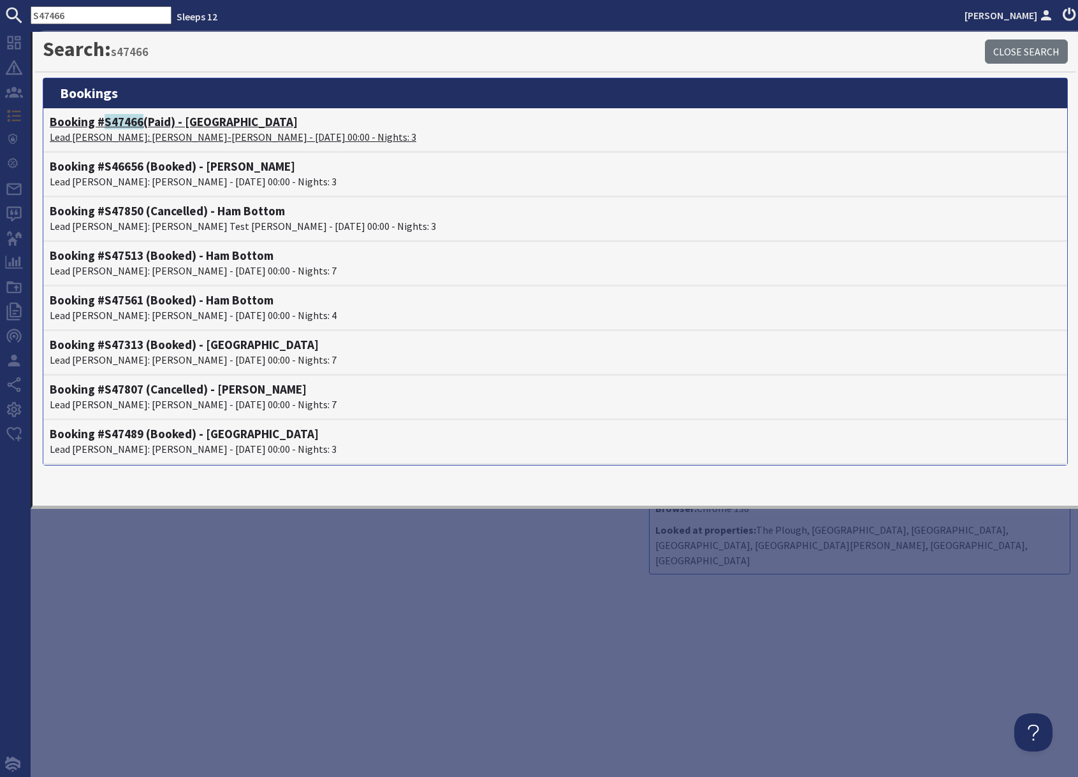
click at [152, 134] on p "Lead Booker: Tyler-Jade Adams - 10/10/2025 00:00 - Nights: 3" at bounding box center [555, 136] width 1011 height 15
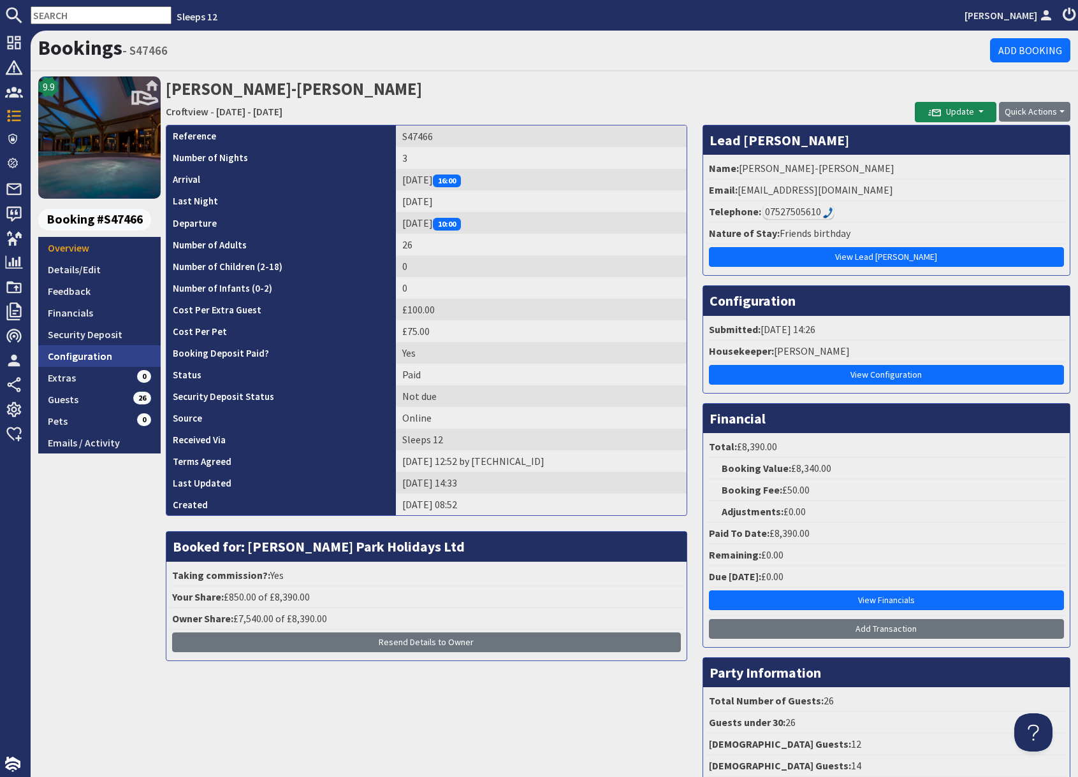
click at [93, 356] on link "Configuration" at bounding box center [99, 356] width 122 height 22
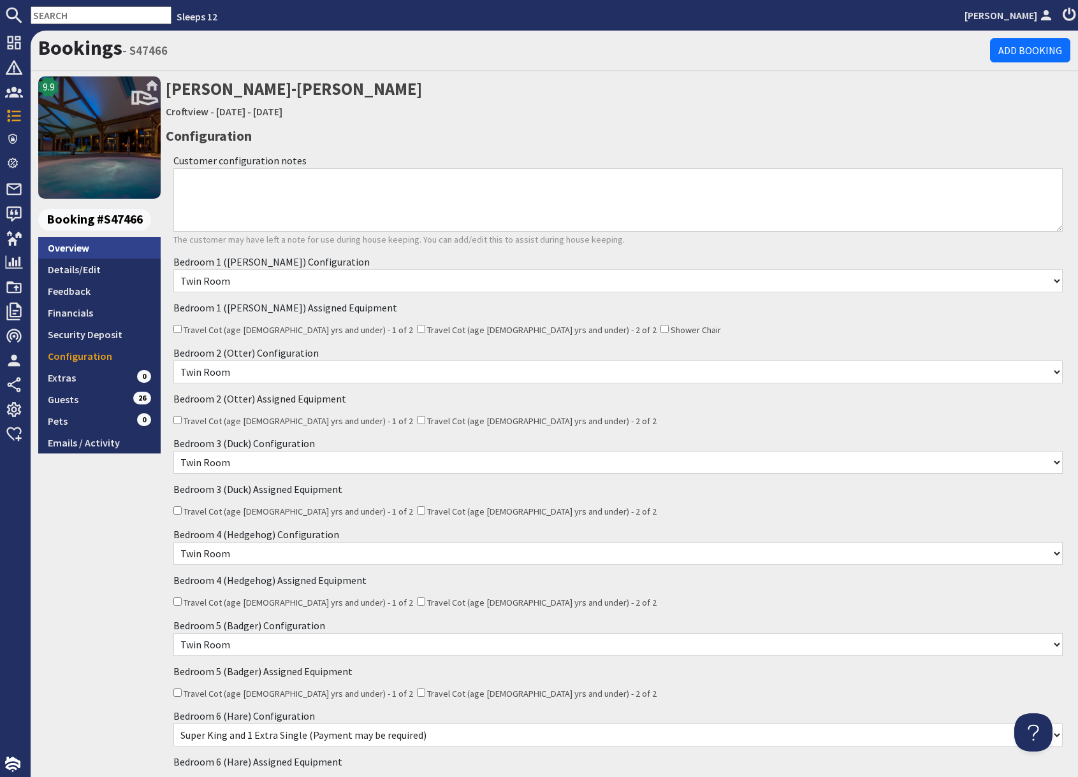
click at [86, 255] on link "Overview" at bounding box center [99, 248] width 122 height 22
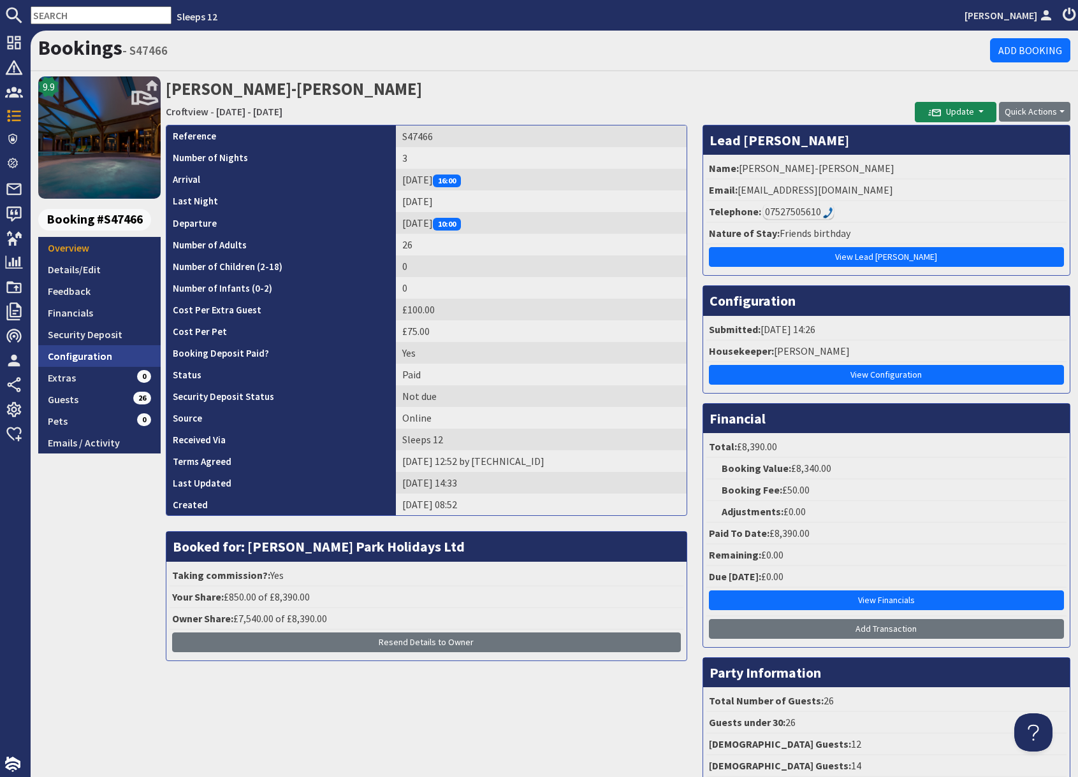
click at [87, 360] on link "Configuration" at bounding box center [99, 356] width 122 height 22
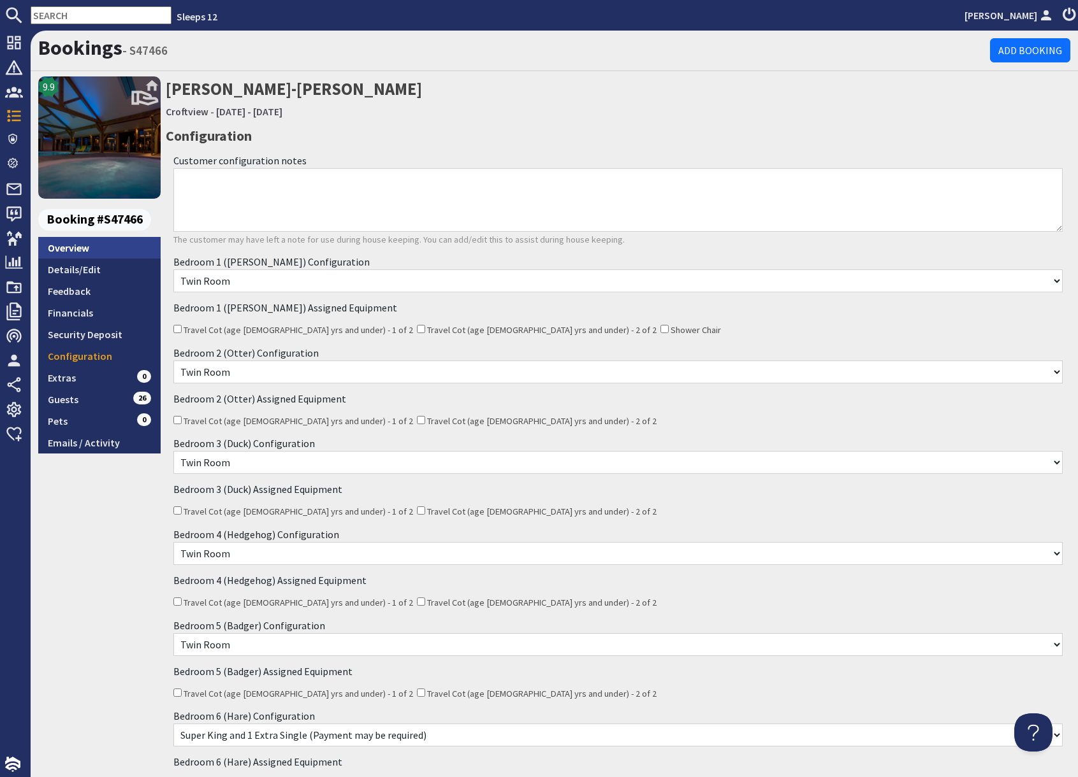
click at [87, 252] on link "Overview" at bounding box center [99, 248] width 122 height 22
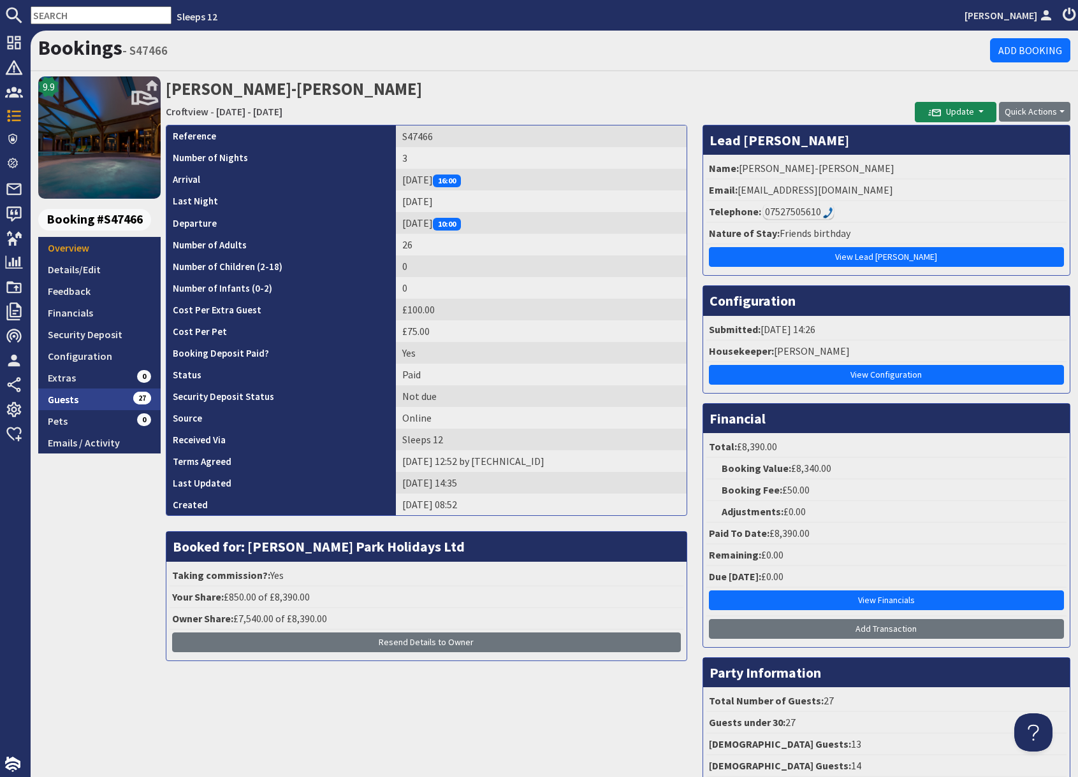
click at [110, 400] on link "Guests 27" at bounding box center [99, 400] width 122 height 22
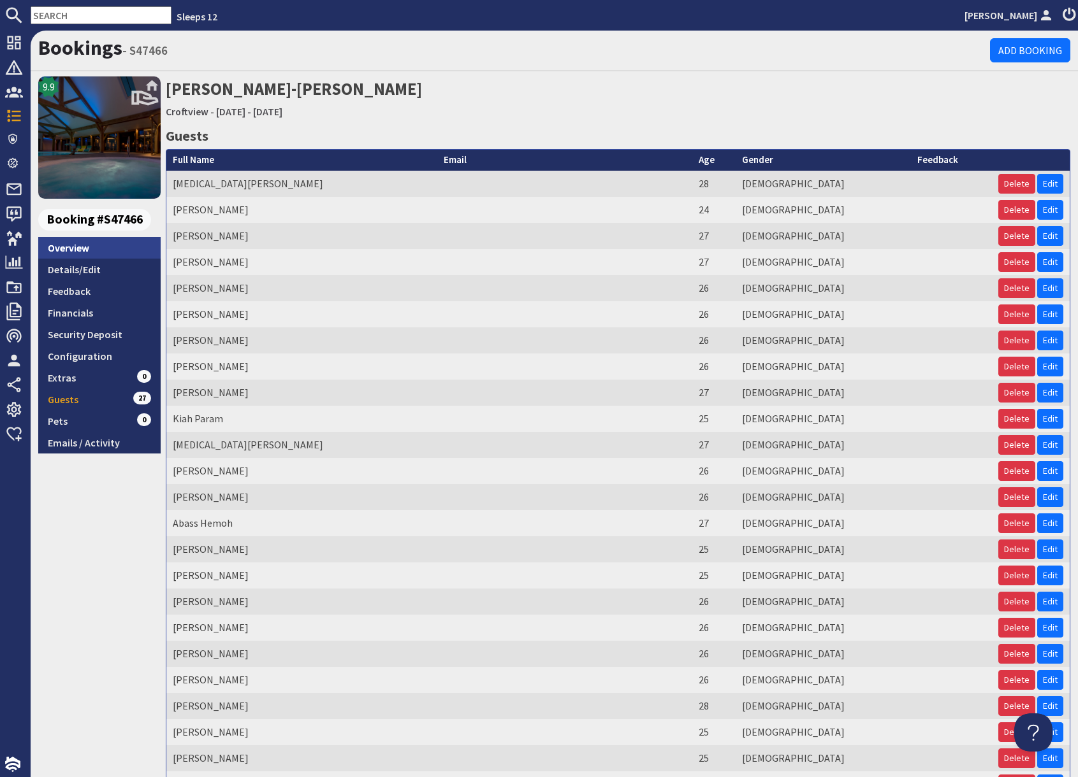
click at [98, 240] on link "Overview" at bounding box center [99, 248] width 122 height 22
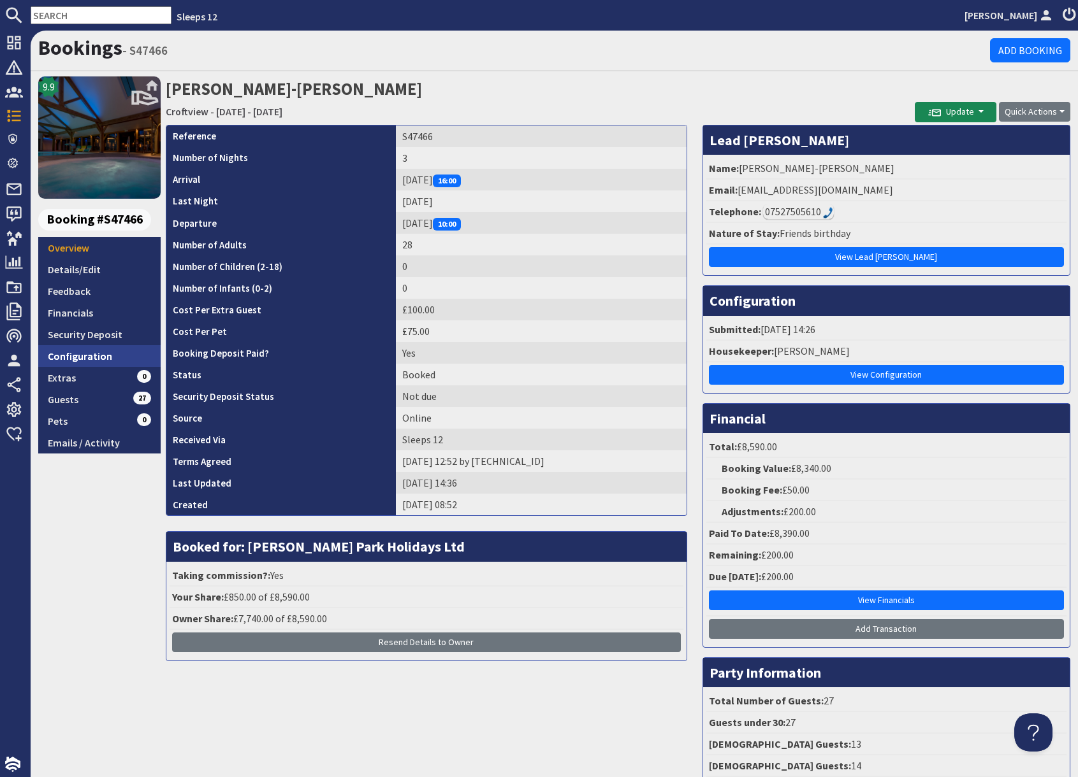
click at [113, 361] on link "Configuration" at bounding box center [99, 356] width 122 height 22
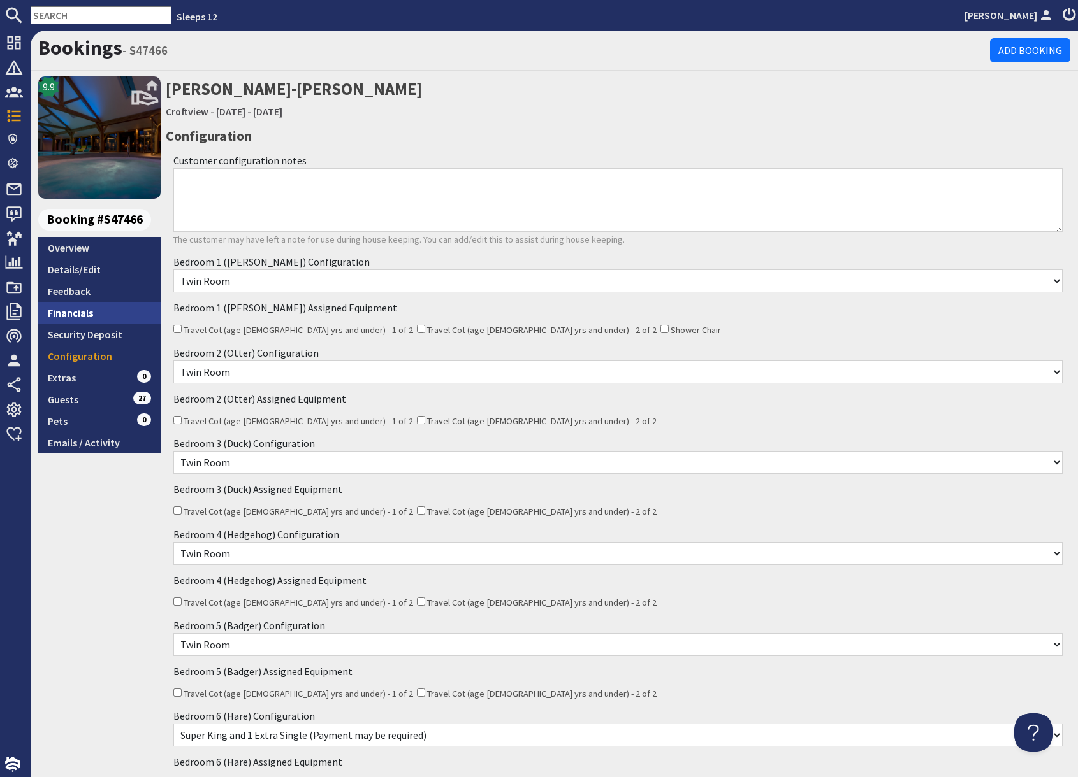
click at [95, 315] on link "Financials" at bounding box center [99, 313] width 122 height 22
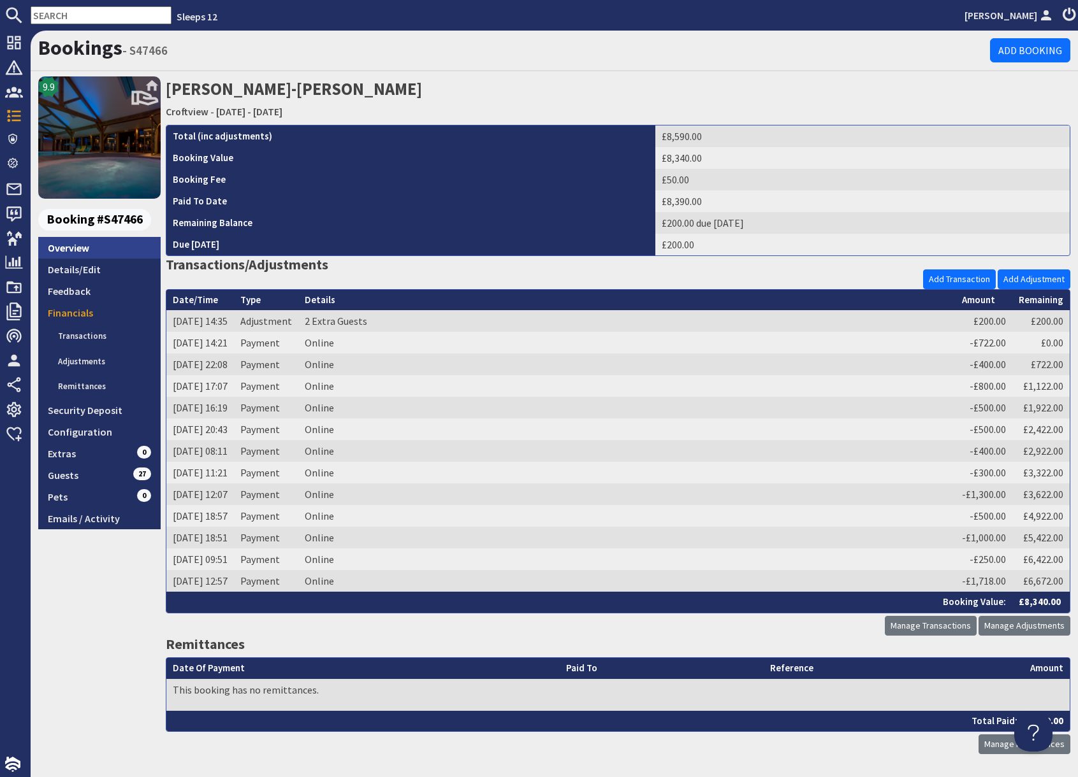
click at [93, 250] on link "Overview" at bounding box center [99, 248] width 122 height 22
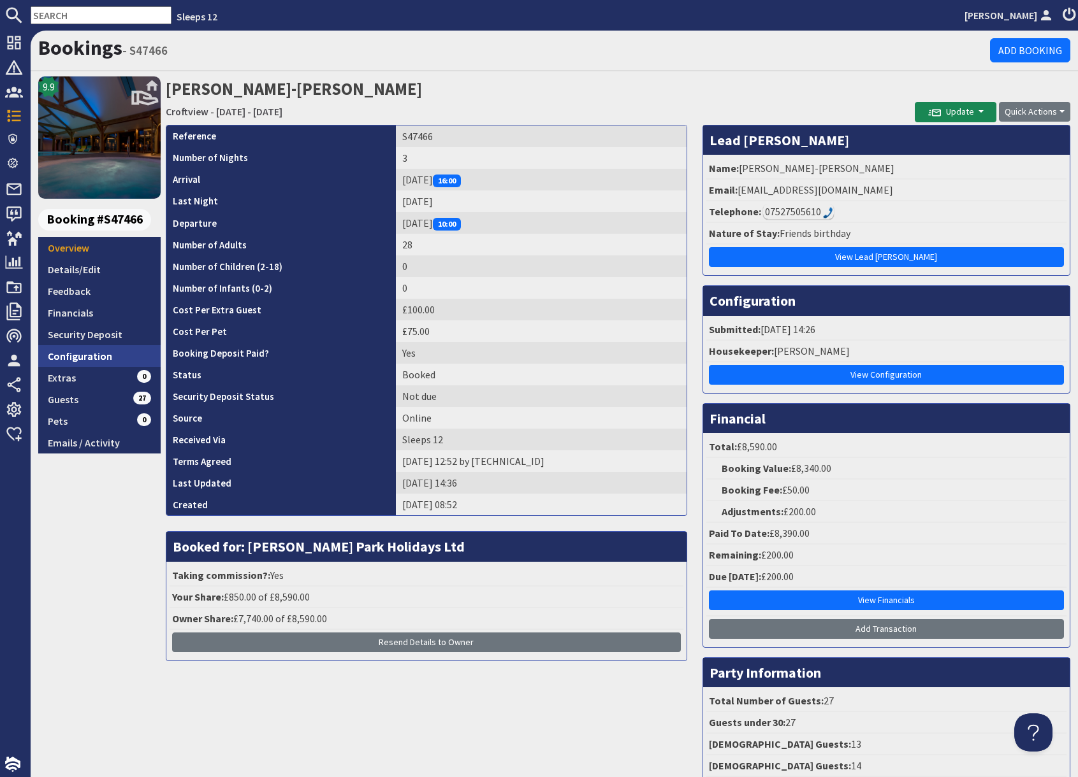
click at [89, 354] on link "Configuration" at bounding box center [99, 356] width 122 height 22
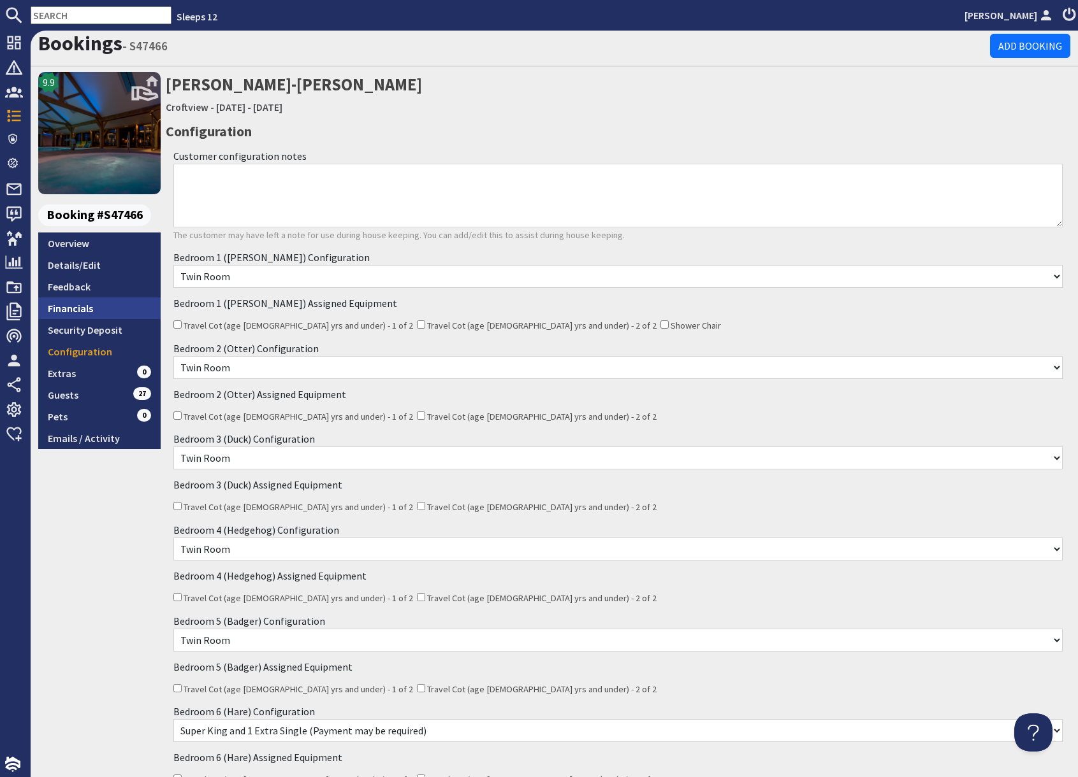
scroll to position [6, 0]
click at [91, 312] on link "Financials" at bounding box center [99, 307] width 122 height 22
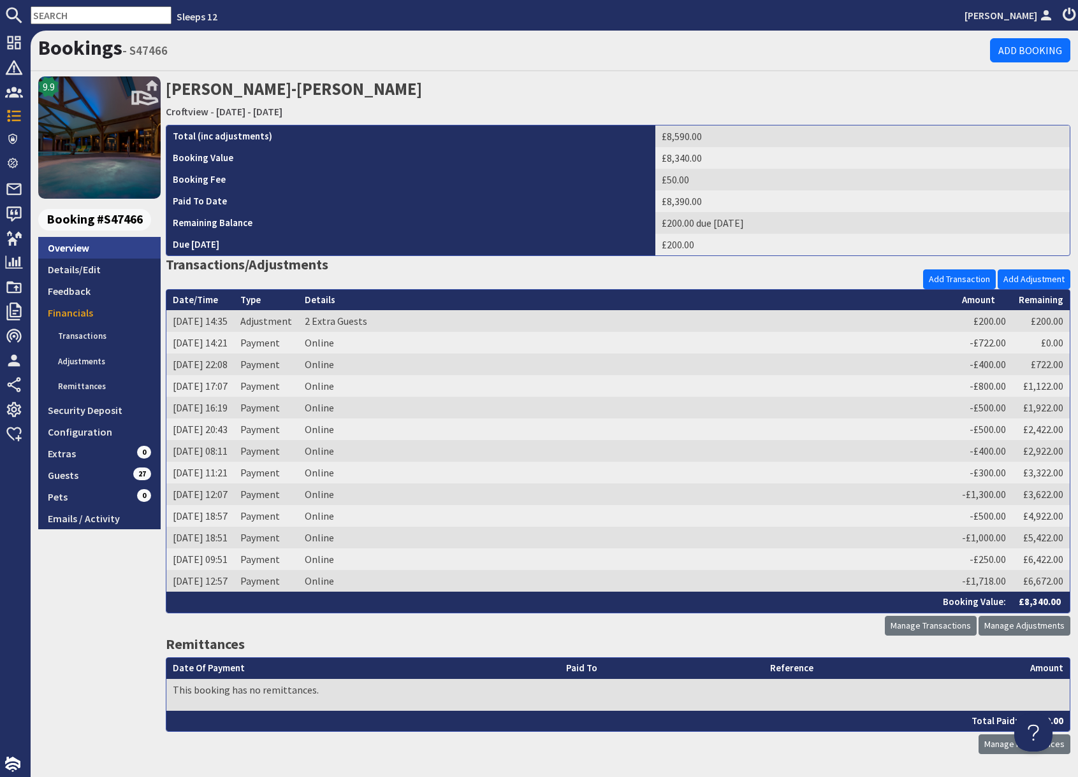
click at [94, 245] on link "Overview" at bounding box center [99, 248] width 122 height 22
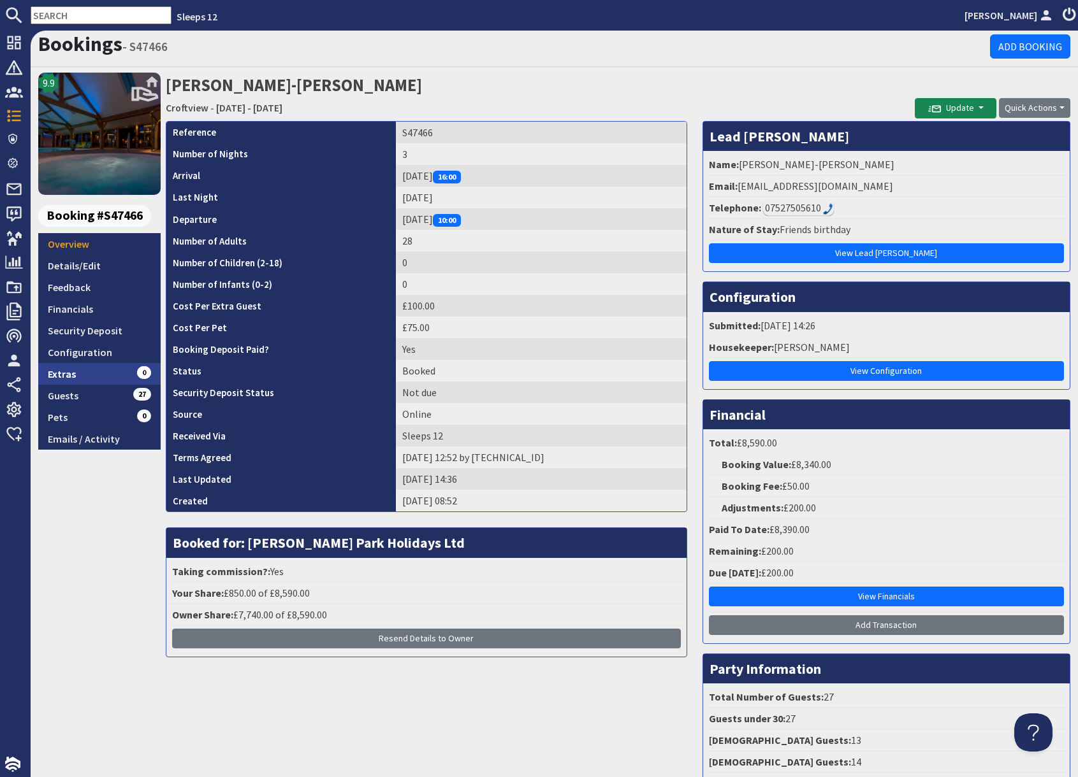
scroll to position [3, 0]
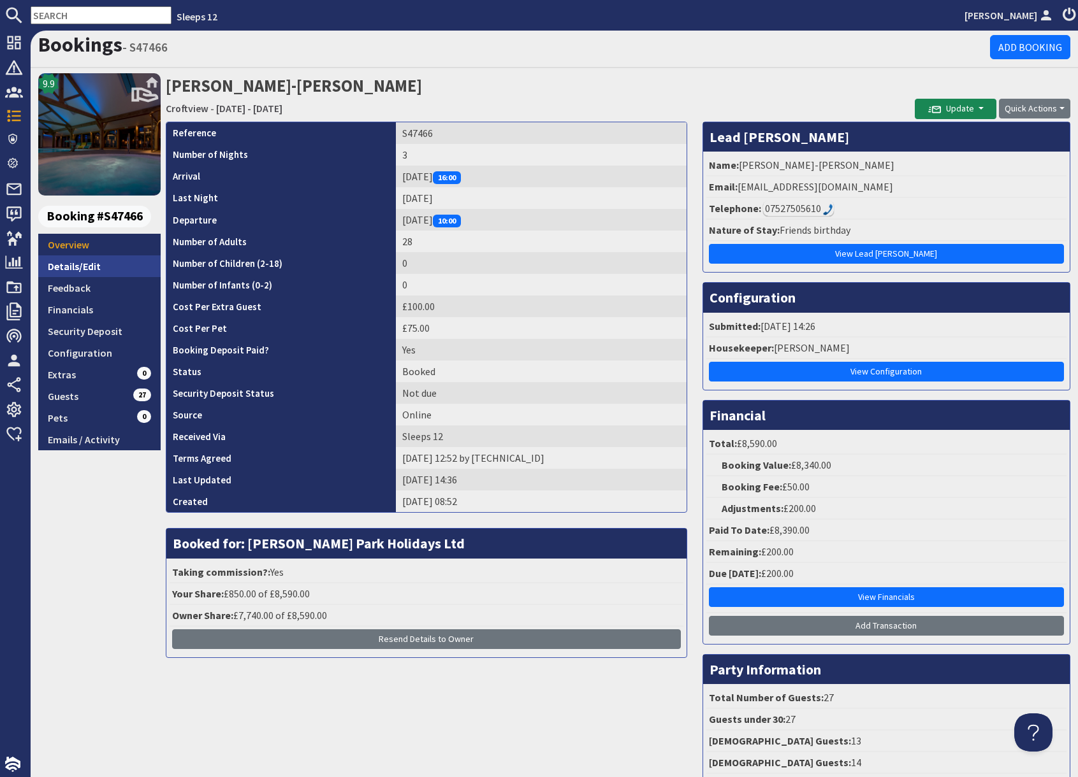
drag, startPoint x: 98, startPoint y: 268, endPoint x: 123, endPoint y: 266, distance: 24.9
click at [98, 268] on link "Details/Edit" at bounding box center [99, 267] width 122 height 22
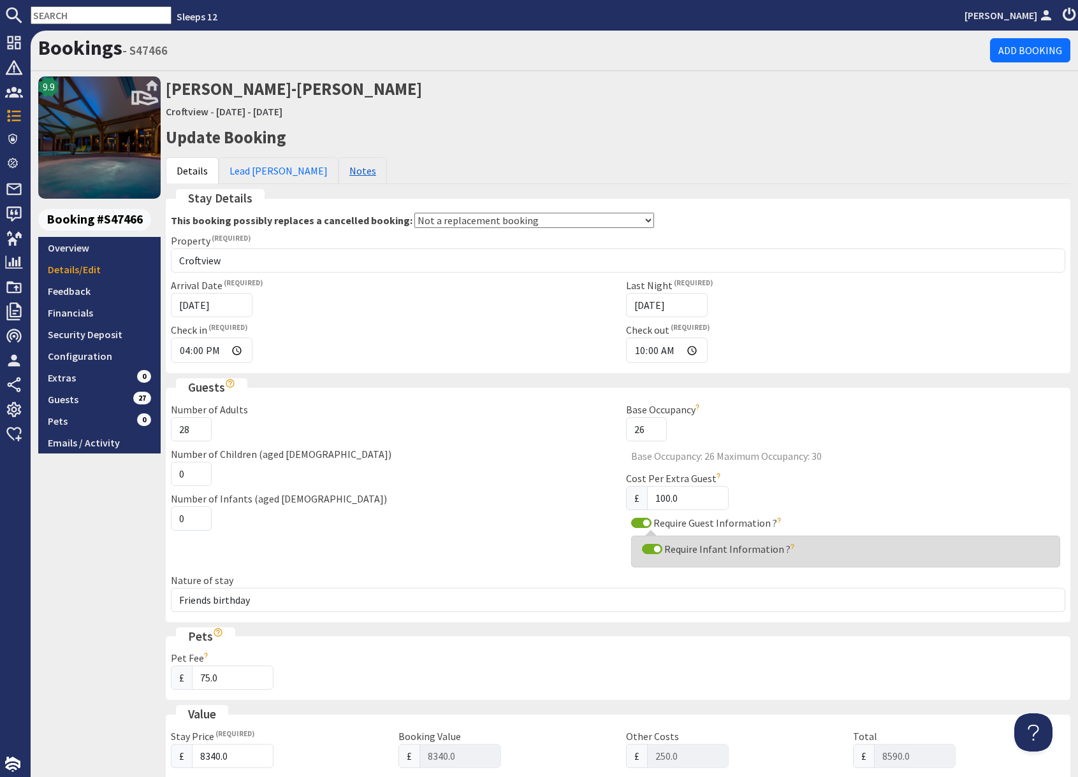
click at [338, 170] on link "Notes" at bounding box center [362, 170] width 48 height 27
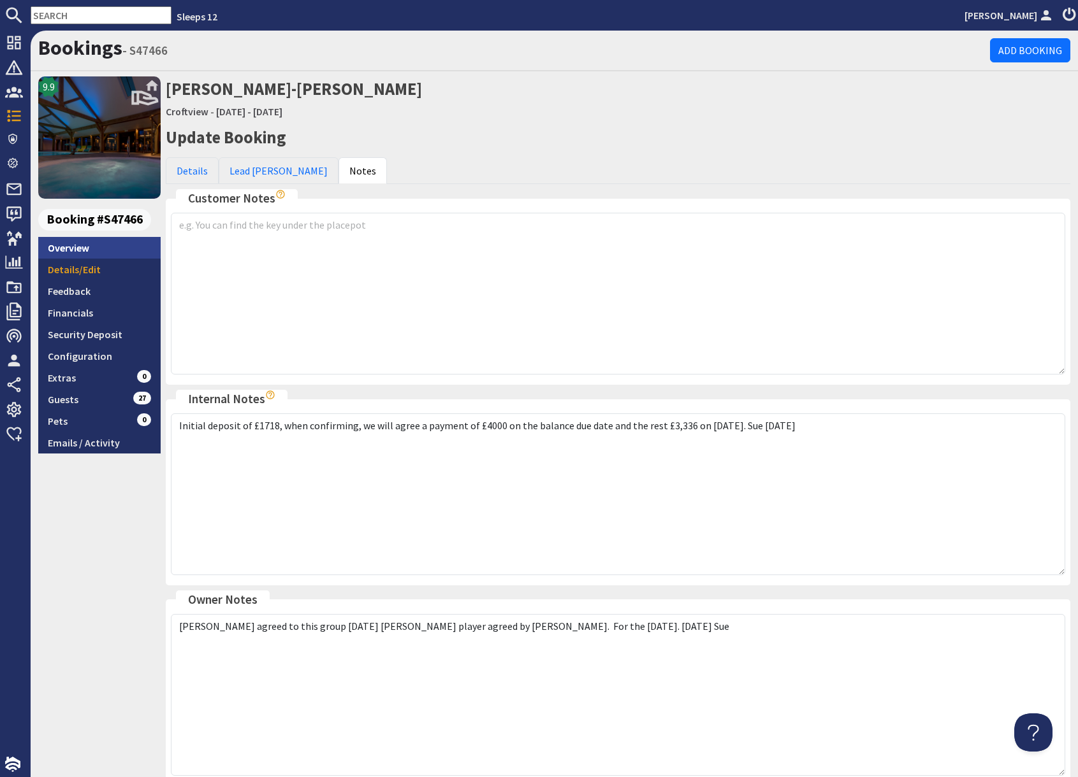
click at [80, 247] on link "Overview" at bounding box center [99, 248] width 122 height 22
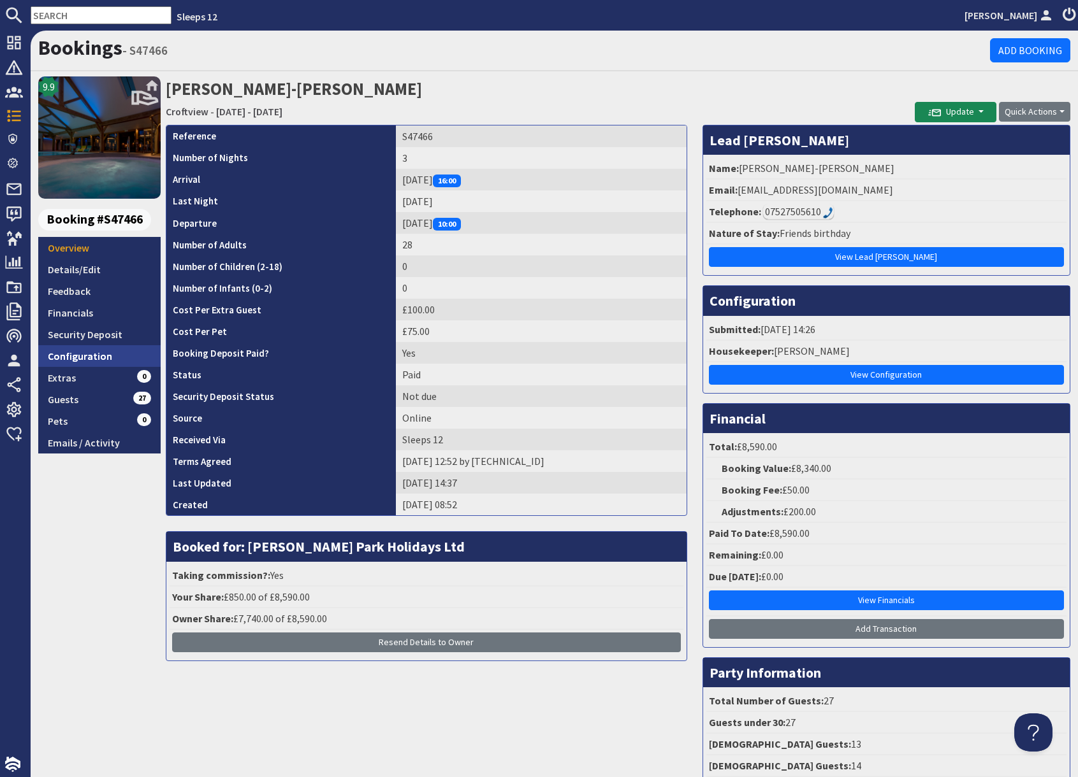
click at [105, 357] on link "Configuration" at bounding box center [99, 356] width 122 height 22
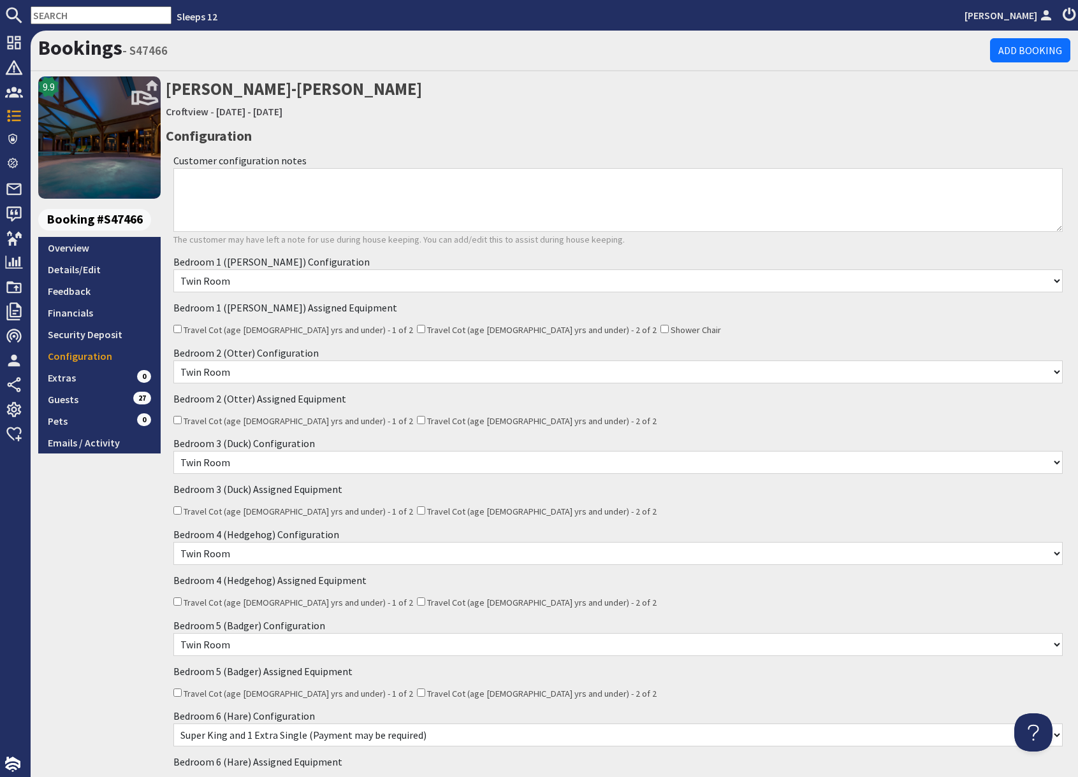
click at [85, 245] on link "Overview" at bounding box center [99, 248] width 122 height 22
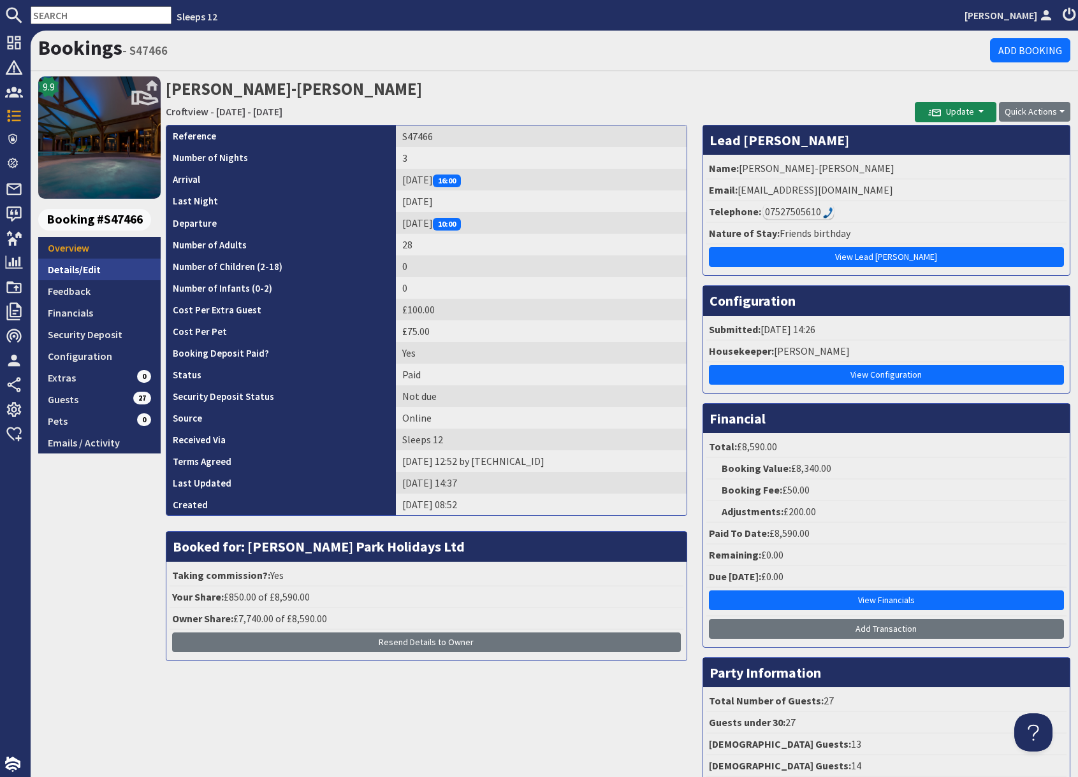
click at [89, 275] on link "Details/Edit" at bounding box center [99, 270] width 122 height 22
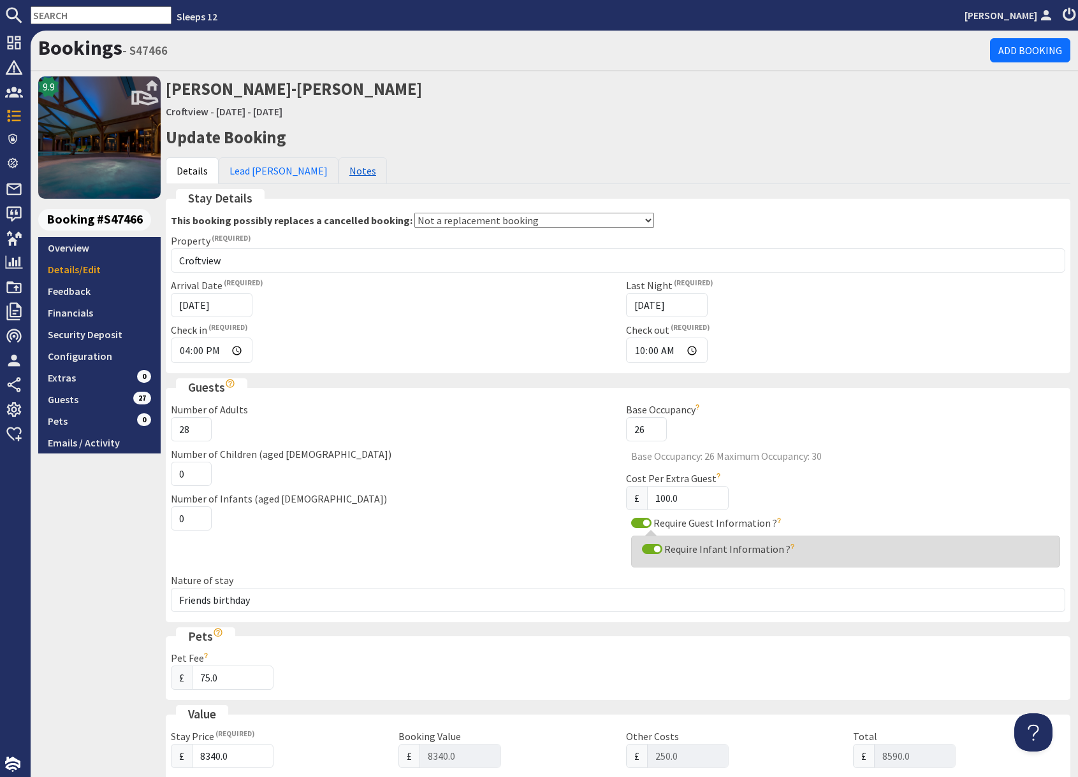
click at [338, 179] on link "Notes" at bounding box center [362, 170] width 48 height 27
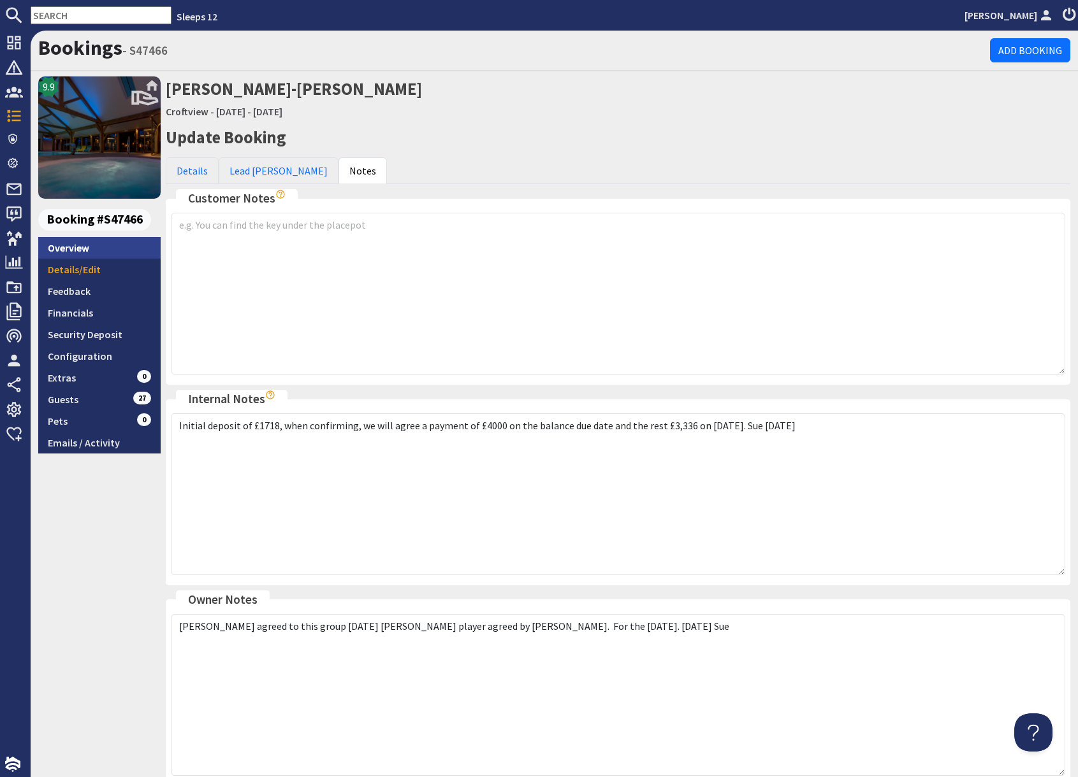
click at [73, 252] on link "Overview" at bounding box center [99, 248] width 122 height 22
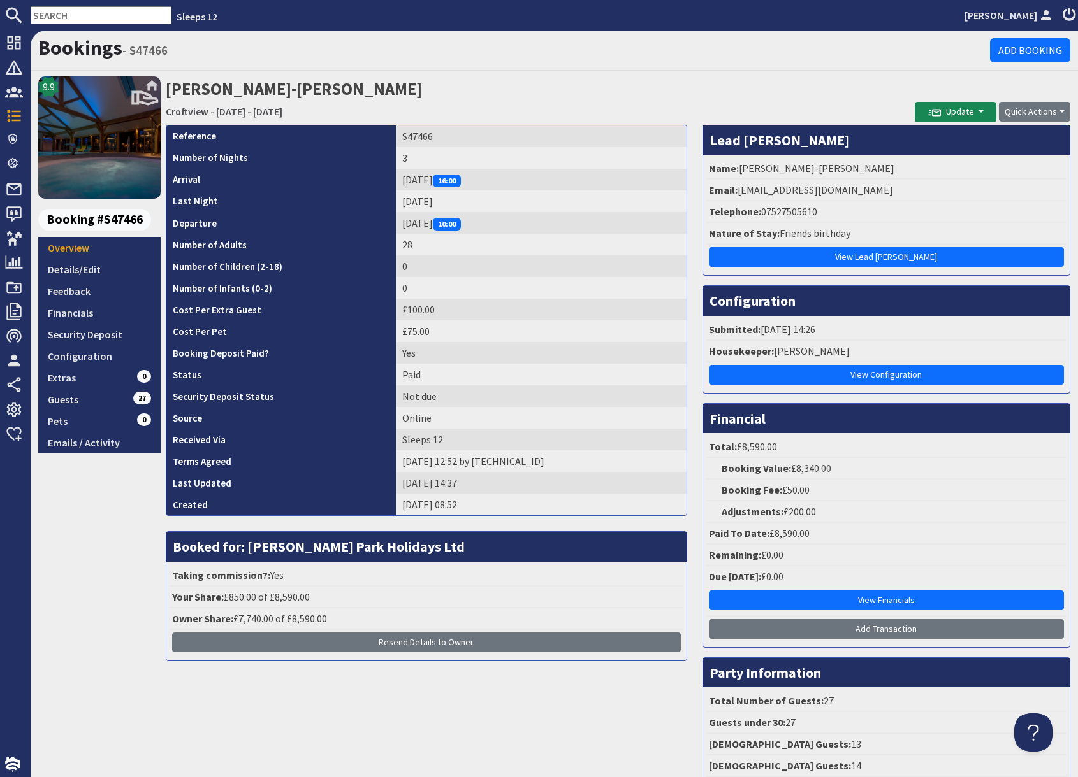
click at [124, 491] on div "9.9 Booking #S47466 Overview Details/Edit Feedback Financials Security Deposit …" at bounding box center [99, 443] width 122 height 735
drag, startPoint x: 707, startPoint y: 94, endPoint x: 800, endPoint y: 140, distance: 103.2
click at [707, 94] on h2 "Tyler-Jade Adams Croftview - Friday 10/10/2025 - Sunday 12/10/2025" at bounding box center [540, 98] width 749 height 45
click at [795, 214] on div "07527505610" at bounding box center [798, 211] width 71 height 15
drag, startPoint x: 101, startPoint y: 358, endPoint x: 118, endPoint y: 358, distance: 17.2
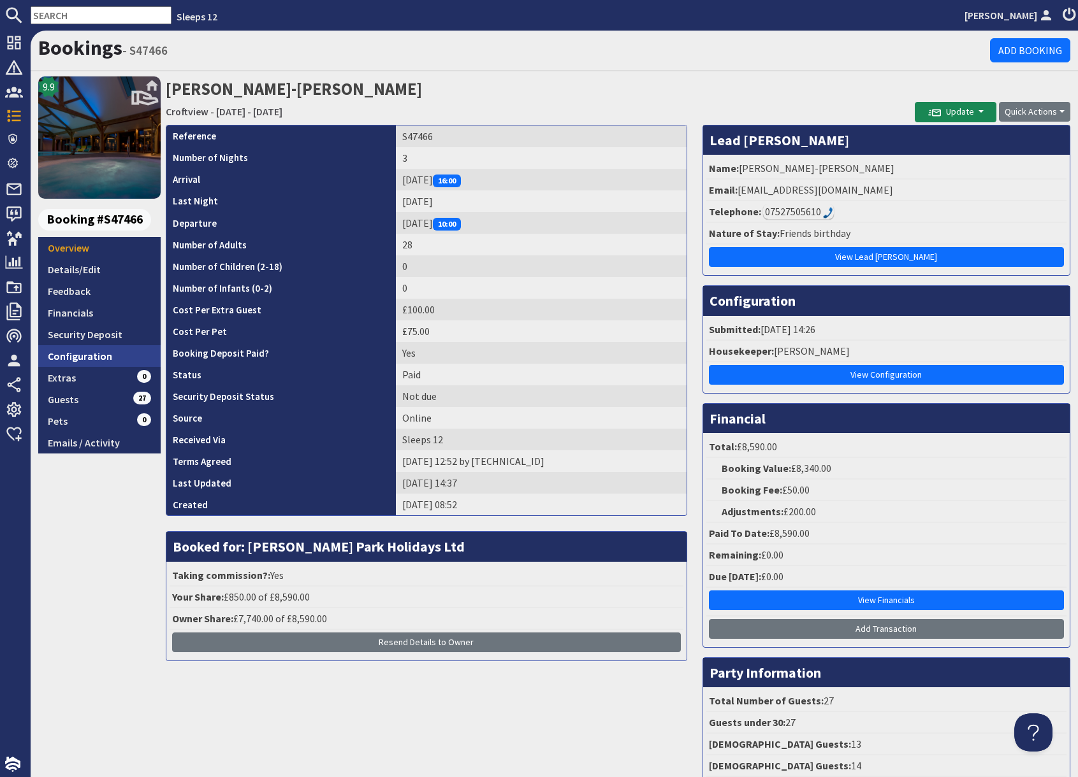
click at [101, 358] on link "Configuration" at bounding box center [99, 356] width 122 height 22
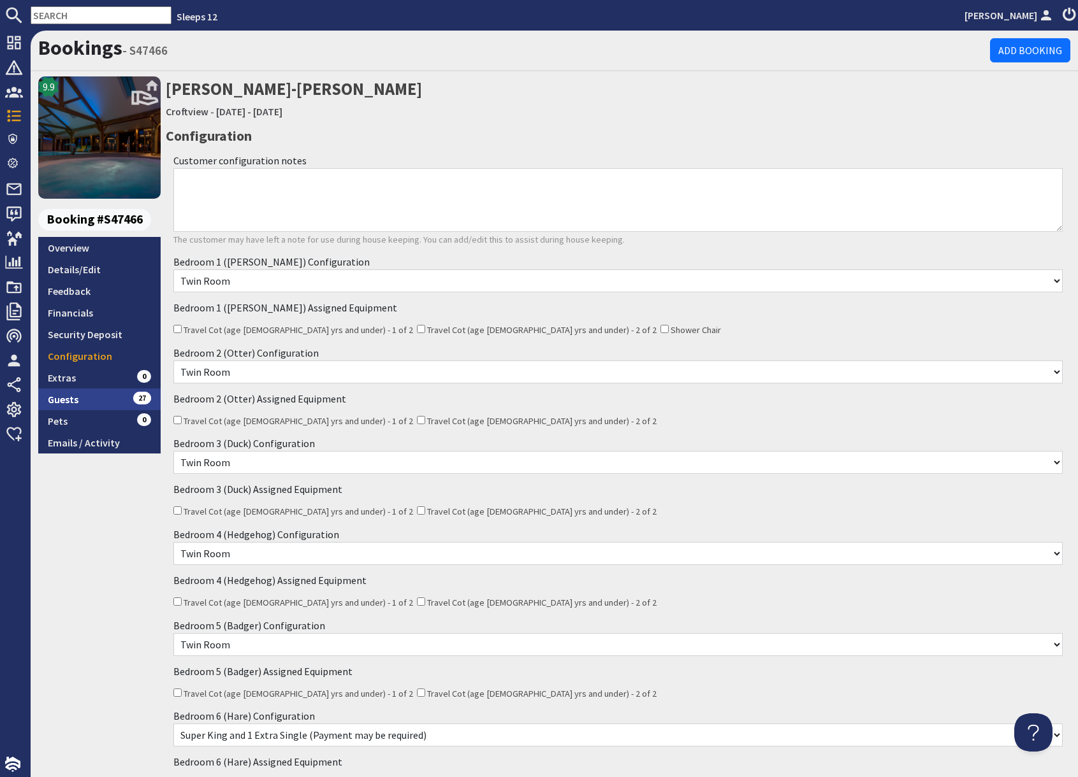
drag, startPoint x: 96, startPoint y: 400, endPoint x: 123, endPoint y: 397, distance: 26.9
click at [97, 399] on link "Guests 27" at bounding box center [99, 400] width 122 height 22
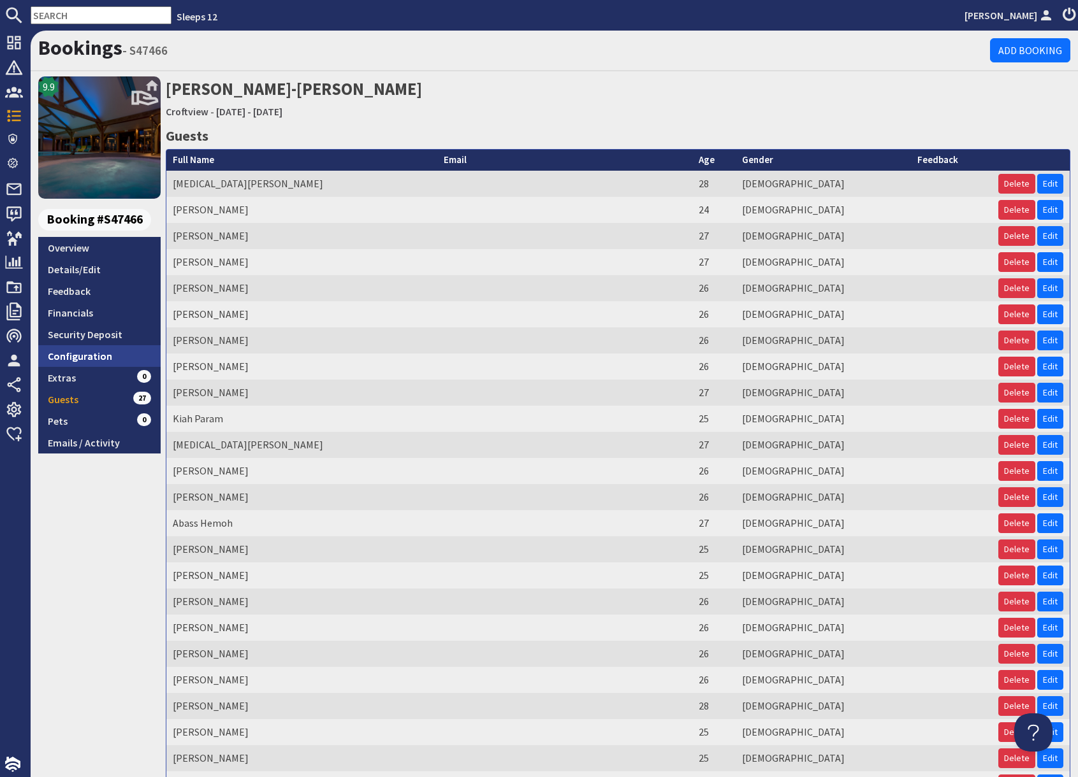
click at [100, 356] on link "Configuration" at bounding box center [99, 356] width 122 height 22
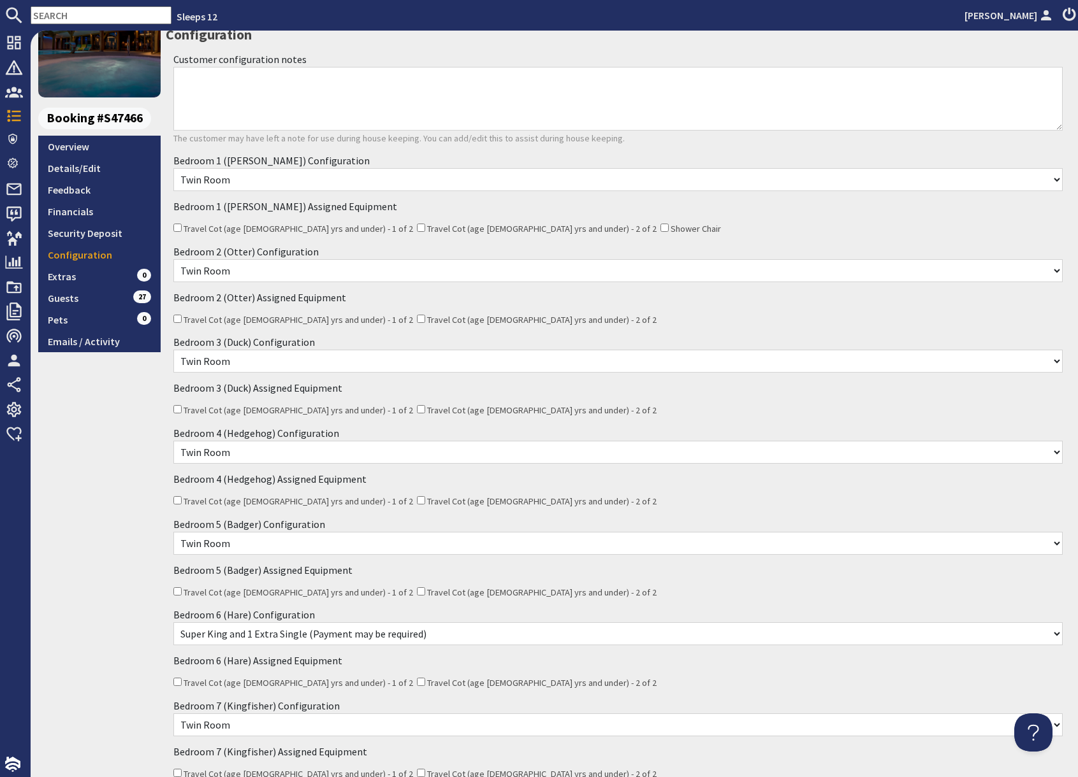
scroll to position [101, 0]
drag, startPoint x: 112, startPoint y: 424, endPoint x: 117, endPoint y: 367, distance: 57.6
click at [112, 423] on div "9.9 Booking #S47466 Overview Details/Edit Feedback Financials Security Deposit …" at bounding box center [99, 743] width 122 height 1534
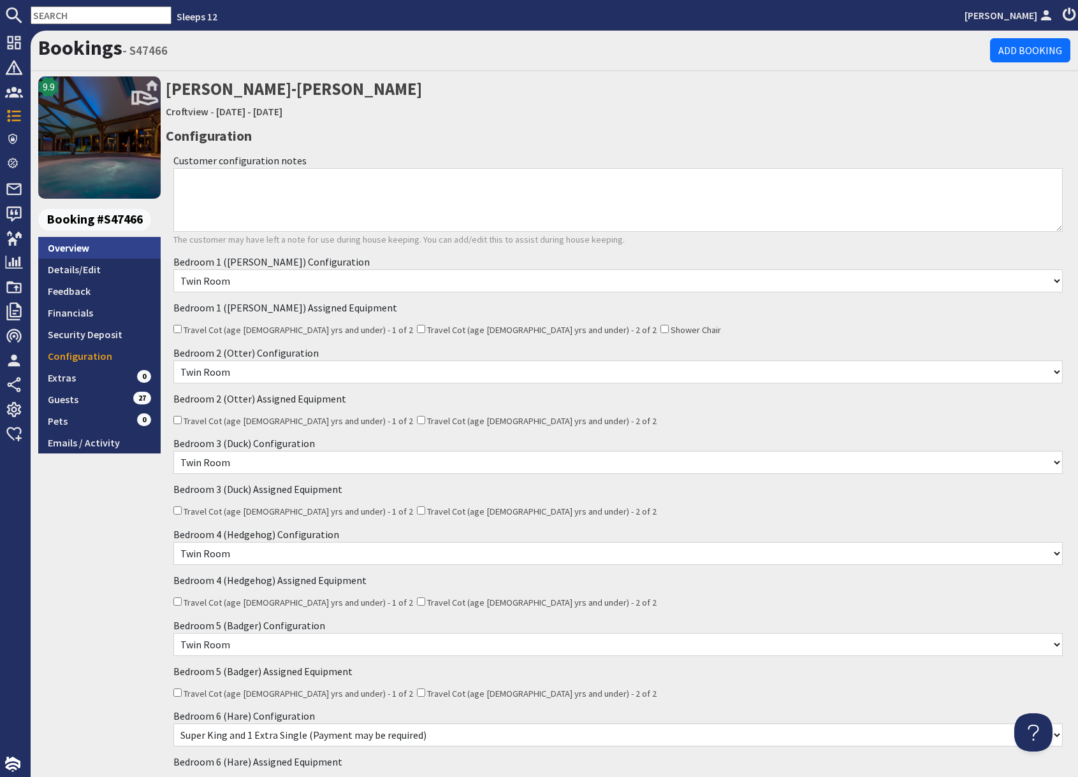
click at [71, 249] on link "Overview" at bounding box center [99, 248] width 122 height 22
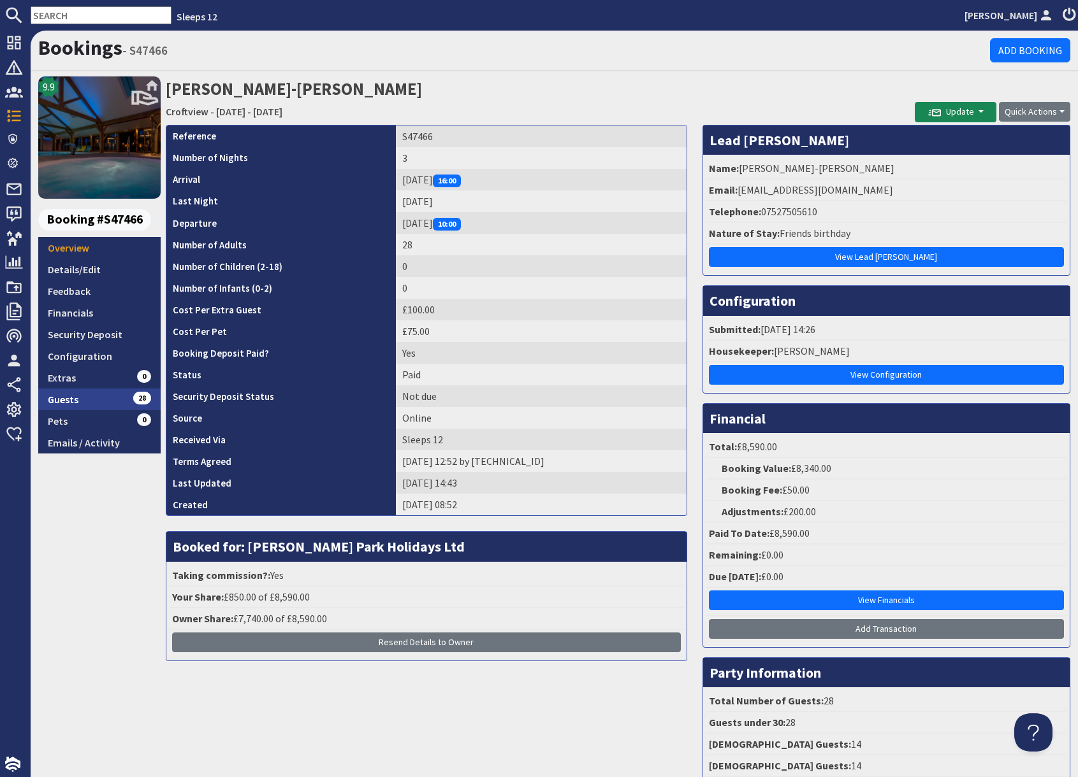
click at [116, 401] on link "Guests 28" at bounding box center [99, 400] width 122 height 22
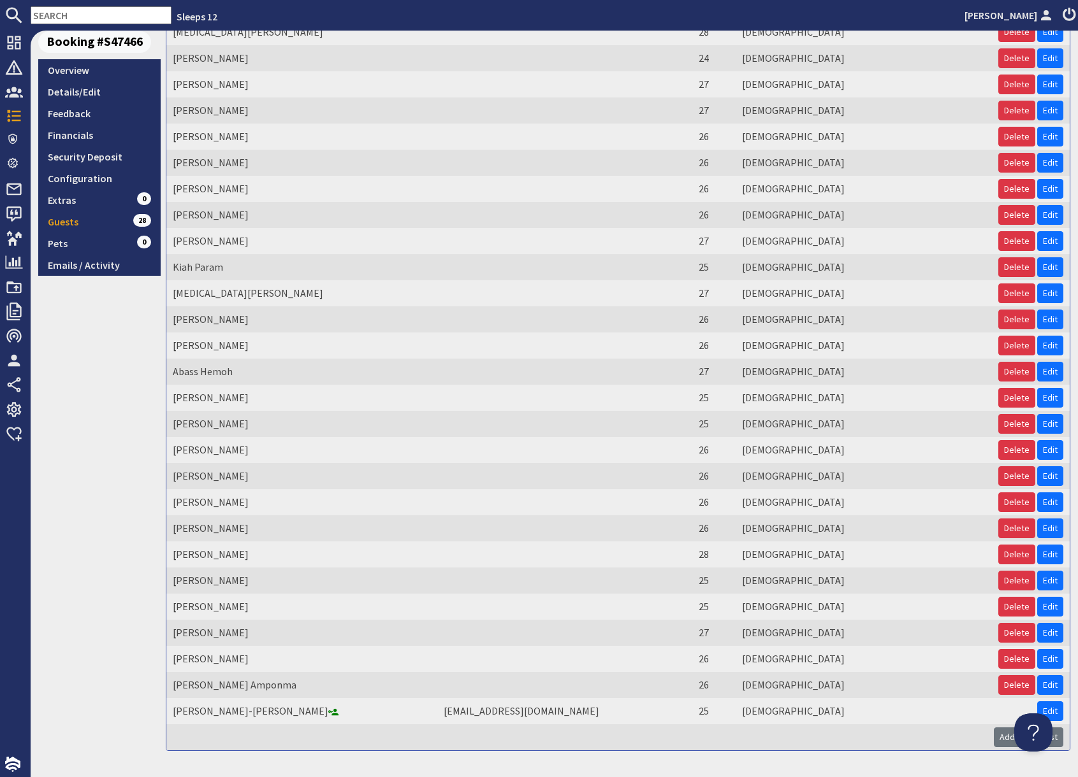
scroll to position [215, 0]
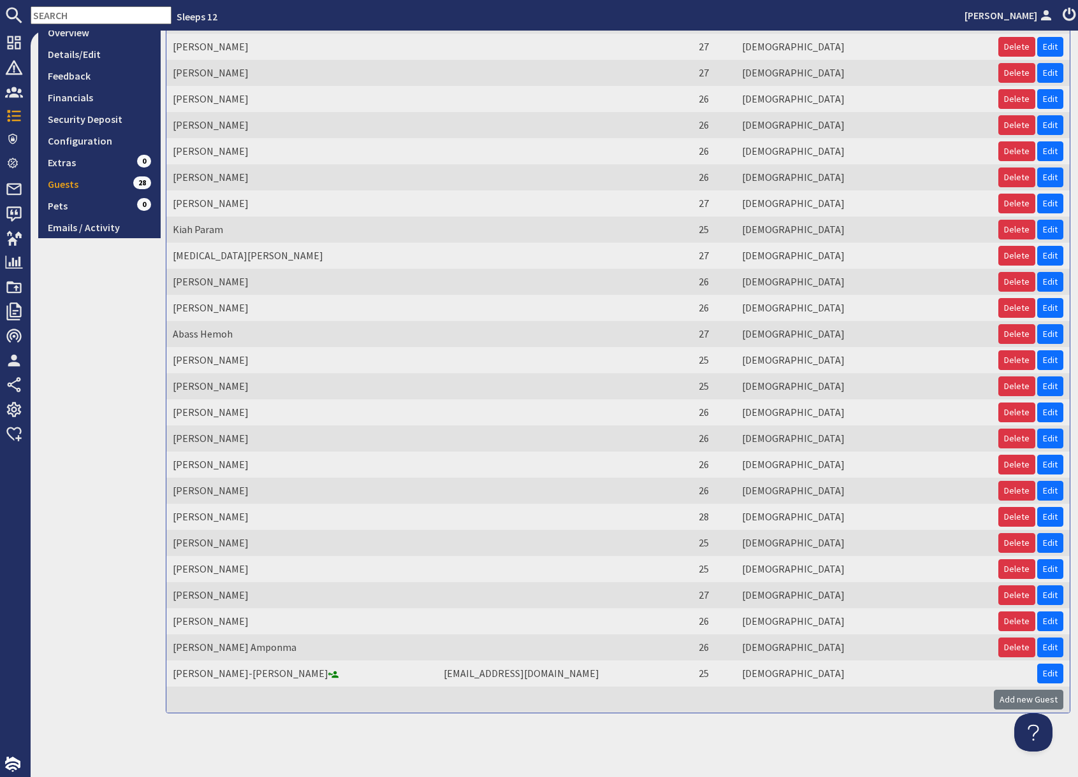
click at [113, 342] on div "9.9 Booking #S47466 Overview Details/Edit Feedback Financials Security Deposit …" at bounding box center [99, 287] width 122 height 852
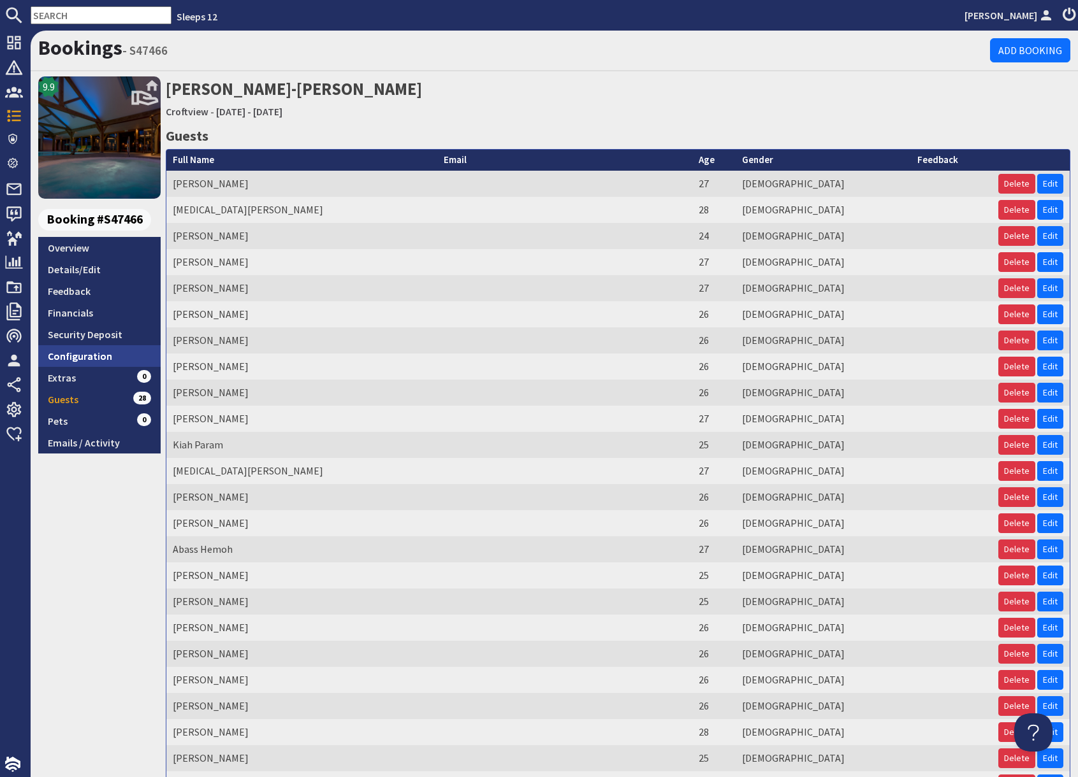
click at [105, 357] on link "Configuration" at bounding box center [99, 356] width 122 height 22
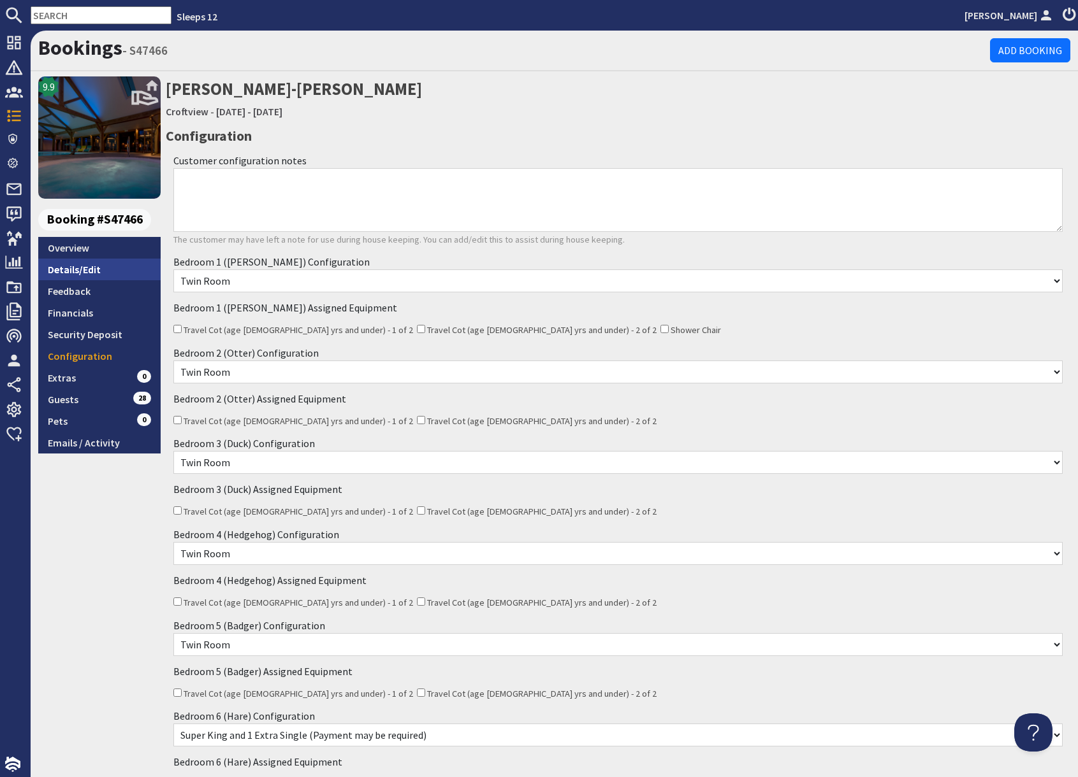
drag, startPoint x: 92, startPoint y: 254, endPoint x: 110, endPoint y: 260, distance: 18.3
click at [94, 254] on link "Overview" at bounding box center [99, 248] width 122 height 22
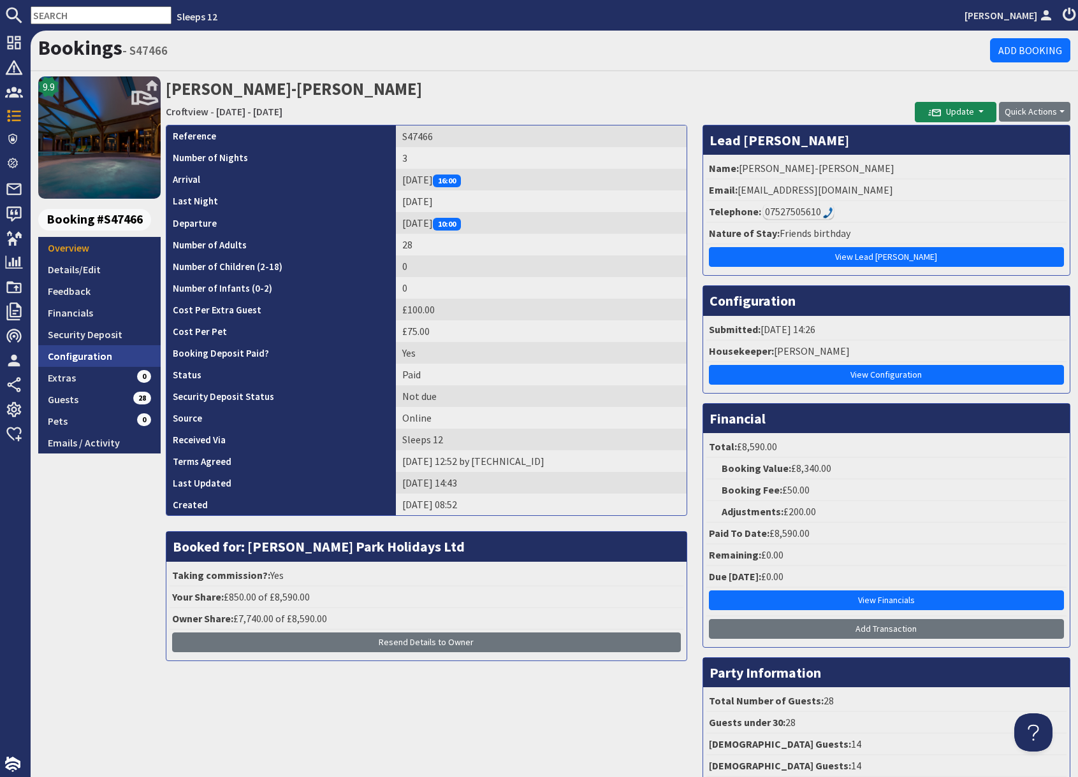
click at [92, 358] on link "Configuration" at bounding box center [99, 356] width 122 height 22
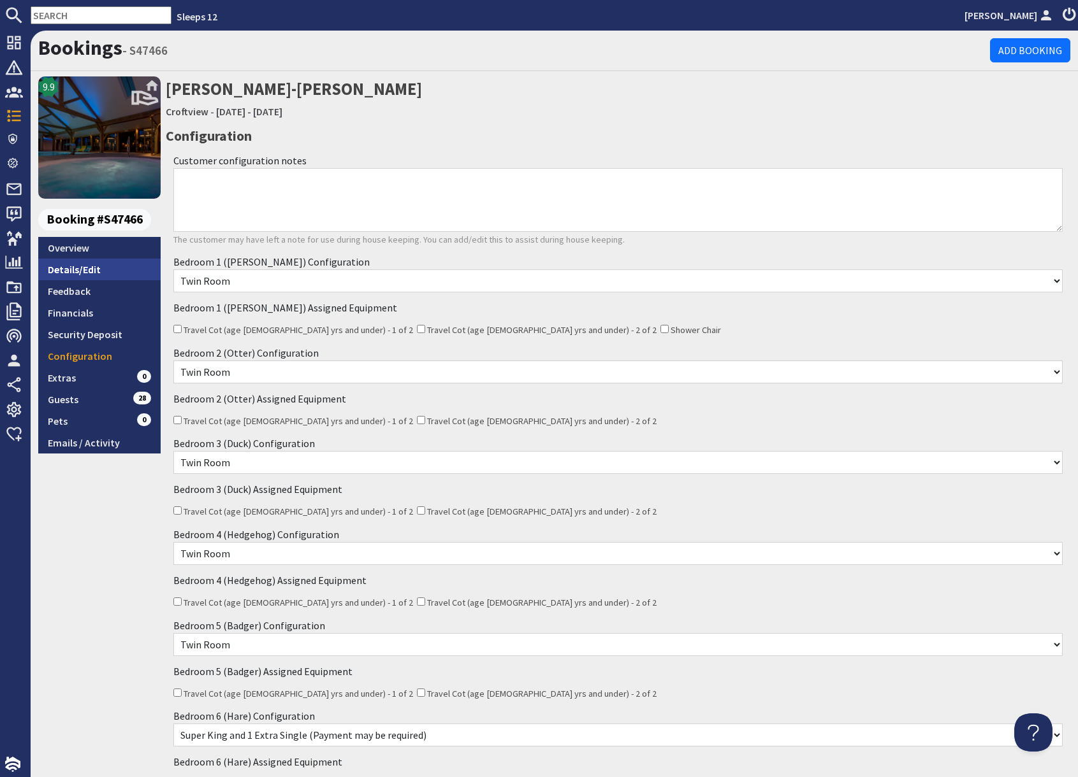
drag, startPoint x: 89, startPoint y: 252, endPoint x: 88, endPoint y: 271, distance: 19.2
click at [89, 252] on link "Overview" at bounding box center [99, 248] width 122 height 22
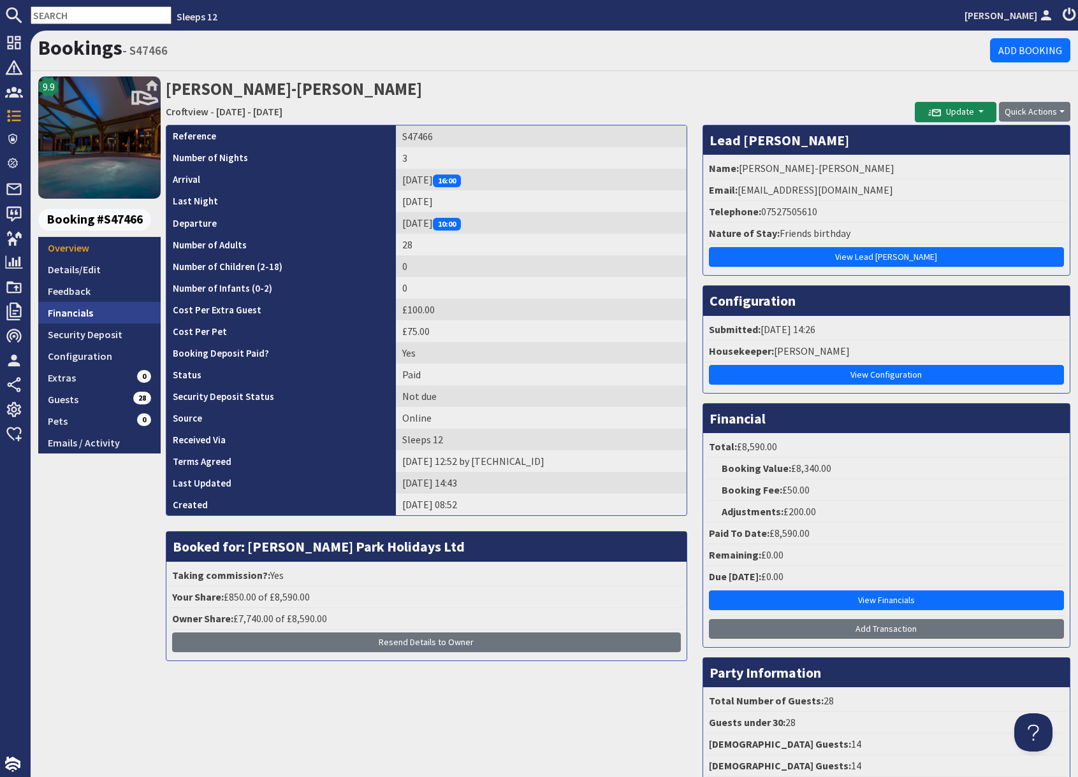
click at [88, 314] on link "Financials" at bounding box center [99, 313] width 122 height 22
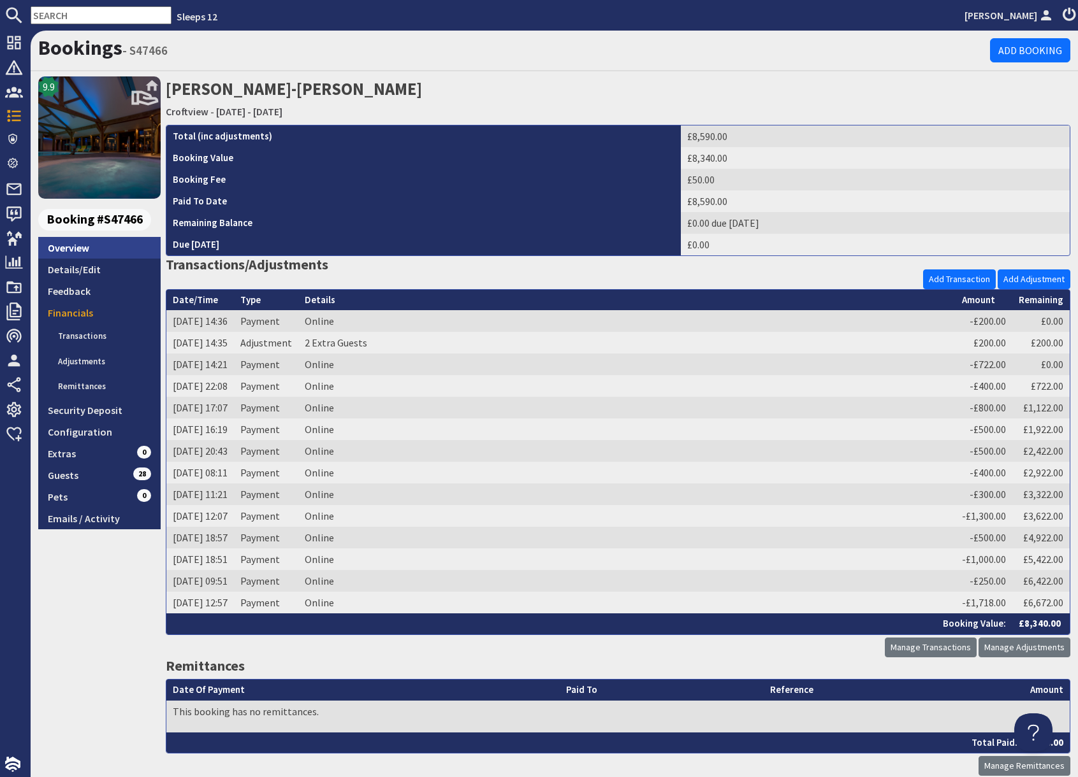
click at [96, 243] on link "Overview" at bounding box center [99, 248] width 122 height 22
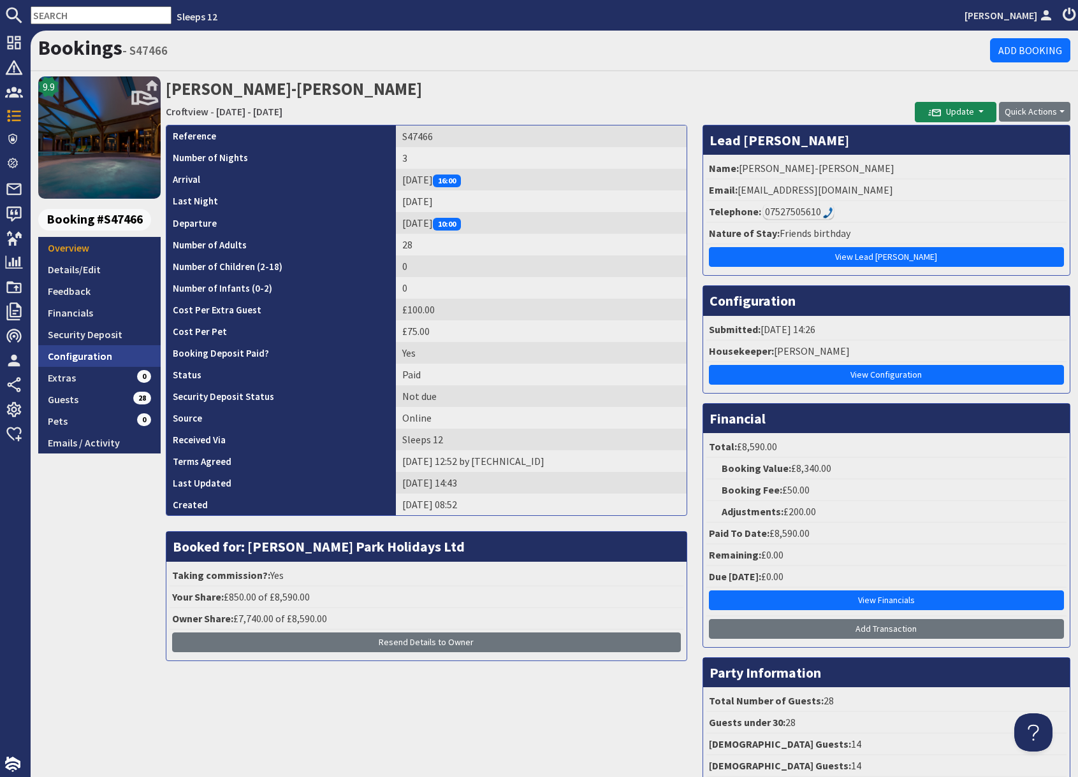
click at [99, 357] on link "Configuration" at bounding box center [99, 356] width 122 height 22
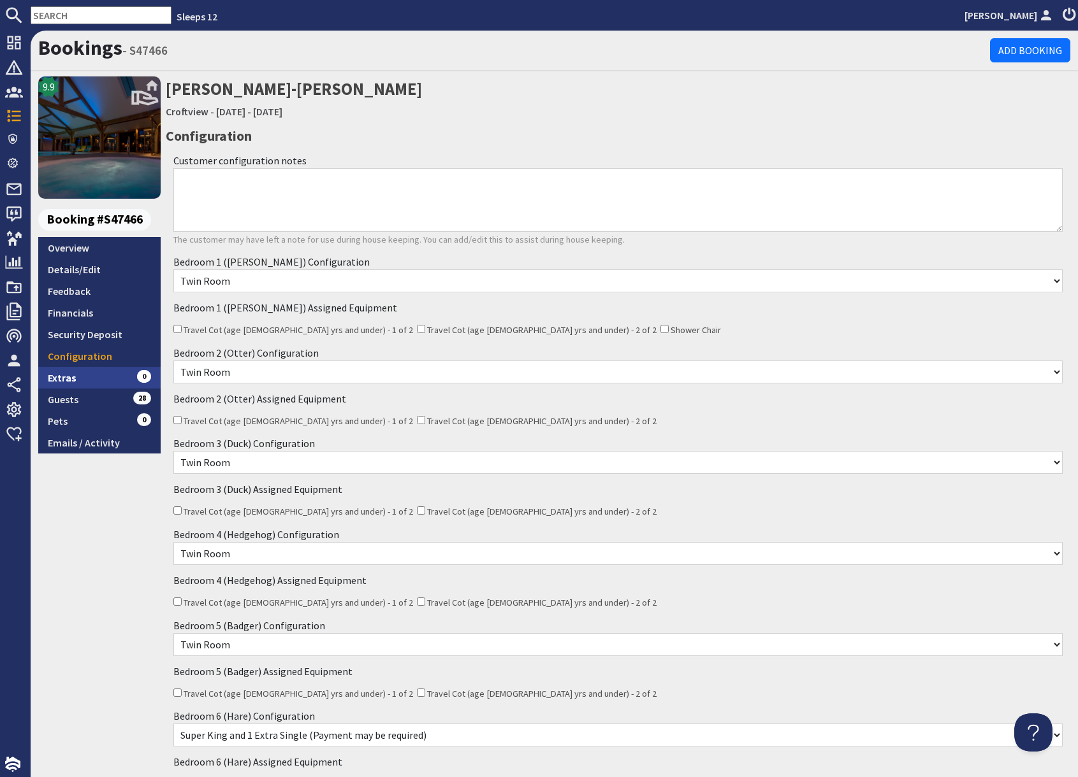
click at [80, 380] on link "Extras 0" at bounding box center [99, 378] width 122 height 22
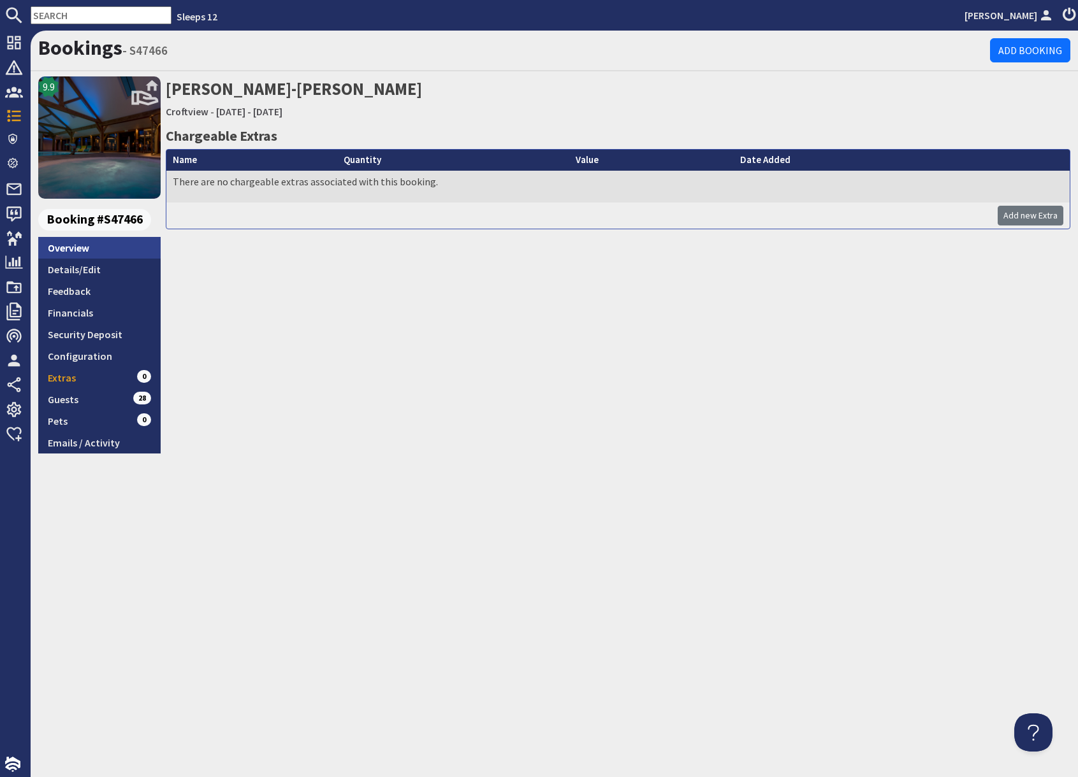
click at [94, 252] on link "Overview" at bounding box center [99, 248] width 122 height 22
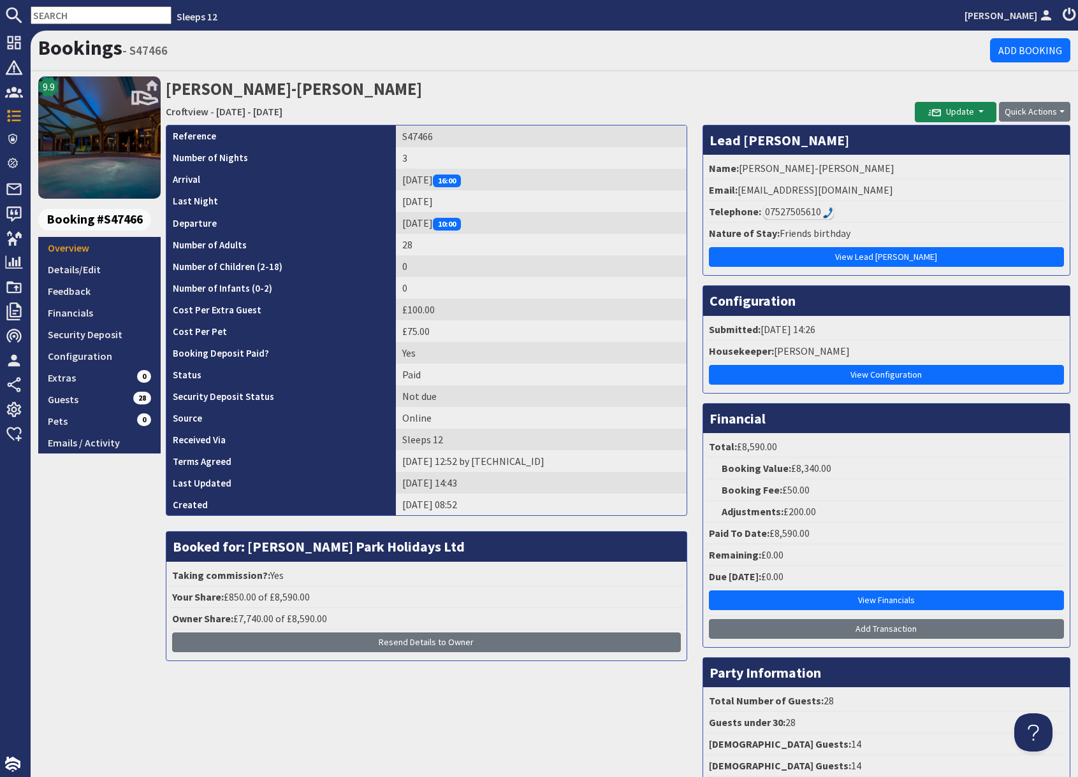
click at [98, 540] on div "9.9 Booking #S47466 Overview Details/Edit Feedback Financials Security Deposit …" at bounding box center [99, 443] width 122 height 735
click at [111, 356] on link "Configuration" at bounding box center [99, 356] width 122 height 22
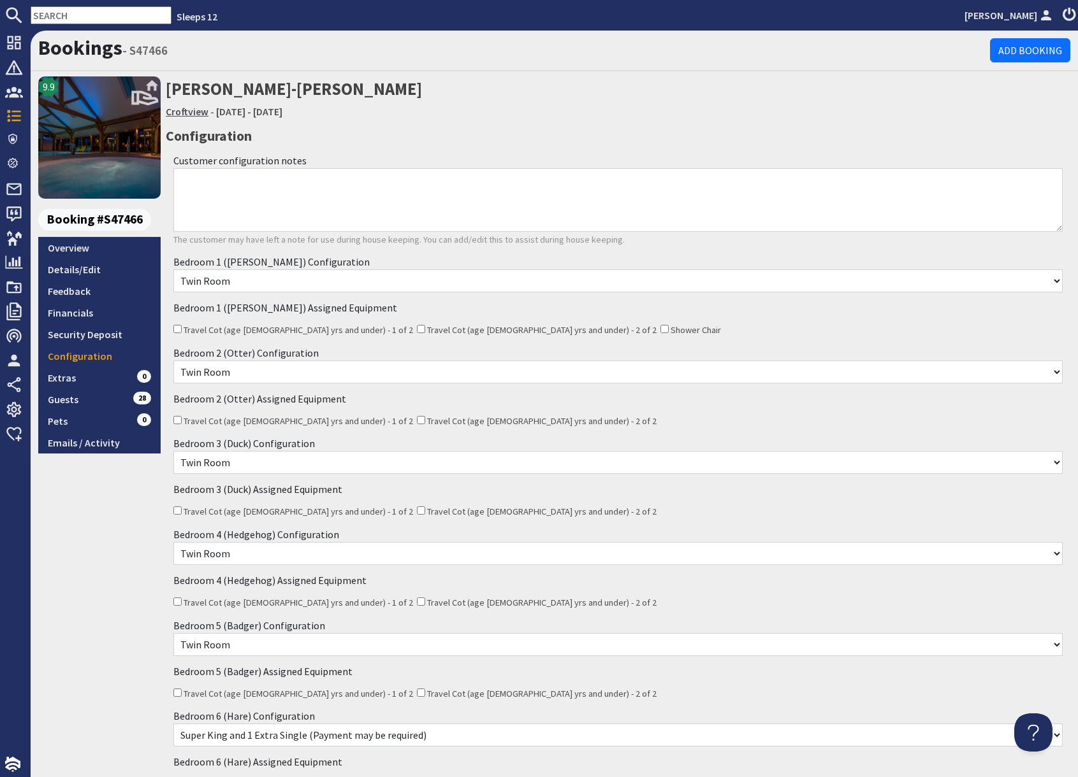
click at [184, 111] on link "Croftview" at bounding box center [187, 111] width 43 height 13
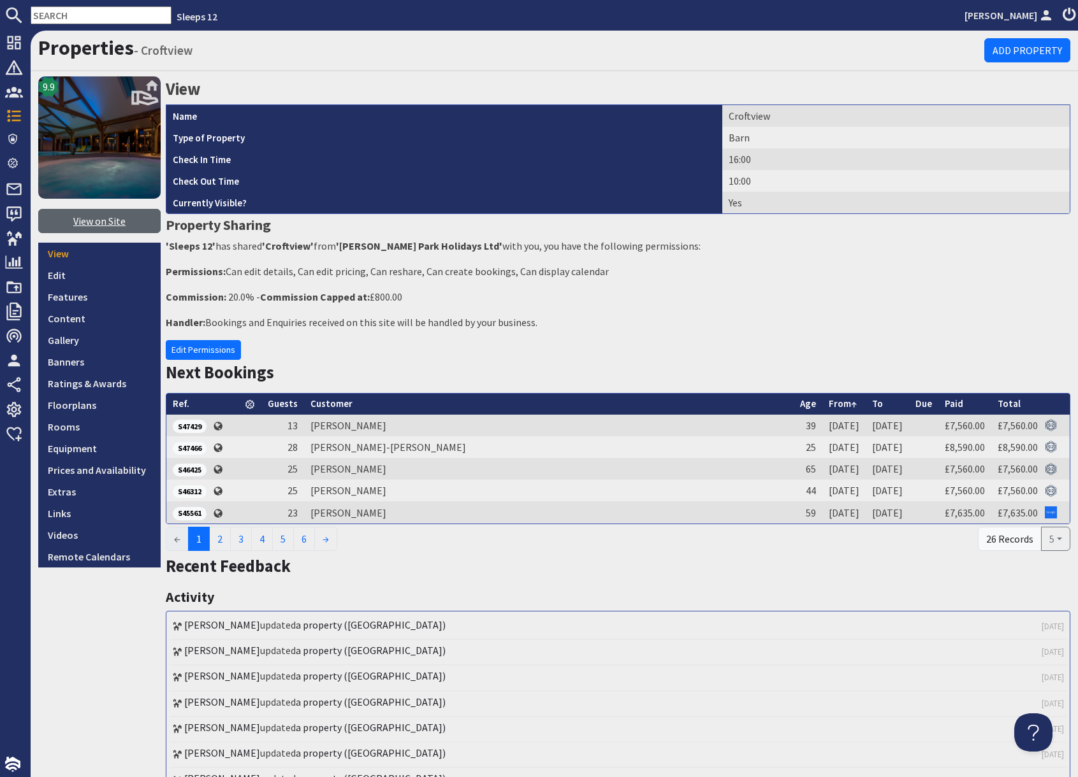
click at [102, 222] on link "View on Site" at bounding box center [99, 221] width 122 height 24
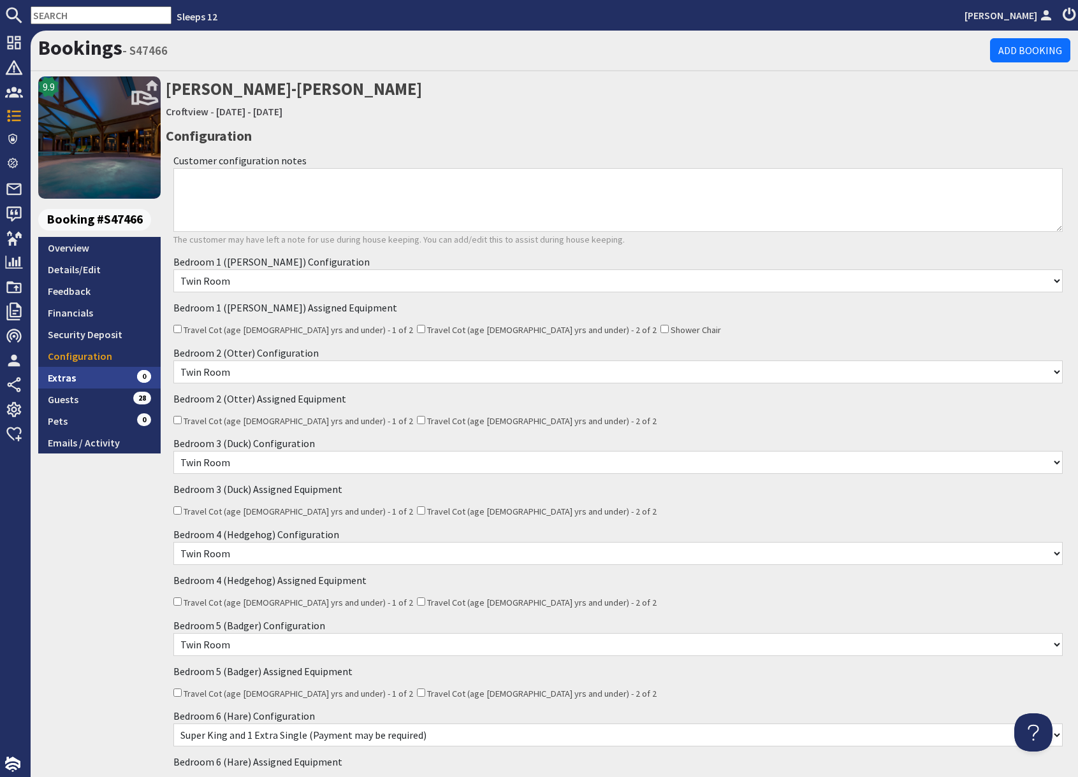
click at [75, 380] on link "Extras 0" at bounding box center [99, 378] width 122 height 22
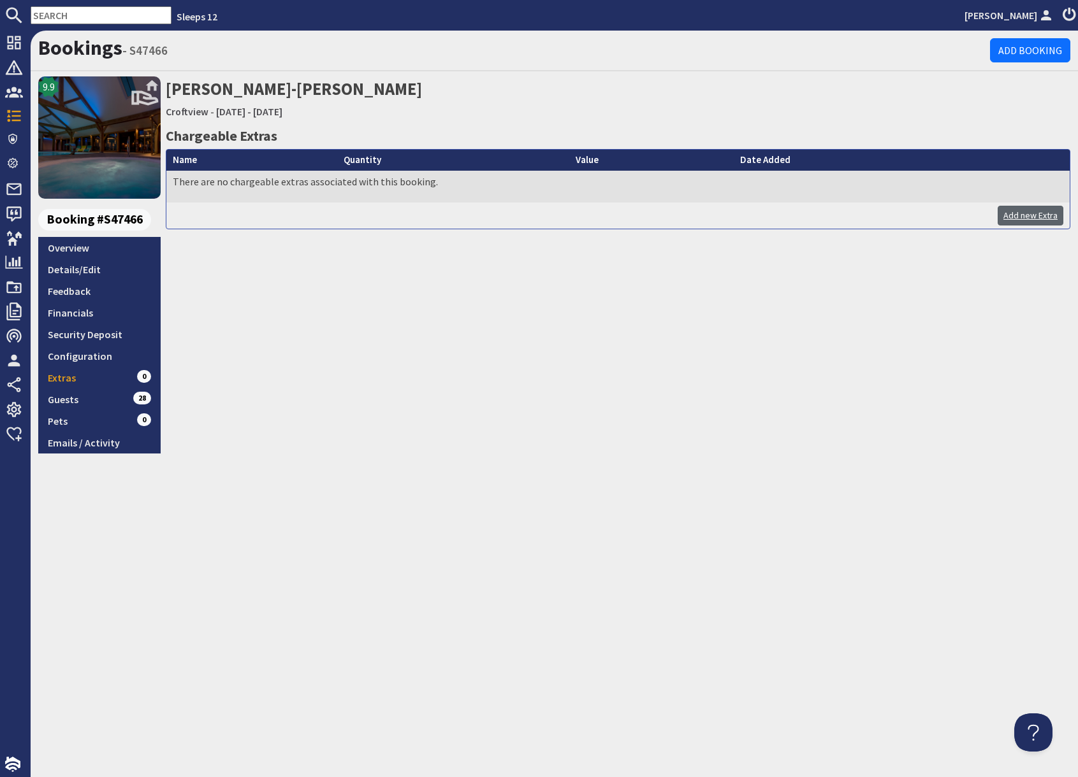
click at [1034, 215] on link "Add new Extra" at bounding box center [1030, 216] width 66 height 20
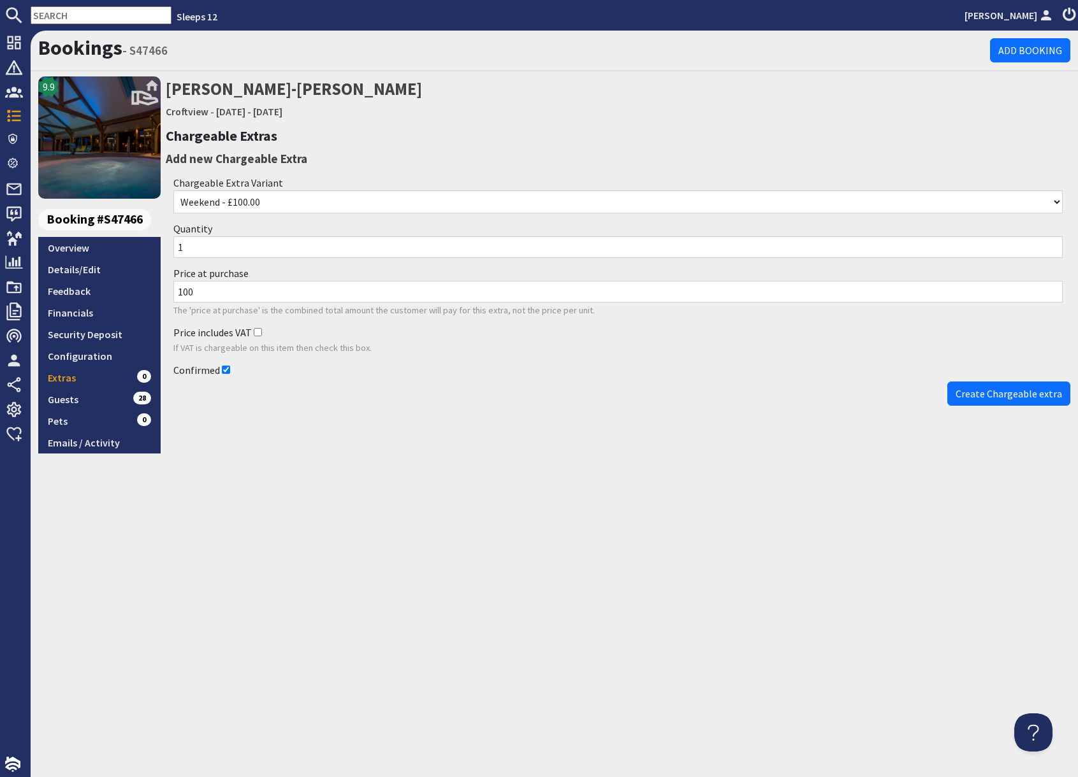
drag, startPoint x: 1007, startPoint y: 402, endPoint x: 998, endPoint y: 407, distance: 10.3
click at [1007, 402] on button "Create Chargeable extra" at bounding box center [1008, 394] width 123 height 24
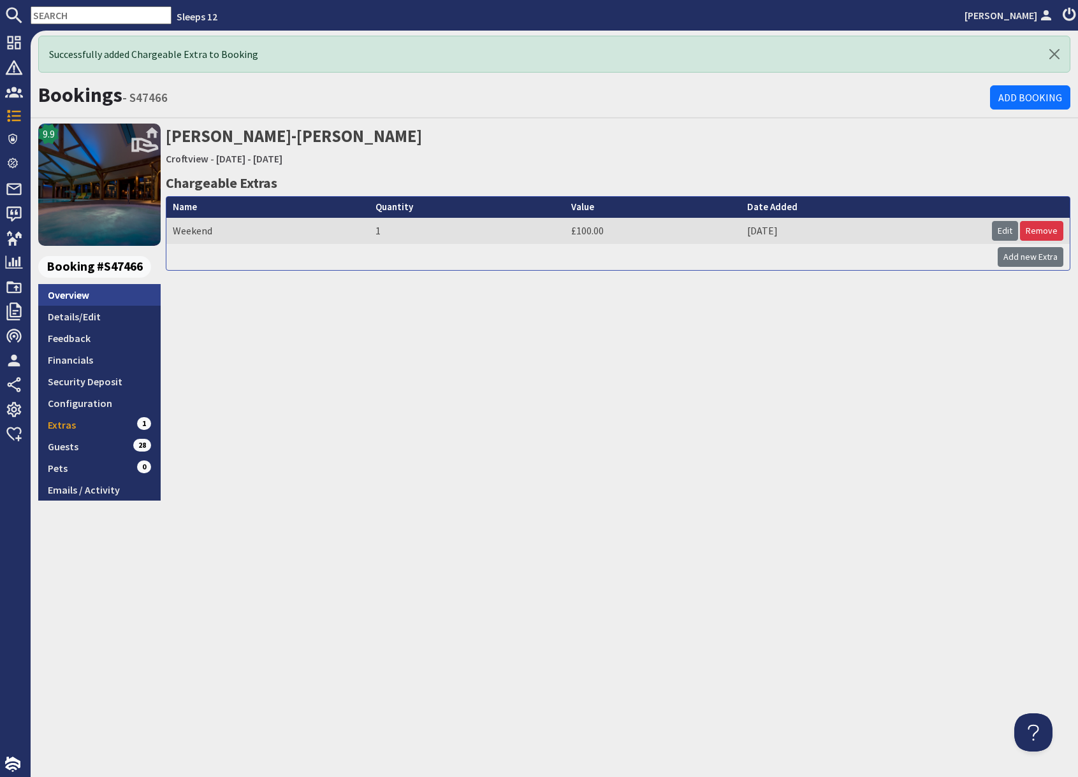
click at [78, 297] on link "Overview" at bounding box center [99, 295] width 122 height 22
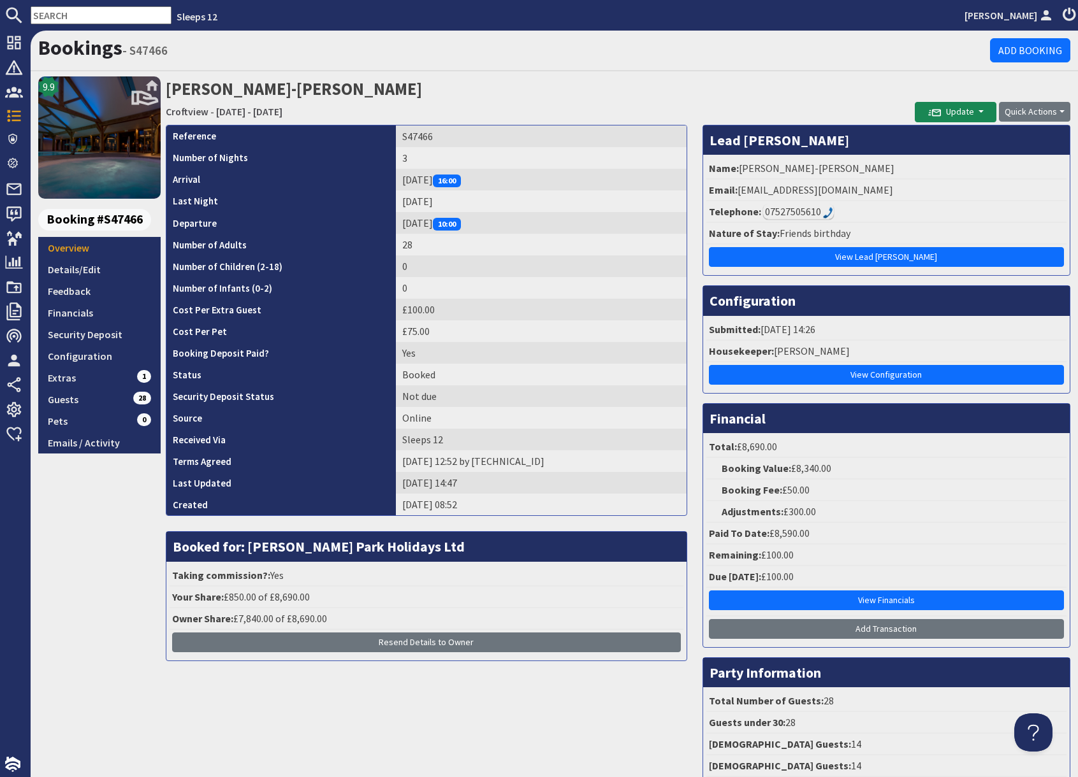
click at [78, 17] on input "text" at bounding box center [101, 15] width 141 height 18
paste input "pennyjalfrey37@hotmail.com"
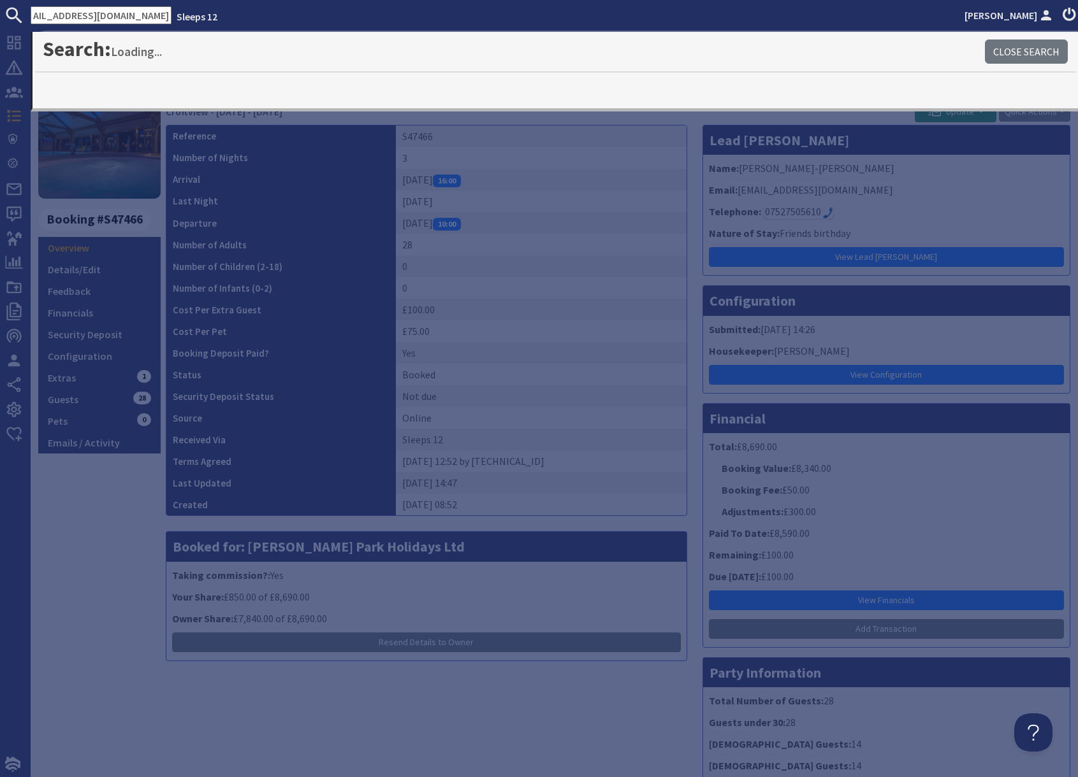
type input "pennyjalfrey37@hotmail.com"
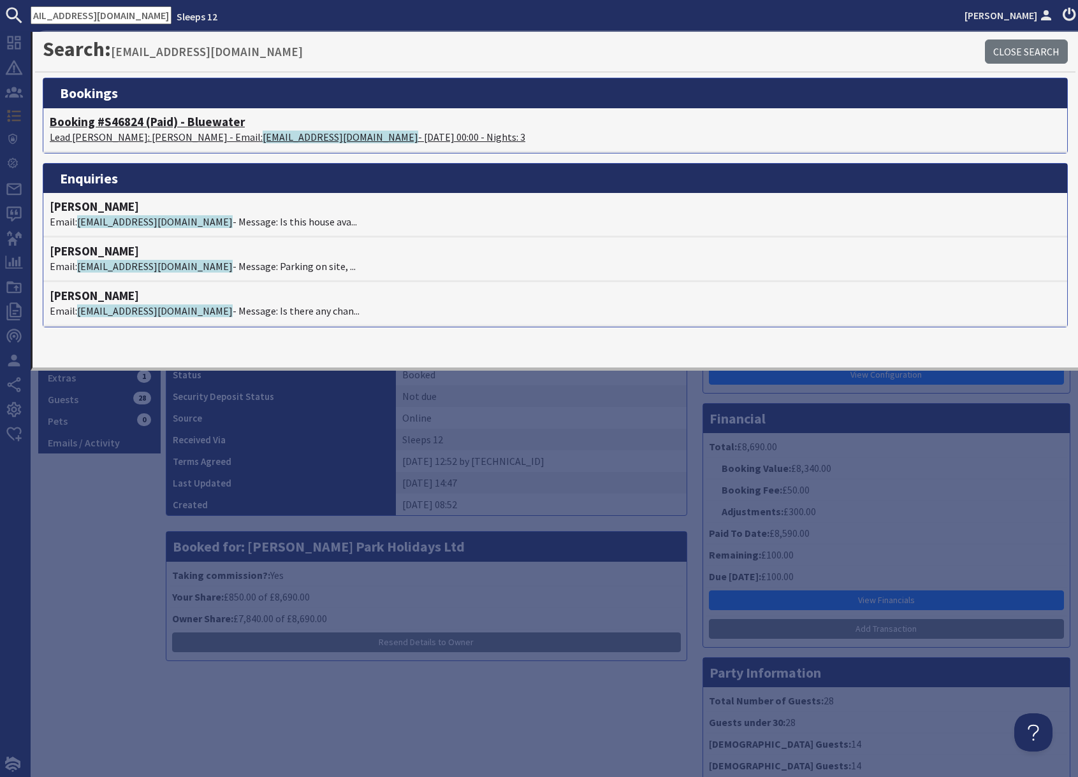
scroll to position [0, 0]
click at [263, 138] on span "pennyjalfrey37@hotmail.com" at bounding box center [340, 137] width 155 height 13
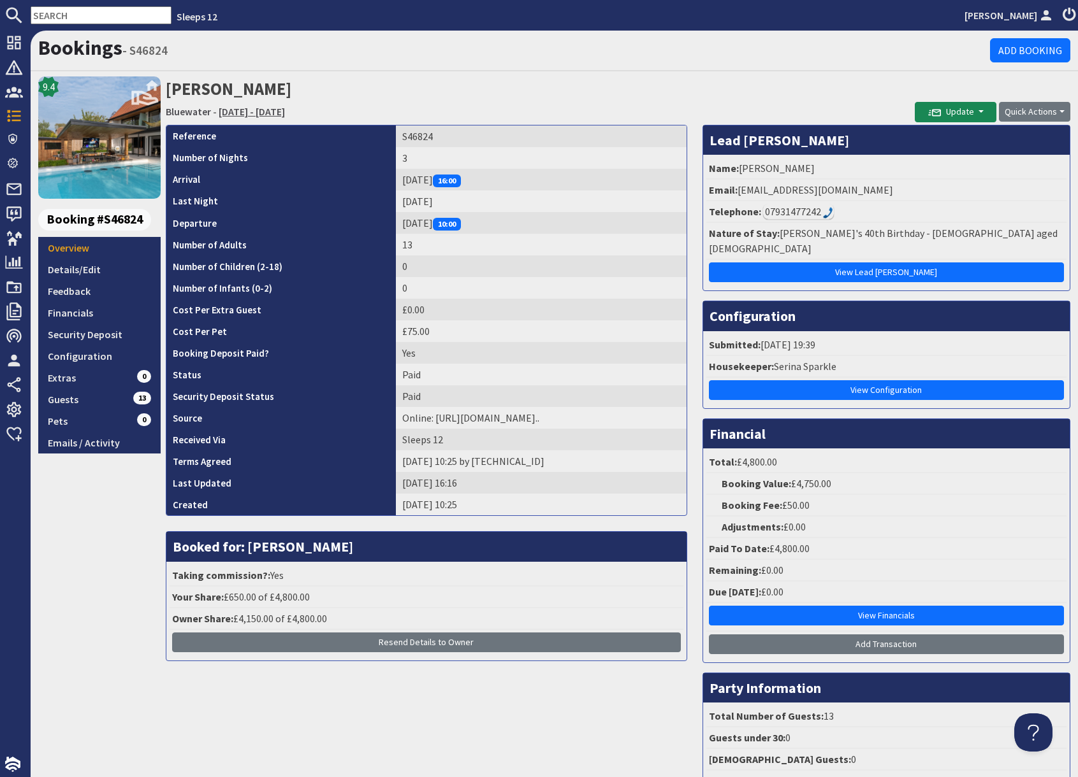
click at [279, 114] on link "Friday 10/10/2025 - Sunday 12/10/2025" at bounding box center [252, 111] width 66 height 13
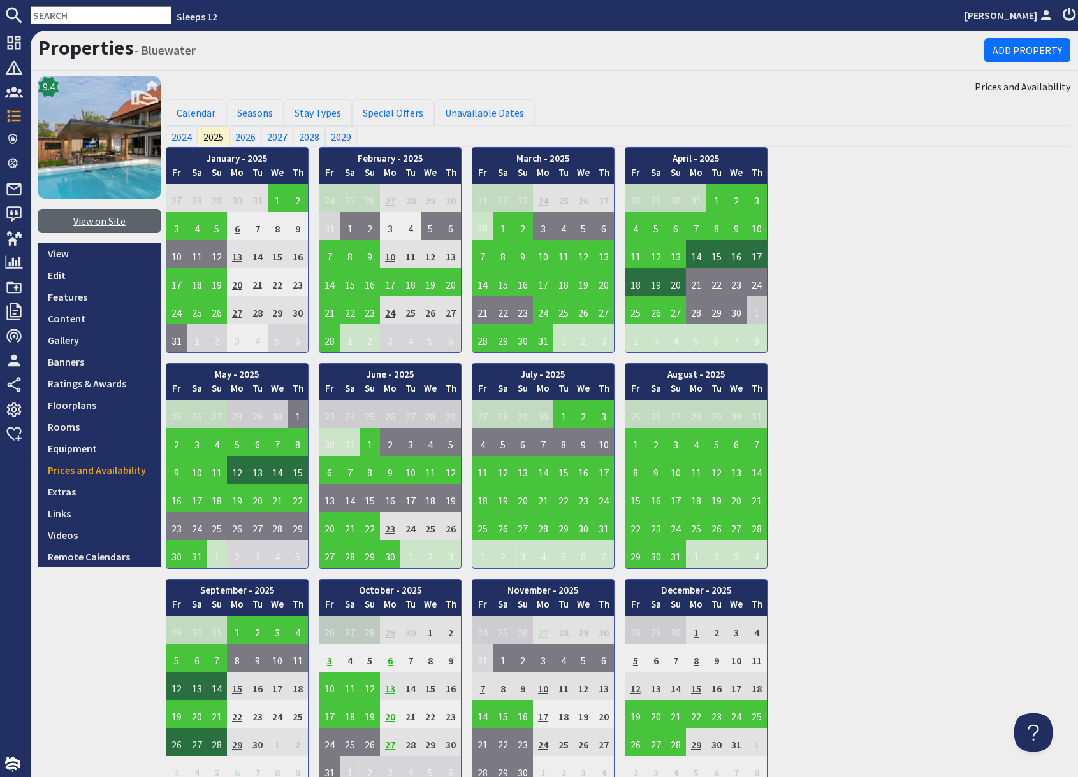
click at [101, 225] on link "View on Site" at bounding box center [99, 221] width 122 height 24
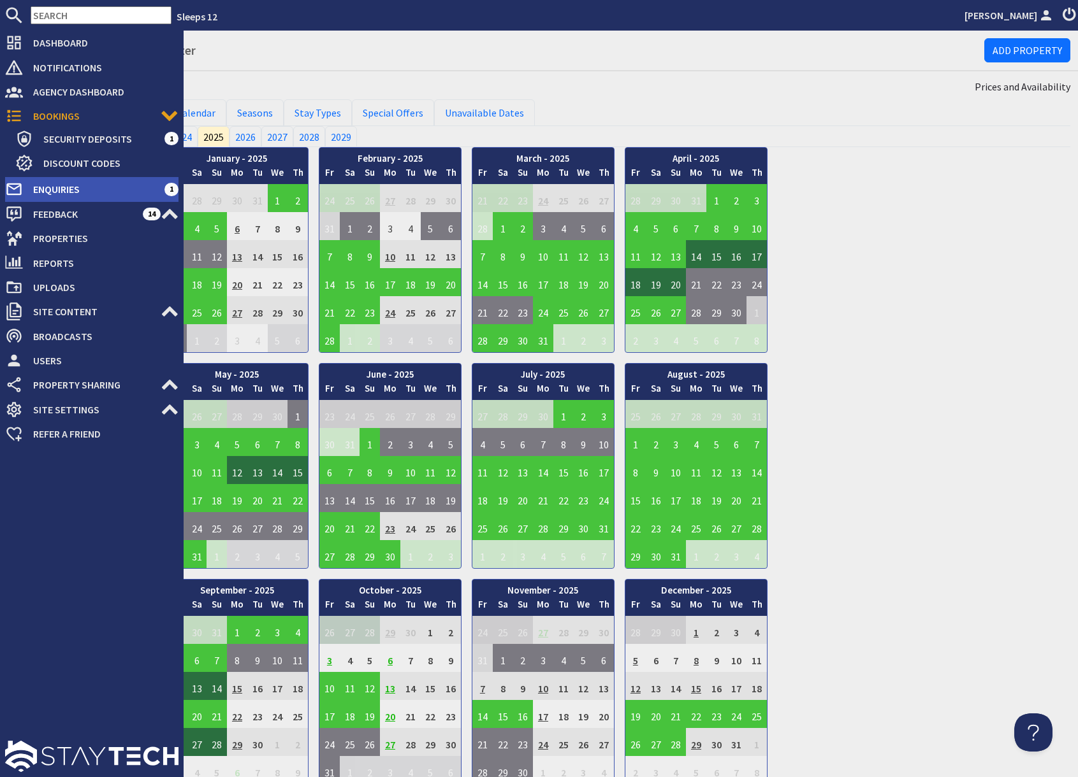
click at [57, 191] on span "Enquiries" at bounding box center [93, 189] width 141 height 20
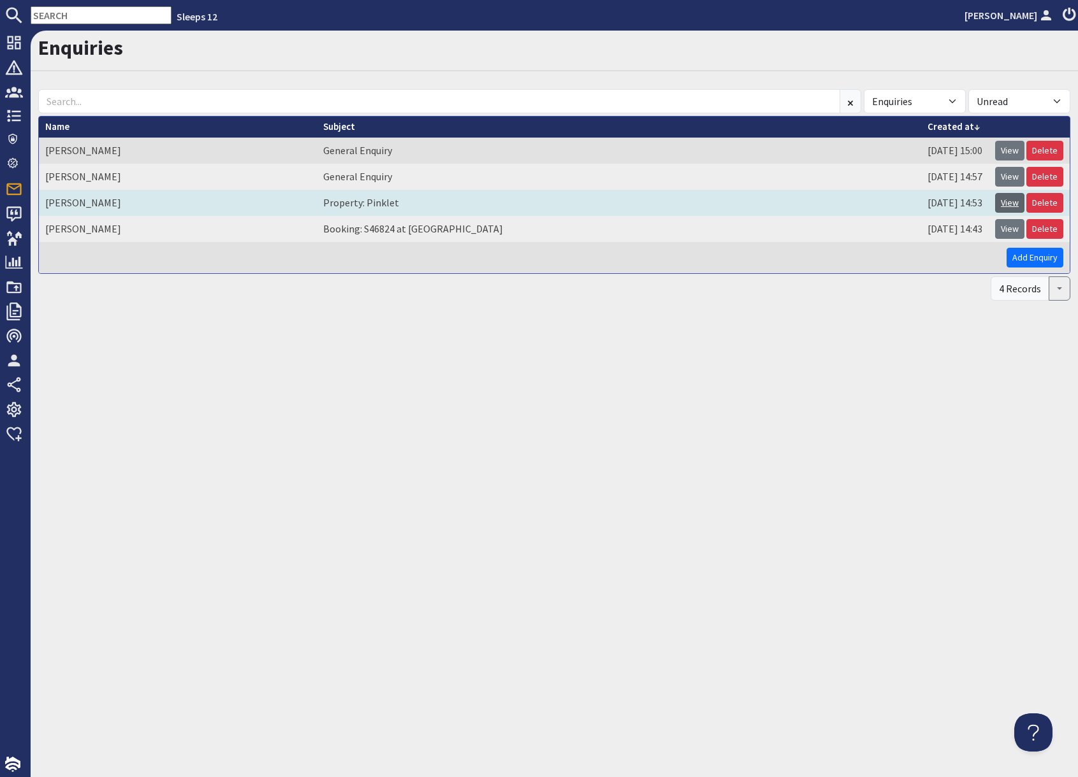
click at [1007, 206] on link "View" at bounding box center [1009, 203] width 29 height 20
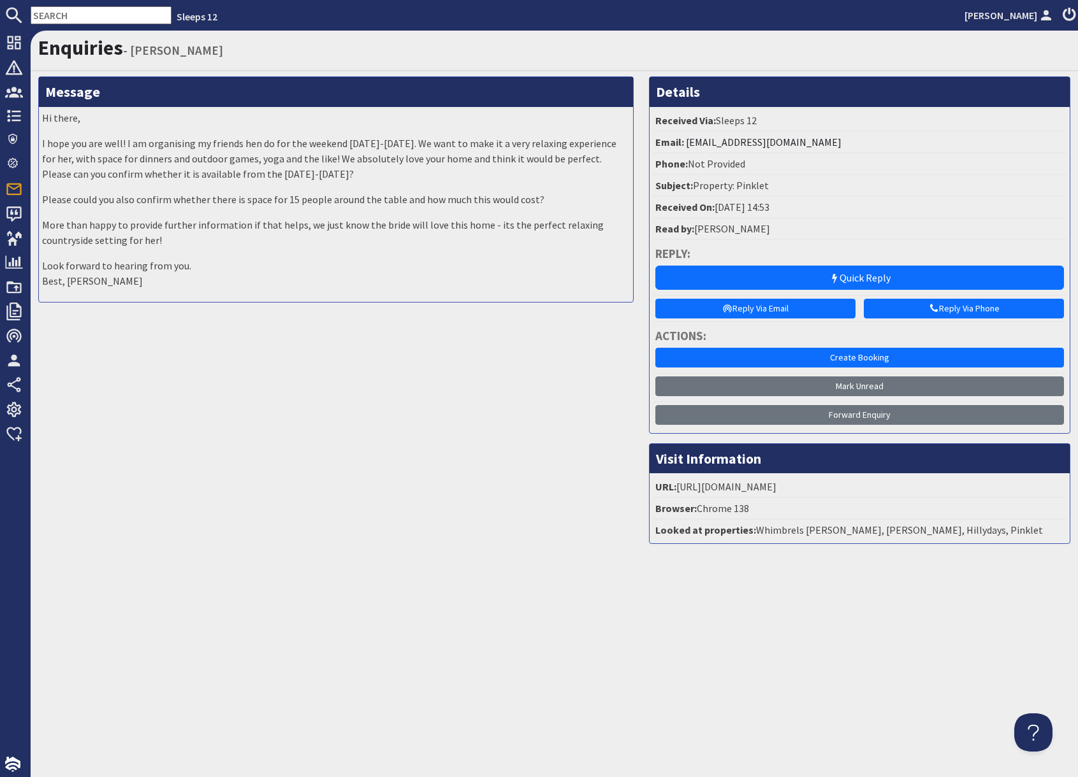
click at [67, 17] on input "text" at bounding box center [101, 15] width 141 height 18
click at [71, 13] on input "text" at bounding box center [101, 15] width 141 height 18
click at [69, 20] on input "text" at bounding box center [101, 15] width 141 height 18
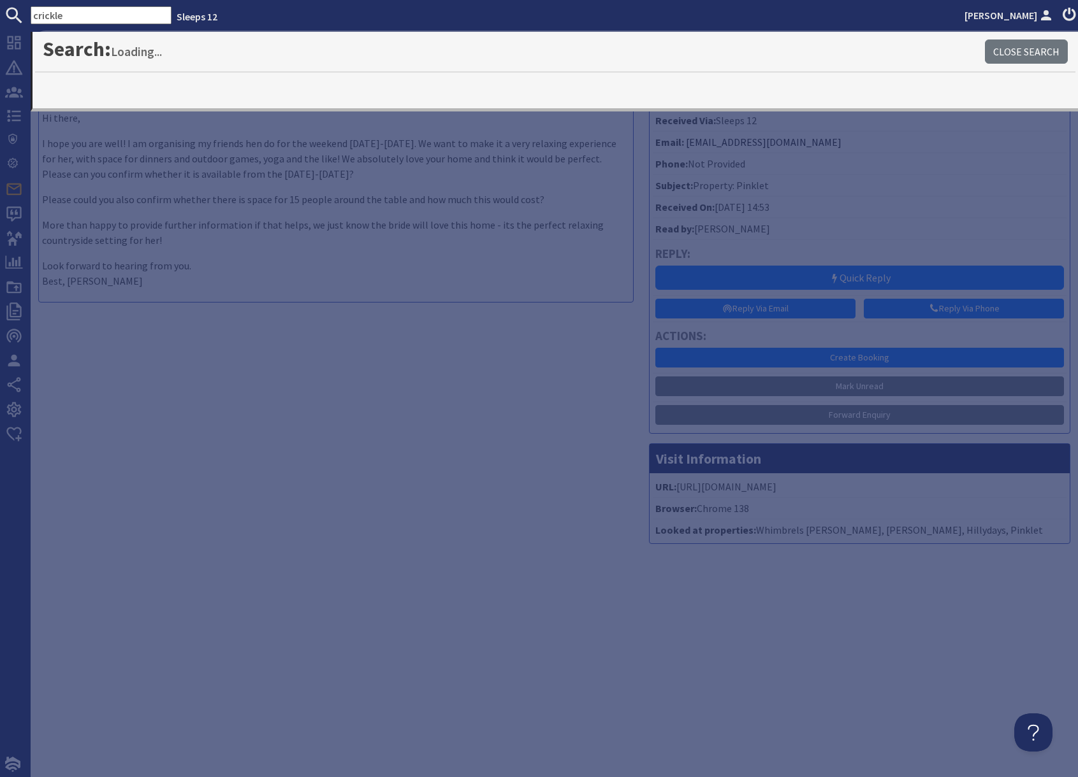
type input "crickle"
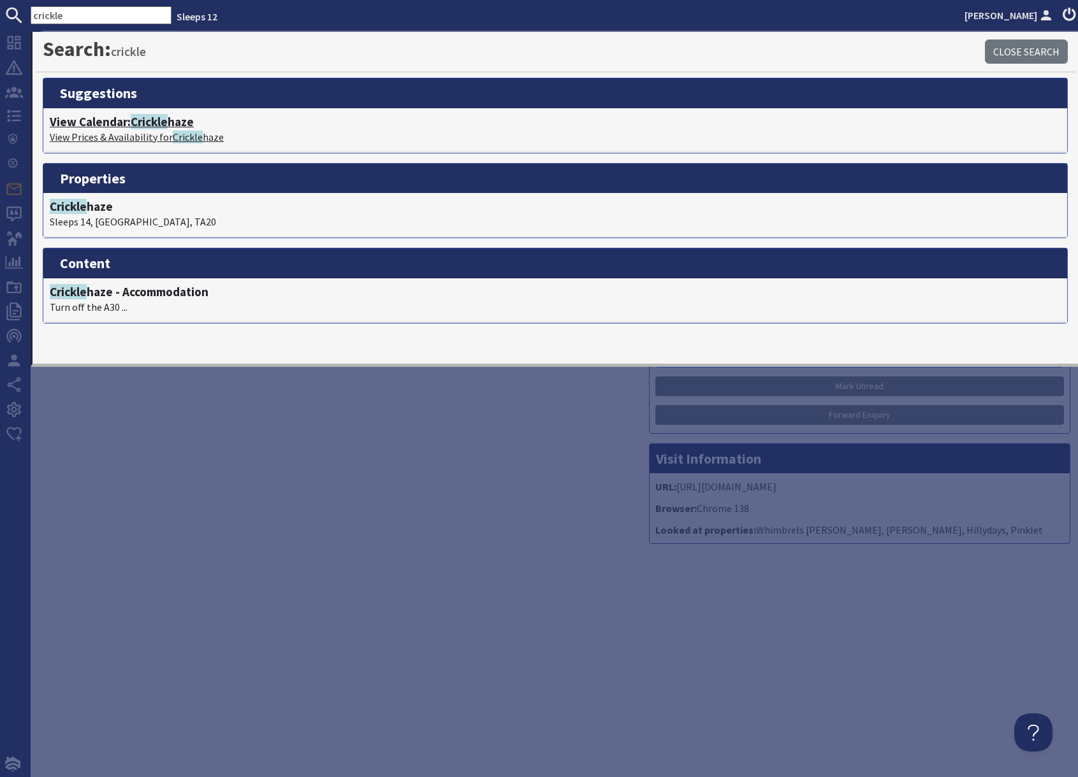
click at [131, 130] on p "View Prices & Availability for Crickle haze" at bounding box center [555, 136] width 1011 height 15
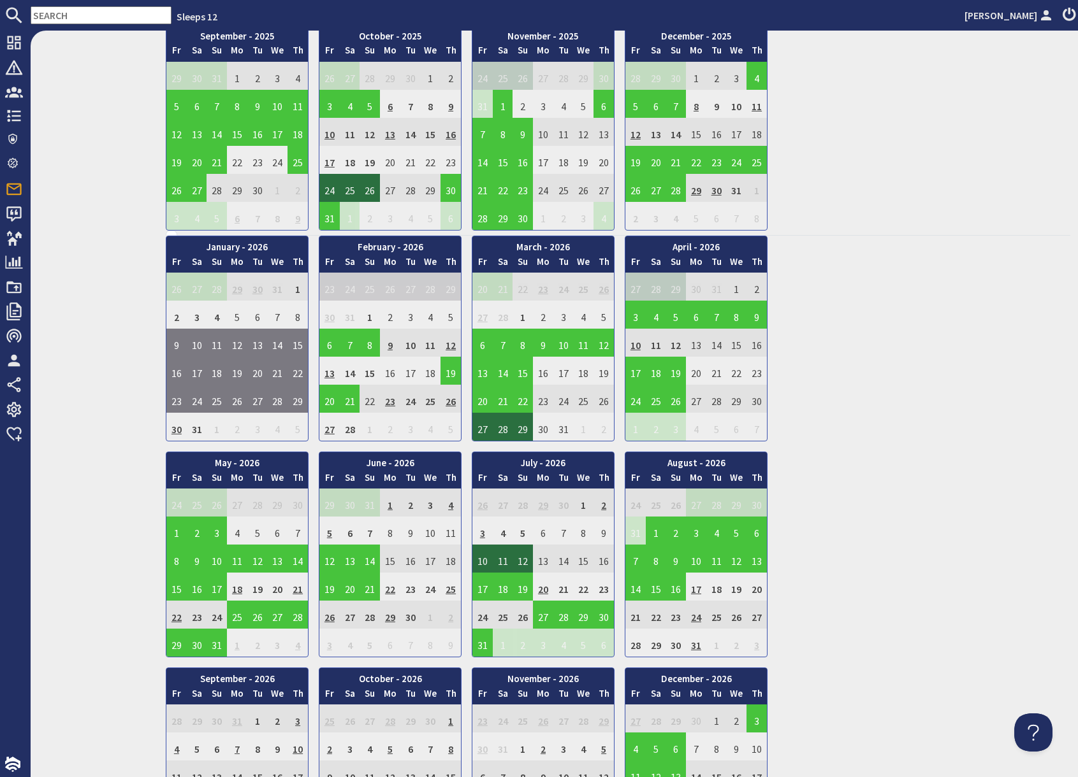
scroll to position [543, 0]
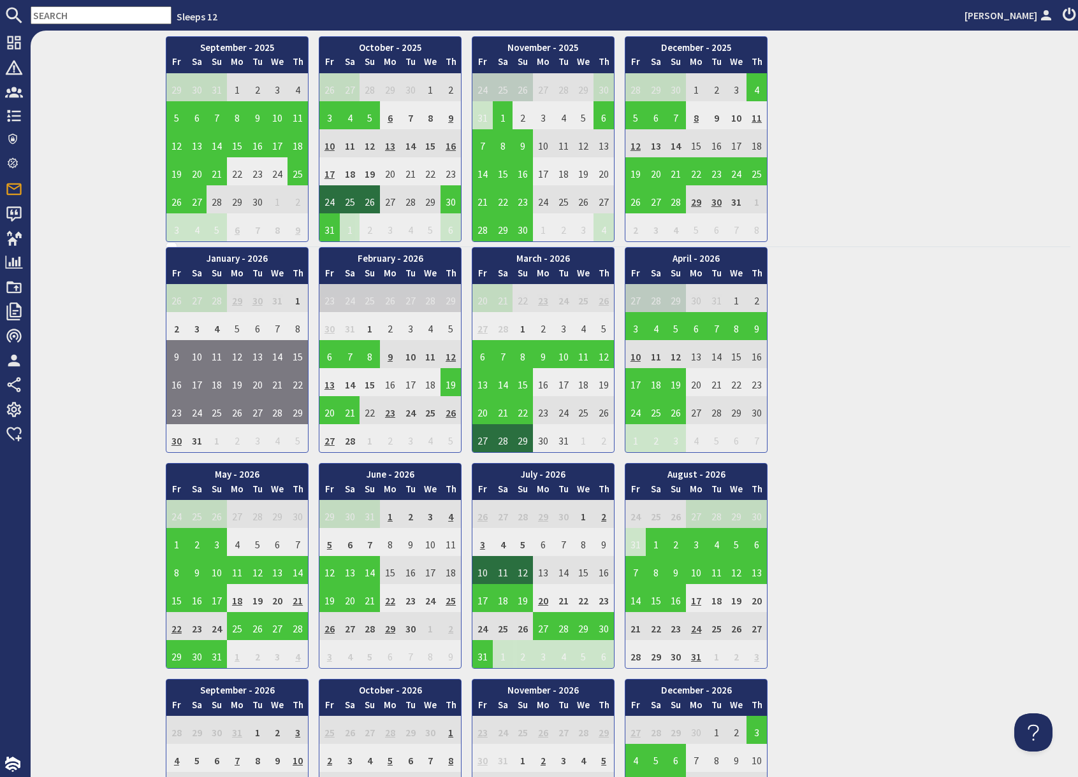
click at [329, 384] on td "13" at bounding box center [329, 382] width 20 height 28
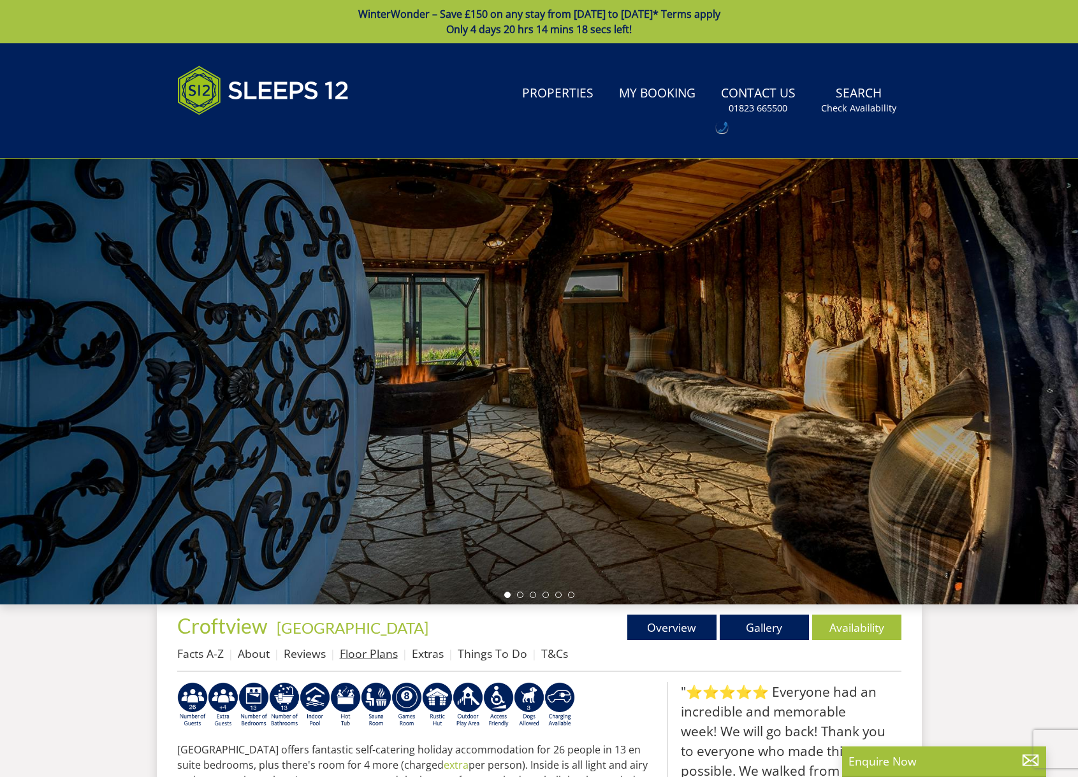
click at [363, 654] on link "Floor Plans" at bounding box center [369, 653] width 58 height 15
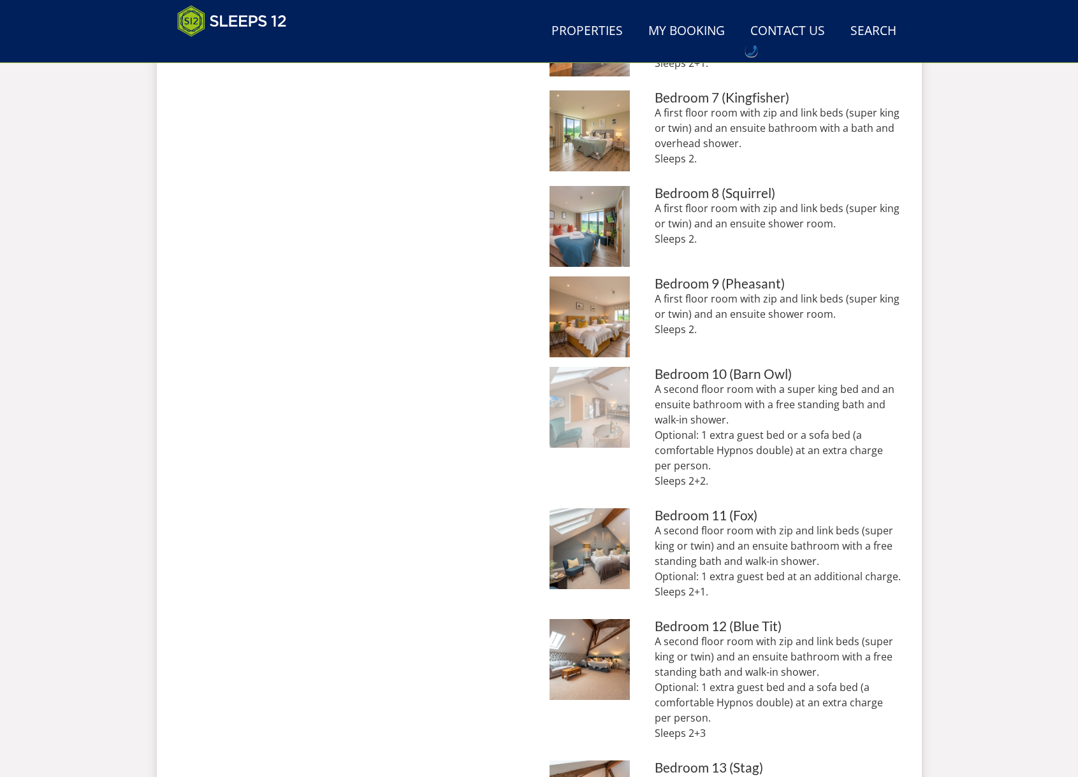
scroll to position [1150, 0]
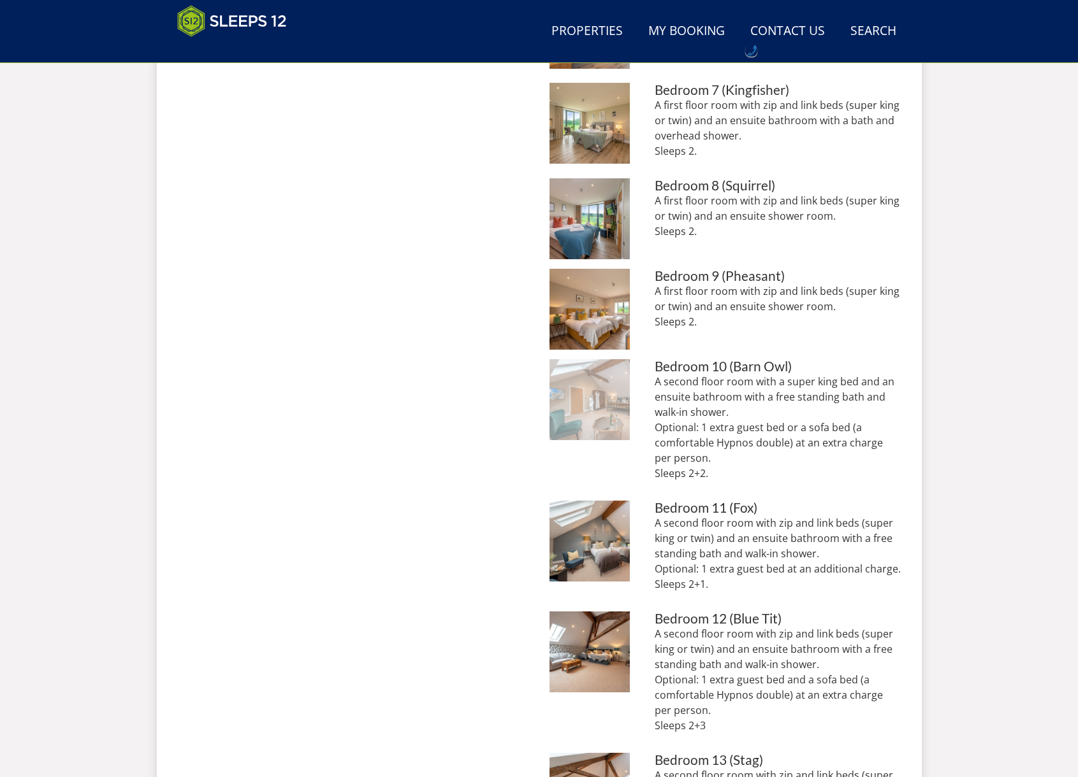
click at [604, 412] on img at bounding box center [589, 399] width 81 height 81
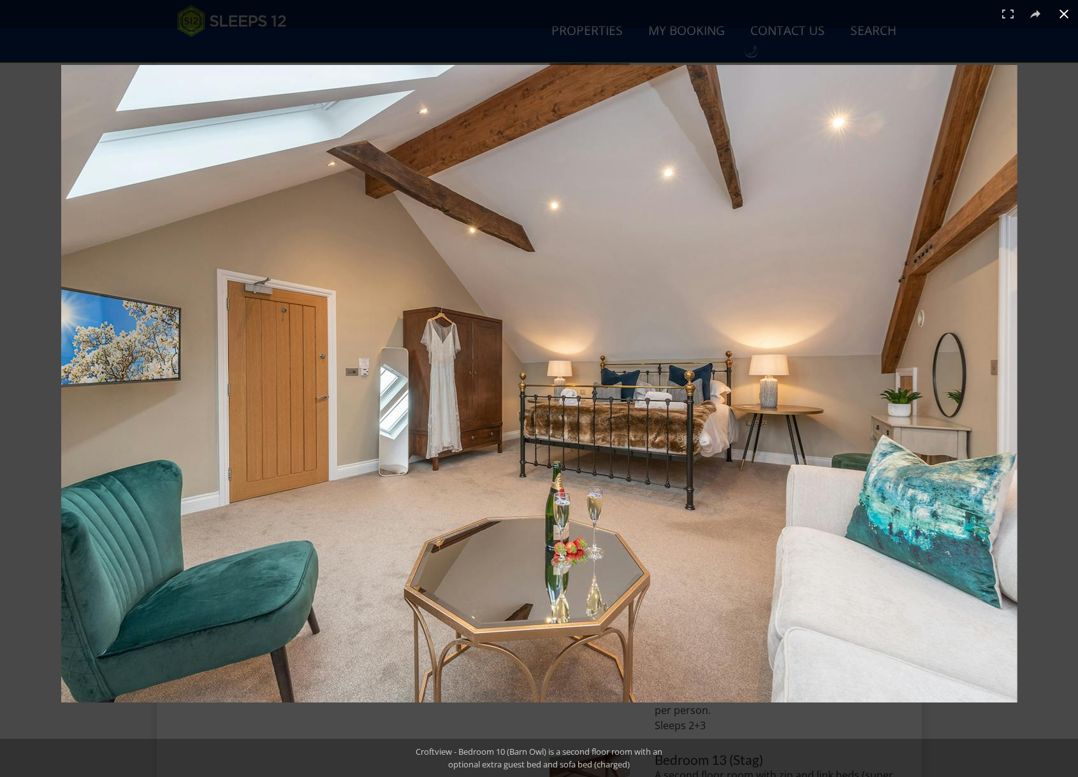
click at [538, 30] on div at bounding box center [539, 388] width 1078 height 777
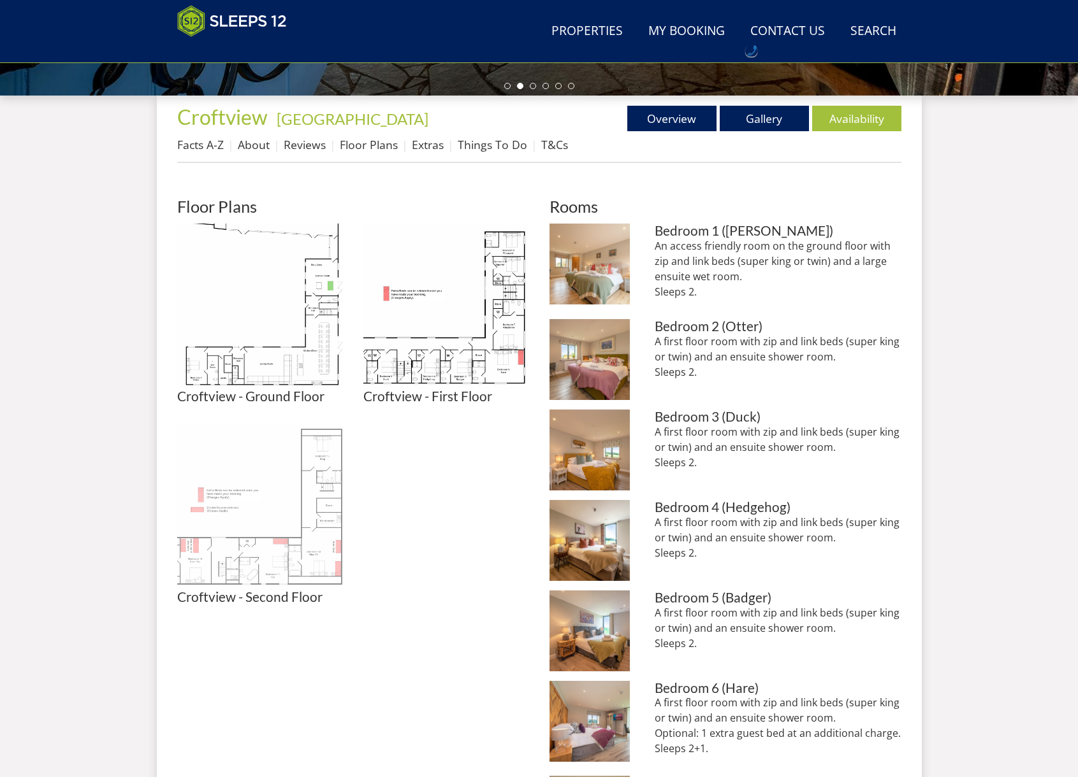
scroll to position [458, 0]
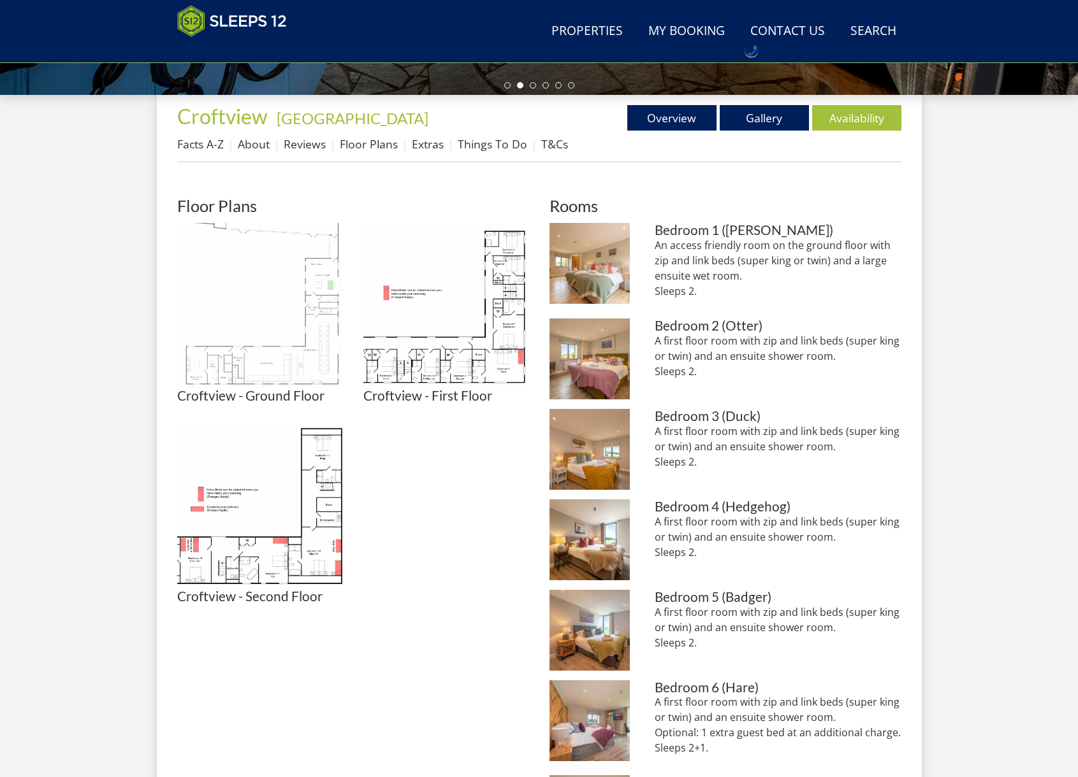
click at [290, 371] on img at bounding box center [260, 306] width 166 height 166
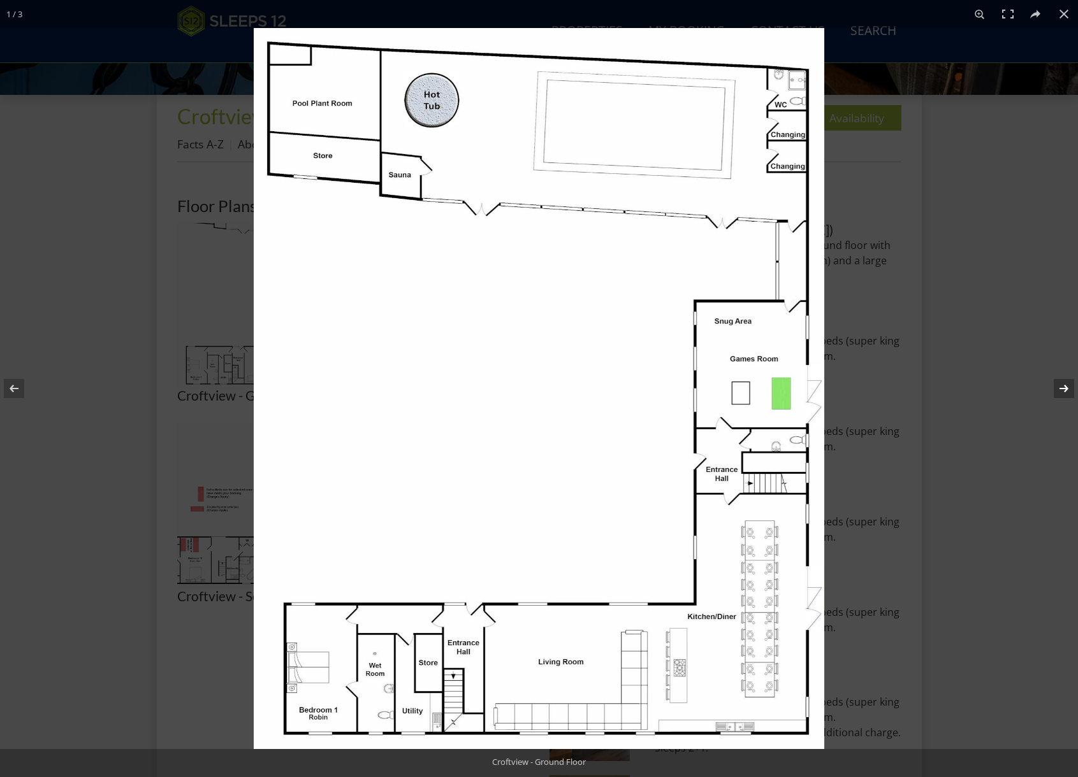
click at [1059, 389] on button at bounding box center [1055, 389] width 45 height 64
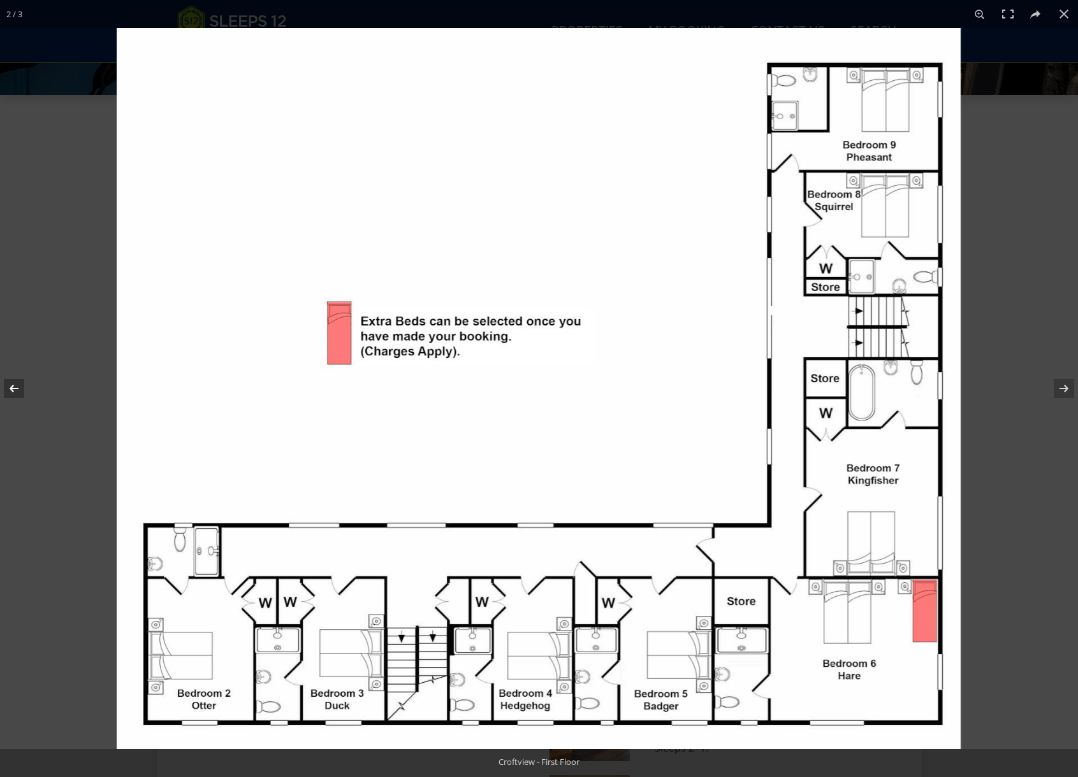
click at [18, 386] on button at bounding box center [22, 389] width 45 height 64
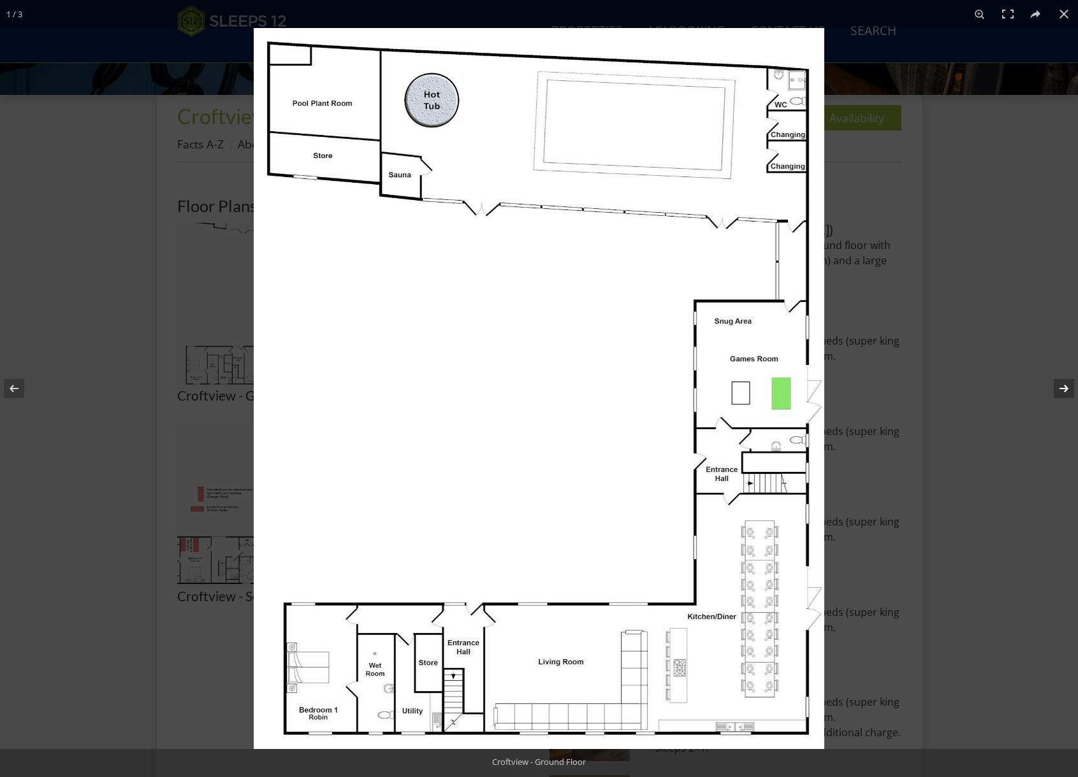
click at [1067, 389] on button at bounding box center [1055, 389] width 45 height 64
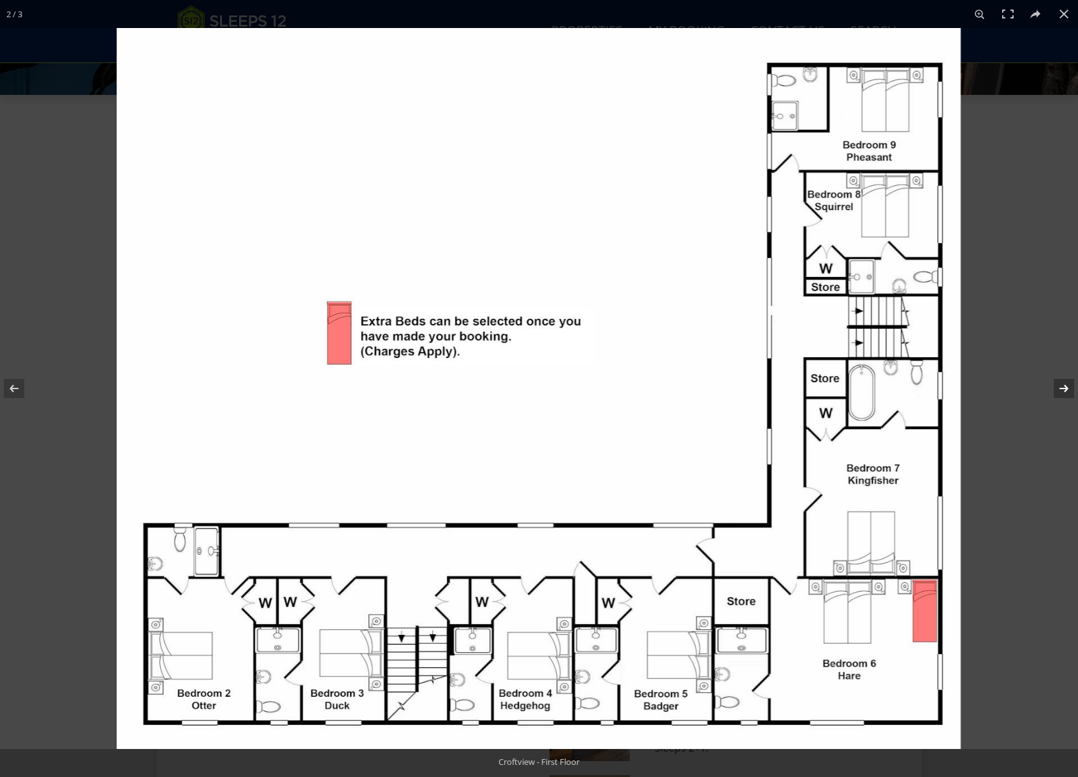
click at [1067, 390] on button at bounding box center [1055, 389] width 45 height 64
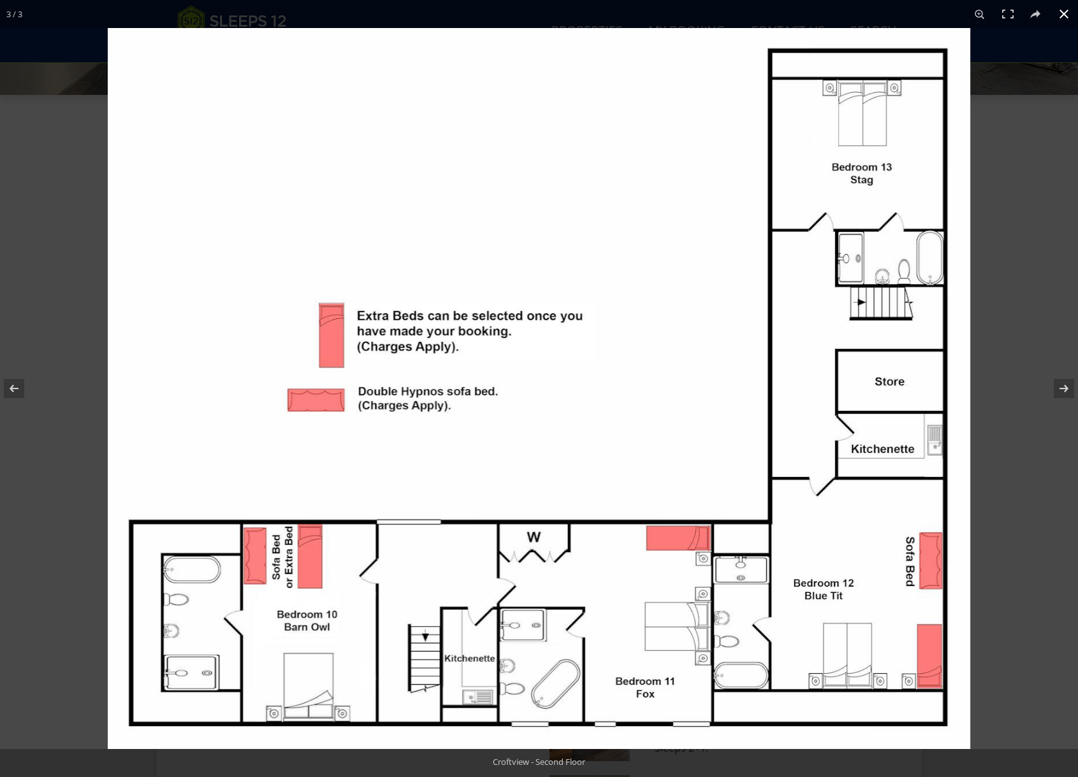
drag, startPoint x: 1015, startPoint y: 421, endPoint x: 985, endPoint y: 321, distance: 103.8
click at [1015, 419] on div at bounding box center [647, 416] width 1078 height 777
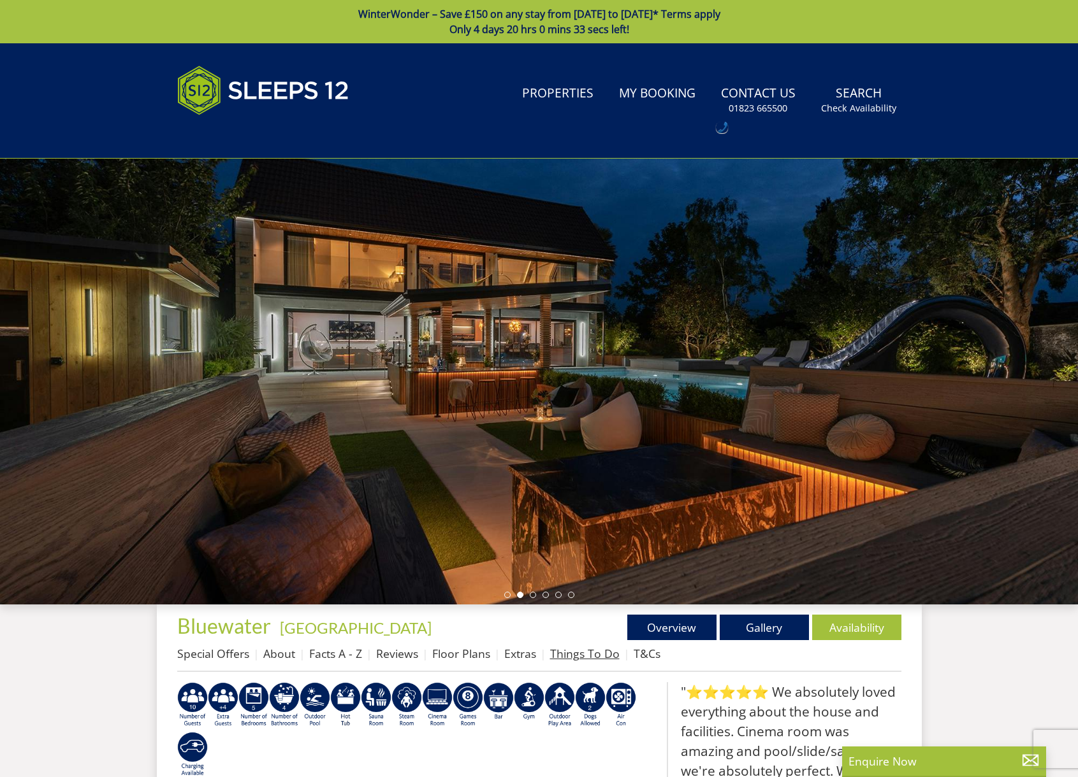
click at [575, 656] on link "Things To Do" at bounding box center [584, 653] width 69 height 15
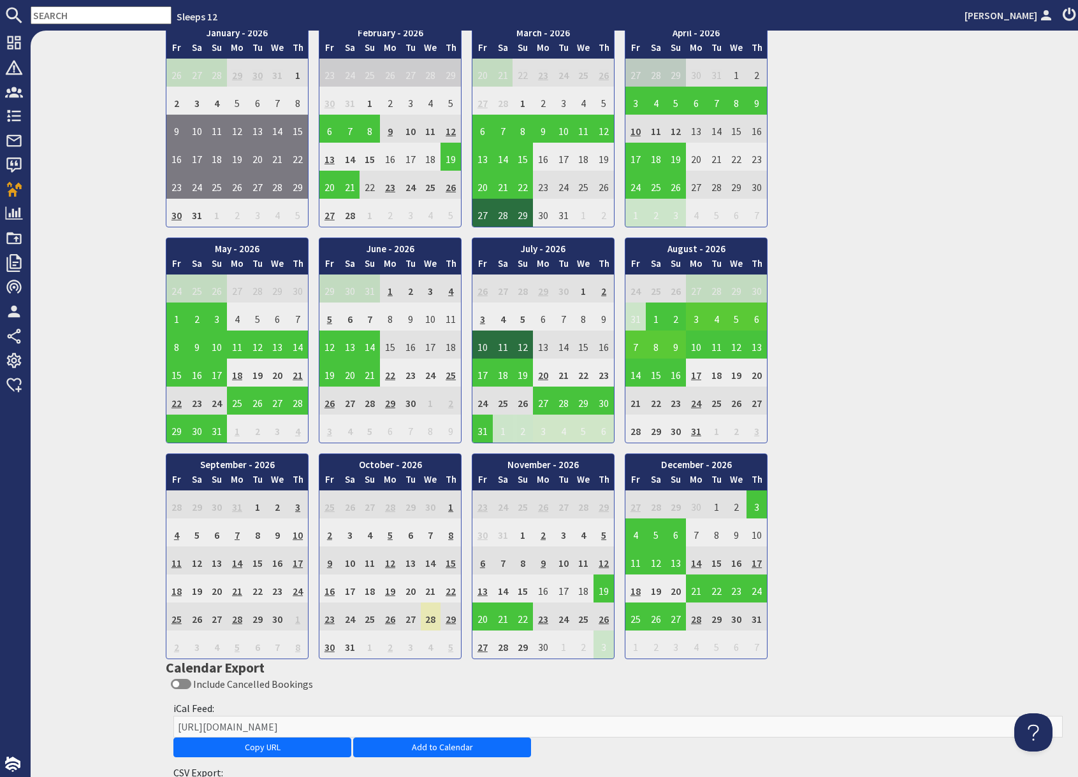
scroll to position [770, 0]
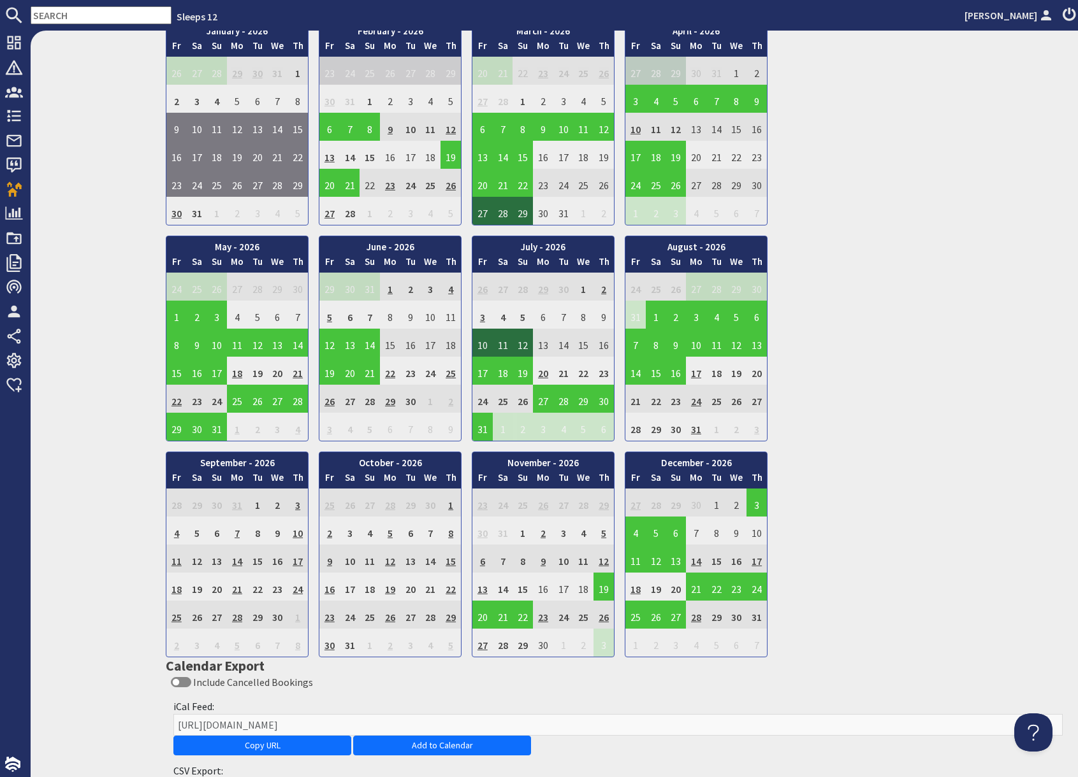
click at [327, 562] on td "9" at bounding box center [329, 559] width 20 height 28
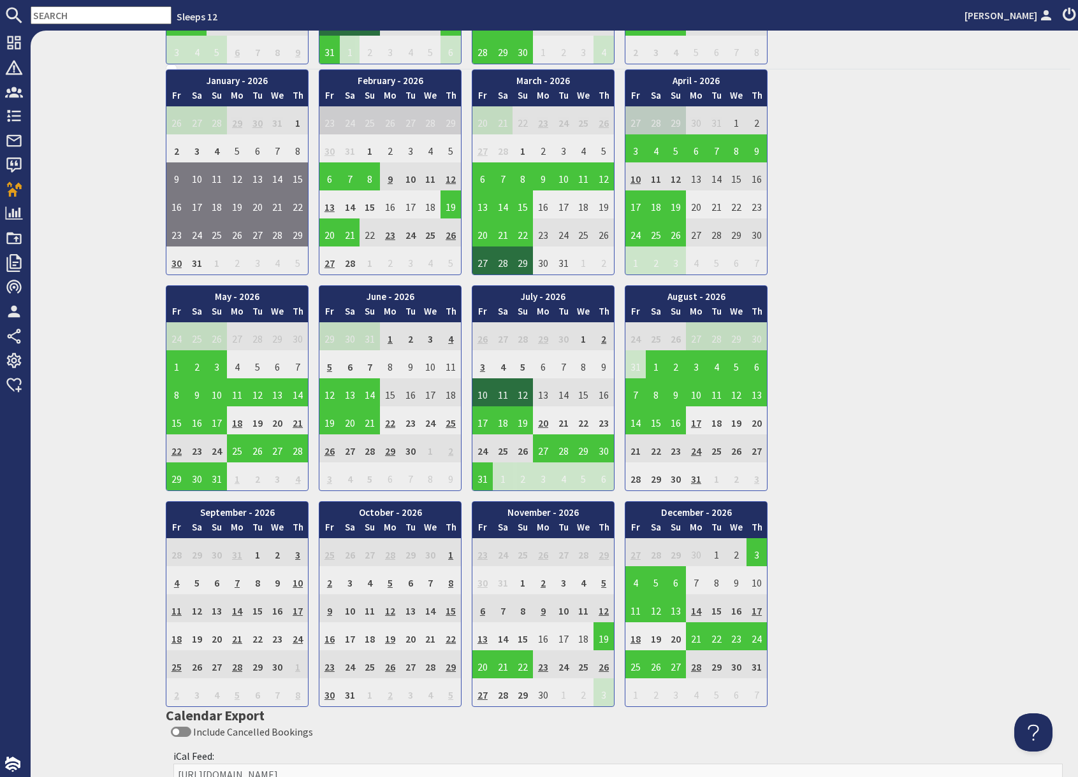
scroll to position [721, 0]
click at [391, 640] on td "19" at bounding box center [390, 636] width 20 height 28
click at [388, 181] on td "9" at bounding box center [390, 176] width 20 height 28
click at [390, 177] on td "9" at bounding box center [390, 176] width 20 height 28
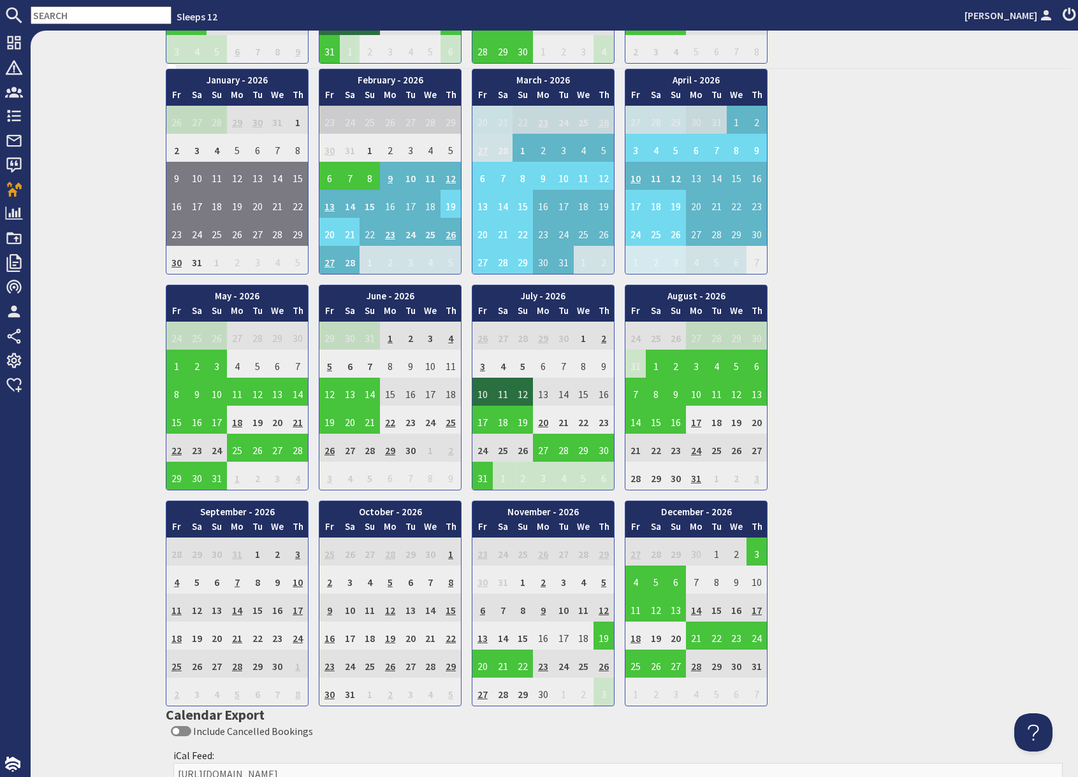
drag, startPoint x: 997, startPoint y: 368, endPoint x: 949, endPoint y: 373, distance: 48.8
click at [982, 367] on div "January - 2026 Fr Sa Su Mo Tu We Th 26 27 28 29 30 31 1 2 Fr" at bounding box center [618, 388] width 904 height 638
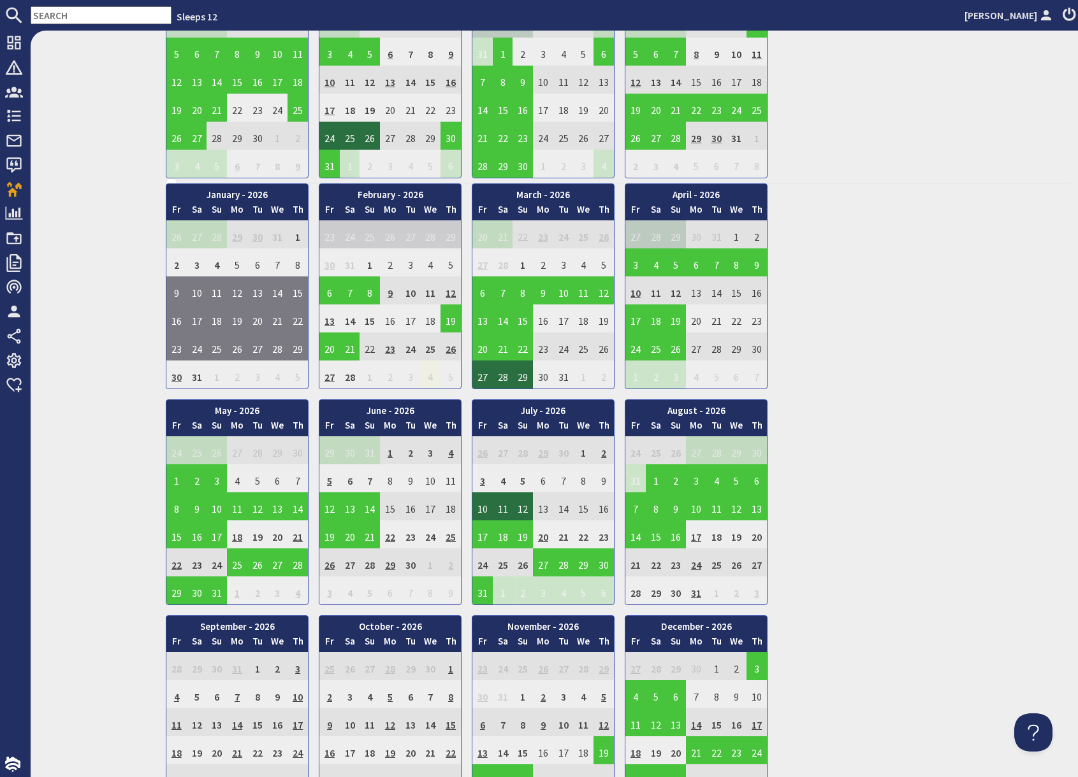
scroll to position [608, 0]
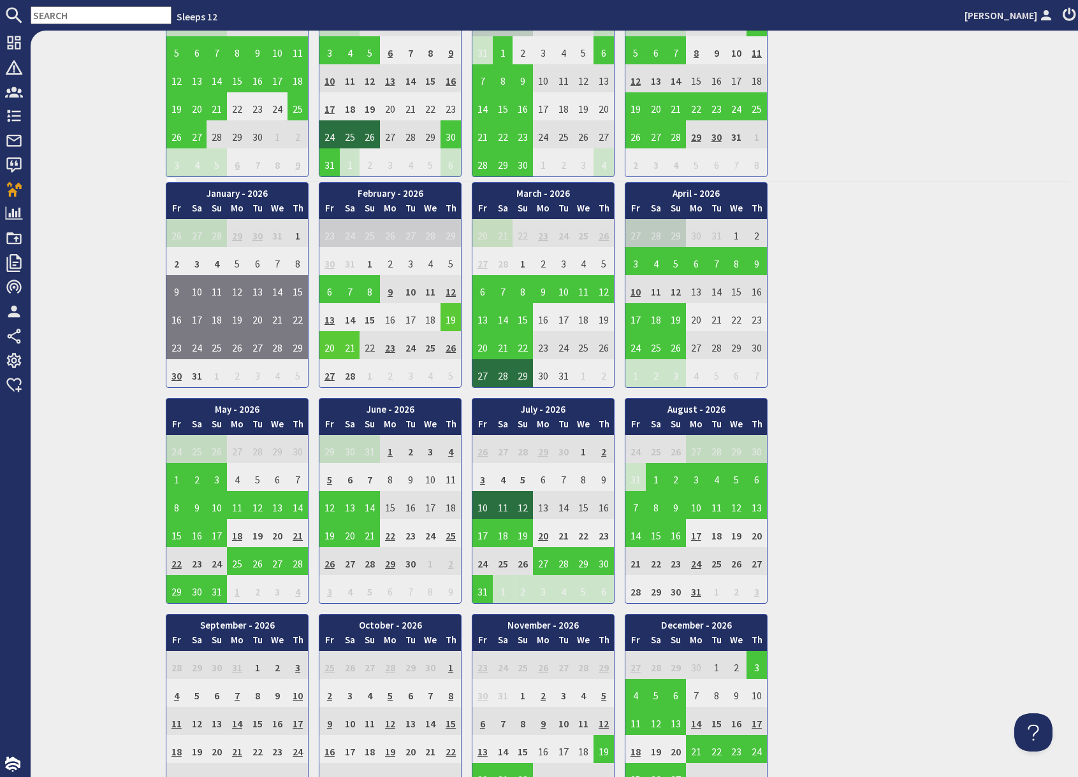
click at [451, 319] on td "19" at bounding box center [450, 317] width 20 height 28
click at [459, 377] on link "View booking" at bounding box center [453, 376] width 66 height 13
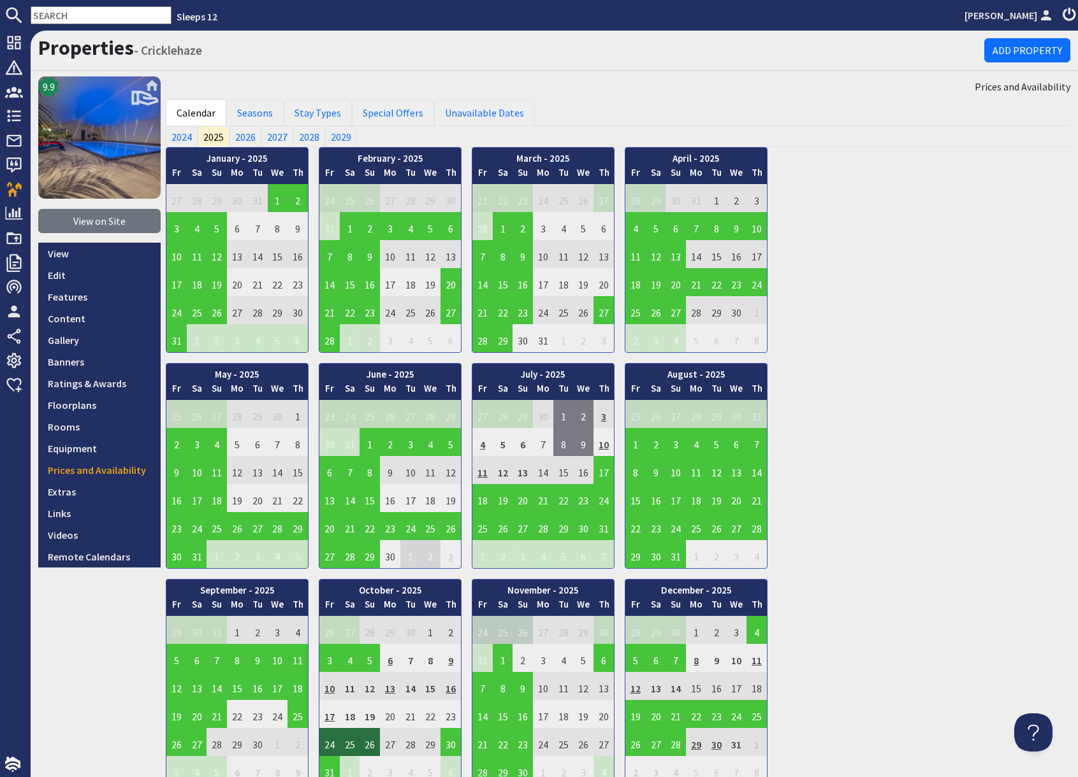
drag, startPoint x: 500, startPoint y: 83, endPoint x: 593, endPoint y: 77, distance: 93.9
click at [502, 83] on div "Prices and Availability" at bounding box center [618, 86] width 904 height 20
click at [839, 328] on div "January - 2025 Fr Sa Su Mo Tu We Th 27 28 29 30 31 1 2 3 Fr" at bounding box center [618, 466] width 904 height 638
click at [817, 151] on div "January - 2025 Fr Sa Su Mo Tu We Th 27 28 29 30 31 1 2 3 Fr" at bounding box center [618, 466] width 904 height 638
click at [863, 229] on div "January - 2025 Fr Sa Su Mo Tu We Th 27 28 29 30 31 1 2 3 Fr" at bounding box center [618, 466] width 904 height 638
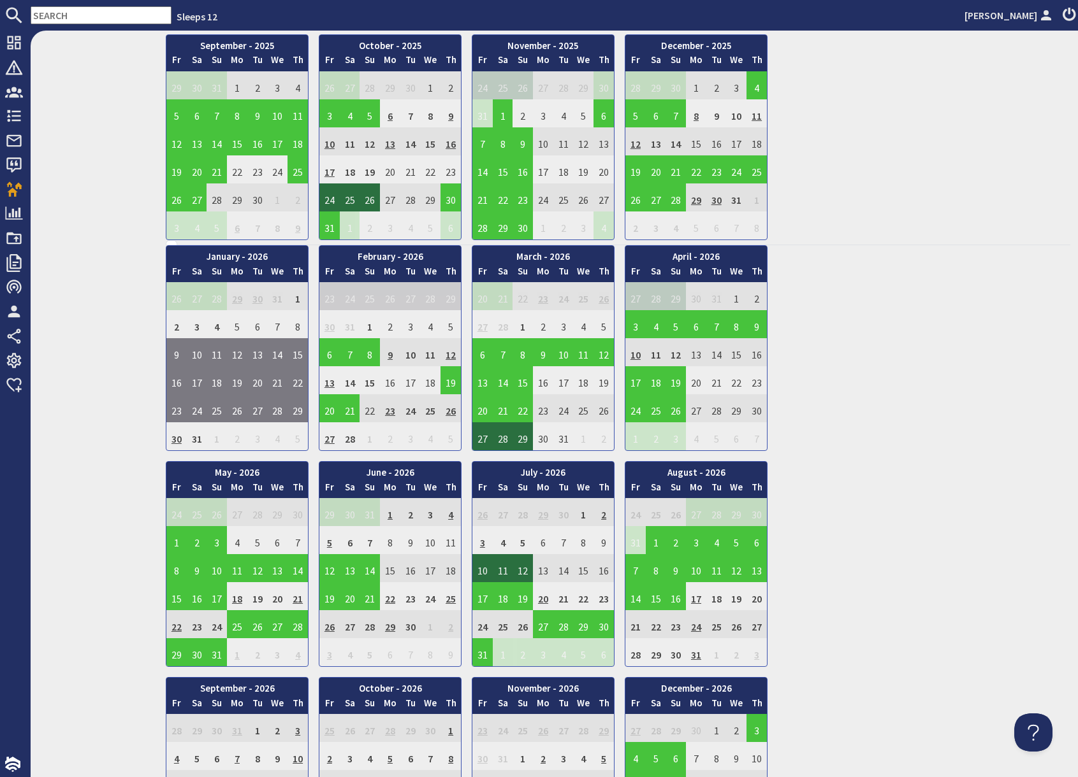
scroll to position [544, 0]
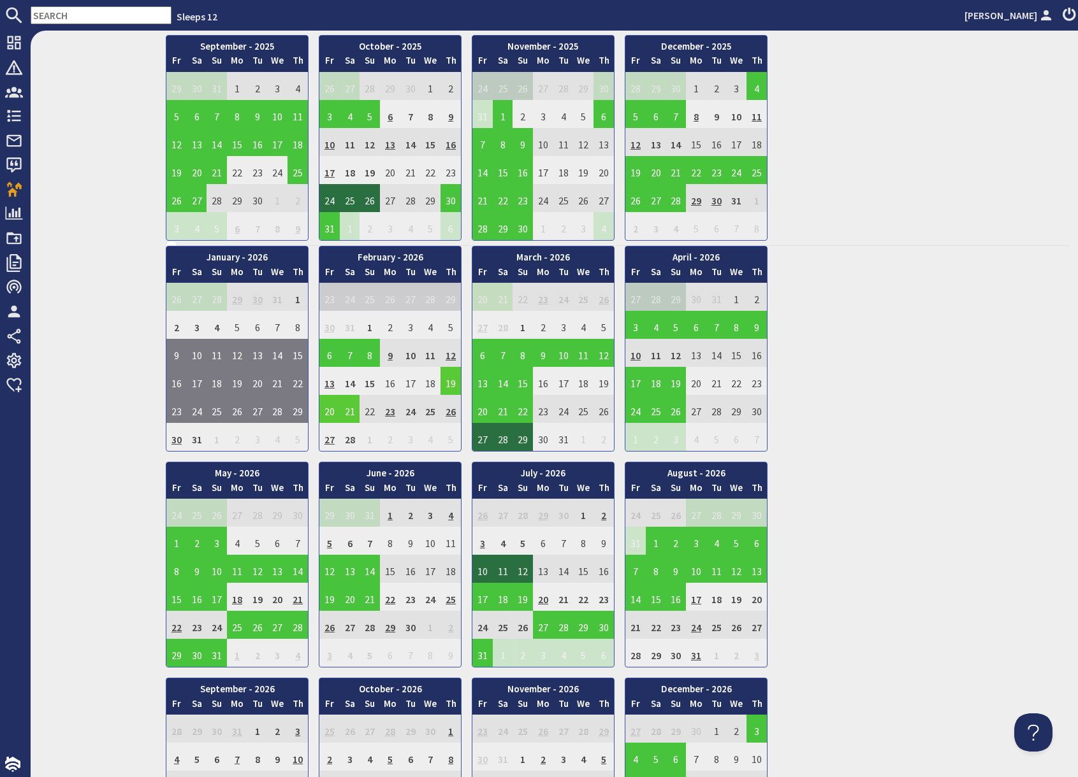
click at [448, 386] on td "19" at bounding box center [450, 381] width 20 height 28
click at [447, 442] on link "View booking" at bounding box center [453, 439] width 66 height 13
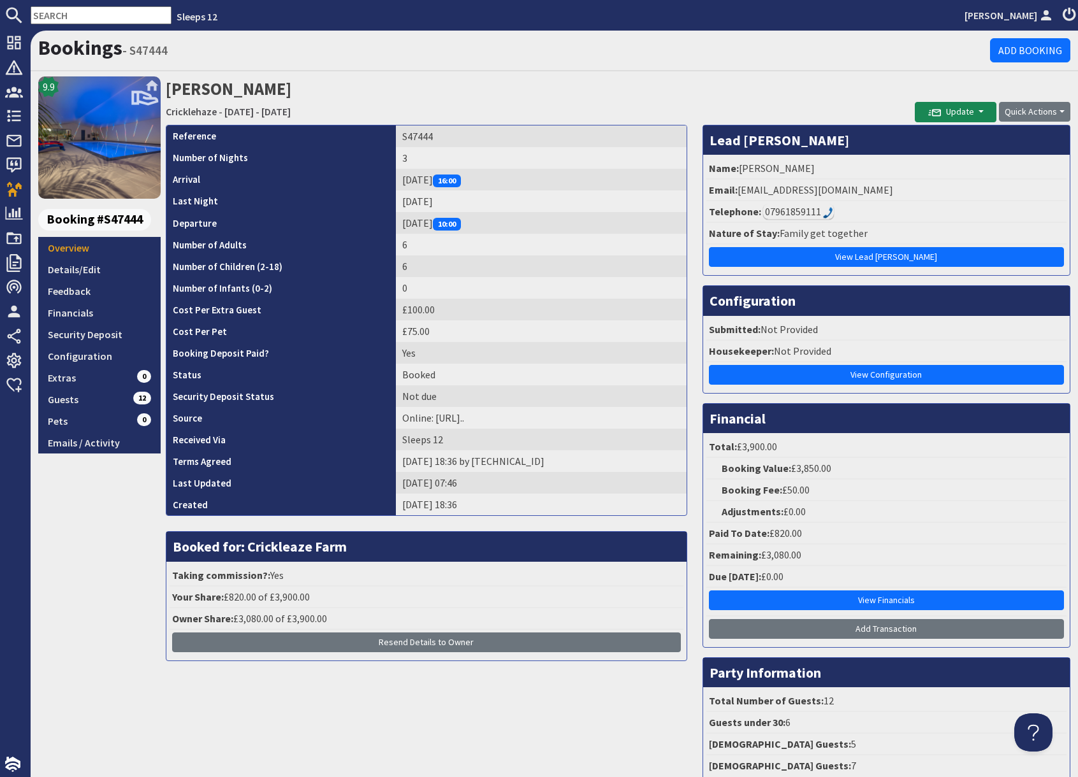
click at [72, 15] on input "text" at bounding box center [101, 15] width 141 height 18
paste input "zcrhoades@gmail.com"
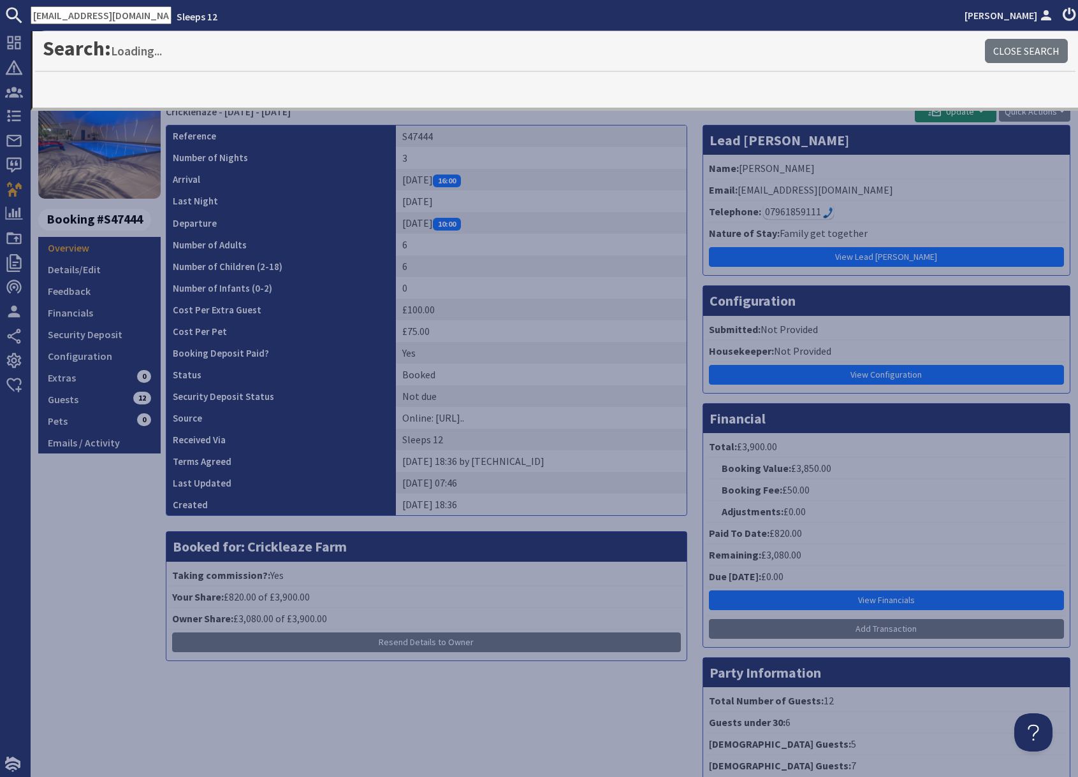
type input "zcrhoades@gmail.com"
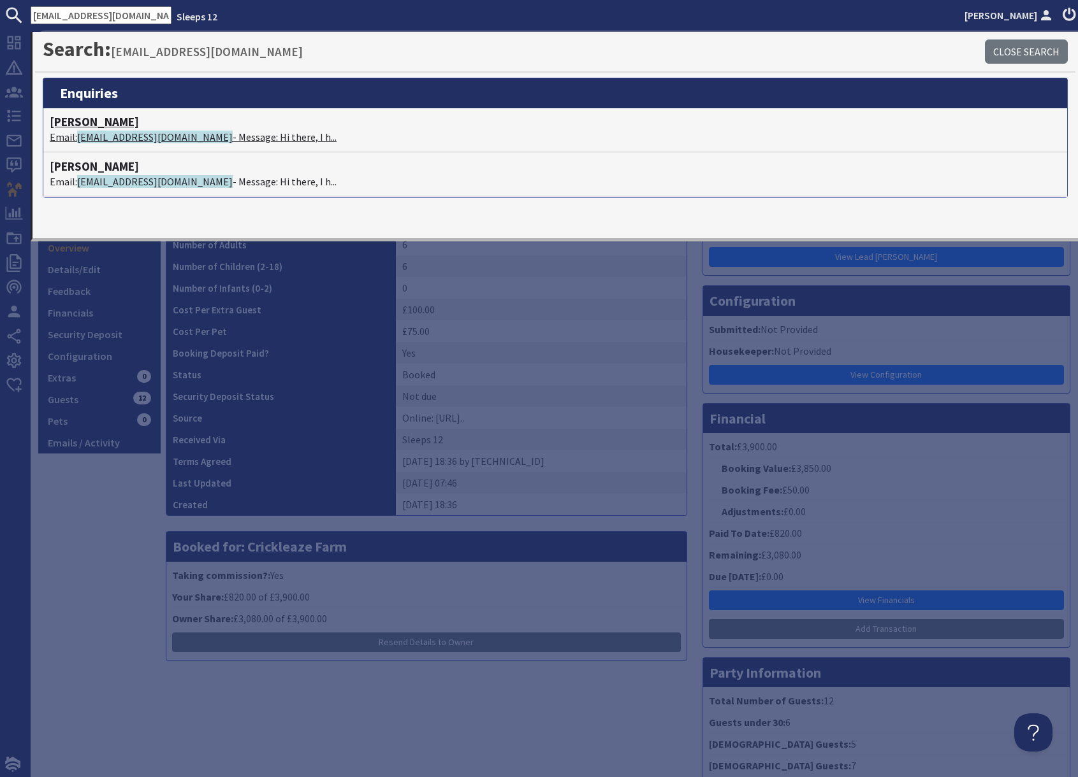
click at [110, 140] on span "zcrhoades@gmail.com" at bounding box center [154, 137] width 155 height 13
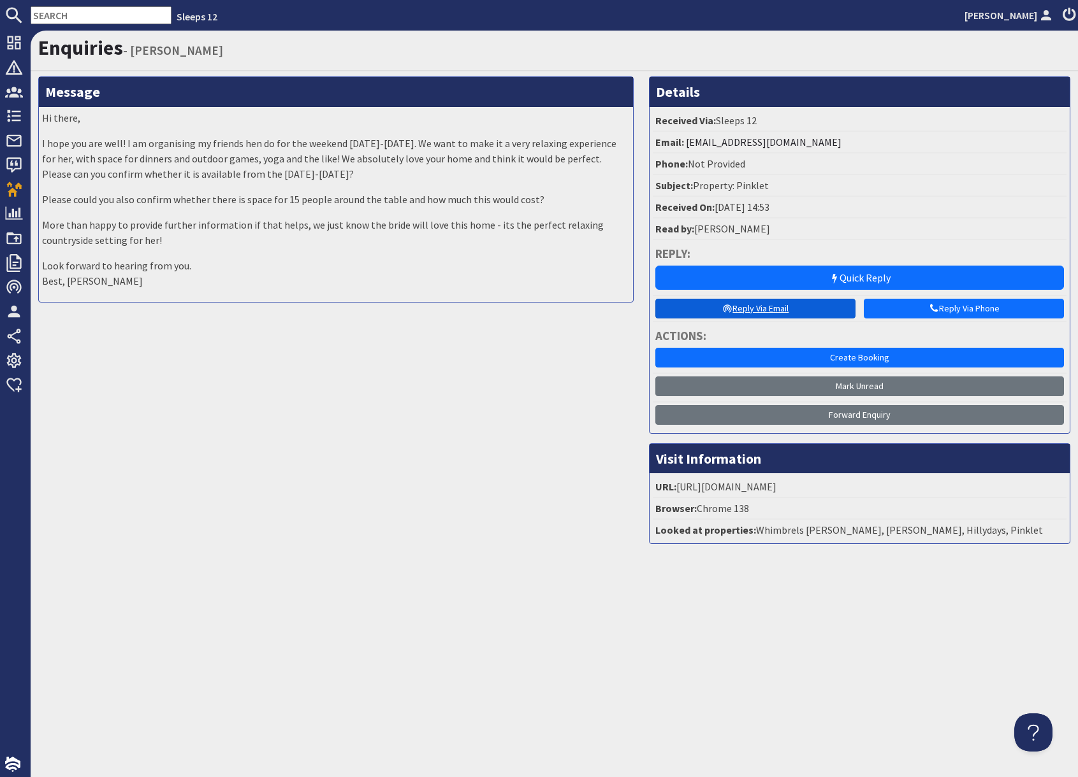
drag, startPoint x: 896, startPoint y: 280, endPoint x: 769, endPoint y: 308, distance: 129.9
click at [896, 280] on link "Quick Reply" at bounding box center [859, 278] width 408 height 24
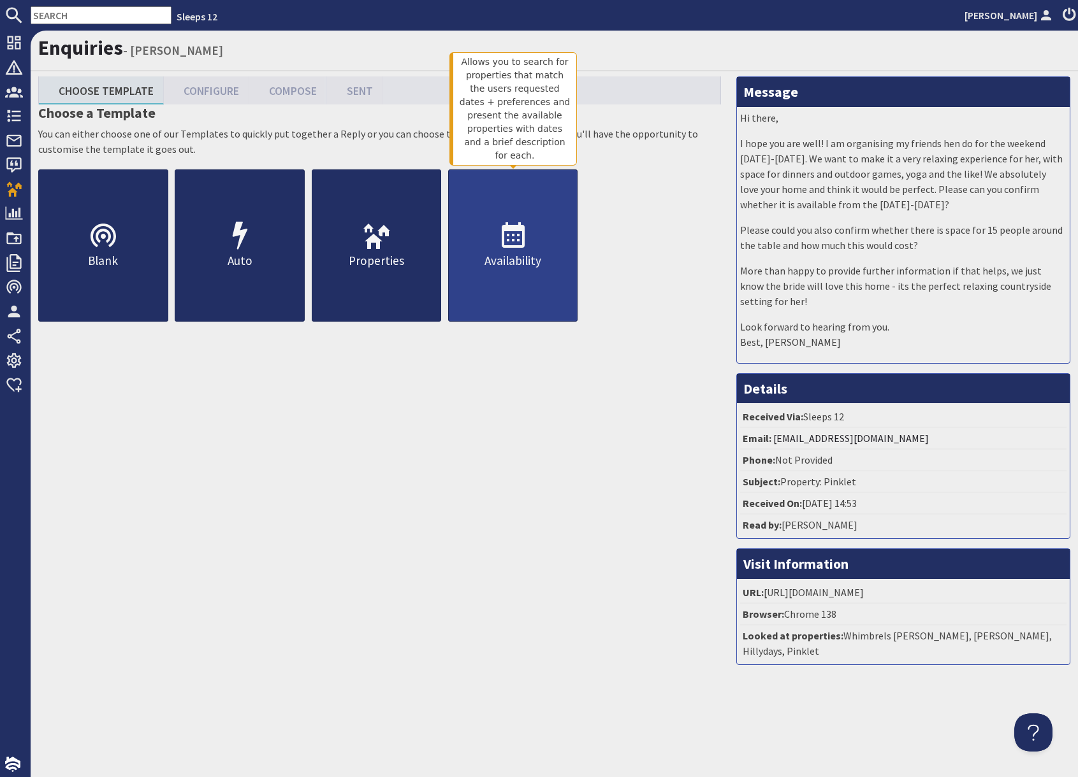
click at [521, 264] on p "Availability" at bounding box center [513, 261] width 129 height 18
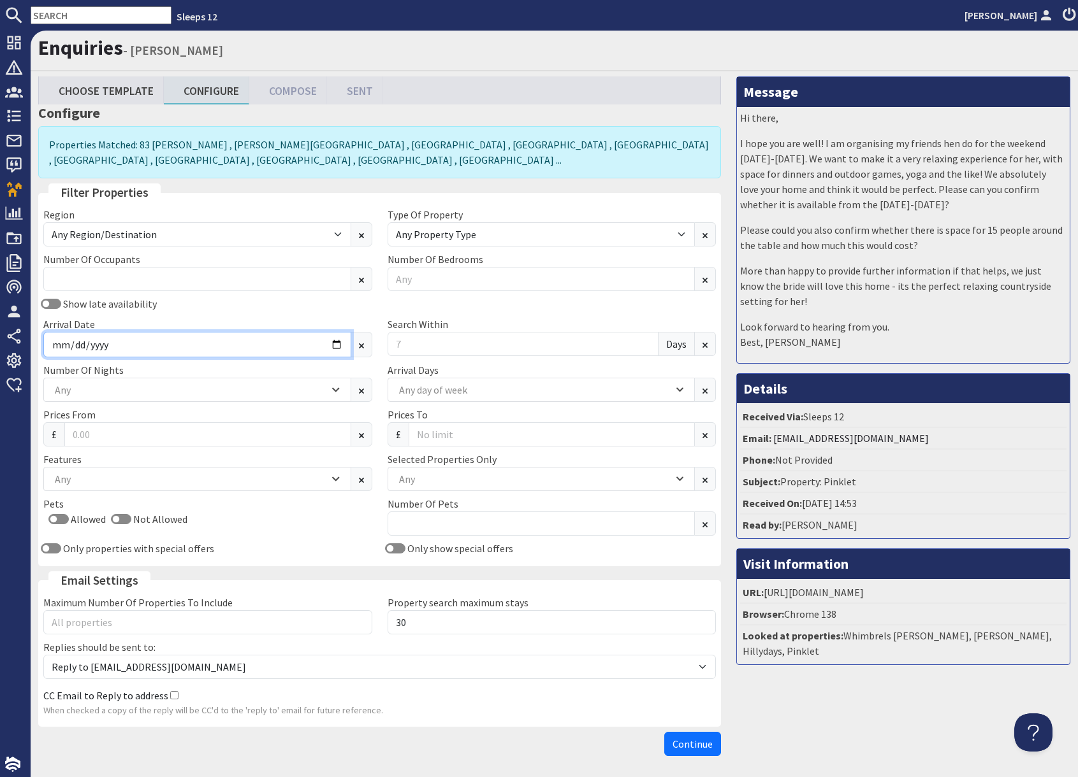
drag, startPoint x: 280, startPoint y: 347, endPoint x: 300, endPoint y: 348, distance: 20.4
click at [289, 347] on input "Arrival Date" at bounding box center [197, 344] width 308 height 25
click at [336, 349] on input "Arrival Date" at bounding box center [197, 344] width 308 height 25
click at [339, 343] on input "Arrival Date" at bounding box center [197, 344] width 308 height 25
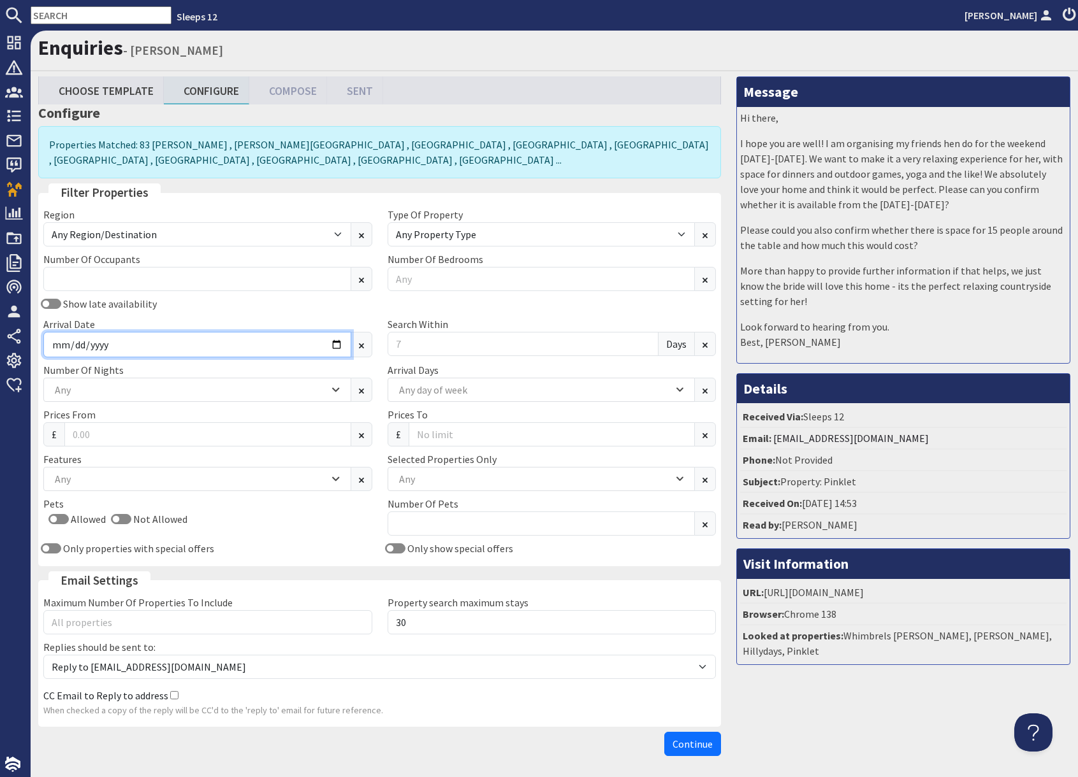
click at [339, 343] on input "Arrival Date" at bounding box center [197, 344] width 308 height 25
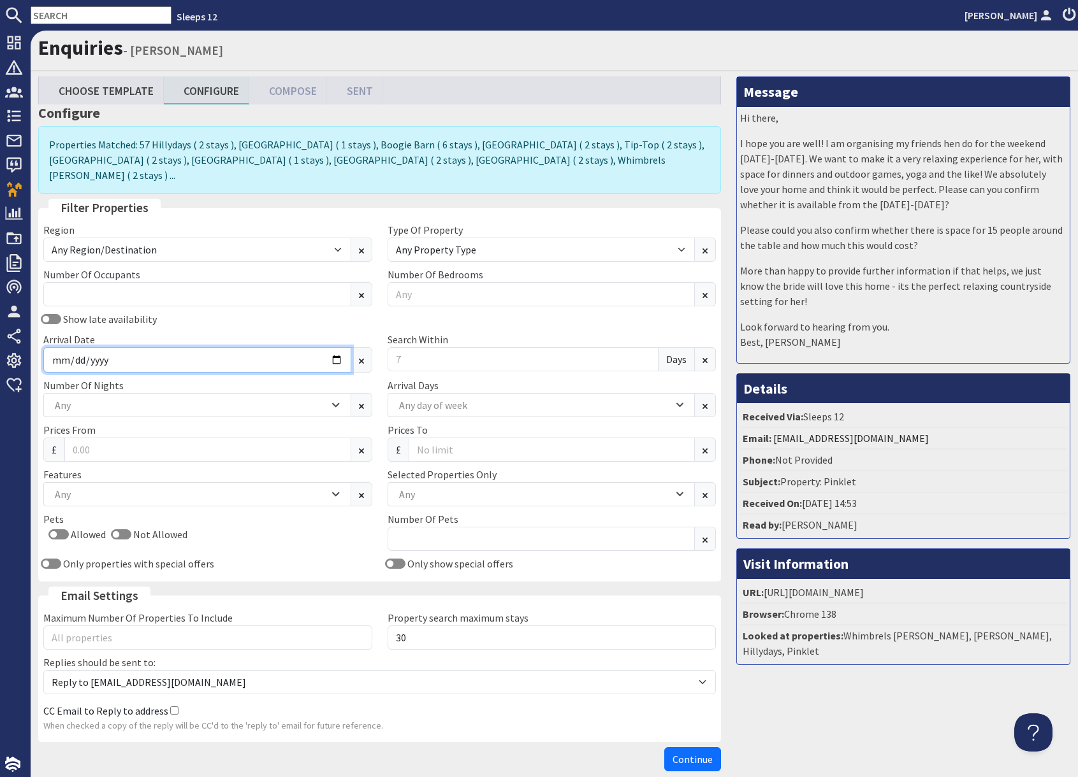
type input "2026-06-26"
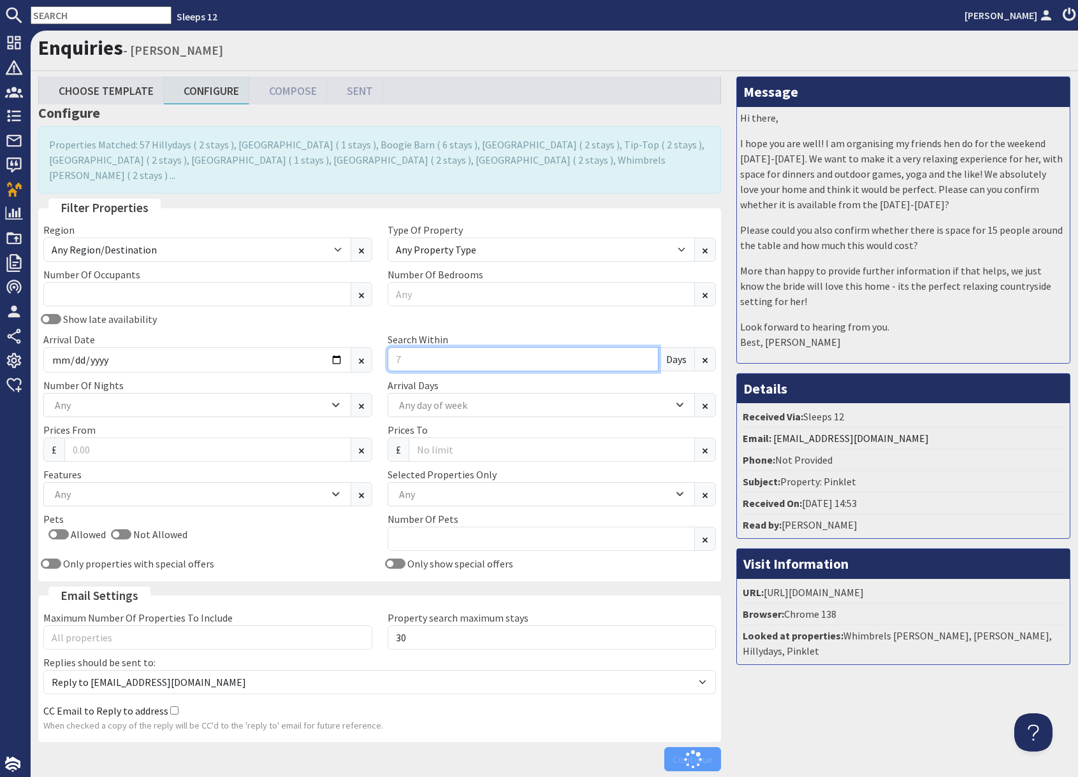
click at [445, 347] on input "Search Within" at bounding box center [522, 359] width 271 height 24
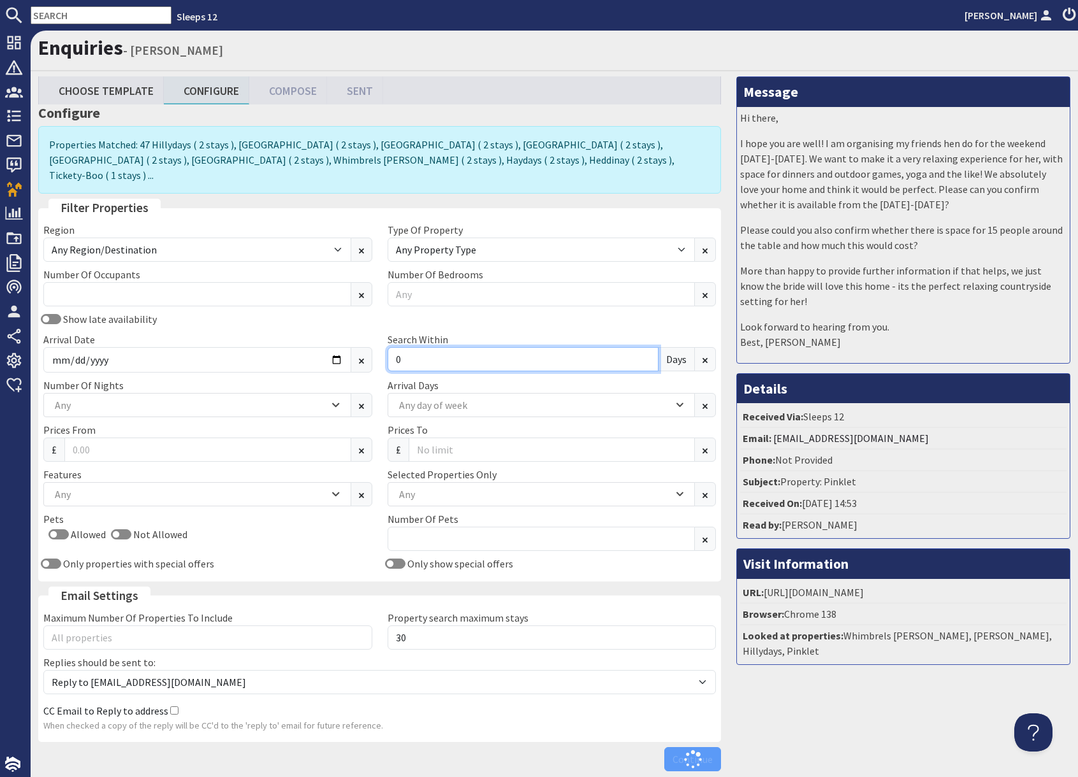
type input "0"
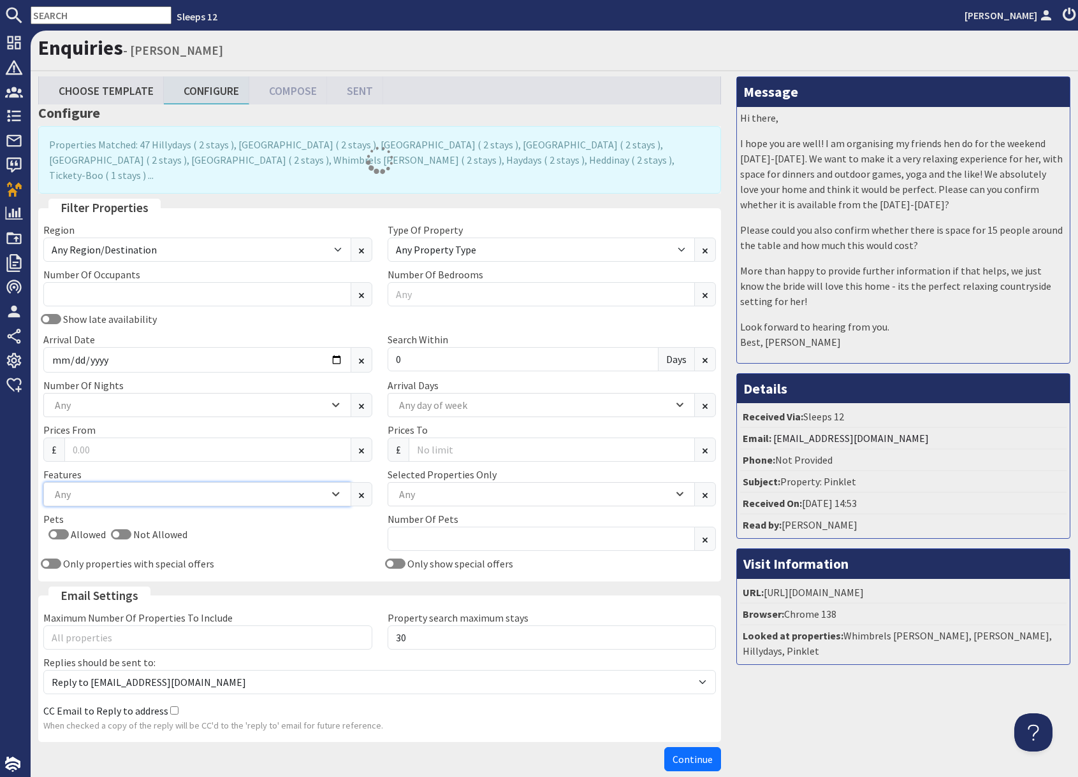
click at [155, 488] on div "Any" at bounding box center [190, 495] width 277 height 14
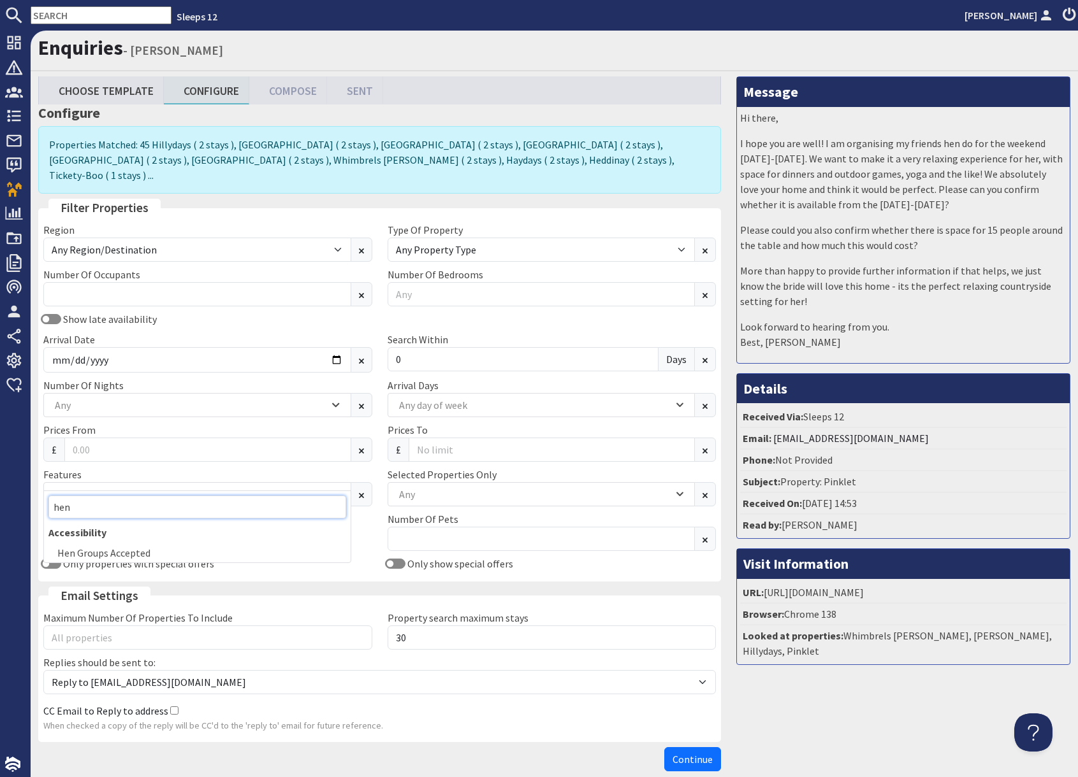
type input "hen"
drag, startPoint x: 134, startPoint y: 552, endPoint x: 314, endPoint y: 602, distance: 185.8
click at [135, 552] on div "Hen Groups Accepted" at bounding box center [197, 553] width 307 height 19
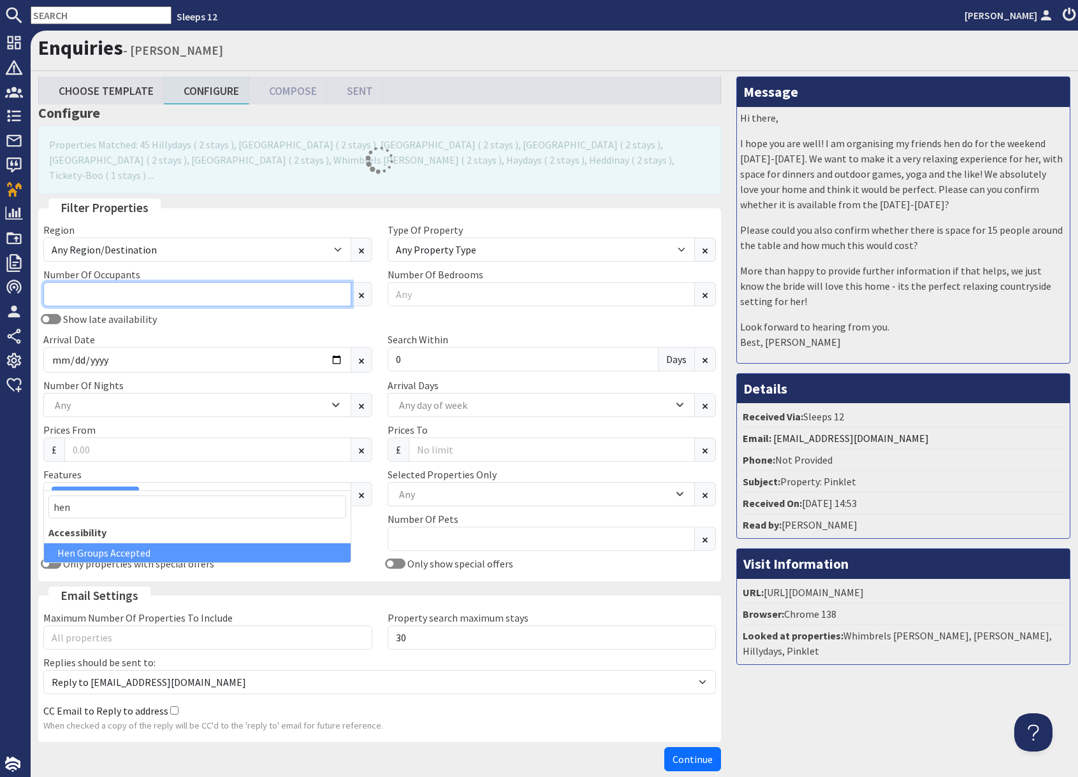
click at [152, 282] on input "Number Of Occupants" at bounding box center [197, 294] width 308 height 24
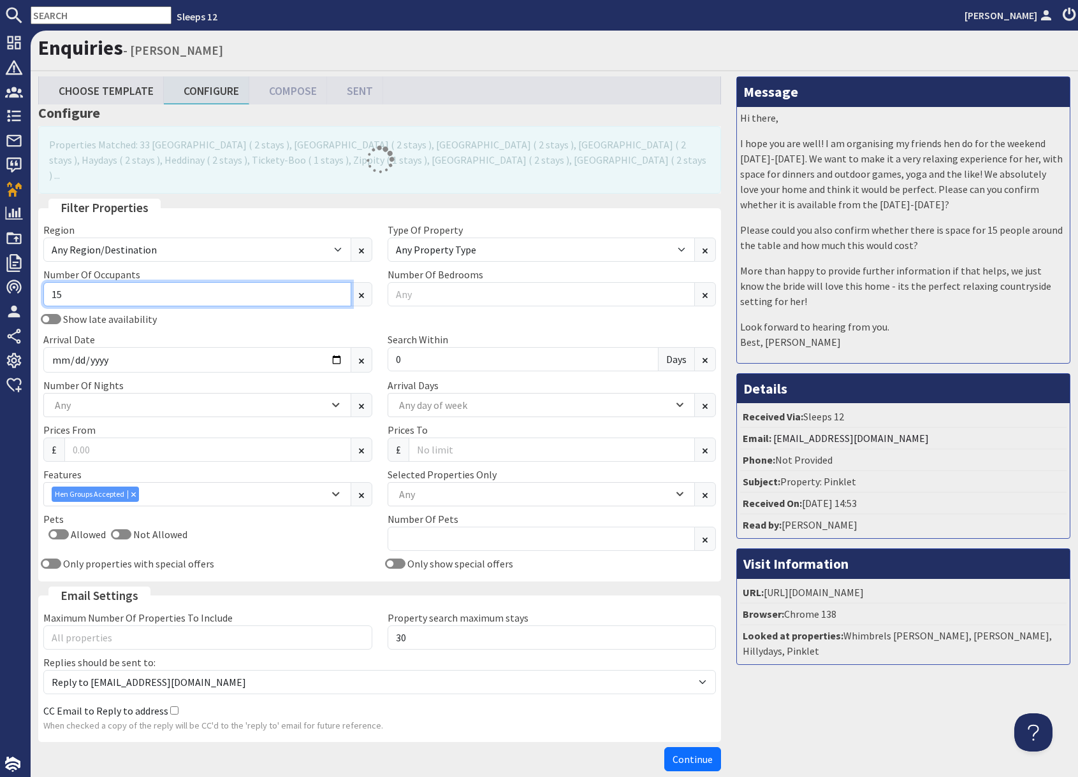
type input "15"
drag, startPoint x: 832, startPoint y: 688, endPoint x: 823, endPoint y: 700, distance: 14.1
click at [832, 689] on div "Message Hi there, I hope you are well! I am organising my friends hen do for th…" at bounding box center [902, 426] width 349 height 701
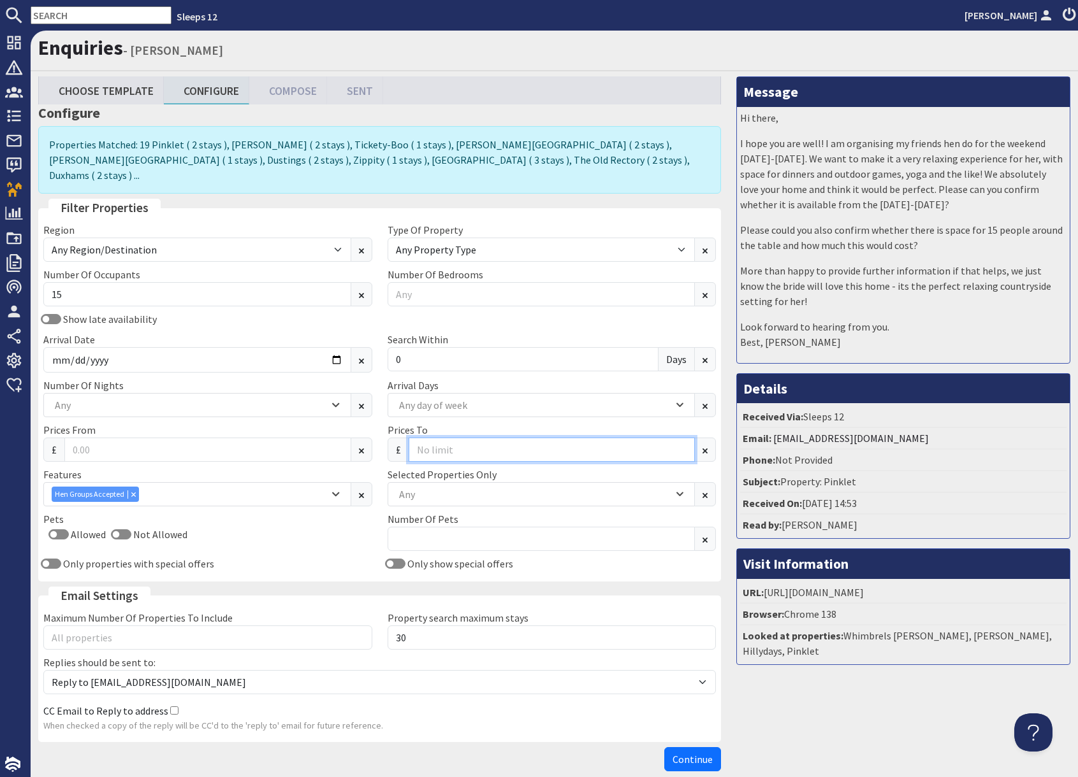
click at [461, 442] on input "Prices To" at bounding box center [551, 450] width 287 height 24
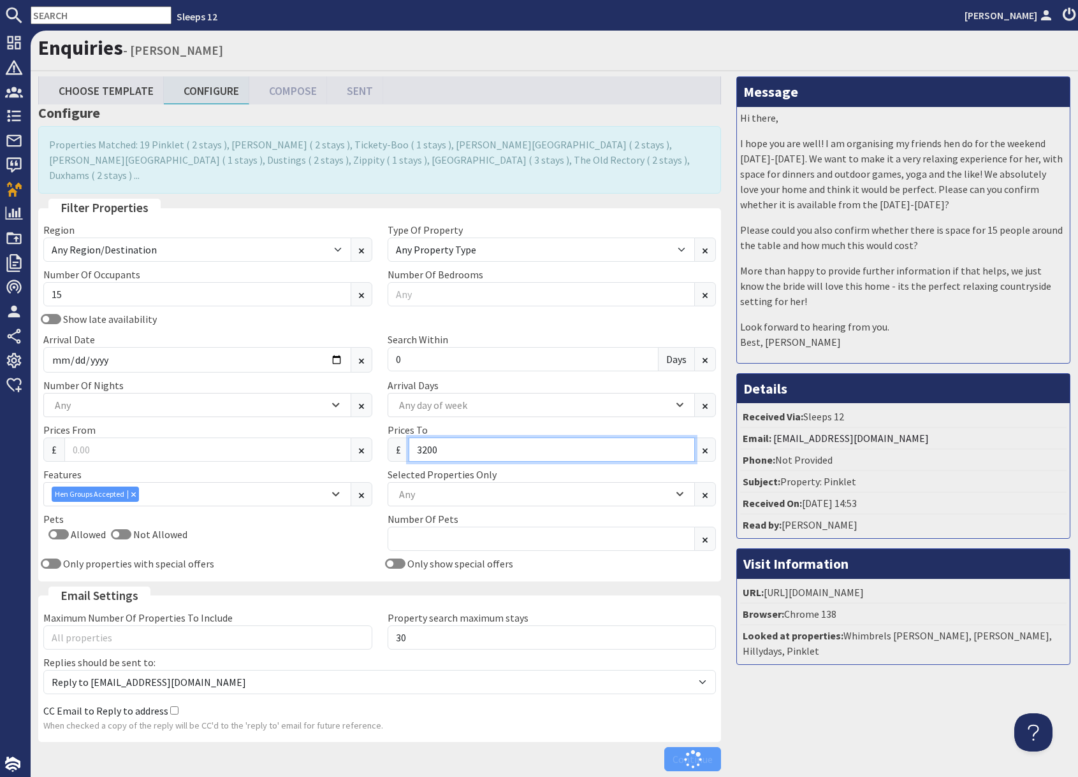
type input "3200"
drag, startPoint x: 821, startPoint y: 732, endPoint x: 761, endPoint y: 720, distance: 61.0
click at [813, 730] on div "Message Hi there, I hope you are well! I am organising my friends hen do for th…" at bounding box center [902, 426] width 349 height 701
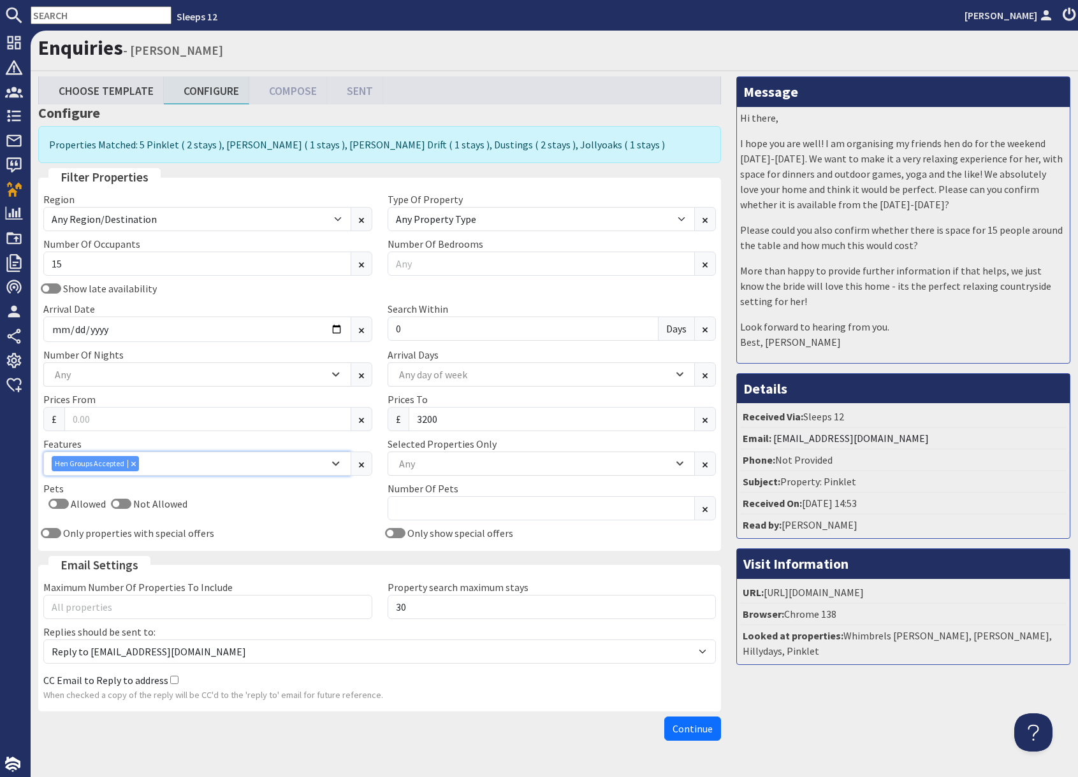
click at [154, 465] on div "Hen Groups Accepted" at bounding box center [190, 463] width 277 height 15
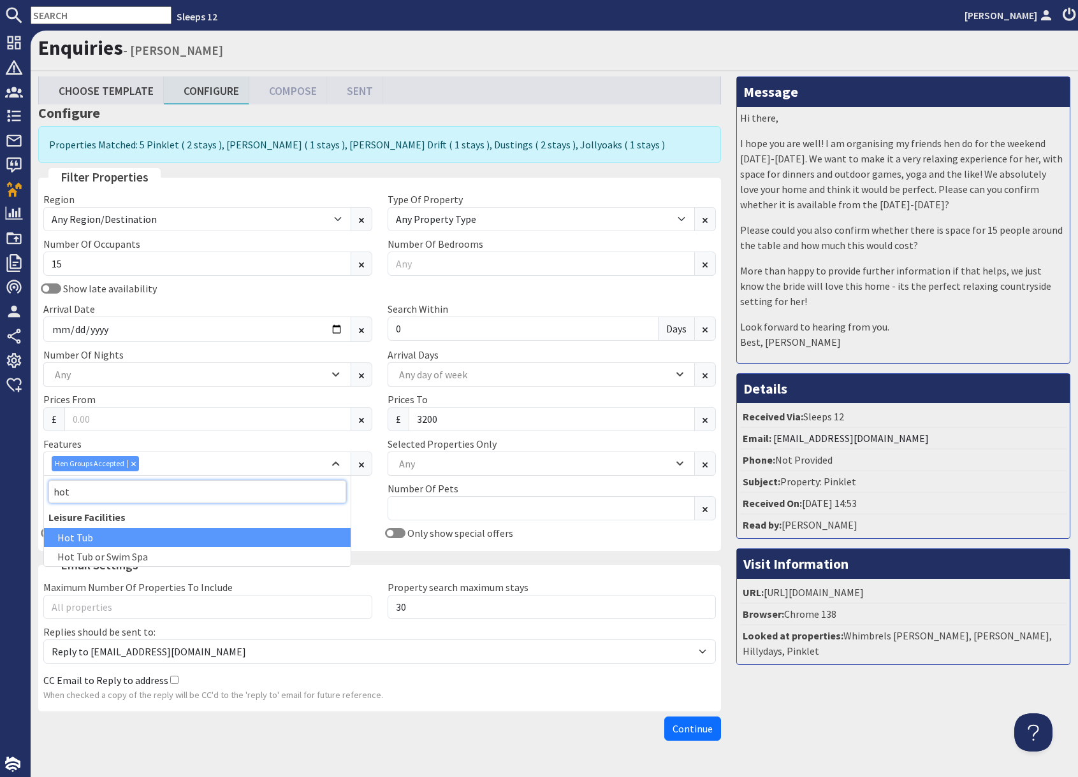
type input "hot"
click at [98, 539] on div "Hot Tub" at bounding box center [197, 537] width 307 height 19
drag, startPoint x: 860, startPoint y: 707, endPoint x: 794, endPoint y: 707, distance: 66.3
click at [858, 707] on div "Message Hi there, I hope you are well! I am organising my friends hen do for th…" at bounding box center [902, 411] width 349 height 670
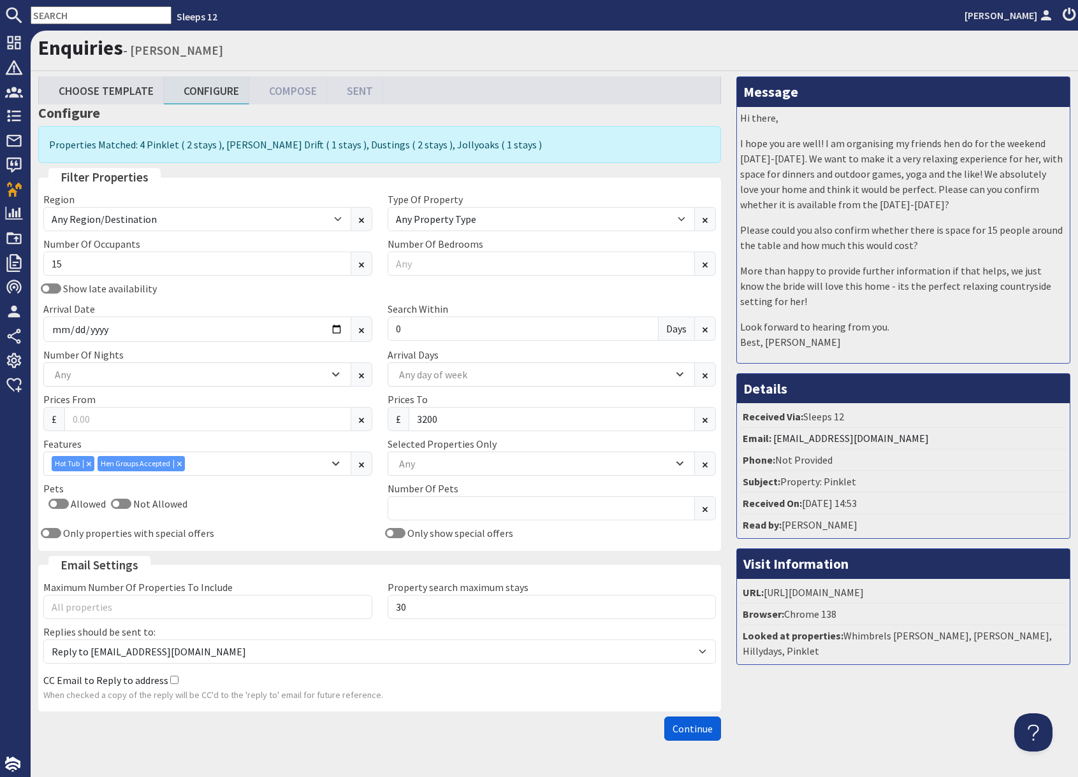
click at [697, 730] on span "Continue" at bounding box center [692, 729] width 40 height 13
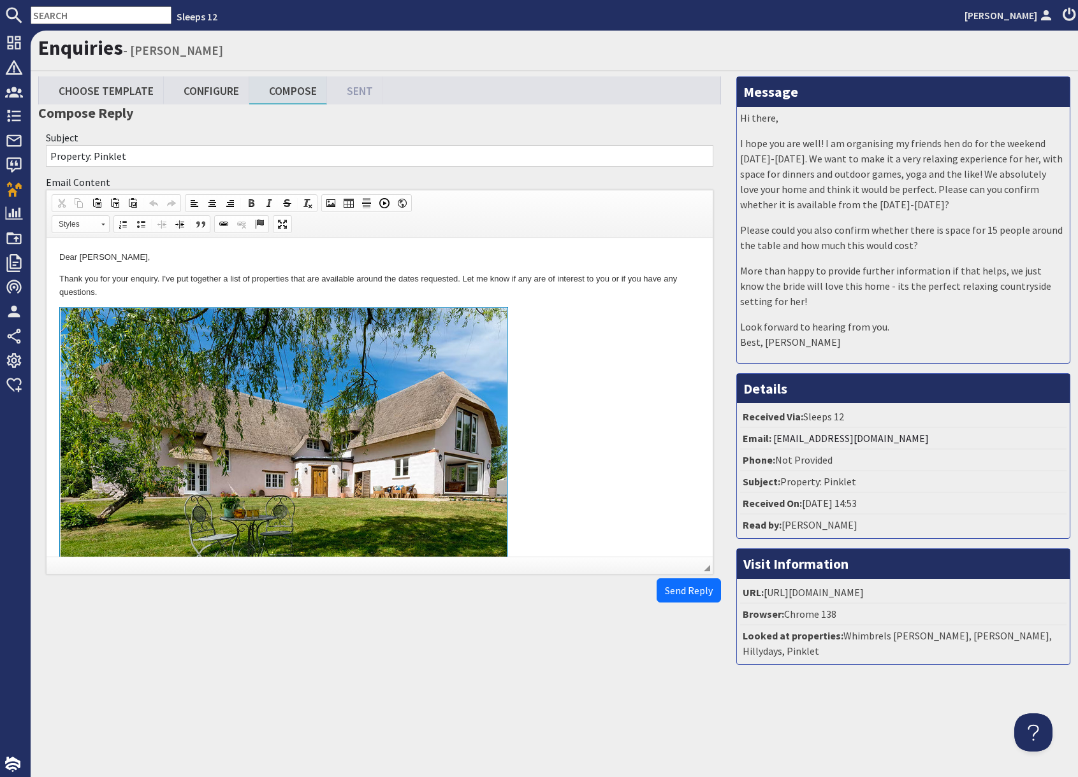
click at [568, 455] on link at bounding box center [379, 454] width 640 height 294
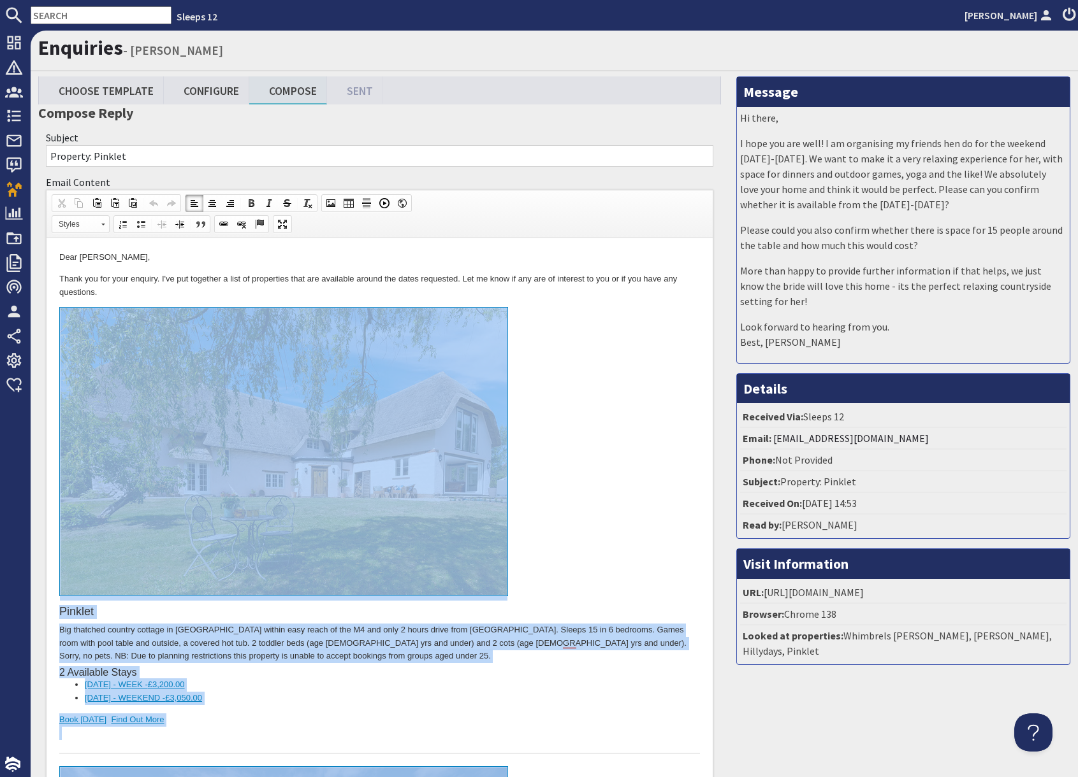
drag, startPoint x: 263, startPoint y: 2063, endPoint x: 262, endPoint y: 379, distance: 1684.9
copy body "Pinklet Big thatched country cottage in Wiltshire within easy reach of the M4 a…"
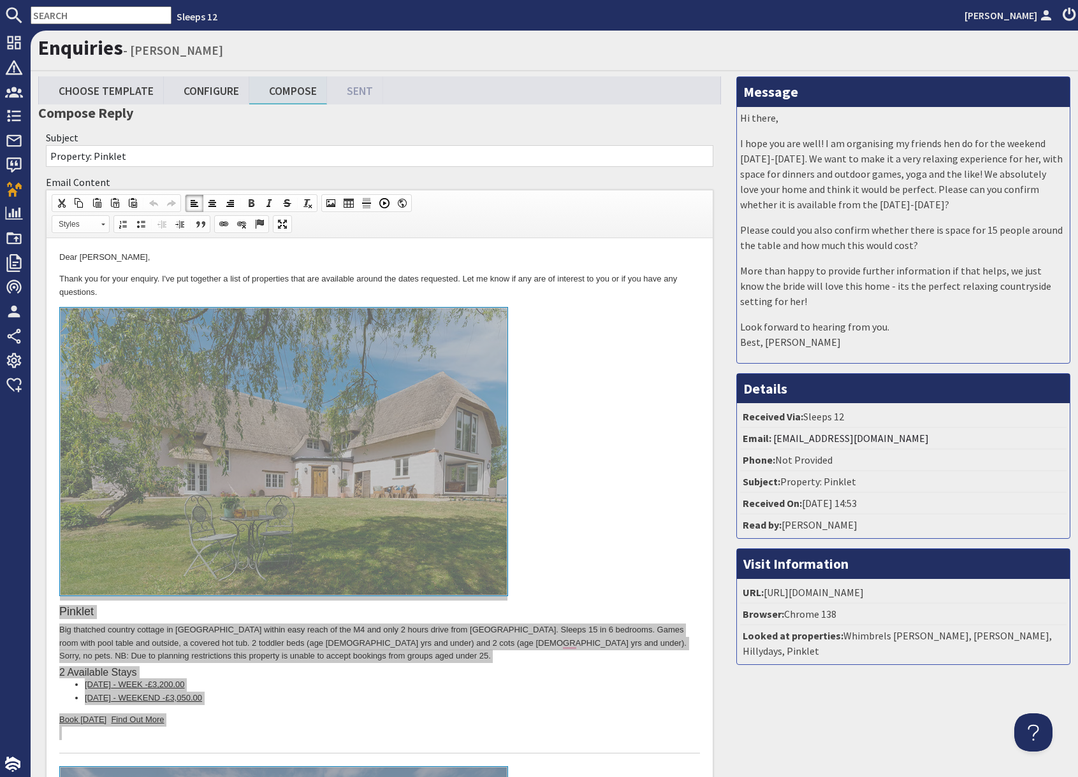
click at [87, 14] on input "text" at bounding box center [101, 15] width 141 height 18
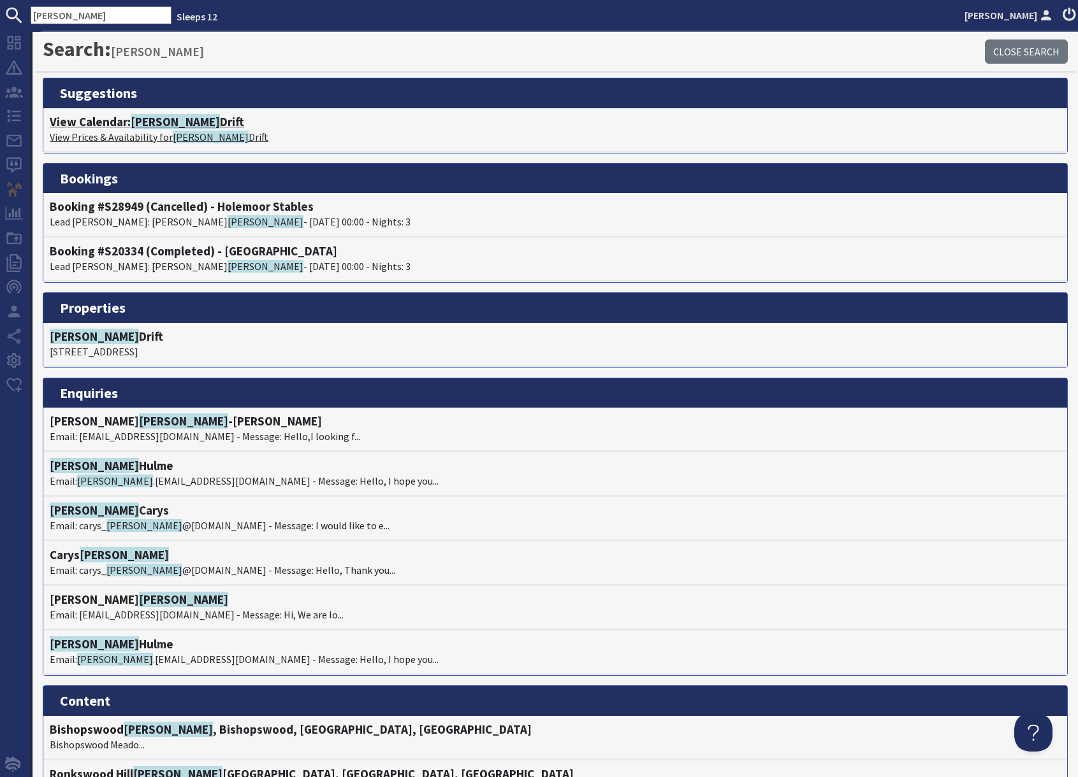
type input "meadows"
click at [184, 135] on span "Meadows" at bounding box center [211, 137] width 76 height 13
type textarea "<p>Dear Zoe Rhoades,</p> <p>Thank you for your enquiry. I&#39;ve put together a…"
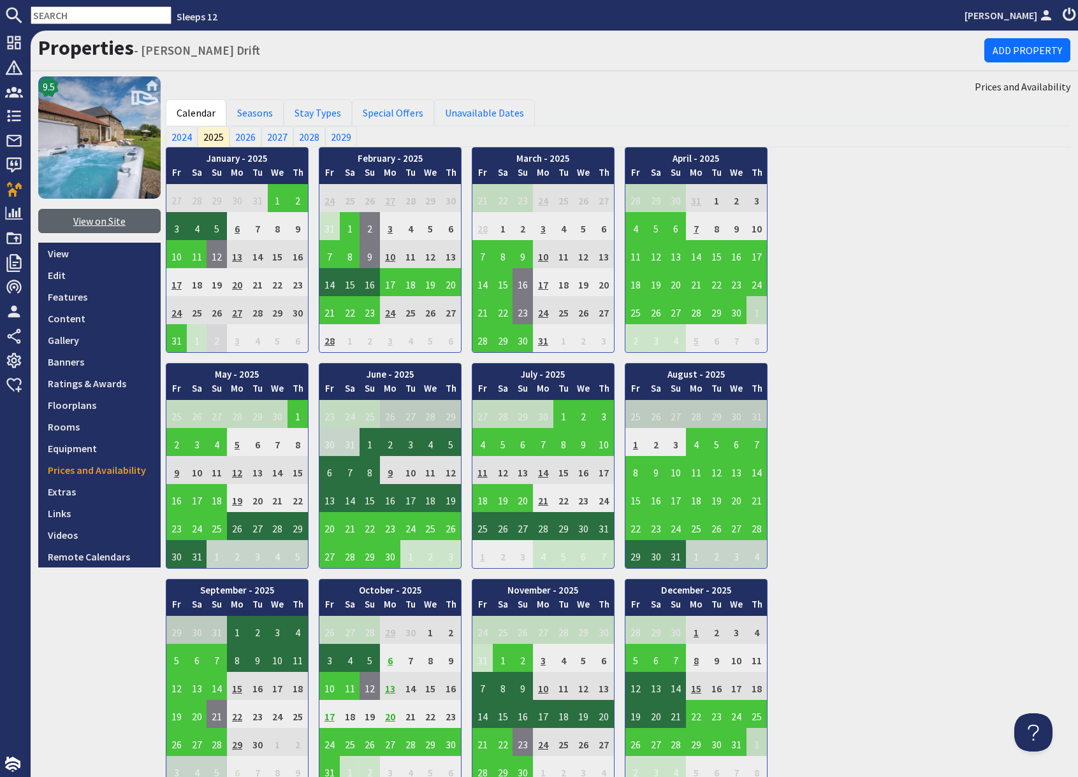
click at [88, 222] on link "View on Site" at bounding box center [99, 221] width 122 height 24
drag, startPoint x: 68, startPoint y: 271, endPoint x: 84, endPoint y: 269, distance: 16.8
click at [68, 271] on link "Edit" at bounding box center [99, 275] width 122 height 22
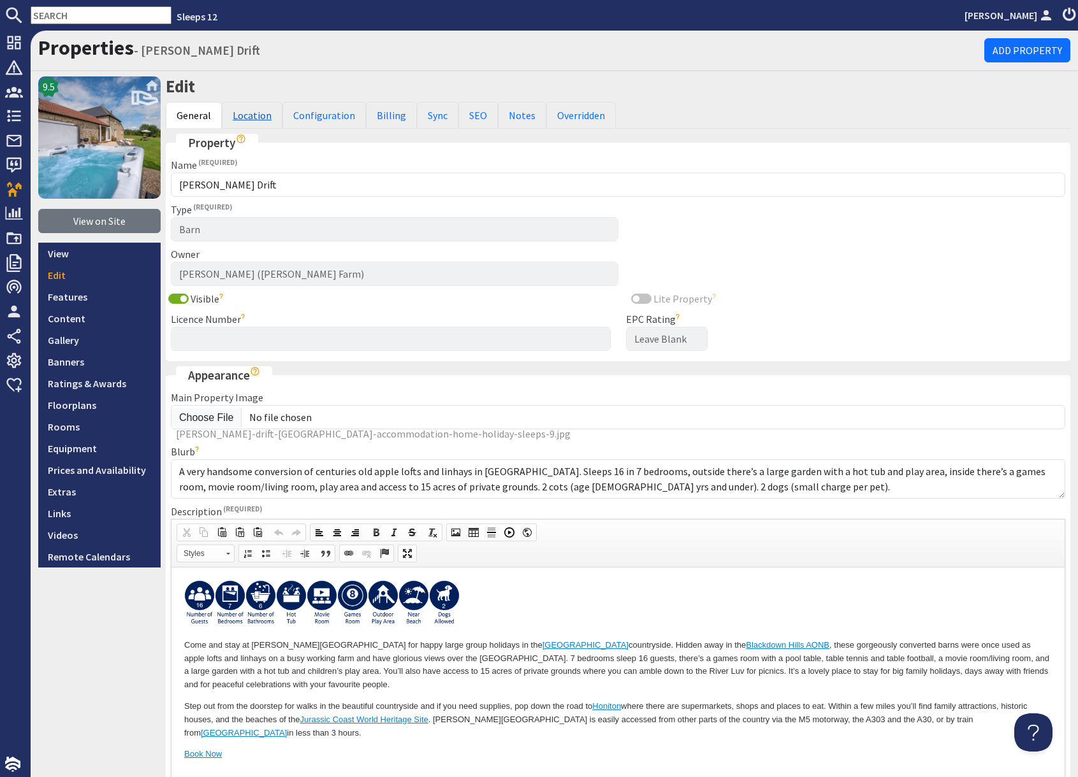
click at [255, 116] on link "Location" at bounding box center [252, 115] width 61 height 27
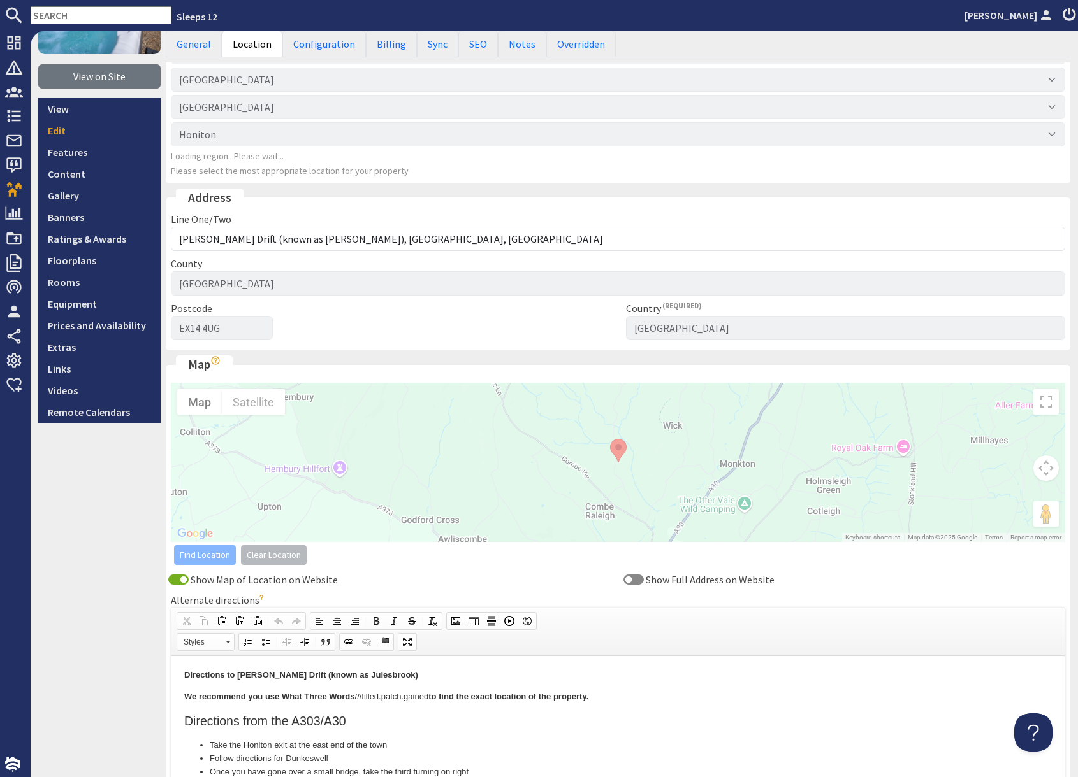
scroll to position [146, 0]
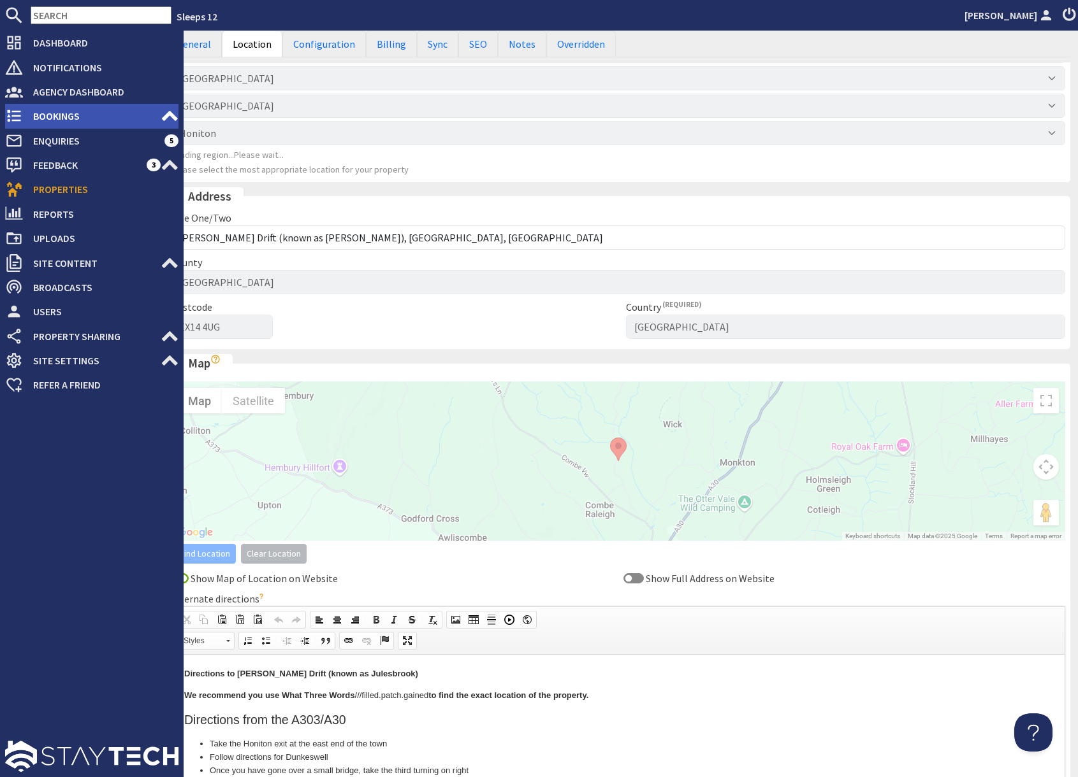
click at [62, 113] on span "Bookings" at bounding box center [92, 116] width 138 height 20
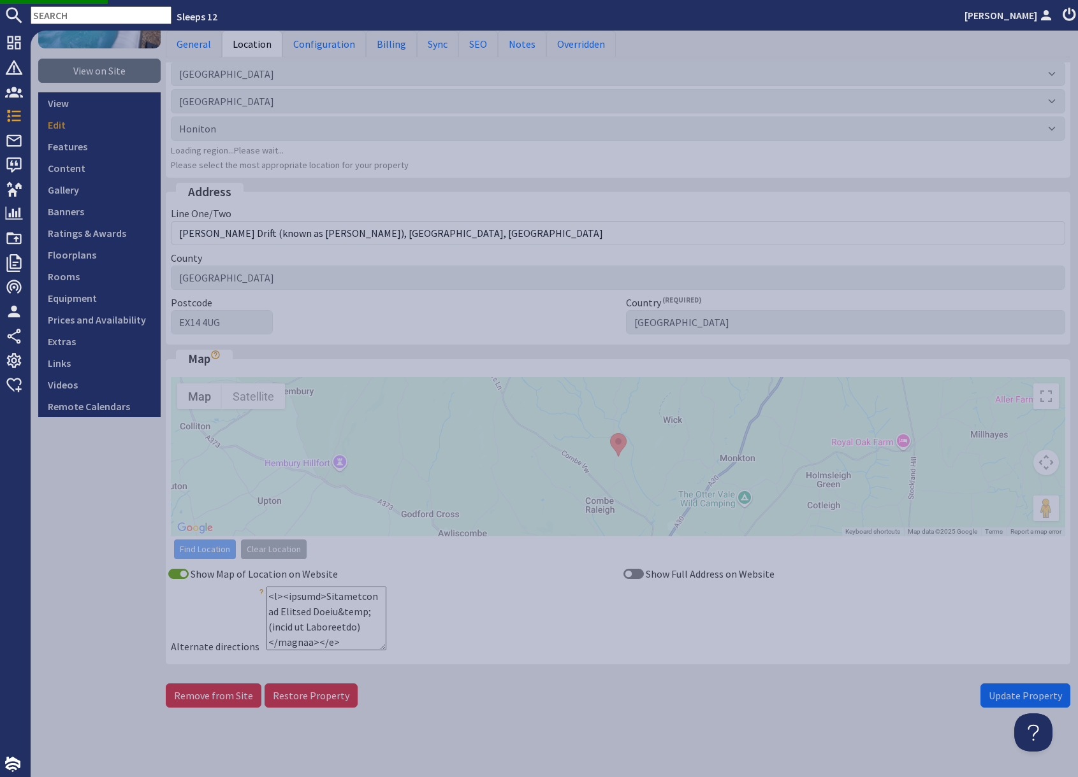
scroll to position [151, 0]
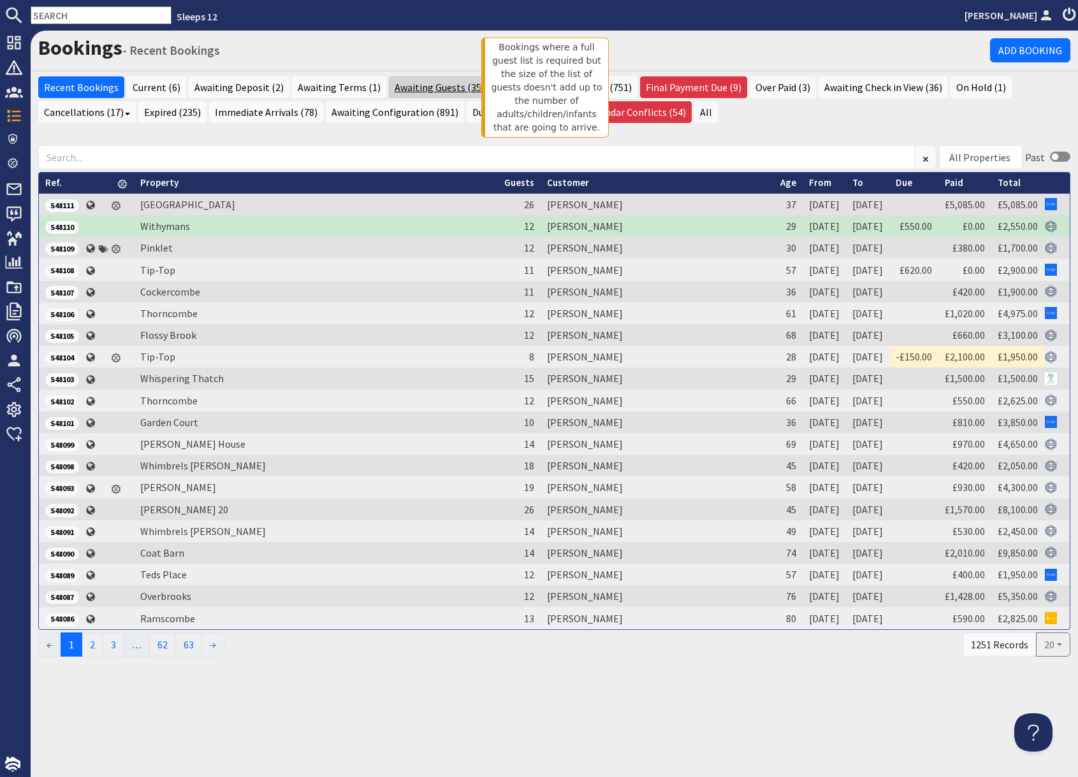
click at [420, 87] on link "Awaiting Guests (354)" at bounding box center [442, 87] width 106 height 22
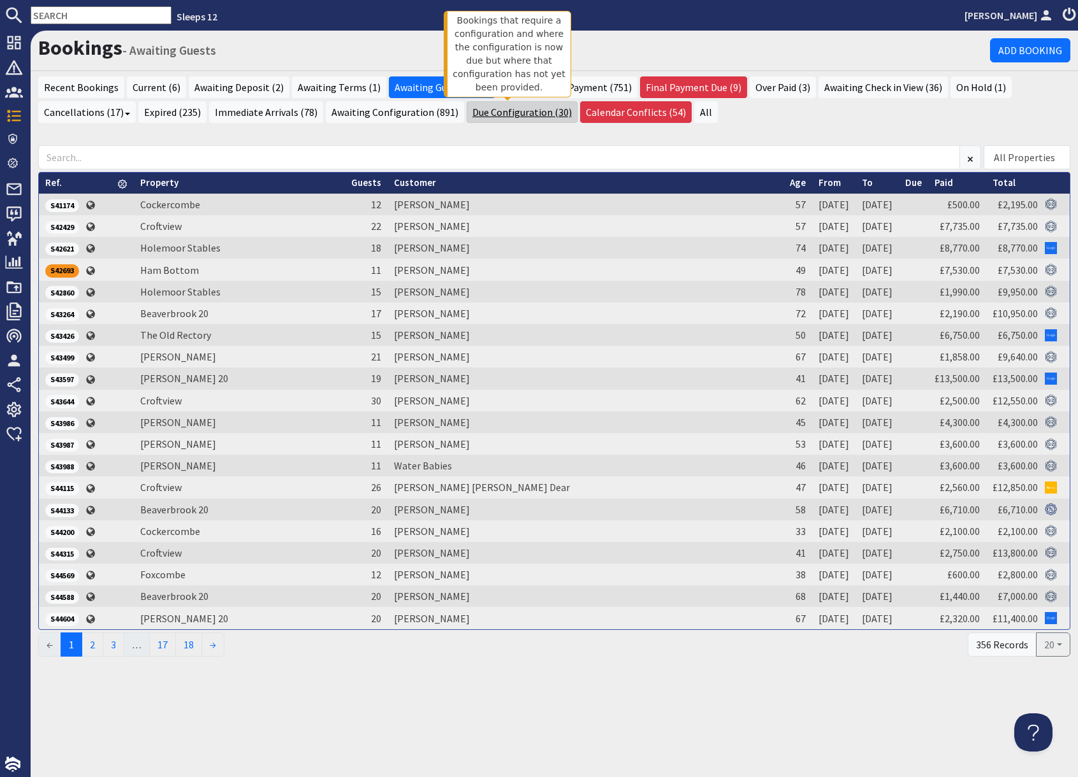
click at [498, 113] on link "Due Configuration (30)" at bounding box center [521, 112] width 111 height 22
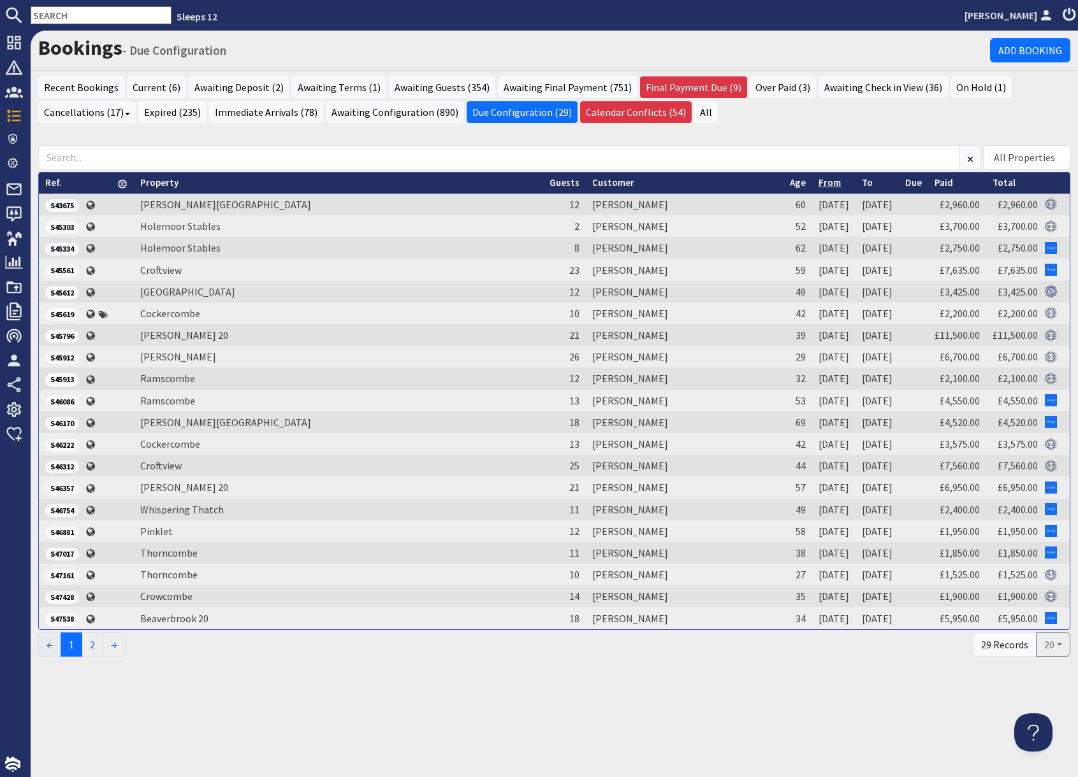
click at [818, 185] on link "From" at bounding box center [829, 183] width 22 height 12
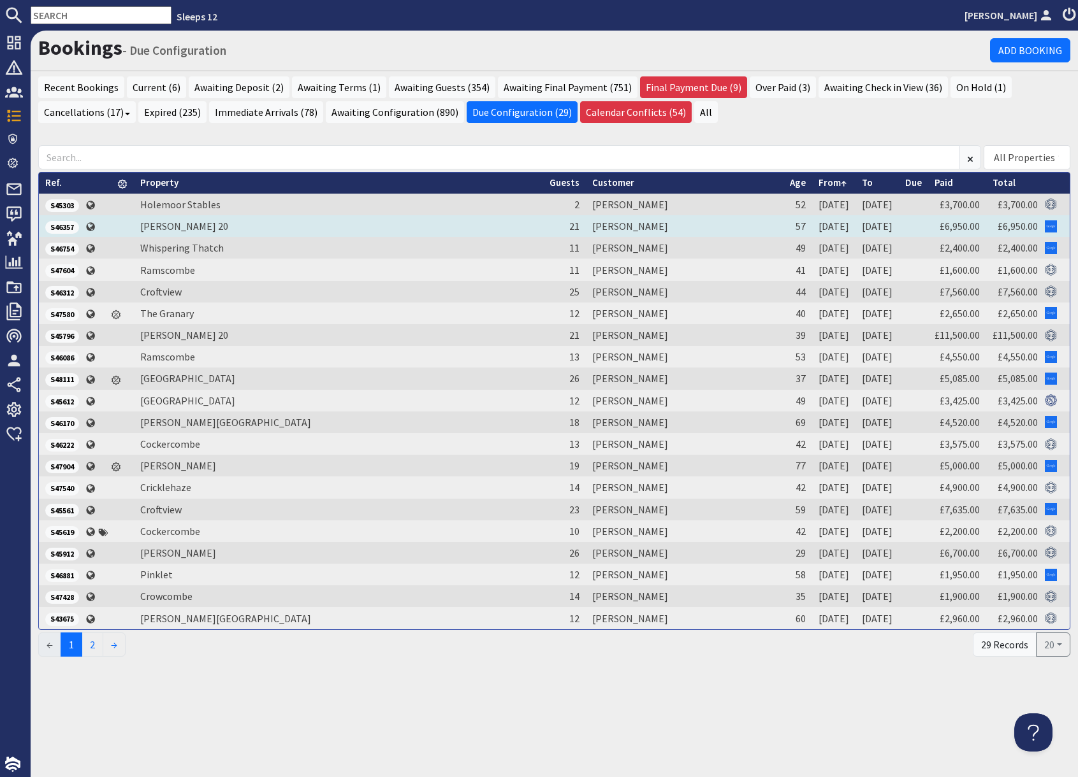
click at [70, 227] on span "S46357" at bounding box center [62, 227] width 34 height 13
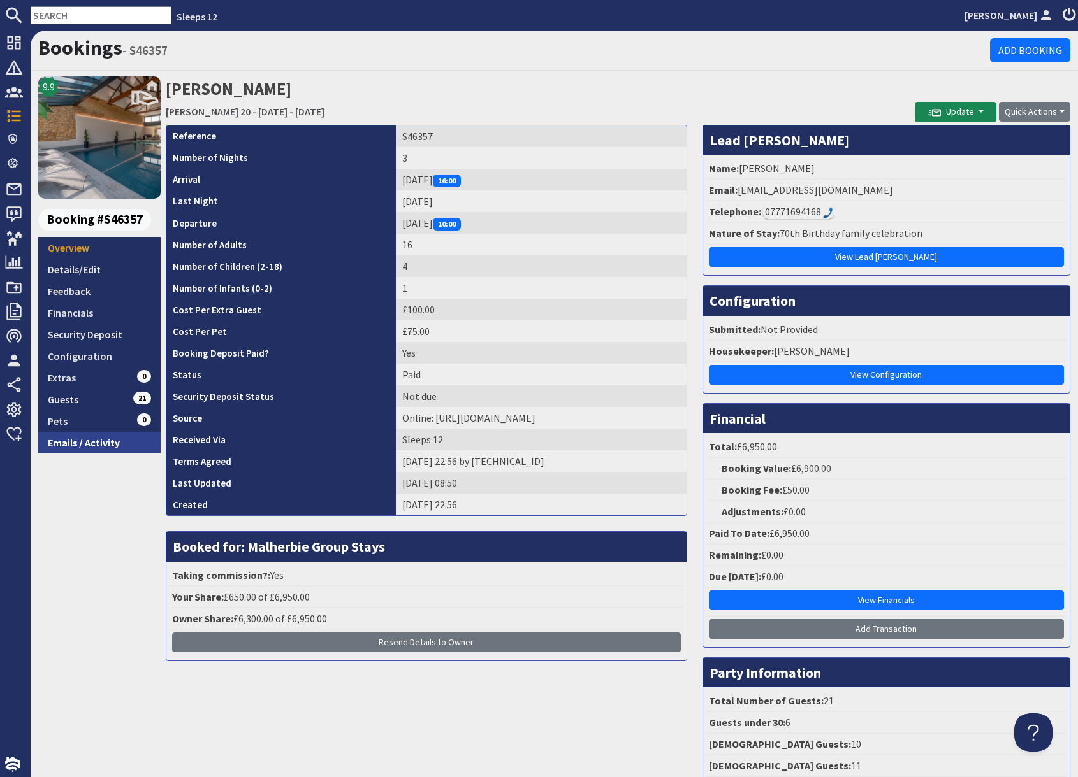
click at [105, 444] on link "Emails / Activity" at bounding box center [99, 443] width 122 height 22
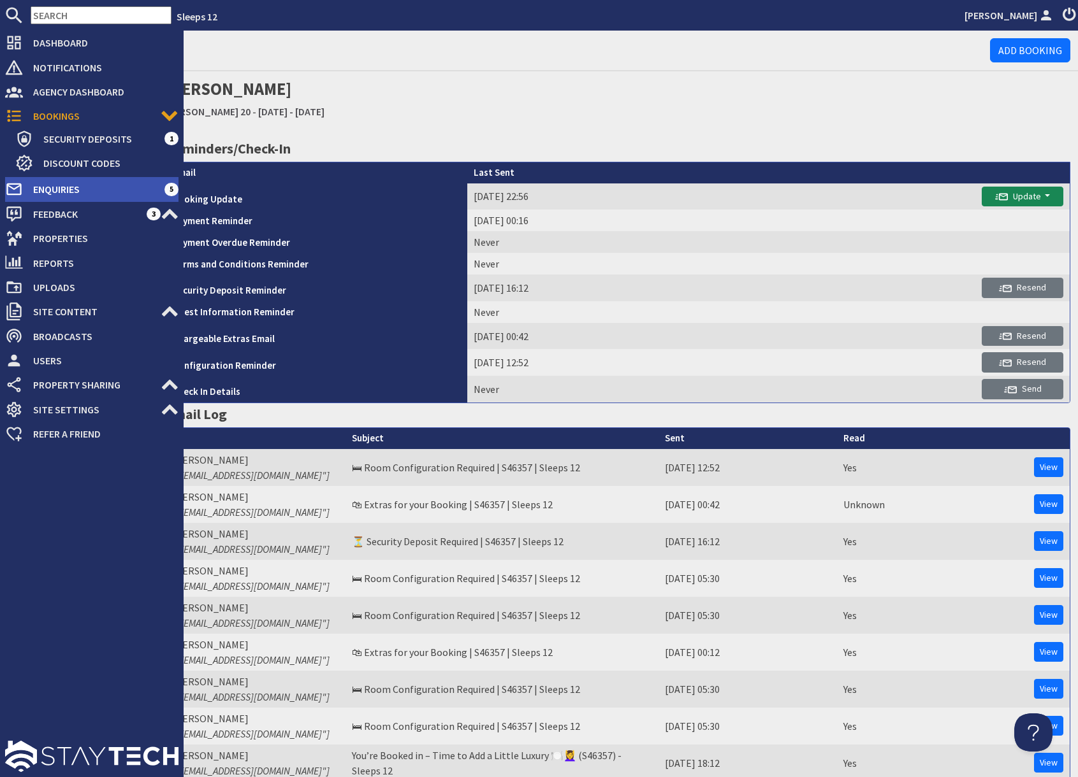
click at [88, 192] on span "Enquiries" at bounding box center [93, 189] width 141 height 20
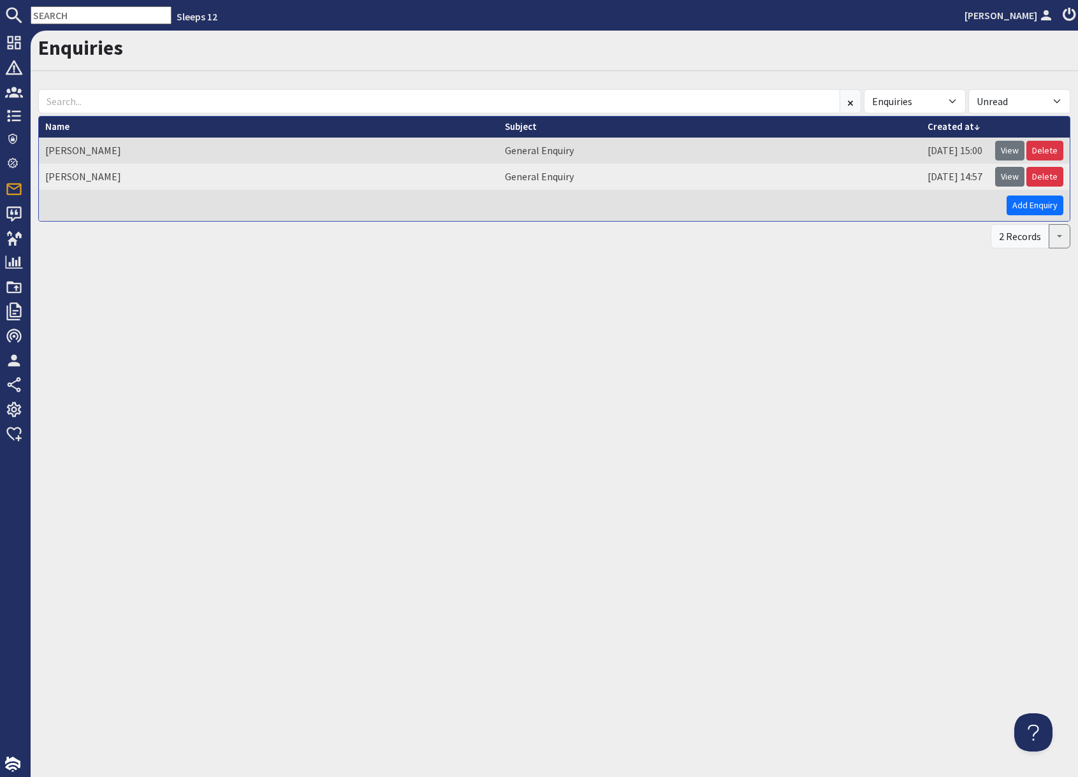
click at [83, 18] on input "text" at bounding box center [101, 15] width 141 height 18
paste input "S46312"
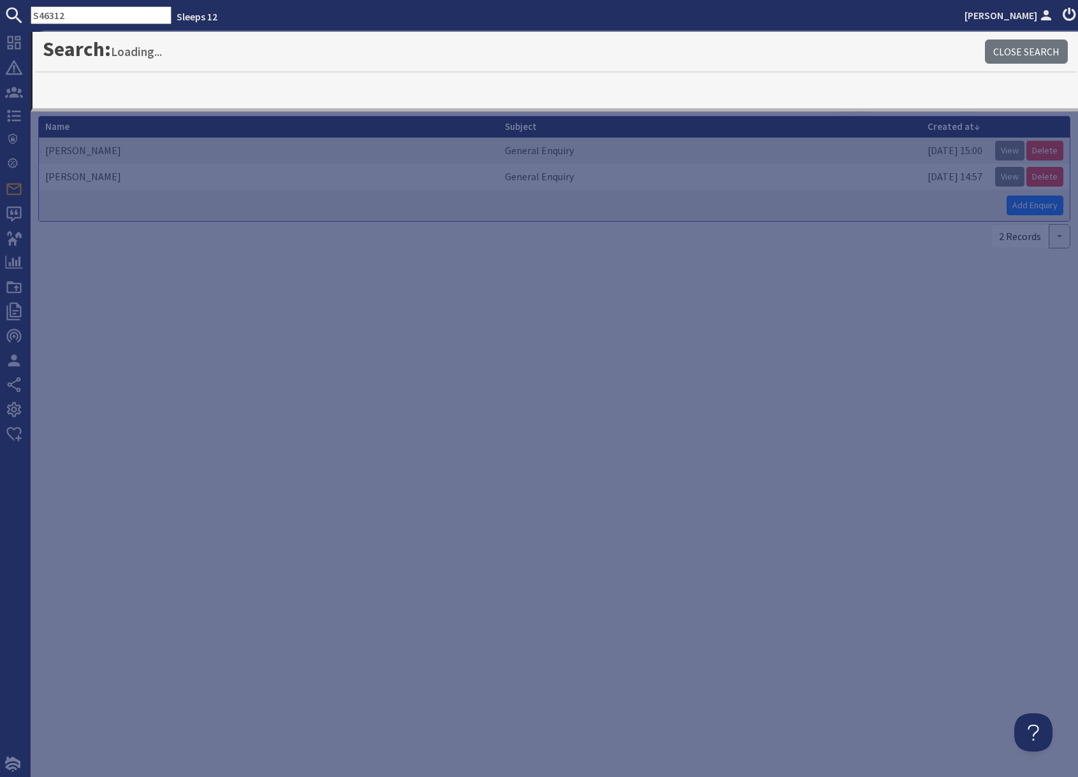
type input "S46312"
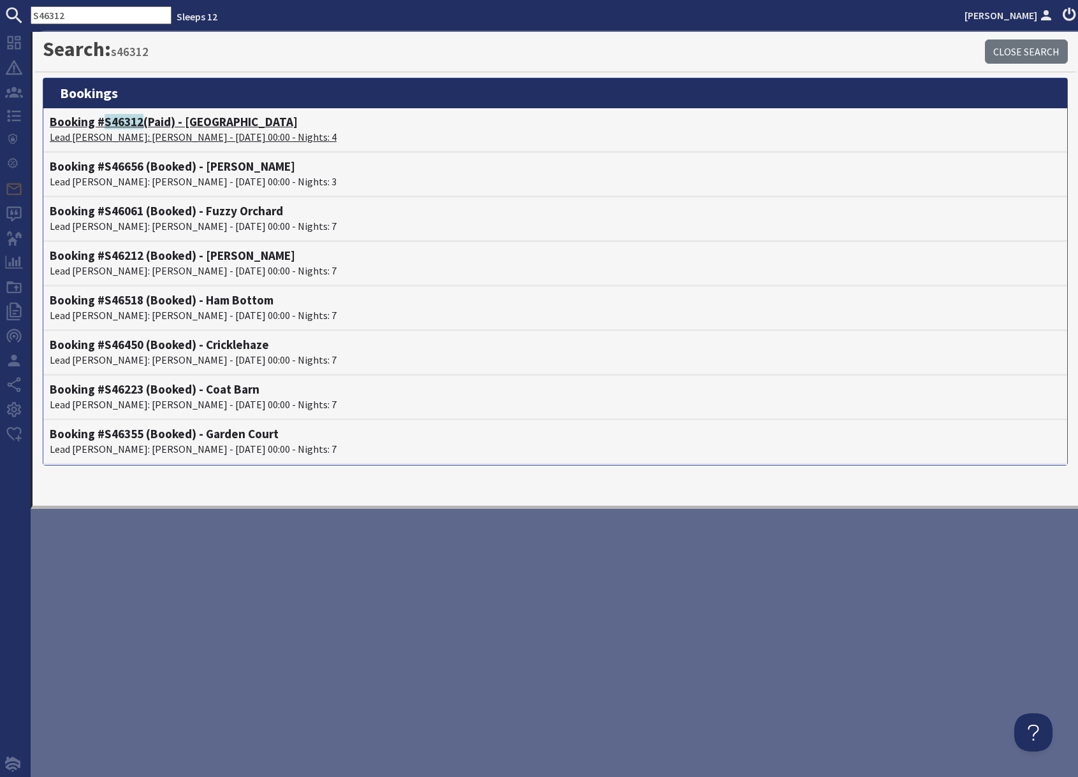
click at [144, 127] on h4 "Booking # S46312 (Paid) - Croftview" at bounding box center [555, 122] width 1011 height 15
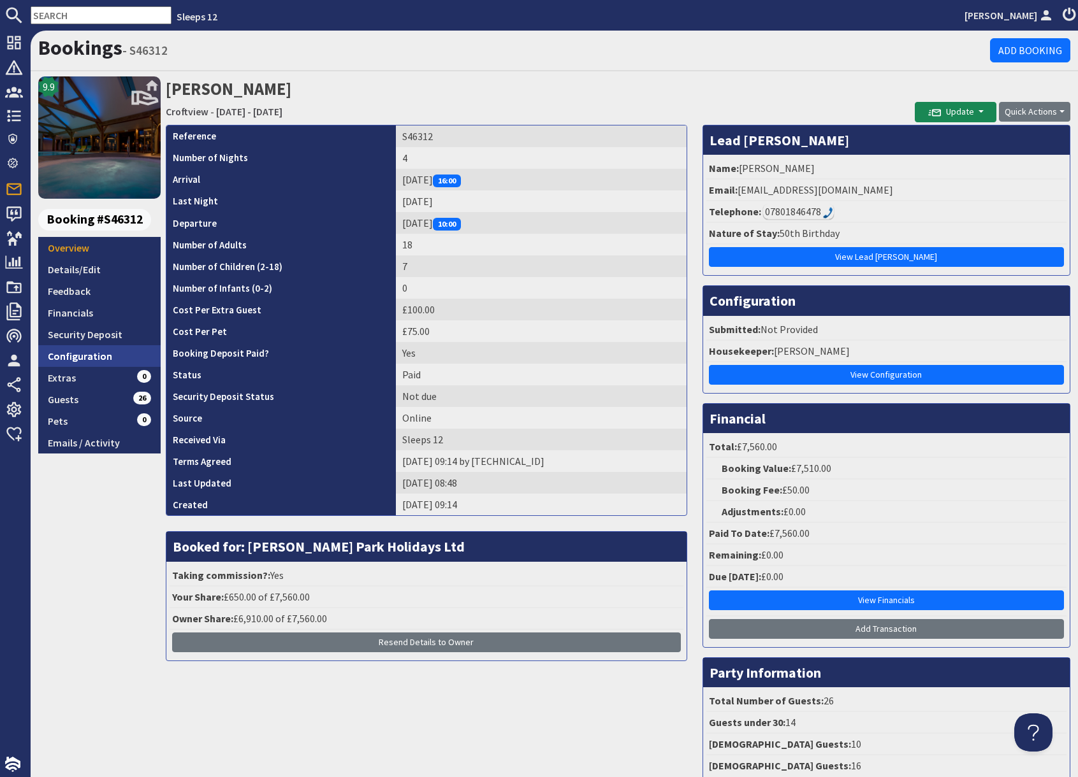
click at [112, 356] on link "Configuration" at bounding box center [99, 356] width 122 height 22
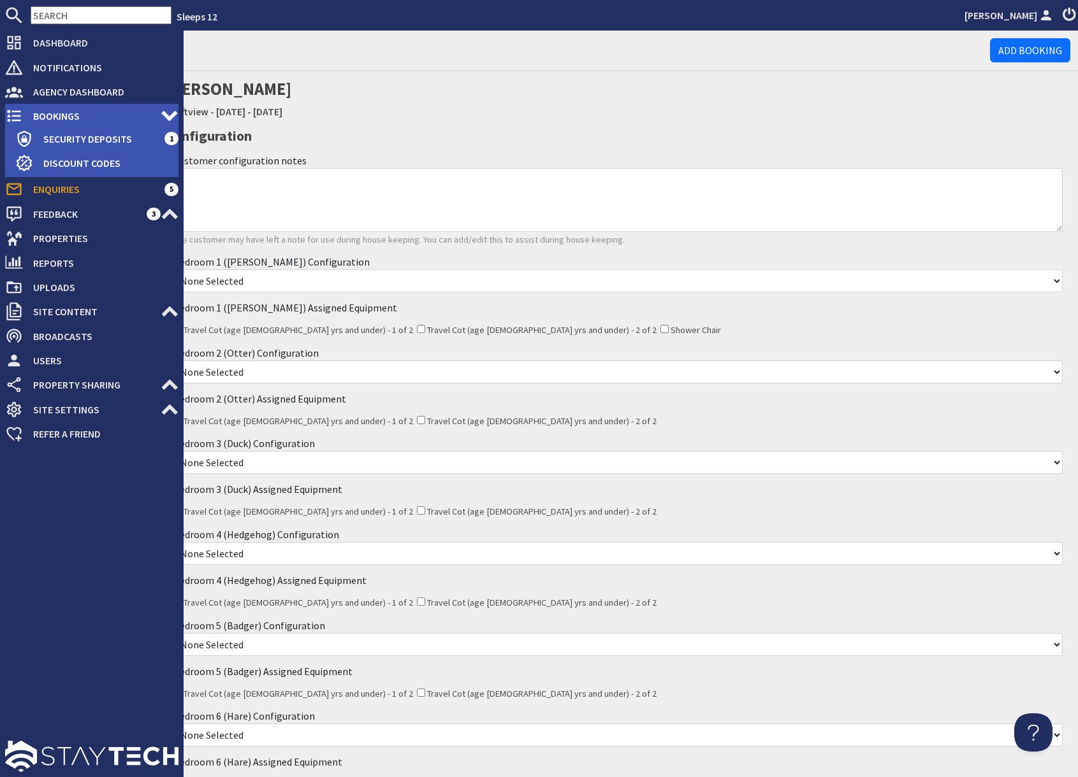
click at [83, 119] on span "Bookings" at bounding box center [92, 116] width 138 height 20
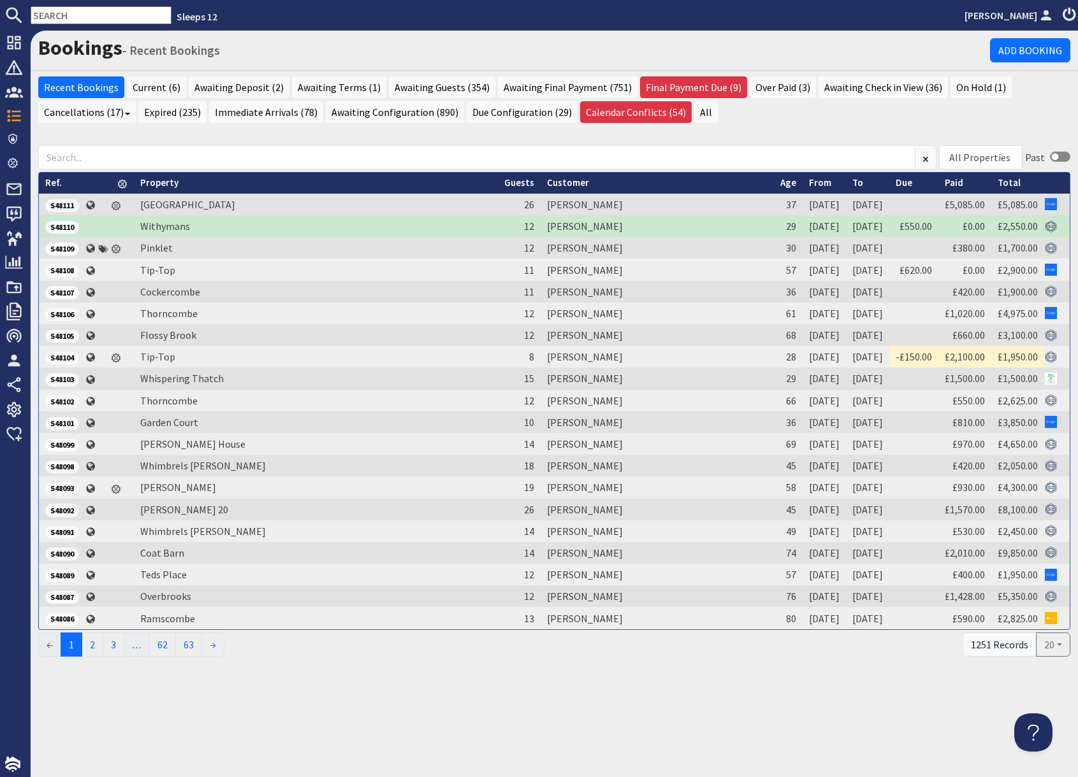
click at [802, 130] on div "Recent Bookings Current (6) Awaiting Deposit (2) Awaiting Terms (1) Awaiting Gu…" at bounding box center [554, 104] width 1047 height 56
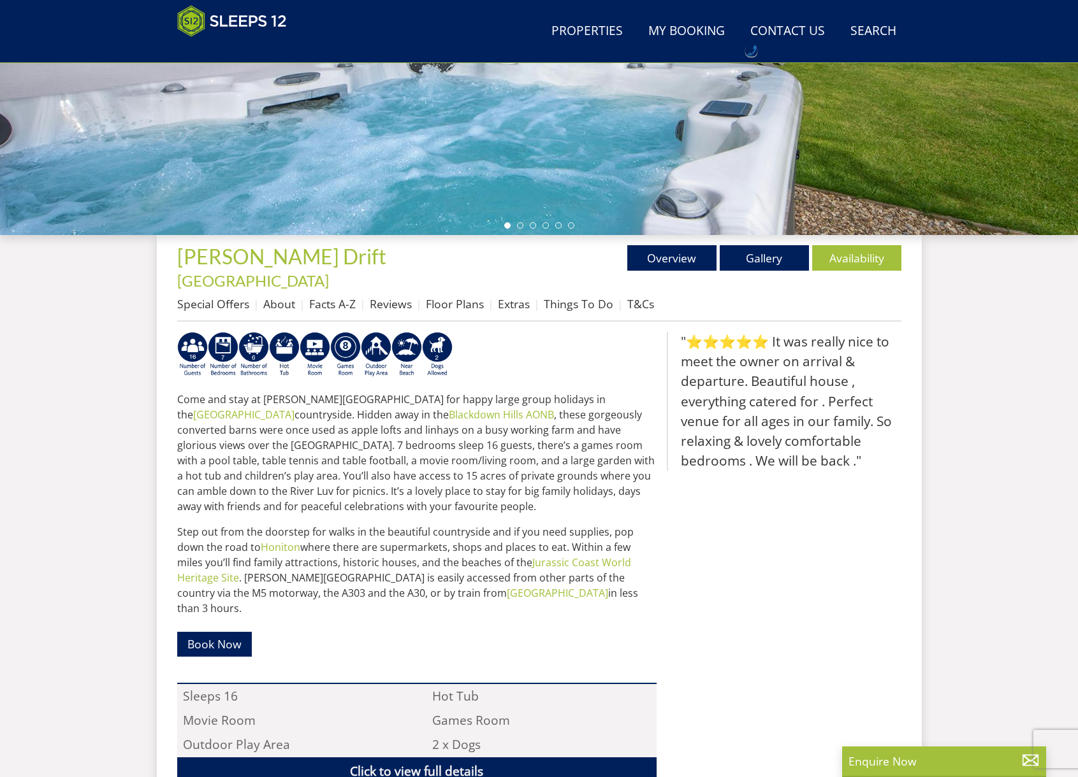
scroll to position [319, 0]
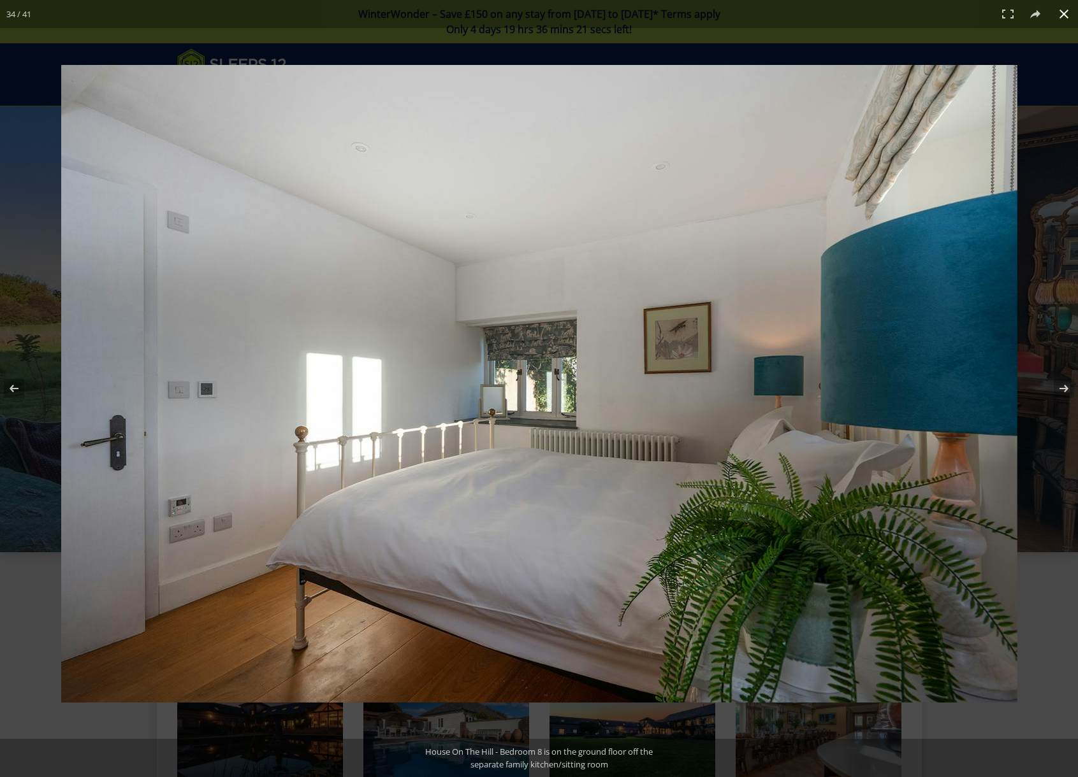
scroll to position [1775, 0]
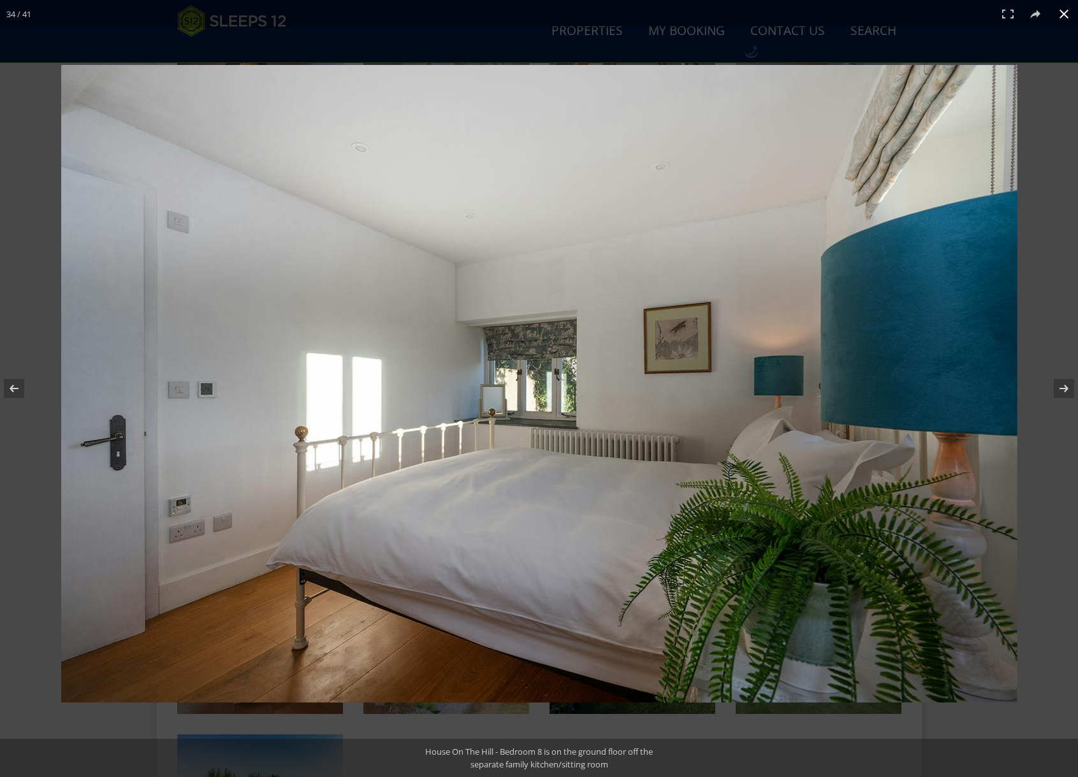
click at [466, 32] on div at bounding box center [539, 388] width 1078 height 777
